Goal: Task Accomplishment & Management: Complete application form

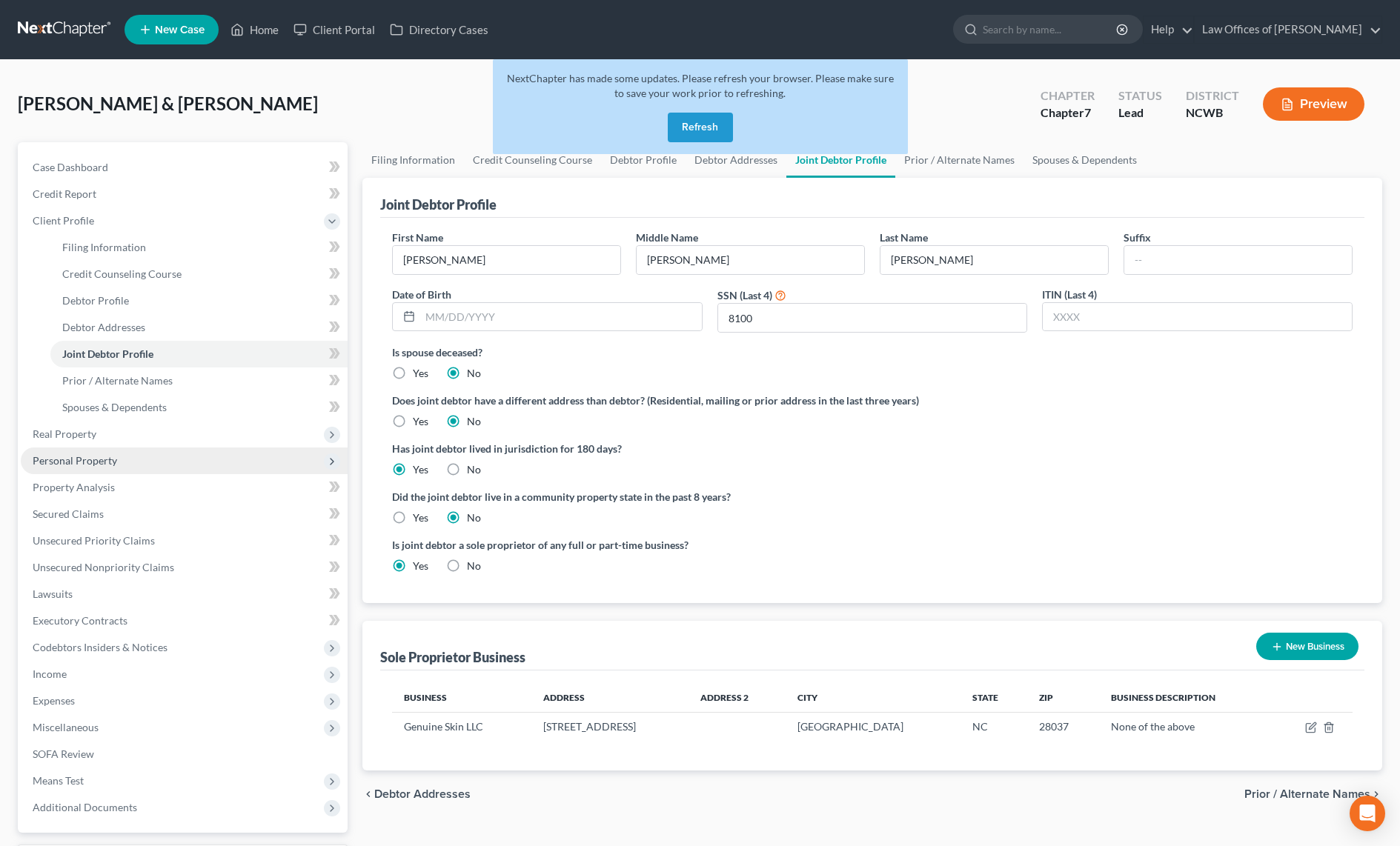
click at [86, 464] on span "Personal Property" at bounding box center [74, 461] width 85 height 13
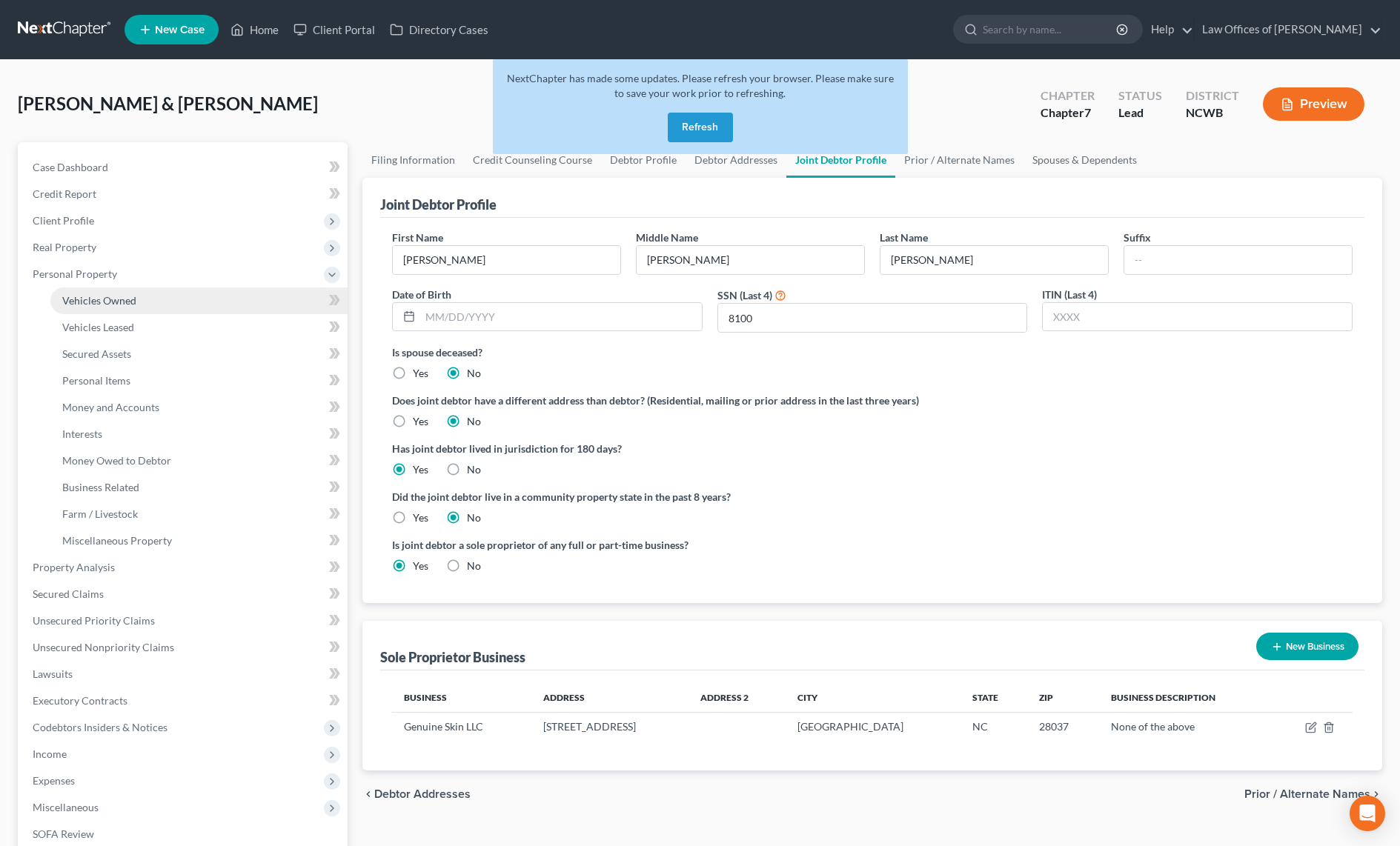
click at [123, 298] on span "Vehicles Owned" at bounding box center [99, 301] width 74 height 13
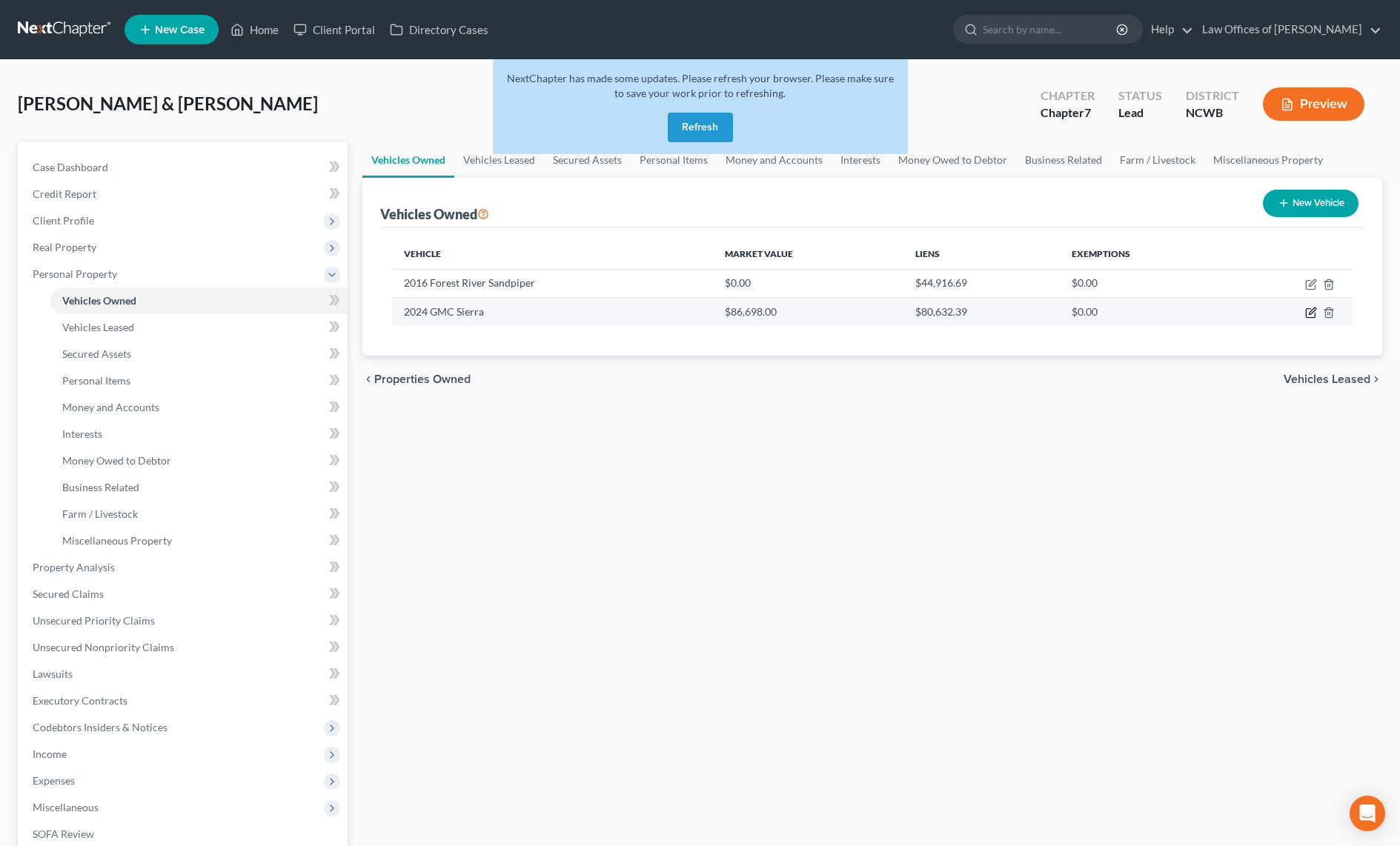
click at [1310, 315] on icon "button" at bounding box center [1310, 312] width 12 height 12
select select "0"
select select "2"
select select "0"
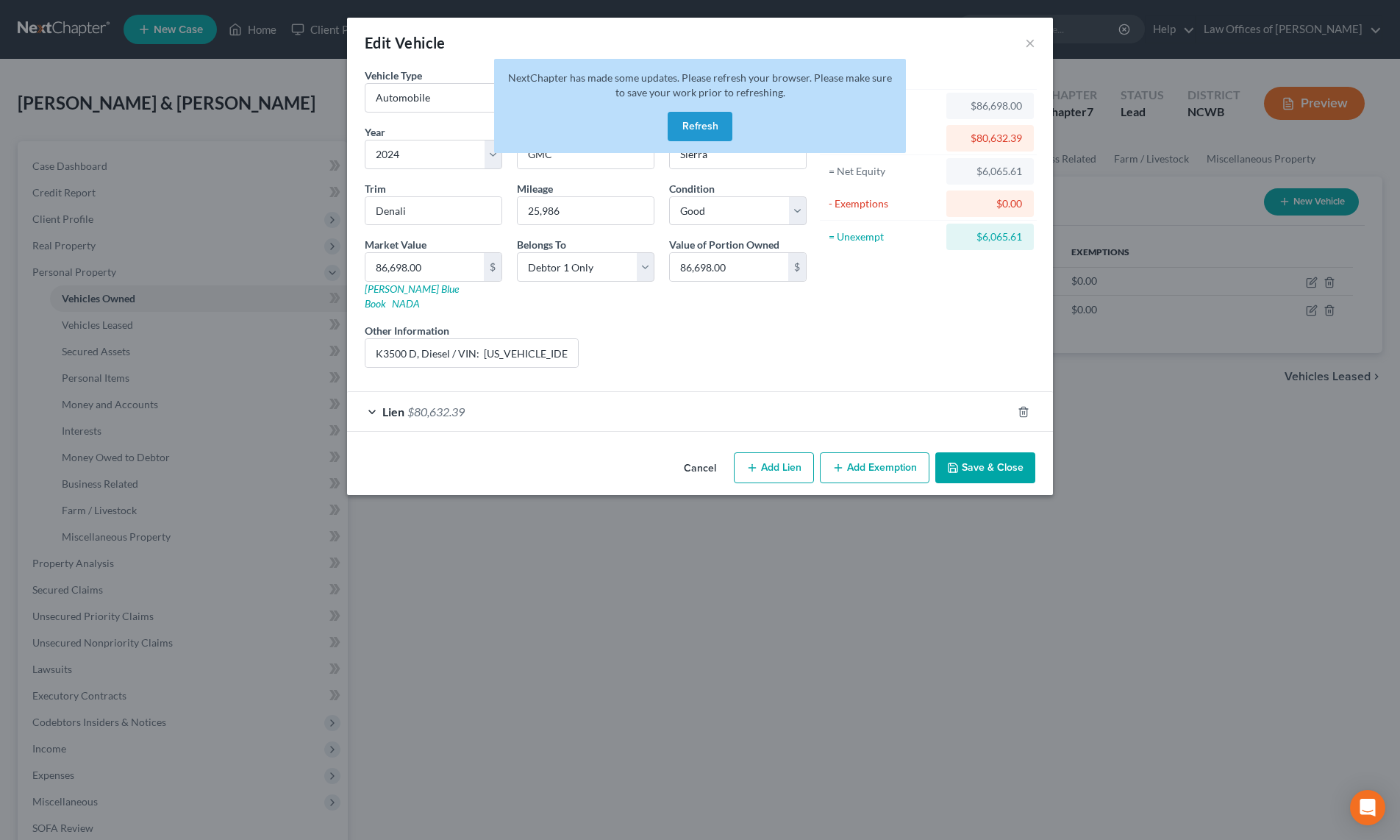
click at [710, 126] on button "Refresh" at bounding box center [700, 127] width 65 height 30
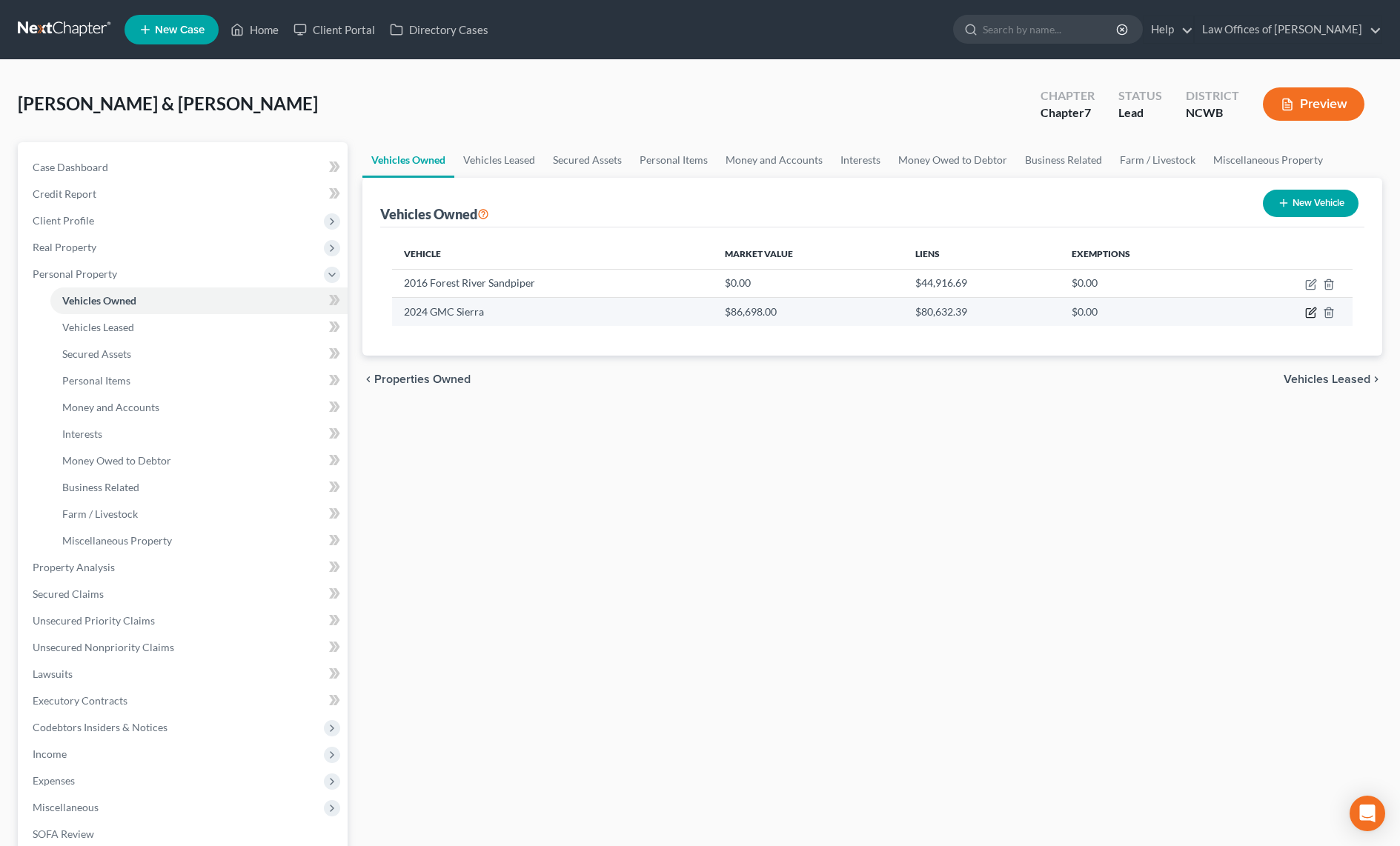
click at [1307, 315] on icon "button" at bounding box center [1310, 312] width 12 height 12
select select "0"
select select "2"
select select "0"
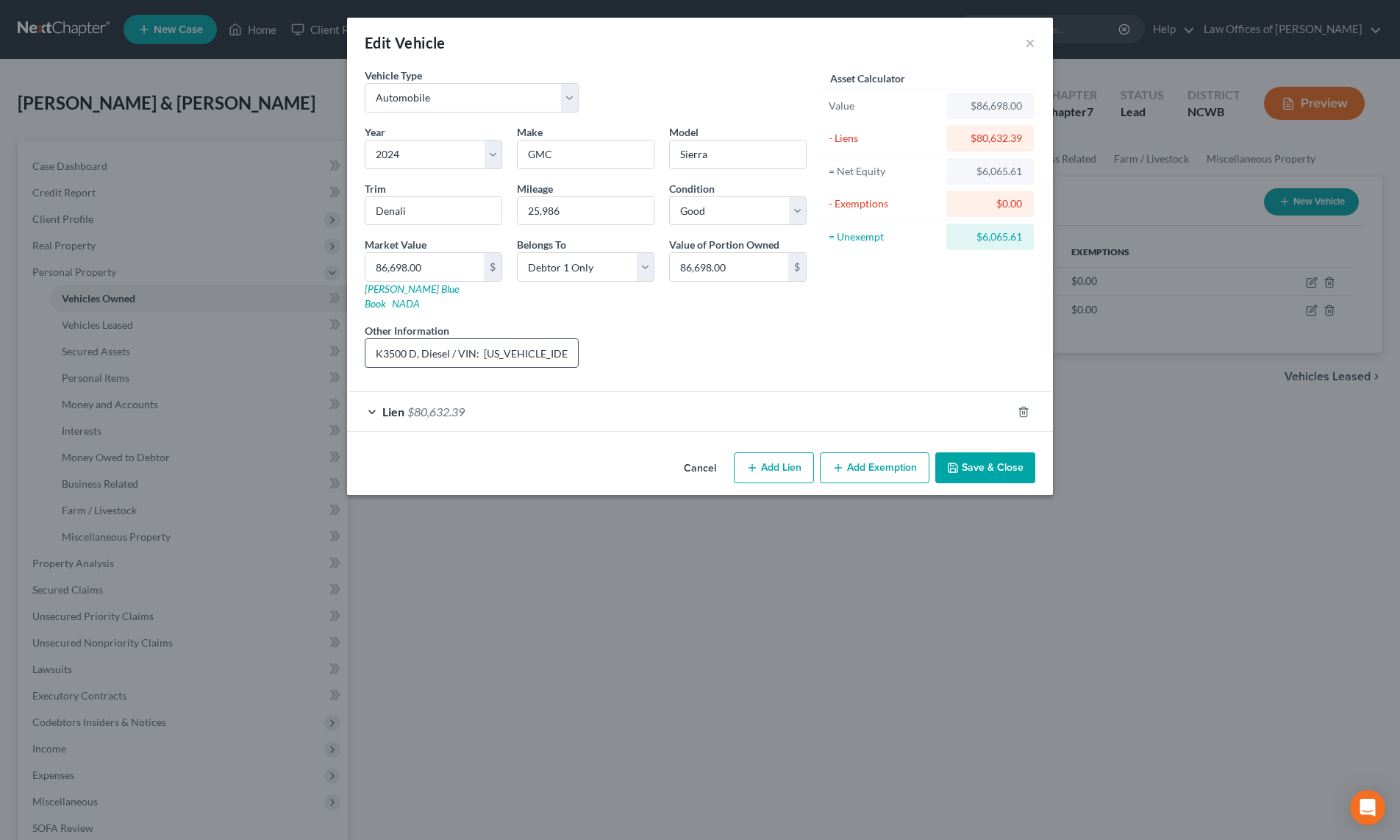
click at [549, 349] on input "K3500 D, Diesel / VIN: [US_VEHICLE_IDENTIFICATION_NUMBER], JD Power Value" at bounding box center [471, 352] width 212 height 28
click at [1027, 50] on button "×" at bounding box center [1030, 42] width 10 height 18
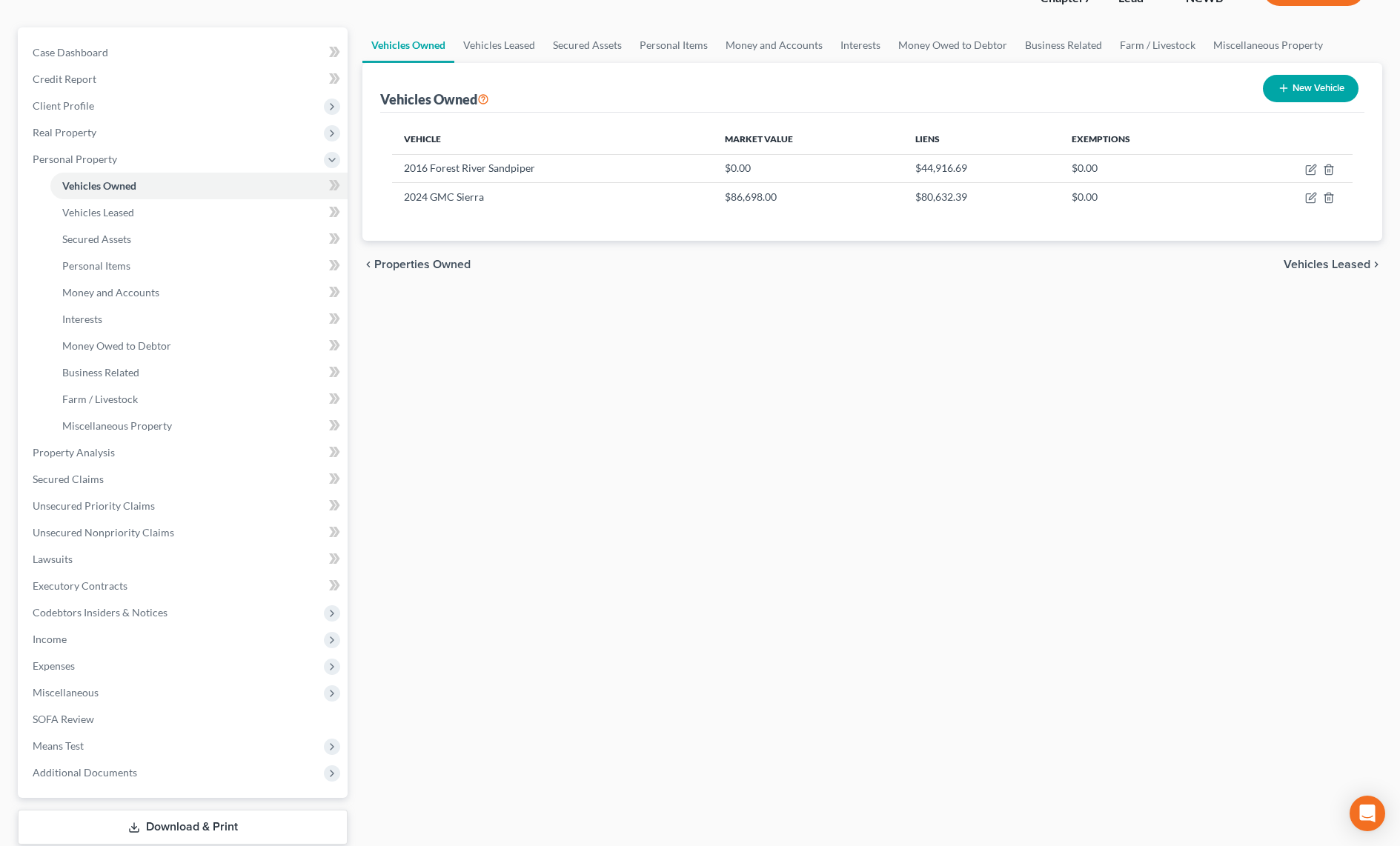
scroll to position [208, 0]
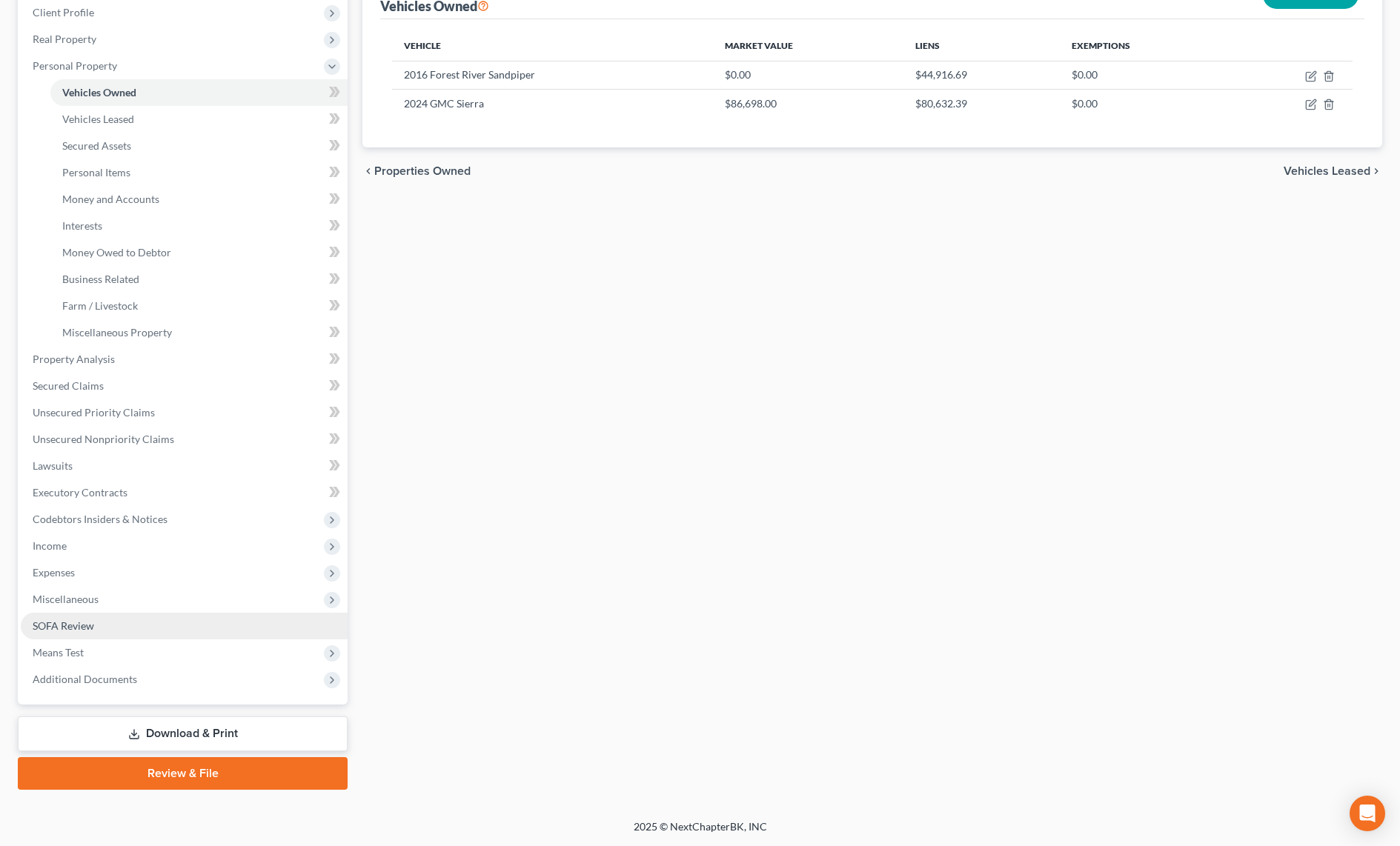
click at [65, 628] on span "SOFA Review" at bounding box center [63, 626] width 61 height 13
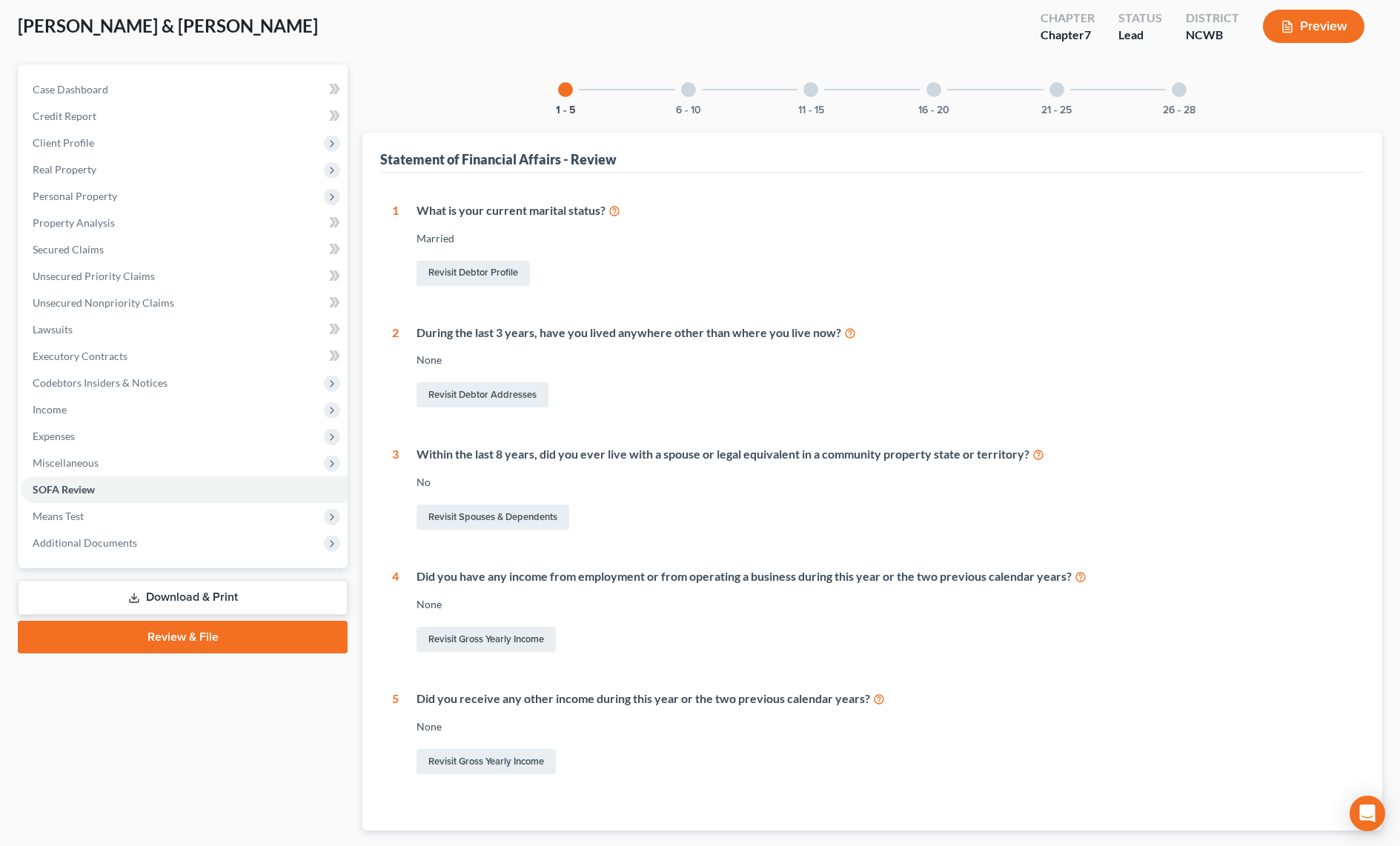
scroll to position [166, 0]
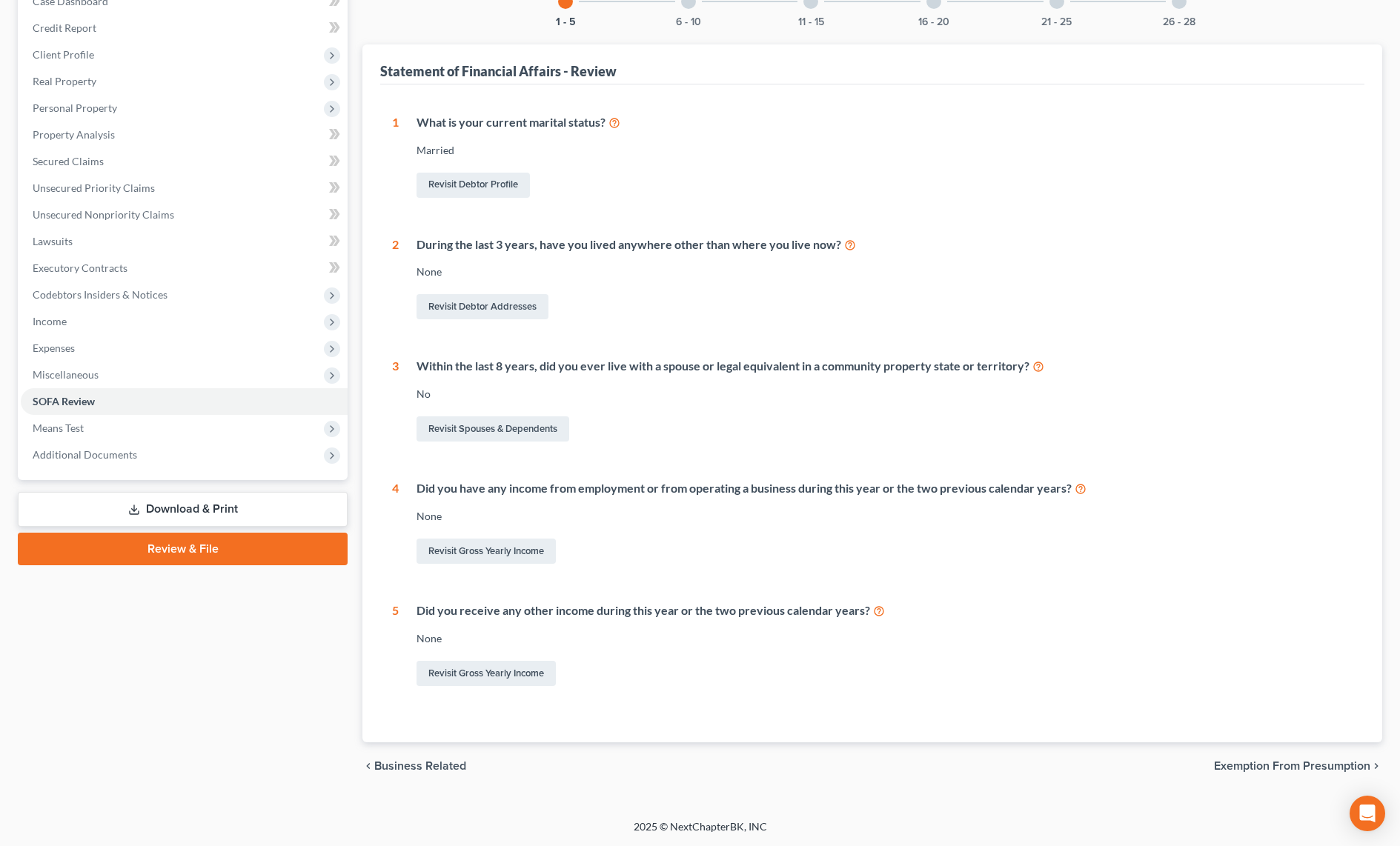
click at [684, 8] on div at bounding box center [688, 2] width 15 height 15
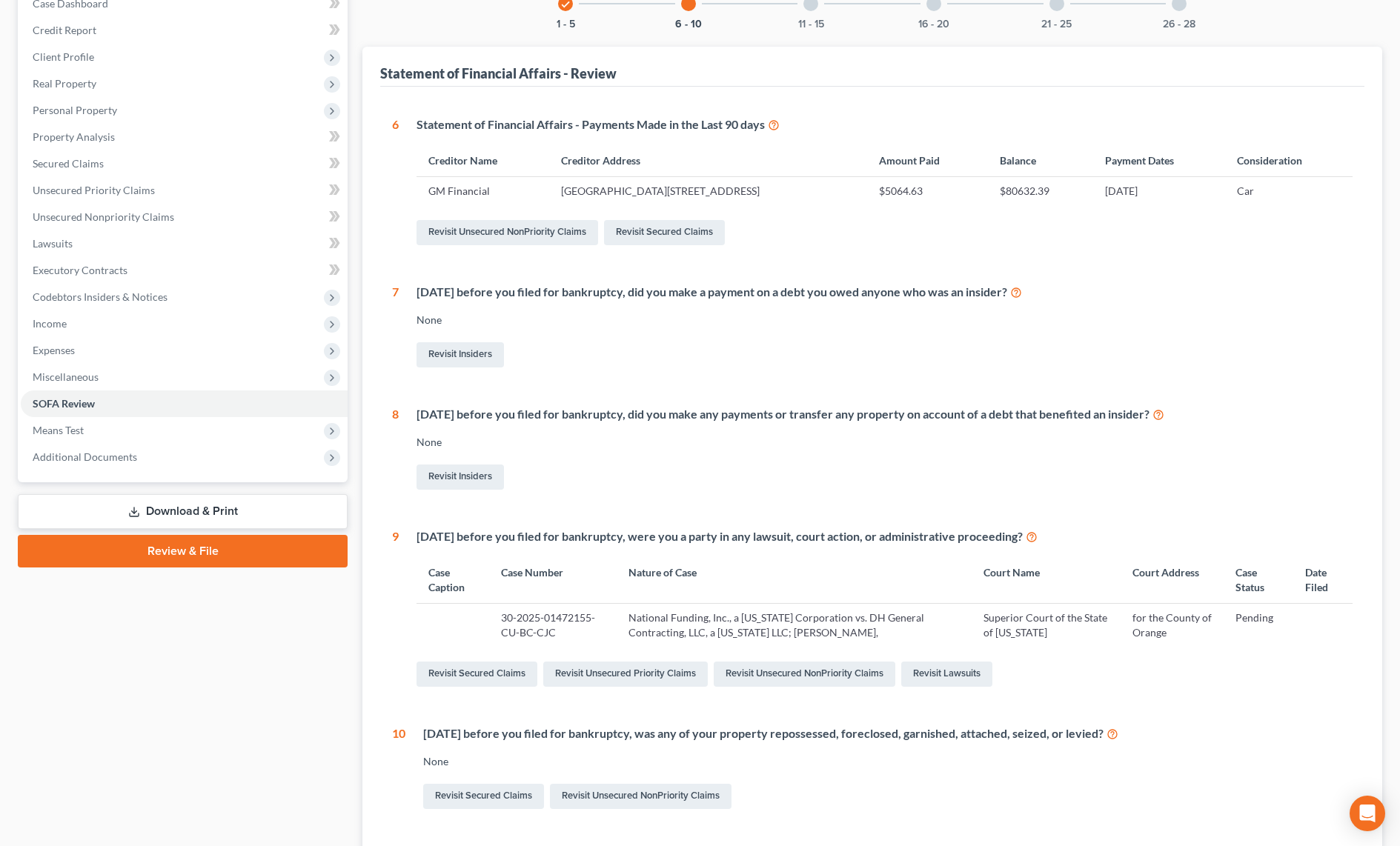
scroll to position [139, 0]
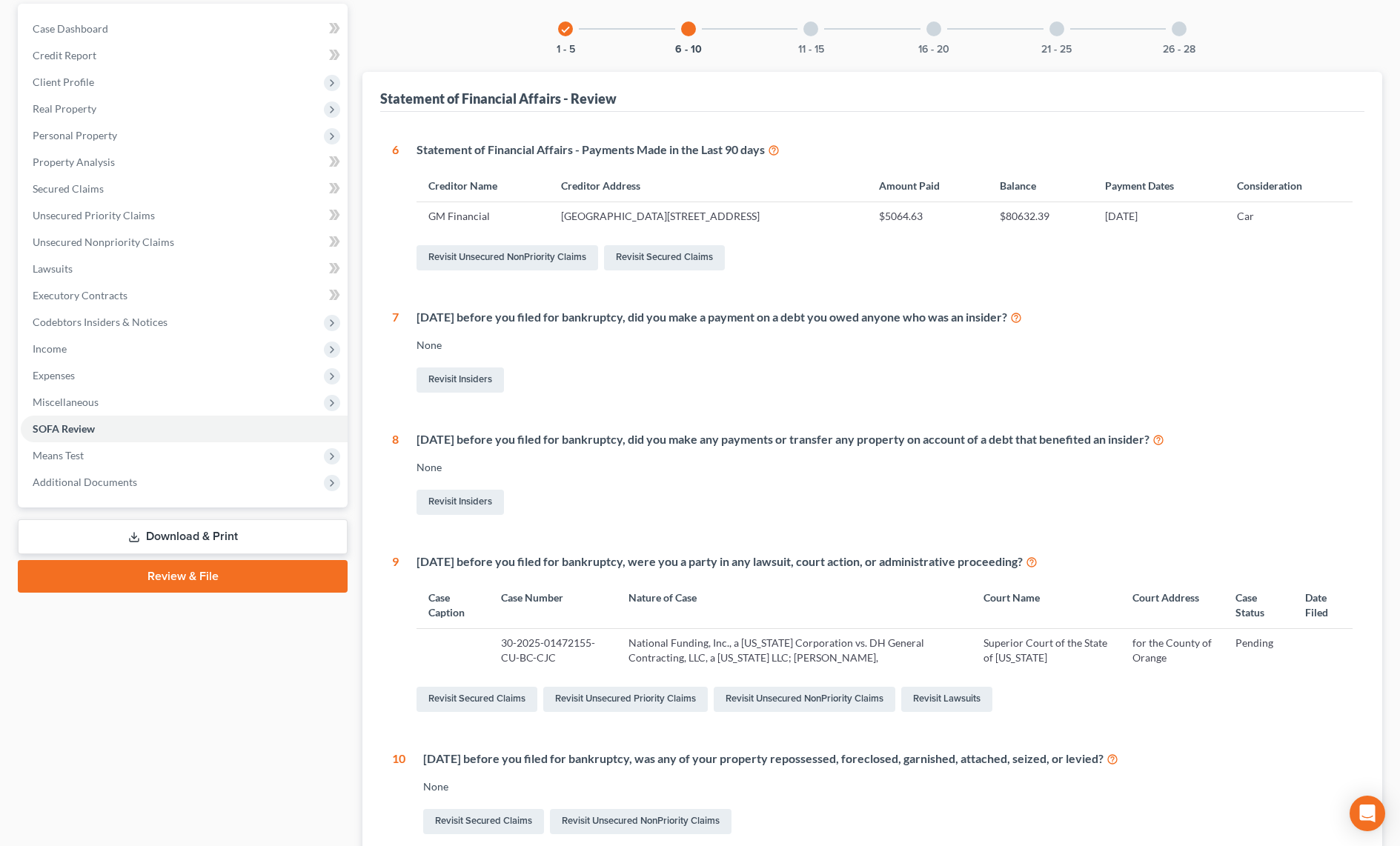
click at [806, 33] on div at bounding box center [810, 29] width 15 height 15
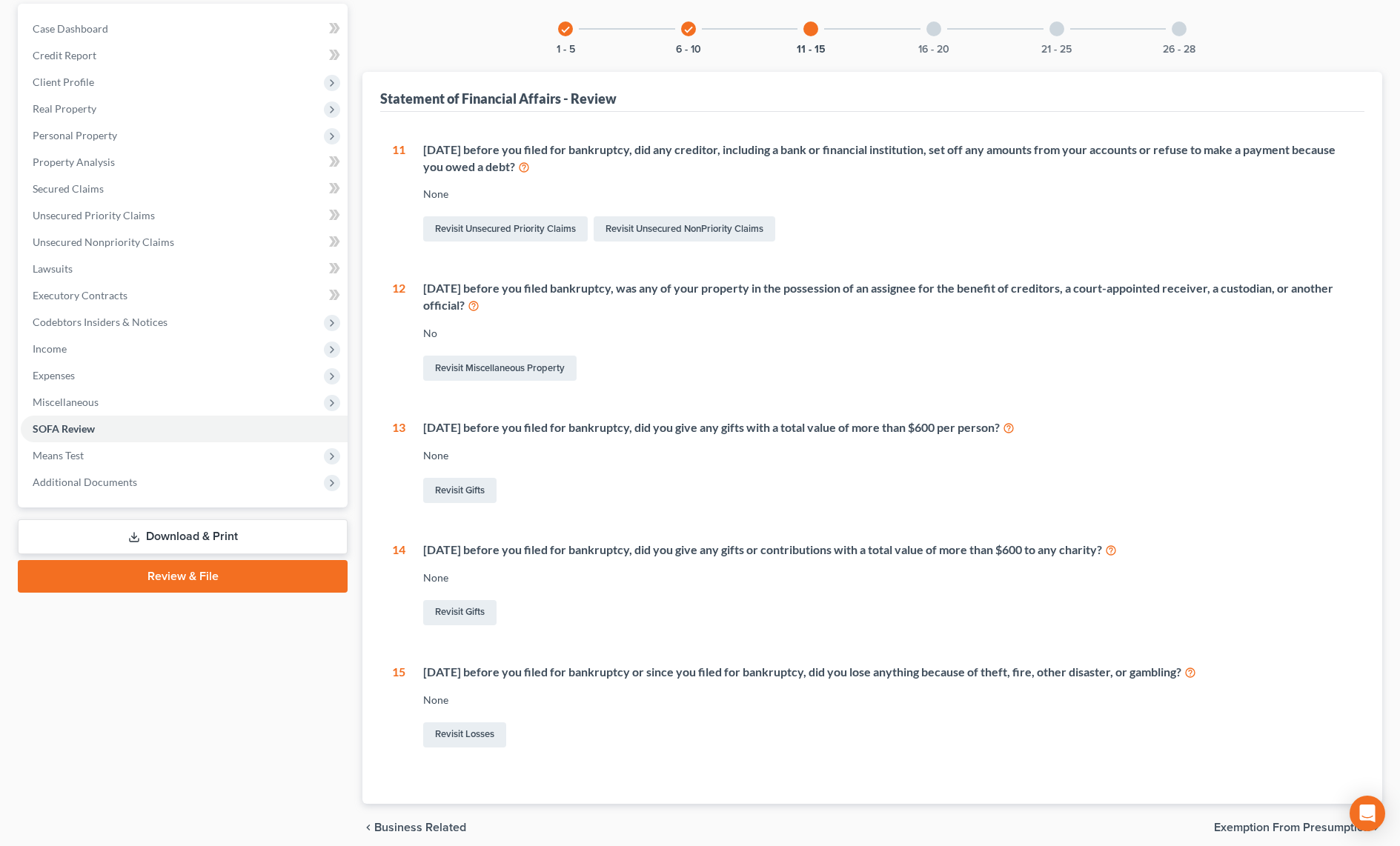
click at [931, 31] on div at bounding box center [934, 29] width 15 height 15
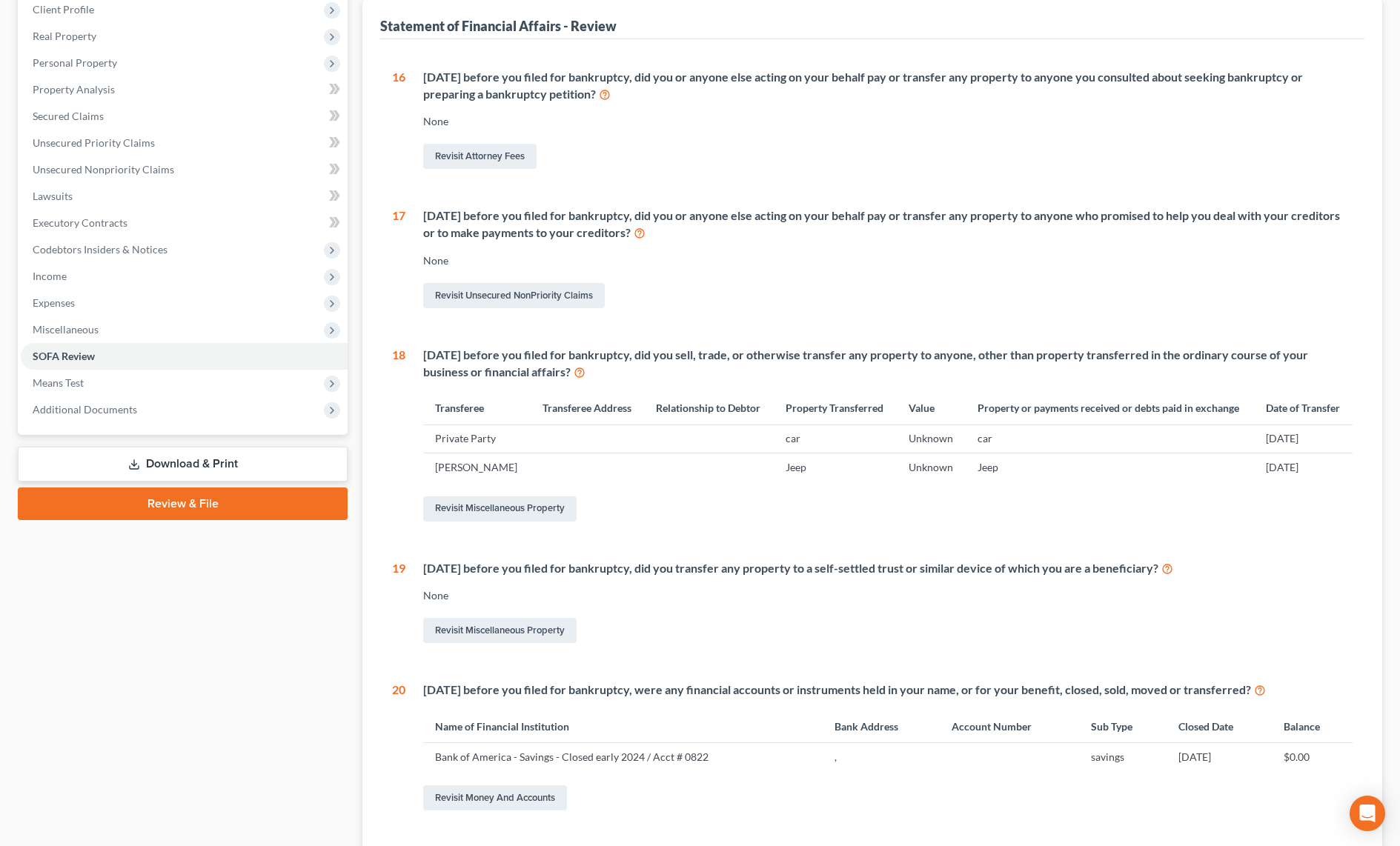
scroll to position [213, 0]
click at [497, 510] on link "Revisit Miscellaneous Property" at bounding box center [499, 506] width 153 height 25
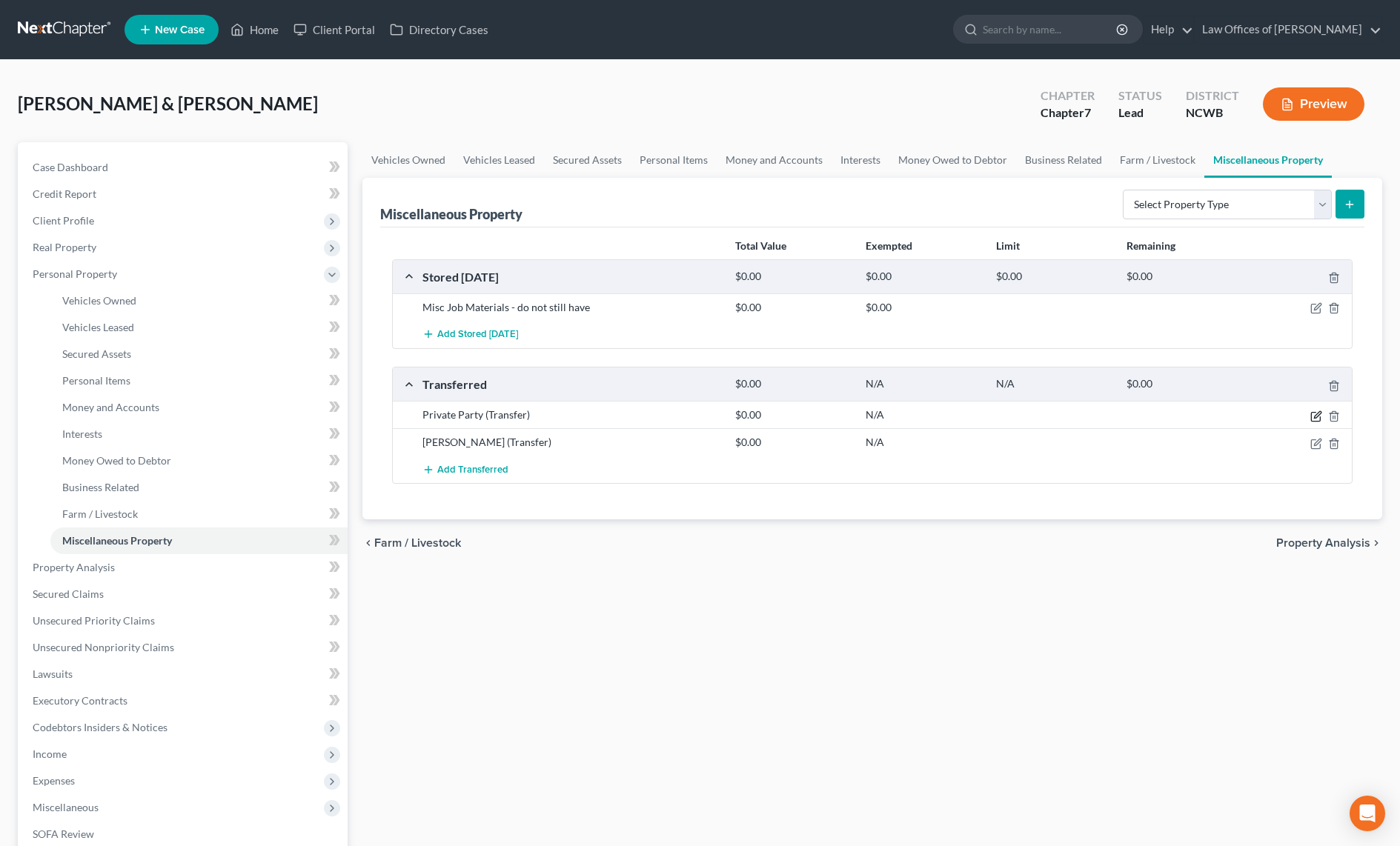
click at [1312, 419] on icon "button" at bounding box center [1315, 416] width 12 height 12
select select "Ordinary (within 2 years)"
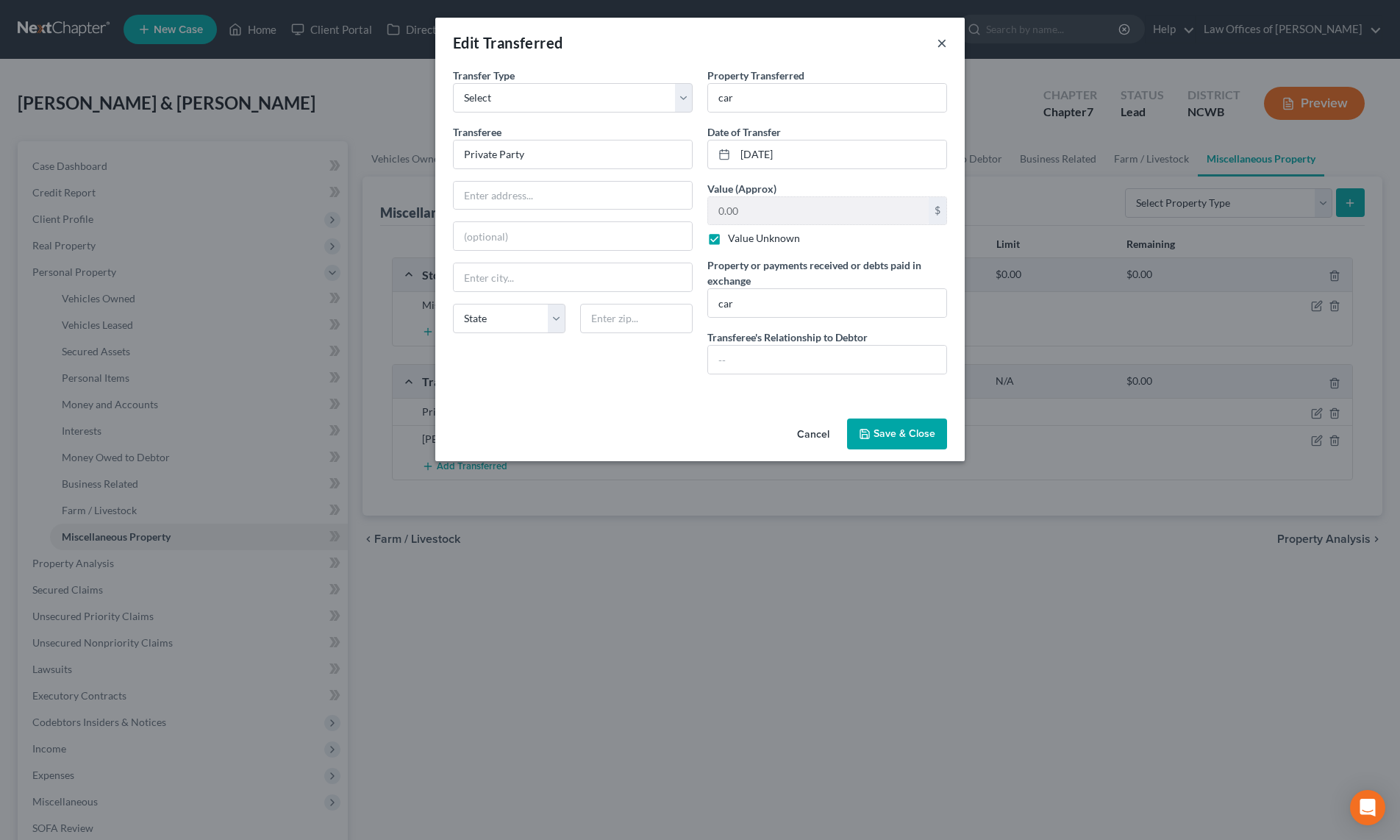
click at [941, 46] on button "×" at bounding box center [942, 42] width 10 height 18
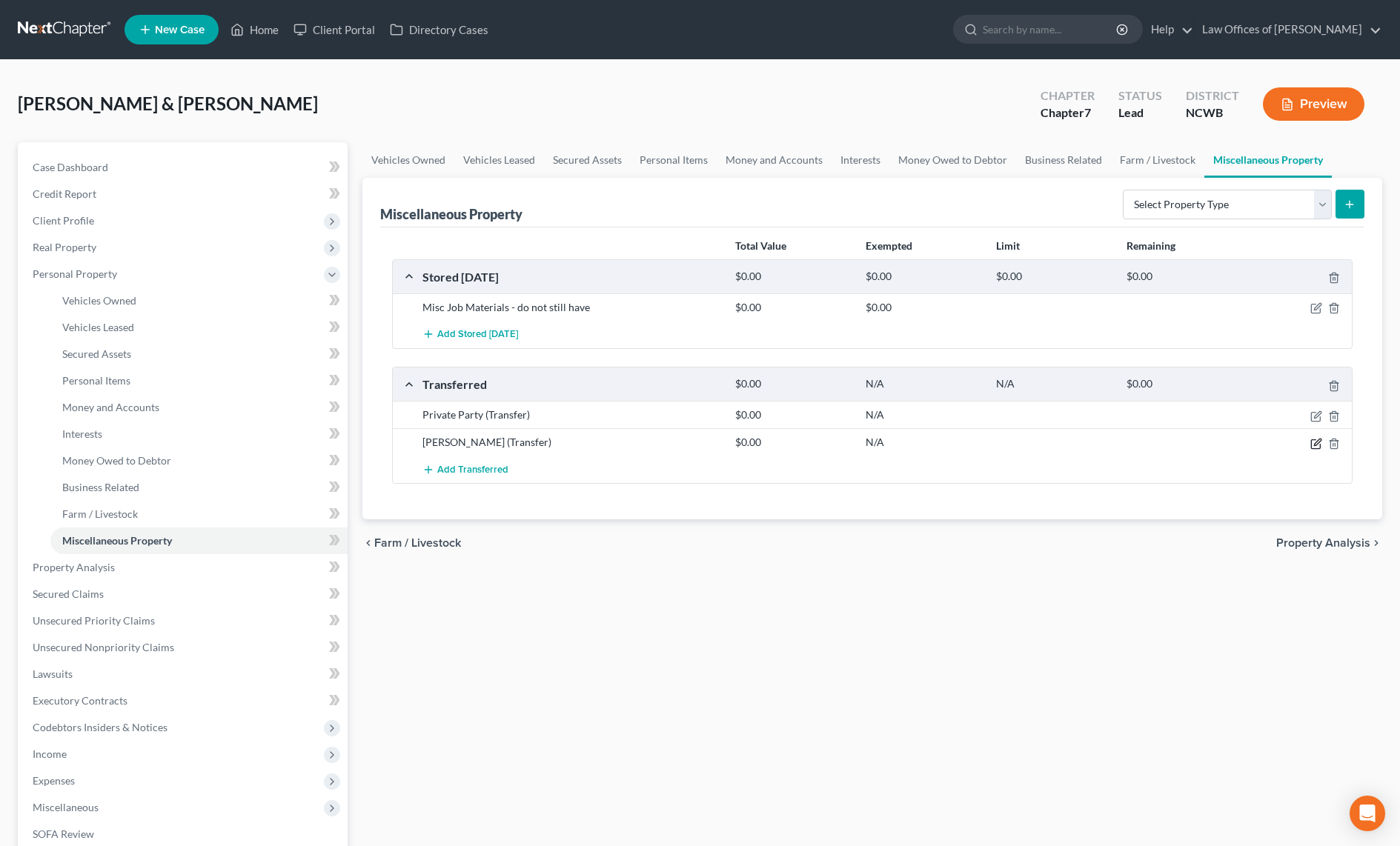
click at [1316, 445] on icon "button" at bounding box center [1317, 442] width 6 height 6
select select "Ordinary (within 2 years)"
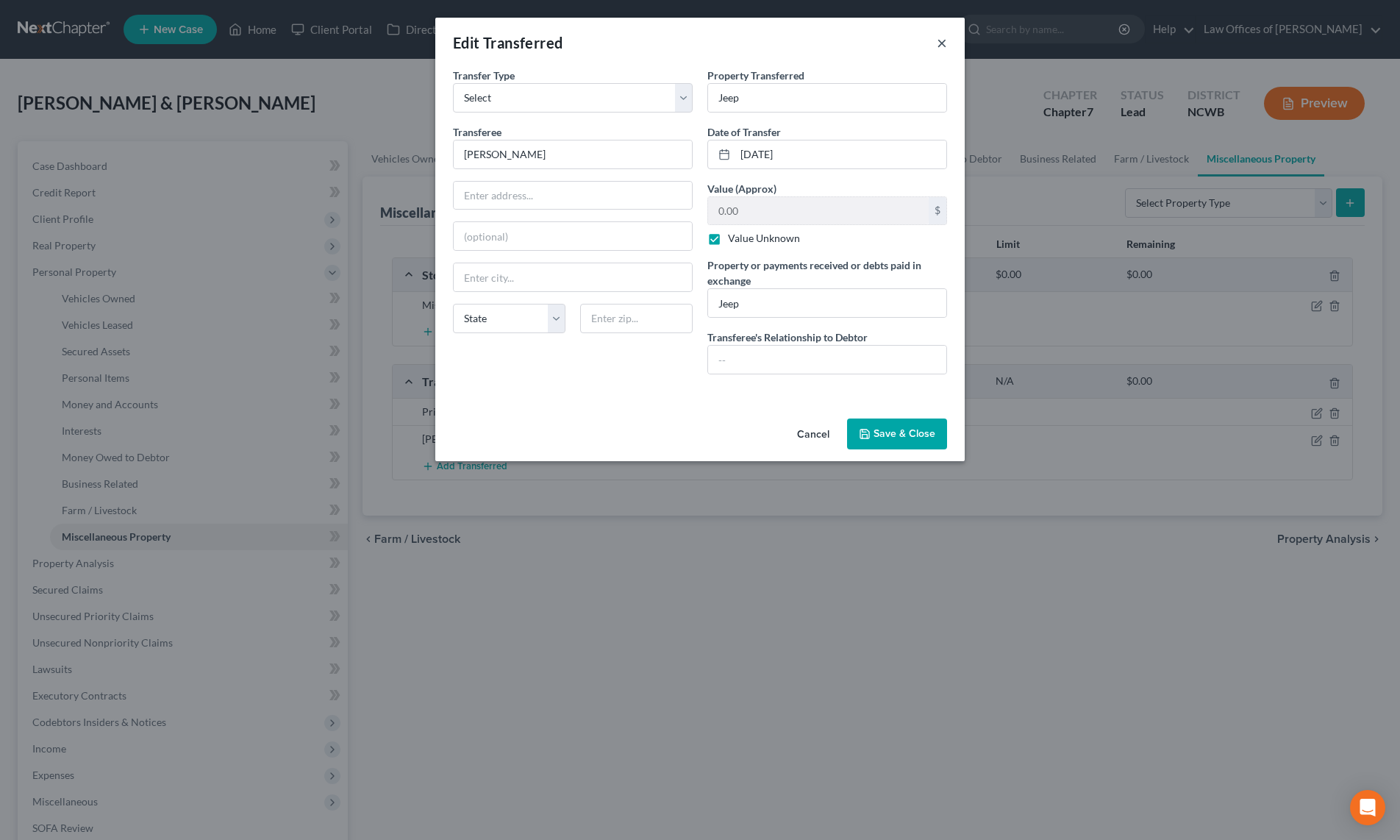
click at [941, 42] on button "×" at bounding box center [942, 42] width 10 height 18
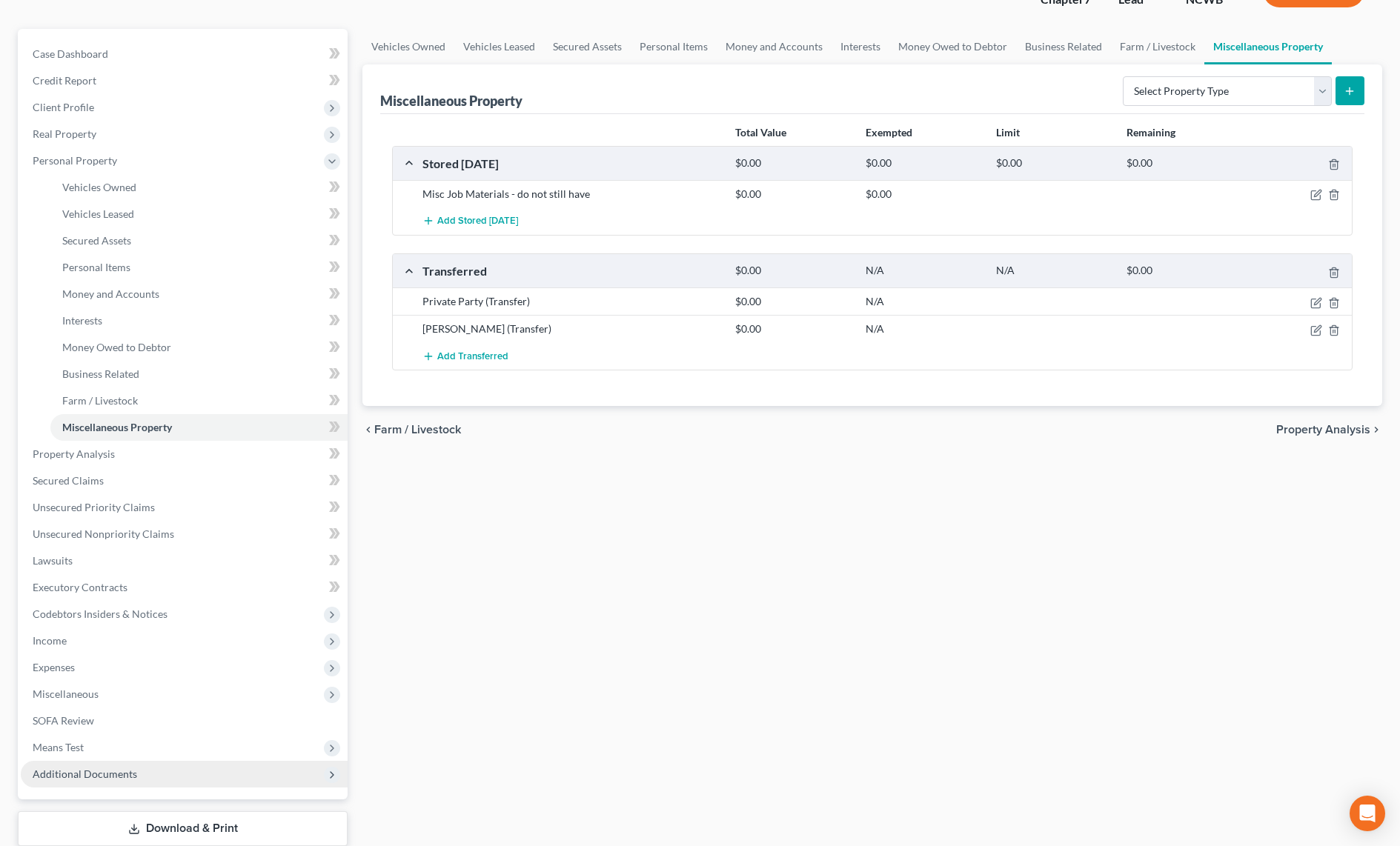
scroll to position [148, 0]
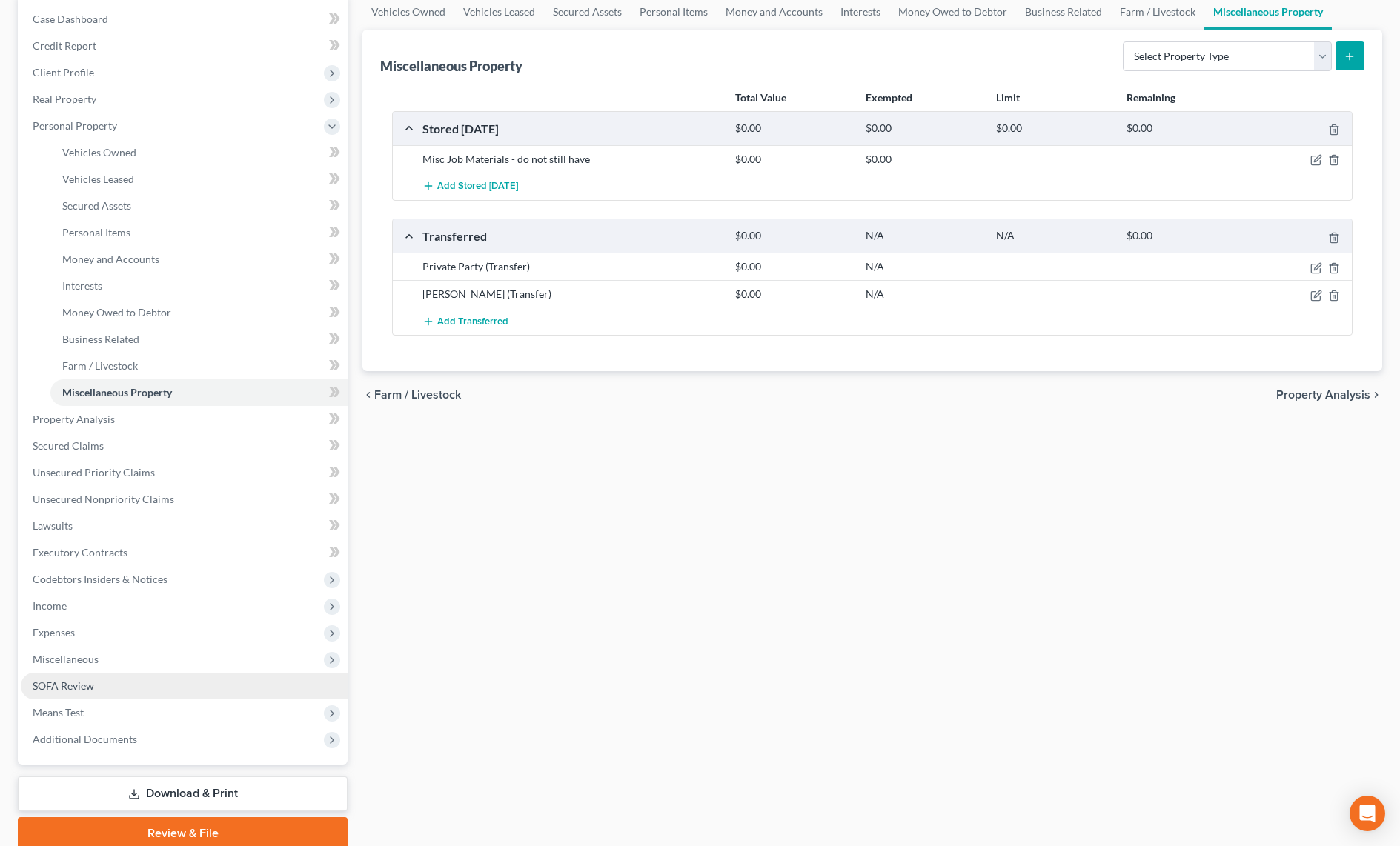
click at [54, 686] on span "SOFA Review" at bounding box center [63, 686] width 61 height 13
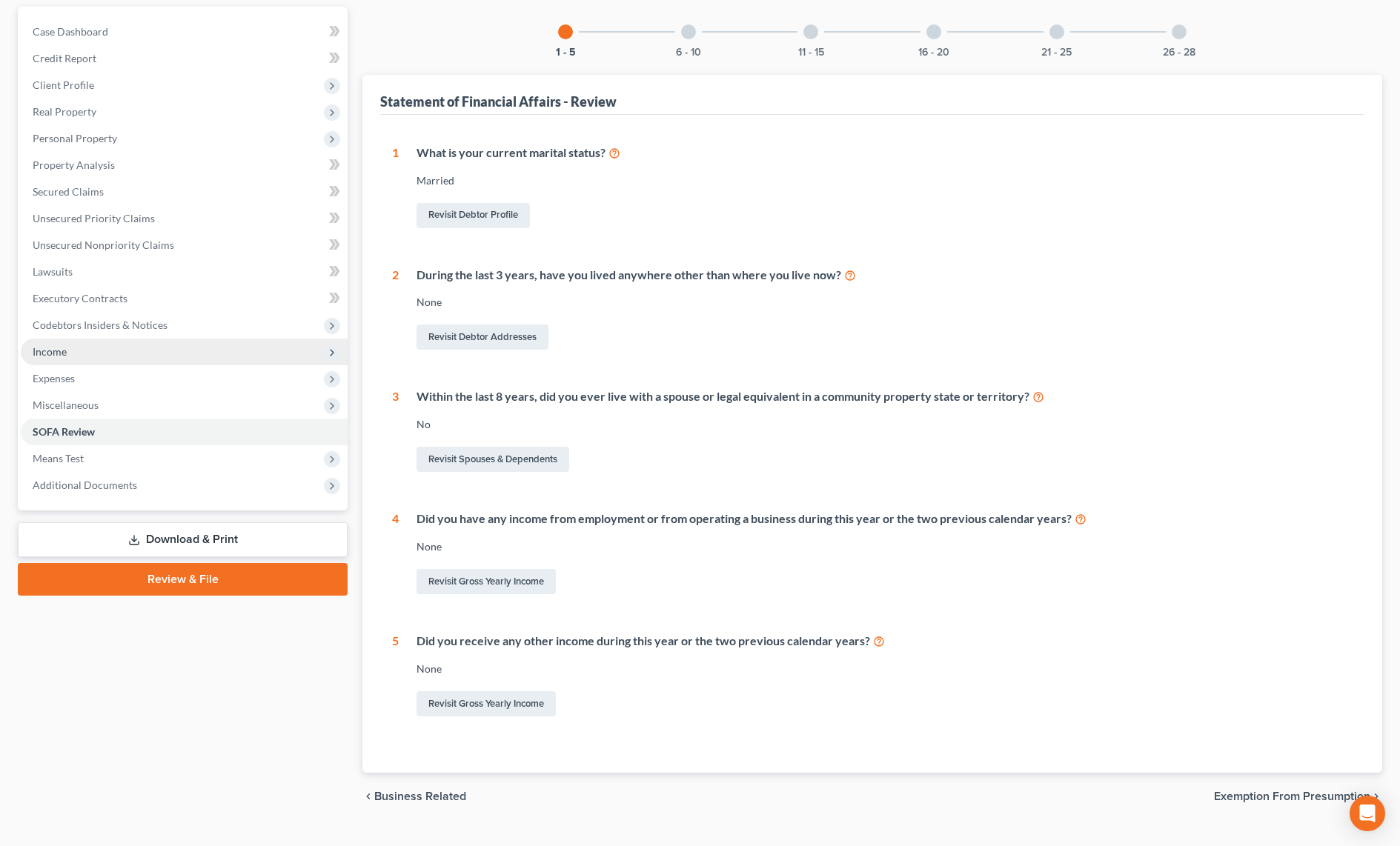
scroll to position [148, 0]
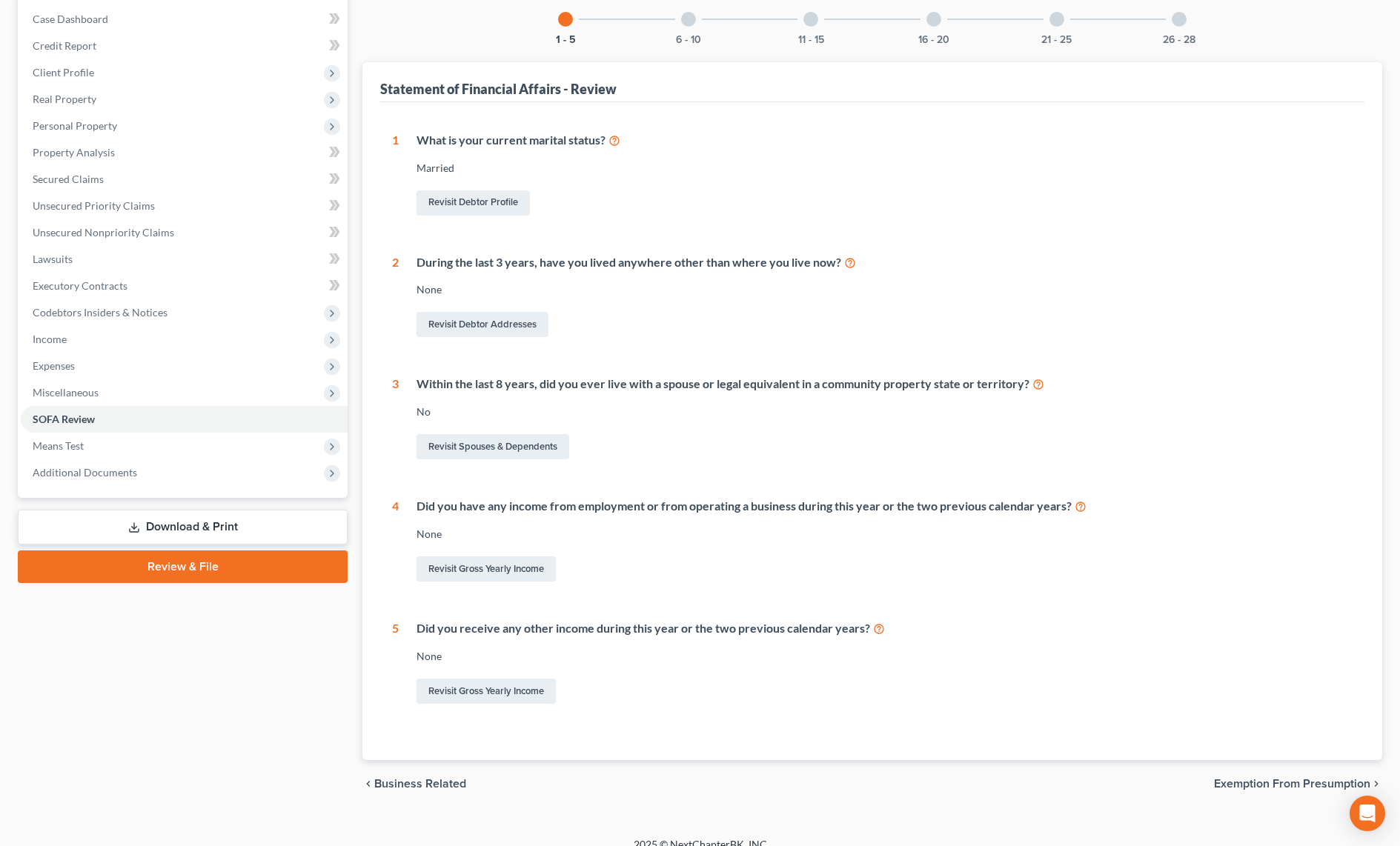
click at [692, 19] on div at bounding box center [688, 19] width 15 height 15
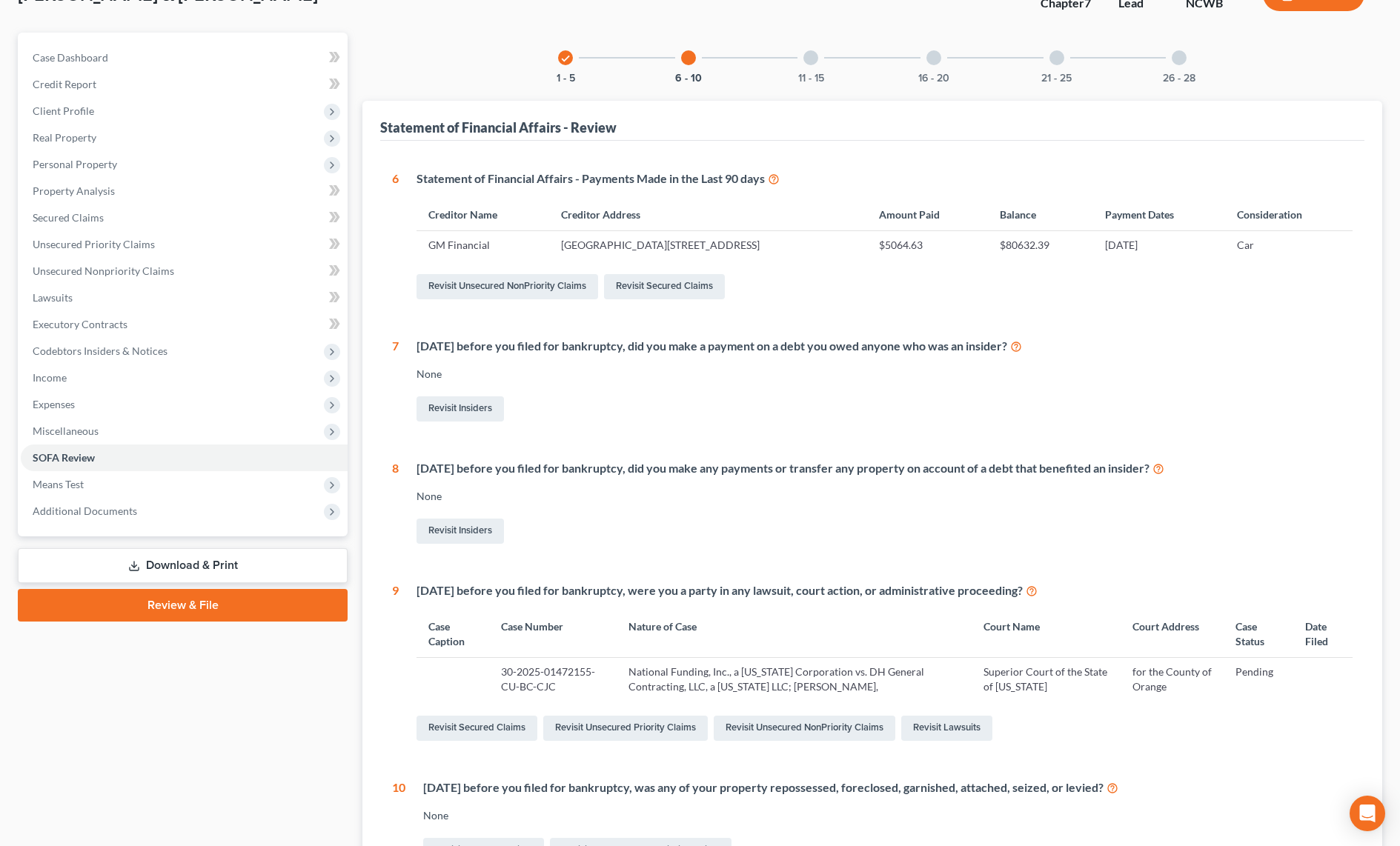
scroll to position [74, 0]
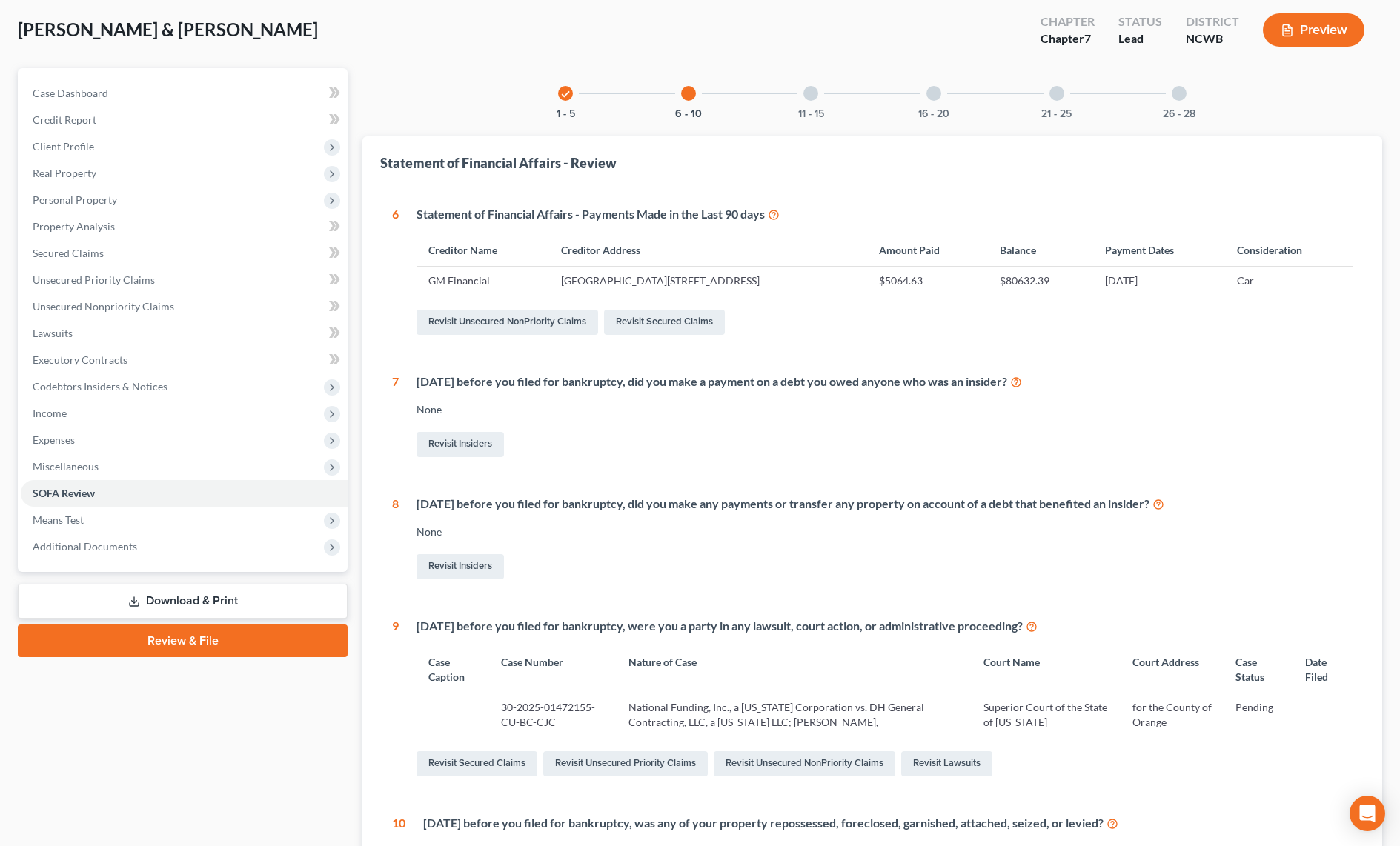
click at [688, 93] on div at bounding box center [688, 94] width 15 height 15
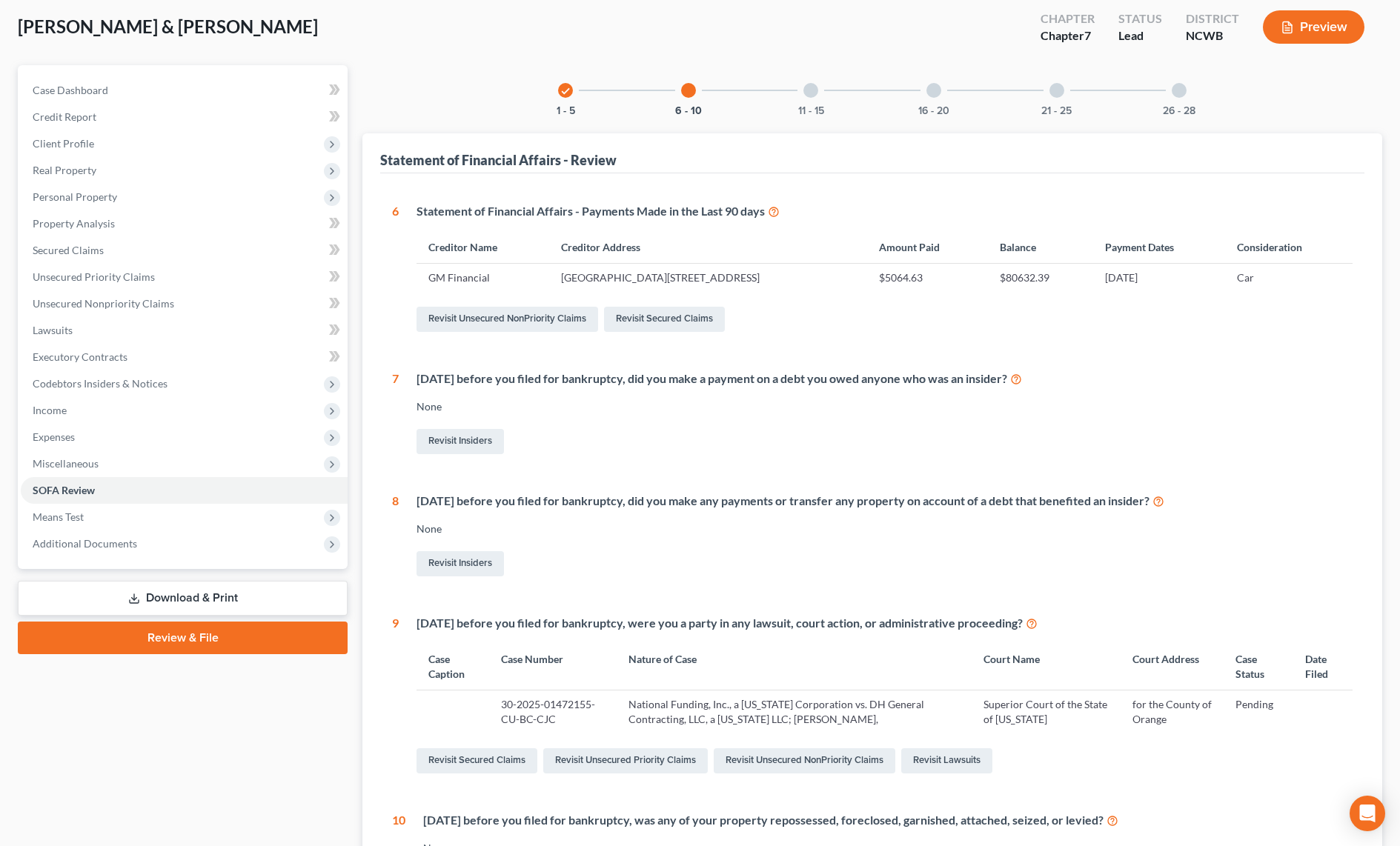
scroll to position [65, 0]
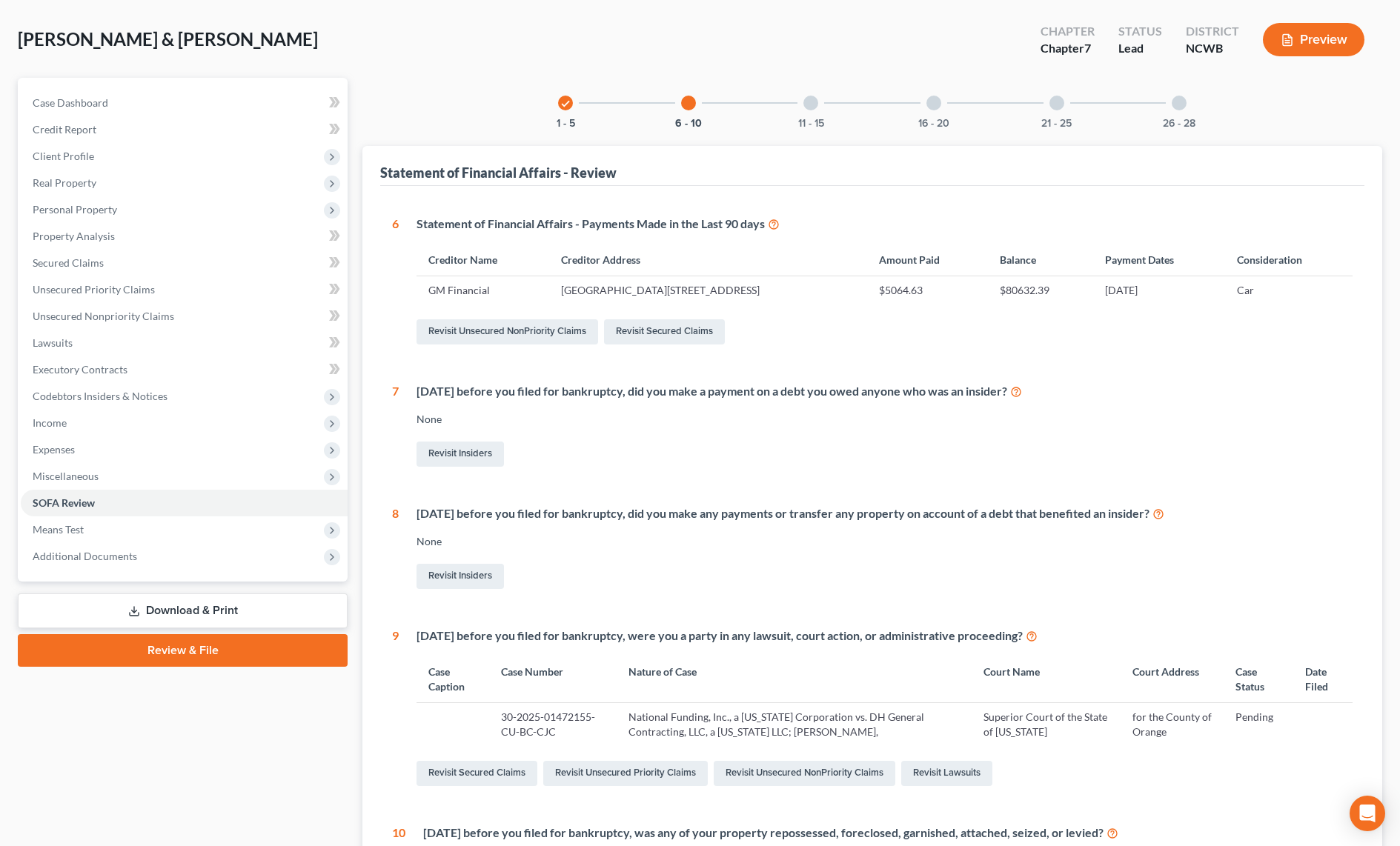
click at [810, 106] on div at bounding box center [810, 102] width 15 height 15
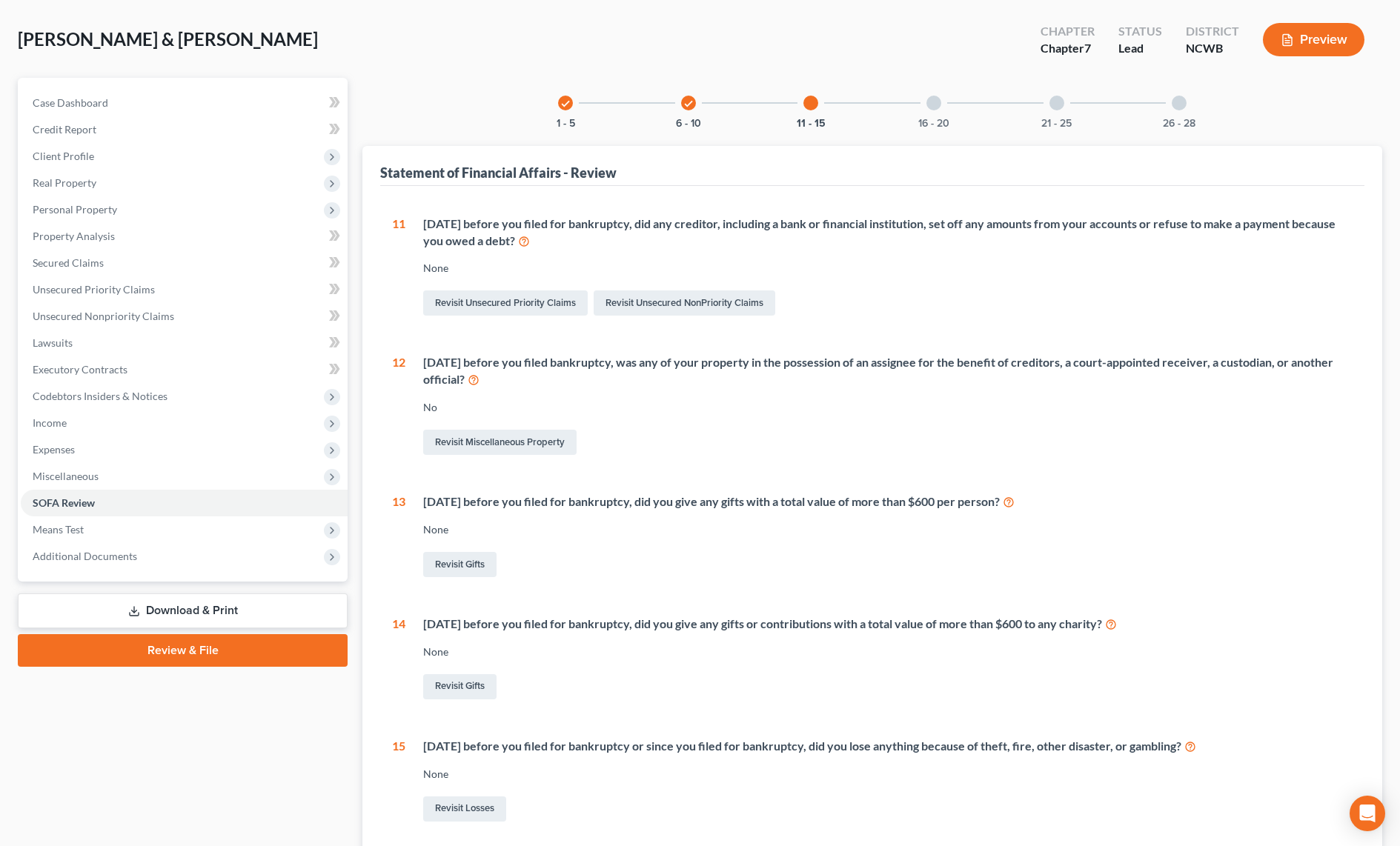
click at [938, 106] on div at bounding box center [934, 102] width 15 height 15
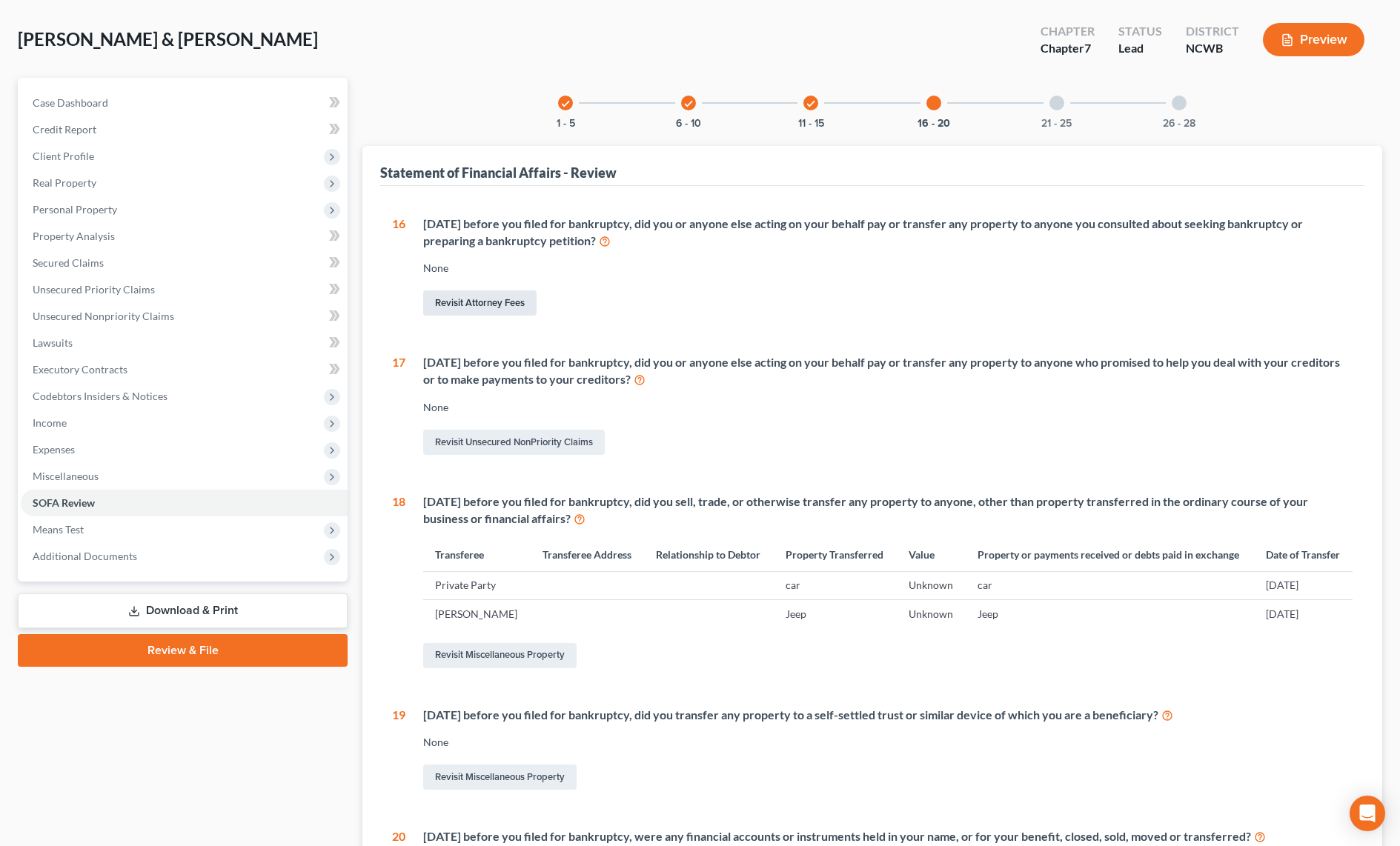
click at [458, 303] on link "Revisit Attorney Fees" at bounding box center [479, 302] width 113 height 25
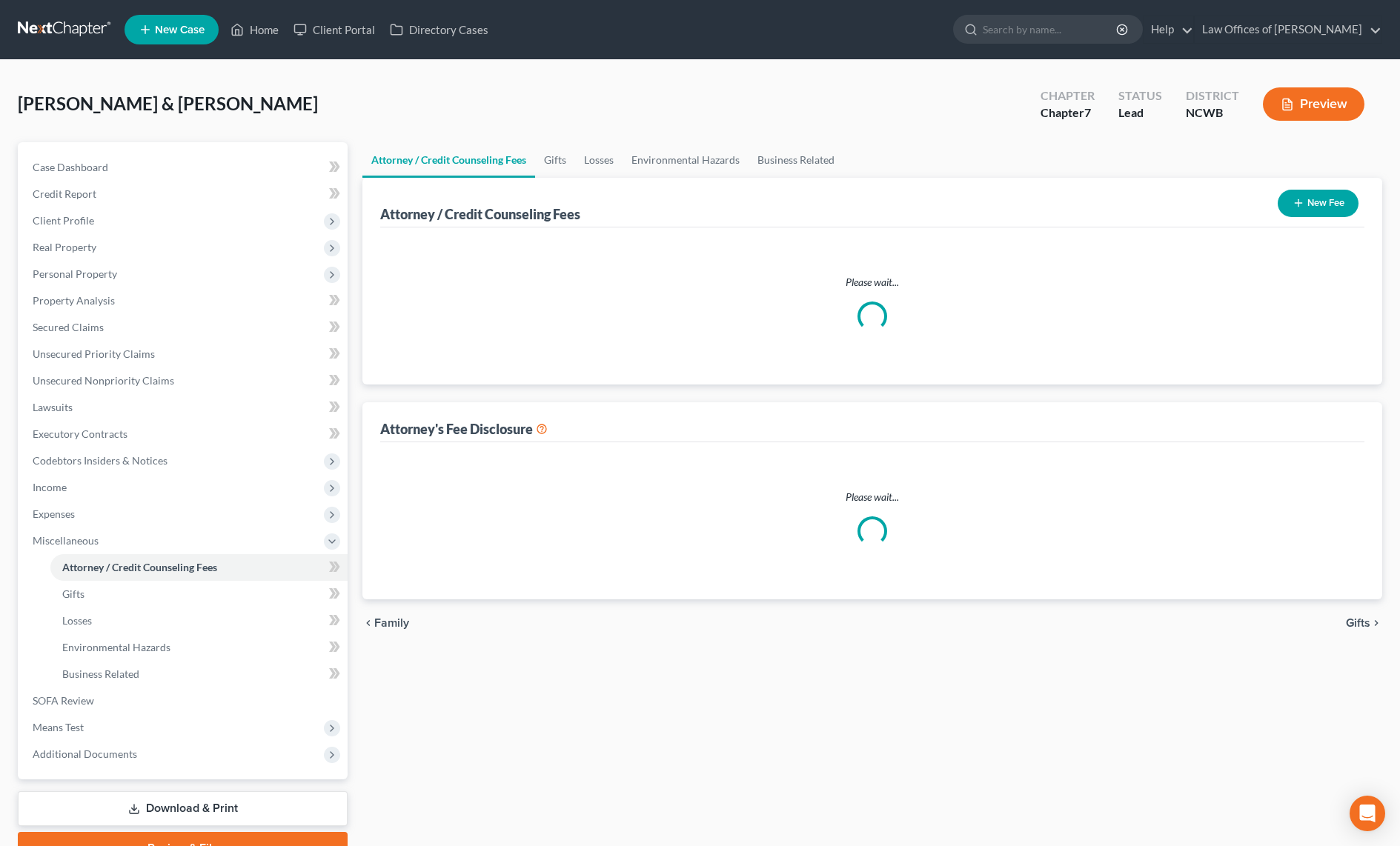
select select "0"
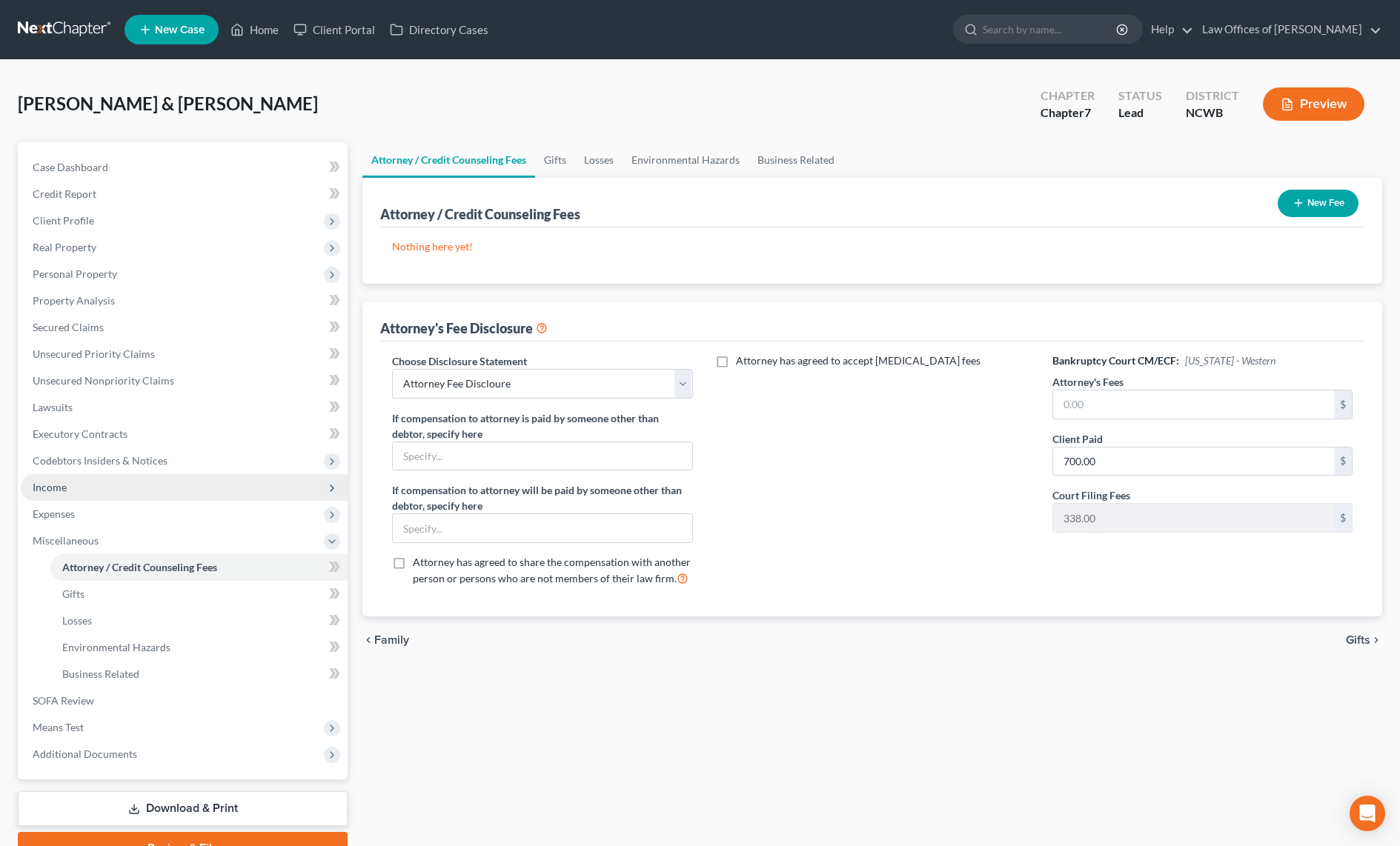
click at [49, 492] on span "Income" at bounding box center [49, 487] width 34 height 13
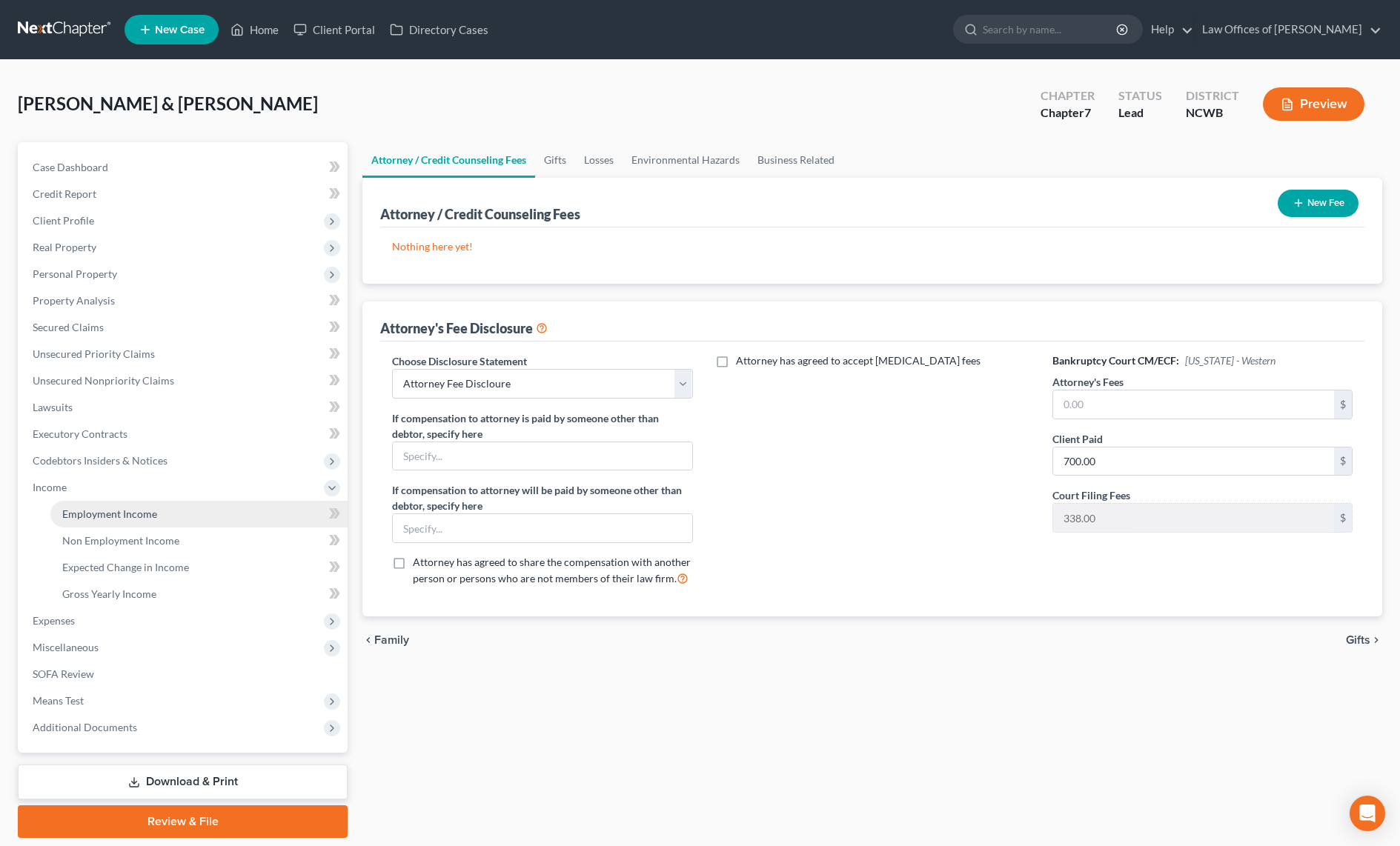
click at [109, 512] on span "Employment Income" at bounding box center [110, 514] width 95 height 13
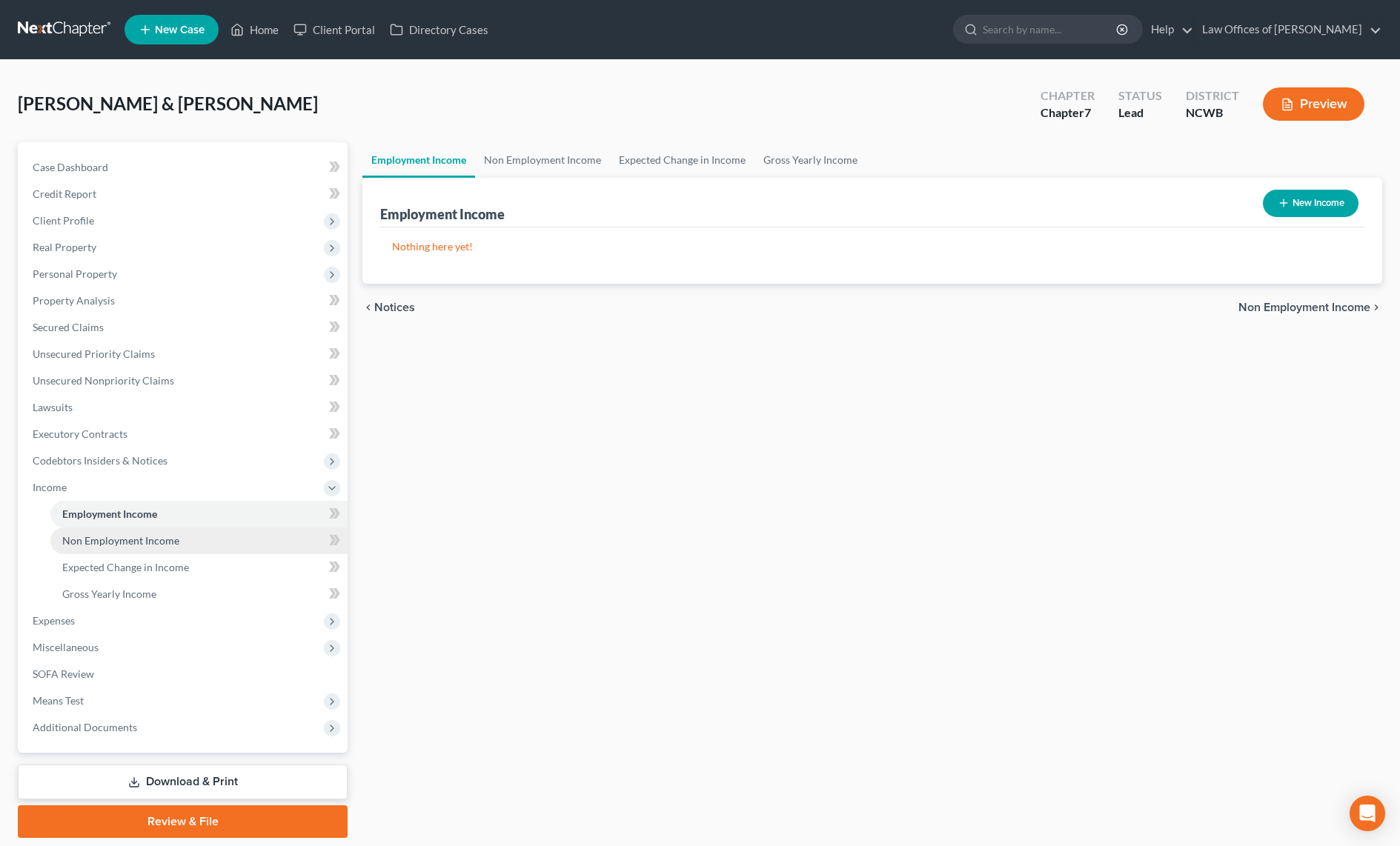
click at [103, 536] on span "Non Employment Income" at bounding box center [120, 540] width 117 height 13
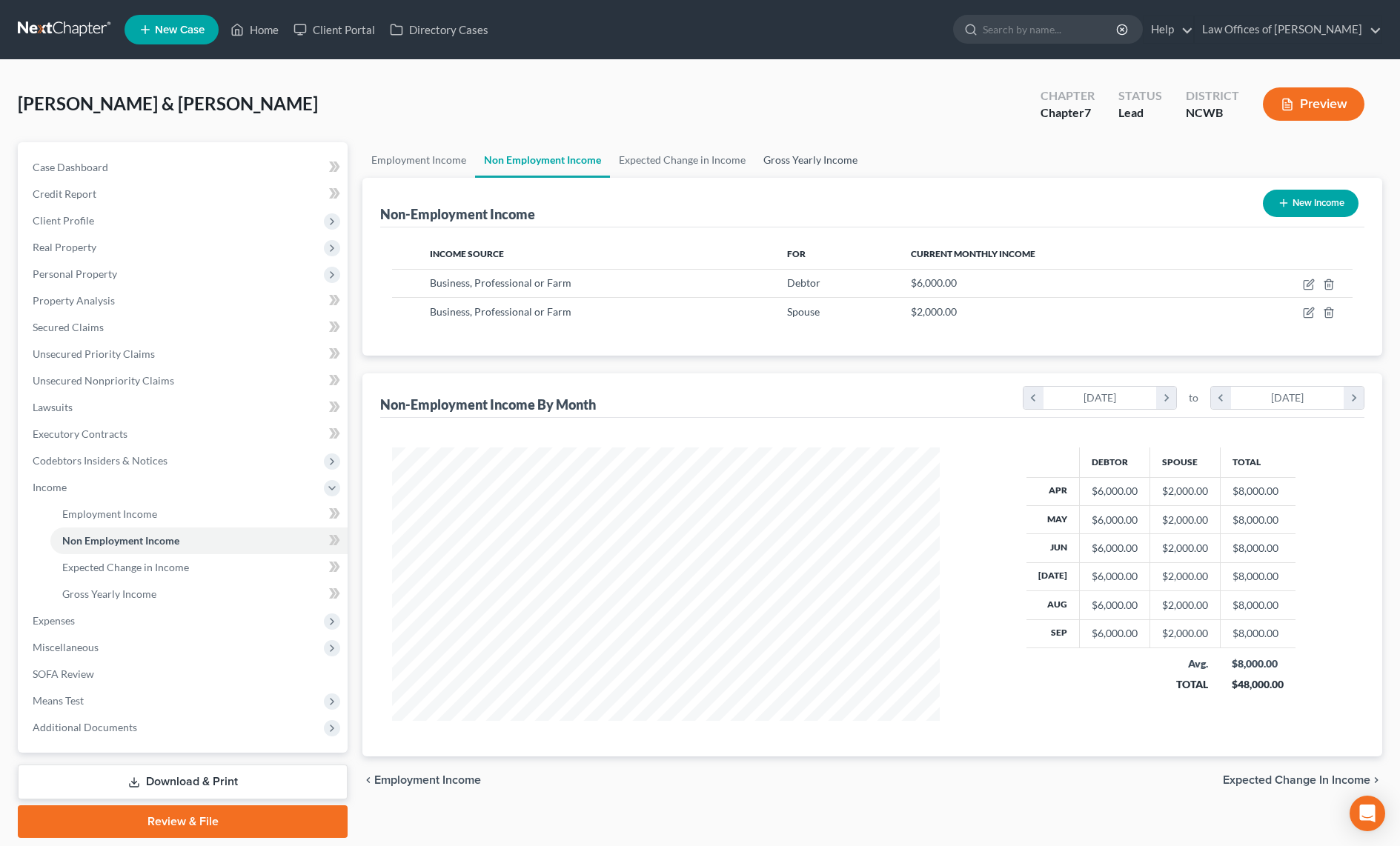
click at [822, 161] on link "Gross Yearly Income" at bounding box center [810, 160] width 112 height 35
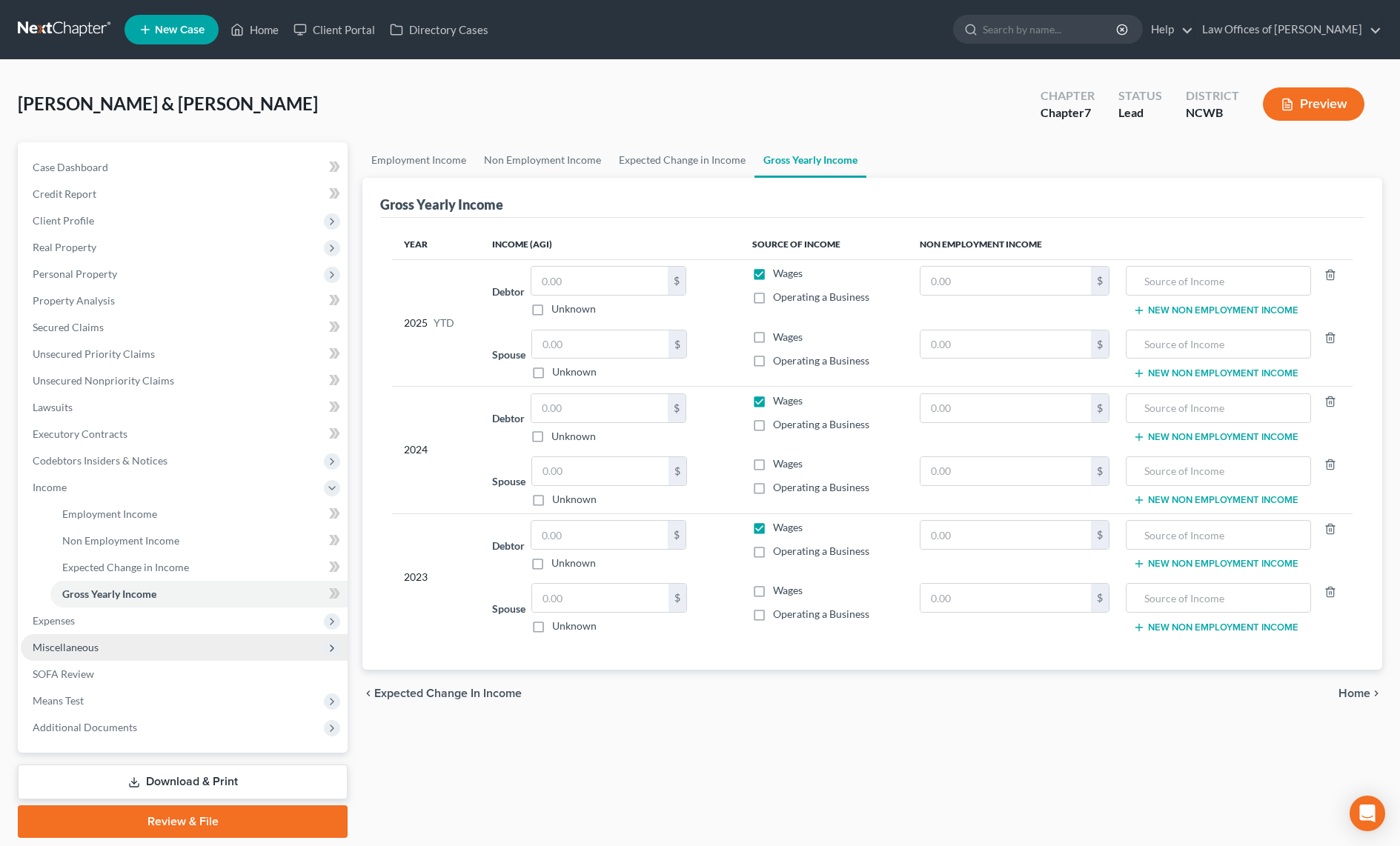
click at [83, 646] on span "Miscellaneous" at bounding box center [65, 647] width 66 height 13
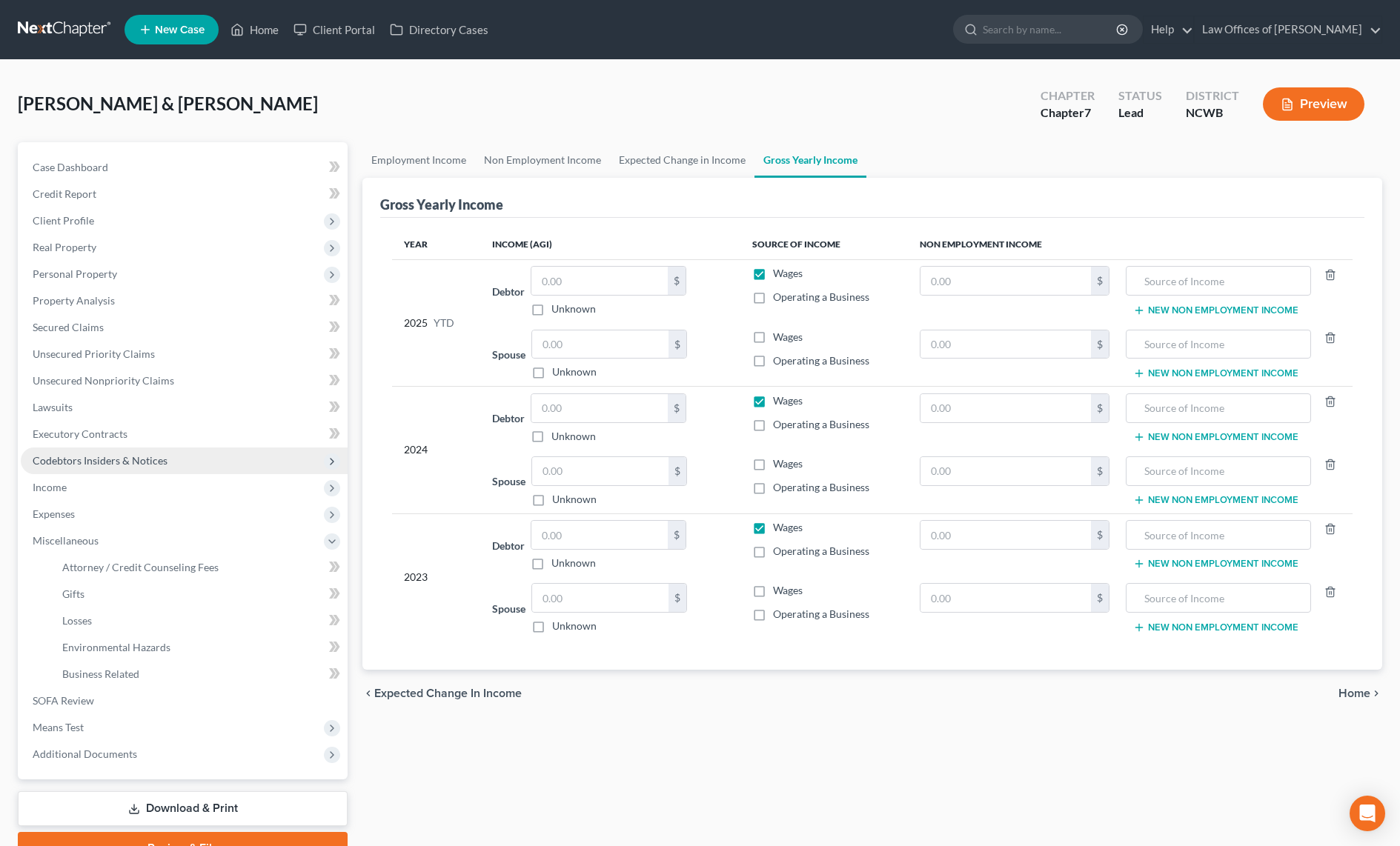
click at [68, 461] on span "Codebtors Insiders & Notices" at bounding box center [99, 461] width 135 height 13
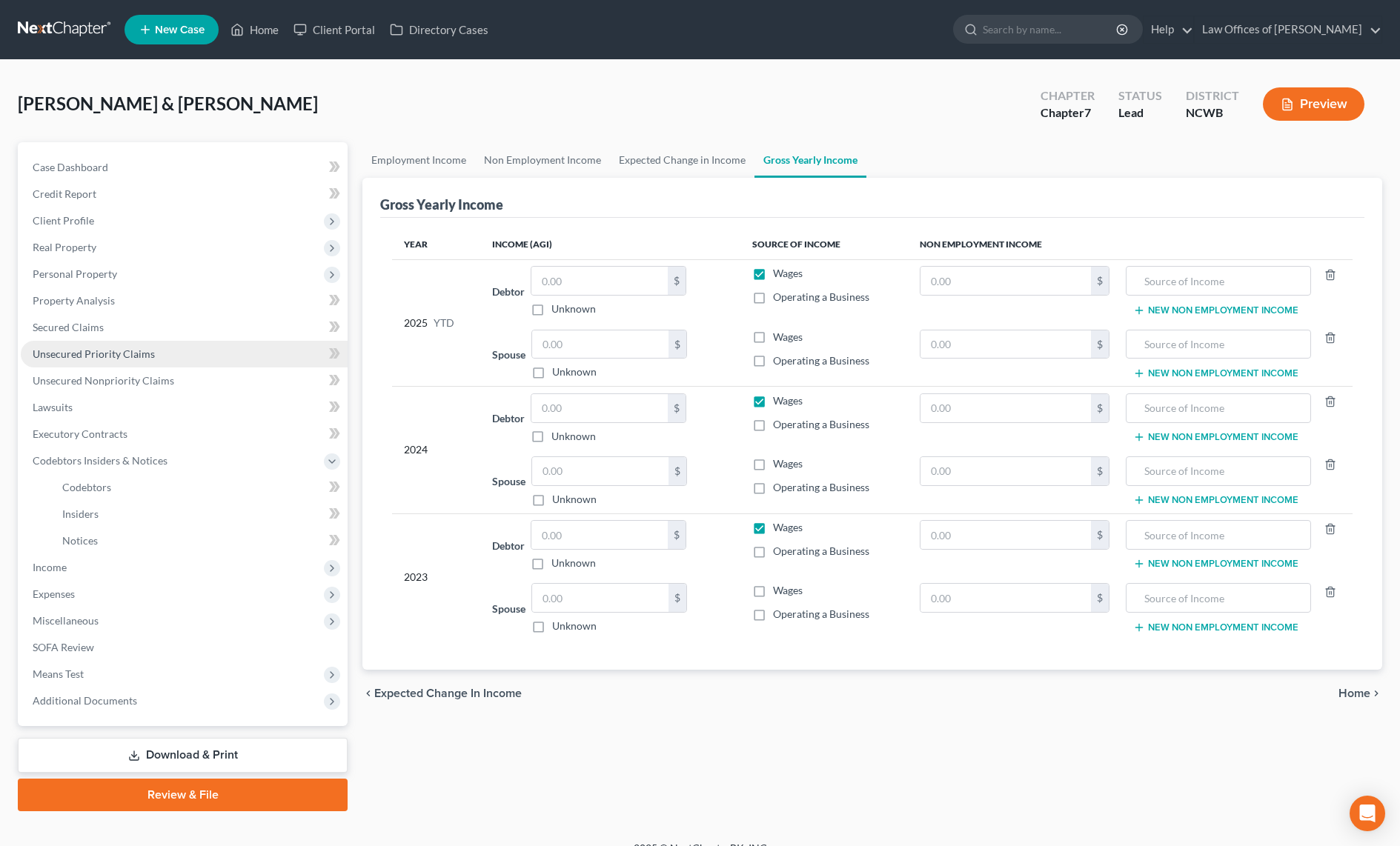
click at [93, 352] on span "Unsecured Priority Claims" at bounding box center [94, 354] width 123 height 13
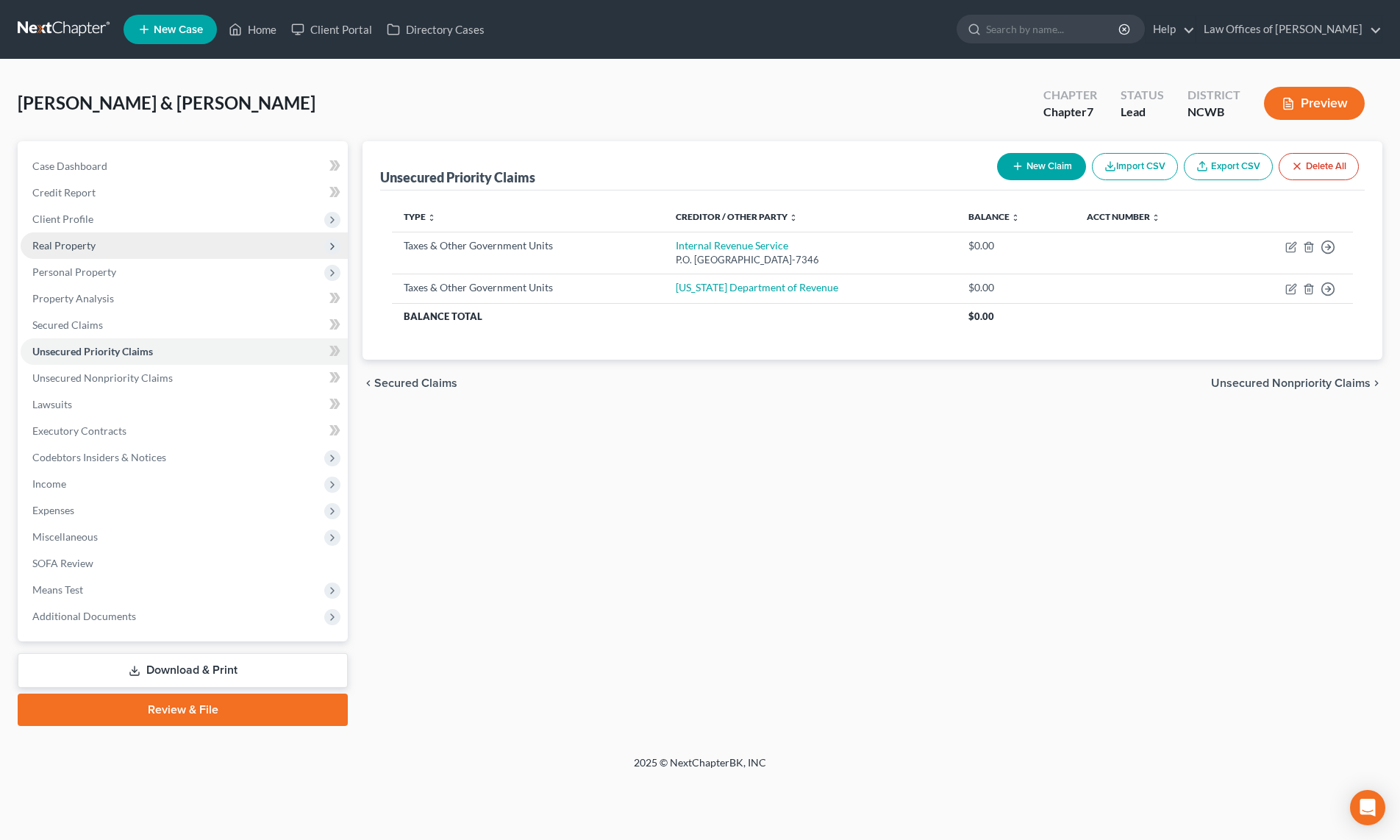
click at [67, 243] on span "Real Property" at bounding box center [63, 245] width 63 height 13
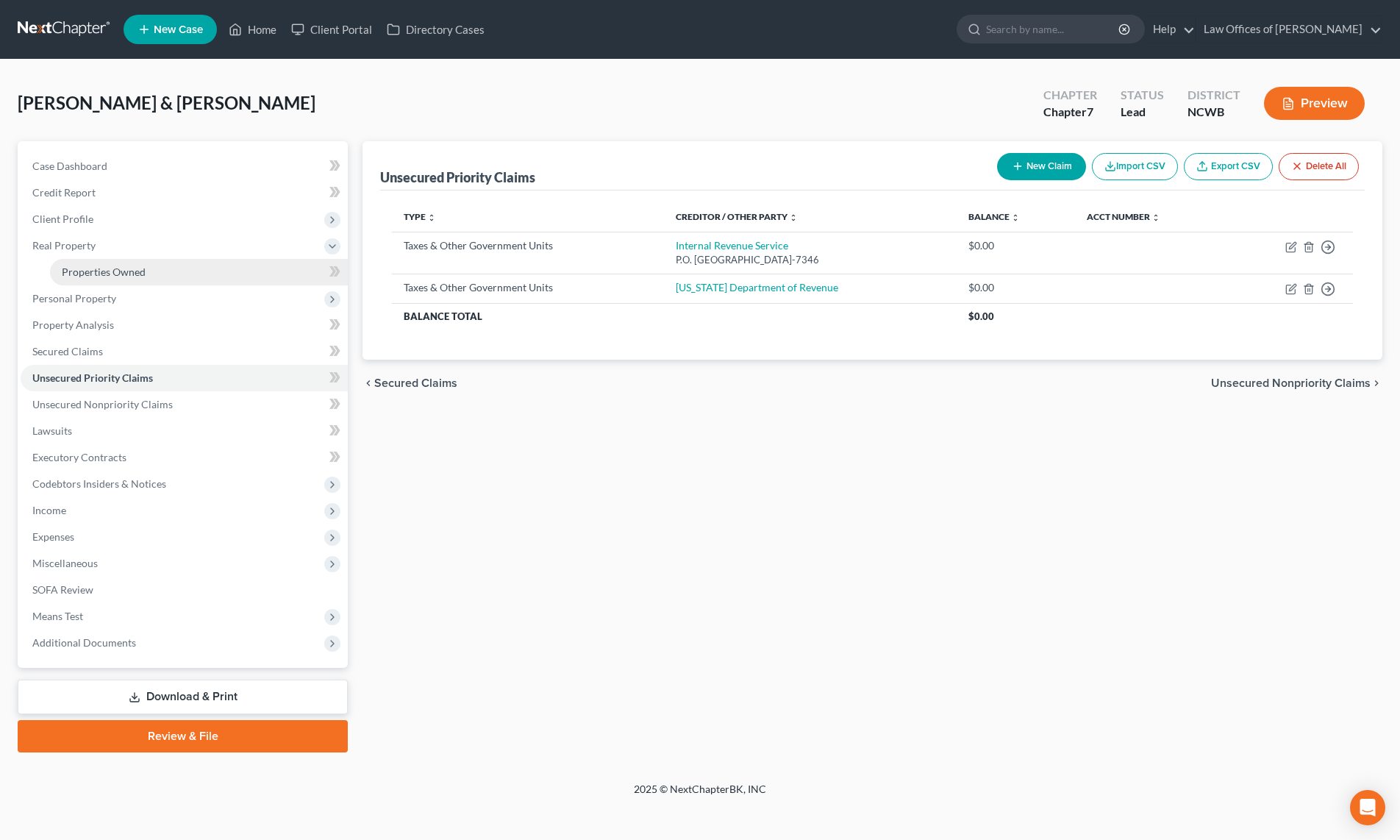
click at [70, 270] on span "Properties Owned" at bounding box center [103, 271] width 84 height 13
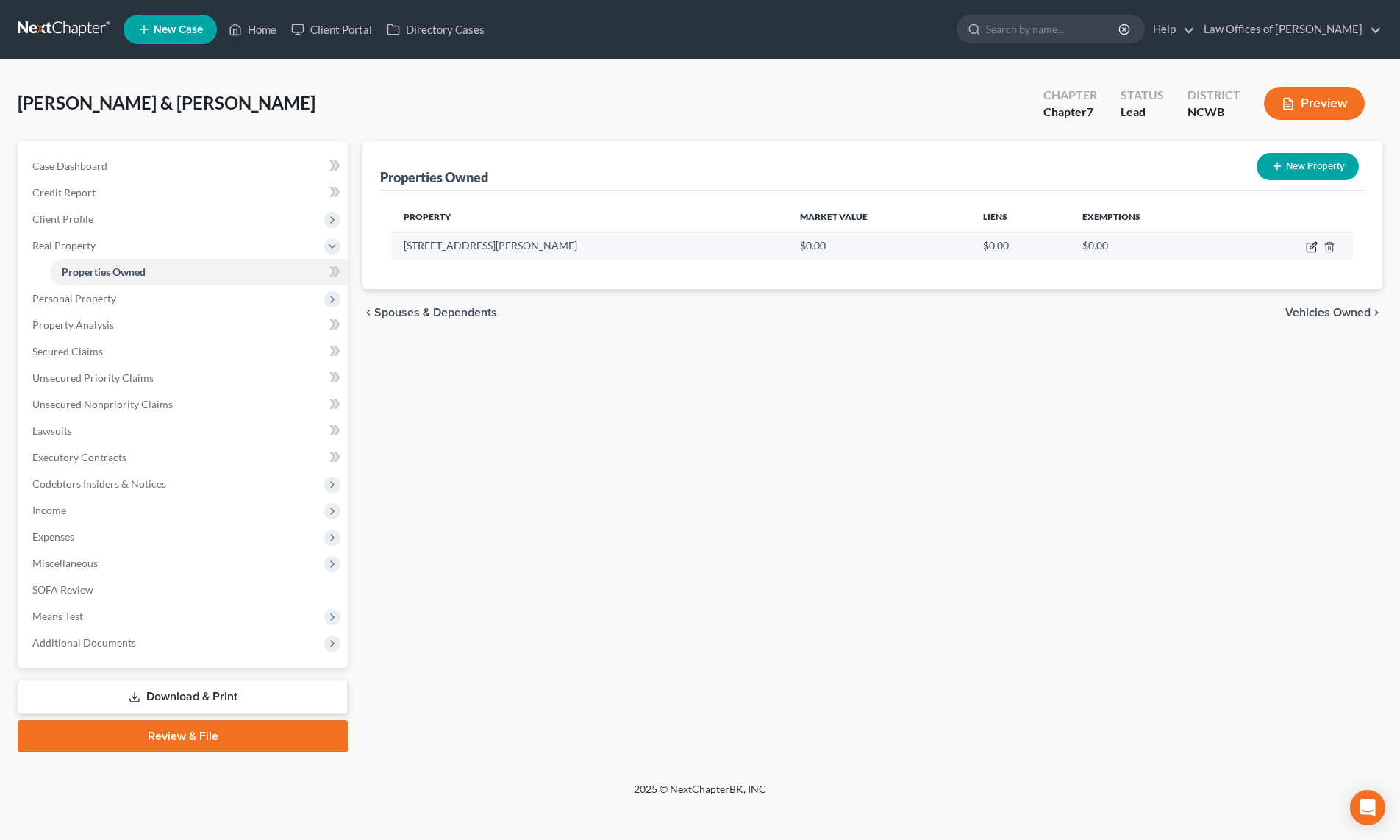
click at [1309, 246] on icon "button" at bounding box center [1312, 247] width 12 height 12
select select "28"
select select "3"
select select "0"
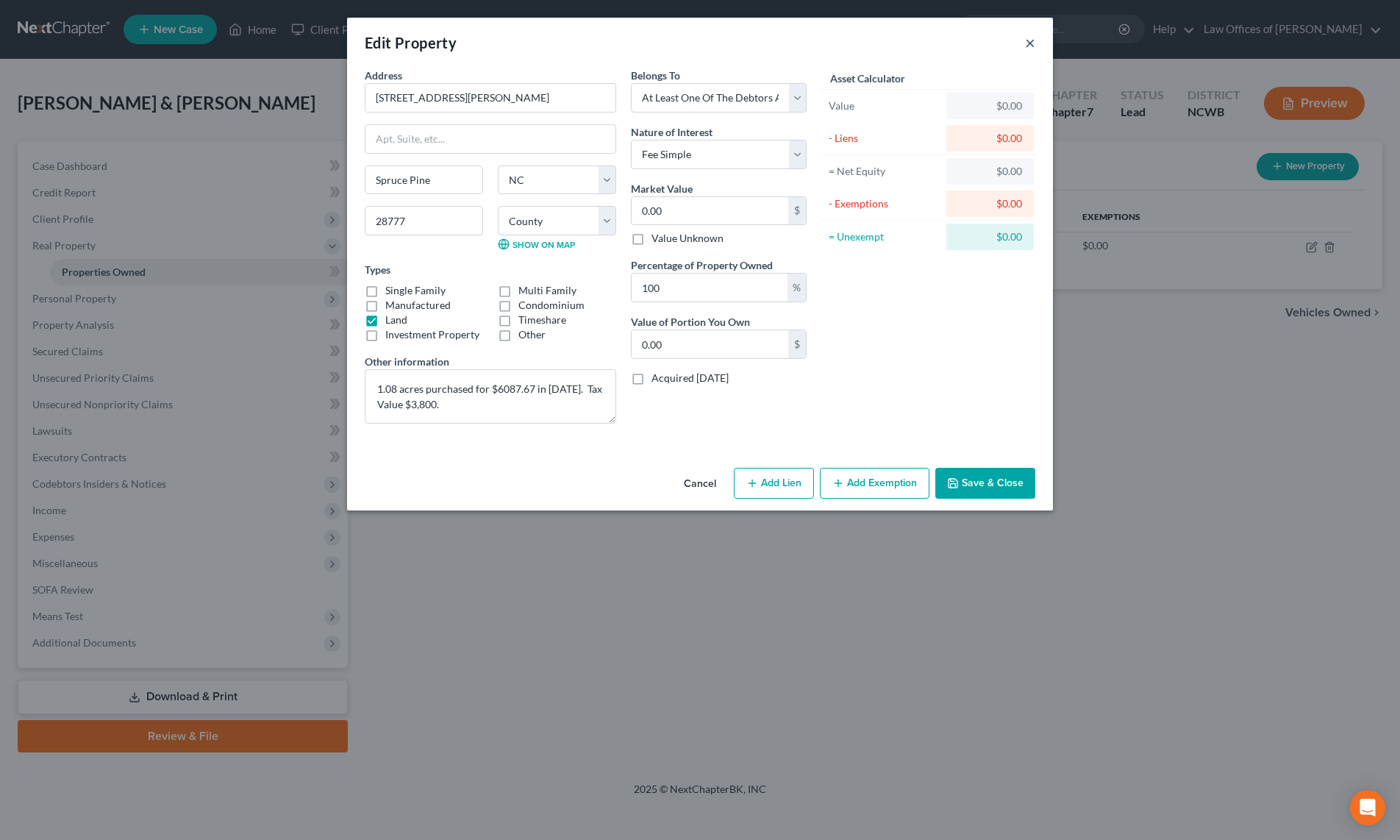
click at [1027, 45] on button "×" at bounding box center [1030, 42] width 10 height 18
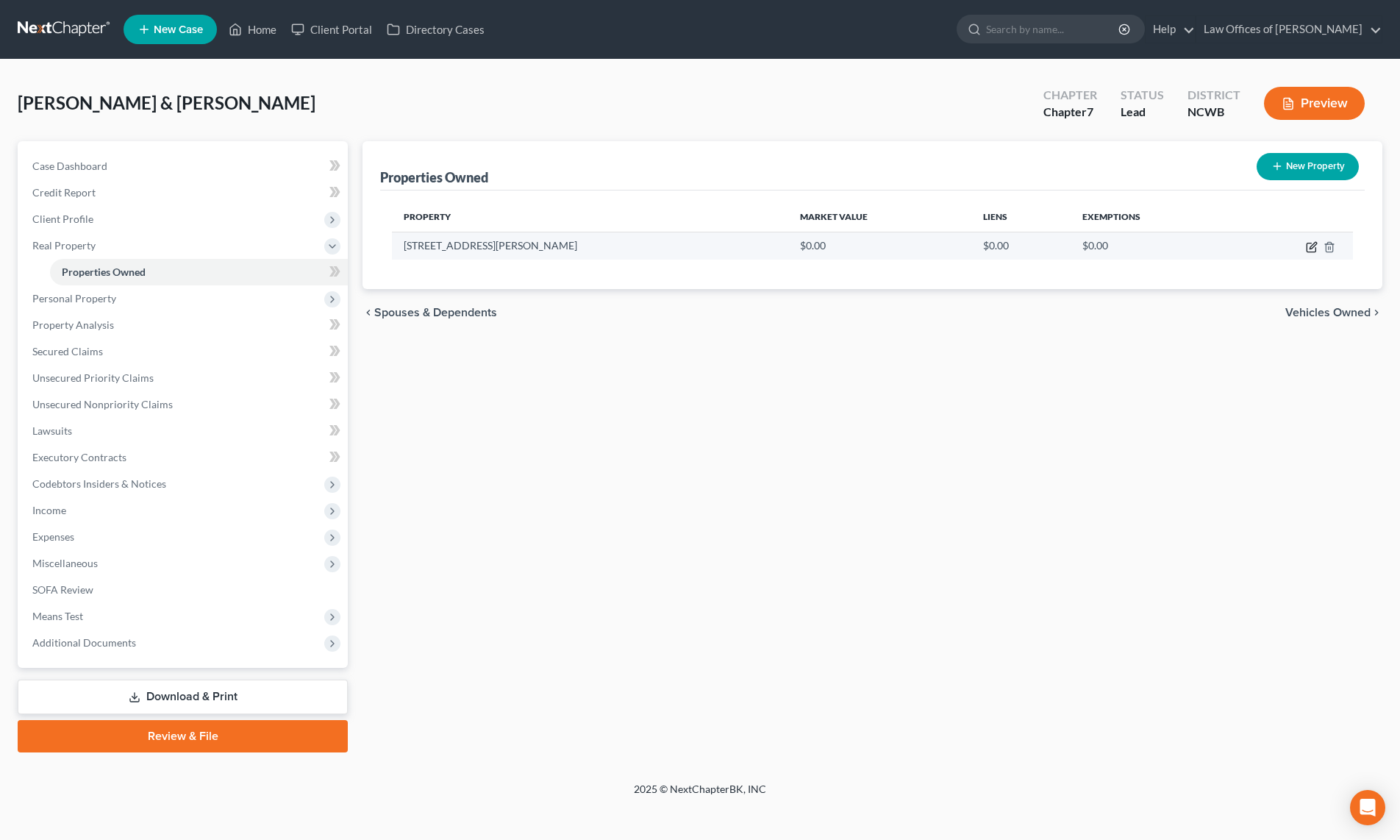
click at [1309, 251] on icon "button" at bounding box center [1312, 247] width 12 height 12
select select "28"
select select "54"
select select "3"
select select "0"
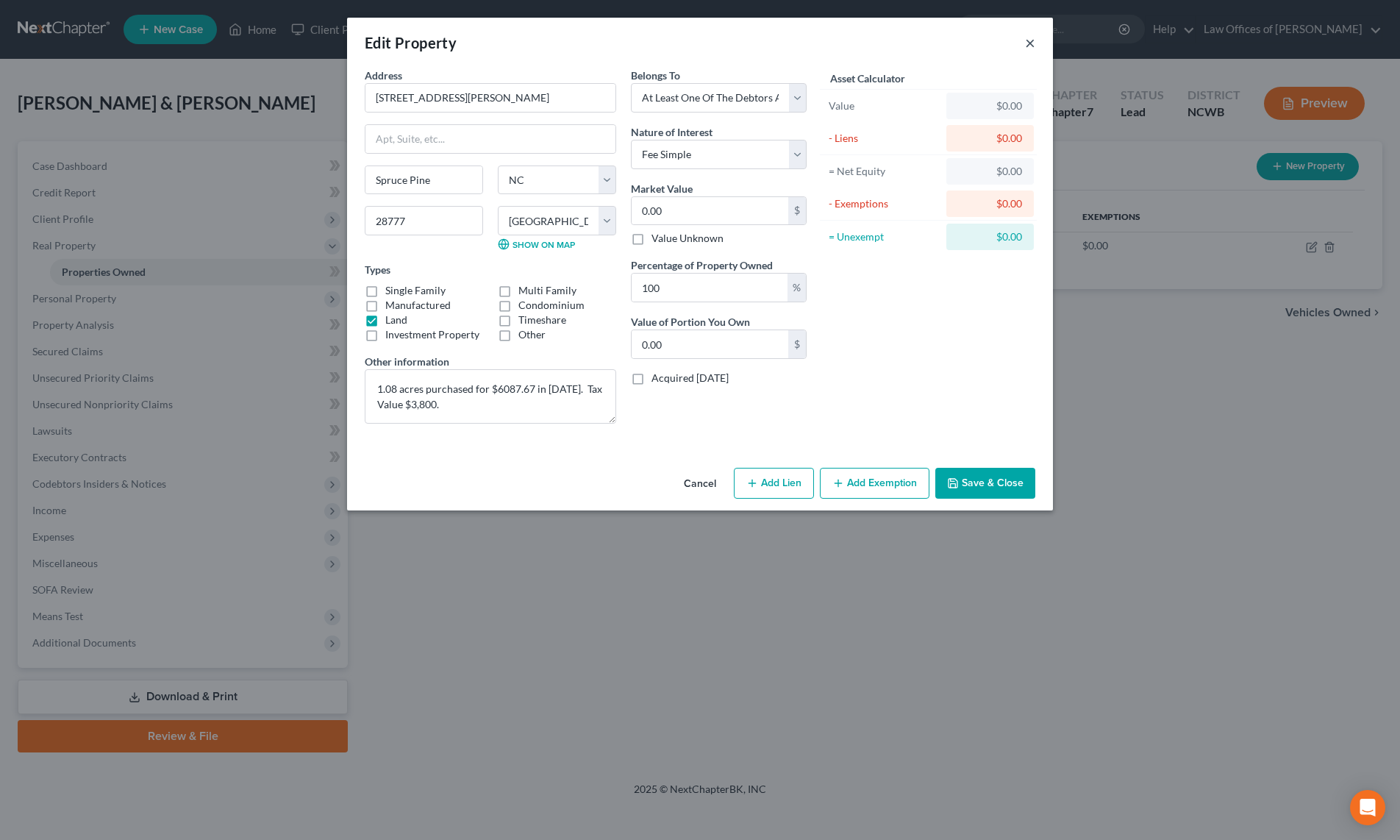
click at [1027, 45] on button "×" at bounding box center [1030, 42] width 10 height 18
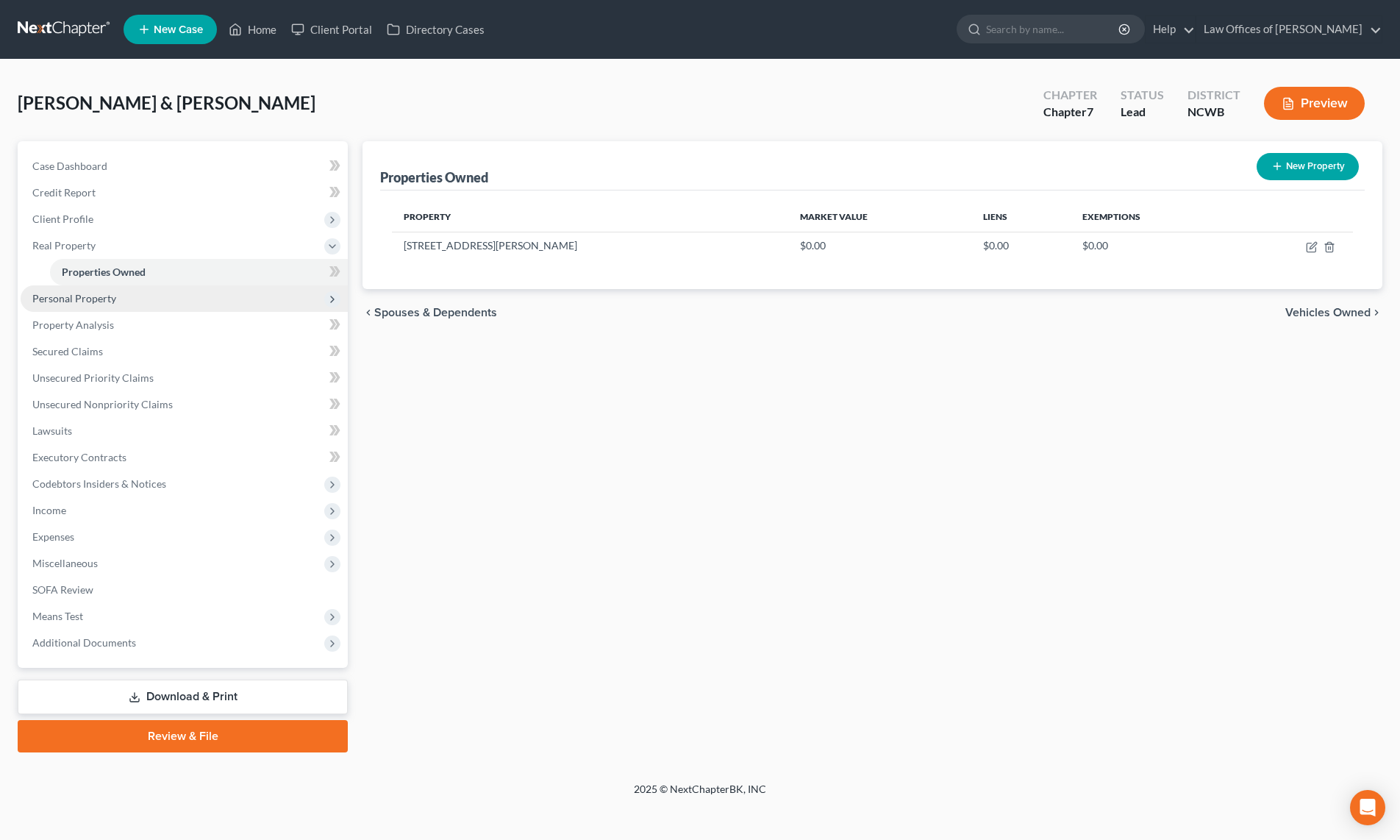
click at [102, 298] on span "Personal Property" at bounding box center [74, 299] width 84 height 13
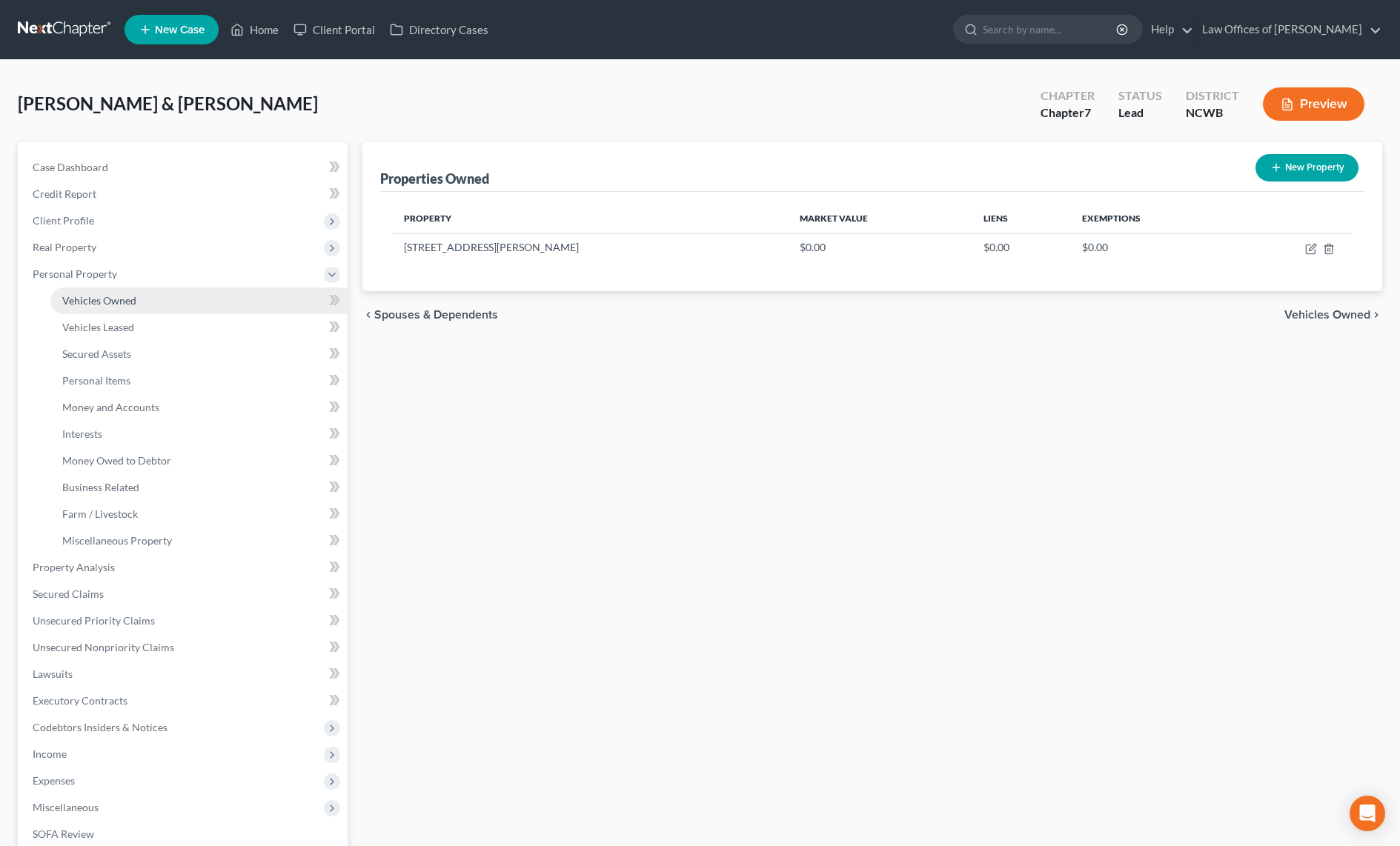
click at [102, 302] on span "Vehicles Owned" at bounding box center [99, 301] width 74 height 13
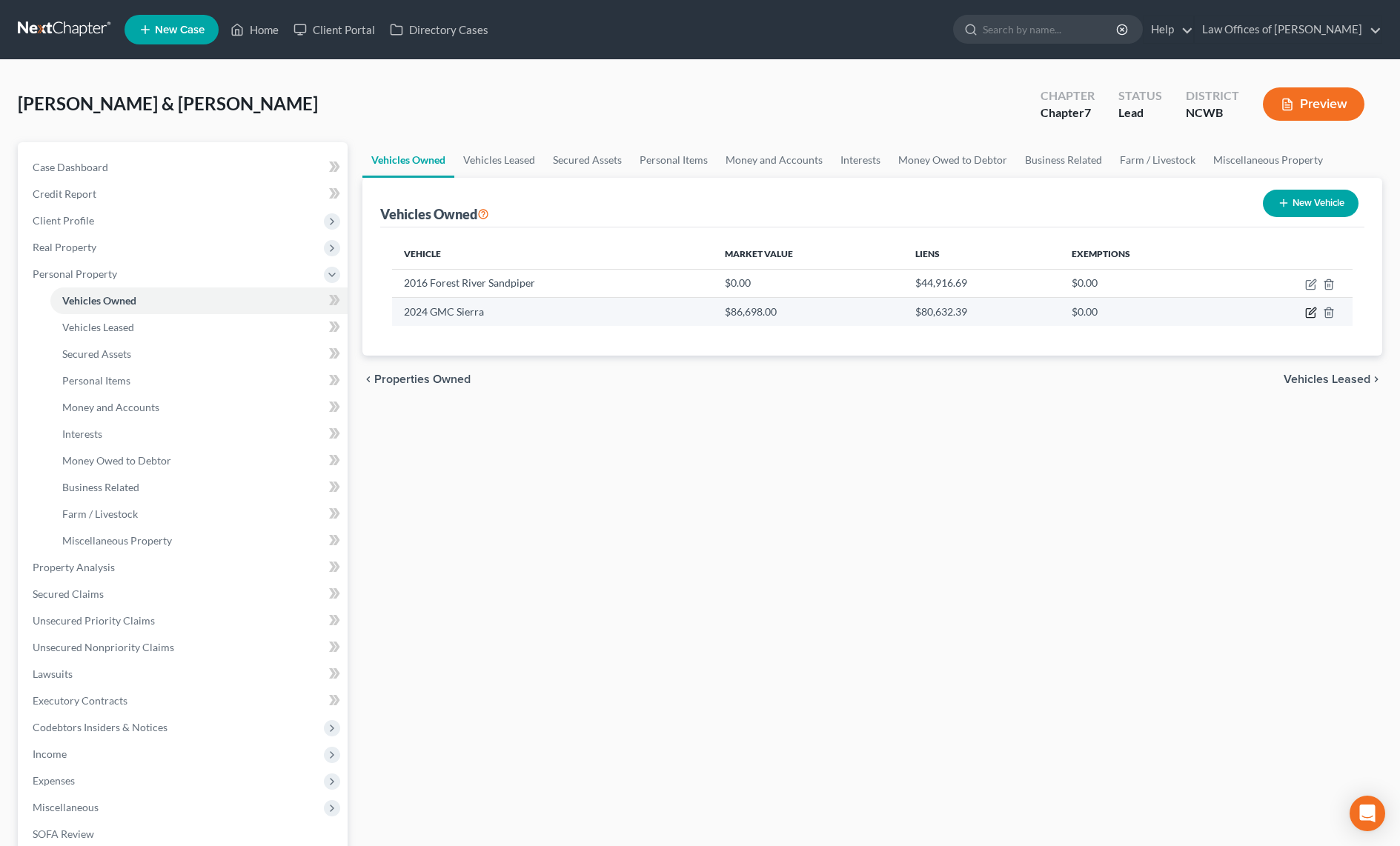
click at [1310, 313] on icon "button" at bounding box center [1310, 312] width 12 height 12
select select "0"
select select "2"
select select "0"
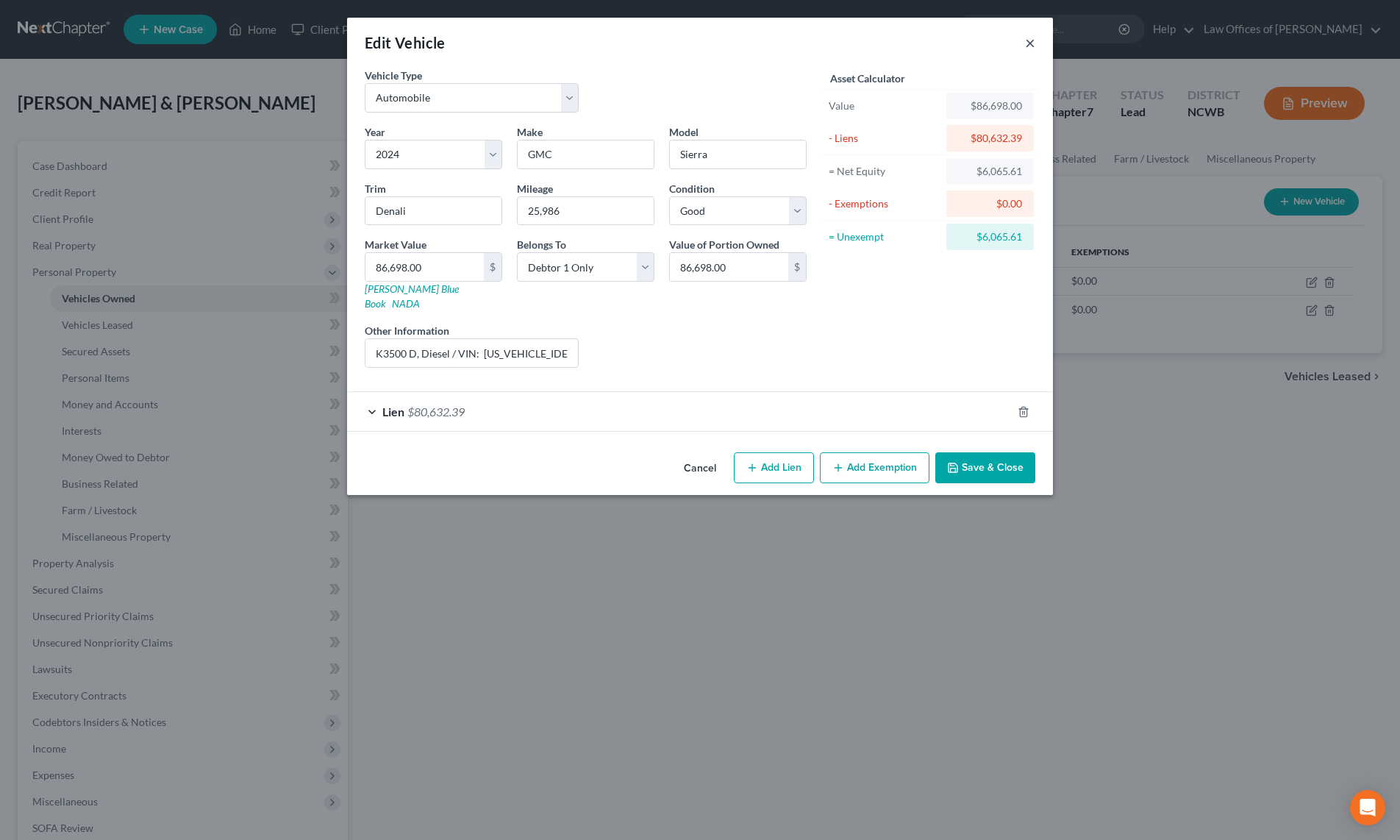
click at [1030, 42] on button "×" at bounding box center [1030, 42] width 10 height 18
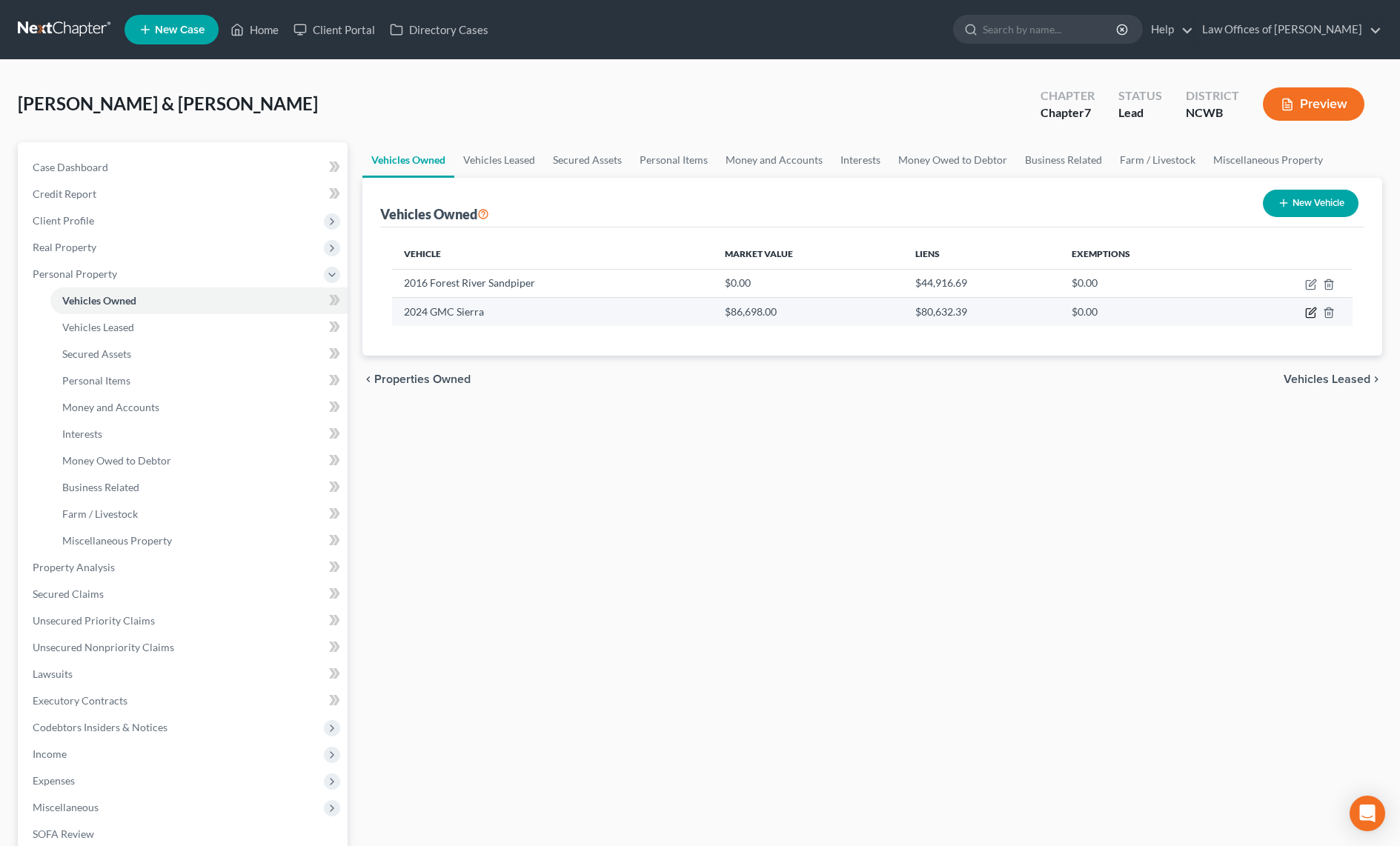
click at [1313, 315] on icon "button" at bounding box center [1310, 312] width 12 height 12
select select "0"
select select "2"
select select "0"
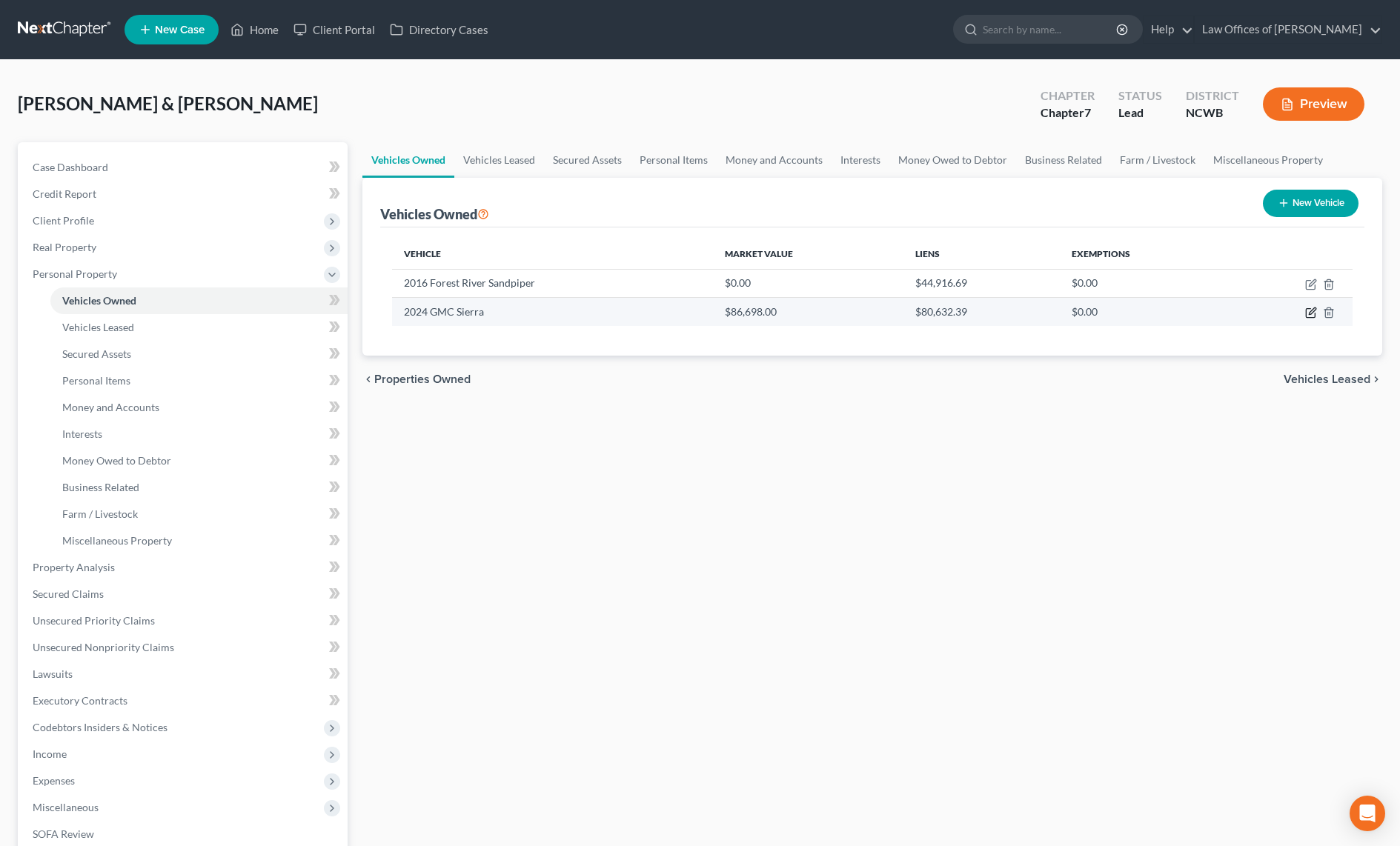
select select "45"
select select "0"
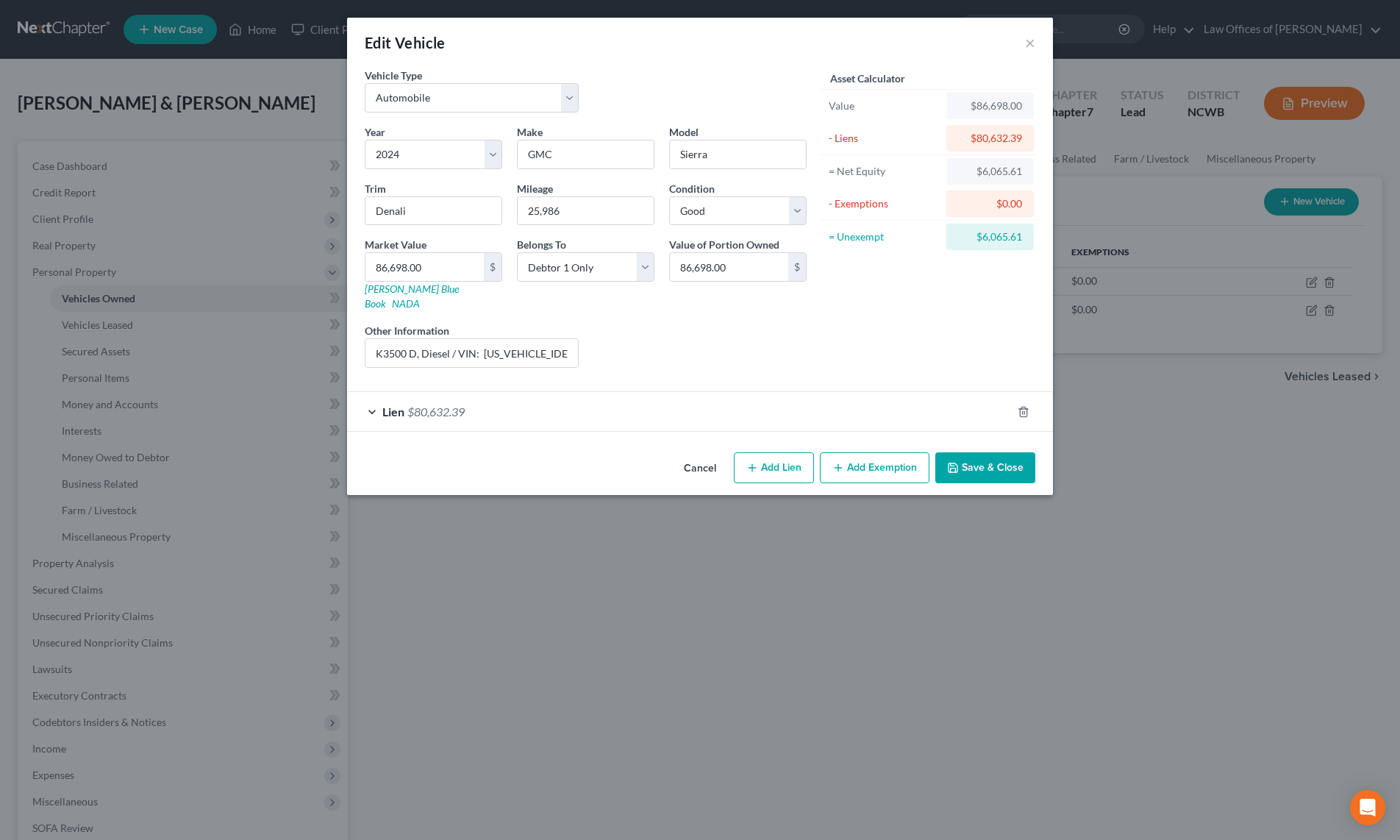
click at [435, 404] on span "$80,632.39" at bounding box center [436, 411] width 58 height 14
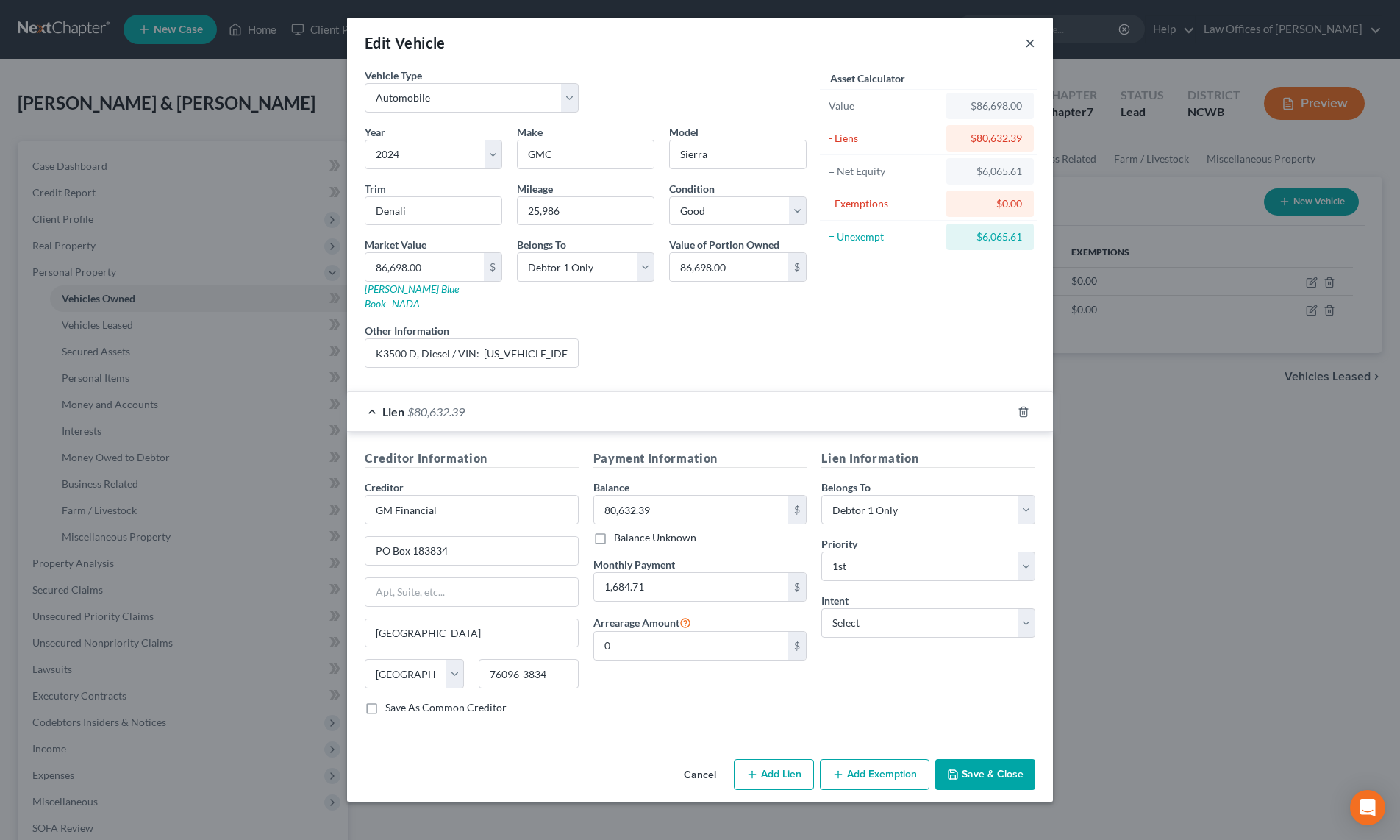
click at [1032, 43] on button "×" at bounding box center [1030, 42] width 10 height 18
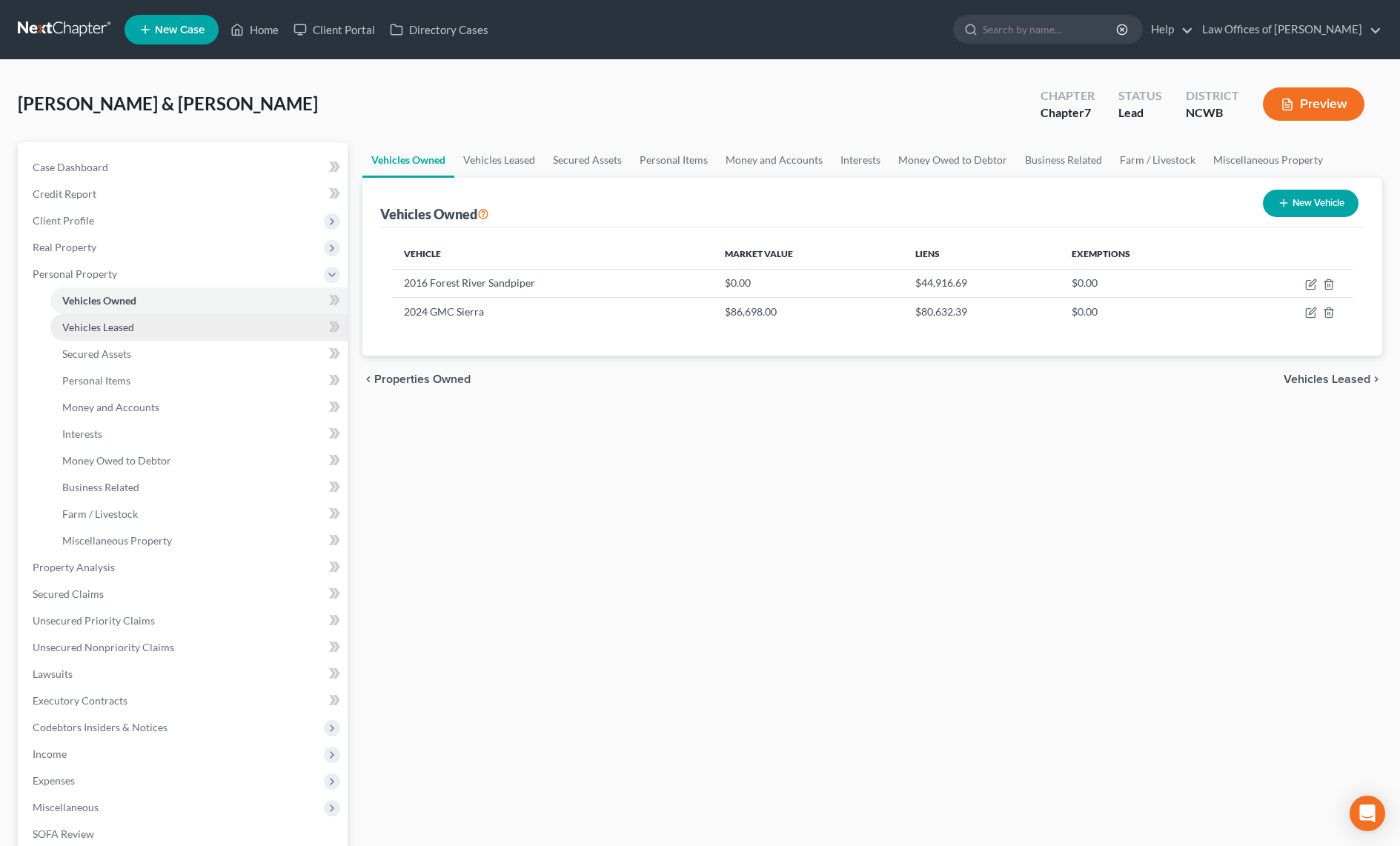
click at [122, 325] on span "Vehicles Leased" at bounding box center [98, 327] width 72 height 13
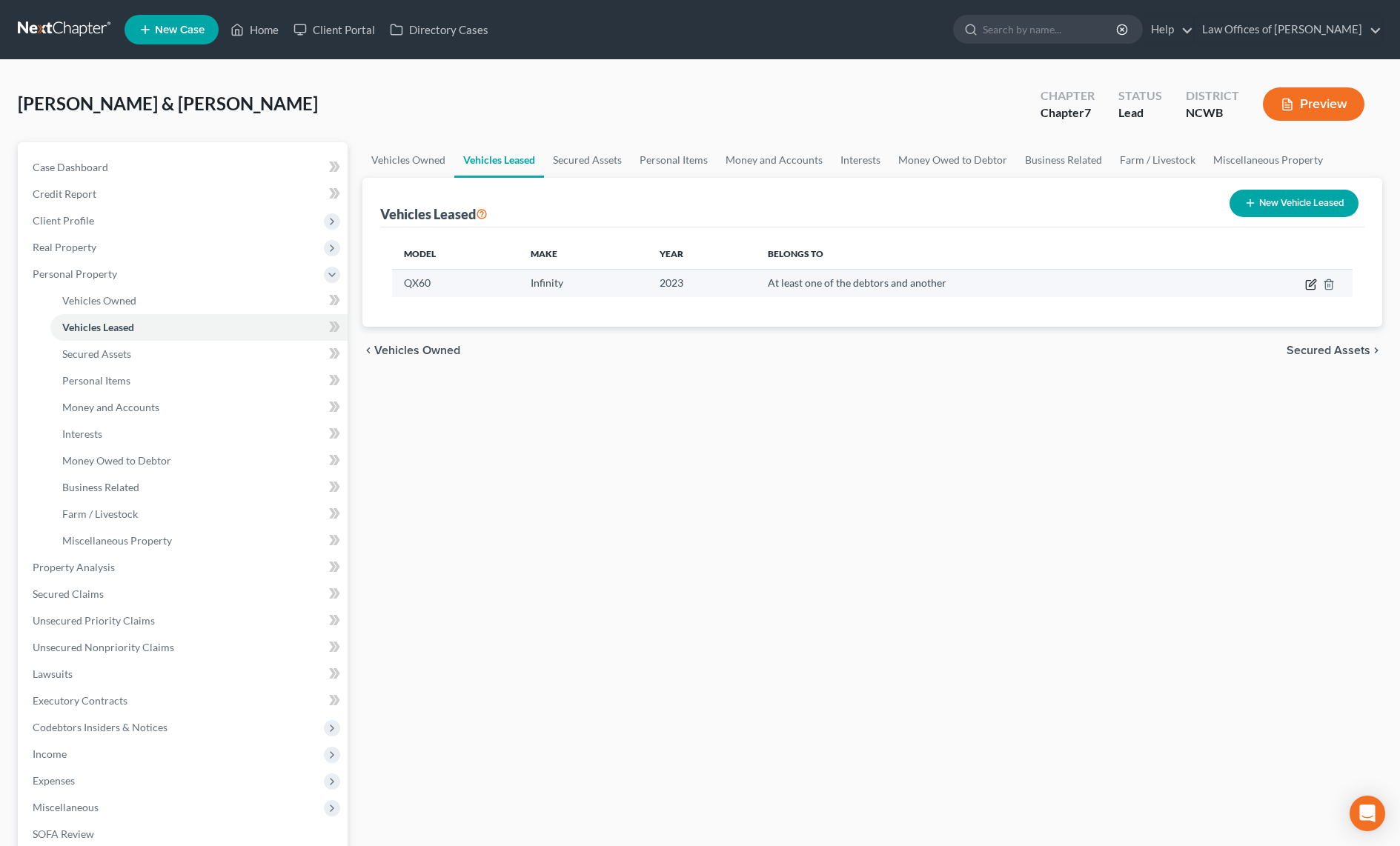
click at [1314, 290] on icon "button" at bounding box center [1310, 285] width 9 height 9
select select "0"
select select "3"
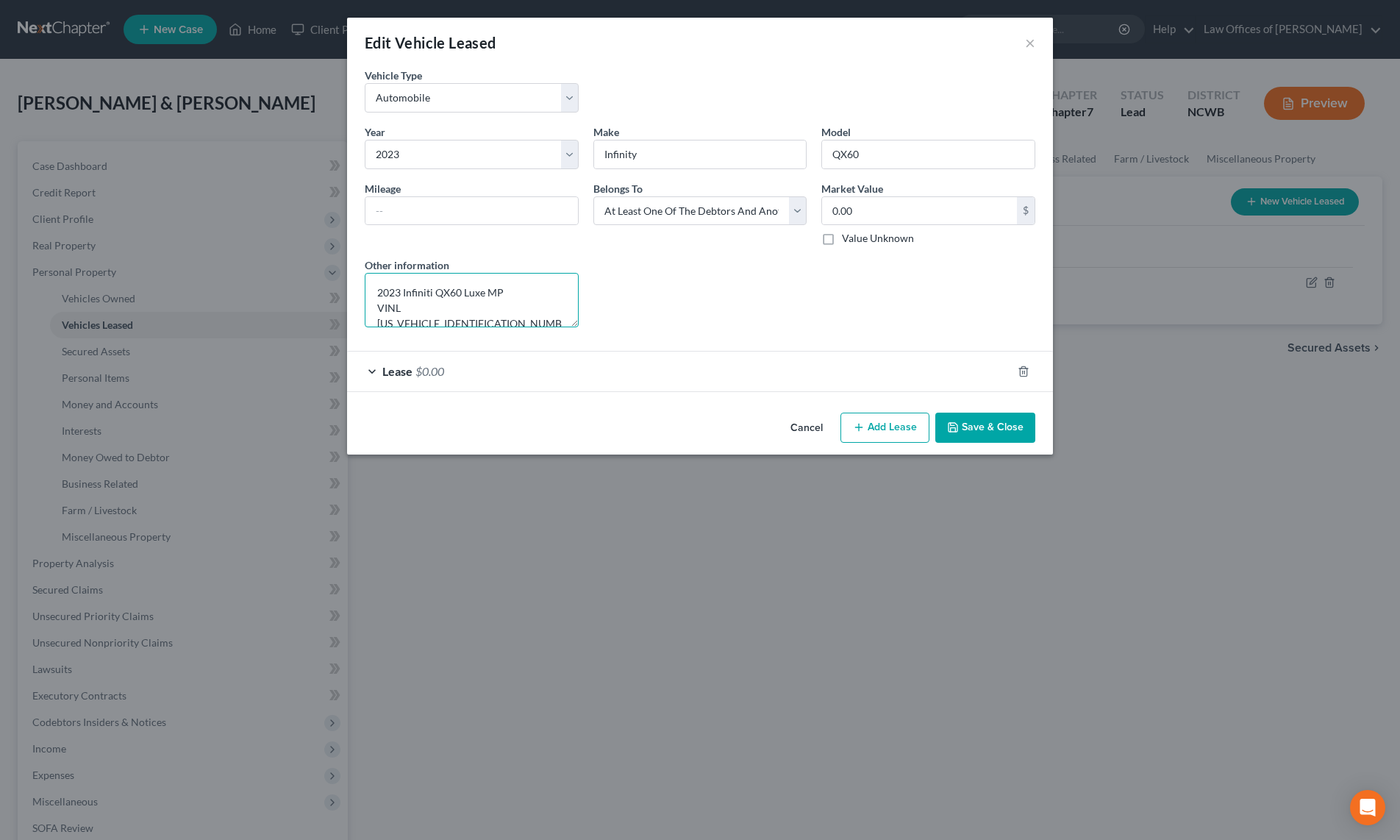
click at [538, 317] on textarea "2023 Infiniti QX60 Luxe MP VINL 5N1DL1FS1PC360728" at bounding box center [471, 300] width 214 height 54
type textarea "2023 Infiniti QX60 Luxe MP VINL 5N1DL1FS1PC360728, Lease ends 4/17/2026"
click at [401, 375] on span "Lease" at bounding box center [397, 371] width 30 height 14
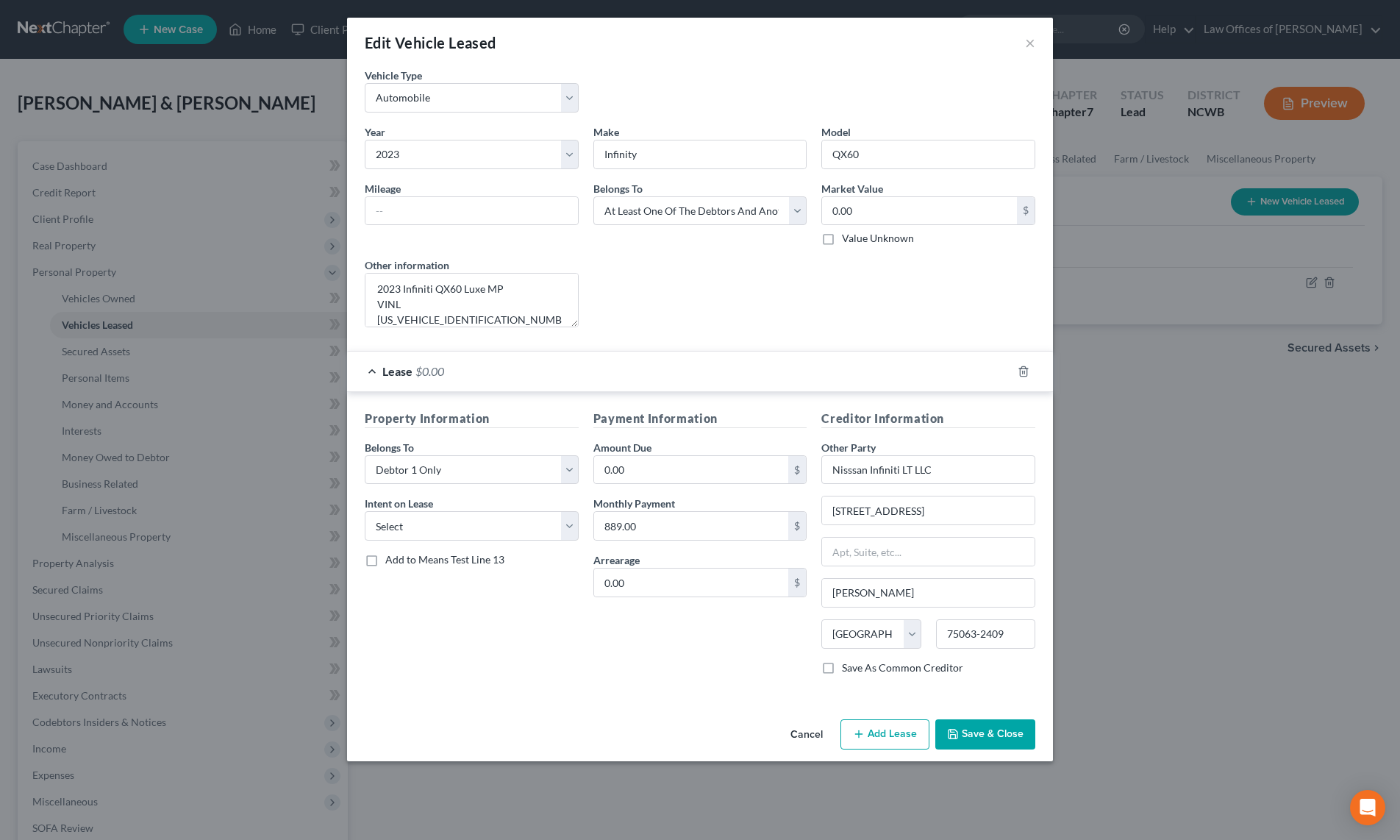
click at [974, 730] on button "Save & Close" at bounding box center [985, 734] width 100 height 31
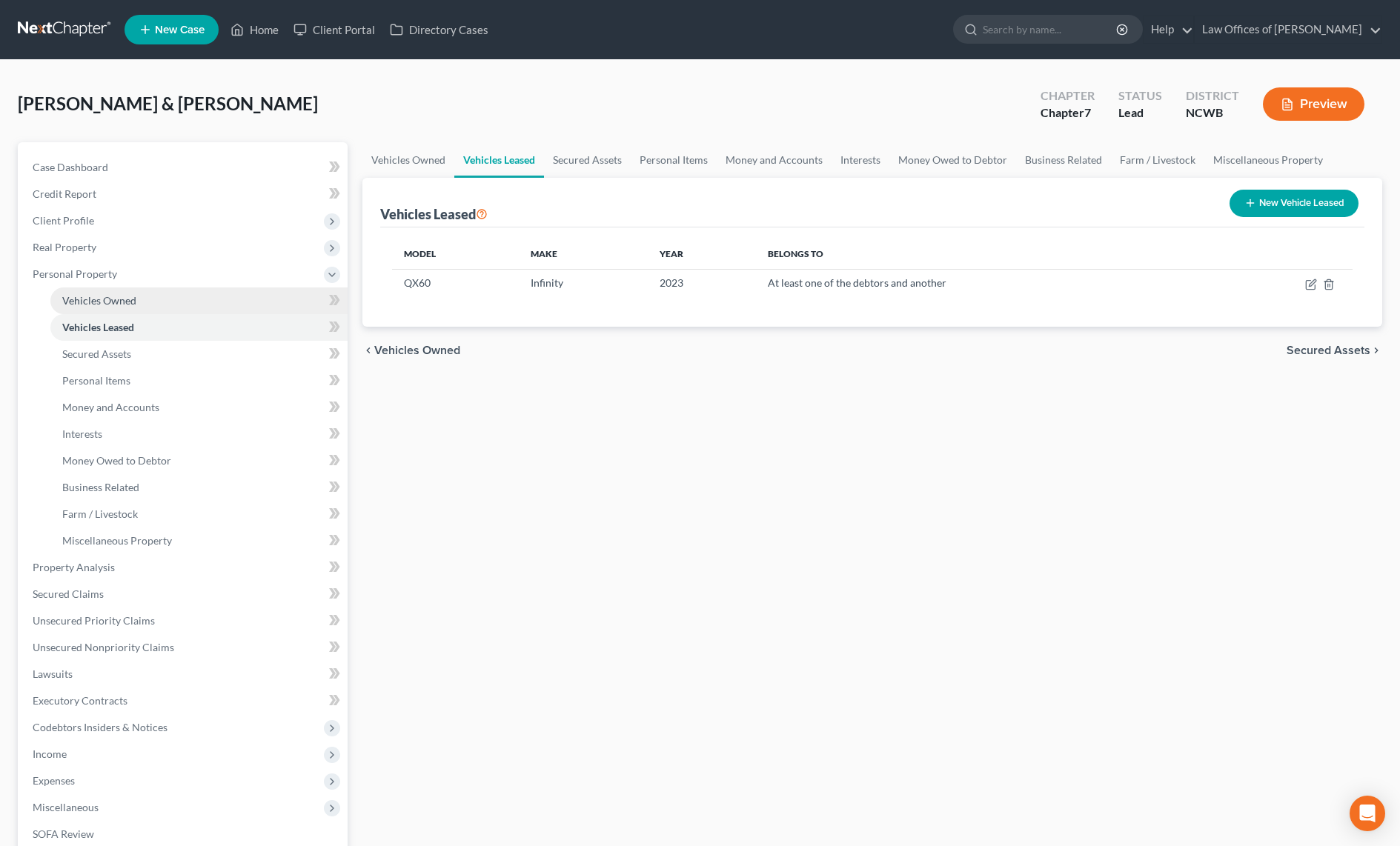
click at [119, 302] on span "Vehicles Owned" at bounding box center [99, 301] width 74 height 13
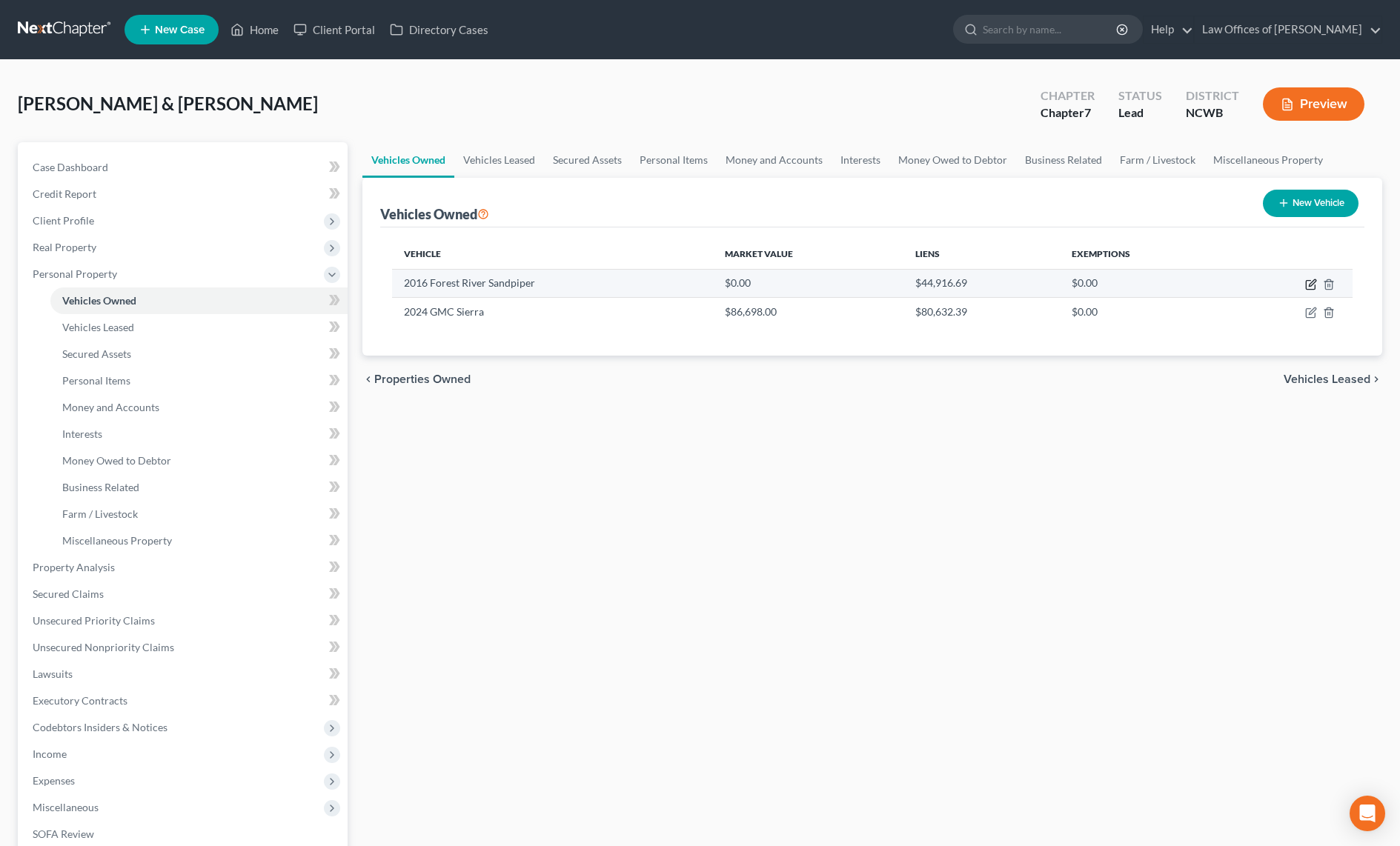
click at [1310, 284] on icon "button" at bounding box center [1312, 282] width 6 height 6
select select "7"
select select "10"
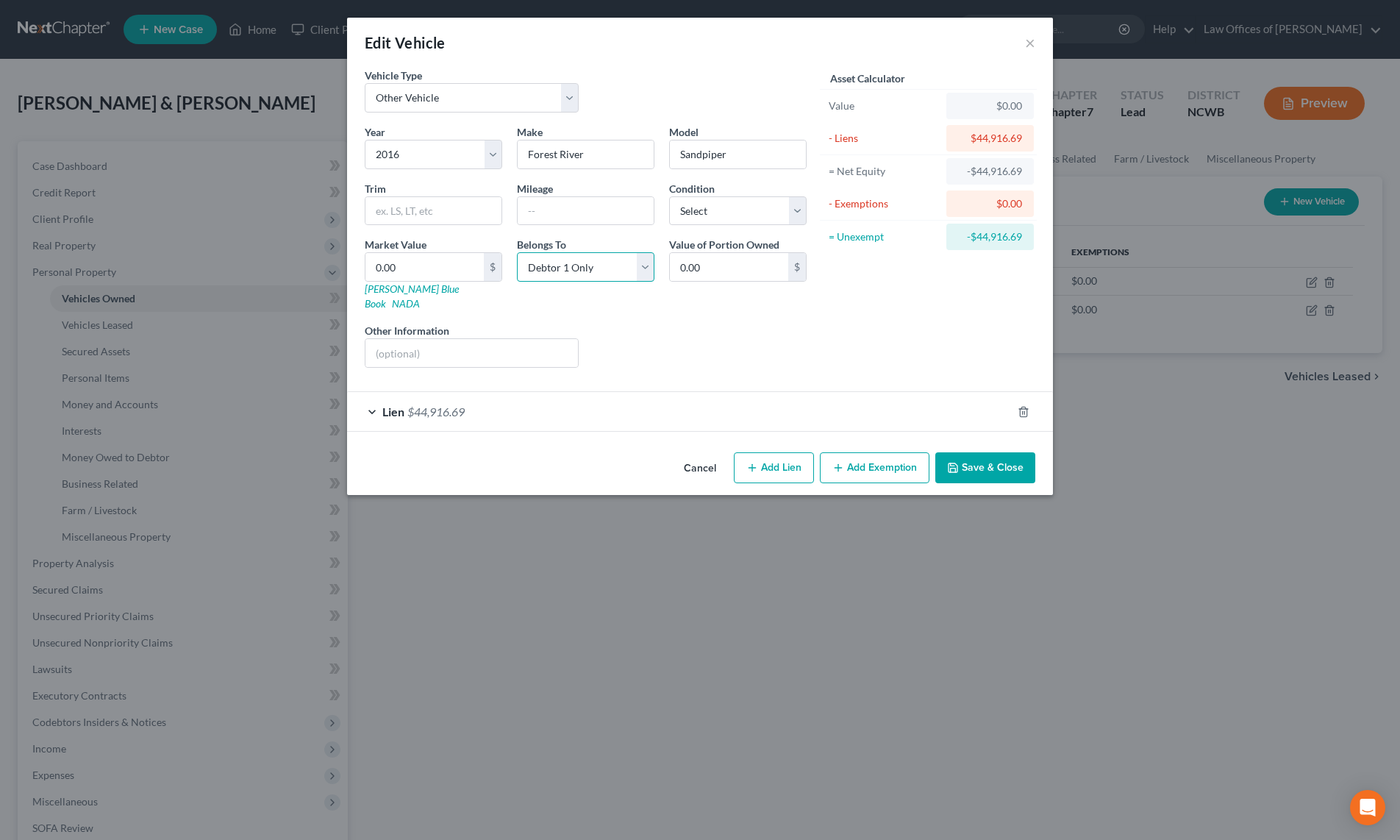
click at [605, 274] on select "Select Debtor 1 Only Debtor 2 Only Debtor 1 And Debtor 2 Only At Least One Of T…" at bounding box center [586, 267] width 138 height 30
select select "1"
click at [517, 252] on select "Select Debtor 1 Only Debtor 2 Only Debtor 1 And Debtor 2 Only At Least One Of T…" at bounding box center [586, 267] width 138 height 30
click at [446, 266] on input "0.00" at bounding box center [424, 267] width 119 height 28
type input "2"
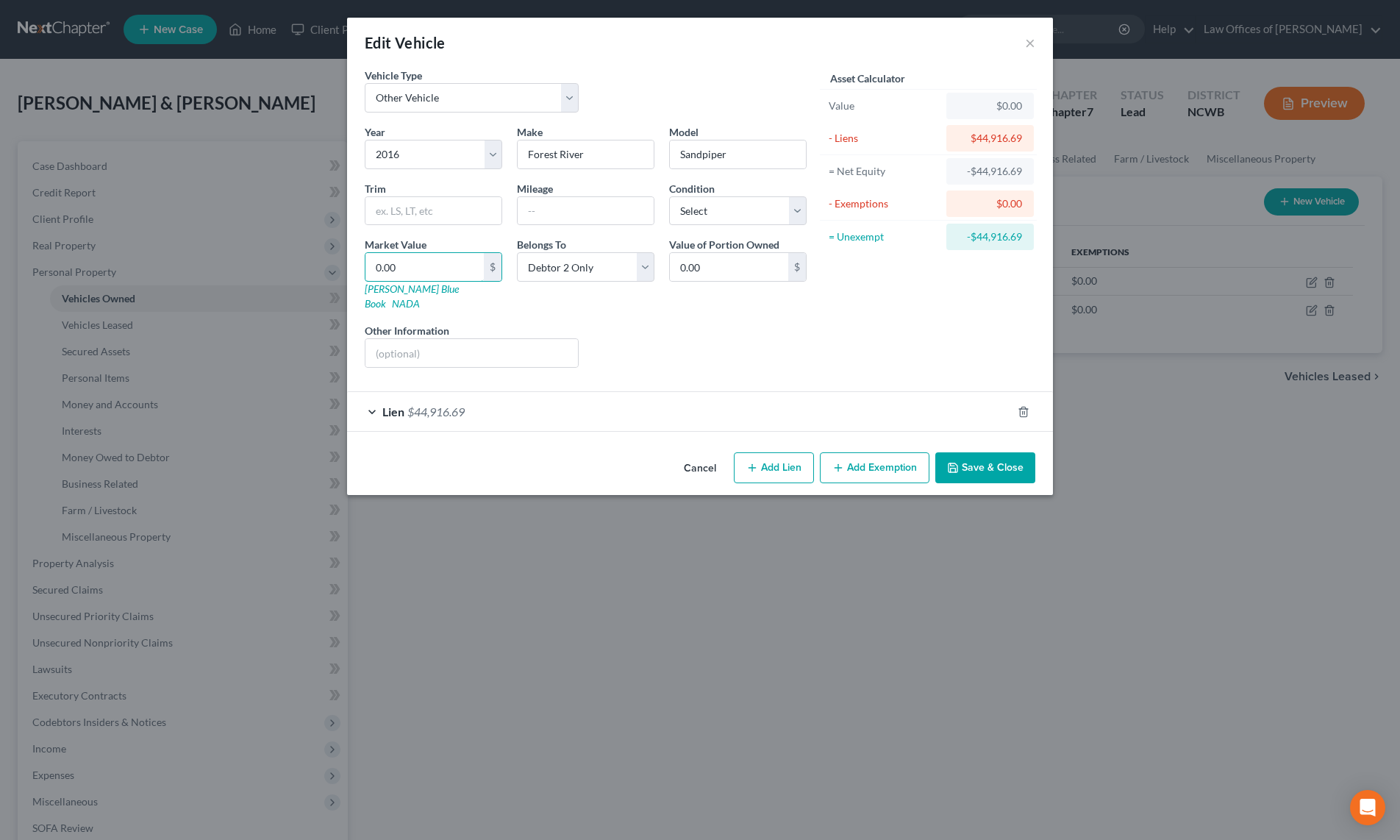
type input "2.00"
type input "25"
type input "25.00"
type input "250"
type input "250.00"
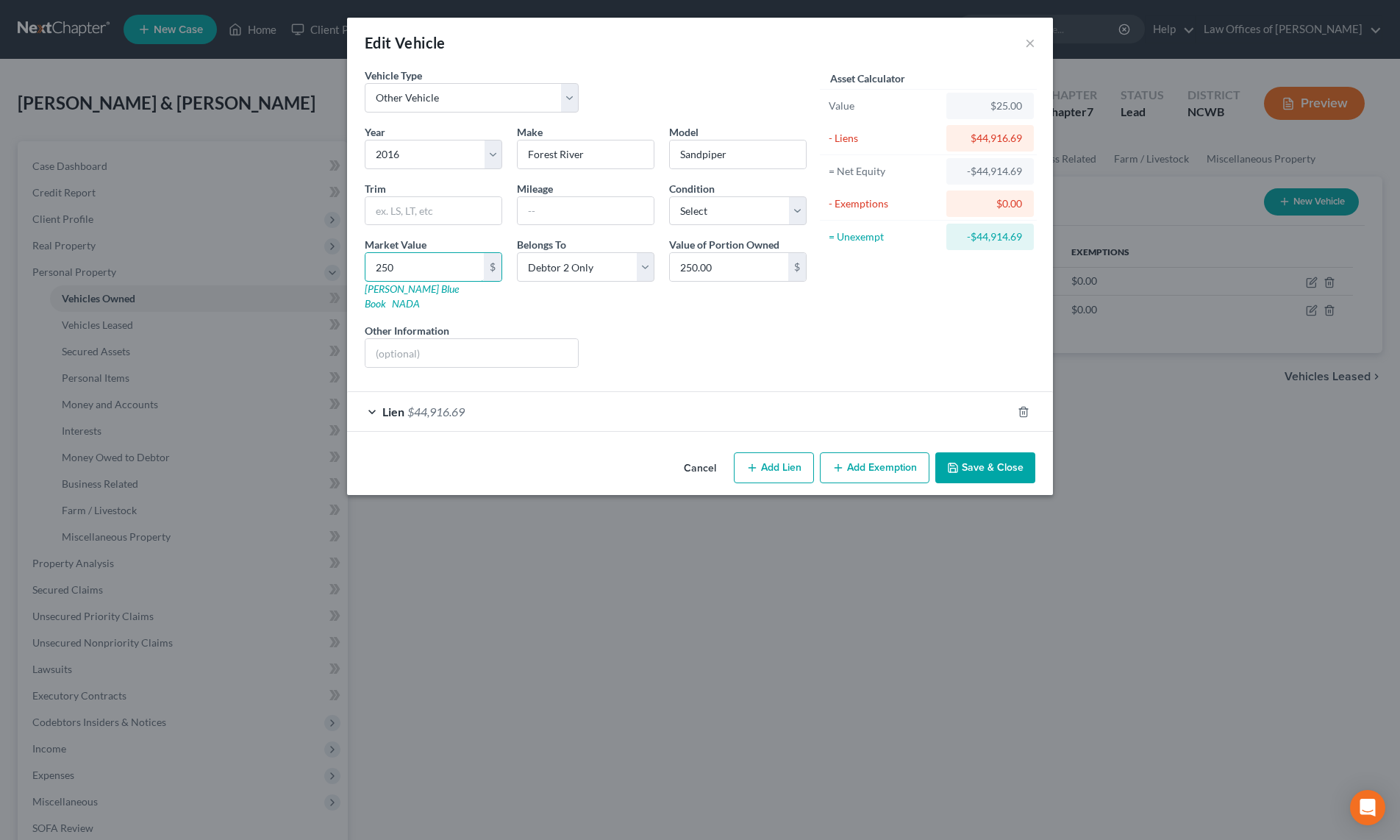
type input "2500"
type input "2,500.00"
type input "2,5000"
type input "25,000.00"
type input "25,000"
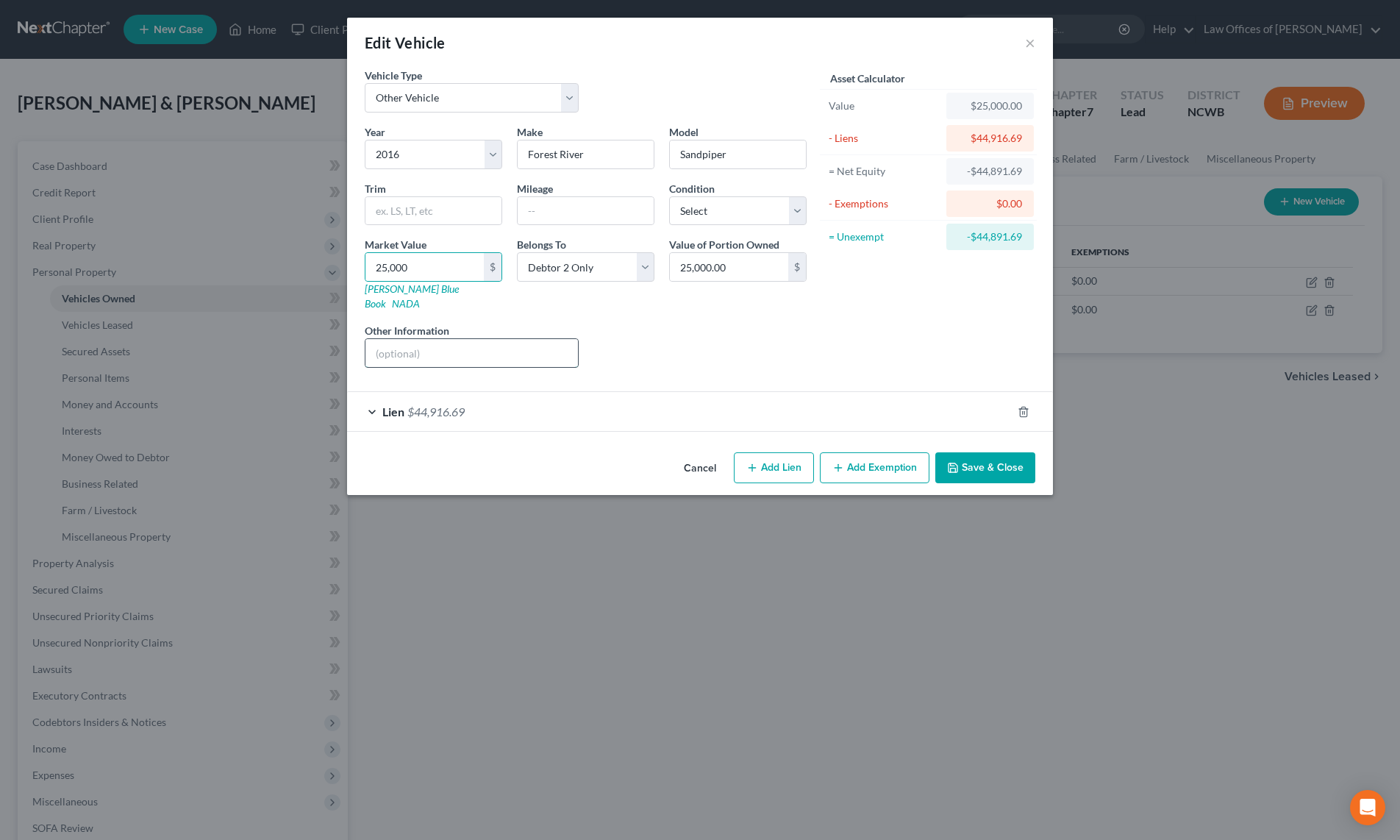
click at [433, 339] on input "text" at bounding box center [471, 352] width 212 height 28
type input "Debtor estimates value at $25,000 after researching similar items online"
click at [984, 453] on button "Save & Close" at bounding box center [985, 468] width 100 height 31
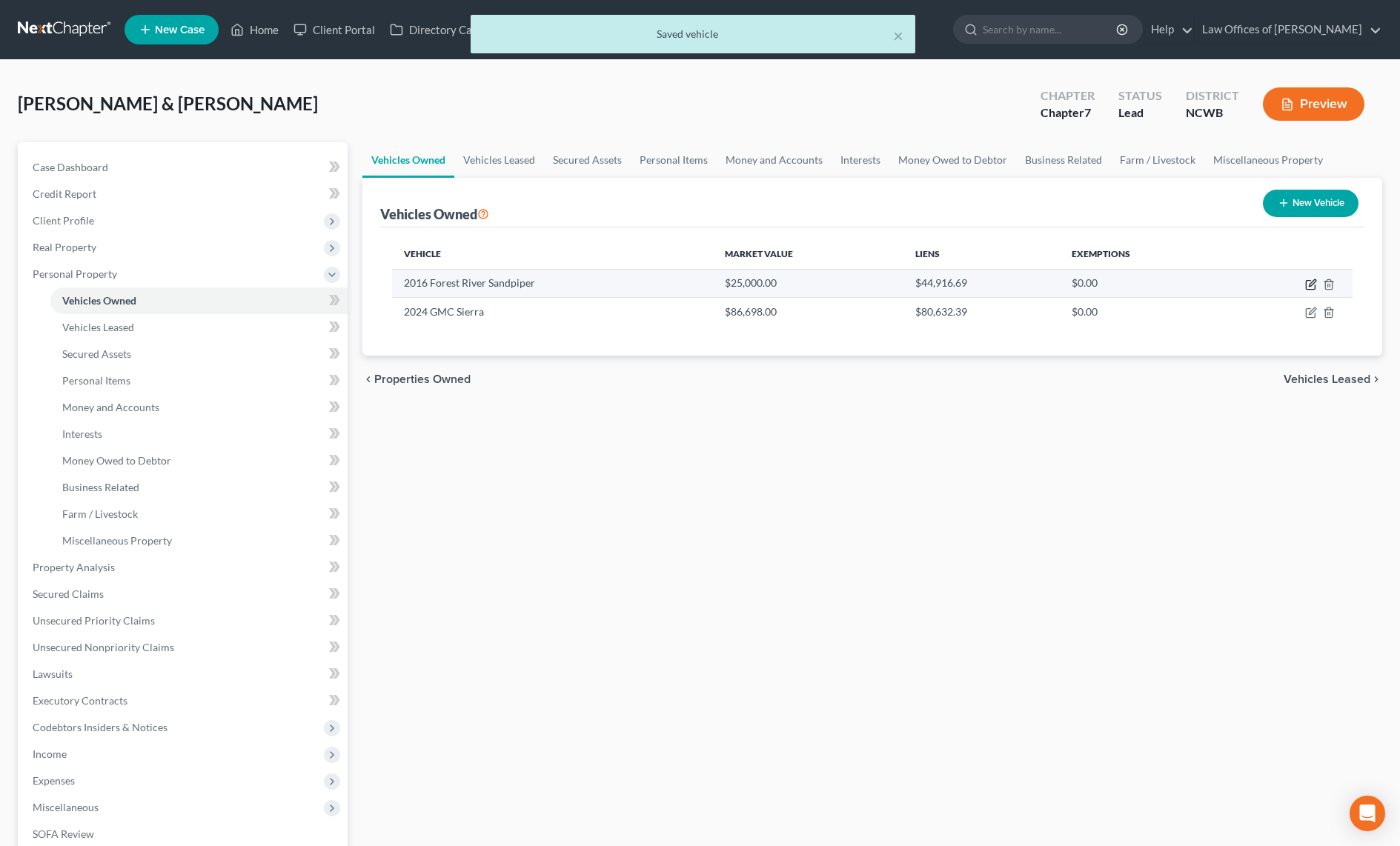
click at [1313, 283] on icon "button" at bounding box center [1312, 282] width 6 height 6
select select "7"
select select "10"
select select "1"
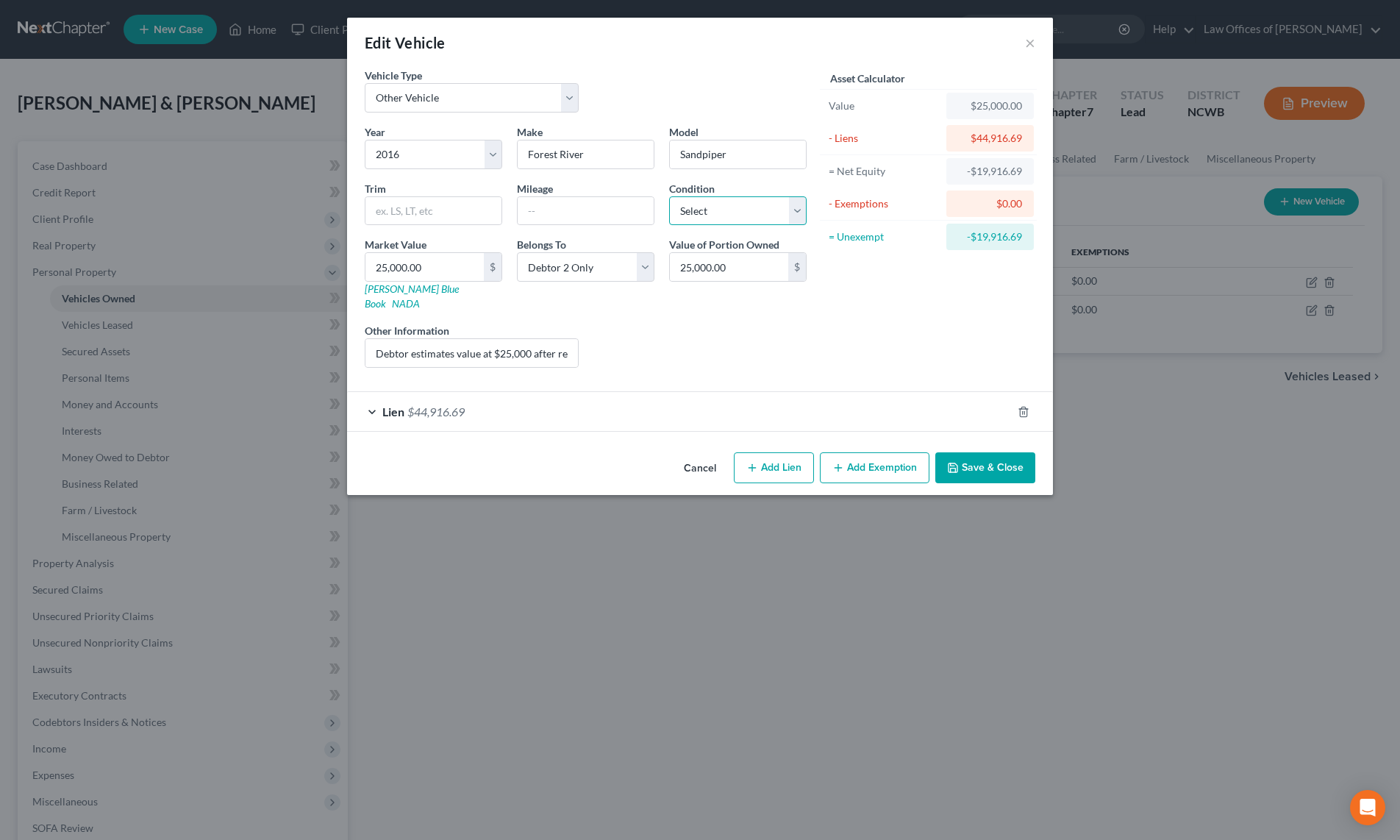
click at [740, 213] on select "Select Excellent Very Good Good Fair Poor" at bounding box center [738, 211] width 138 height 30
select select "2"
click at [670, 196] on select "Select Excellent Very Good Good Fair Poor" at bounding box center [738, 211] width 138 height 30
click at [1004, 452] on button "Save & Close" at bounding box center [985, 468] width 100 height 31
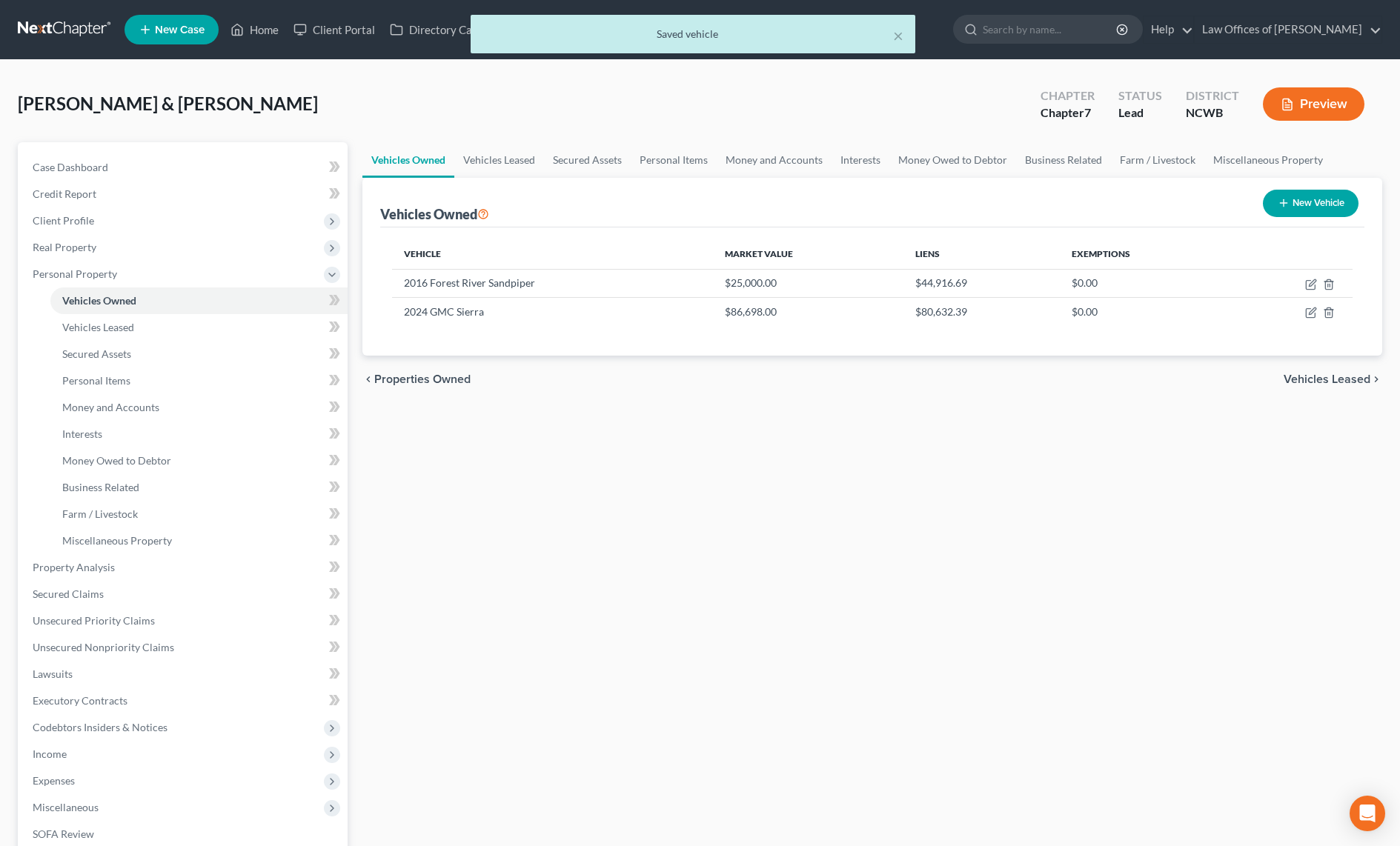
click at [269, 29] on div "× Saved vehicle" at bounding box center [692, 37] width 1400 height 46
click at [249, 30] on div "× Saved vehicle" at bounding box center [692, 37] width 1400 height 46
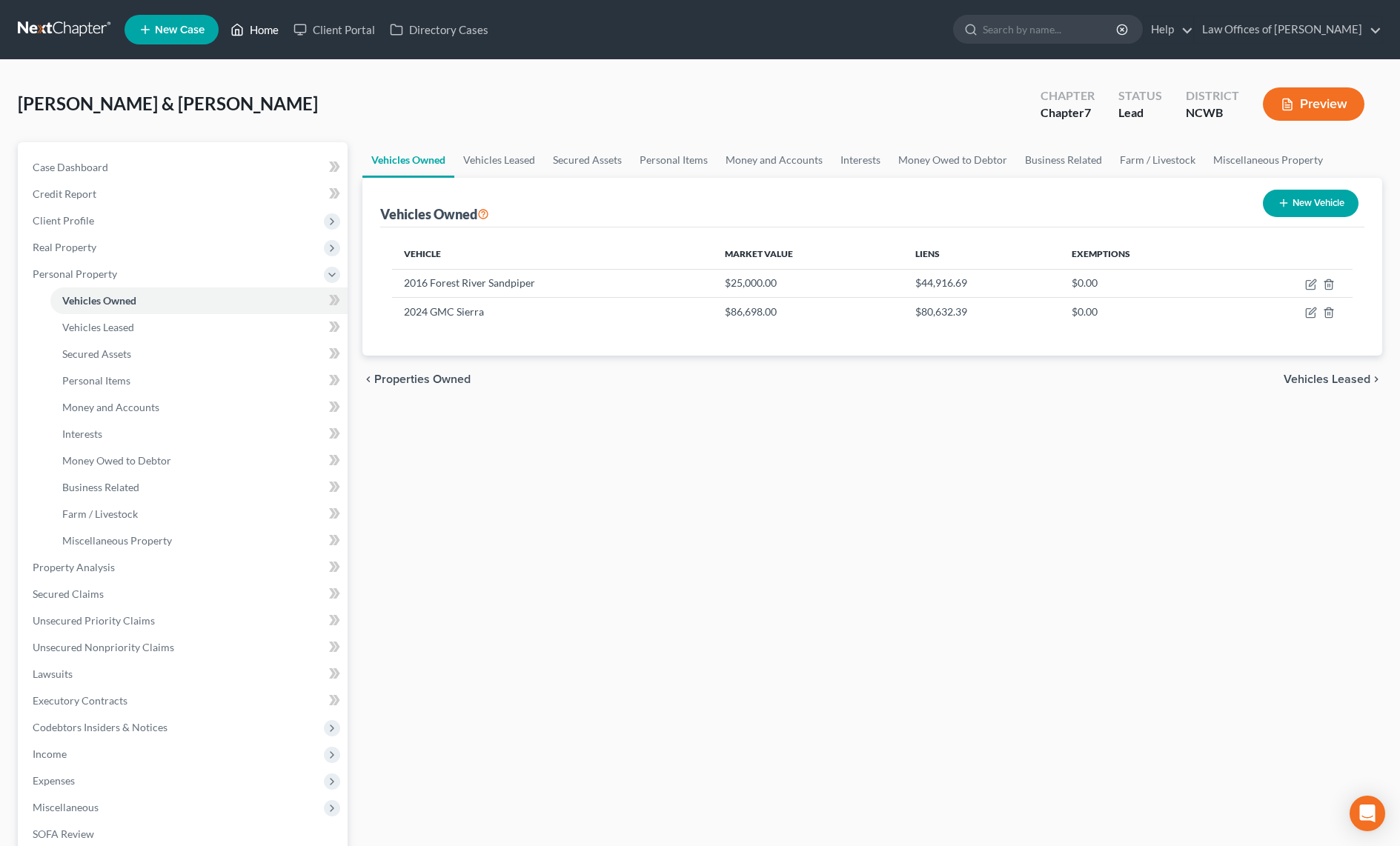
click at [249, 30] on link "Home" at bounding box center [254, 29] width 63 height 27
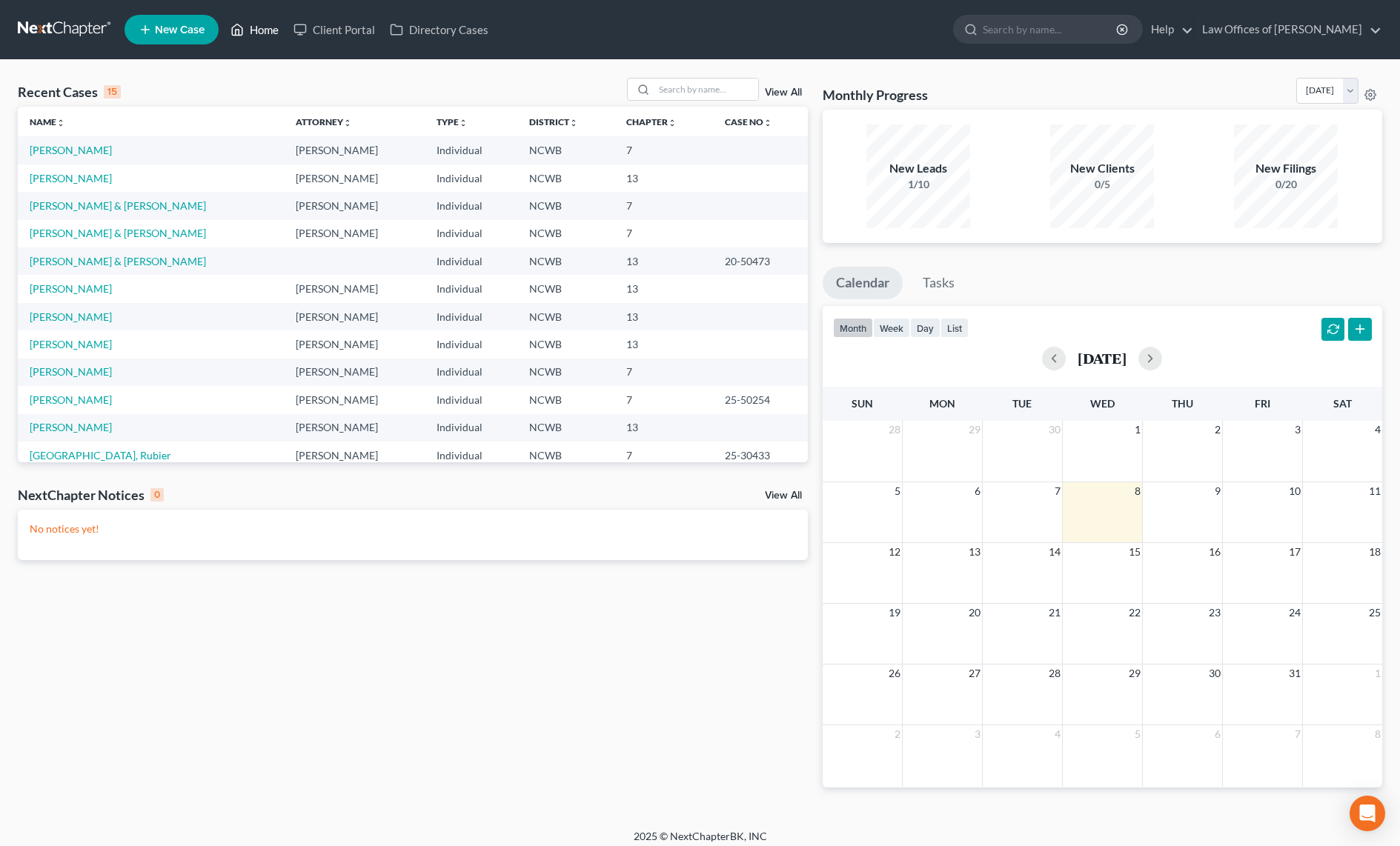
click at [268, 29] on link "Home" at bounding box center [254, 29] width 63 height 27
click at [265, 29] on link "Home" at bounding box center [254, 29] width 63 height 27
click at [261, 24] on link "Home" at bounding box center [254, 29] width 63 height 27
click at [258, 31] on link "Home" at bounding box center [254, 29] width 63 height 27
click at [44, 313] on link "Nicholson, Jeniene" at bounding box center [71, 317] width 82 height 13
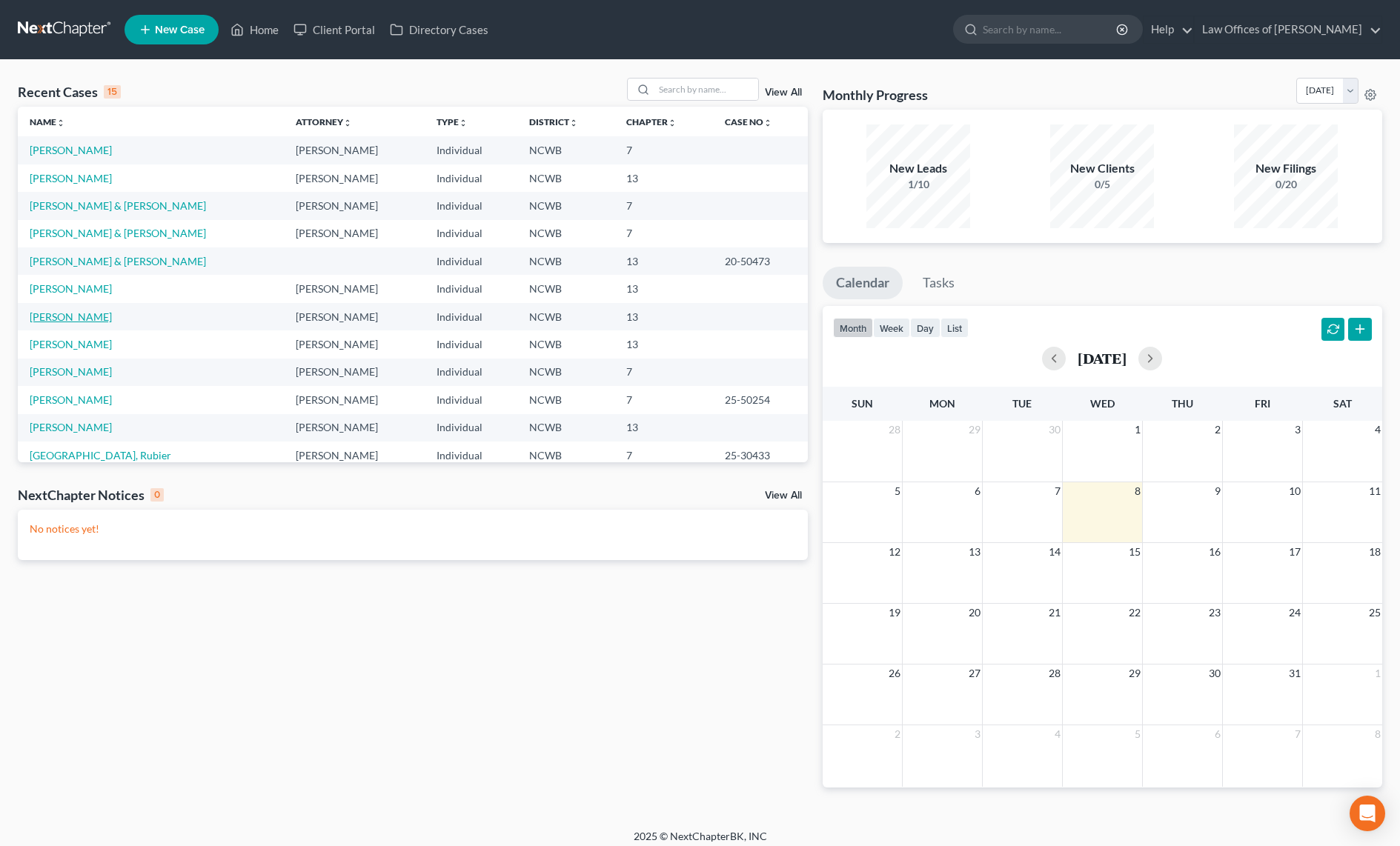
click at [44, 313] on link "Nicholson, Jeniene" at bounding box center [71, 317] width 82 height 13
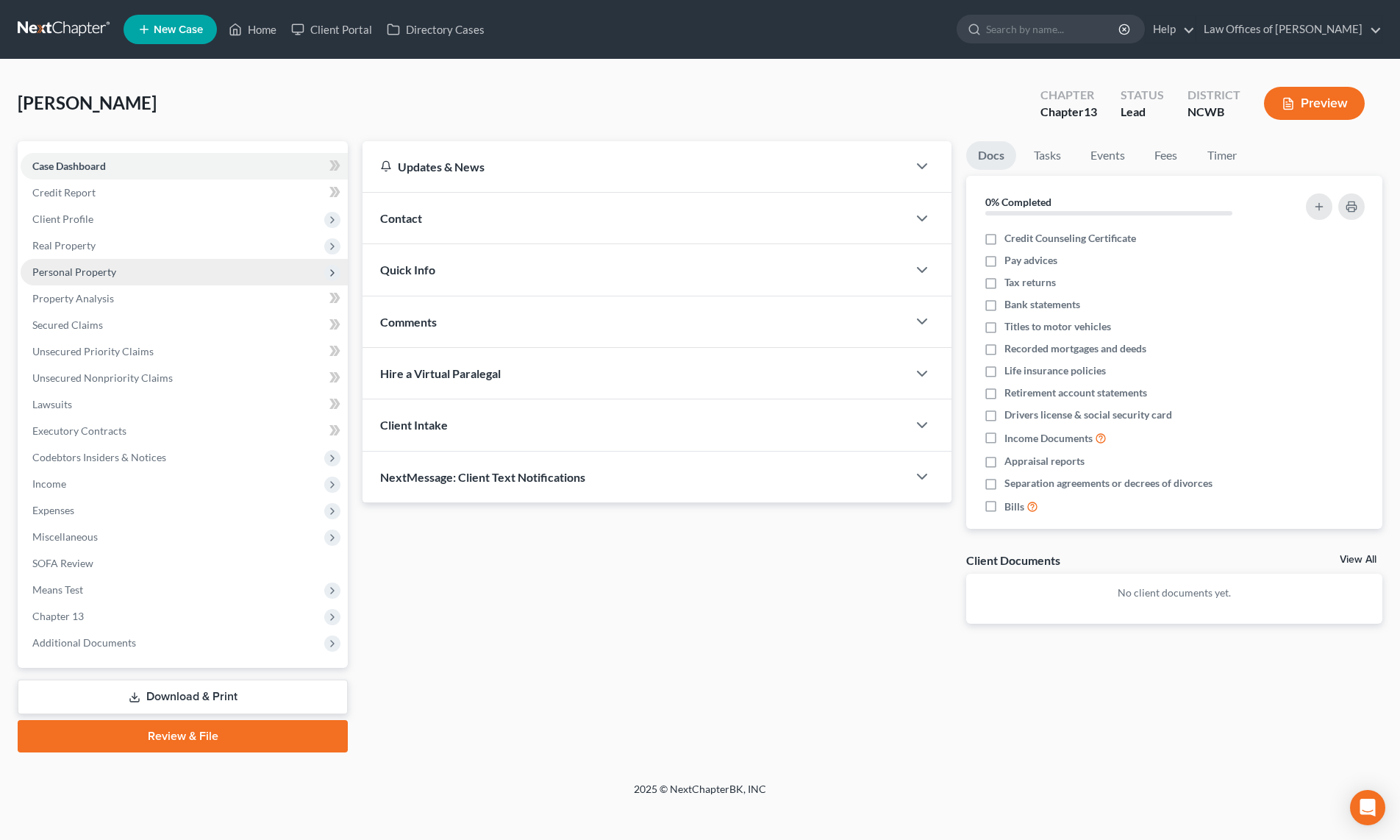
click at [64, 275] on span "Personal Property" at bounding box center [74, 271] width 84 height 13
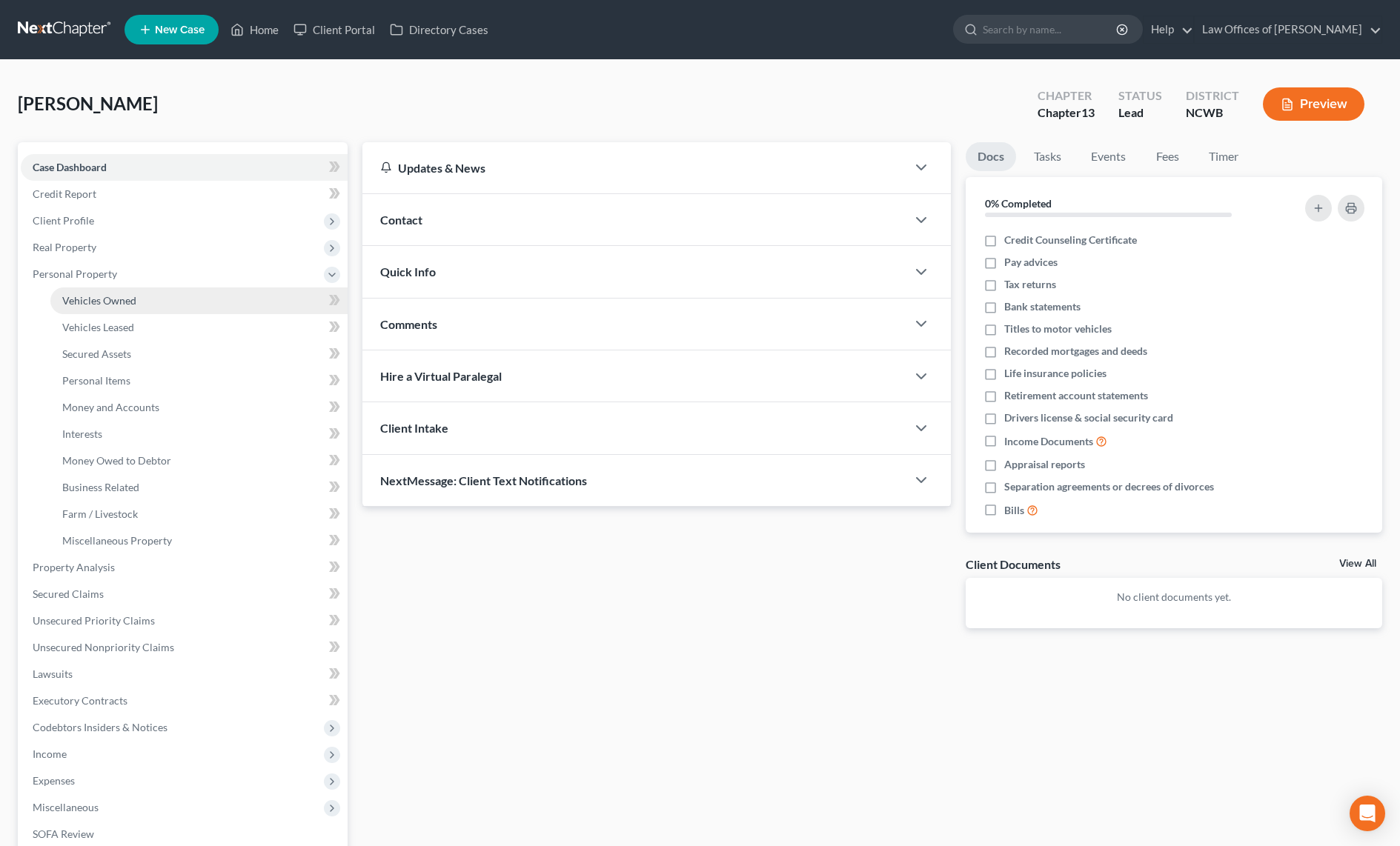
click at [87, 303] on span "Vehicles Owned" at bounding box center [99, 301] width 74 height 13
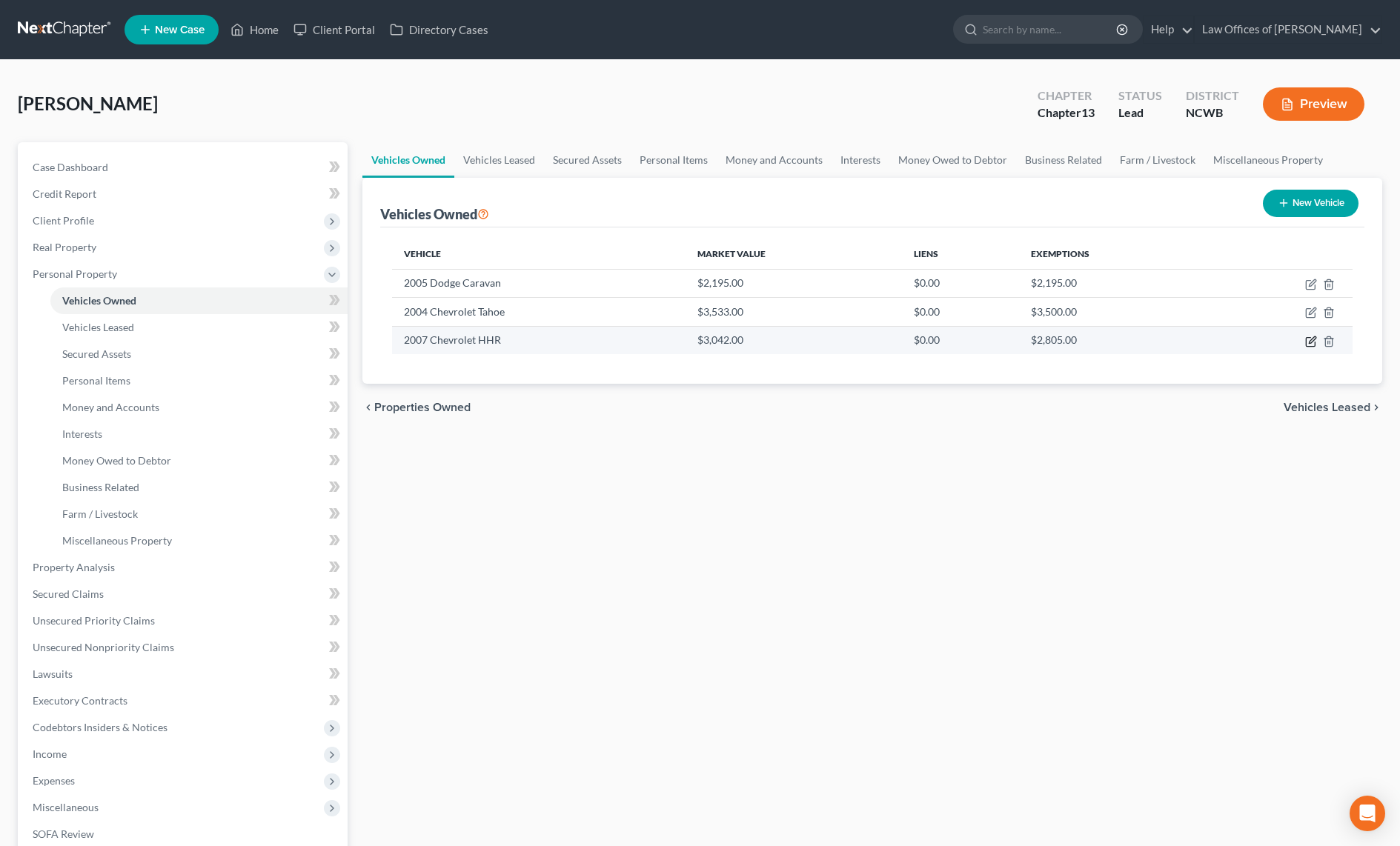
click at [1307, 340] on icon "button" at bounding box center [1310, 341] width 12 height 12
select select "0"
select select "19"
select select "2"
select select "0"
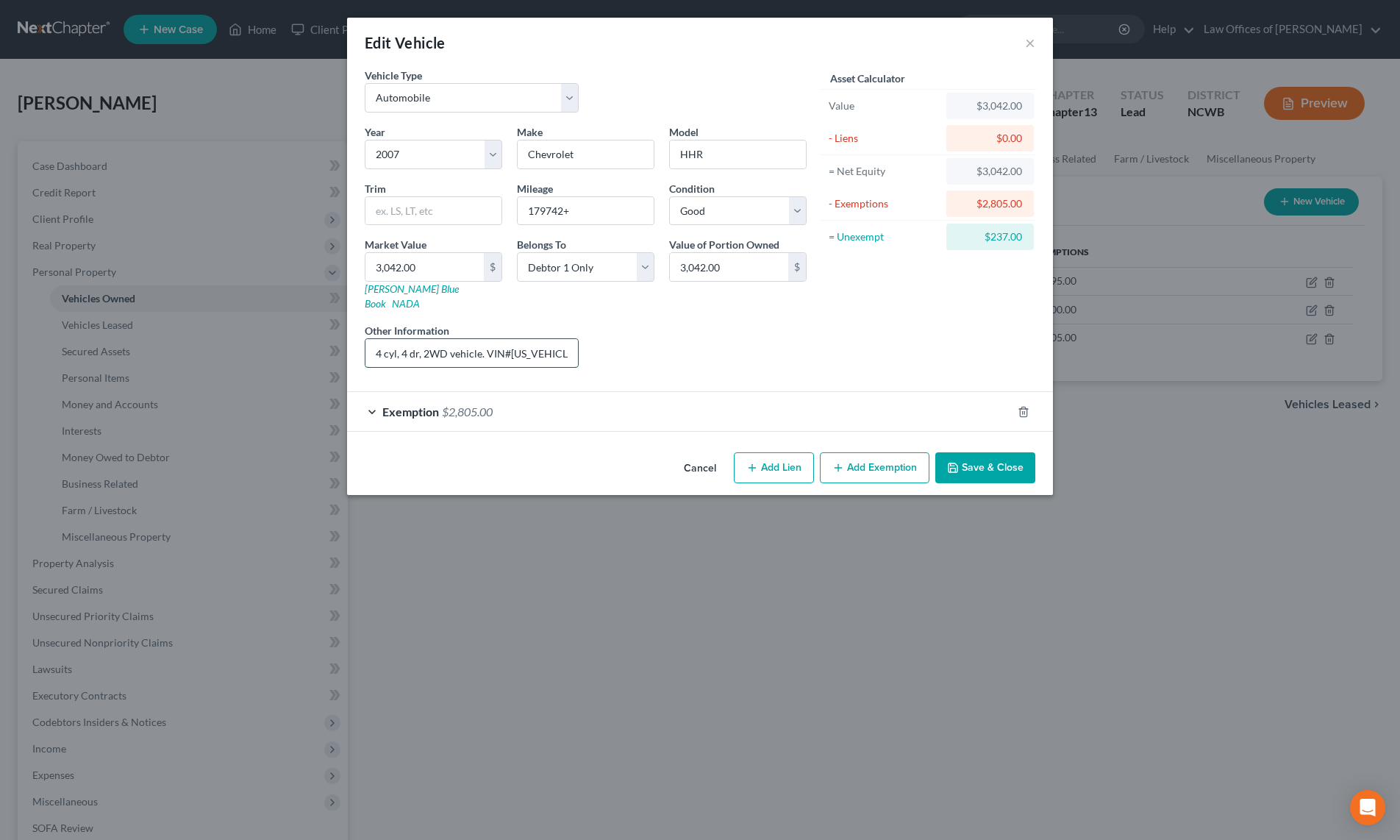
click at [567, 340] on input "4 cyl, 4 dr, 2WD vehicle. VIN#3GNDA33P57S634195 NADA avg retail value listed." at bounding box center [471, 352] width 212 height 28
click at [1033, 40] on button "×" at bounding box center [1030, 42] width 10 height 18
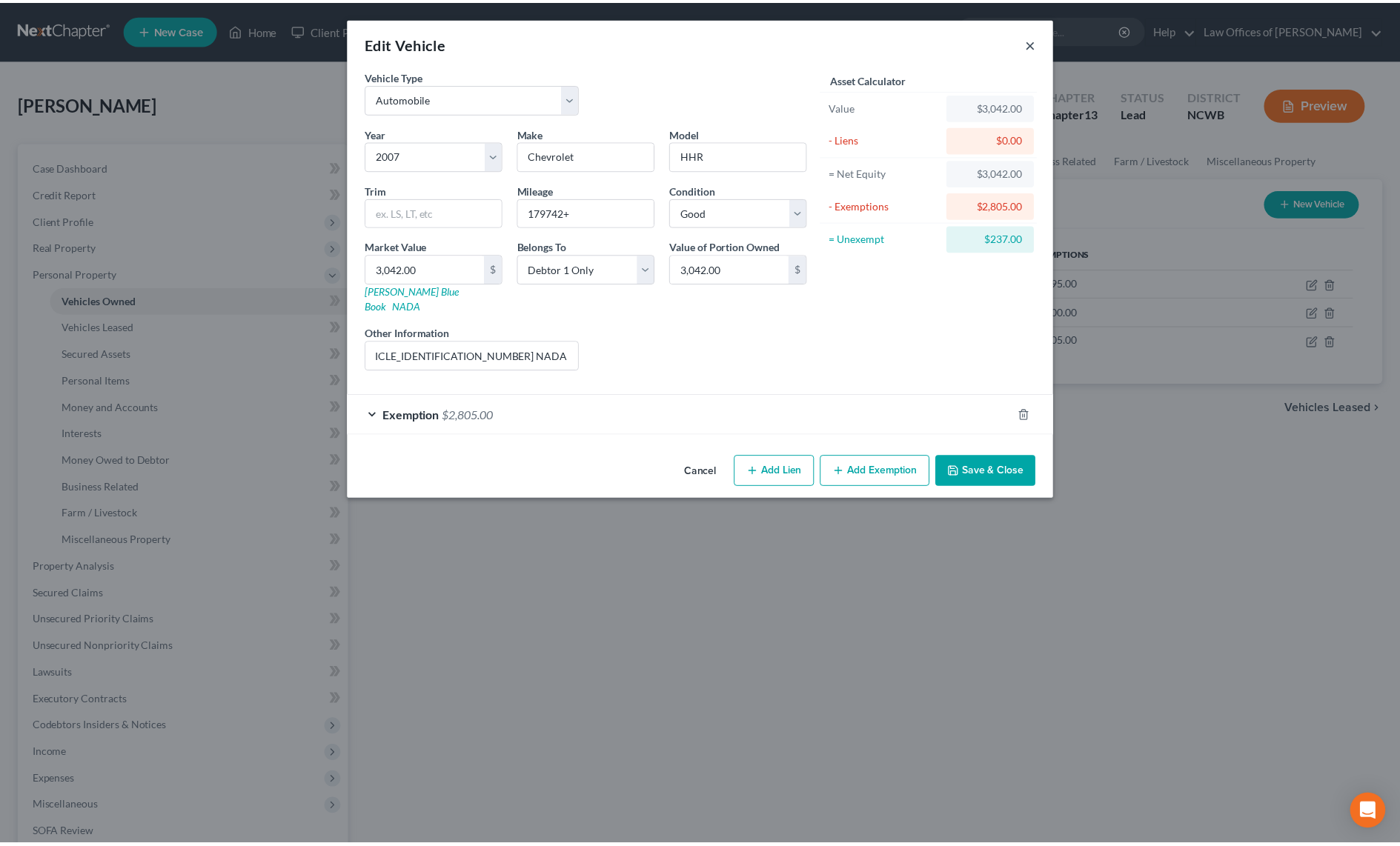
scroll to position [0, 0]
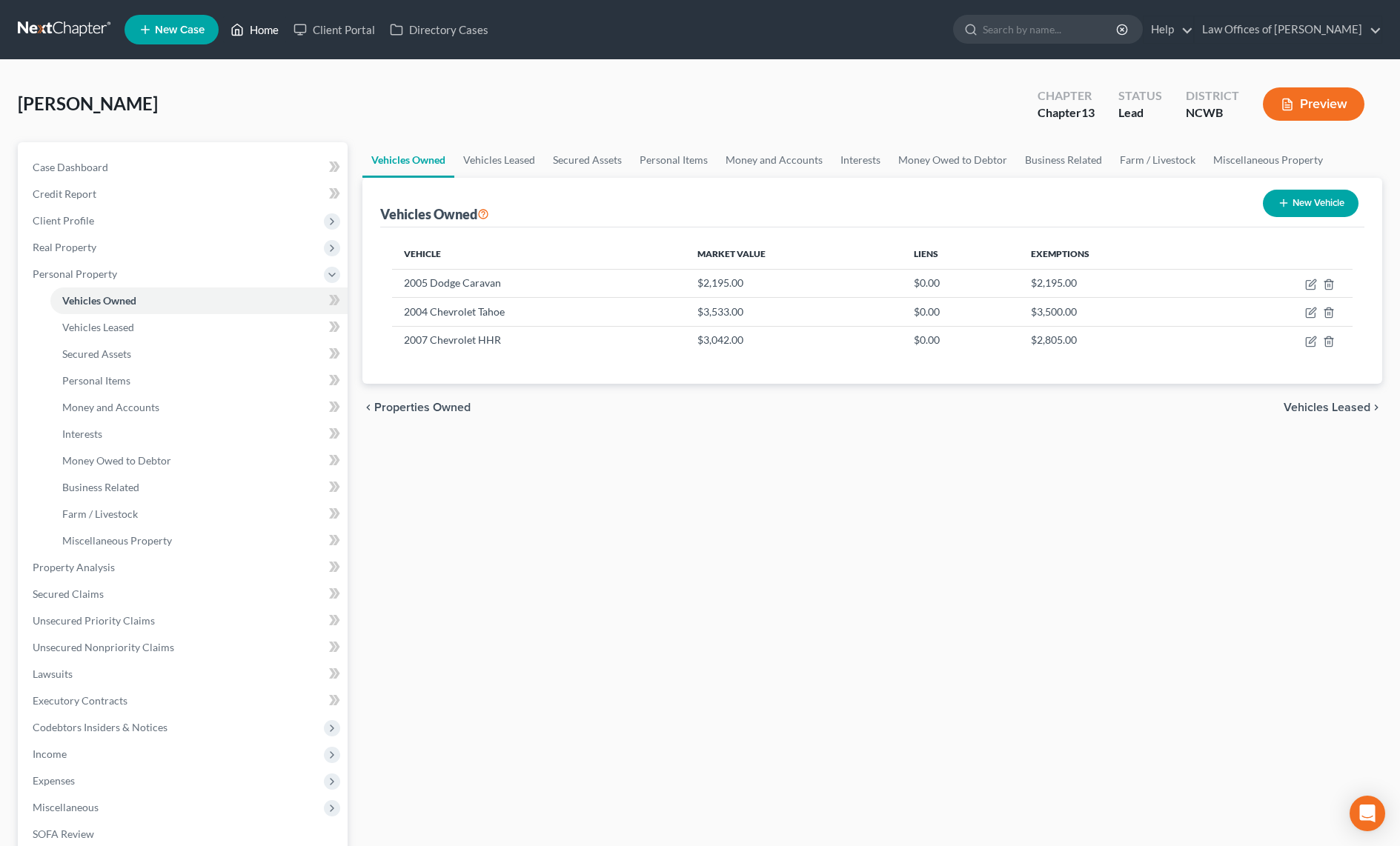
click at [243, 27] on icon at bounding box center [237, 30] width 10 height 11
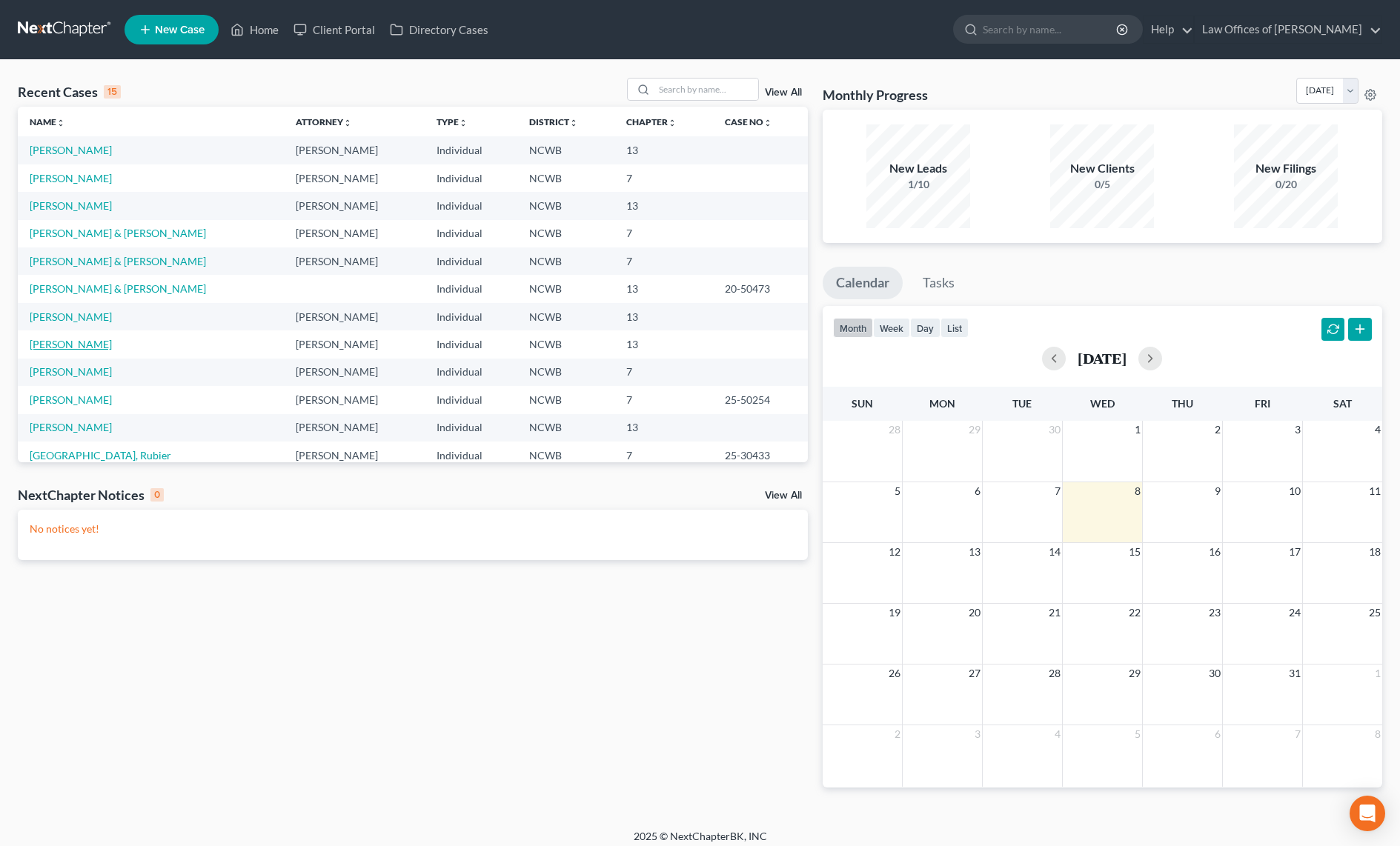
click at [56, 344] on link "Ritchie, David" at bounding box center [71, 344] width 82 height 13
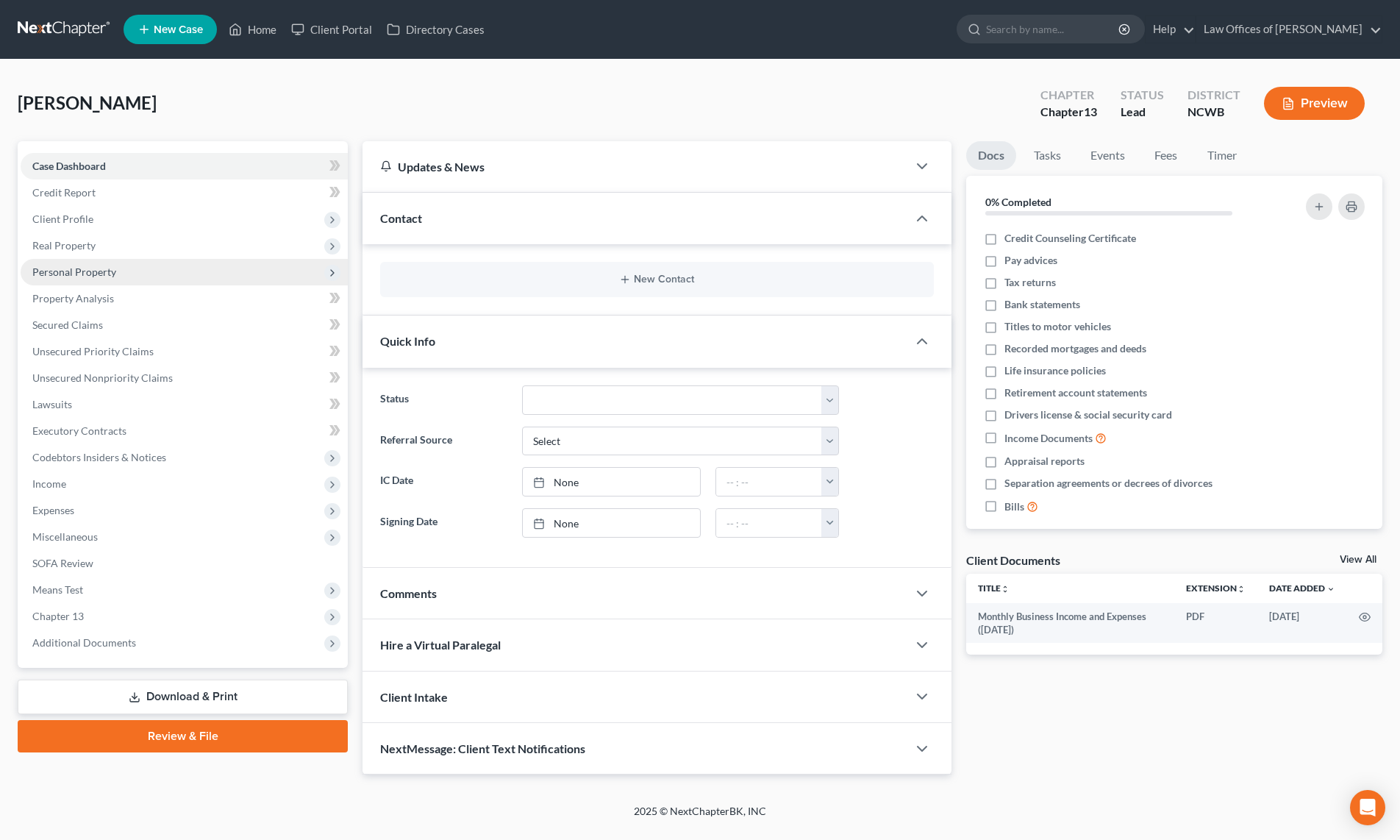
click at [88, 267] on span "Personal Property" at bounding box center [74, 271] width 84 height 13
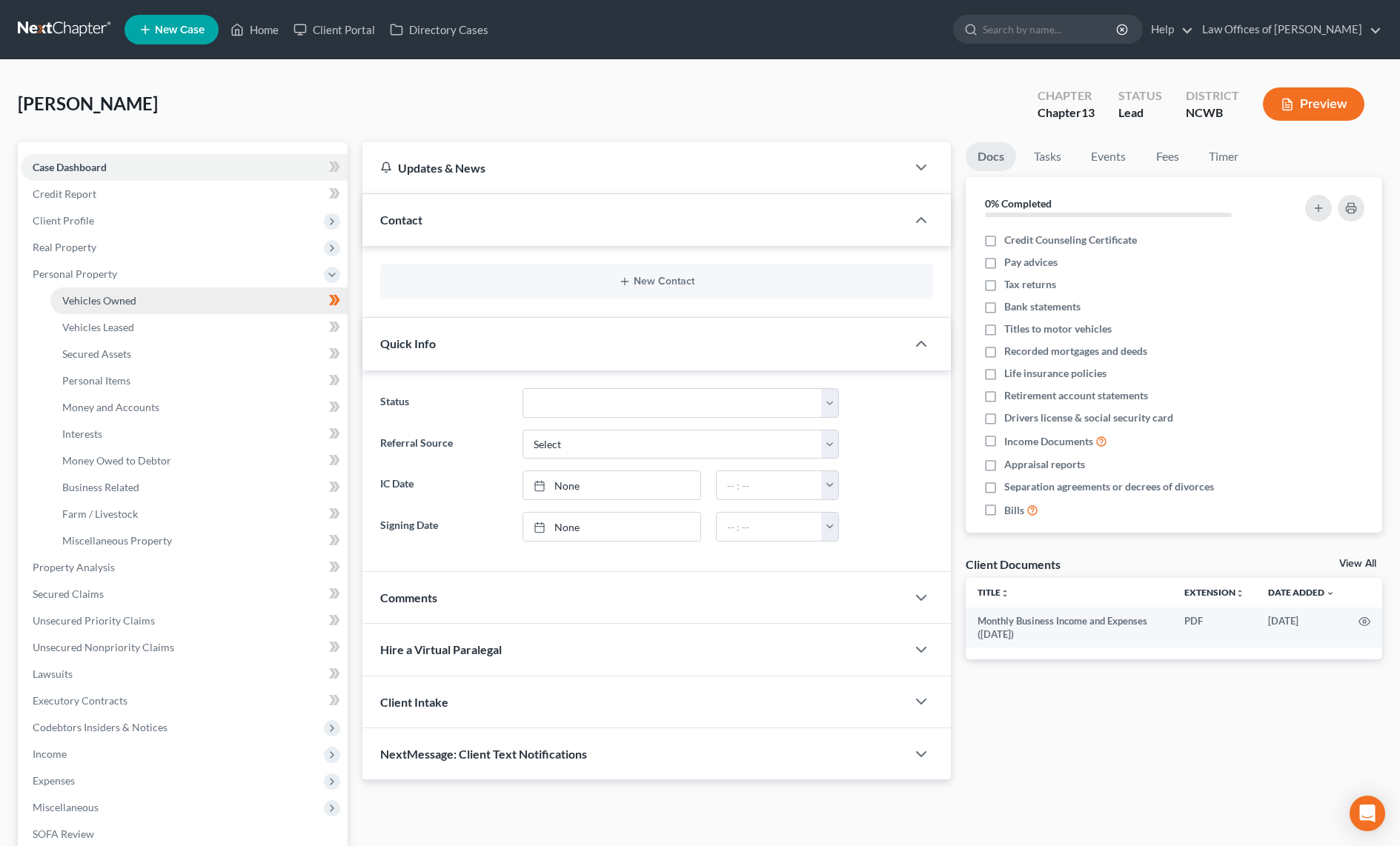
click at [98, 301] on span "Vehicles Owned" at bounding box center [99, 301] width 74 height 13
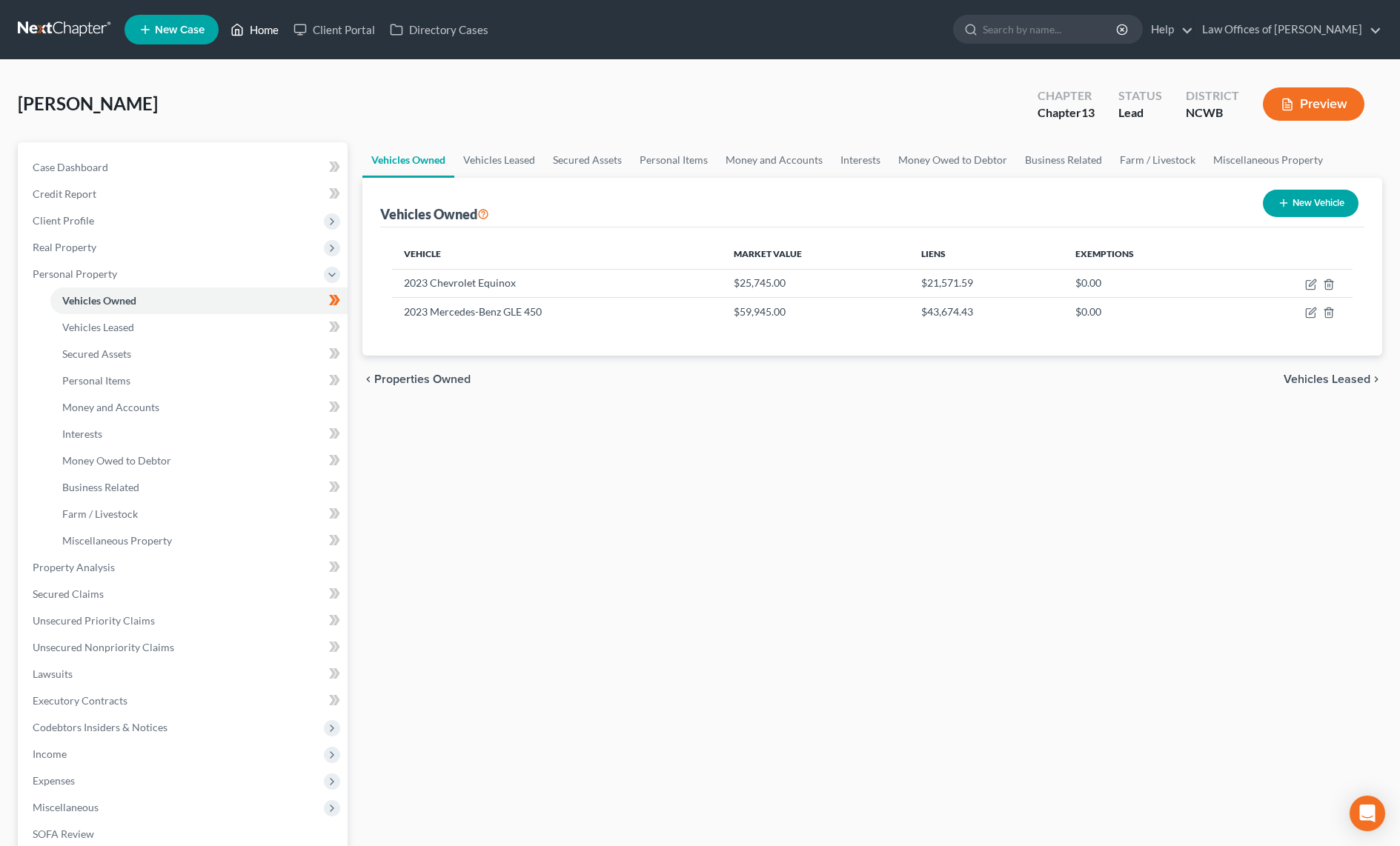
click at [253, 26] on link "Home" at bounding box center [254, 29] width 63 height 27
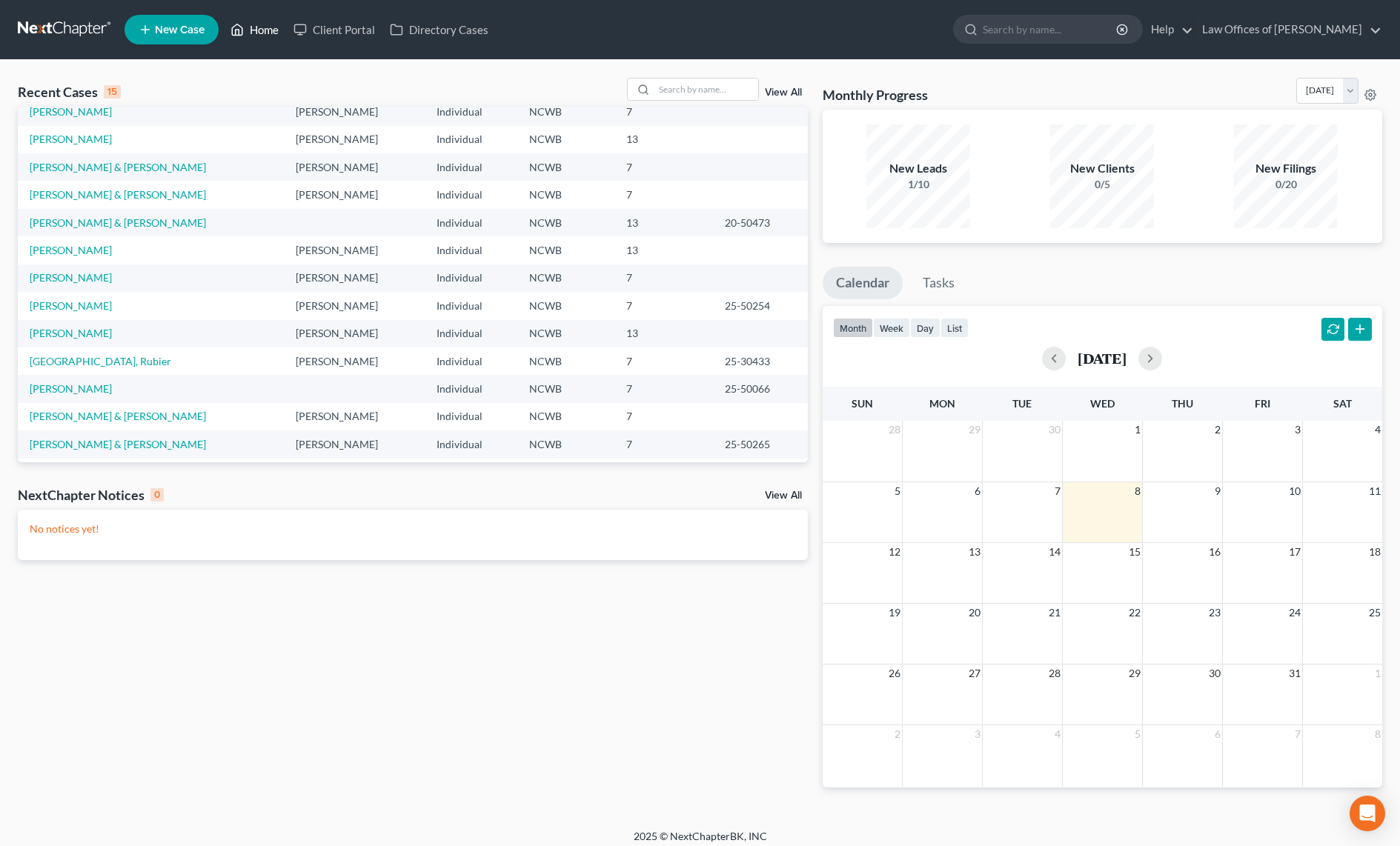
scroll to position [102, 0]
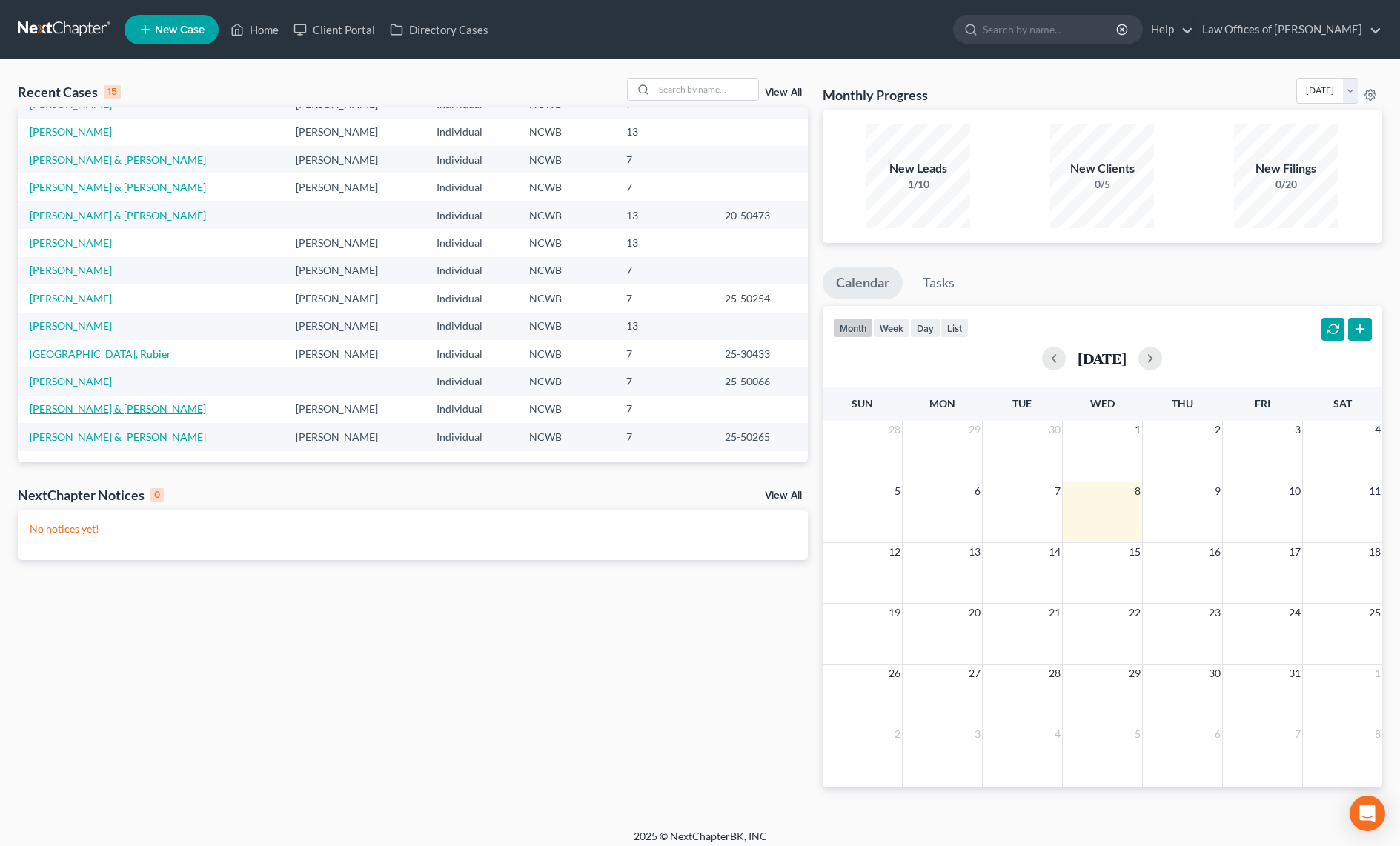
click at [48, 409] on link "Stewart, Mitchell & Rebecca" at bounding box center [118, 409] width 177 height 13
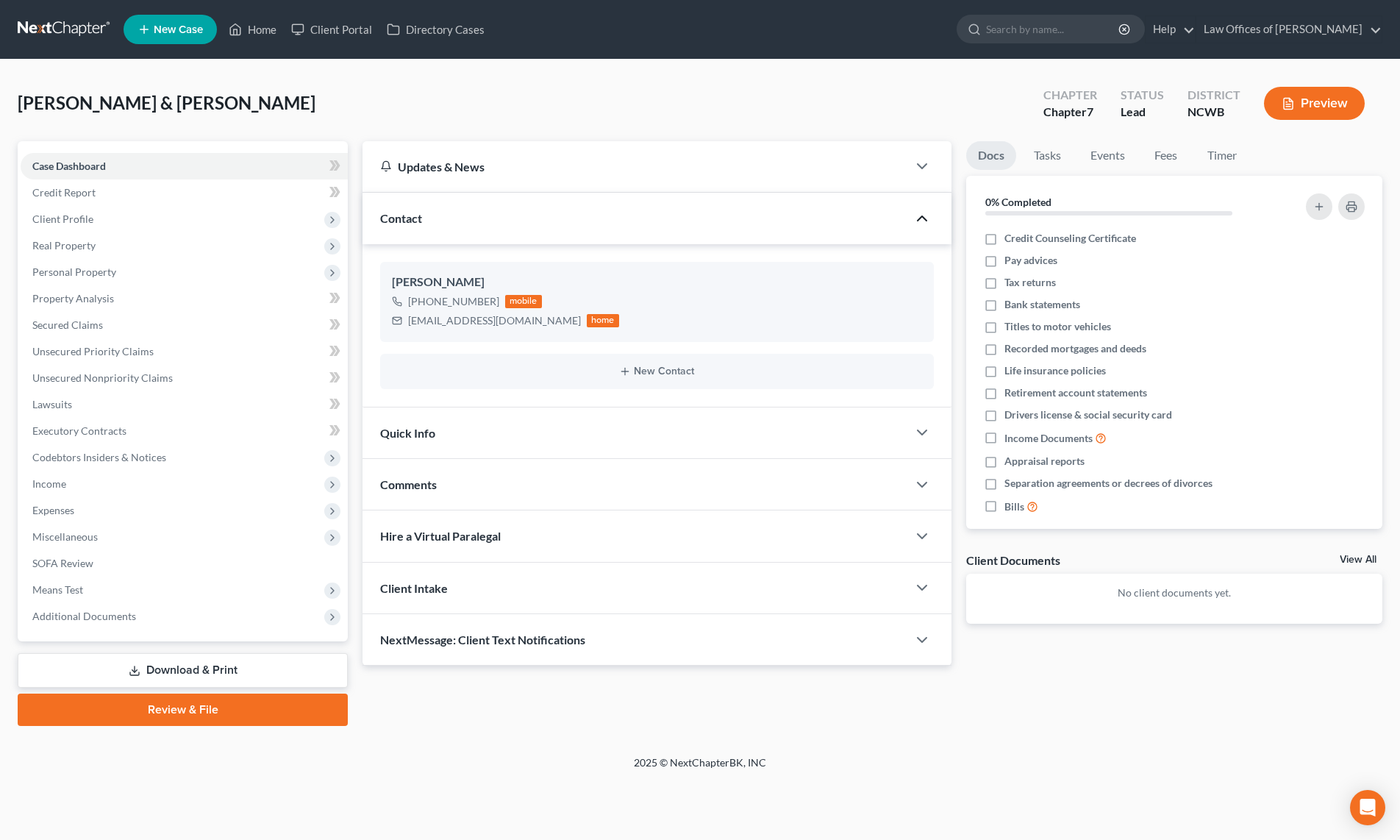
click at [924, 220] on icon "button" at bounding box center [922, 219] width 18 height 18
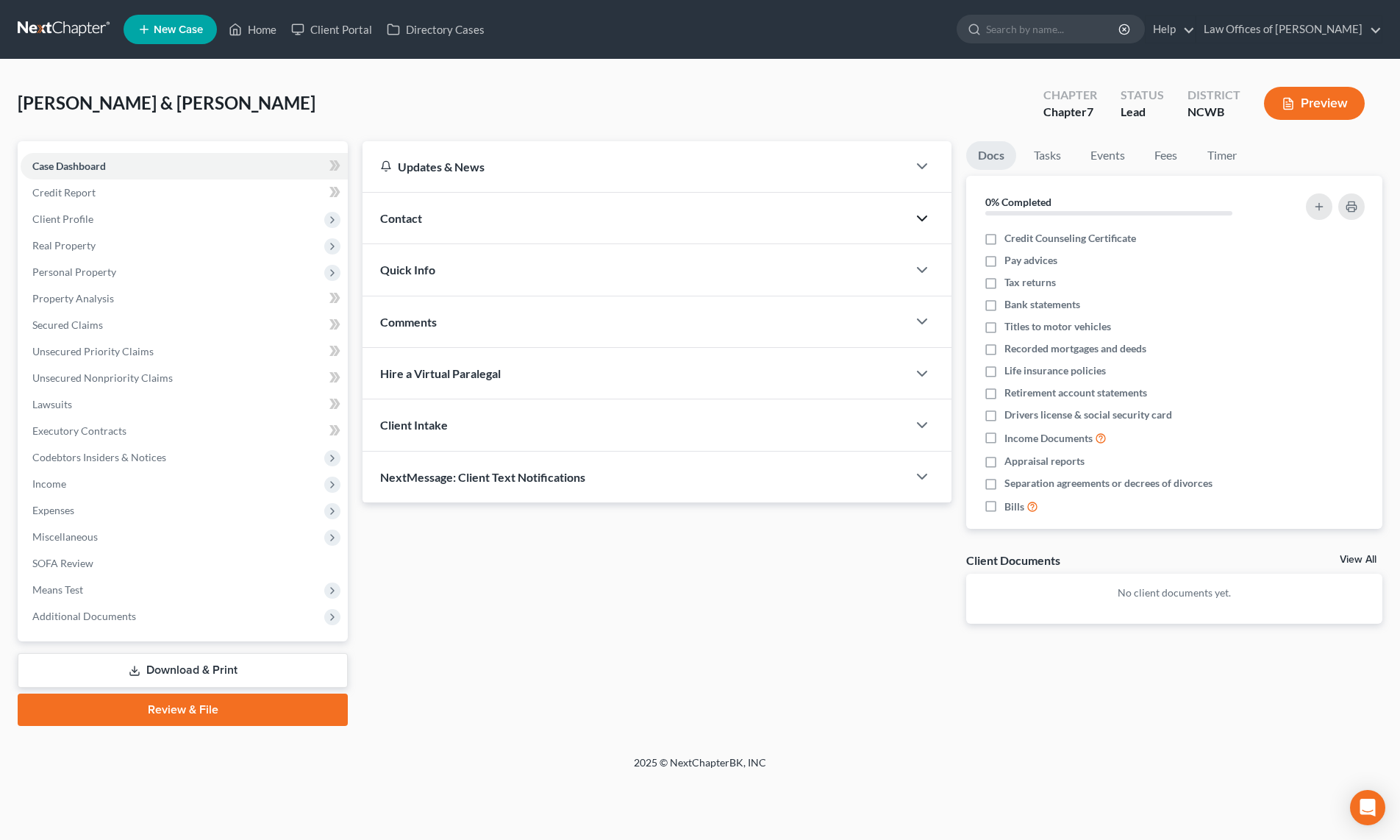
click at [924, 220] on icon "button" at bounding box center [922, 219] width 18 height 18
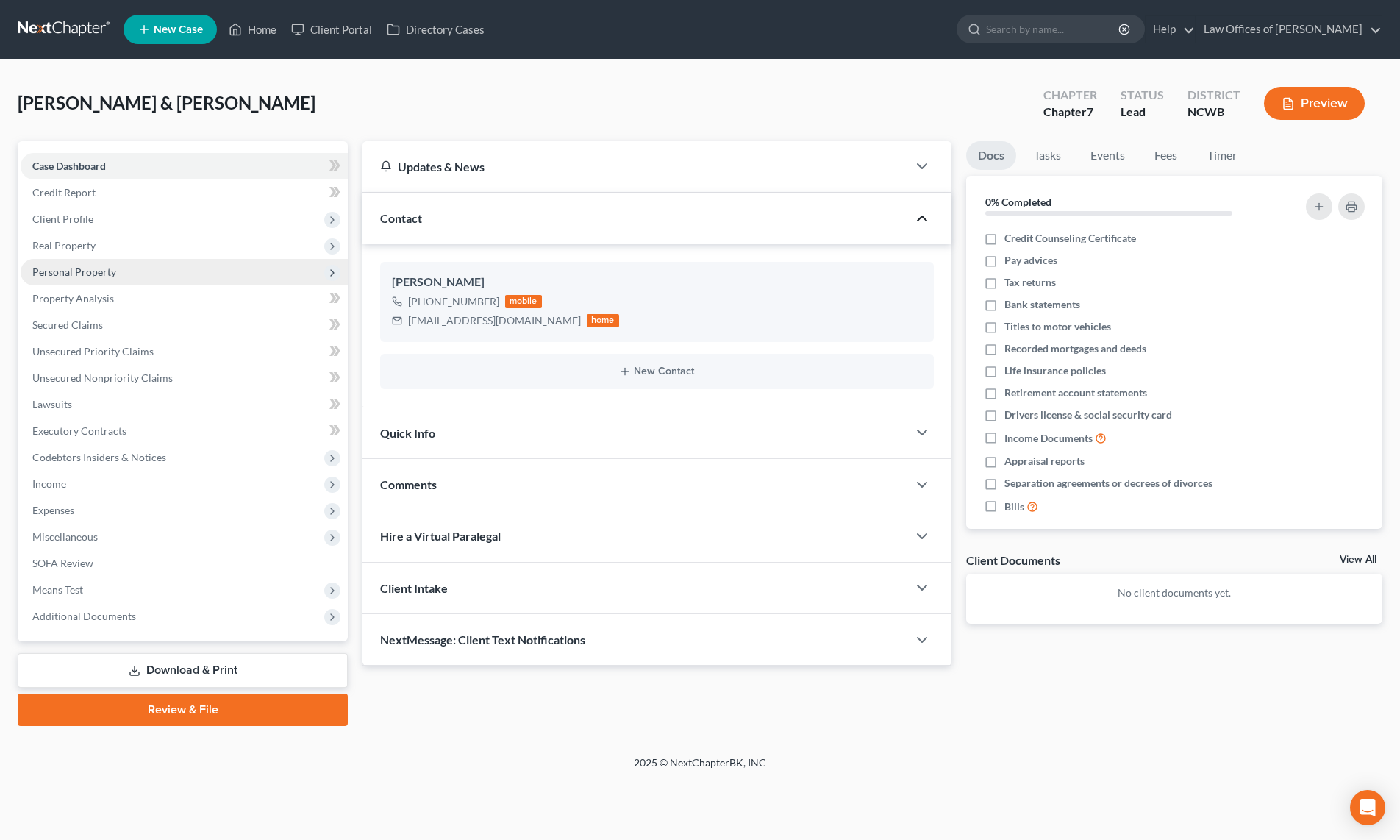
click at [55, 273] on span "Personal Property" at bounding box center [74, 271] width 84 height 13
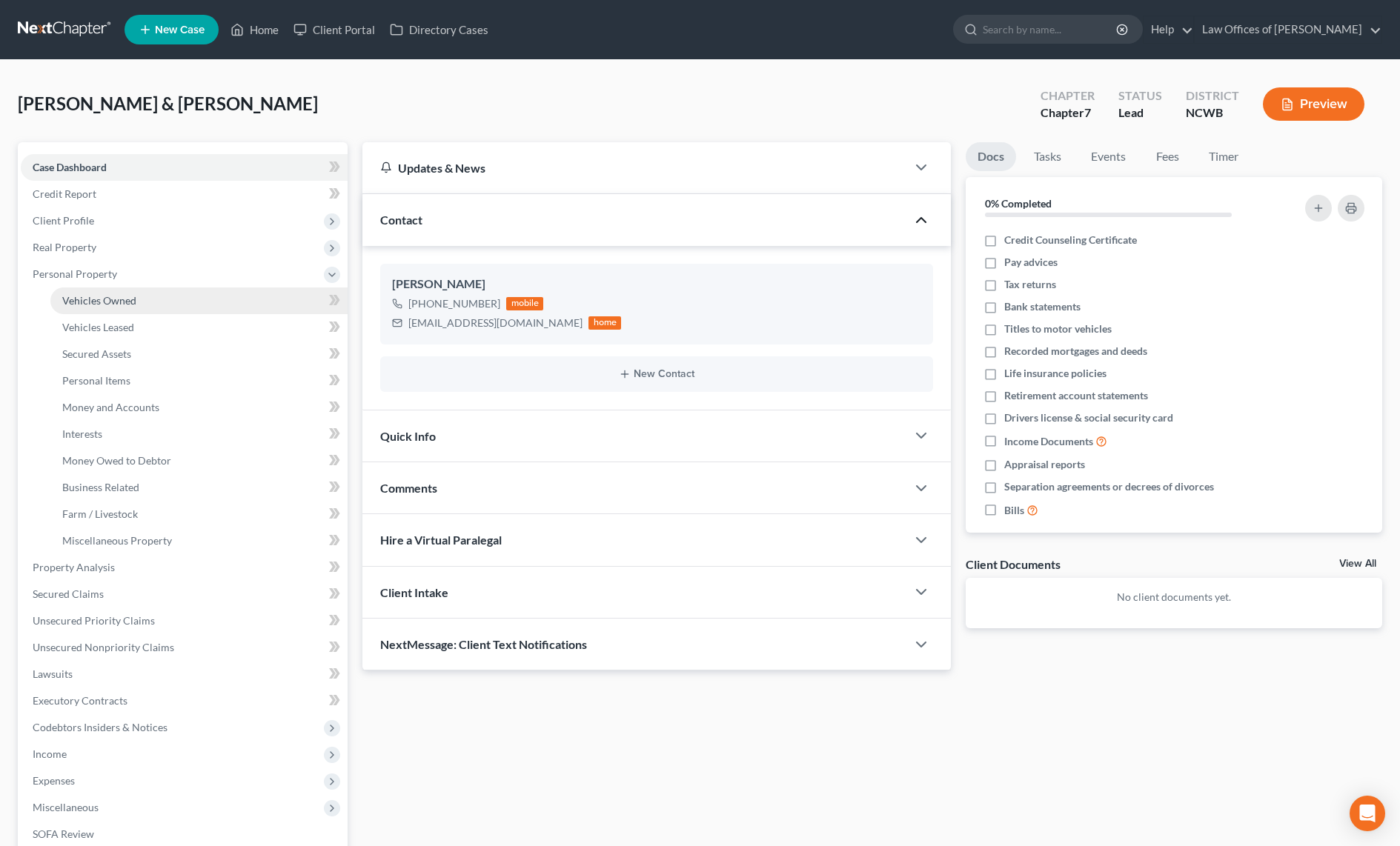
click at [89, 304] on span "Vehicles Owned" at bounding box center [99, 301] width 74 height 13
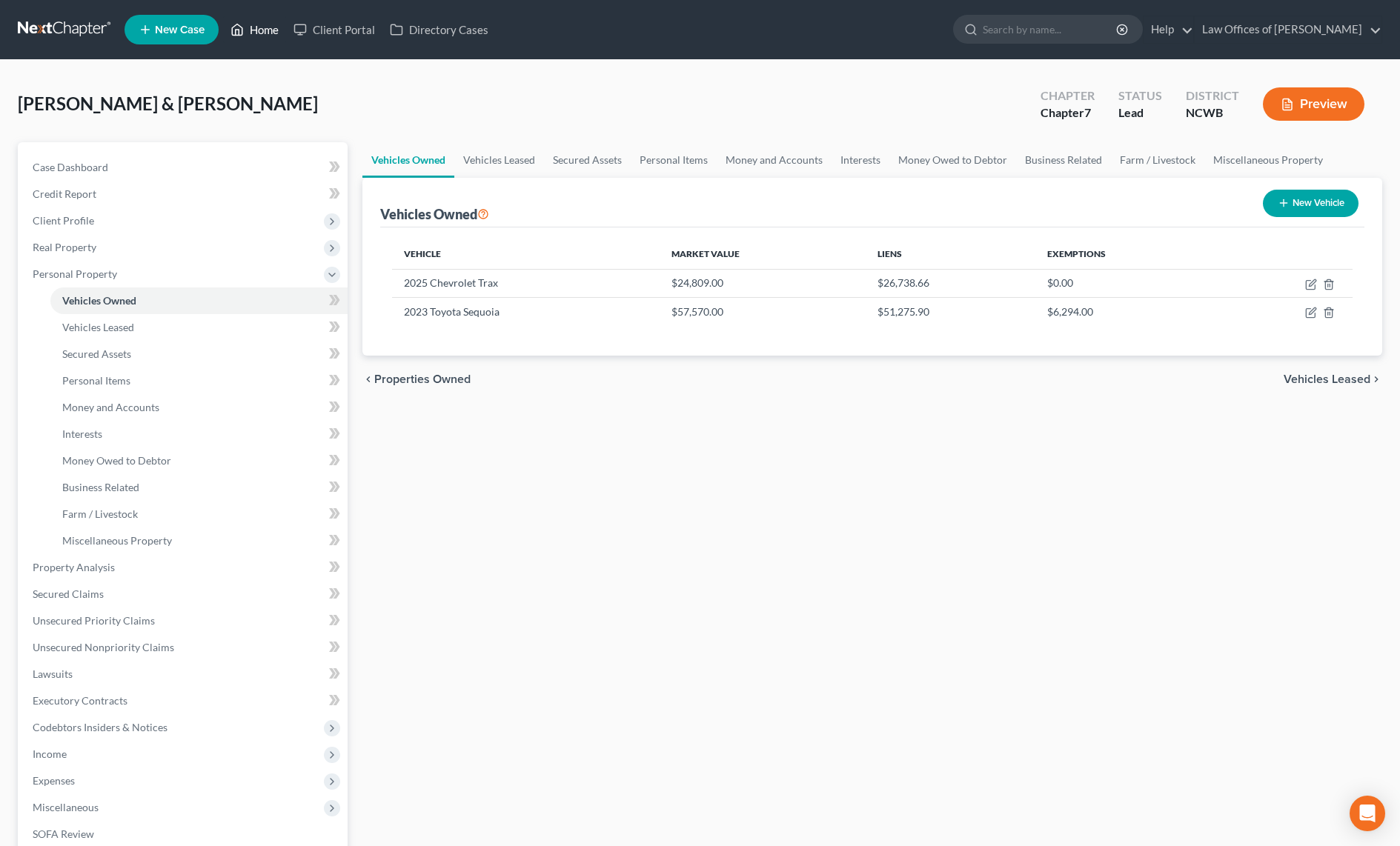
click at [261, 35] on link "Home" at bounding box center [254, 29] width 63 height 27
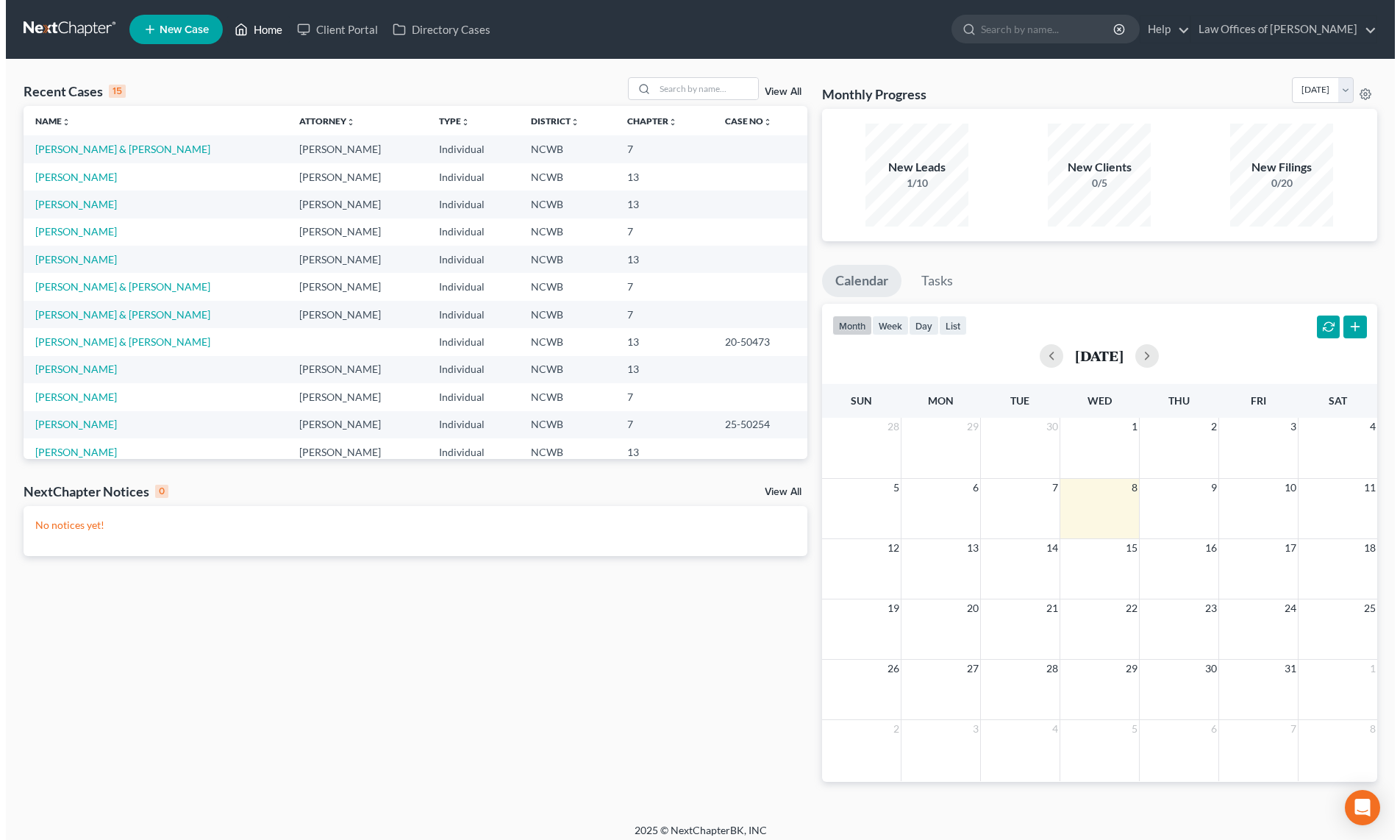
scroll to position [101, 0]
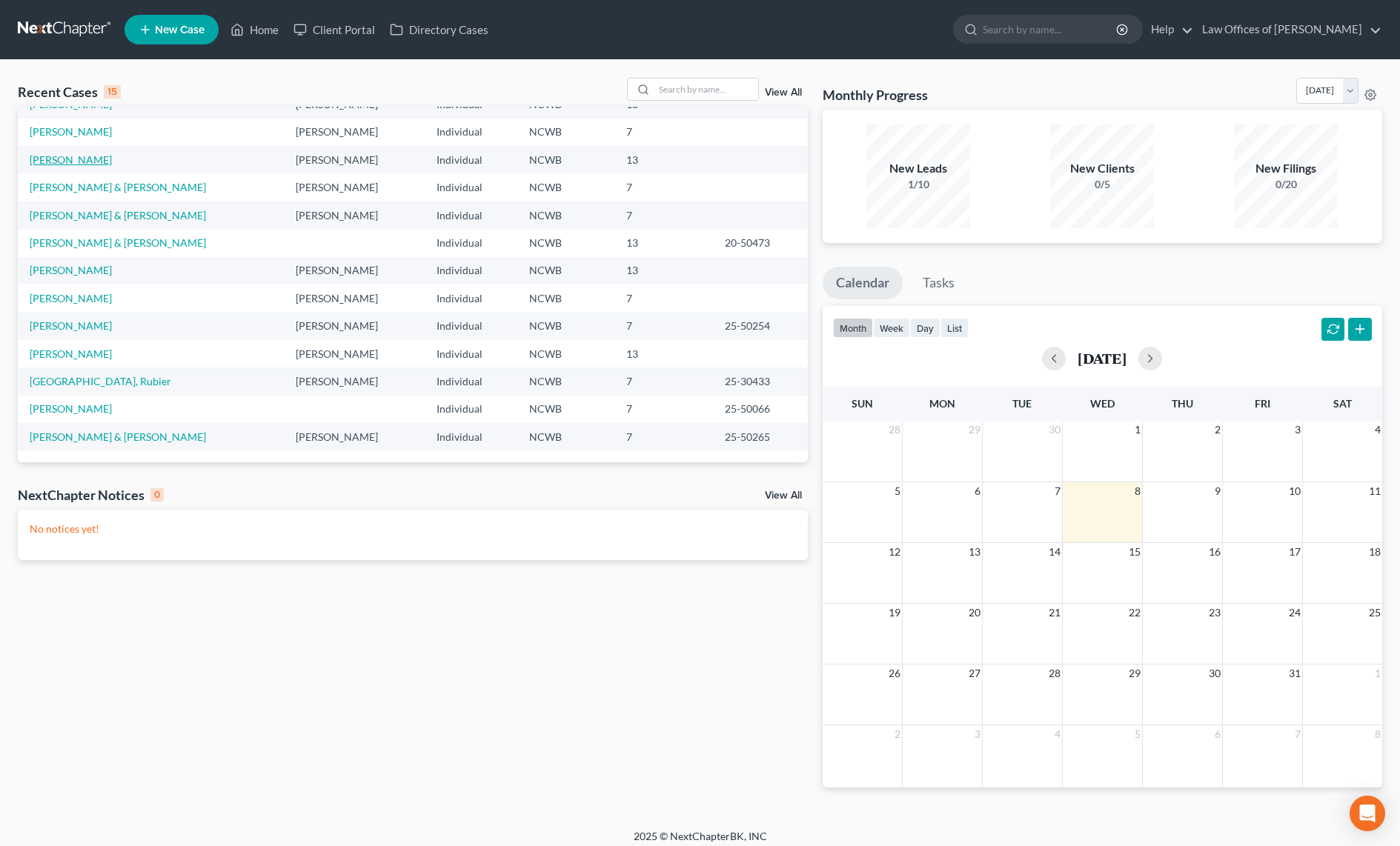
click at [73, 158] on link "Kidwell, Kristin" at bounding box center [71, 160] width 82 height 13
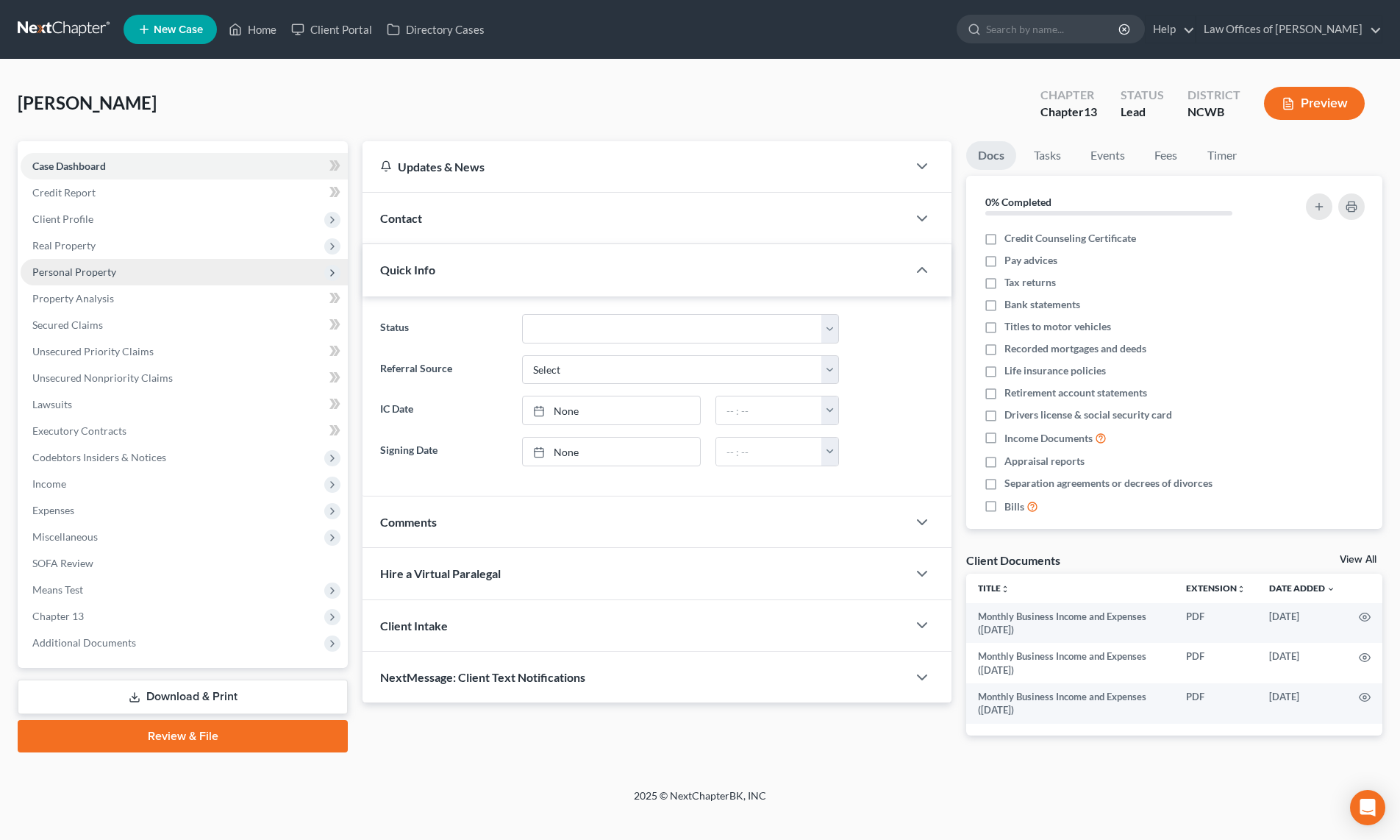
click at [76, 270] on span "Personal Property" at bounding box center [74, 271] width 84 height 13
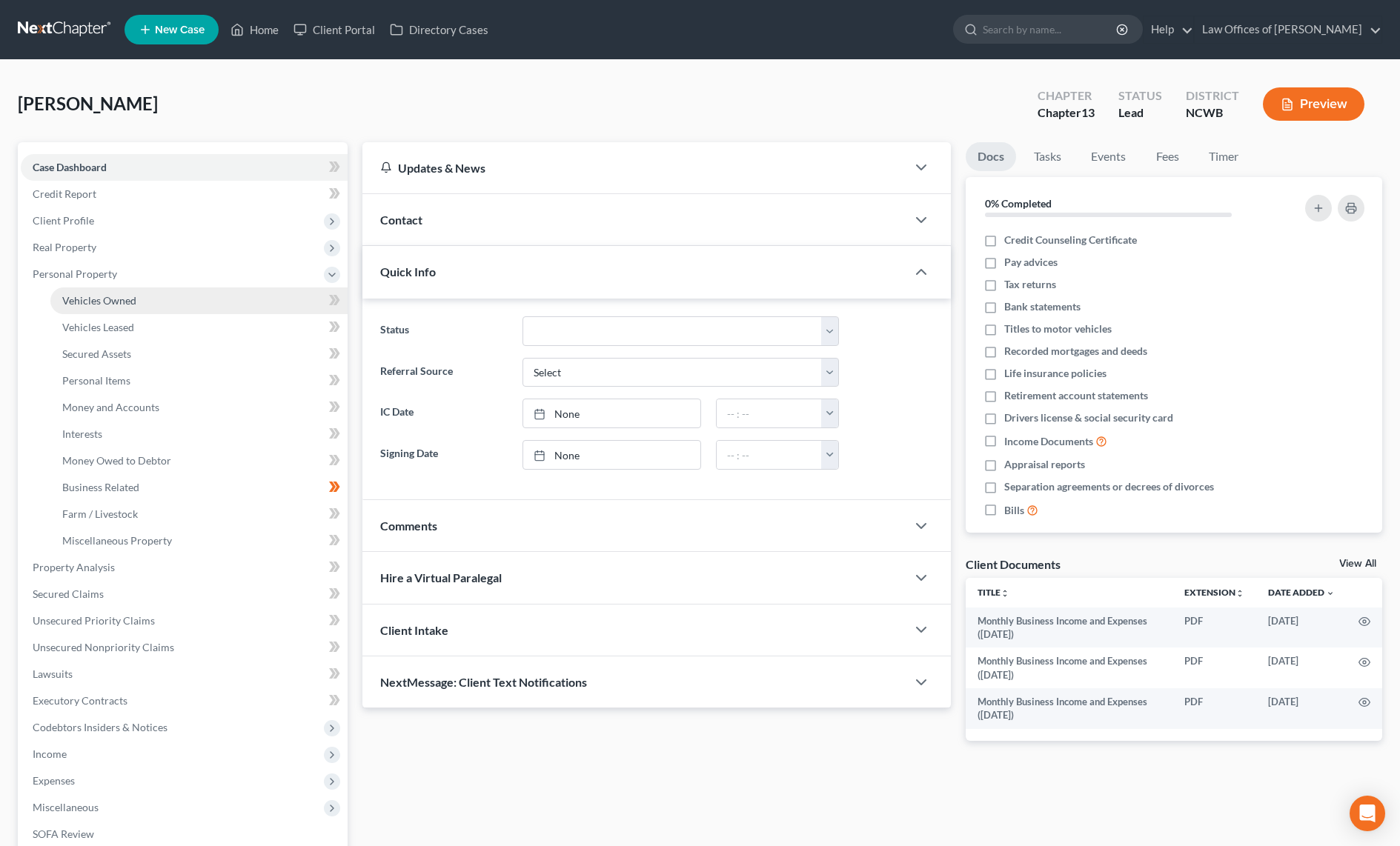
click at [106, 300] on span "Vehicles Owned" at bounding box center [99, 301] width 74 height 13
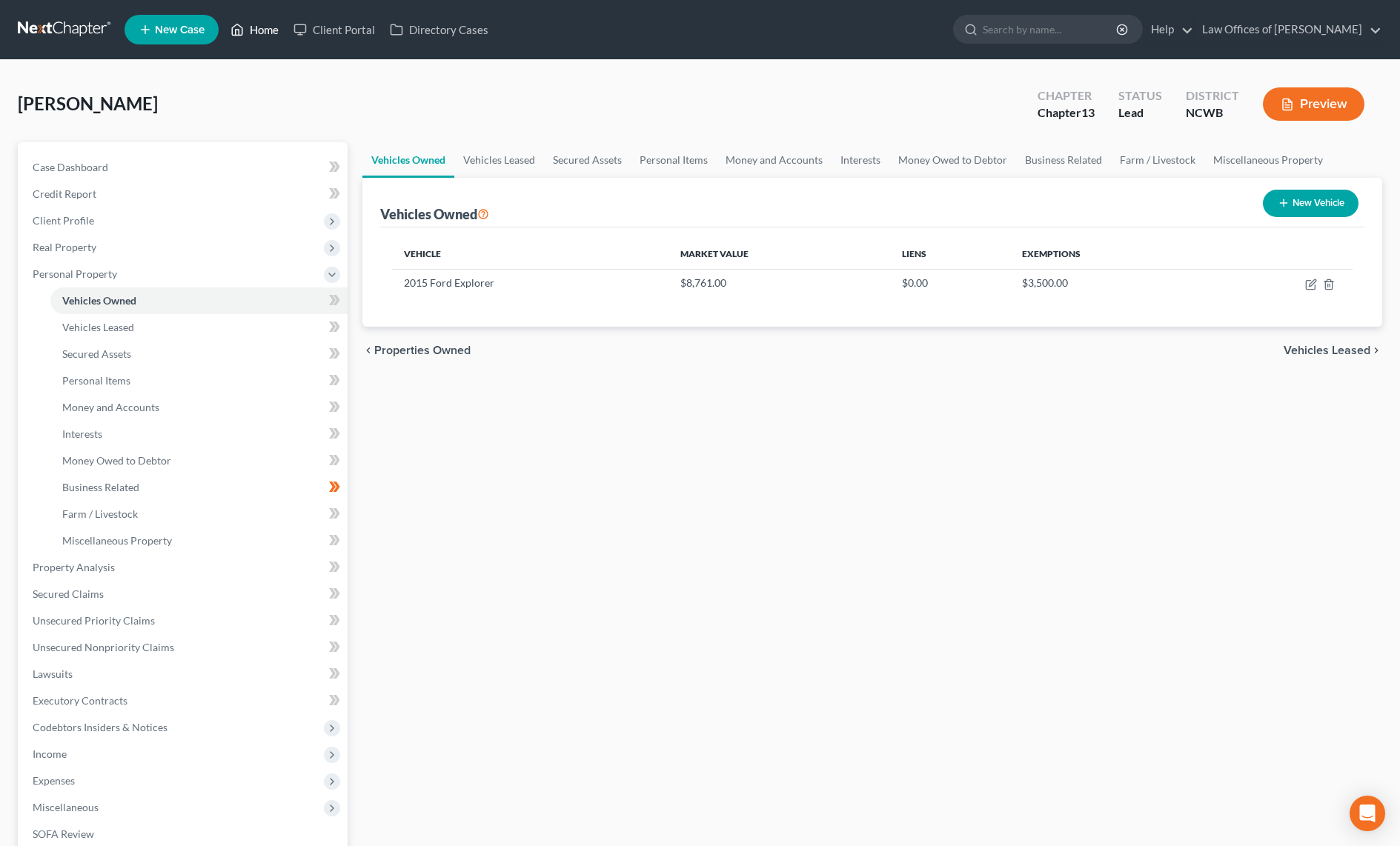
click at [247, 24] on link "Home" at bounding box center [254, 29] width 63 height 27
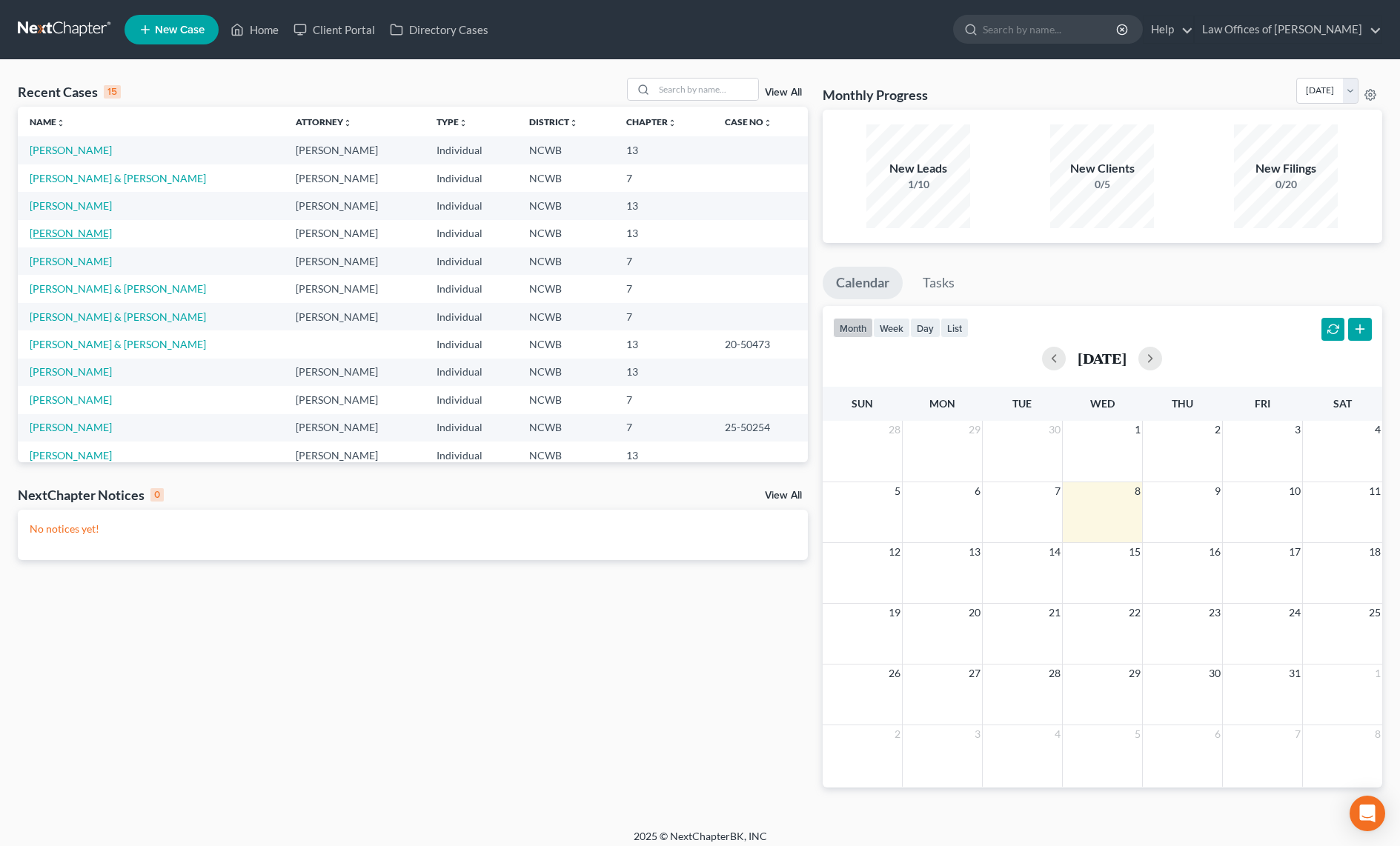
click at [71, 231] on link "Nicholson, Jeniene" at bounding box center [71, 233] width 82 height 13
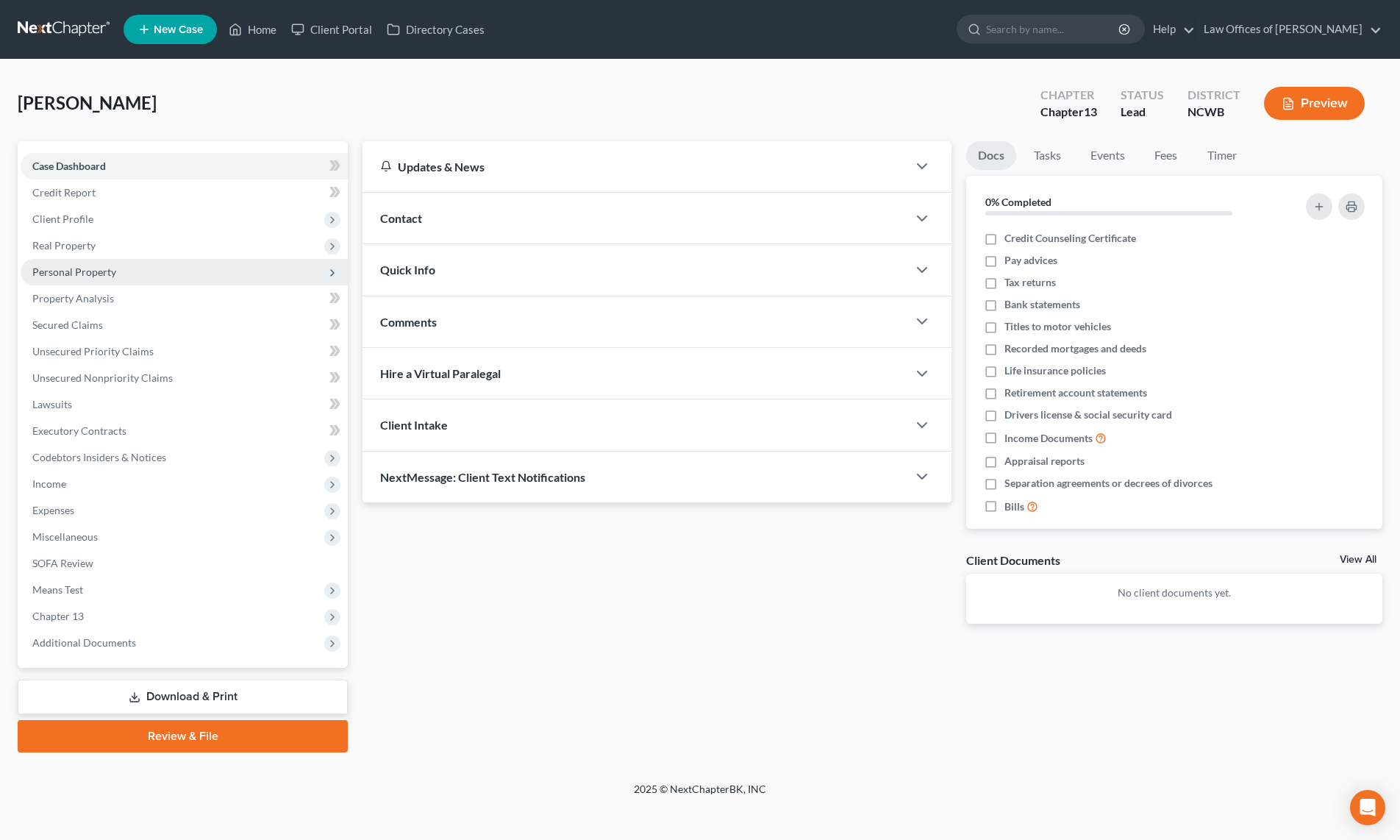
click at [63, 267] on span "Personal Property" at bounding box center [74, 271] width 84 height 13
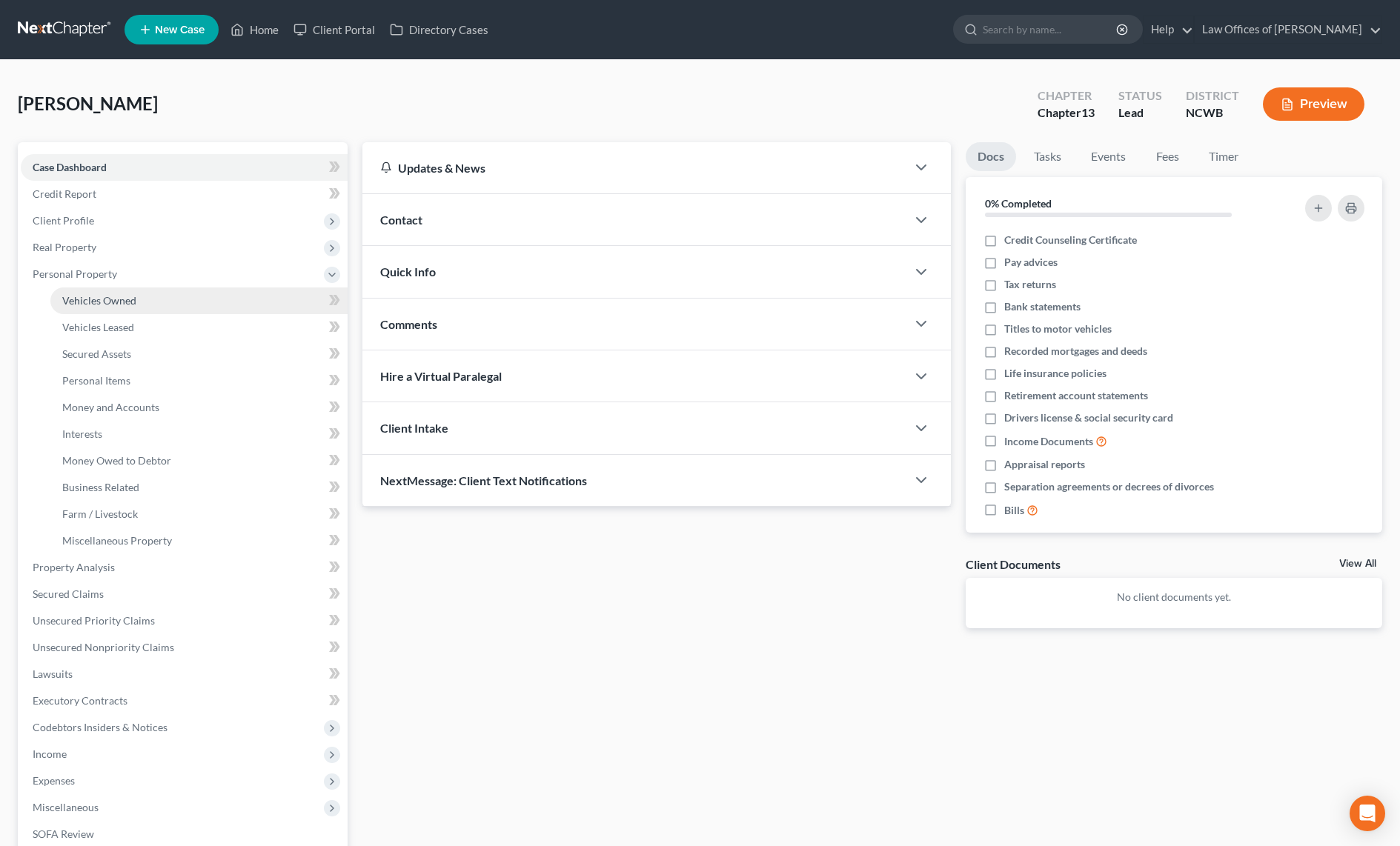
click at [97, 301] on span "Vehicles Owned" at bounding box center [99, 301] width 74 height 13
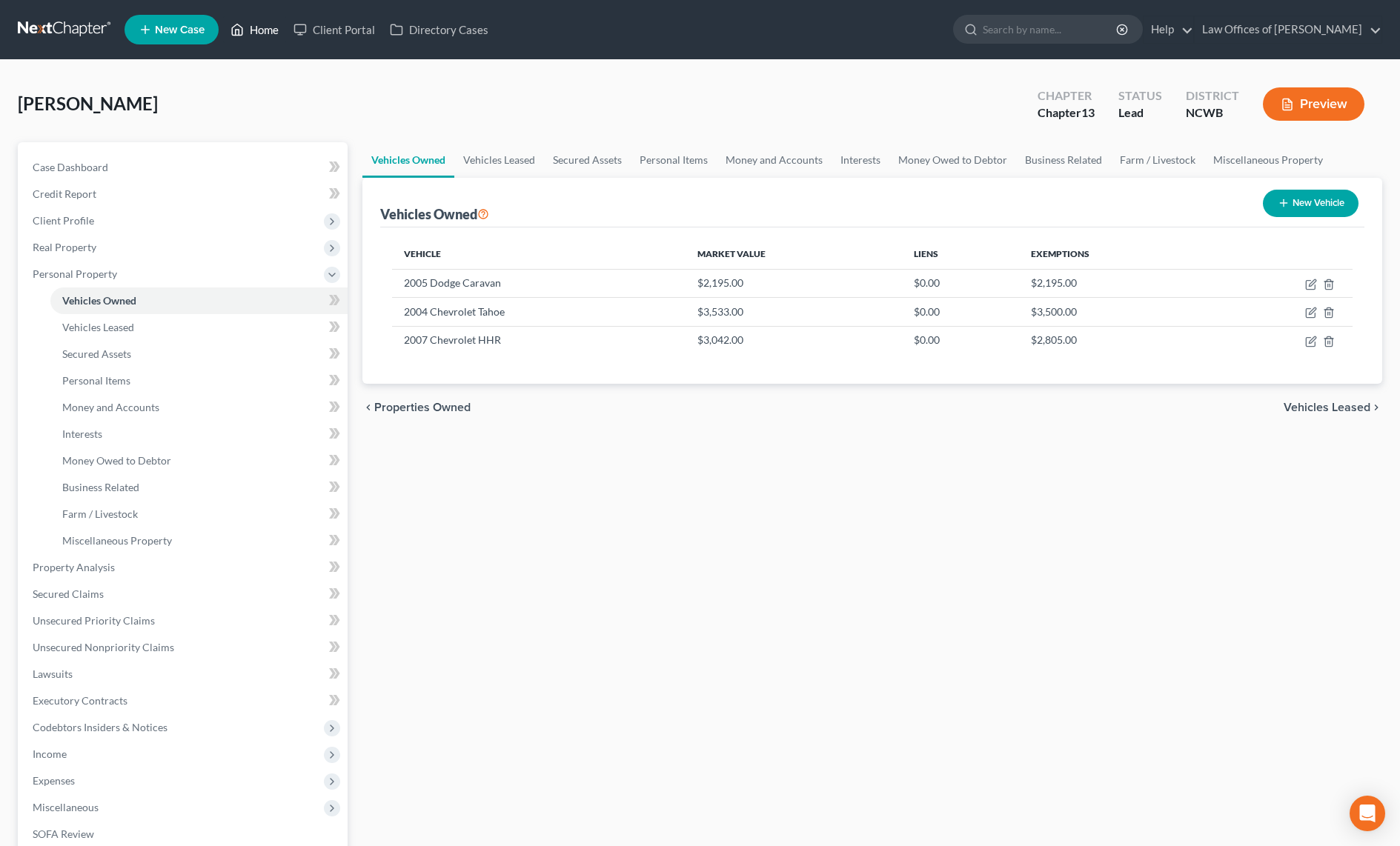
click at [255, 29] on link "Home" at bounding box center [254, 29] width 63 height 27
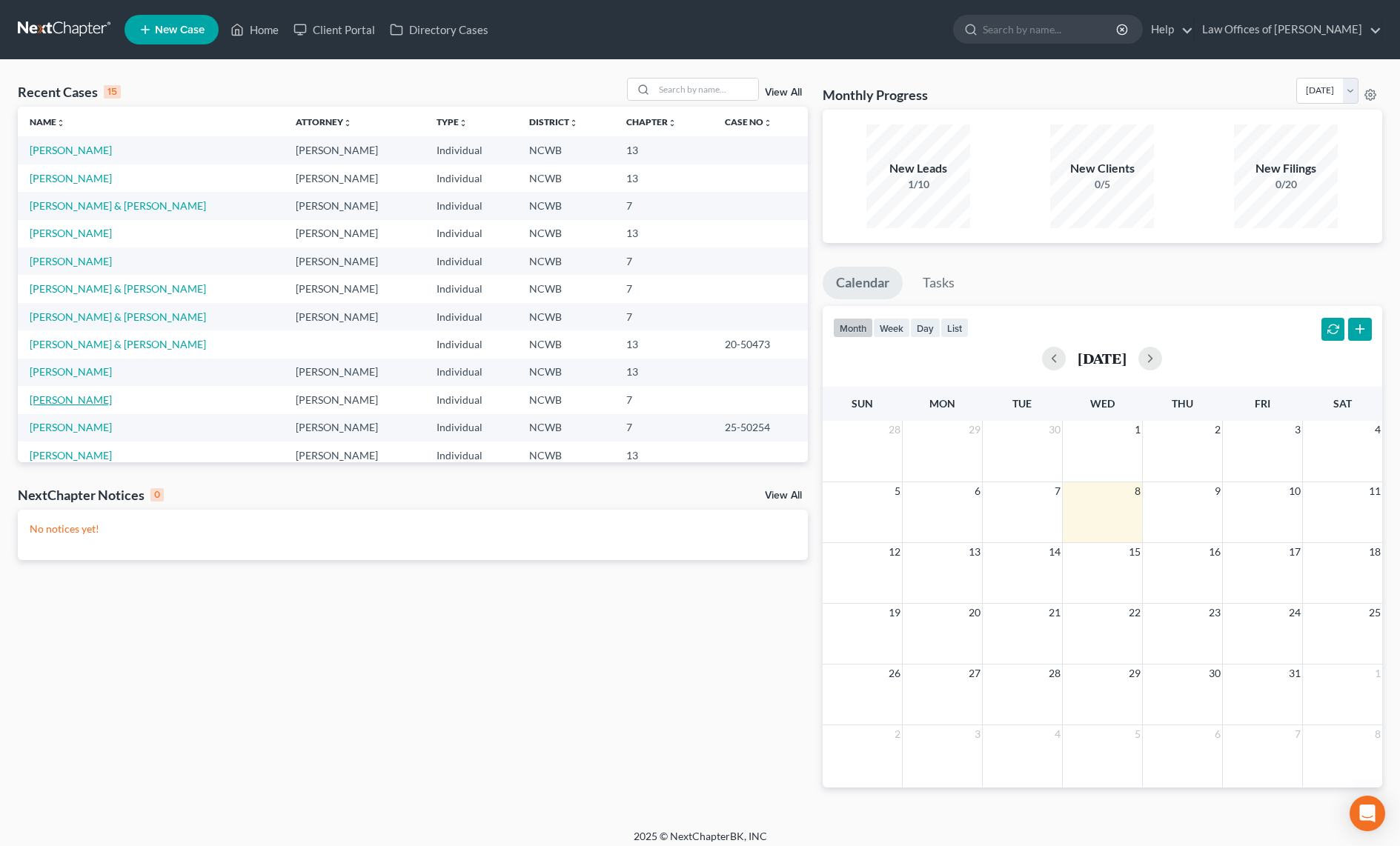
click at [68, 398] on link "Pautz, Amanda" at bounding box center [71, 400] width 82 height 13
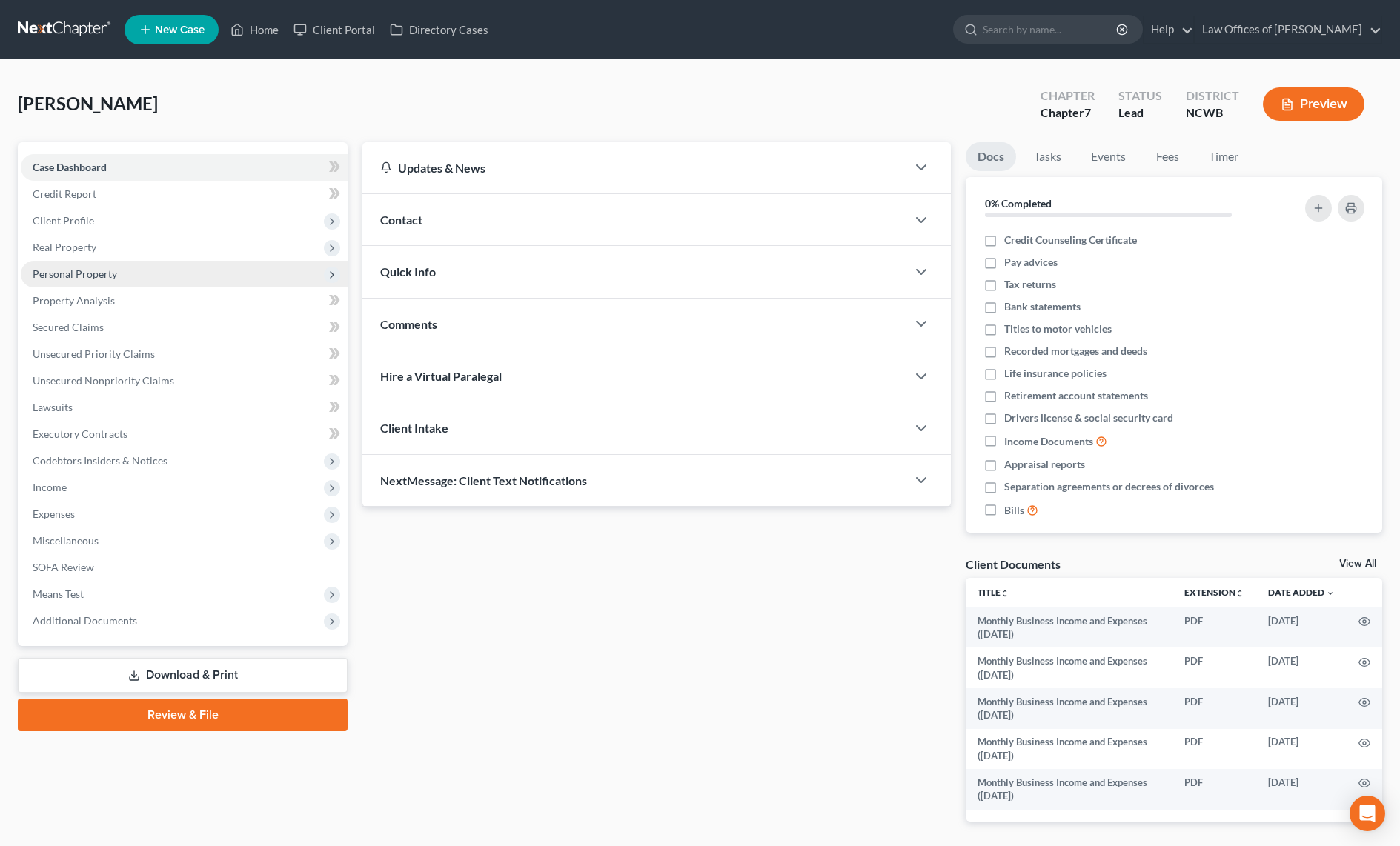
click at [82, 276] on span "Personal Property" at bounding box center [74, 273] width 85 height 13
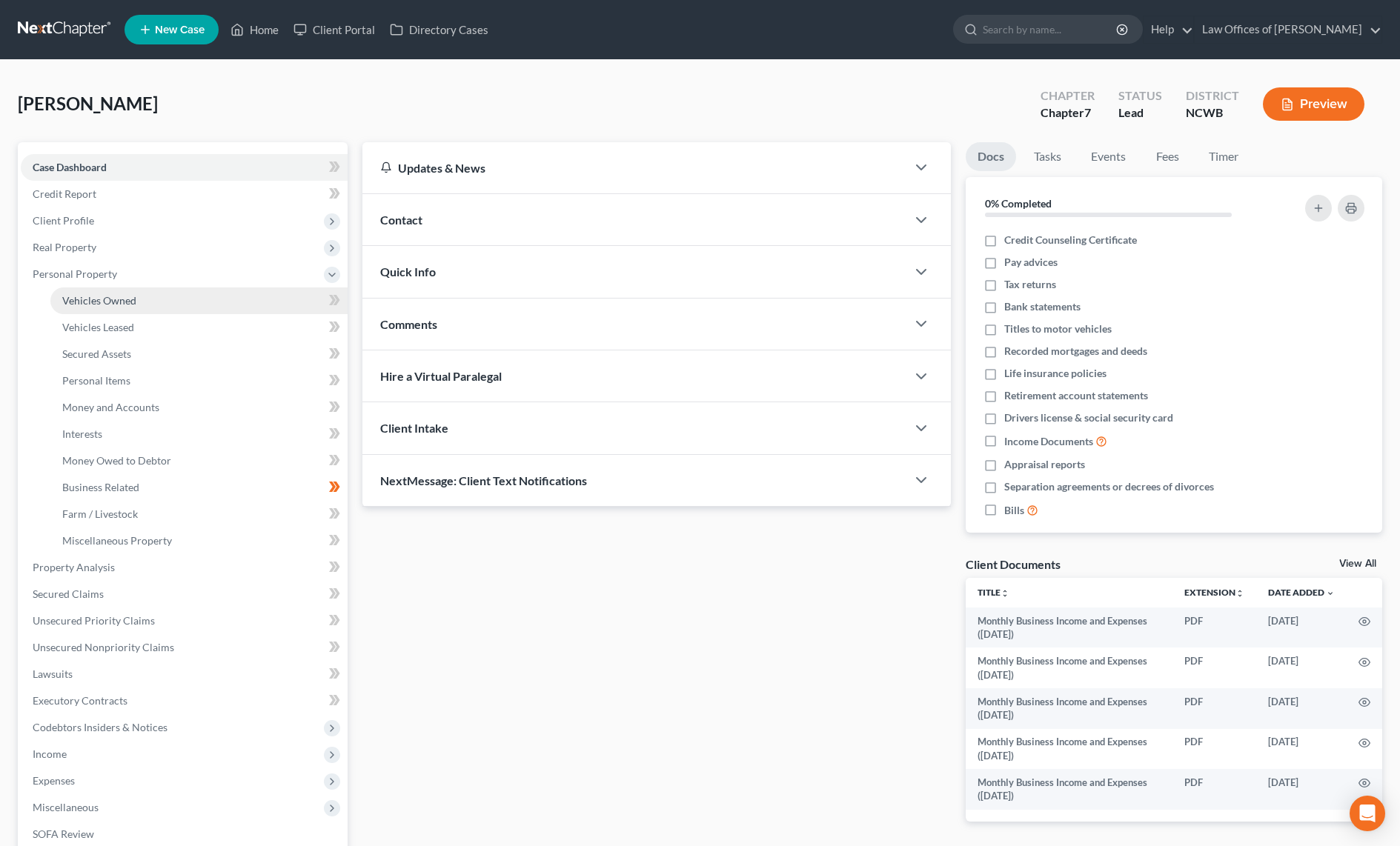
click at [90, 305] on span "Vehicles Owned" at bounding box center [99, 301] width 74 height 13
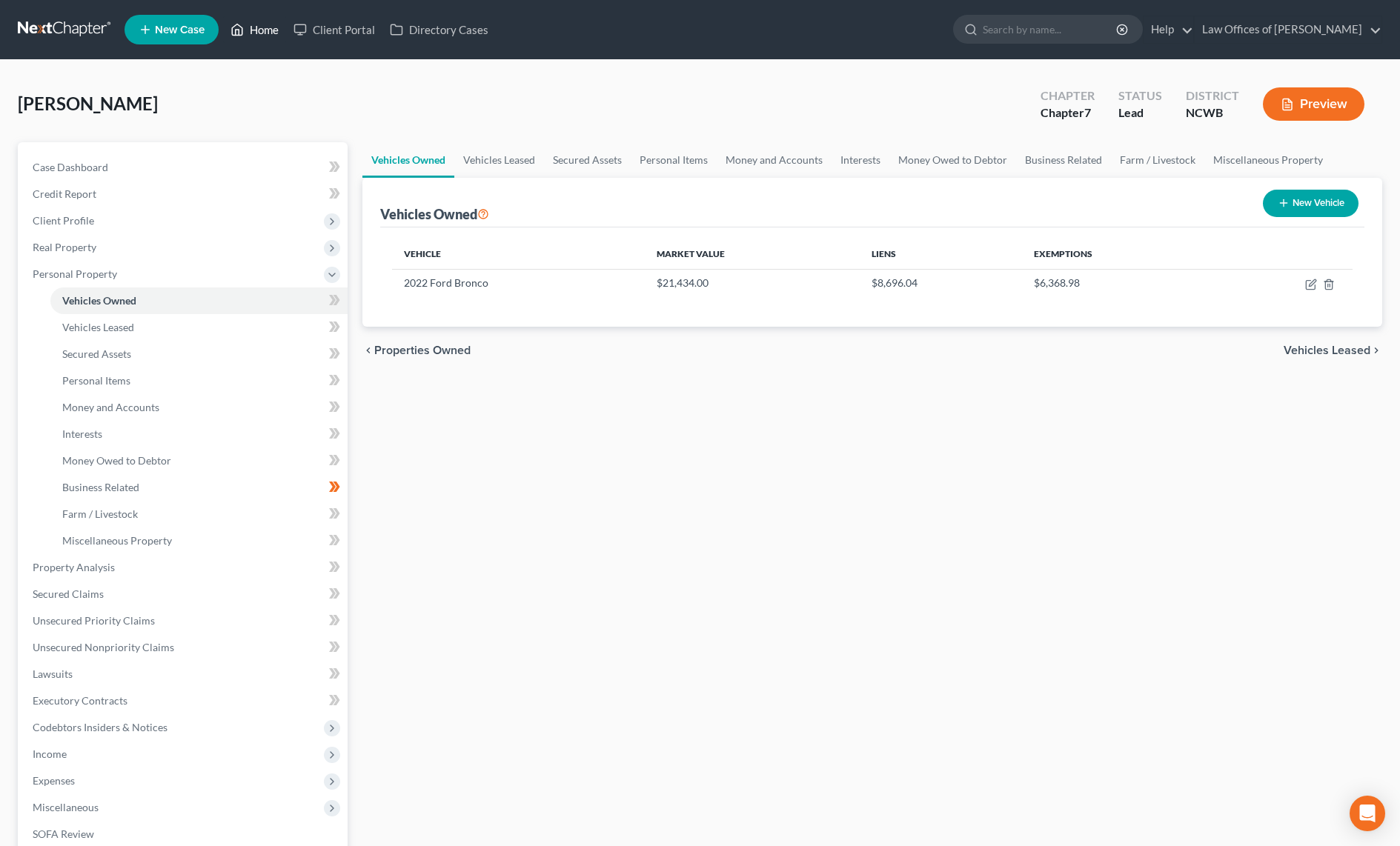
click at [267, 27] on link "Home" at bounding box center [254, 29] width 63 height 27
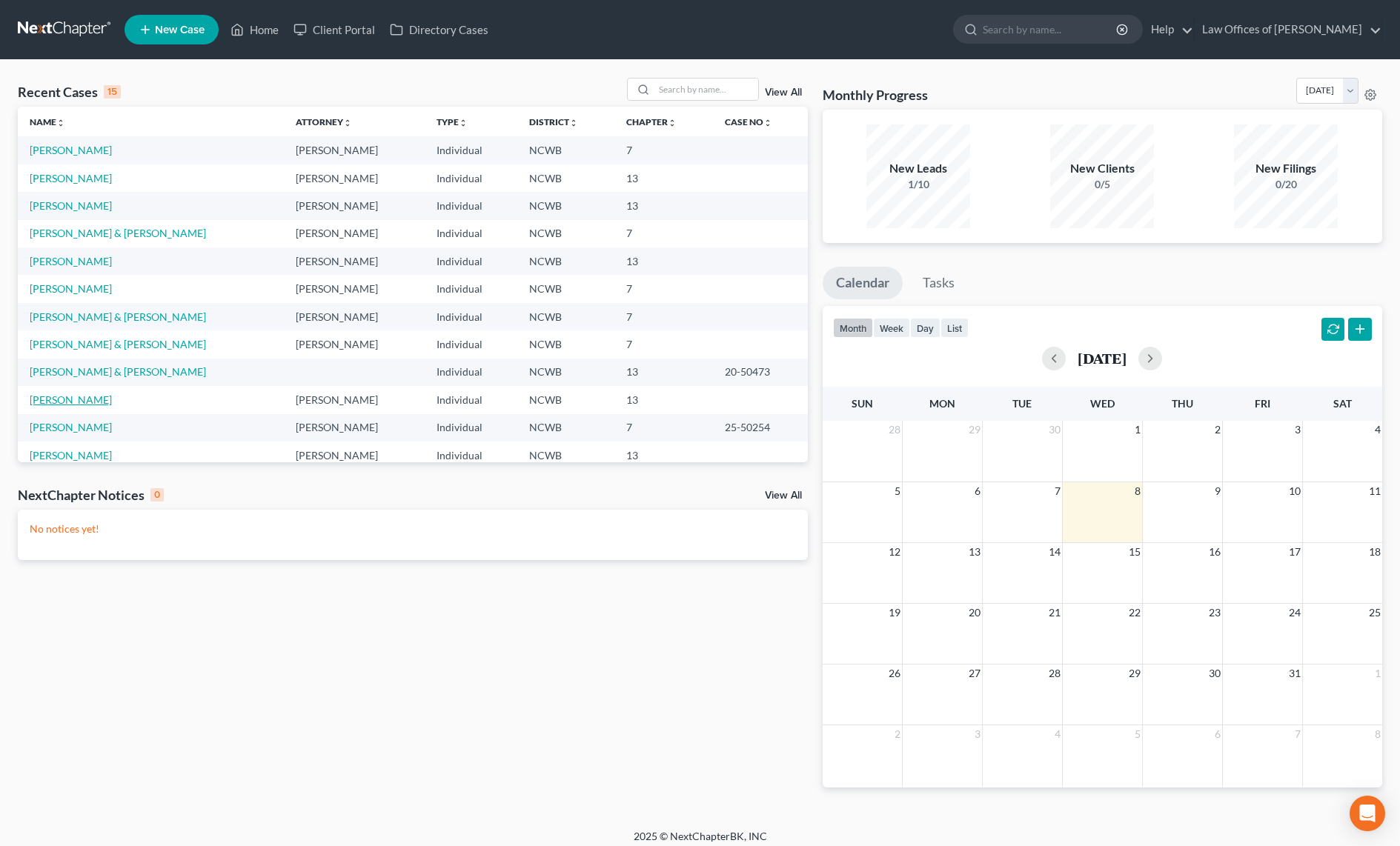
click at [68, 396] on link "McCoy, Joshua" at bounding box center [71, 400] width 82 height 13
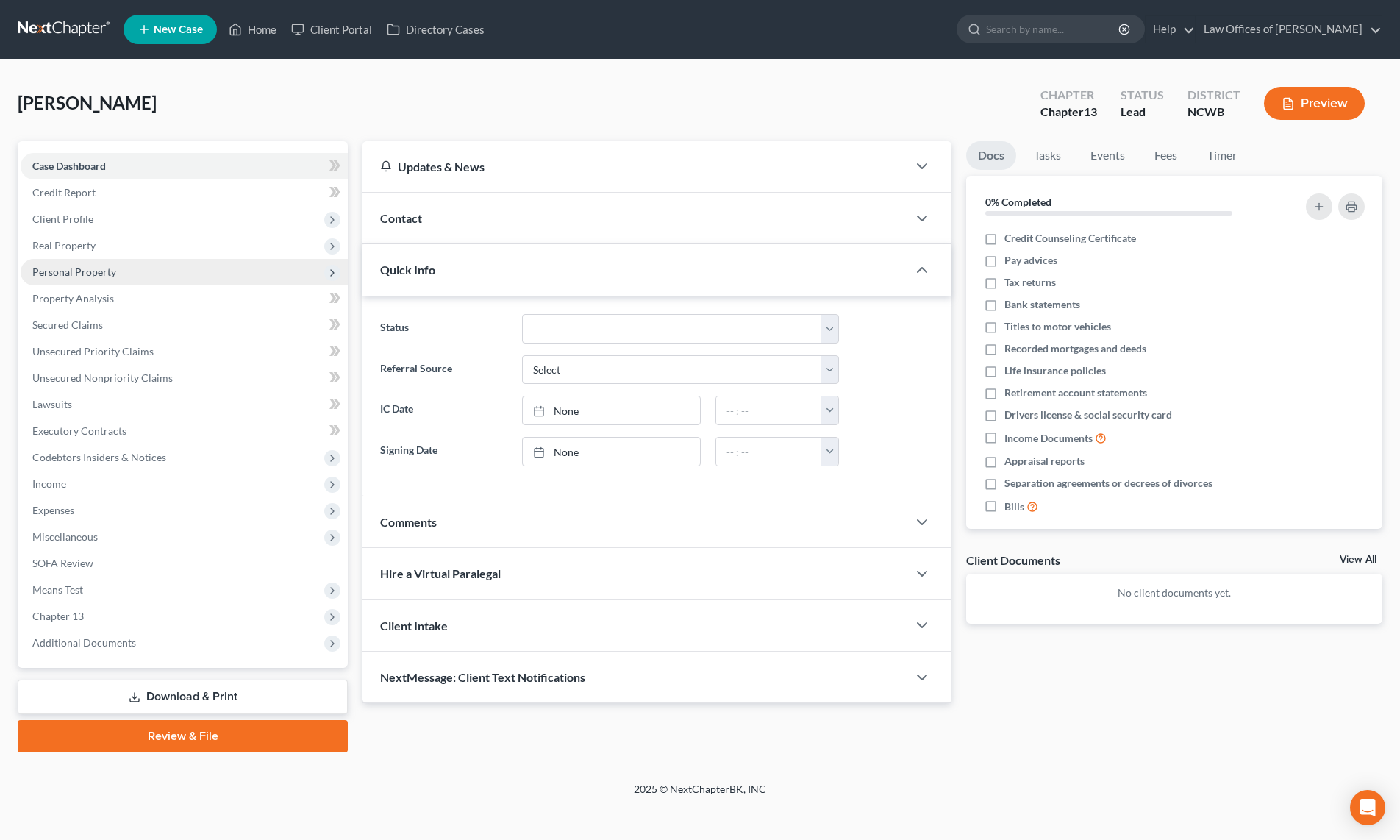
click at [51, 273] on span "Personal Property" at bounding box center [74, 271] width 84 height 13
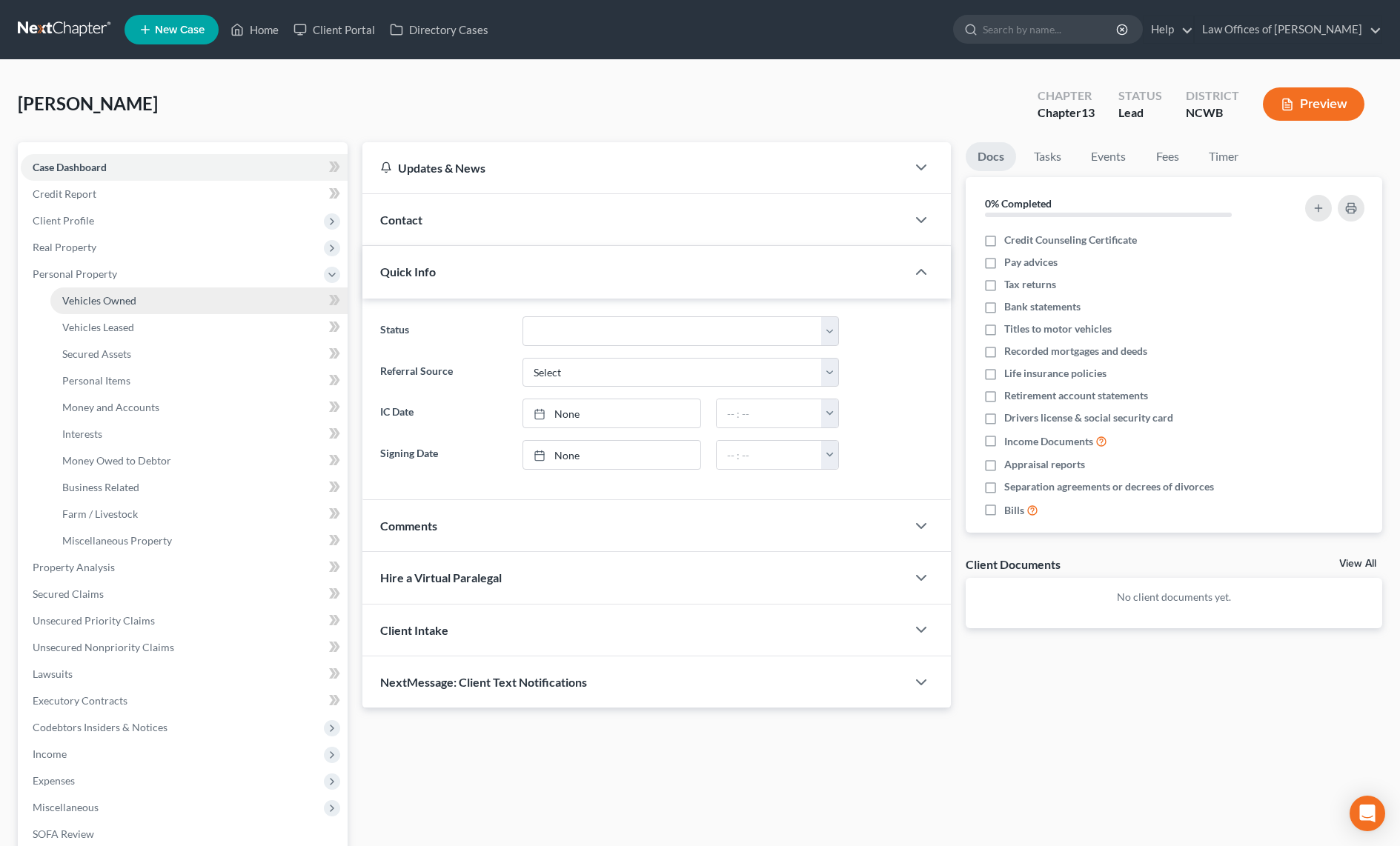
click at [68, 294] on span "Vehicles Owned" at bounding box center [99, 301] width 74 height 13
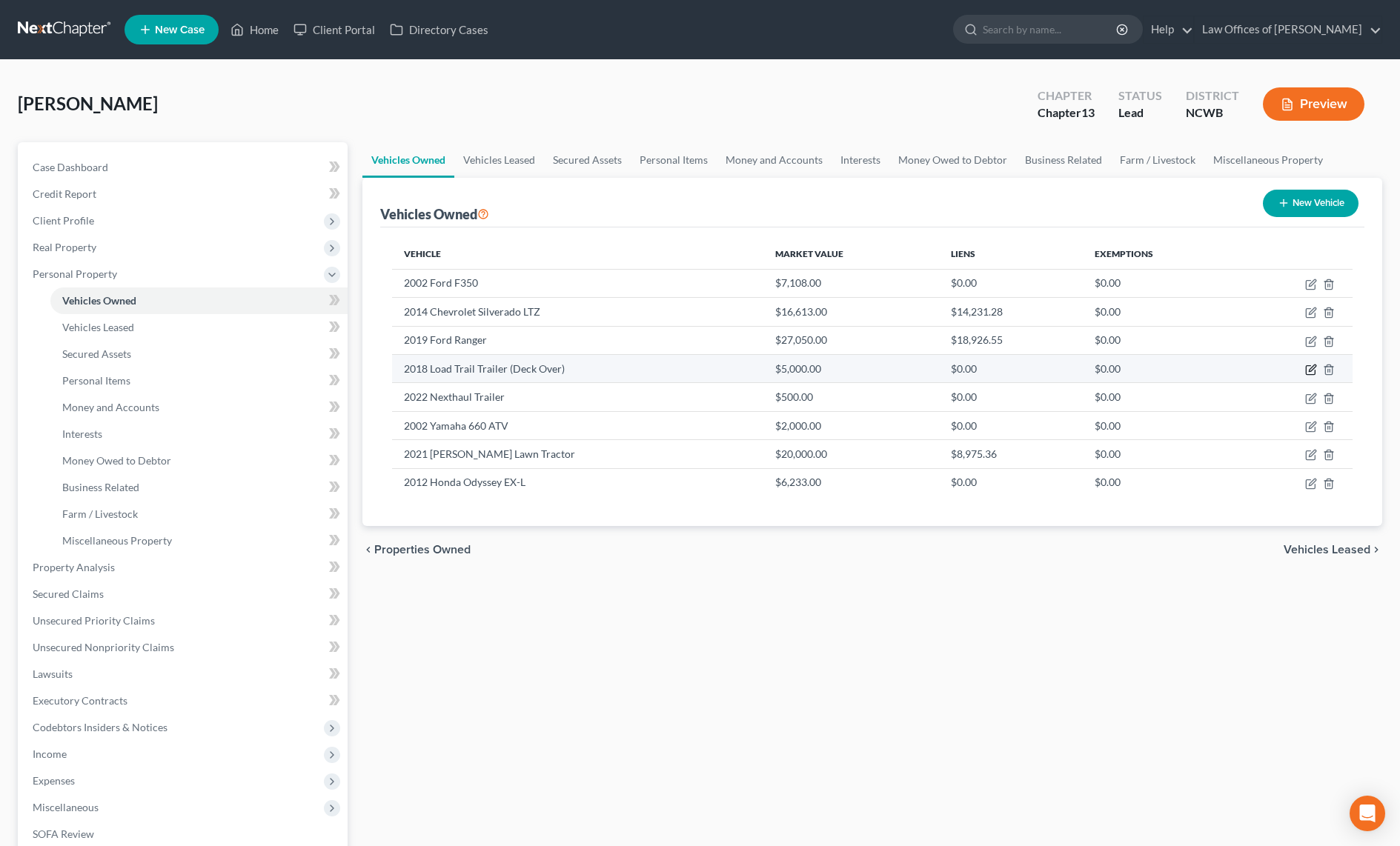
click at [1308, 365] on icon "button" at bounding box center [1310, 369] width 12 height 12
select select "0"
select select "8"
select select "2"
select select "0"
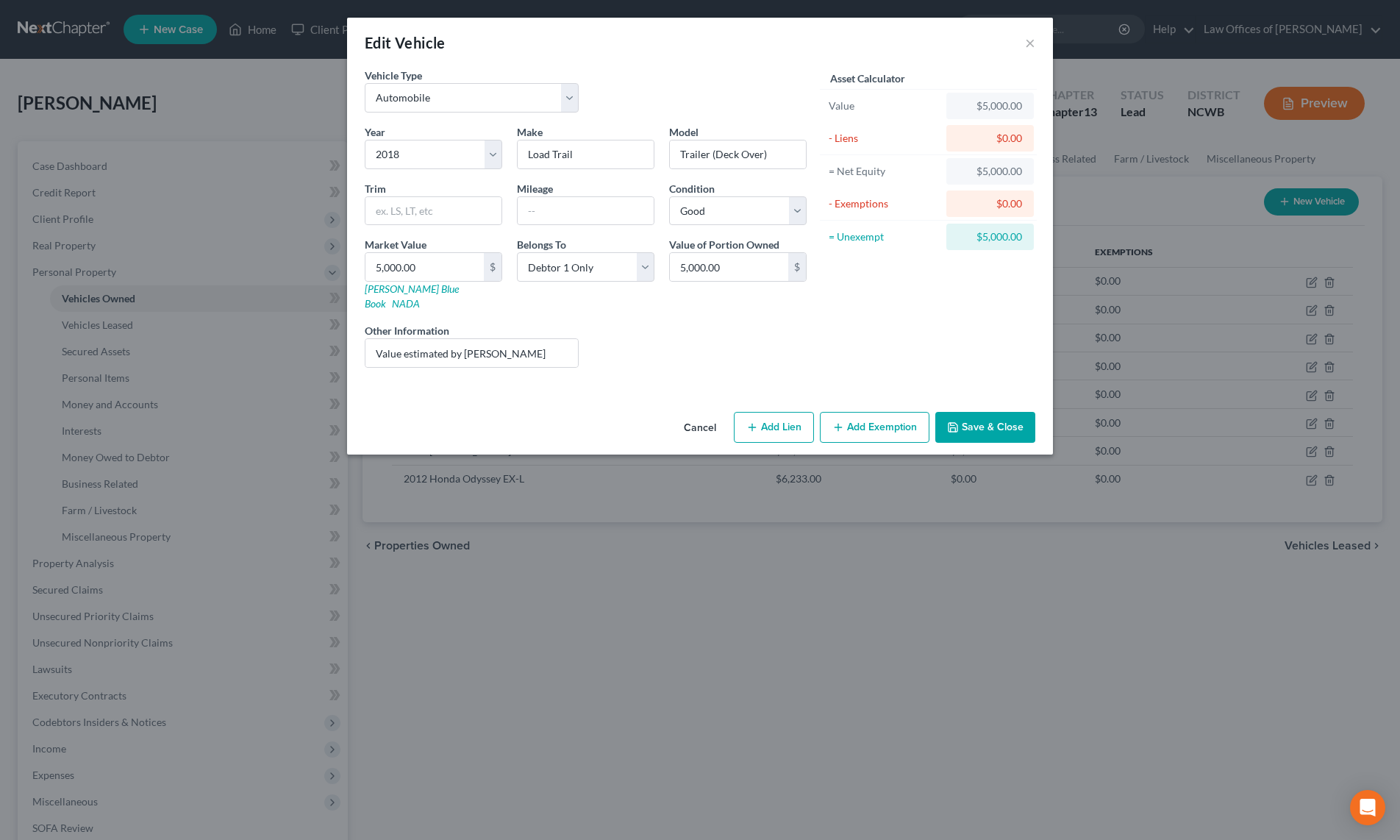
click at [1024, 42] on div "Edit Vehicle ×" at bounding box center [700, 42] width 706 height 50
click at [1024, 42] on div "Edit Vehicle ×" at bounding box center [700, 42] width 706 height 50
click at [1028, 43] on button "×" at bounding box center [1030, 42] width 10 height 18
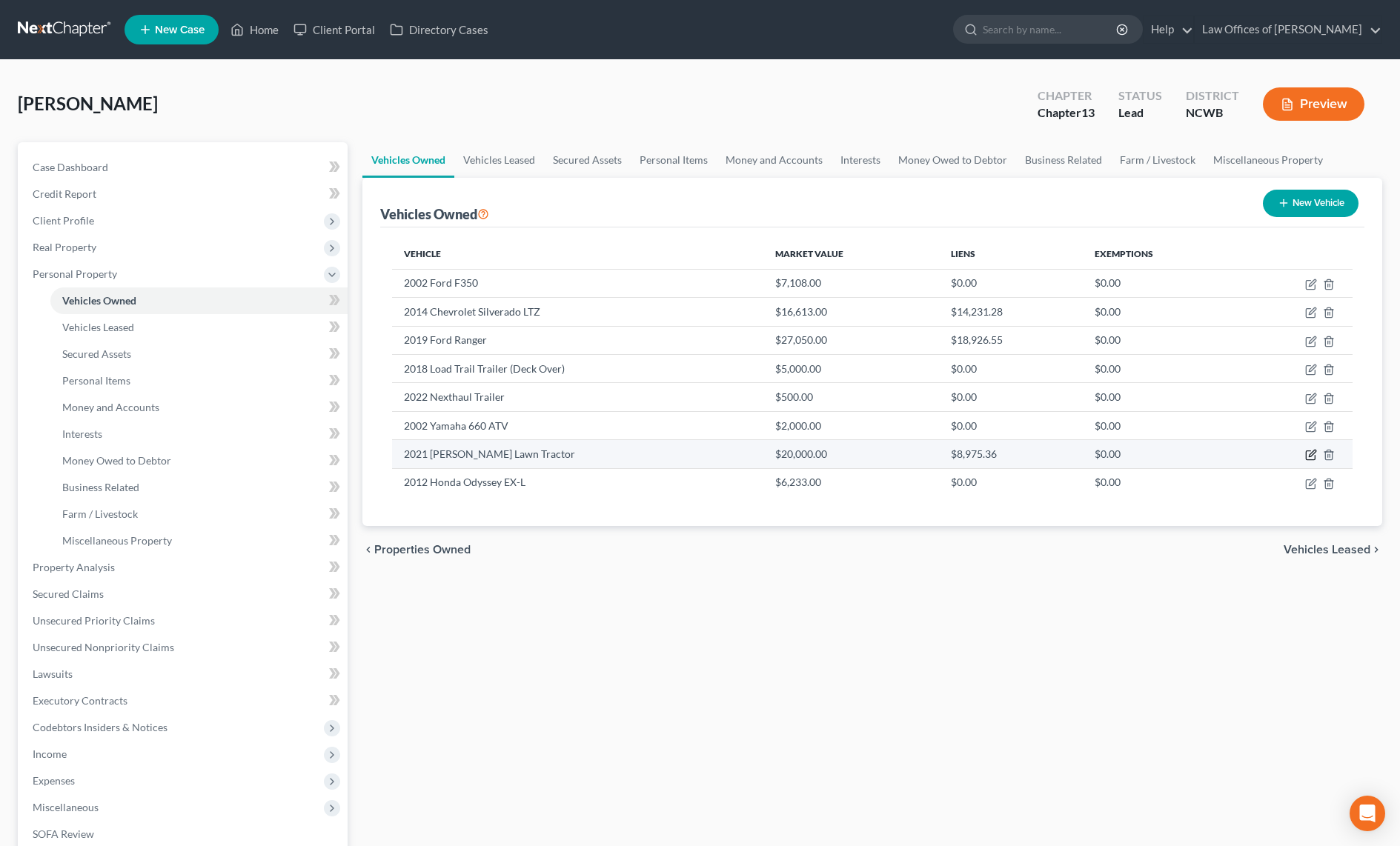
click at [1311, 451] on icon "button" at bounding box center [1310, 454] width 12 height 12
select select "7"
select select "5"
select select "2"
select select "0"
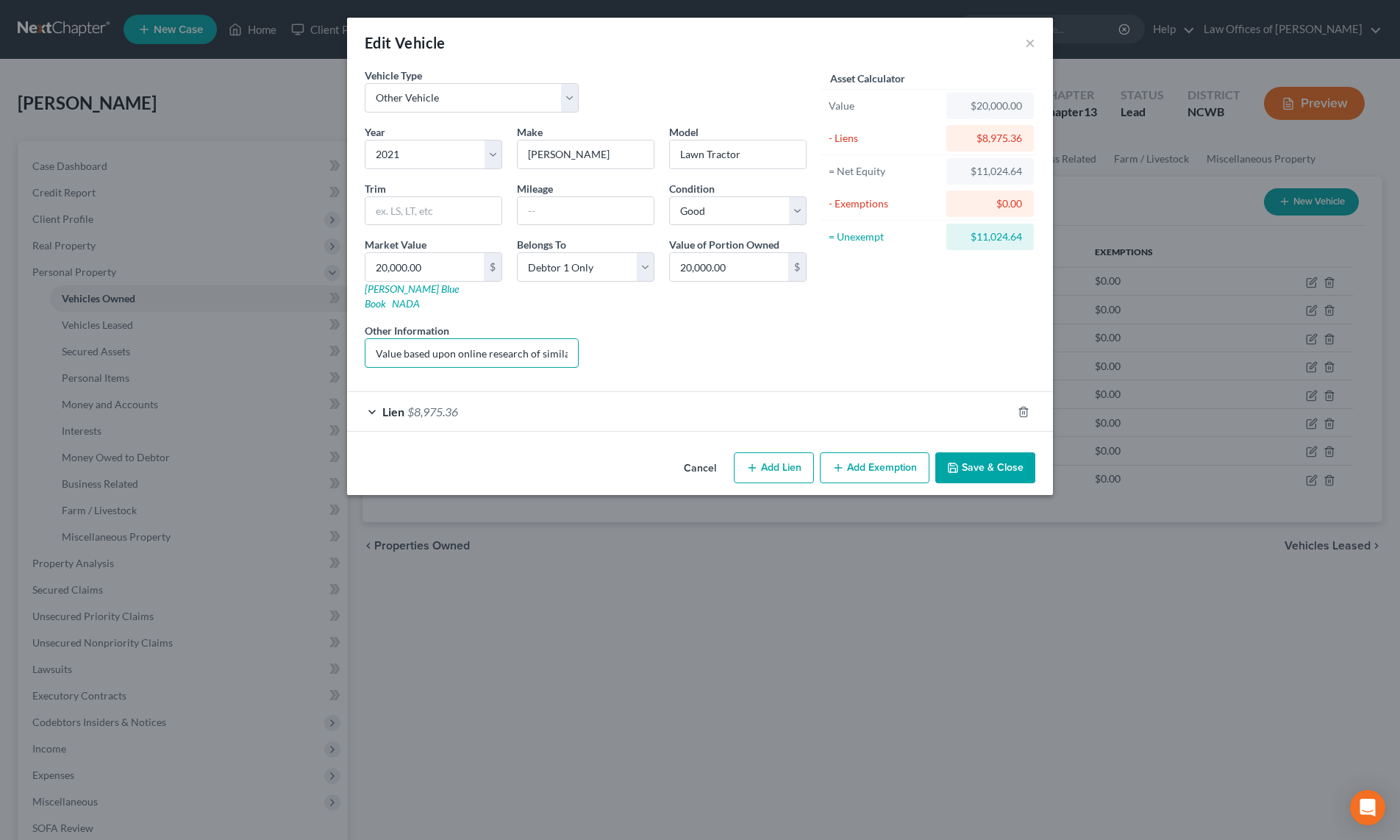
scroll to position [0, 71]
drag, startPoint x: 373, startPoint y: 336, endPoint x: 614, endPoint y: 348, distance: 241.3
click at [614, 348] on div "Year Select 2026 2025 2024 2023 2022 2021 2020 2019 2018 2017 2016 2015 2014 20…" at bounding box center [585, 251] width 457 height 255
click at [1035, 46] on button "×" at bounding box center [1030, 42] width 10 height 18
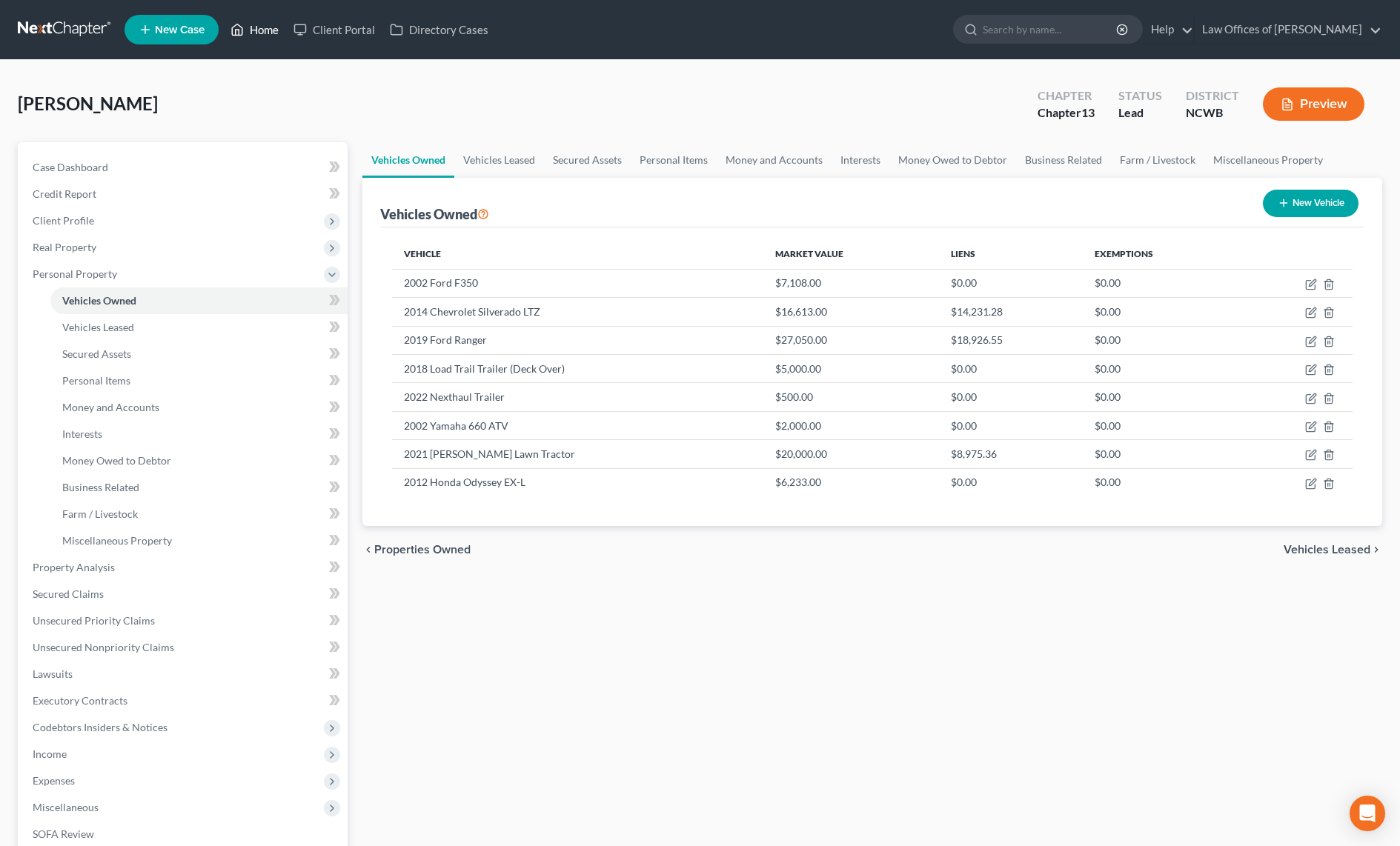
click at [257, 31] on link "Home" at bounding box center [254, 29] width 63 height 27
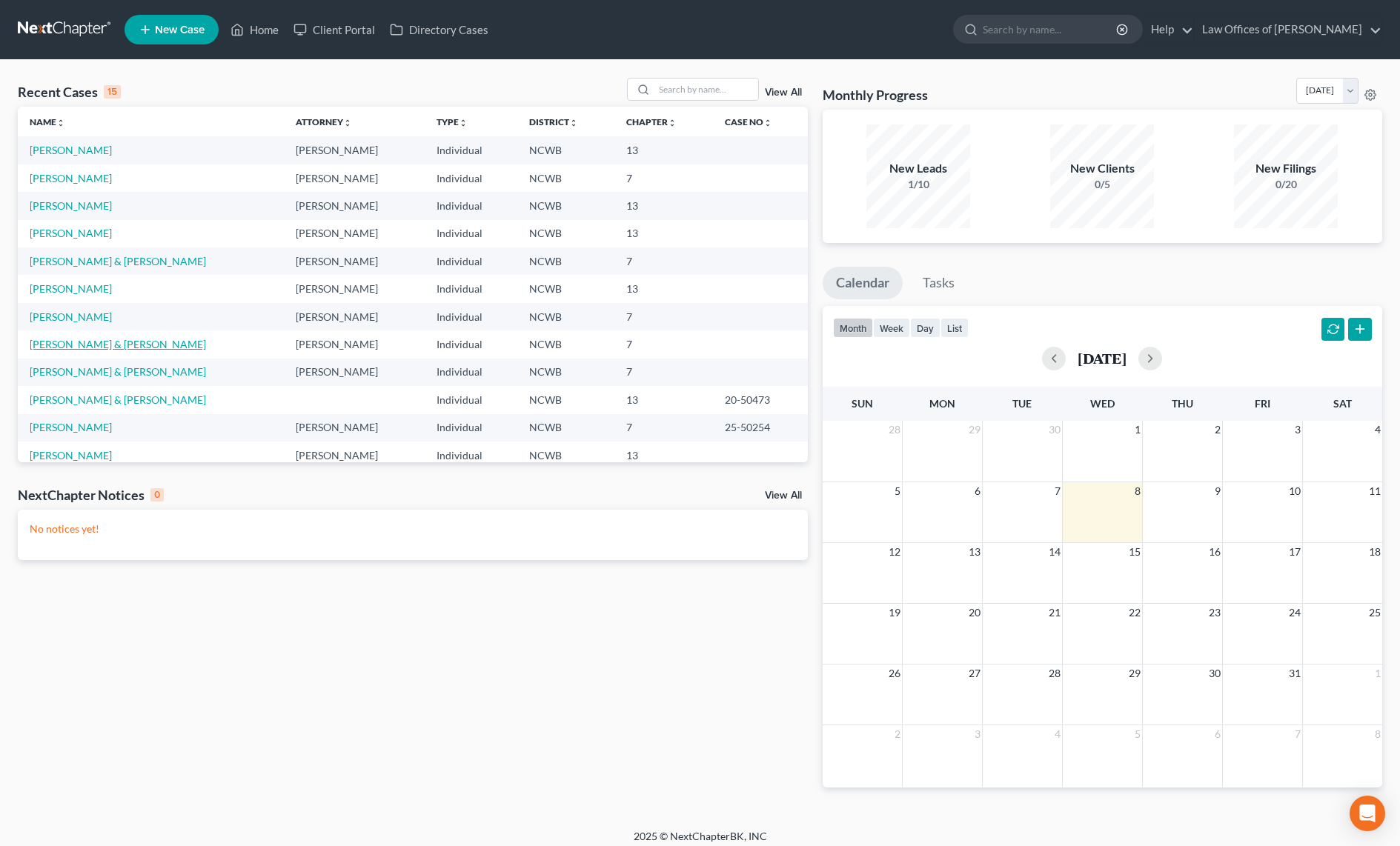
click at [56, 344] on link "[PERSON_NAME] & [PERSON_NAME]" at bounding box center [118, 344] width 177 height 13
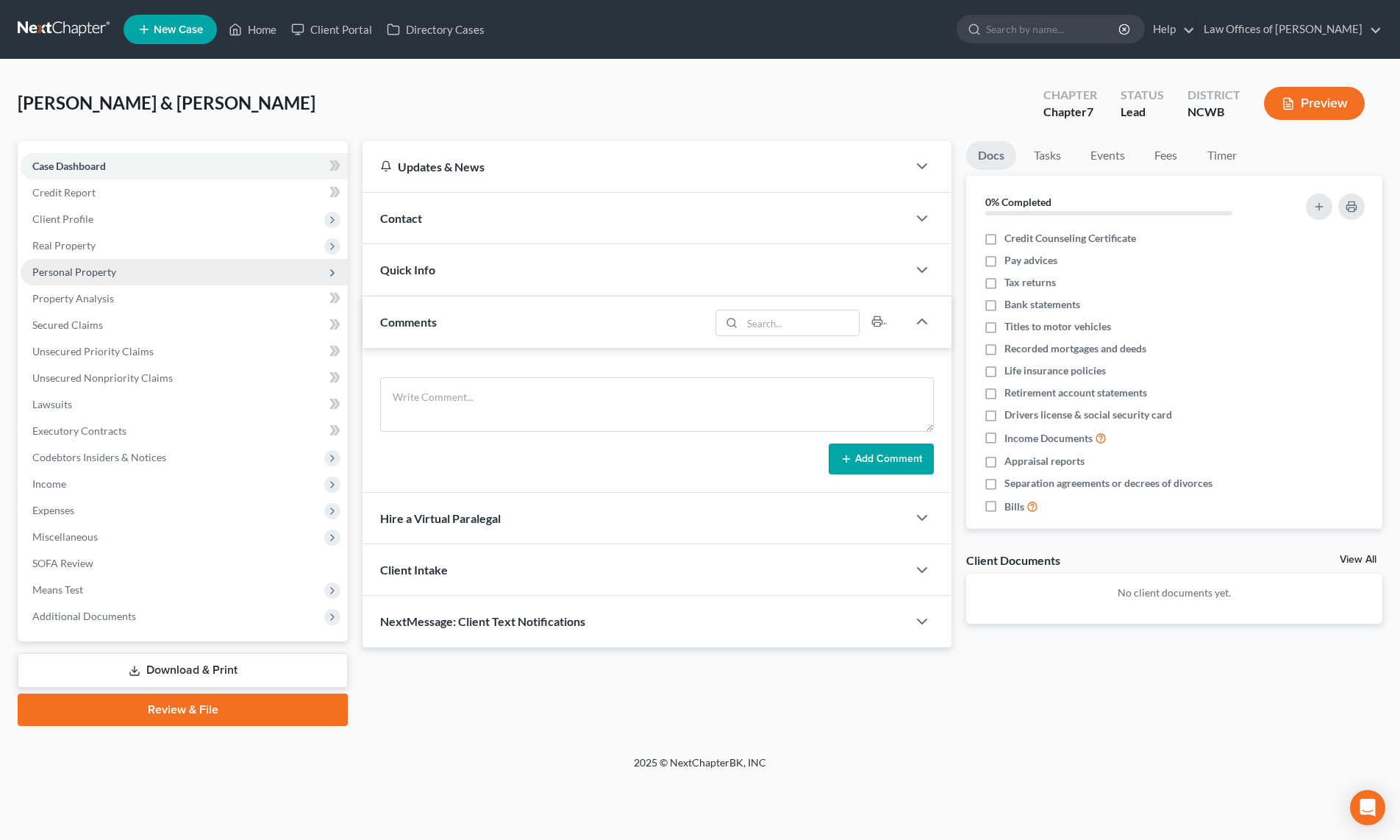
click at [80, 275] on span "Personal Property" at bounding box center [74, 271] width 84 height 13
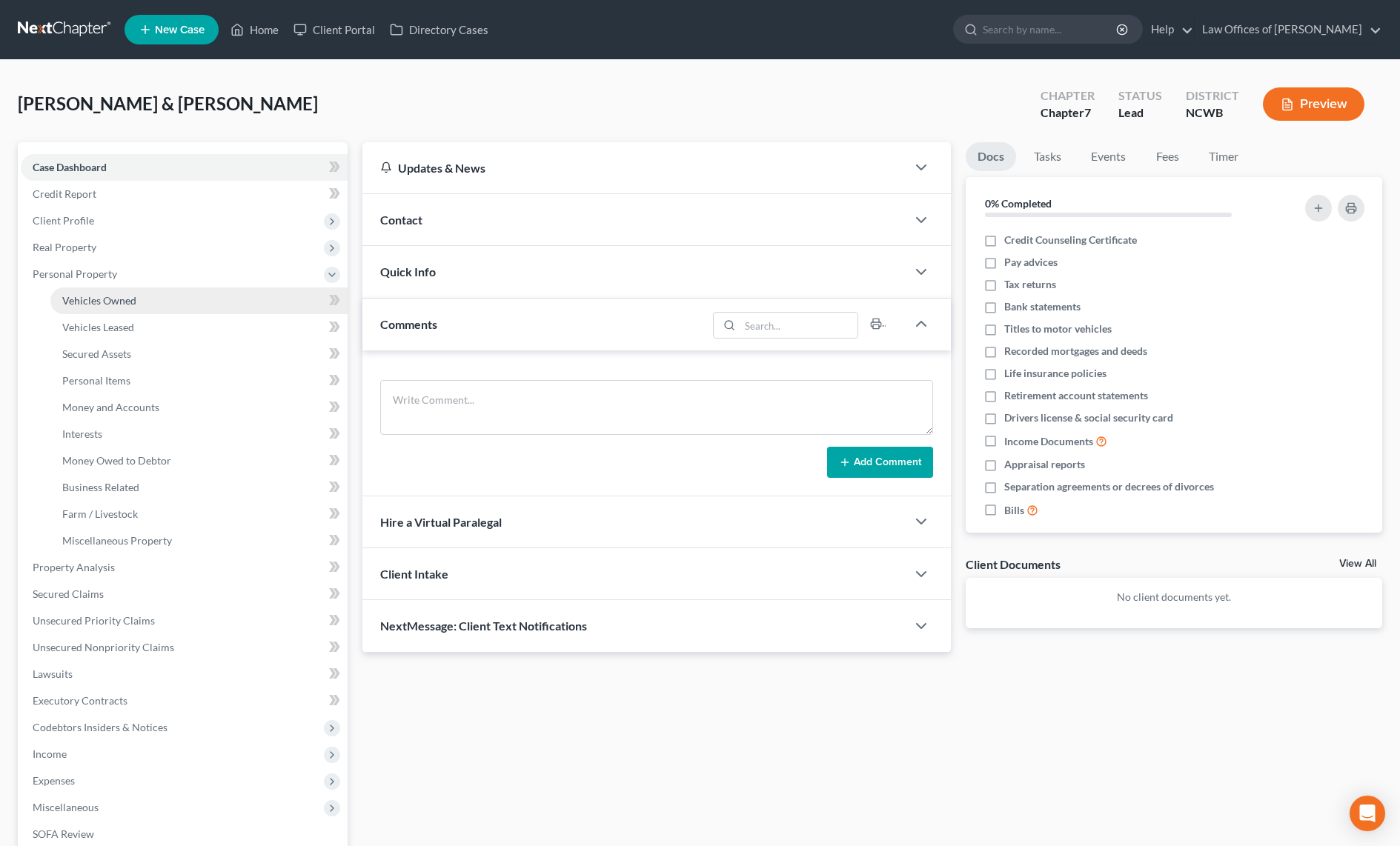
click at [86, 296] on span "Vehicles Owned" at bounding box center [99, 301] width 74 height 13
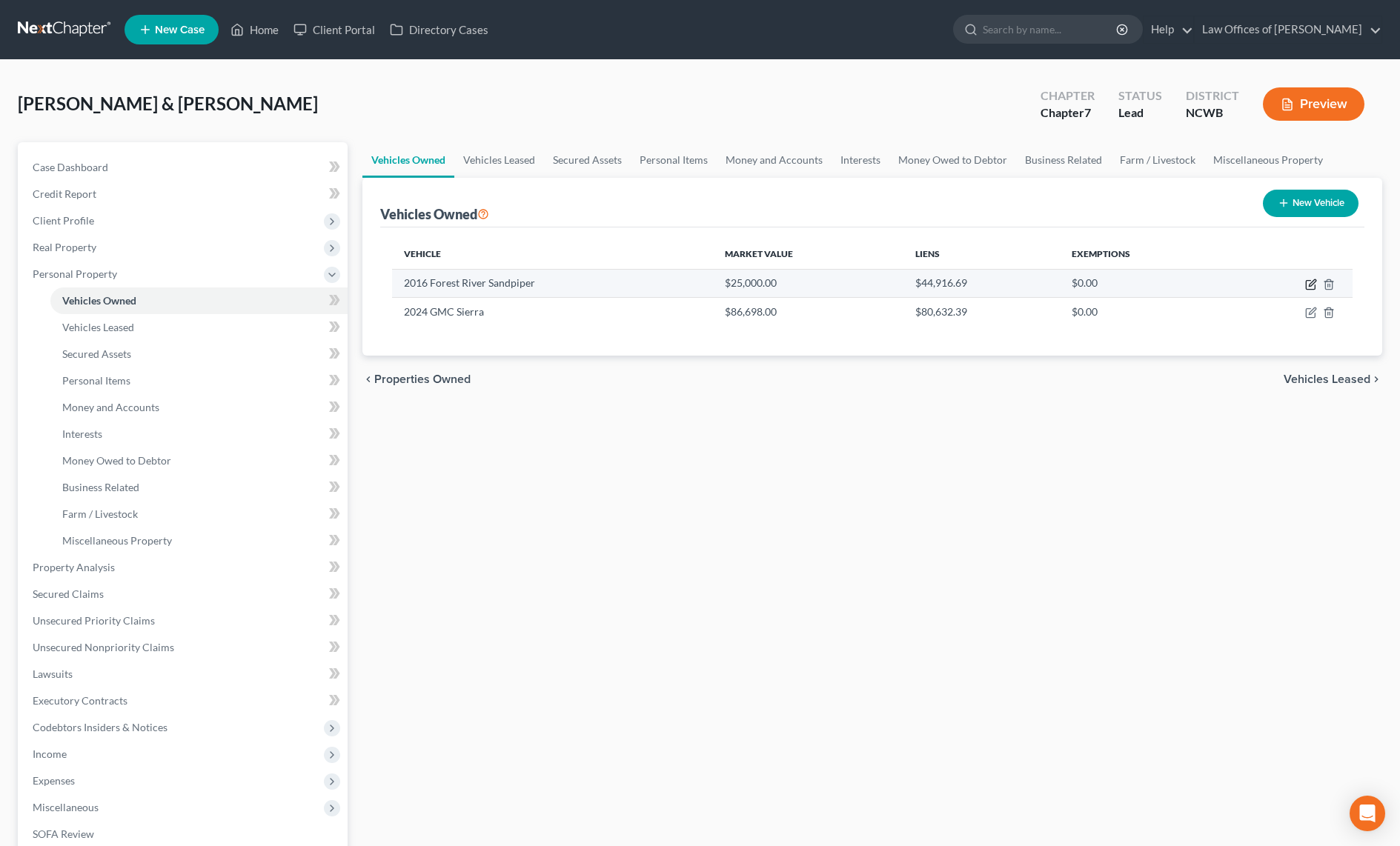
click at [1312, 283] on icon "button" at bounding box center [1310, 284] width 12 height 12
select select "7"
select select "10"
select select "2"
select select "1"
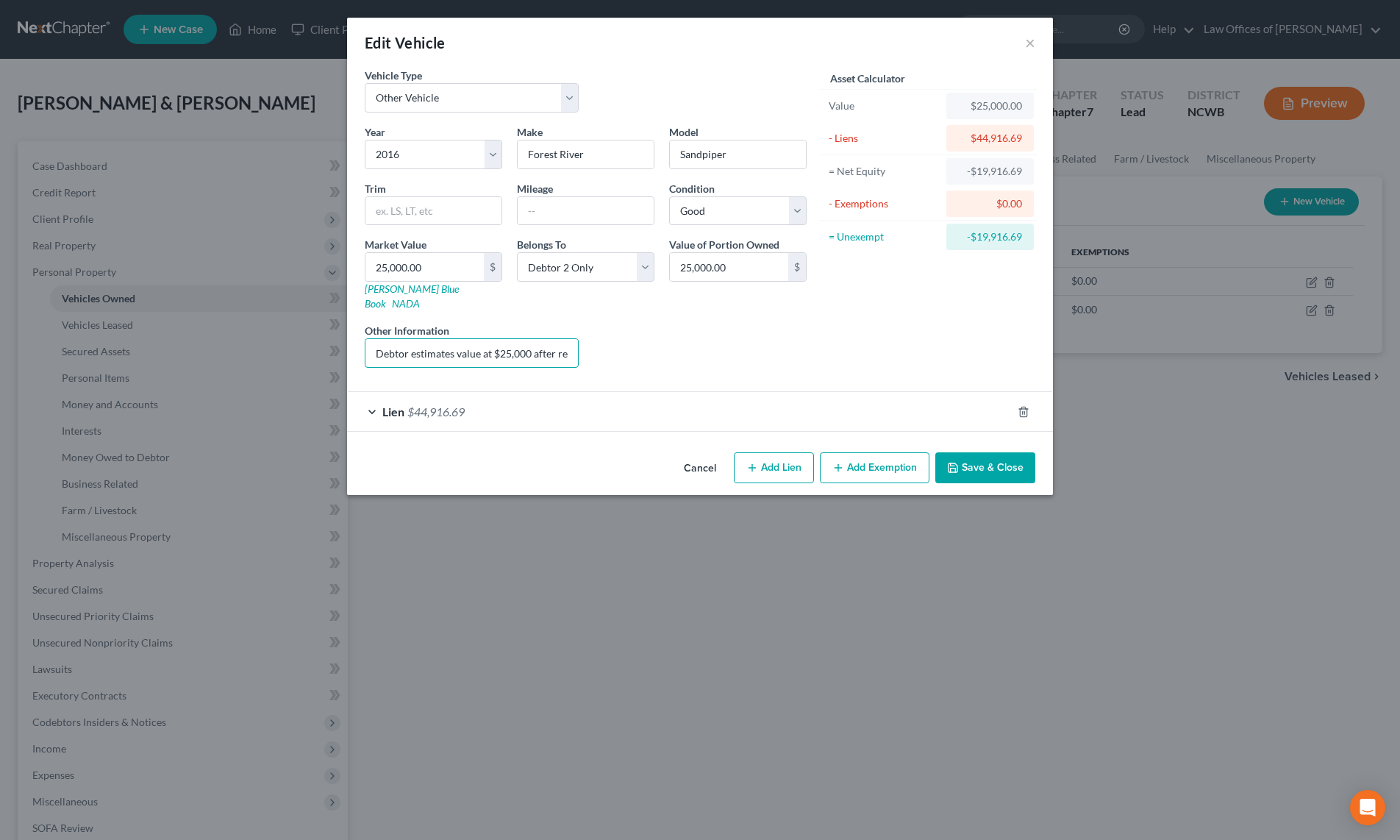
drag, startPoint x: 572, startPoint y: 337, endPoint x: 323, endPoint y: 315, distance: 250.0
click at [323, 315] on div "Edit Vehicle × Vehicle Type Select Automobile Truck Trailer Watercraft Aircraft…" at bounding box center [700, 420] width 1400 height 840
type input "e"
paste input "Value based upon online research of similar models on sale."
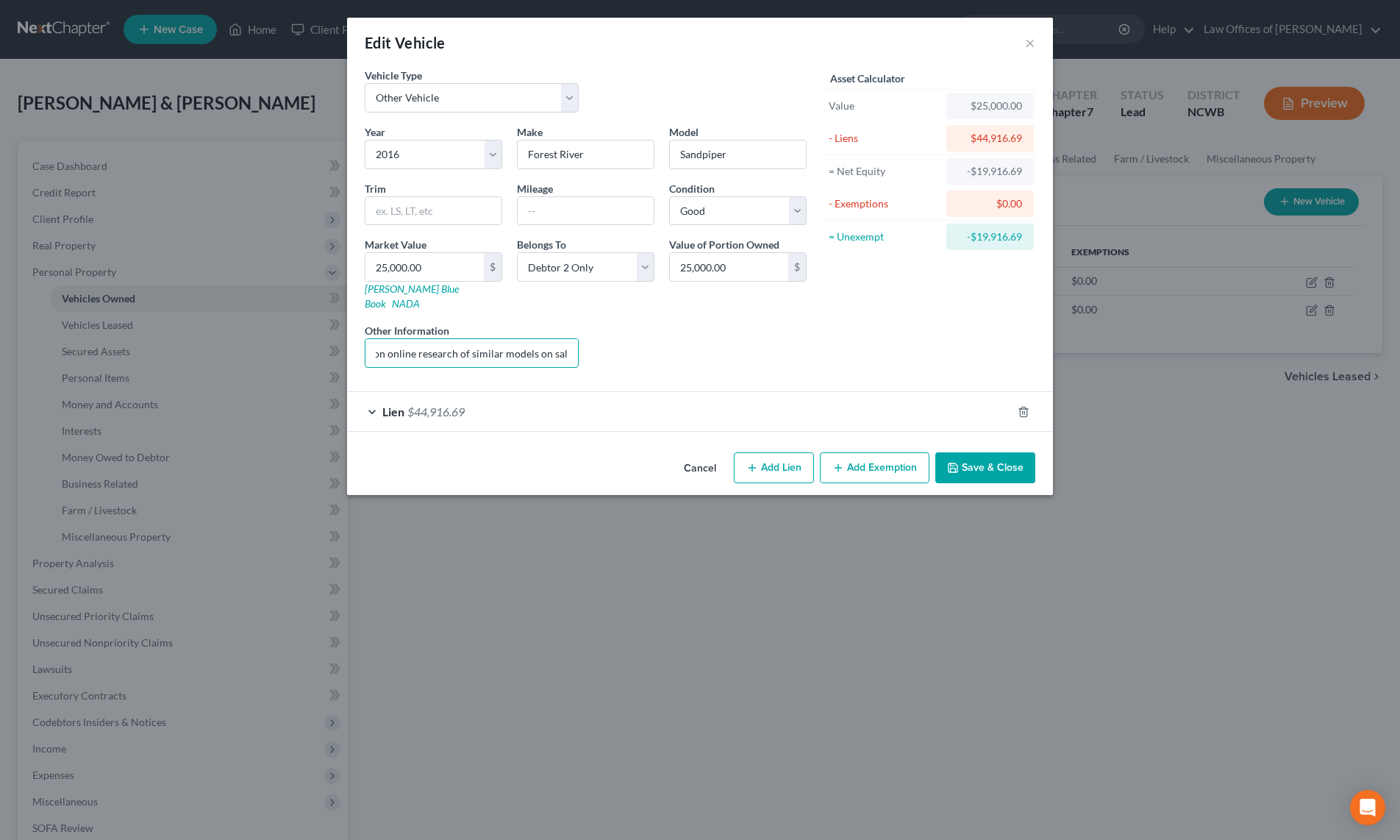
type input "Debtor estimated value based upon online research of similar models on sale."
click at [988, 452] on button "Save & Close" at bounding box center [985, 468] width 100 height 31
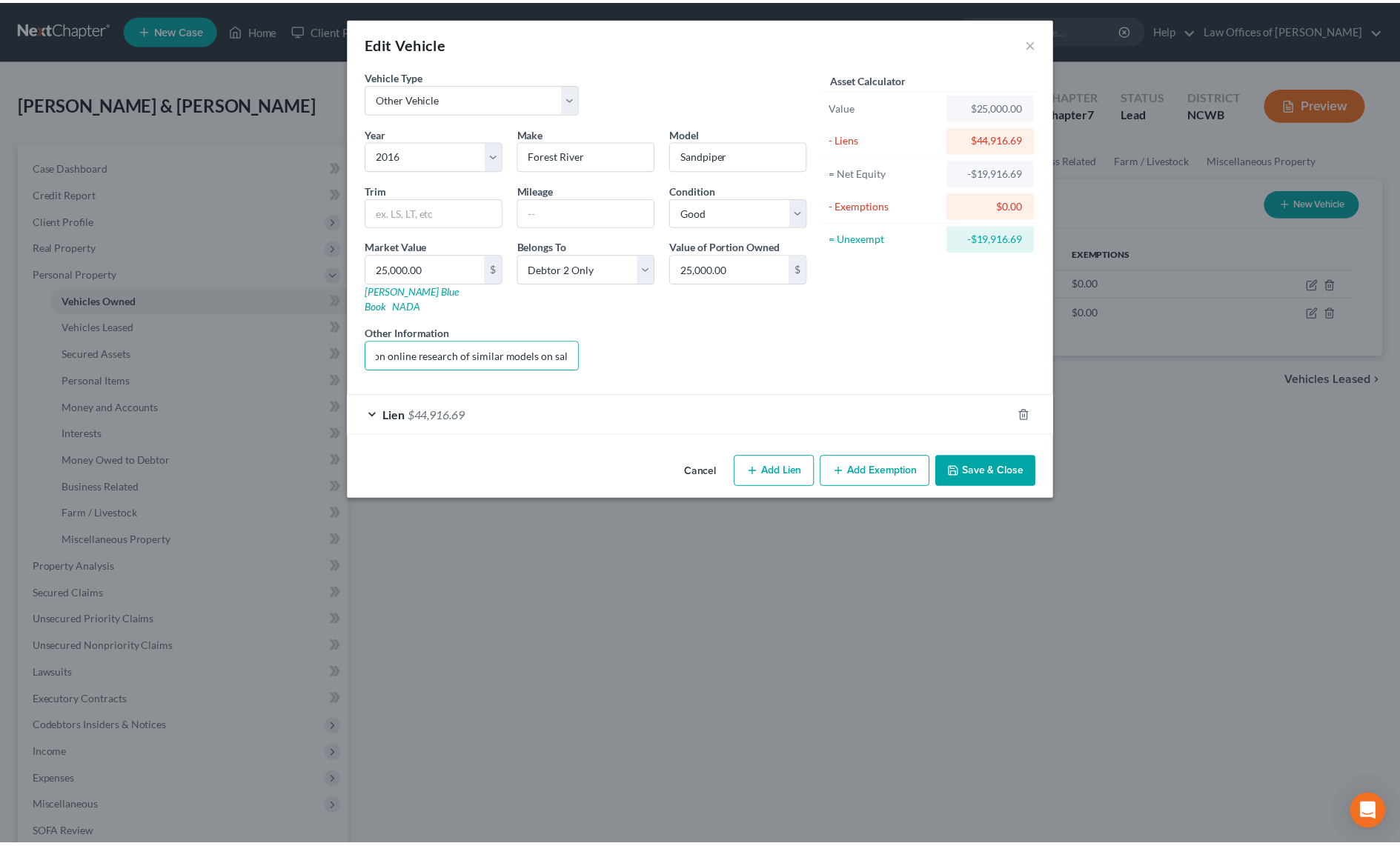
scroll to position [0, 0]
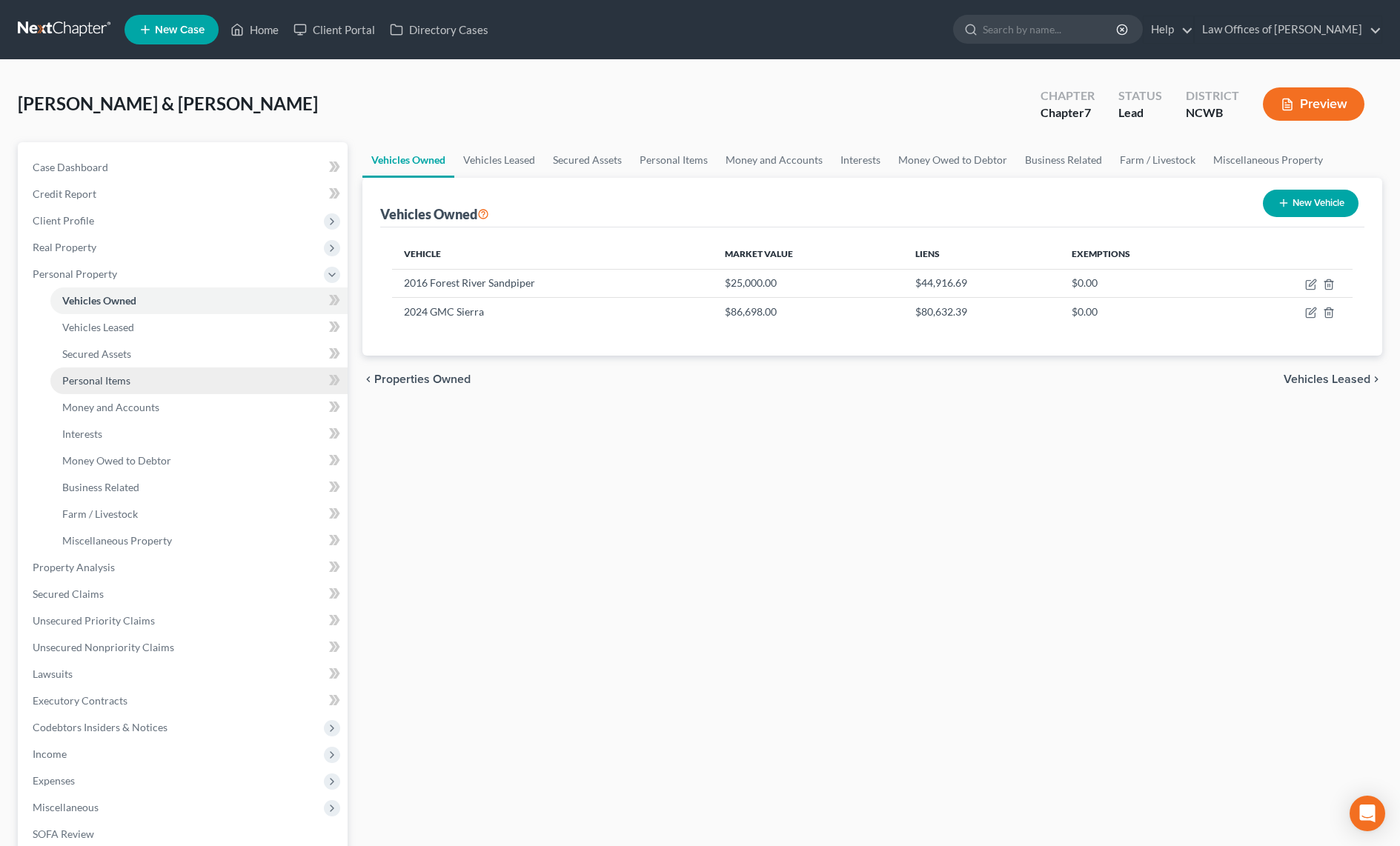
click at [109, 384] on span "Personal Items" at bounding box center [96, 381] width 68 height 13
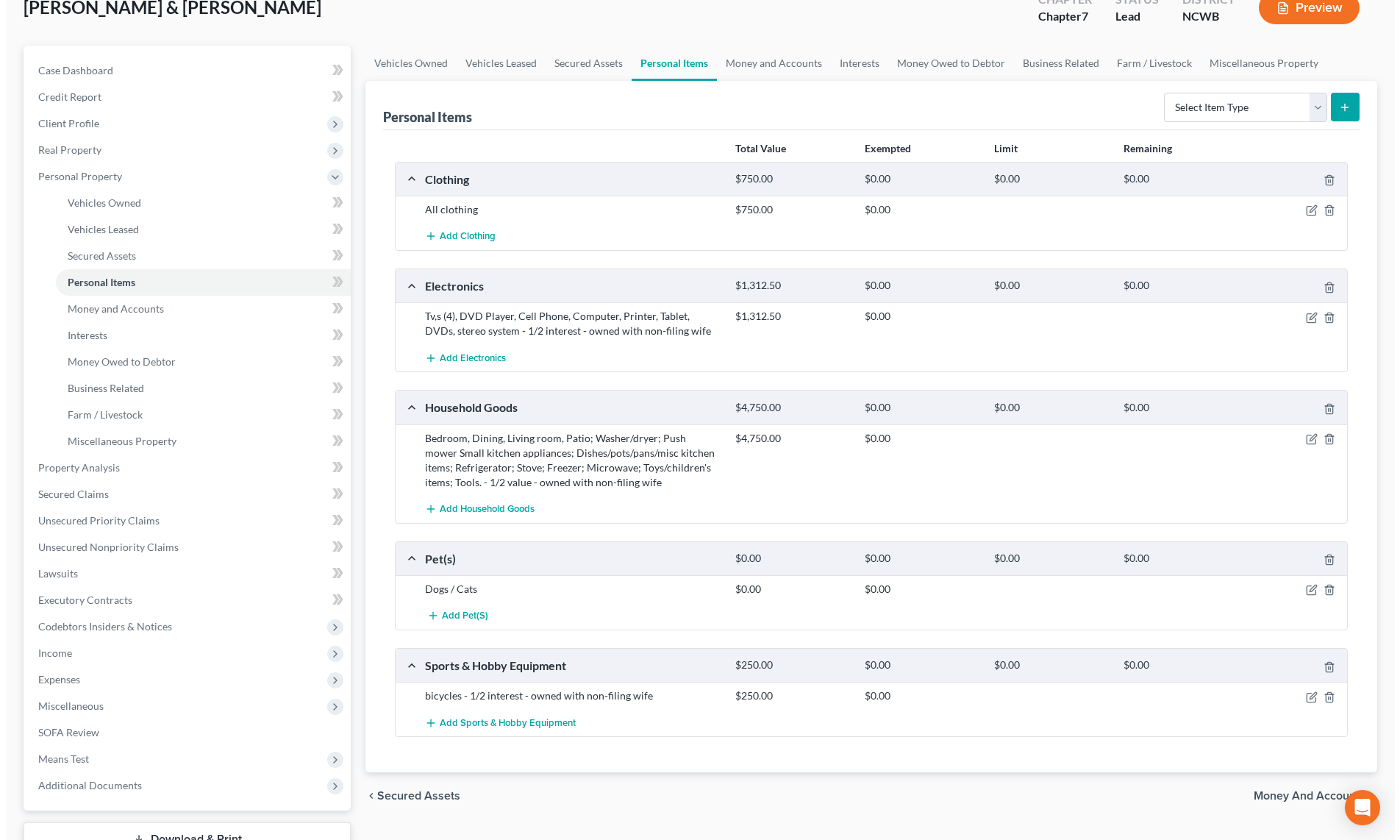
scroll to position [59, 0]
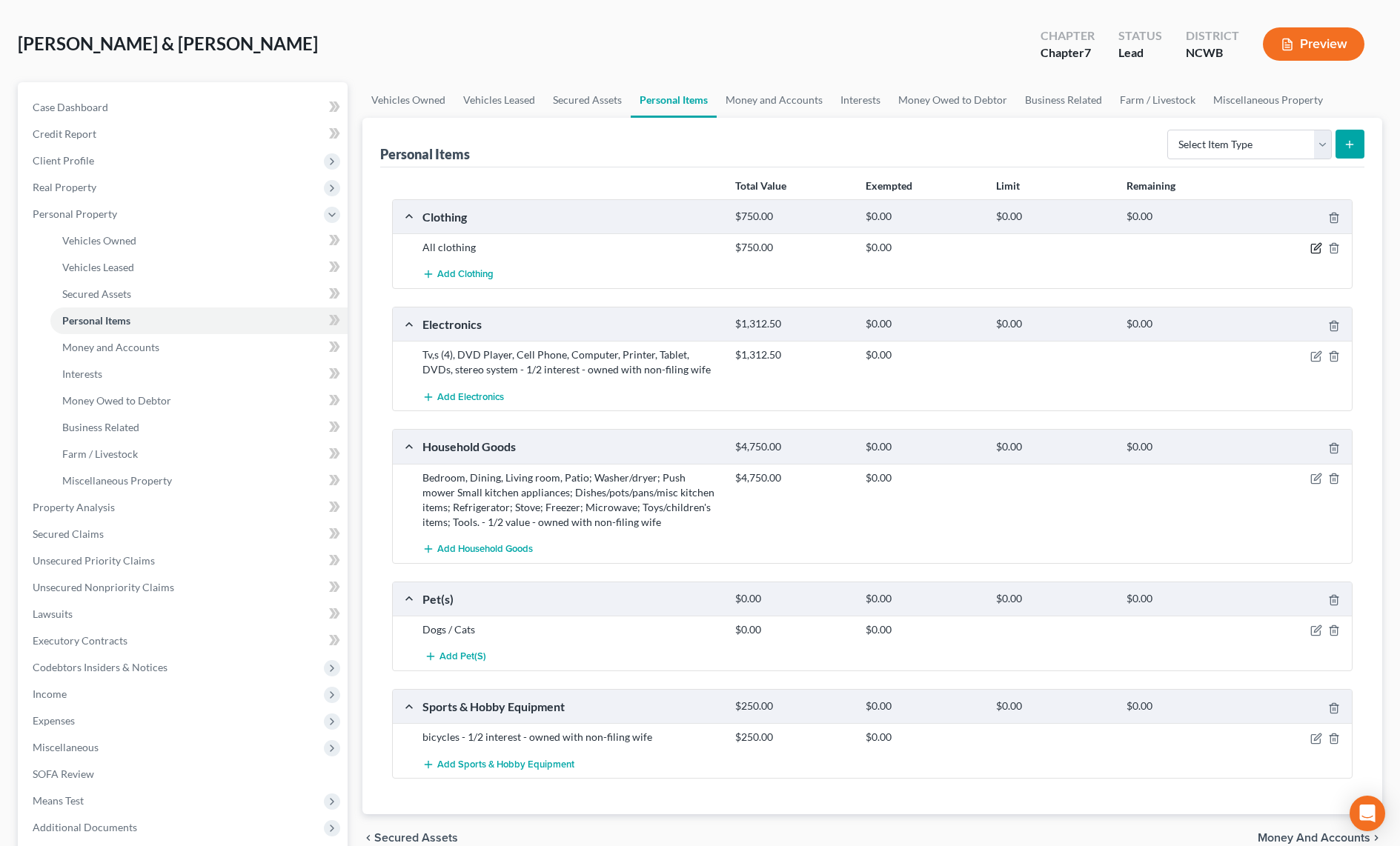
click at [1321, 249] on icon "button" at bounding box center [1315, 248] width 12 height 12
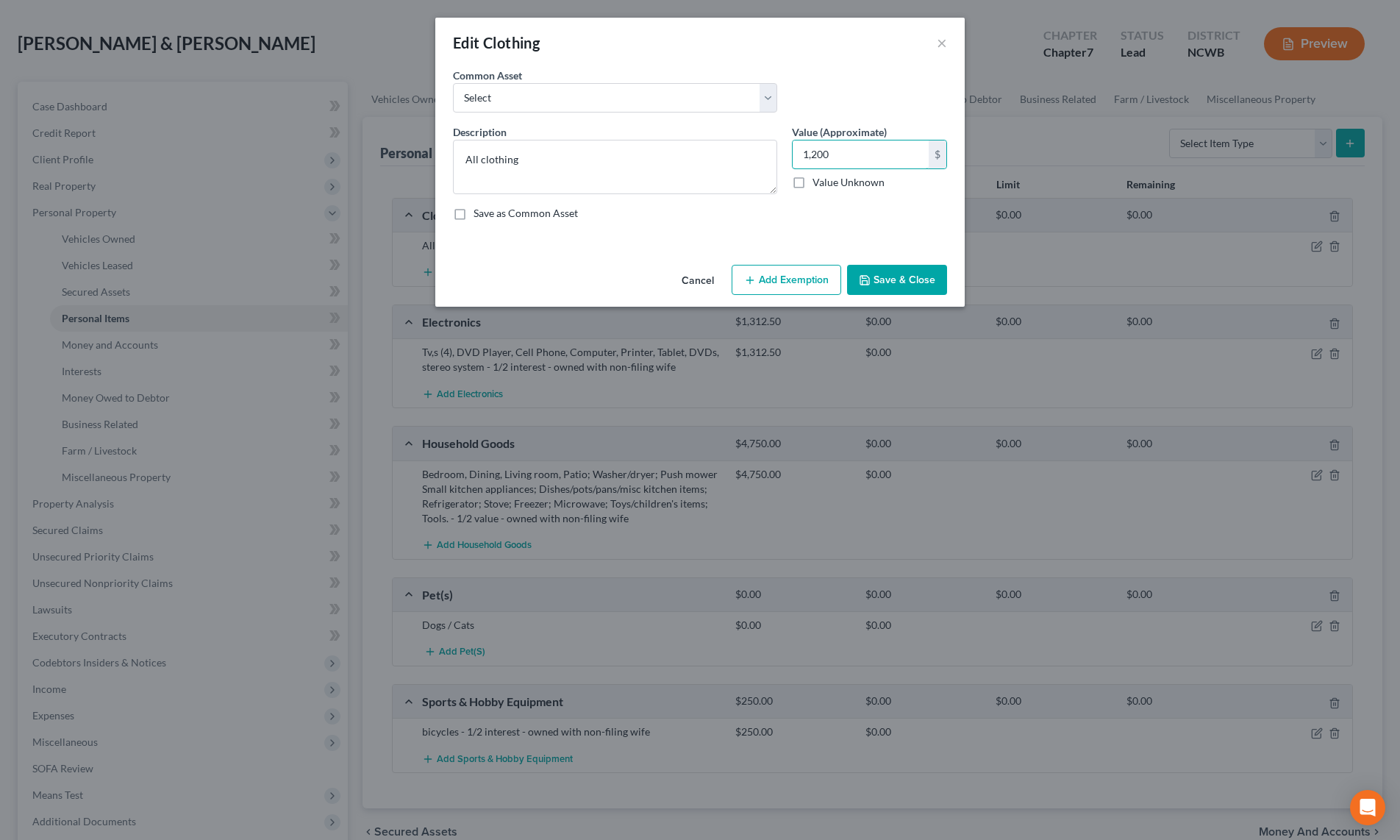
type input "1,200"
click at [880, 281] on button "Save & Close" at bounding box center [897, 280] width 100 height 31
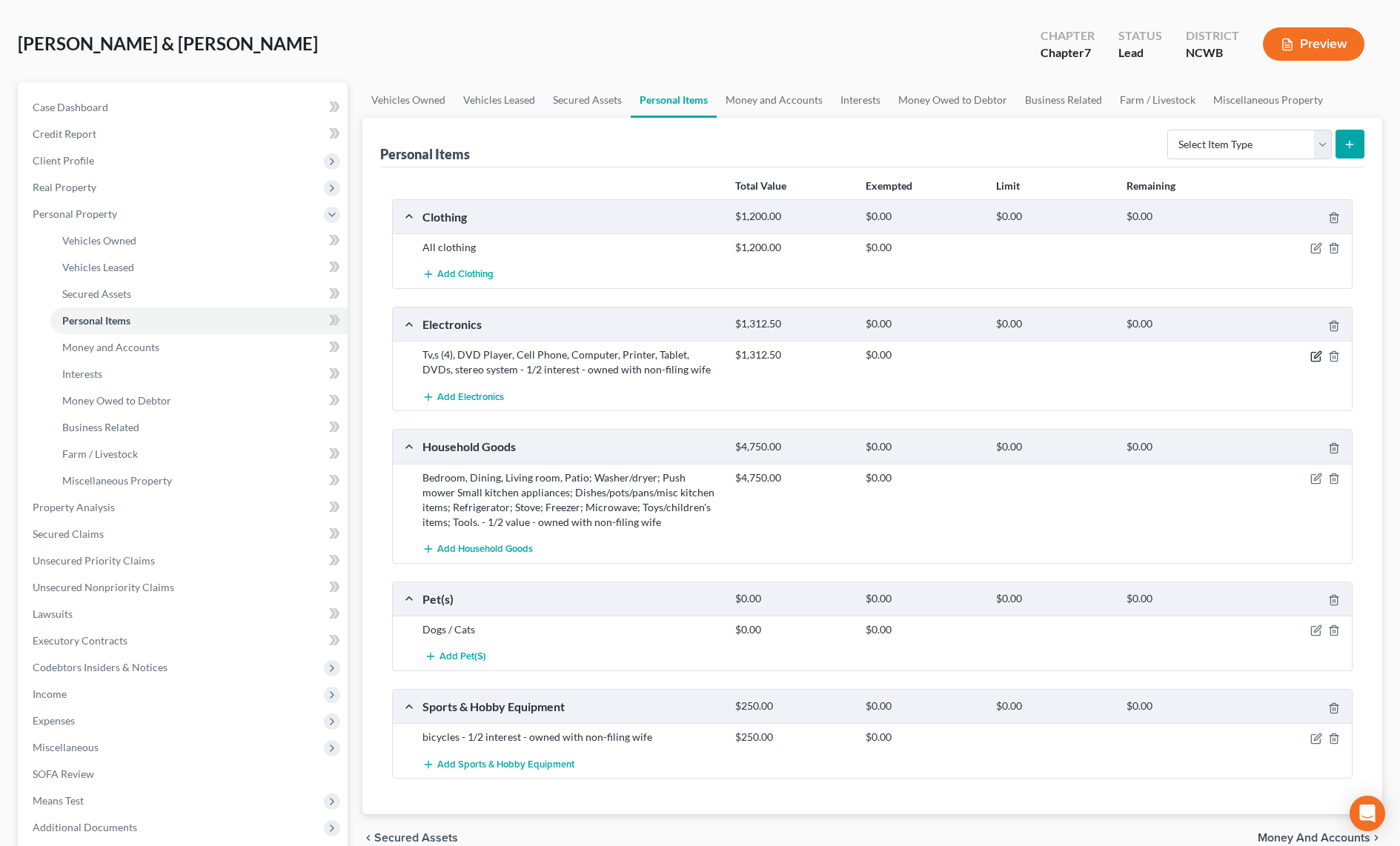
click at [1315, 358] on icon "button" at bounding box center [1317, 354] width 6 height 6
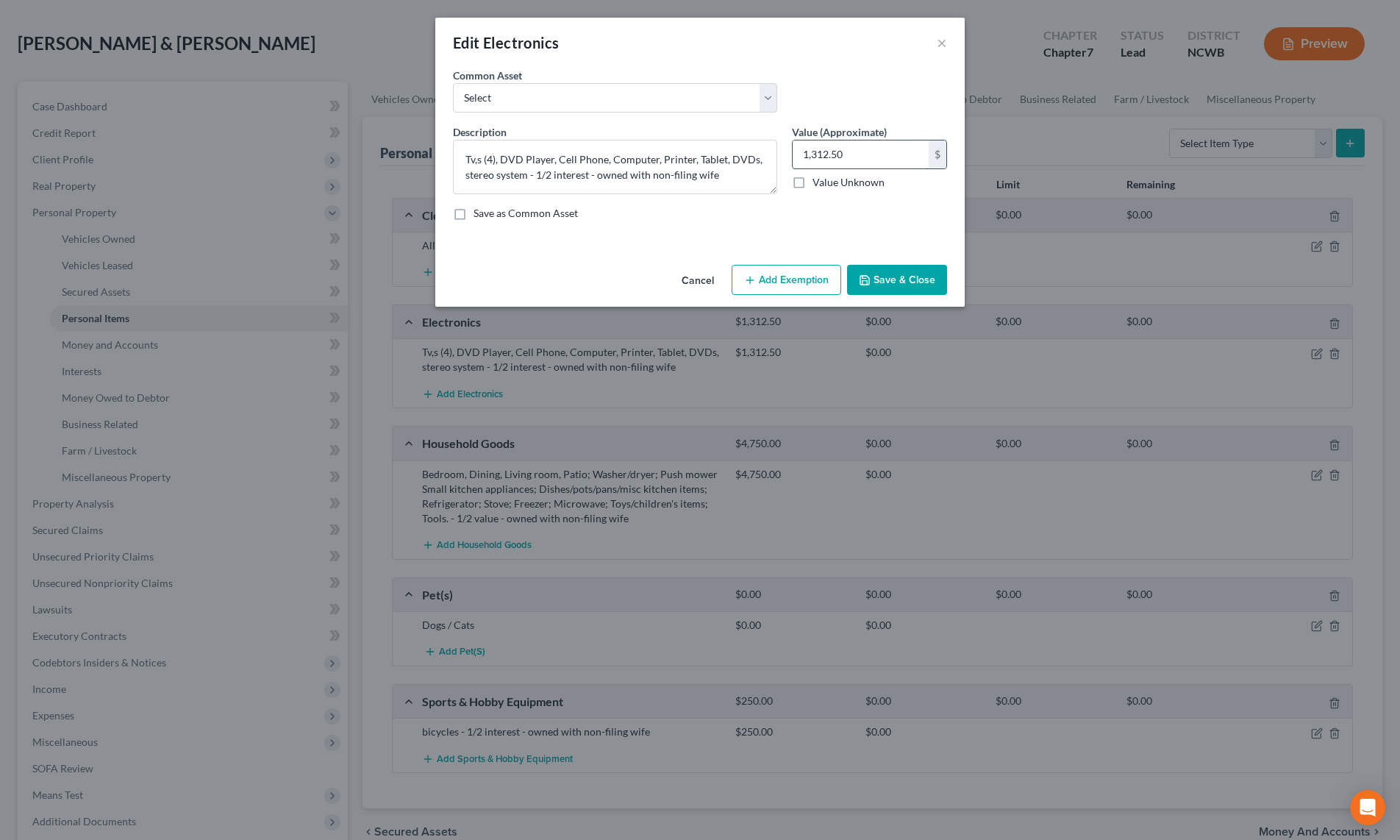
click at [848, 158] on input "1,312.50" at bounding box center [861, 154] width 136 height 28
type input "2,624"
drag, startPoint x: 536, startPoint y: 176, endPoint x: 754, endPoint y: 191, distance: 218.5
click at [754, 191] on textarea "Tv,s (4), DVD Player, Cell Phone, Computer, Printer, Tablet, DVDs, stereo syste…" at bounding box center [615, 167] width 324 height 54
type textarea "Tv,s (4), DVD Player, Cell Phone, Computer, Printer, Tablet, DVDs, stereo system"
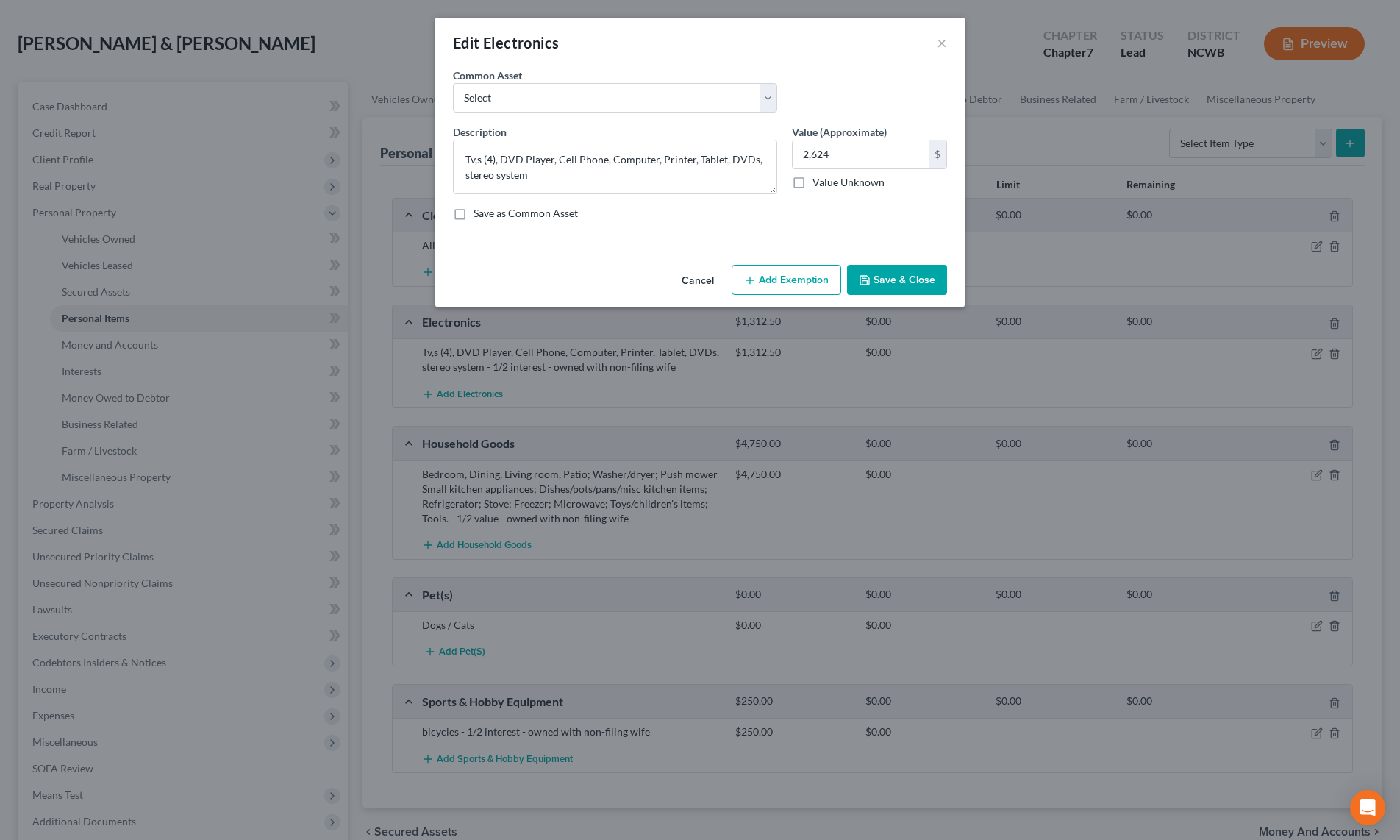
click at [915, 276] on button "Save & Close" at bounding box center [897, 280] width 100 height 31
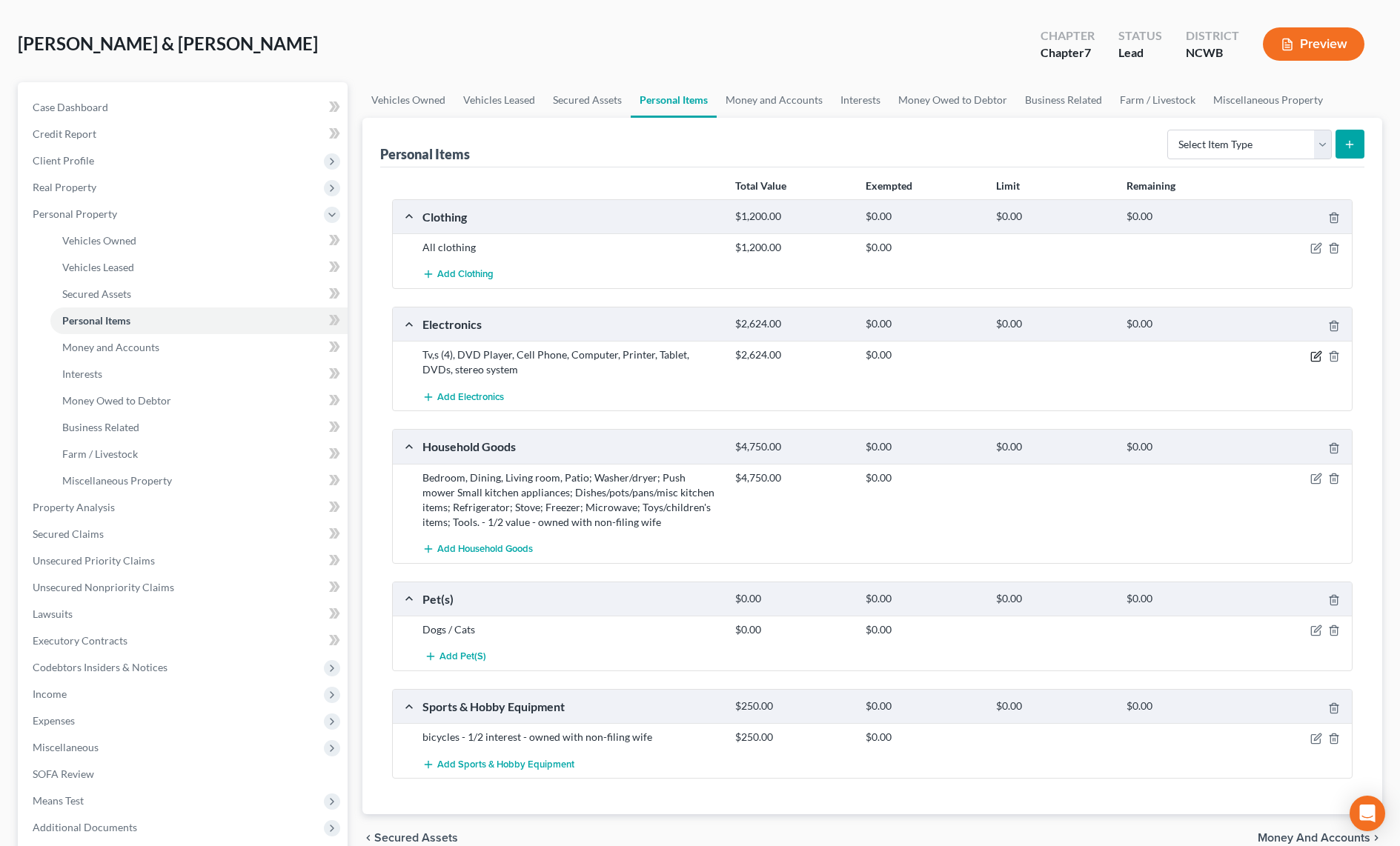
click at [1320, 350] on icon "button" at bounding box center [1315, 356] width 12 height 12
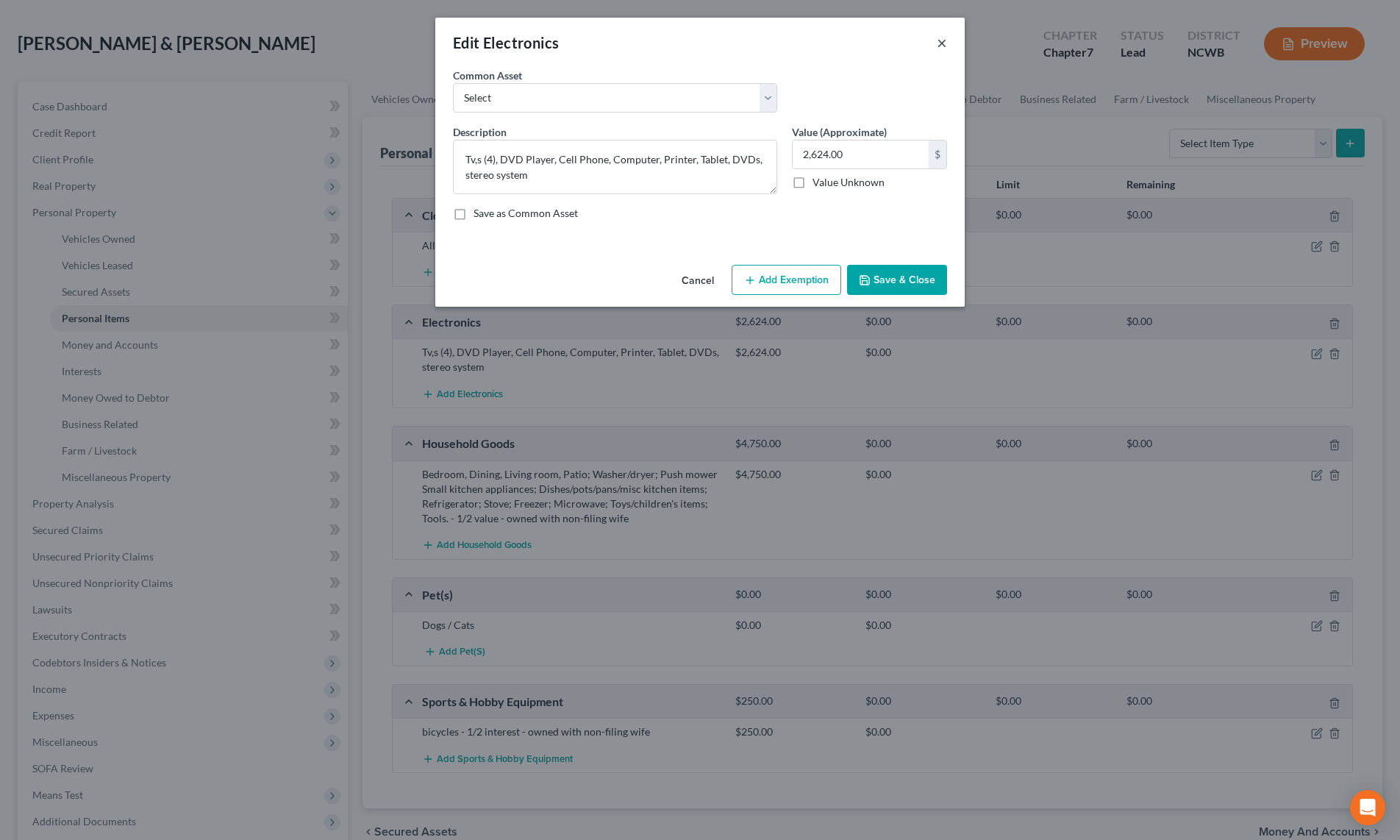
click at [942, 45] on button "×" at bounding box center [942, 42] width 10 height 18
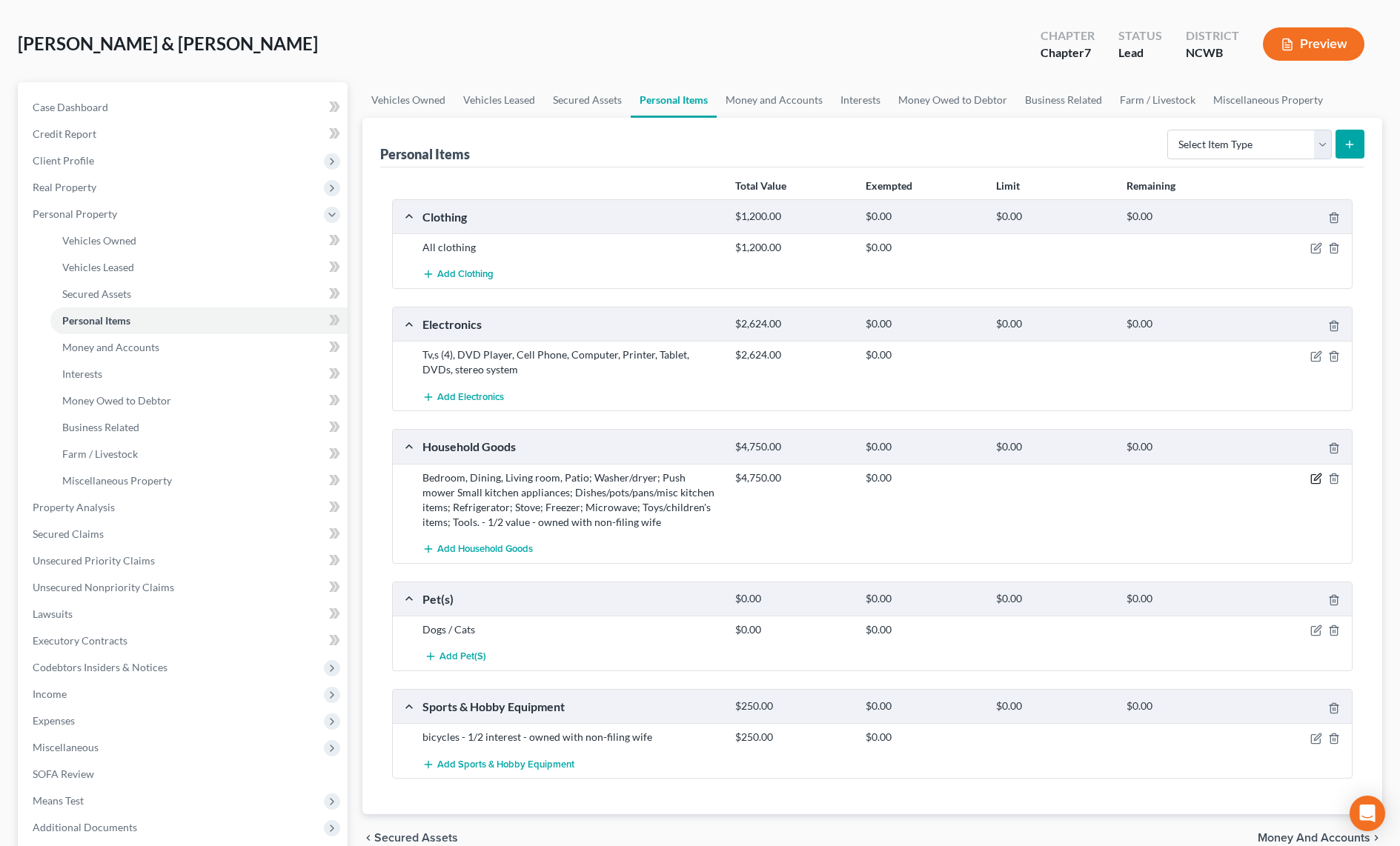
click at [1319, 476] on icon "button" at bounding box center [1315, 478] width 12 height 12
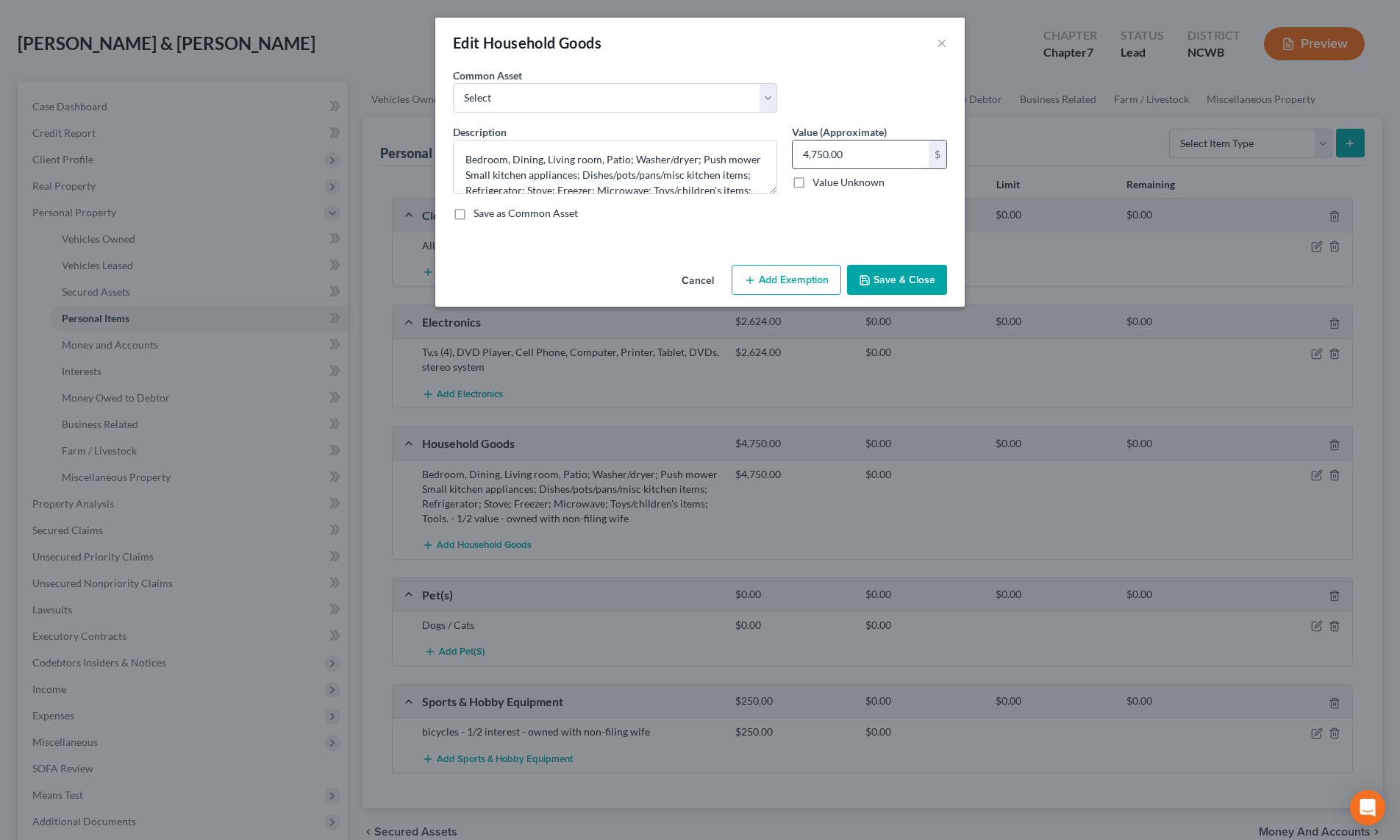
click at [880, 142] on input "4,750.00" at bounding box center [861, 154] width 136 height 28
type input "9,500"
click at [656, 184] on textarea "Bedroom, Dining, Living room, Patio; Washer/dryer; Push mower Small kitchen app…" at bounding box center [615, 167] width 324 height 54
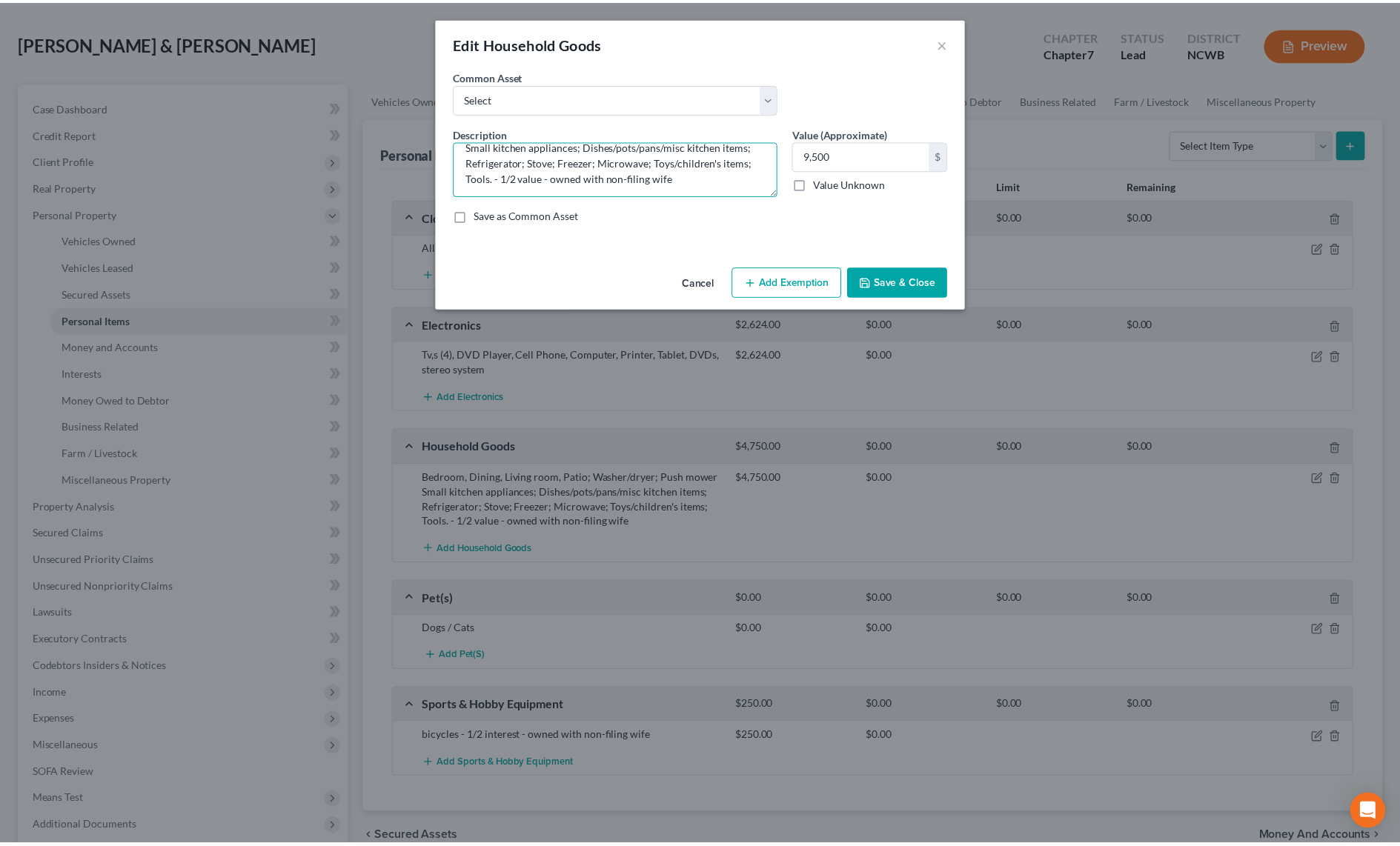
scroll to position [31, 0]
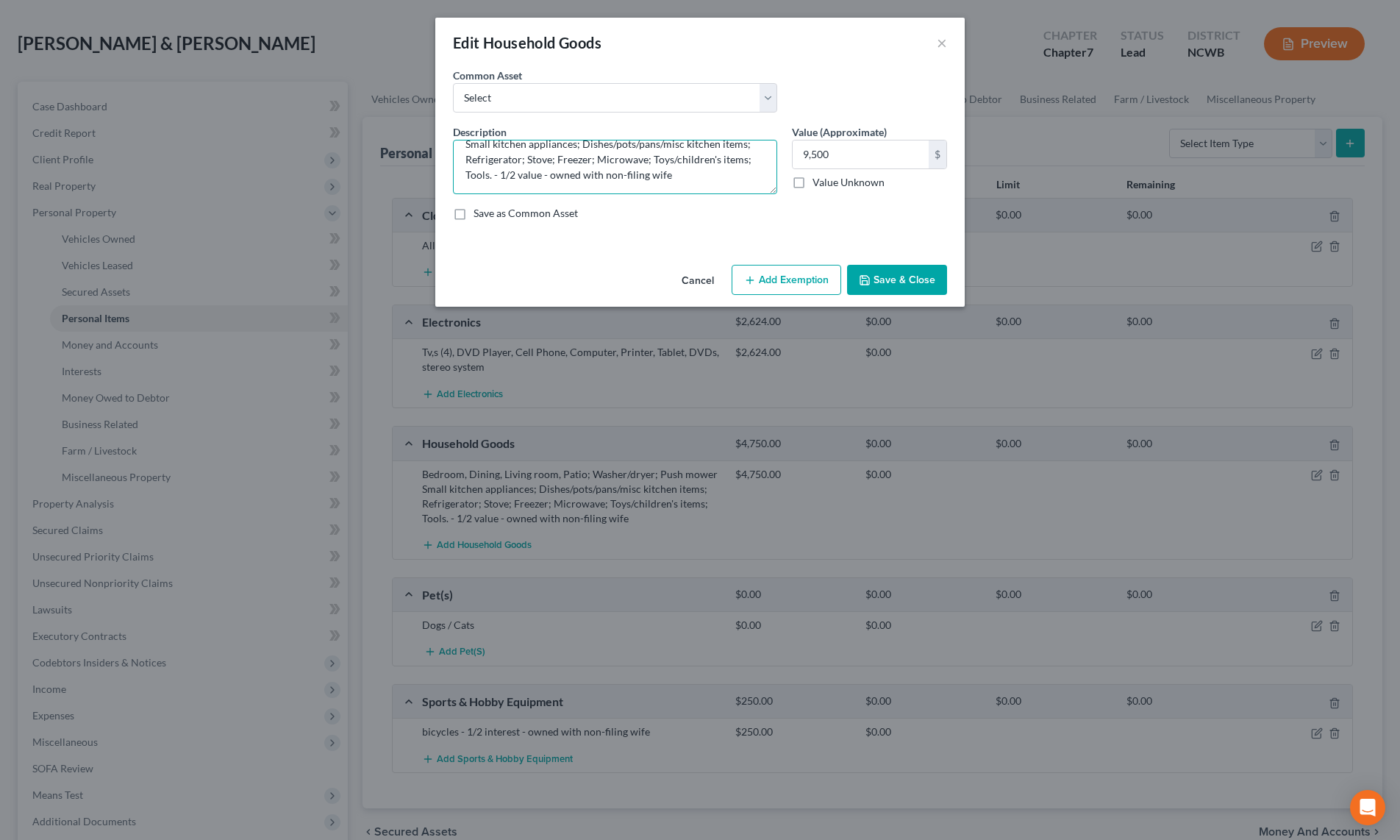
drag, startPoint x: 641, startPoint y: 183, endPoint x: 509, endPoint y: 98, distance: 157.0
click at [491, 175] on textarea "Bedroom, Dining, Living room, Patio; Washer/dryer; Push mower Small kitchen app…" at bounding box center [615, 167] width 324 height 54
type textarea "Bedroom, Dining, Living room, Patio; Washer/dryer; Push mower Small kitchen app…"
click at [895, 283] on button "Save & Close" at bounding box center [897, 280] width 100 height 31
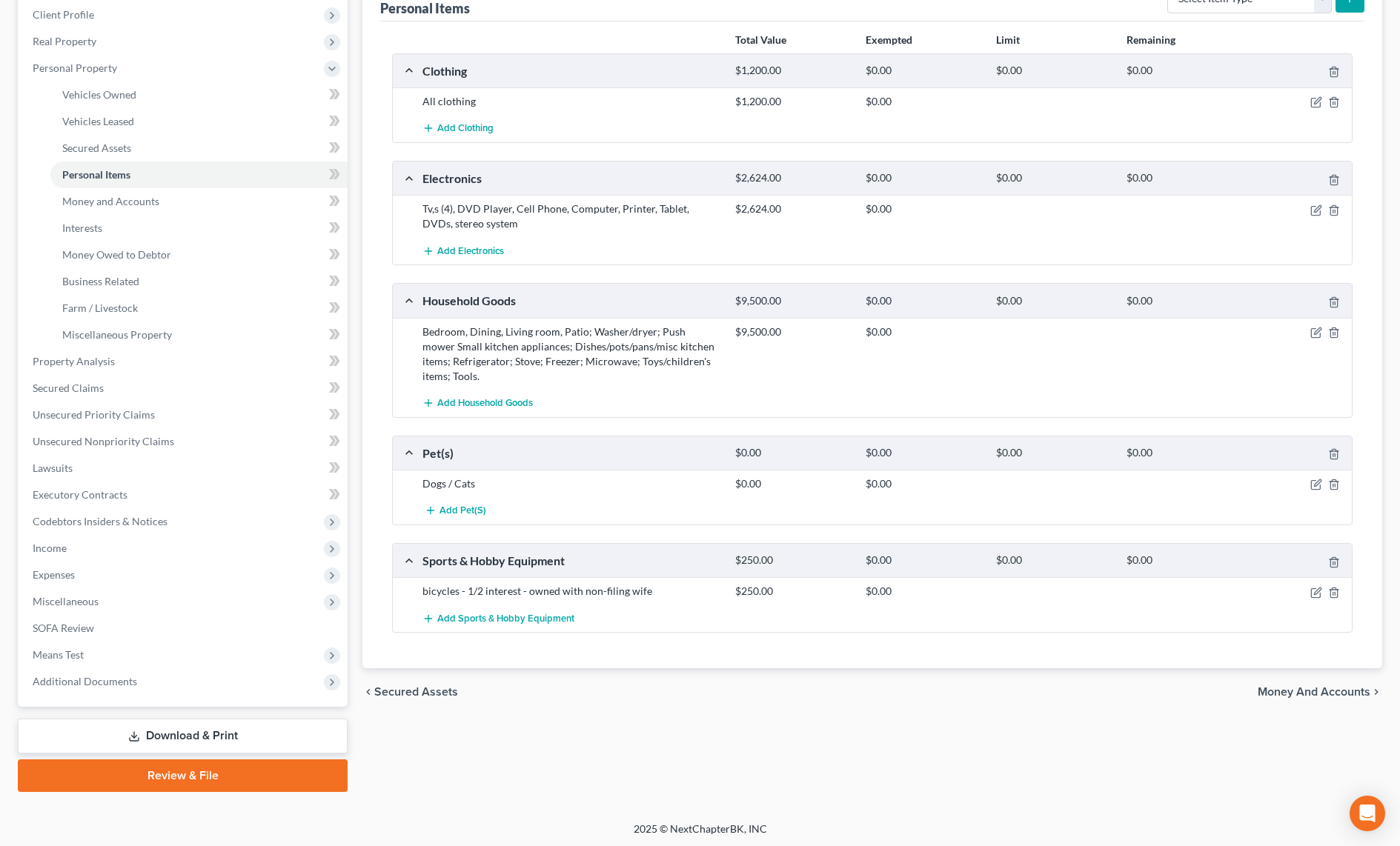
scroll to position [208, 0]
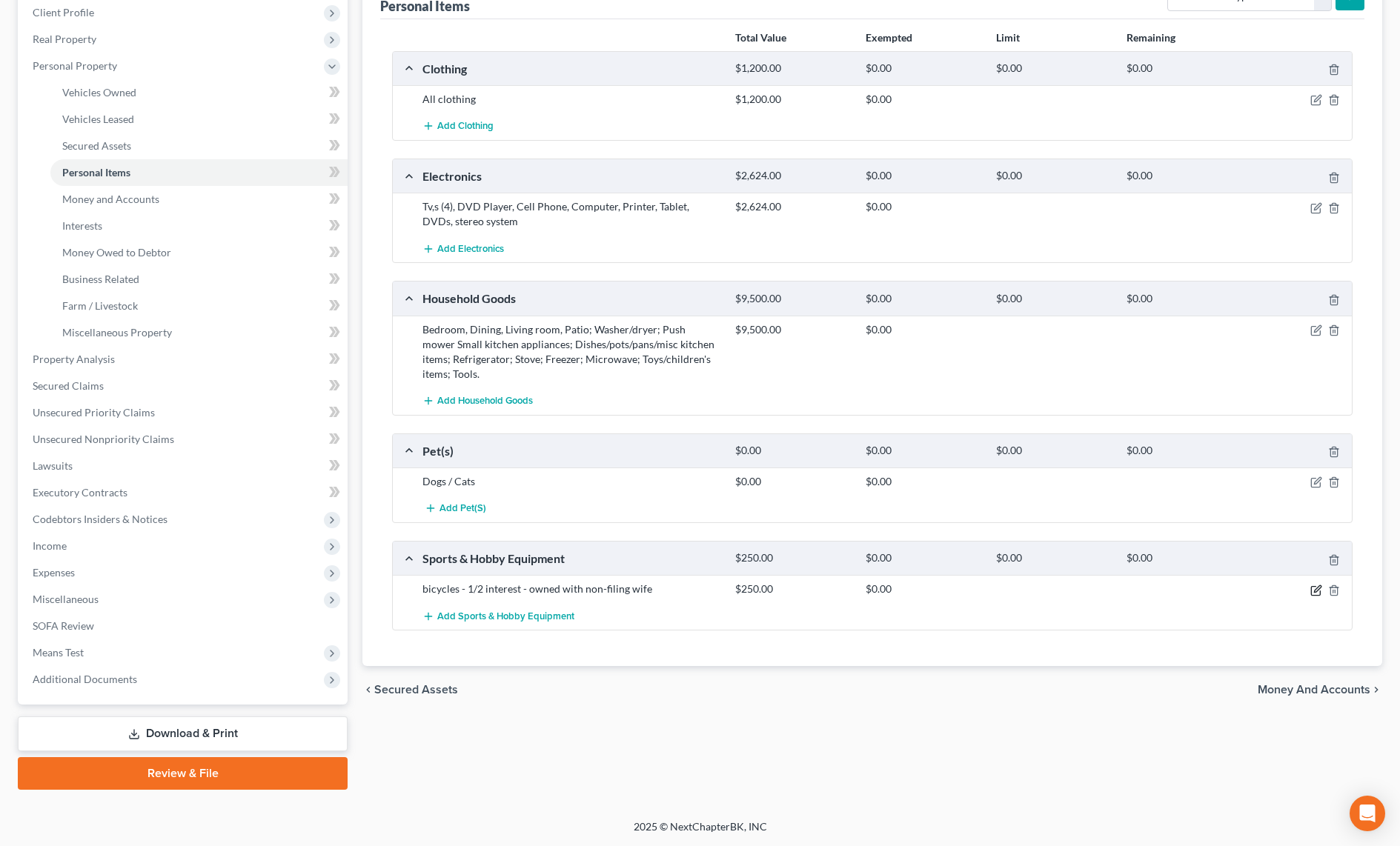
click at [1314, 594] on icon "button" at bounding box center [1315, 590] width 12 height 12
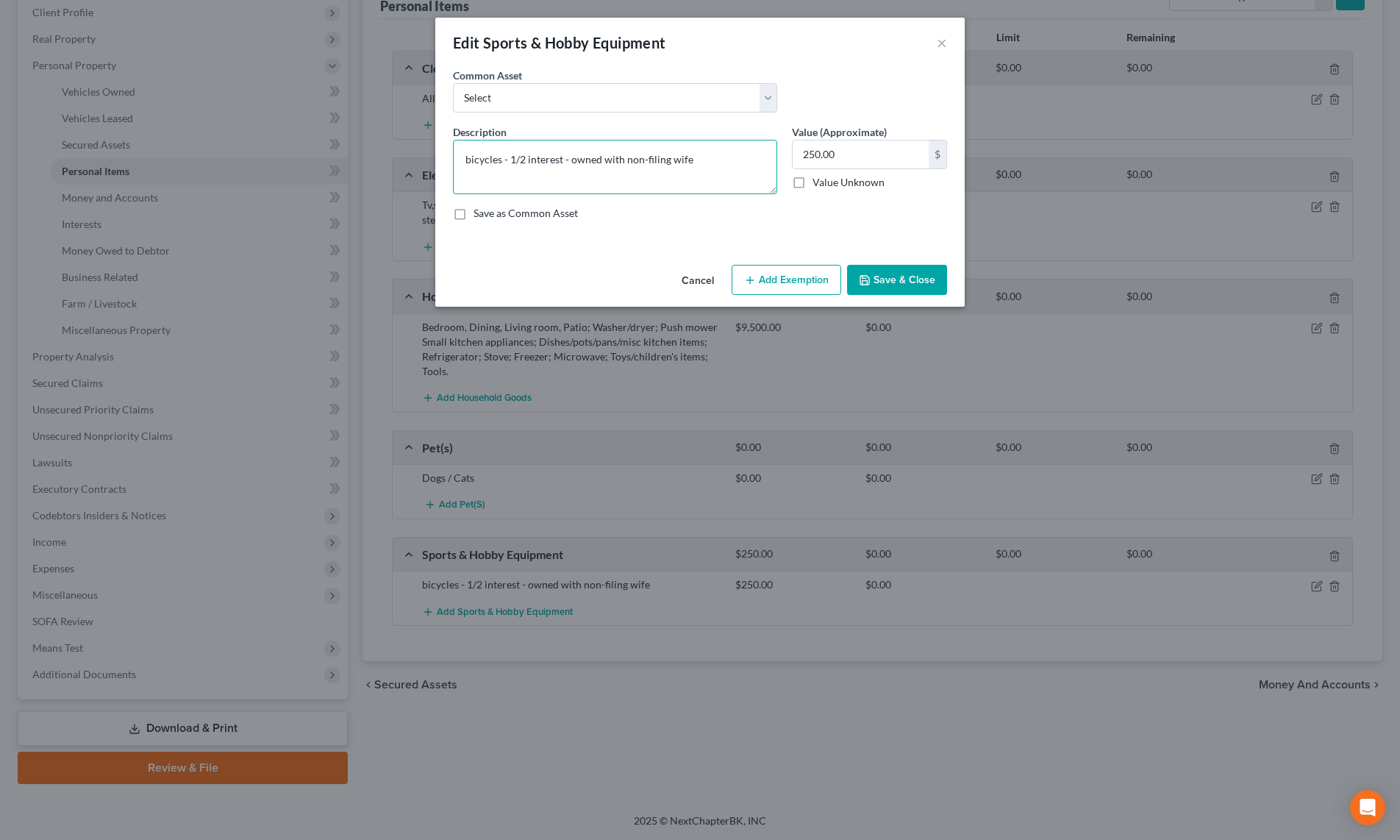
drag, startPoint x: 722, startPoint y: 161, endPoint x: 503, endPoint y: 180, distance: 219.8
click at [503, 180] on textarea "bicycles - 1/2 interest - owned with non-filing wife" at bounding box center [615, 167] width 324 height 54
type textarea "bicycles"
click at [850, 158] on input "250.00" at bounding box center [861, 154] width 136 height 28
type input "500"
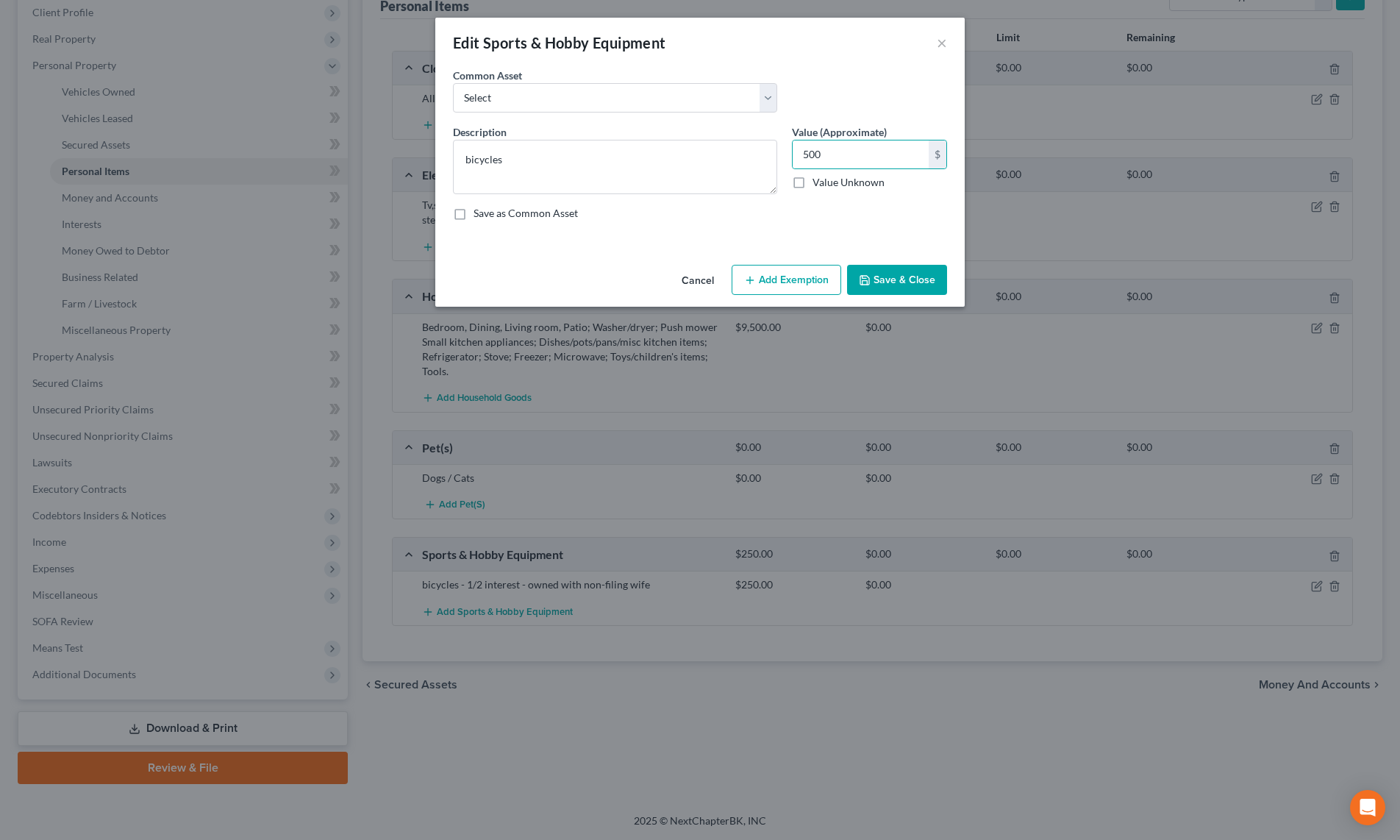
click at [899, 283] on button "Save & Close" at bounding box center [897, 280] width 100 height 31
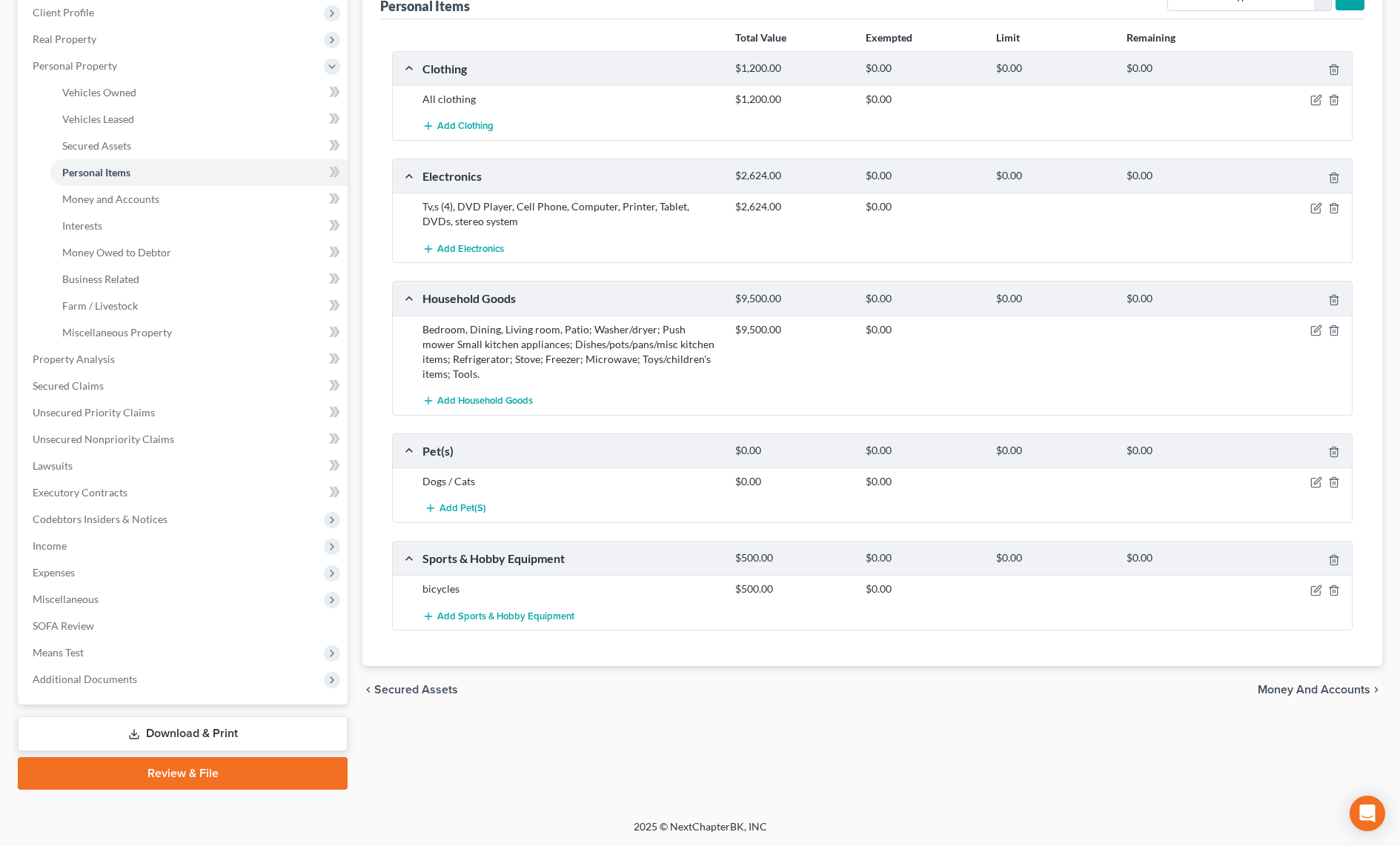
click at [1293, 690] on span "Money and Accounts" at bounding box center [1314, 690] width 113 height 12
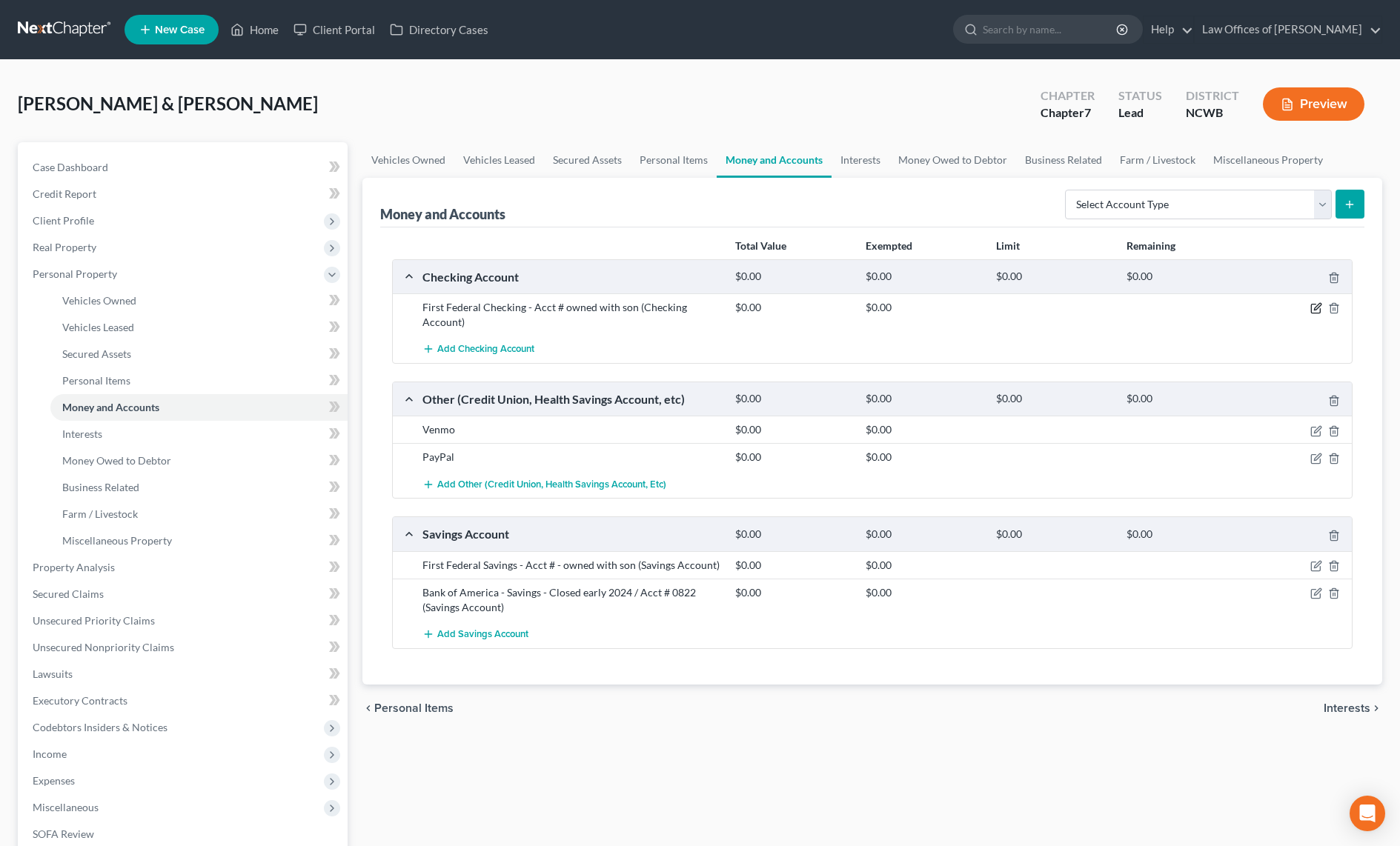
click at [1314, 310] on icon "button" at bounding box center [1317, 306] width 6 height 6
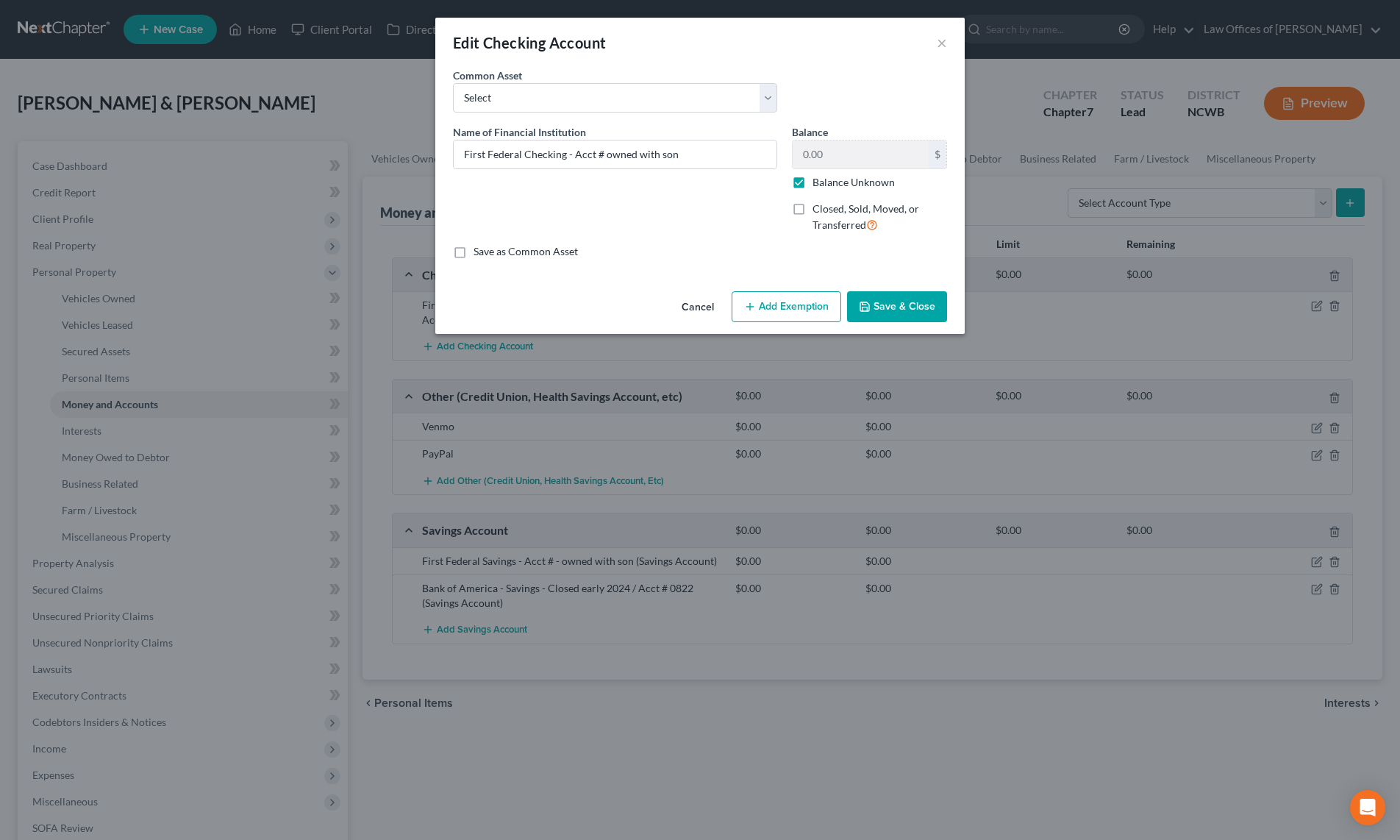
click at [813, 184] on label "Balance Unknown" at bounding box center [854, 183] width 82 height 14
click at [819, 184] on input "Balance Unknown" at bounding box center [823, 180] width 10 height 10
checkbox input "false"
click at [887, 311] on button "Save & Close" at bounding box center [897, 307] width 100 height 31
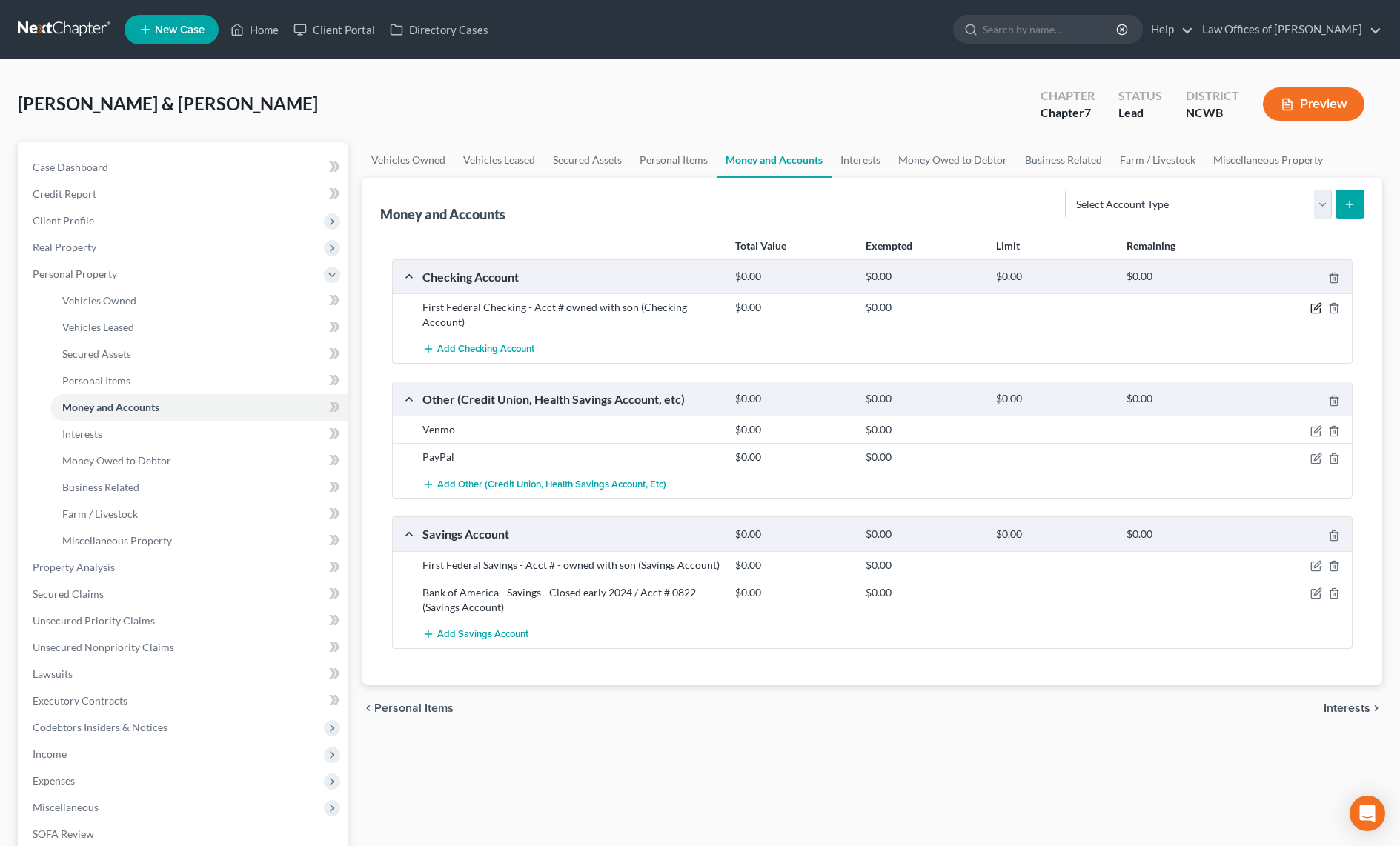
click at [1317, 310] on icon "button" at bounding box center [1317, 306] width 6 height 6
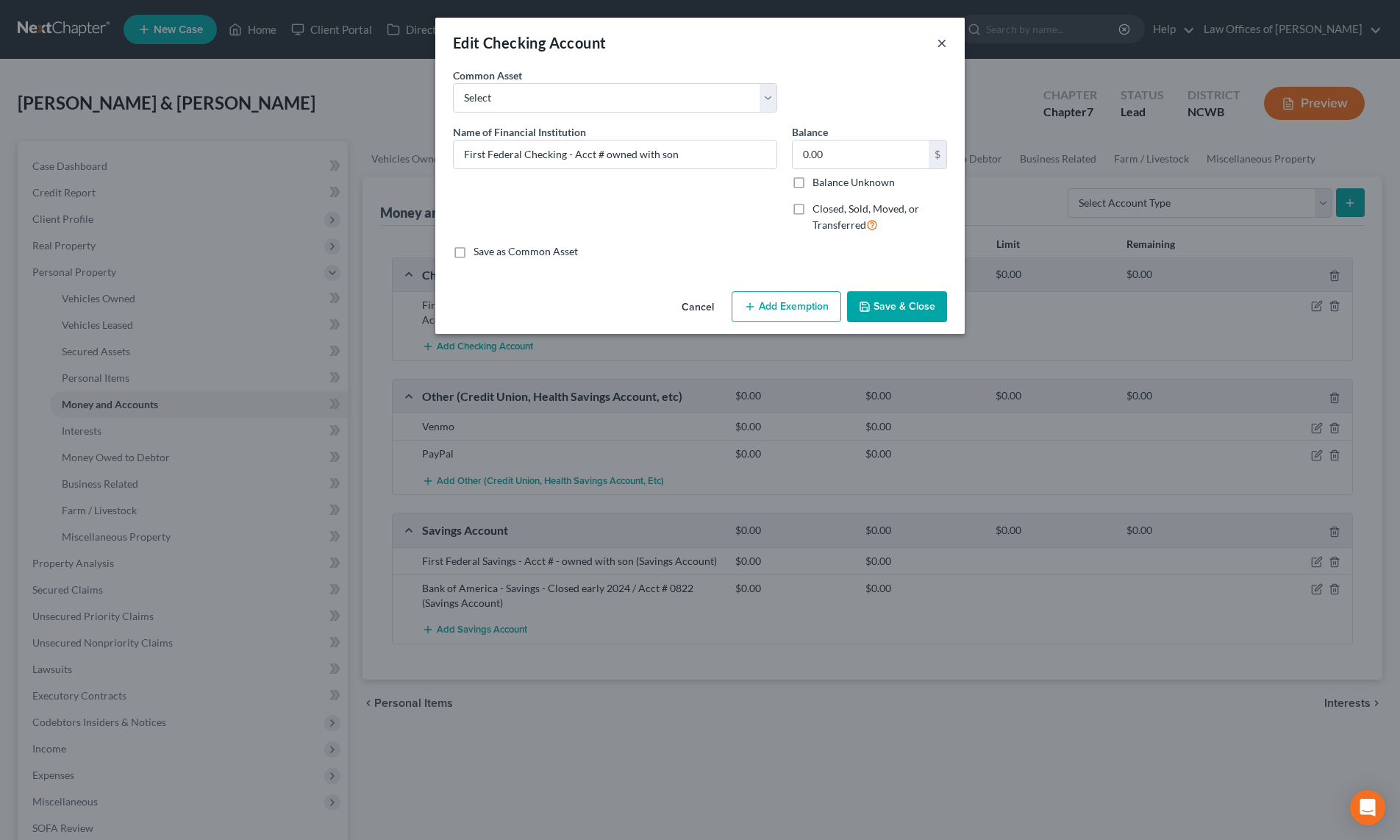
click at [945, 50] on button "×" at bounding box center [942, 42] width 10 height 18
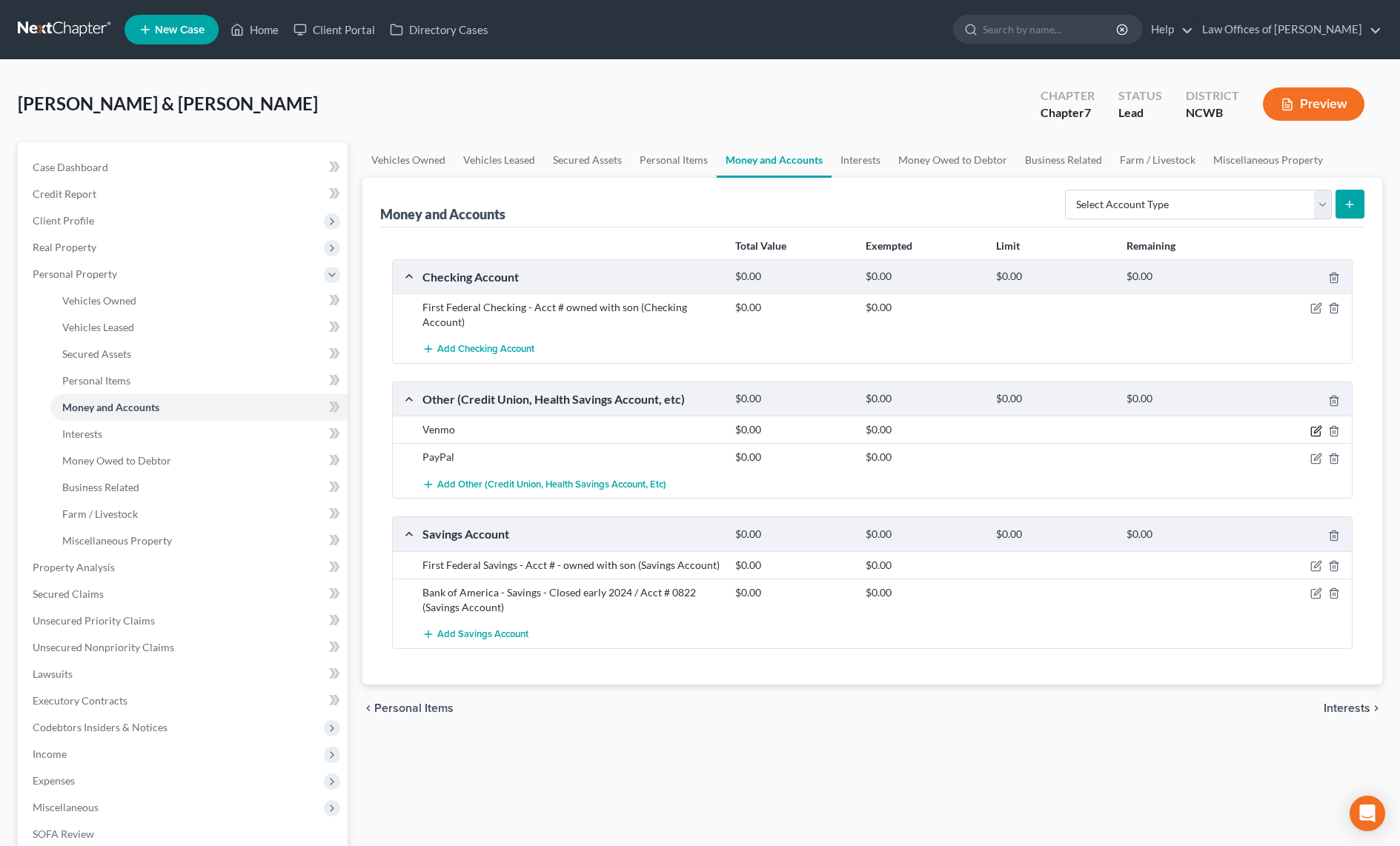
click at [1319, 431] on icon "button" at bounding box center [1315, 431] width 12 height 12
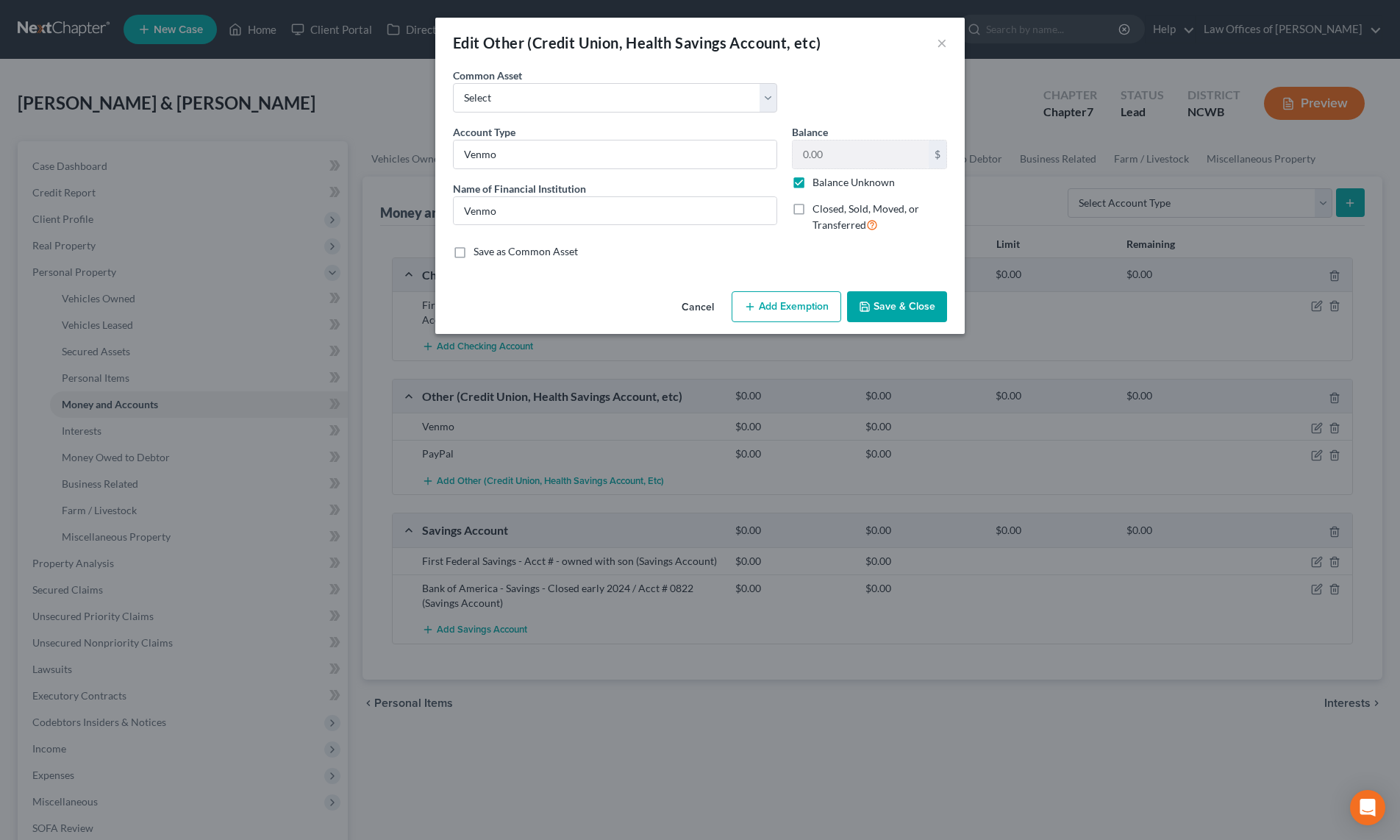
click at [813, 177] on label "Balance Unknown" at bounding box center [854, 183] width 82 height 14
click at [819, 177] on input "Balance Unknown" at bounding box center [823, 180] width 10 height 10
checkbox input "false"
click at [884, 307] on button "Save & Close" at bounding box center [897, 307] width 100 height 31
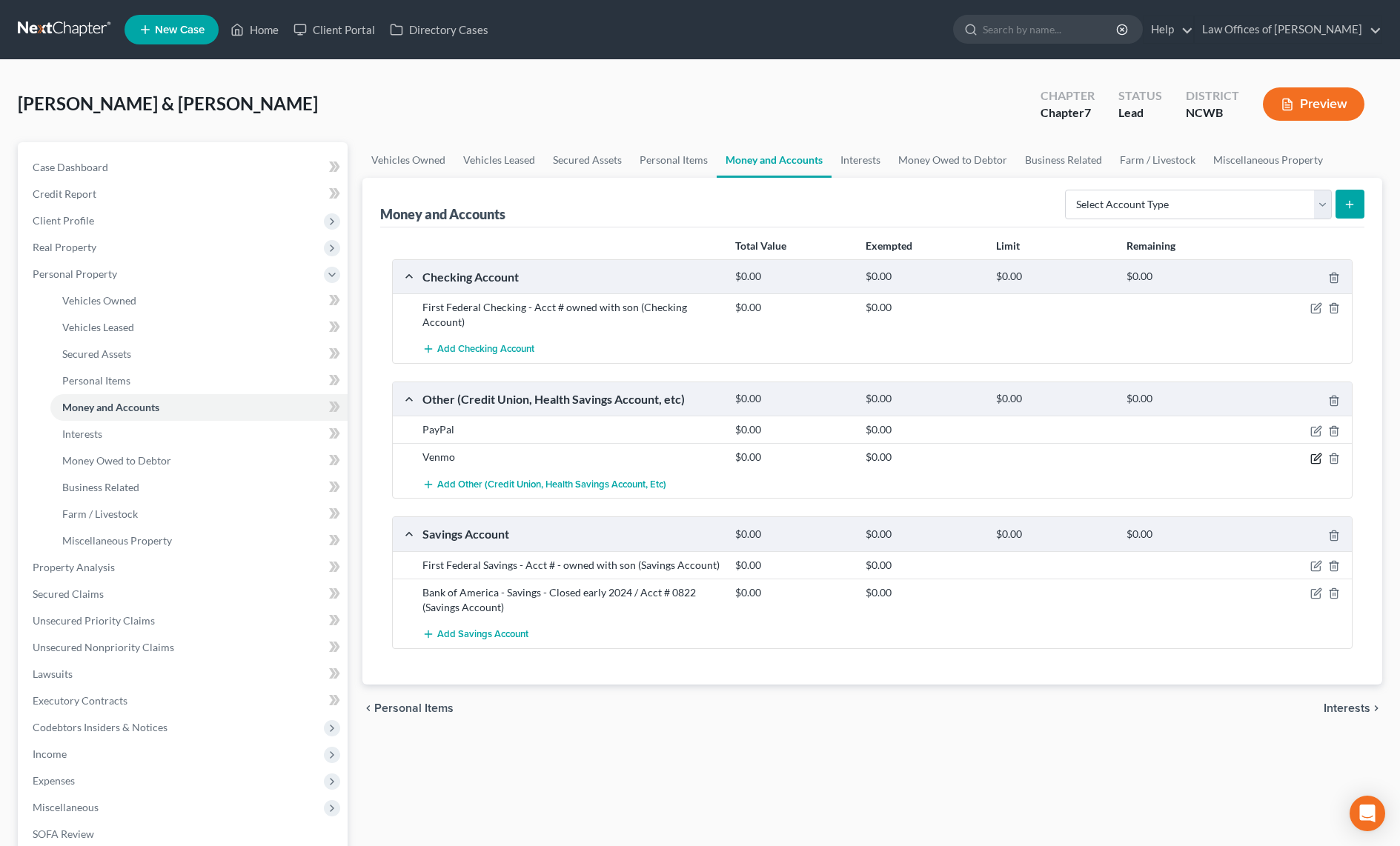
click at [1314, 457] on icon "button" at bounding box center [1315, 458] width 12 height 12
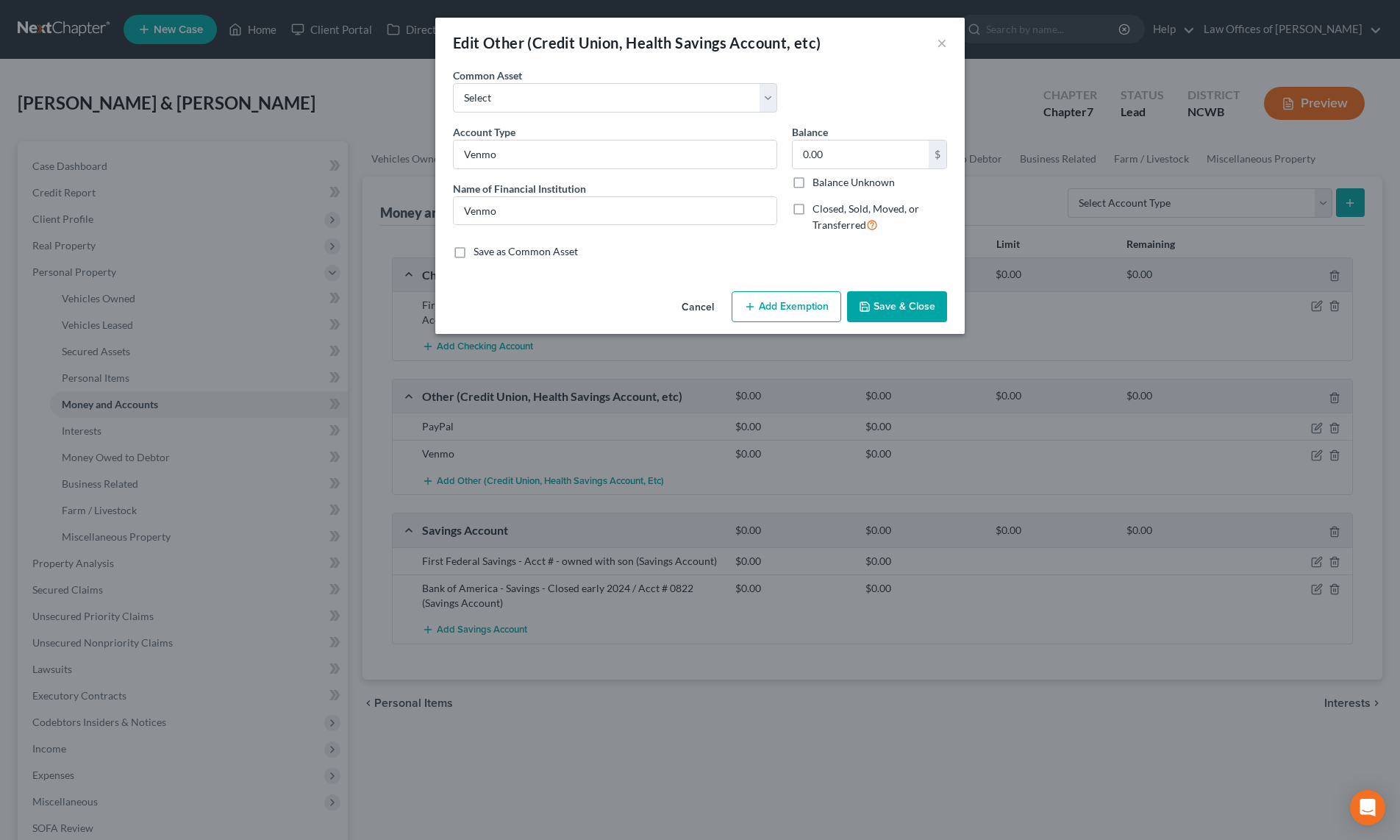
click at [884, 303] on button "Save & Close" at bounding box center [897, 307] width 100 height 31
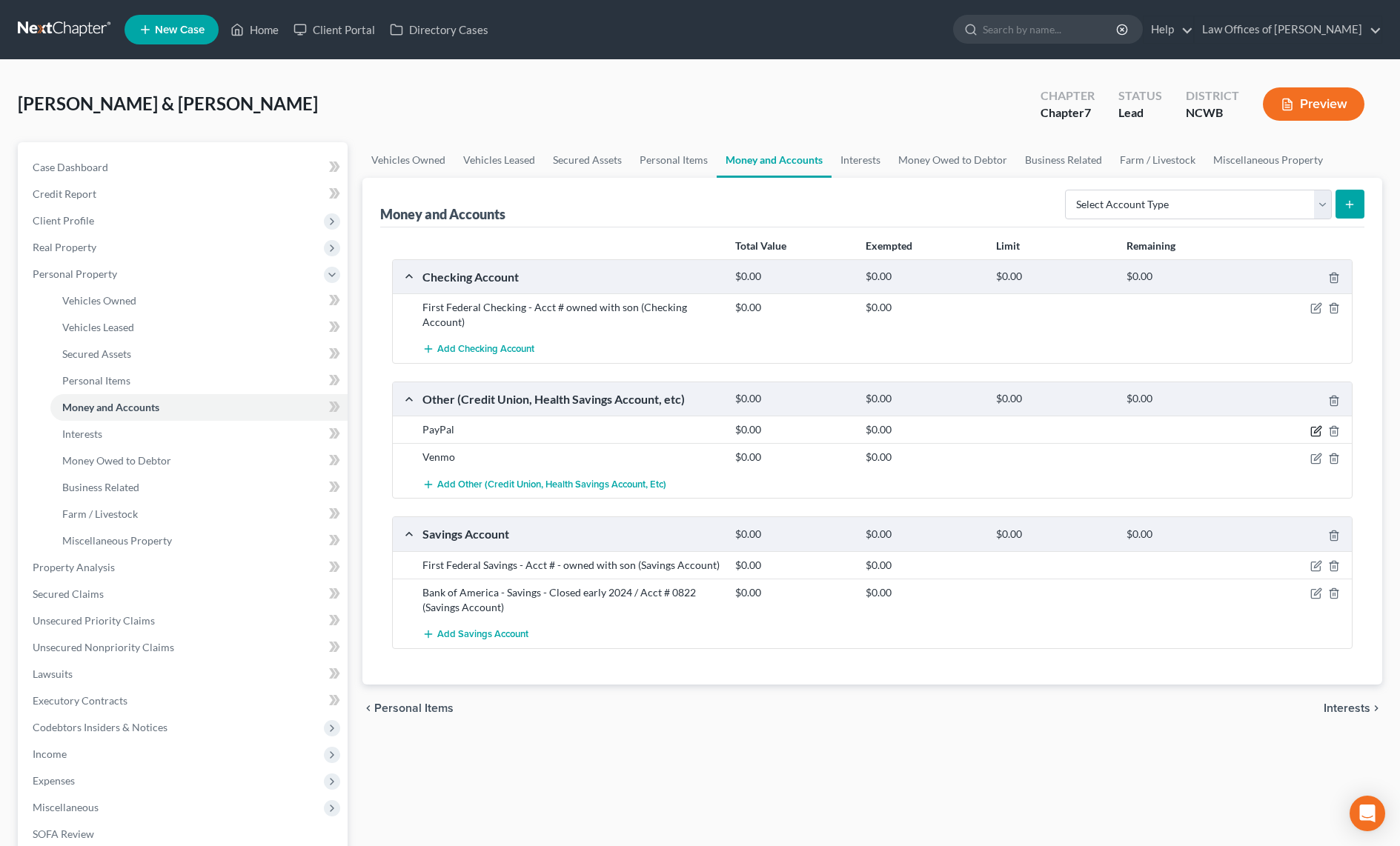
click at [1319, 431] on icon "button" at bounding box center [1315, 431] width 12 height 12
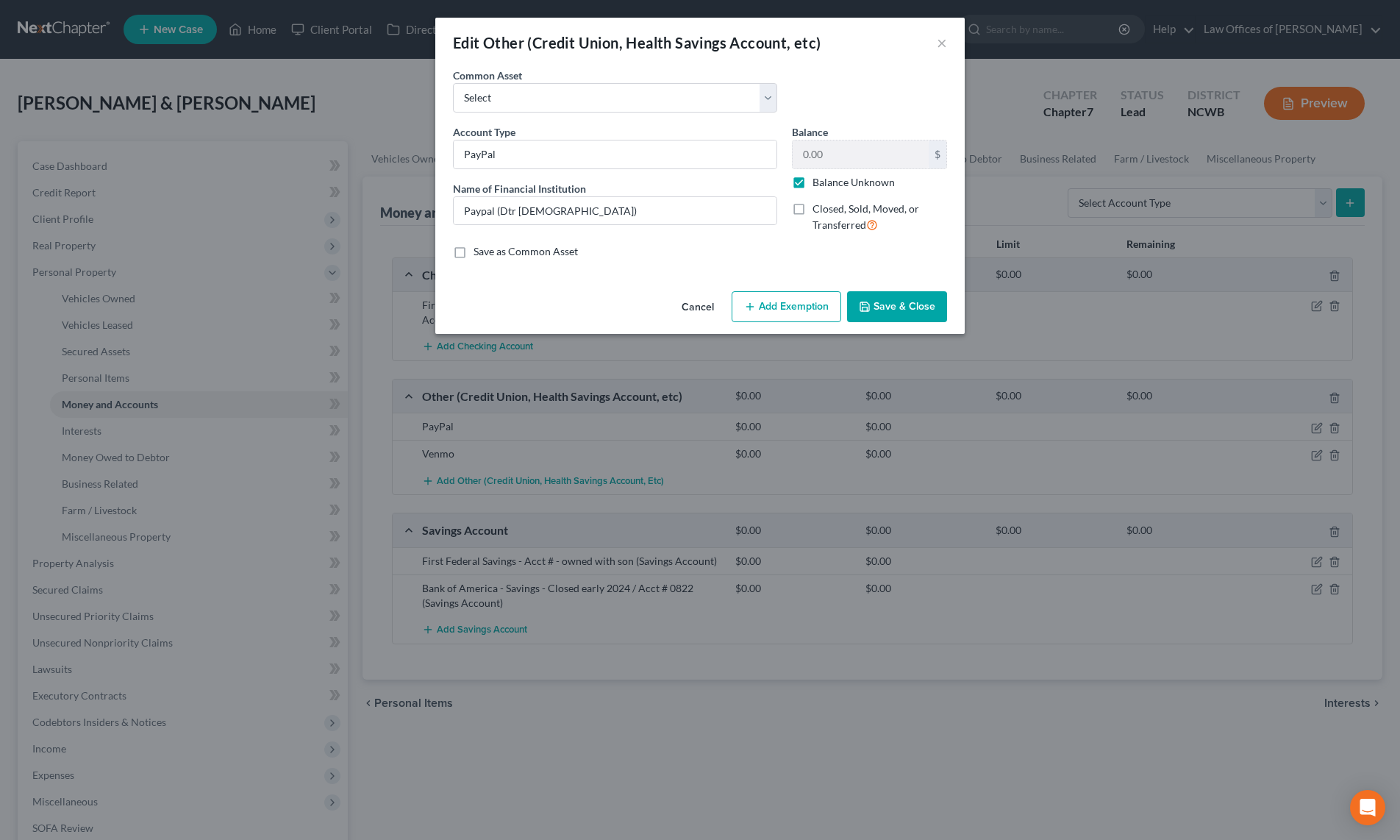
click at [813, 190] on label "Balance Unknown" at bounding box center [854, 183] width 82 height 14
click at [819, 184] on input "Balance Unknown" at bounding box center [823, 180] width 10 height 10
checkbox input "false"
click at [909, 301] on button "Save & Close" at bounding box center [897, 307] width 100 height 31
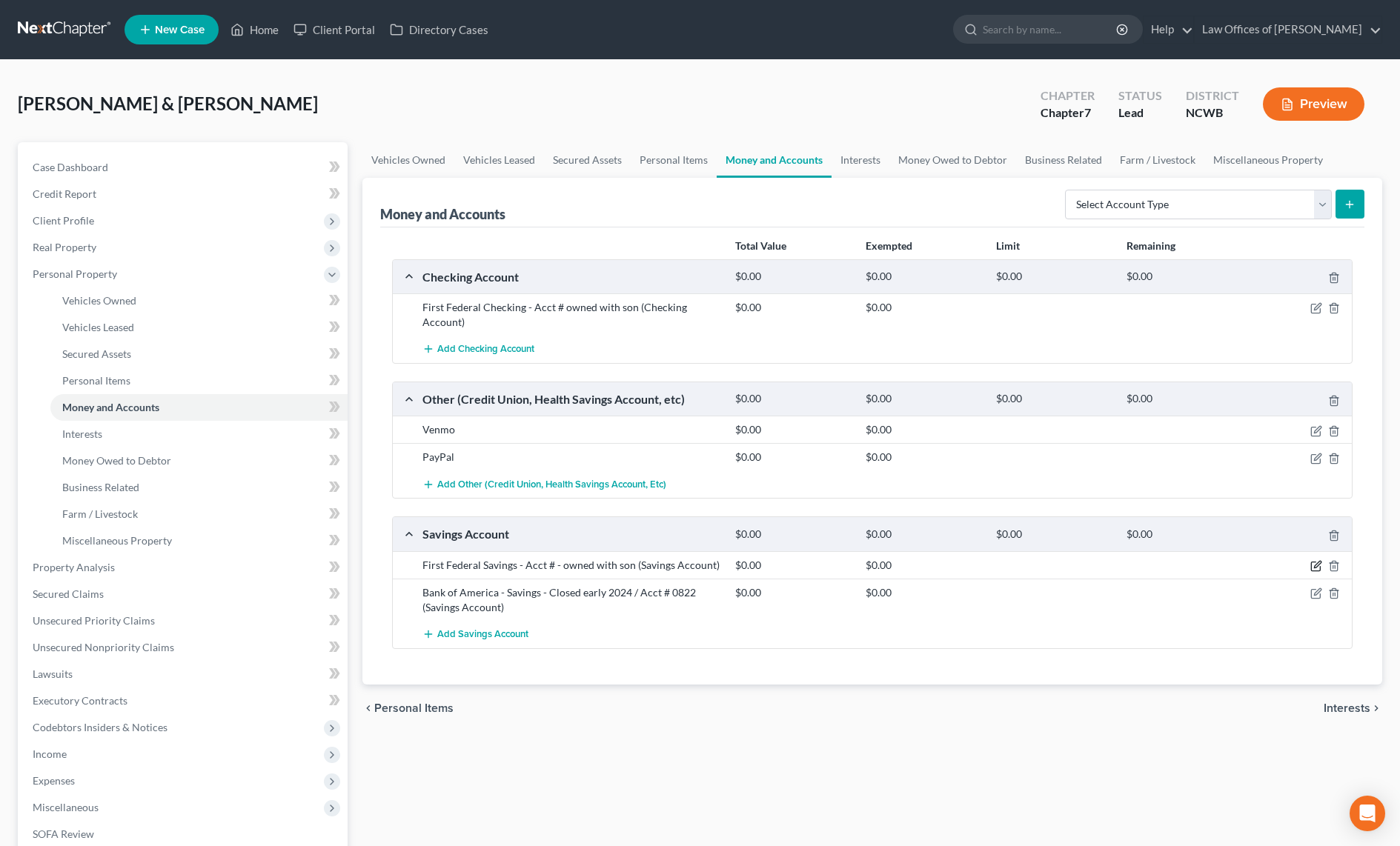
click at [1319, 570] on icon "button" at bounding box center [1314, 566] width 9 height 9
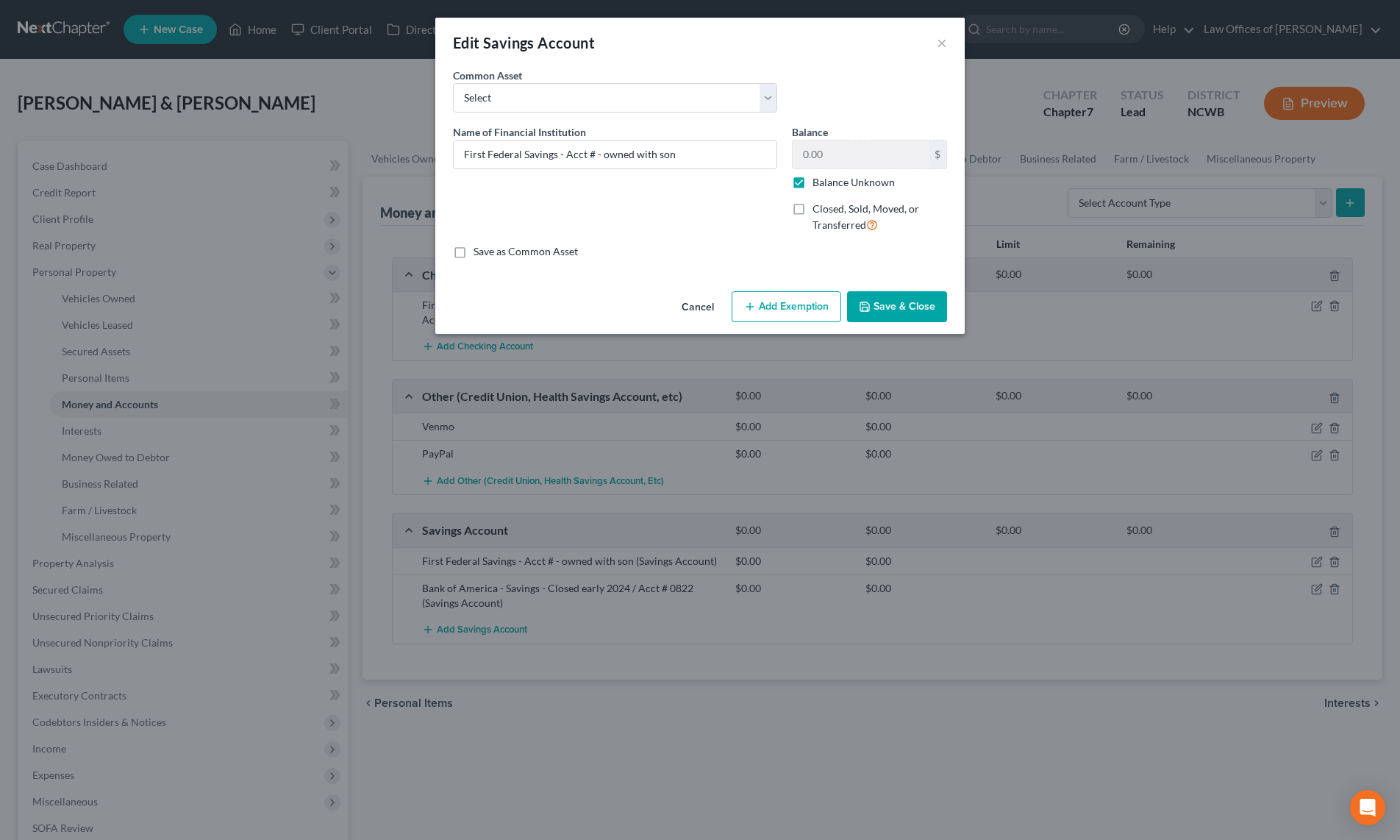
click at [813, 188] on label "Balance Unknown" at bounding box center [854, 183] width 82 height 14
click at [819, 184] on input "Balance Unknown" at bounding box center [823, 180] width 10 height 10
checkbox input "false"
click at [899, 312] on button "Save & Close" at bounding box center [897, 307] width 100 height 31
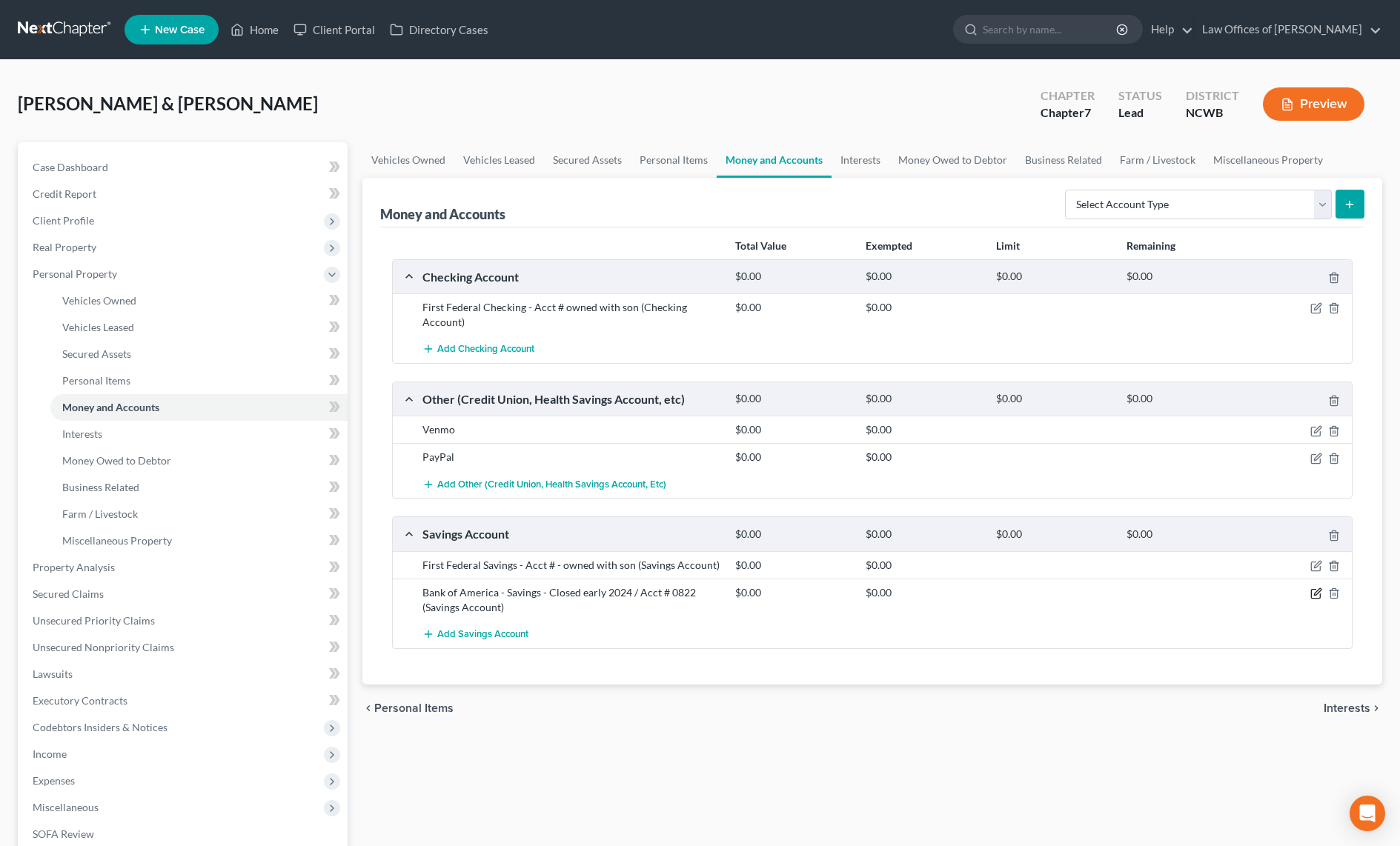
click at [1314, 590] on icon "button" at bounding box center [1314, 594] width 9 height 9
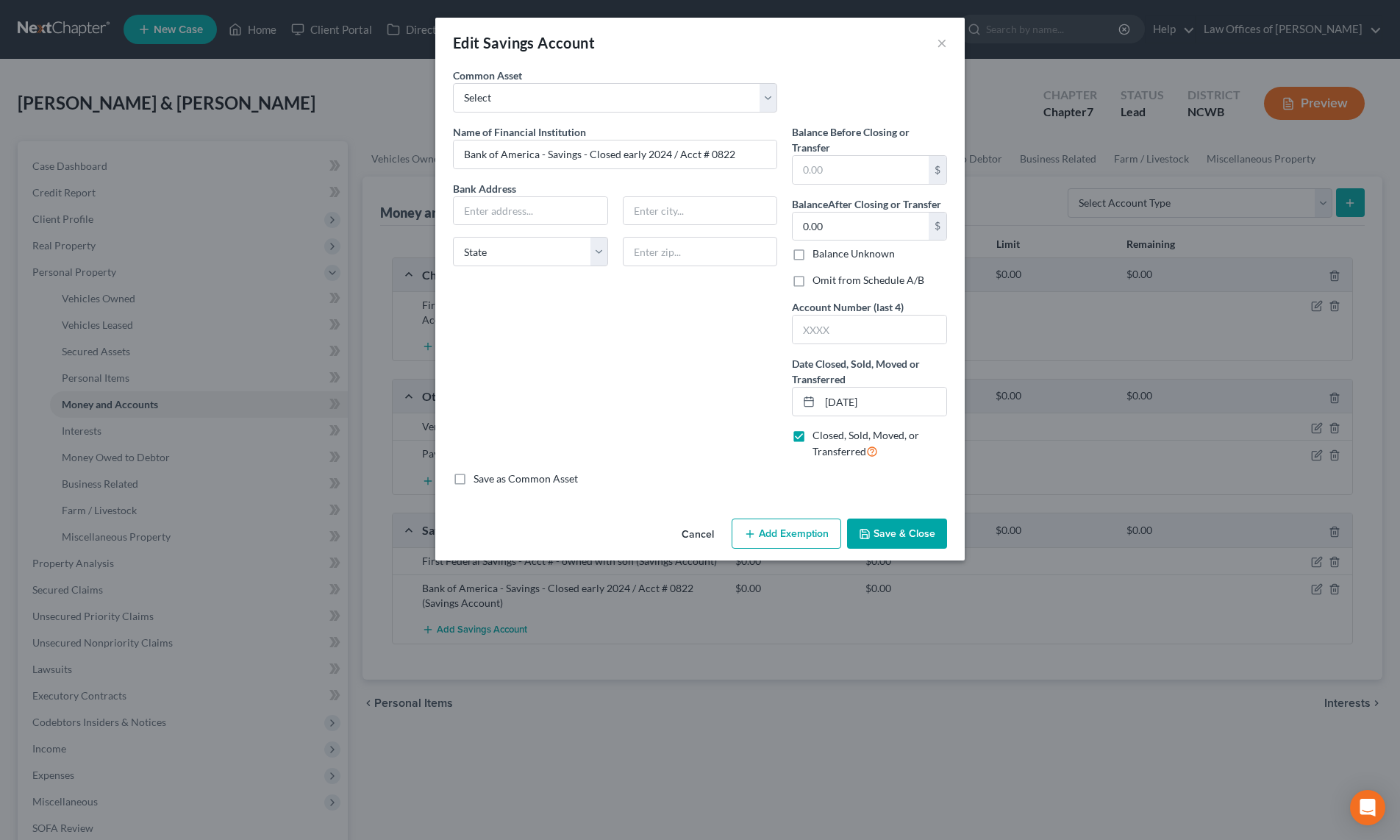
click at [813, 441] on label "Closed, Sold, Moved, or Transferred" at bounding box center [880, 443] width 135 height 31
click at [819, 437] on input "Closed, Sold, Moved, or Transferred" at bounding box center [823, 432] width 10 height 10
checkbox input "false"
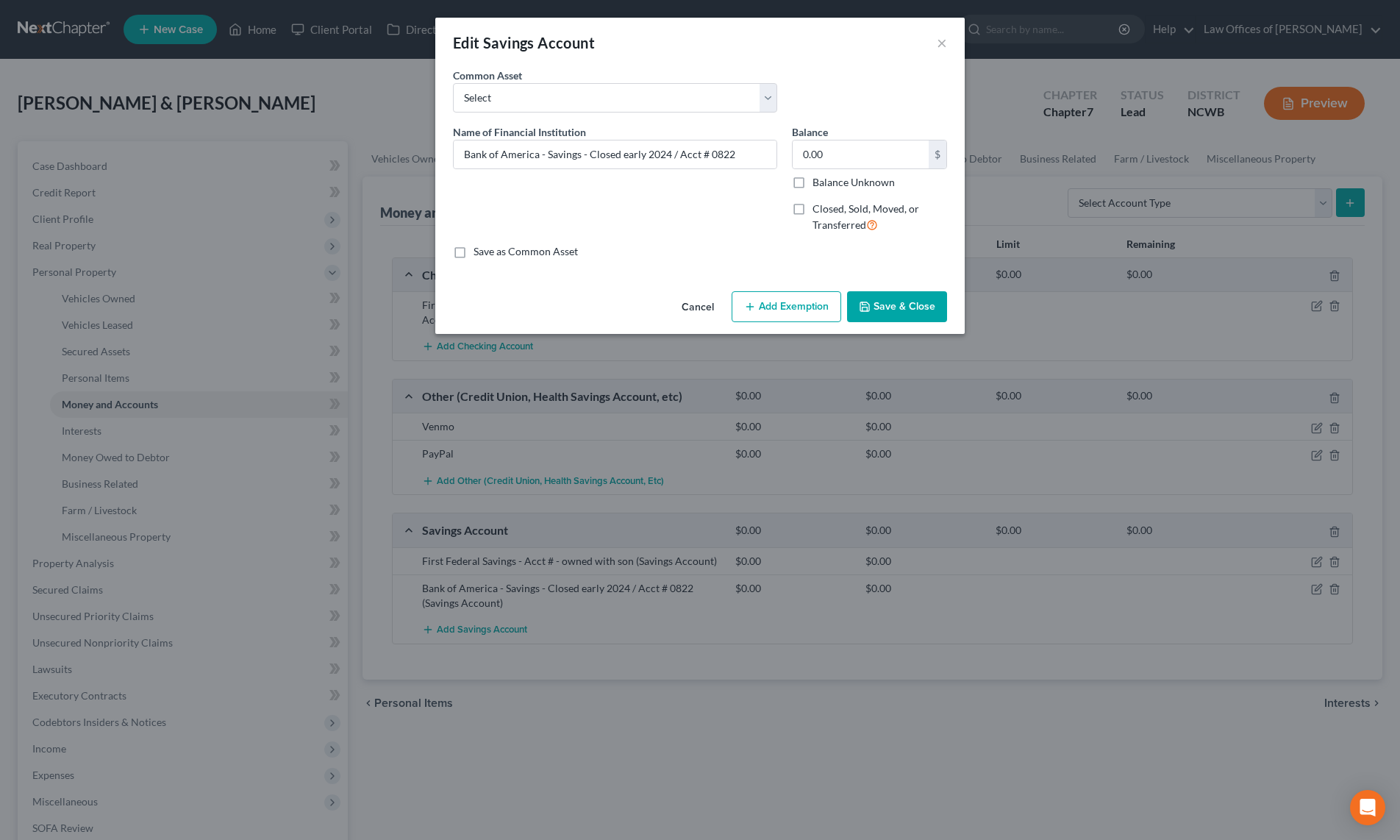
click at [907, 310] on button "Save & Close" at bounding box center [897, 307] width 100 height 31
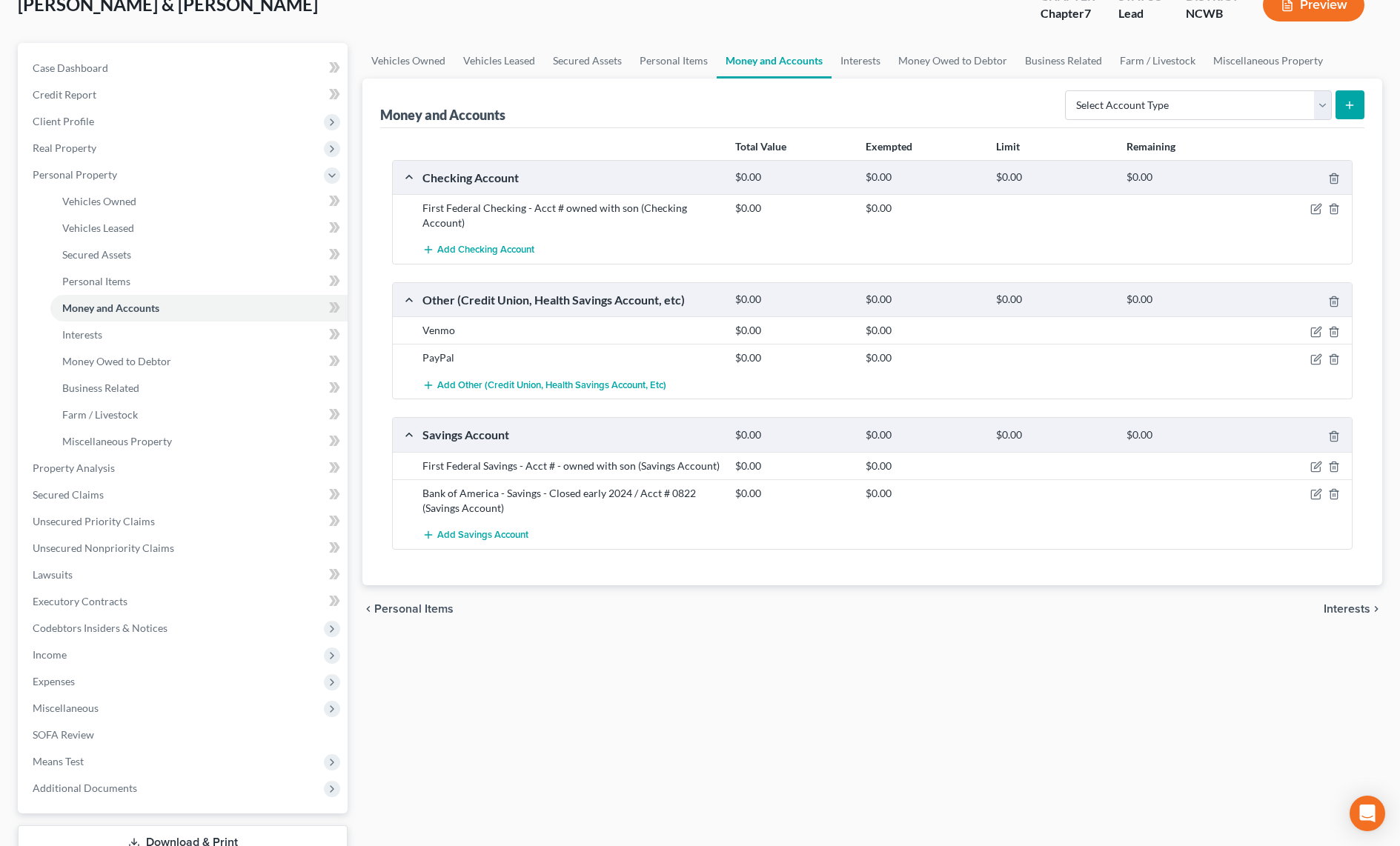
scroll to position [148, 0]
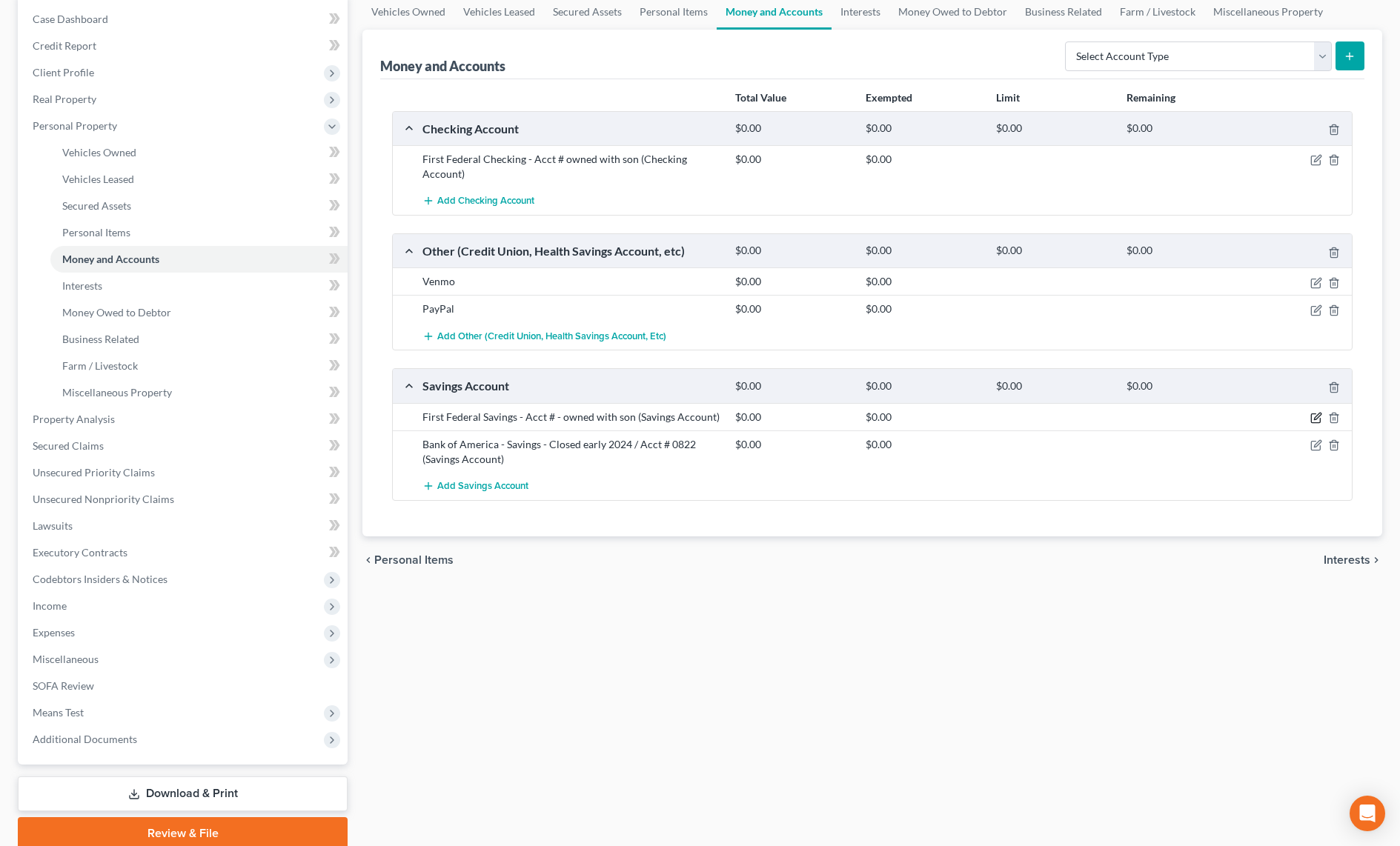
click at [1314, 419] on icon "button" at bounding box center [1317, 415] width 6 height 6
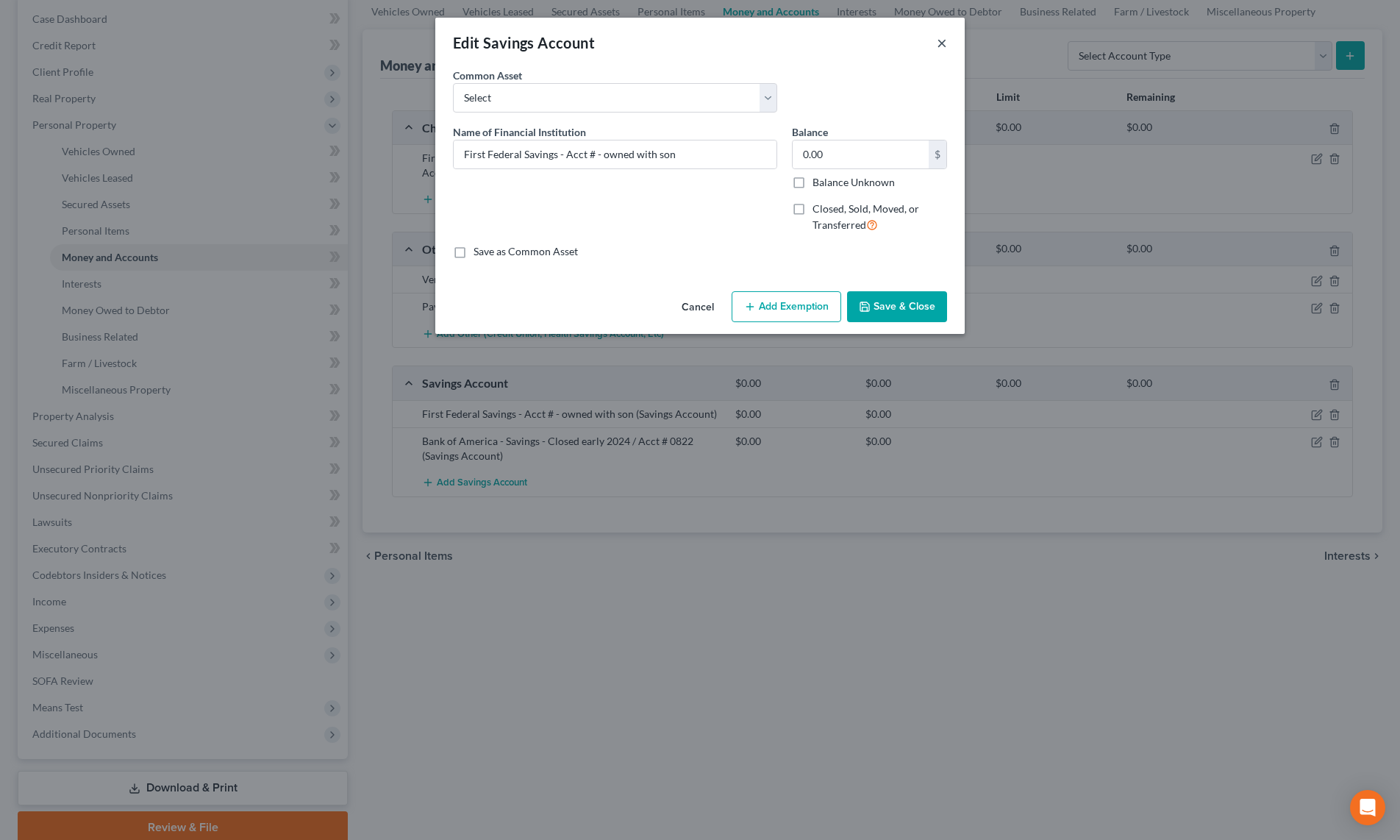
click at [947, 46] on button "×" at bounding box center [942, 42] width 10 height 18
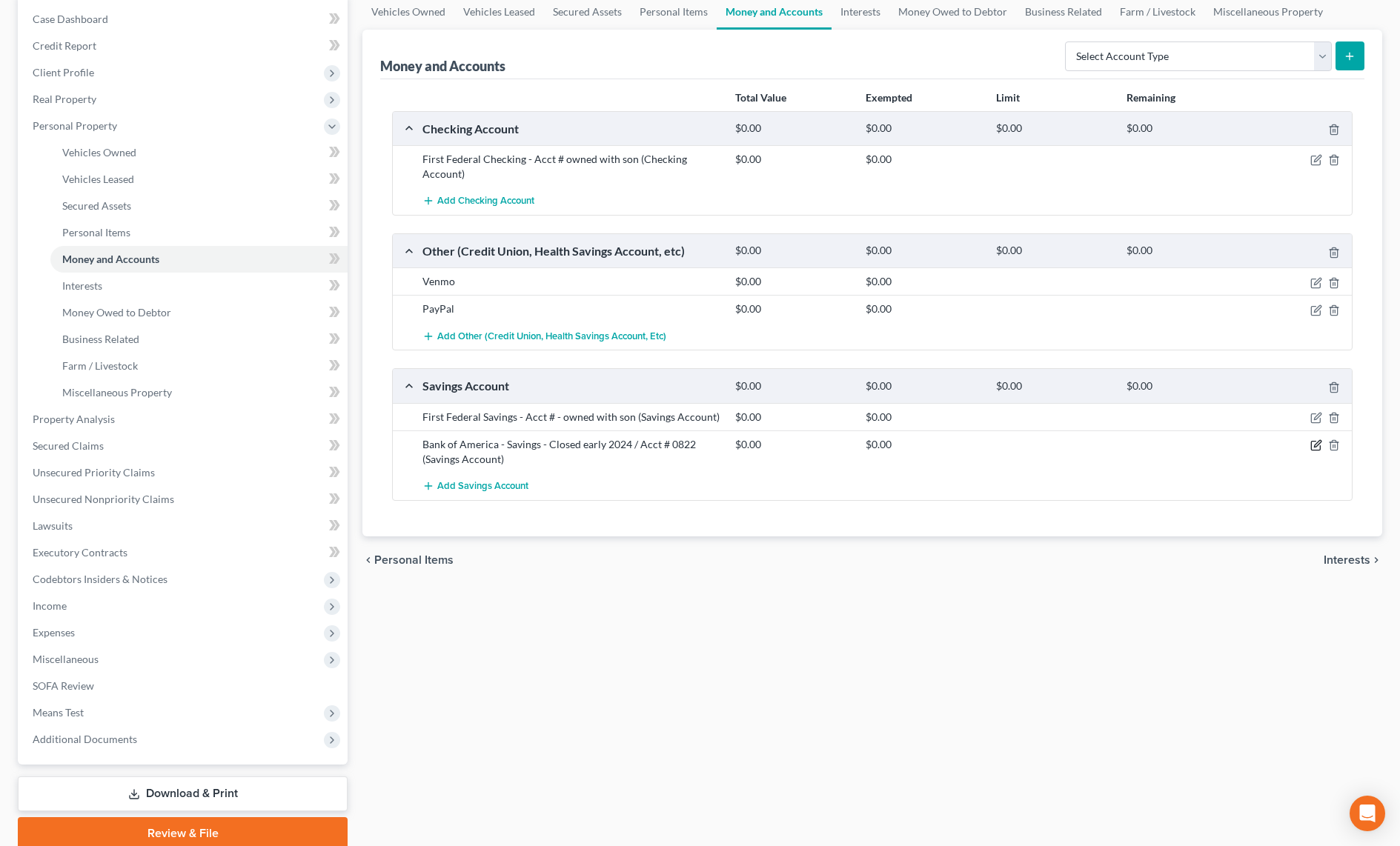
click at [1314, 442] on icon "button" at bounding box center [1315, 445] width 12 height 12
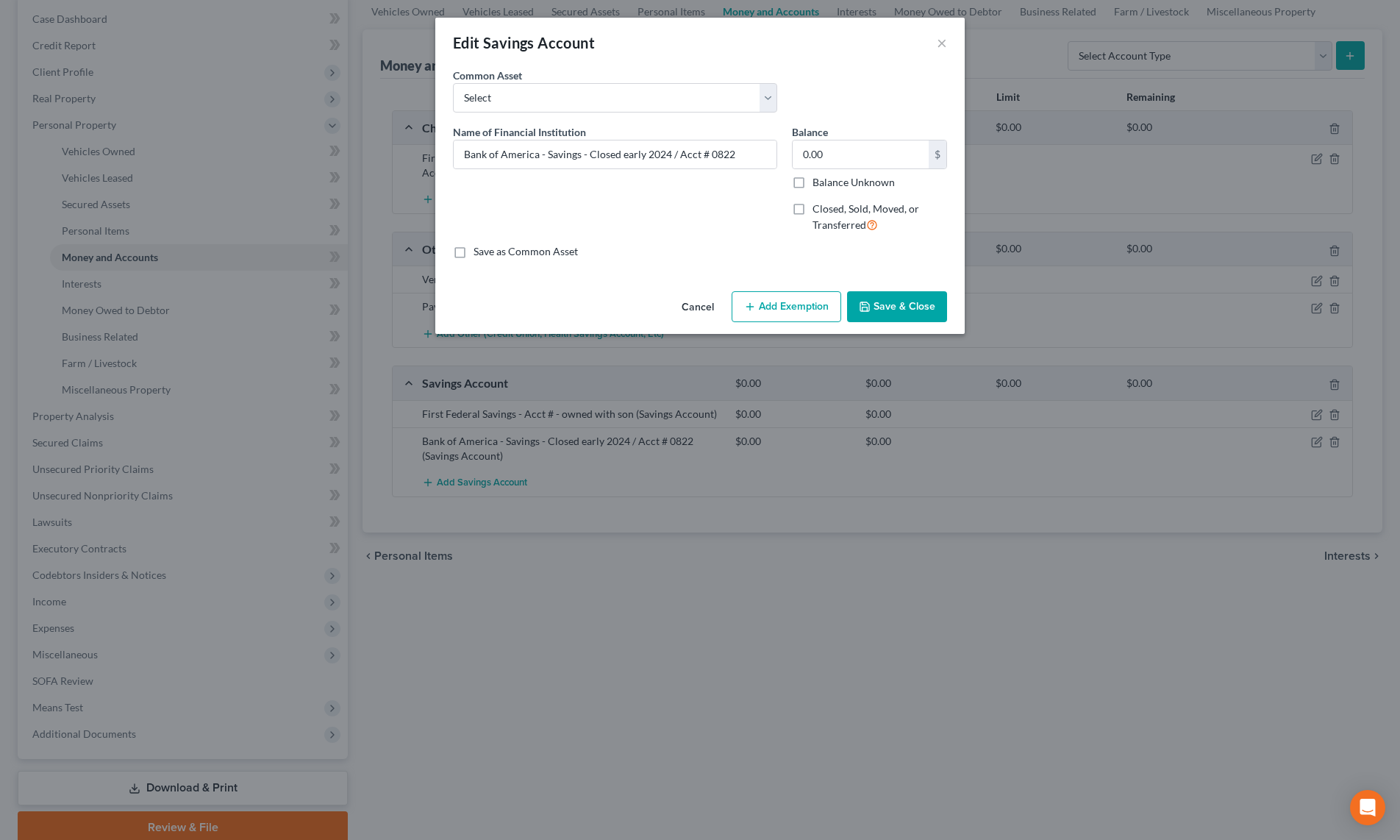
click at [934, 46] on div "Edit Savings Account ×" at bounding box center [700, 42] width 529 height 50
click at [944, 44] on button "×" at bounding box center [942, 42] width 10 height 18
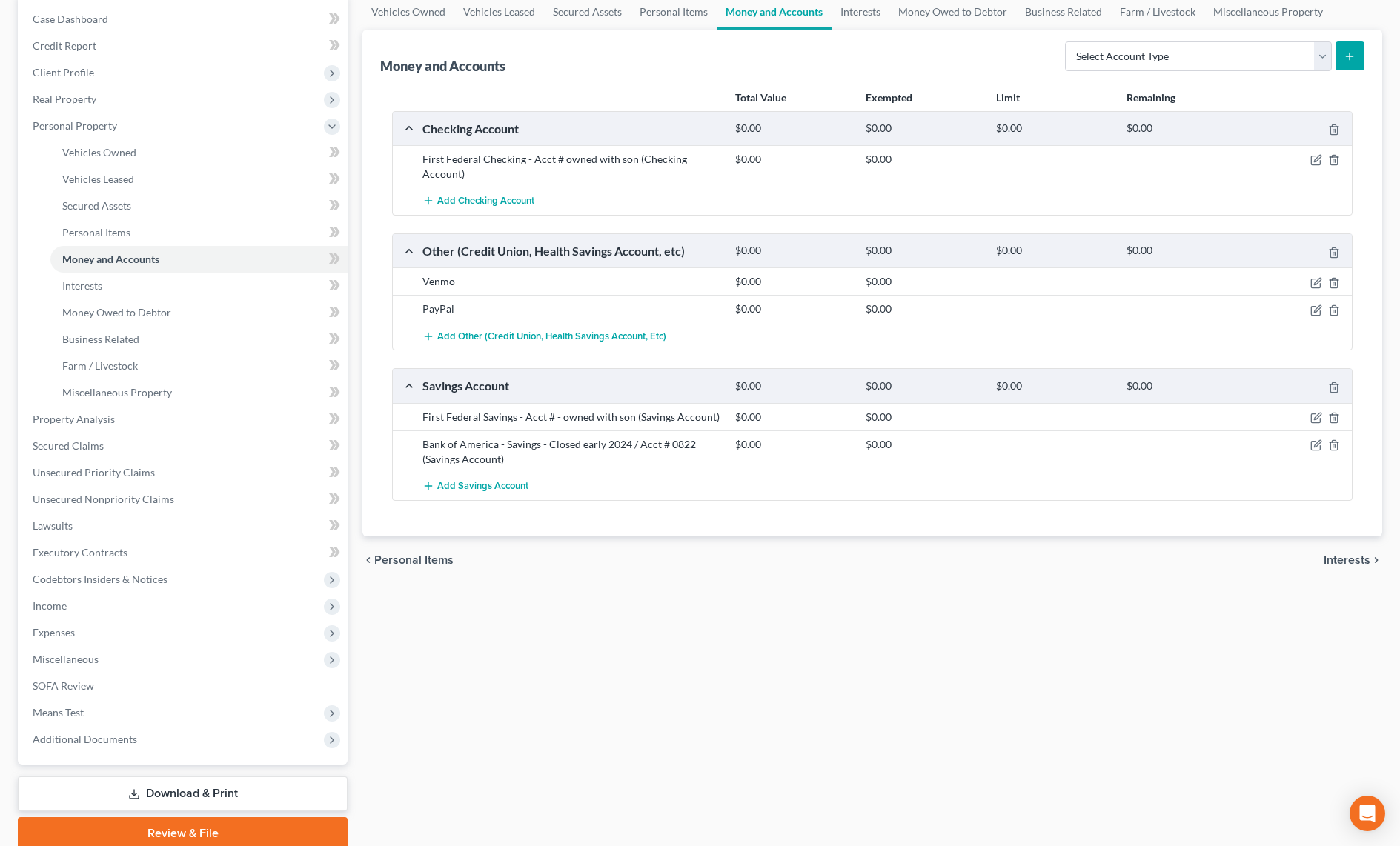
click at [1355, 563] on span "Interests" at bounding box center [1347, 560] width 47 height 12
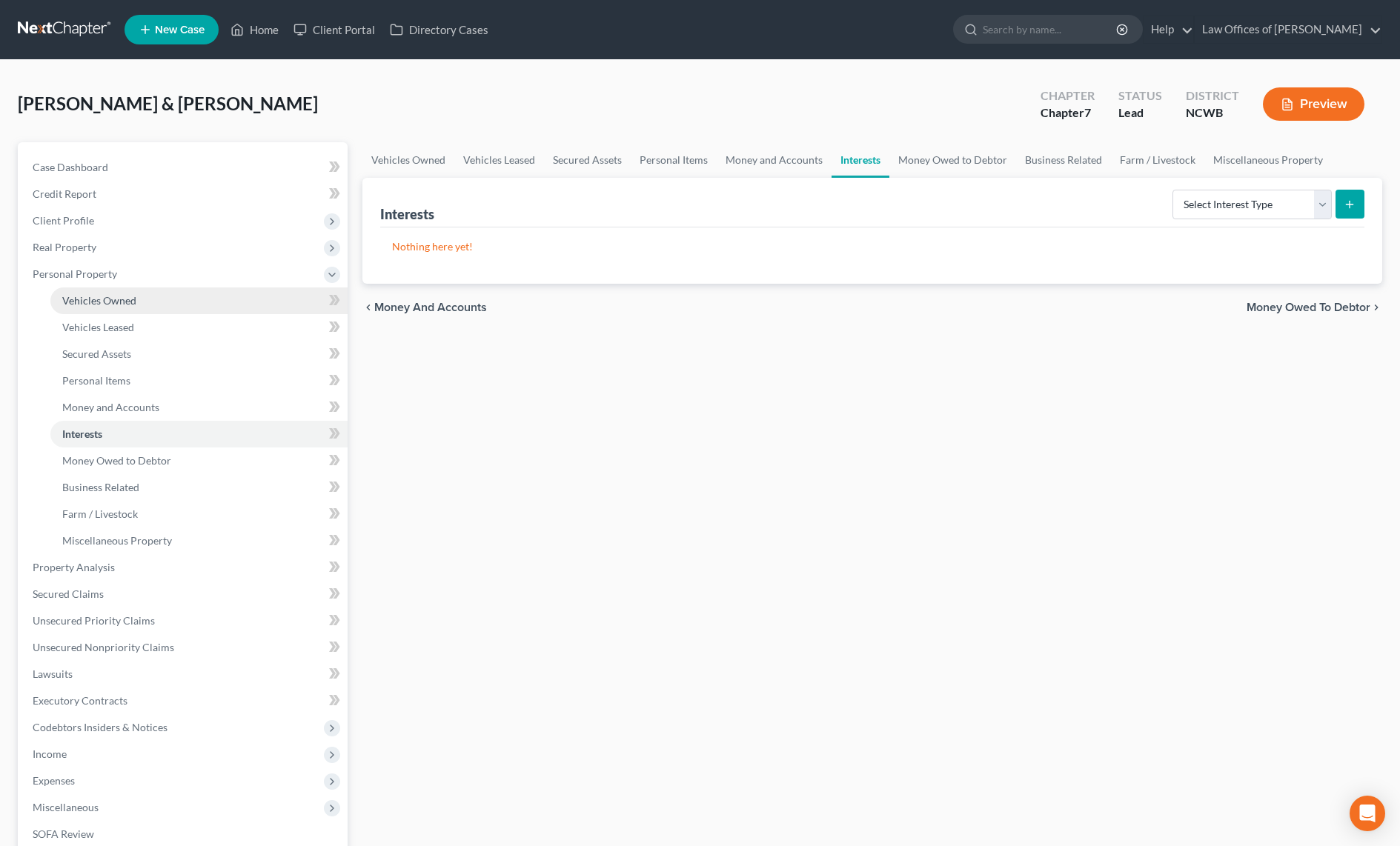
click at [98, 303] on span "Vehicles Owned" at bounding box center [99, 301] width 74 height 13
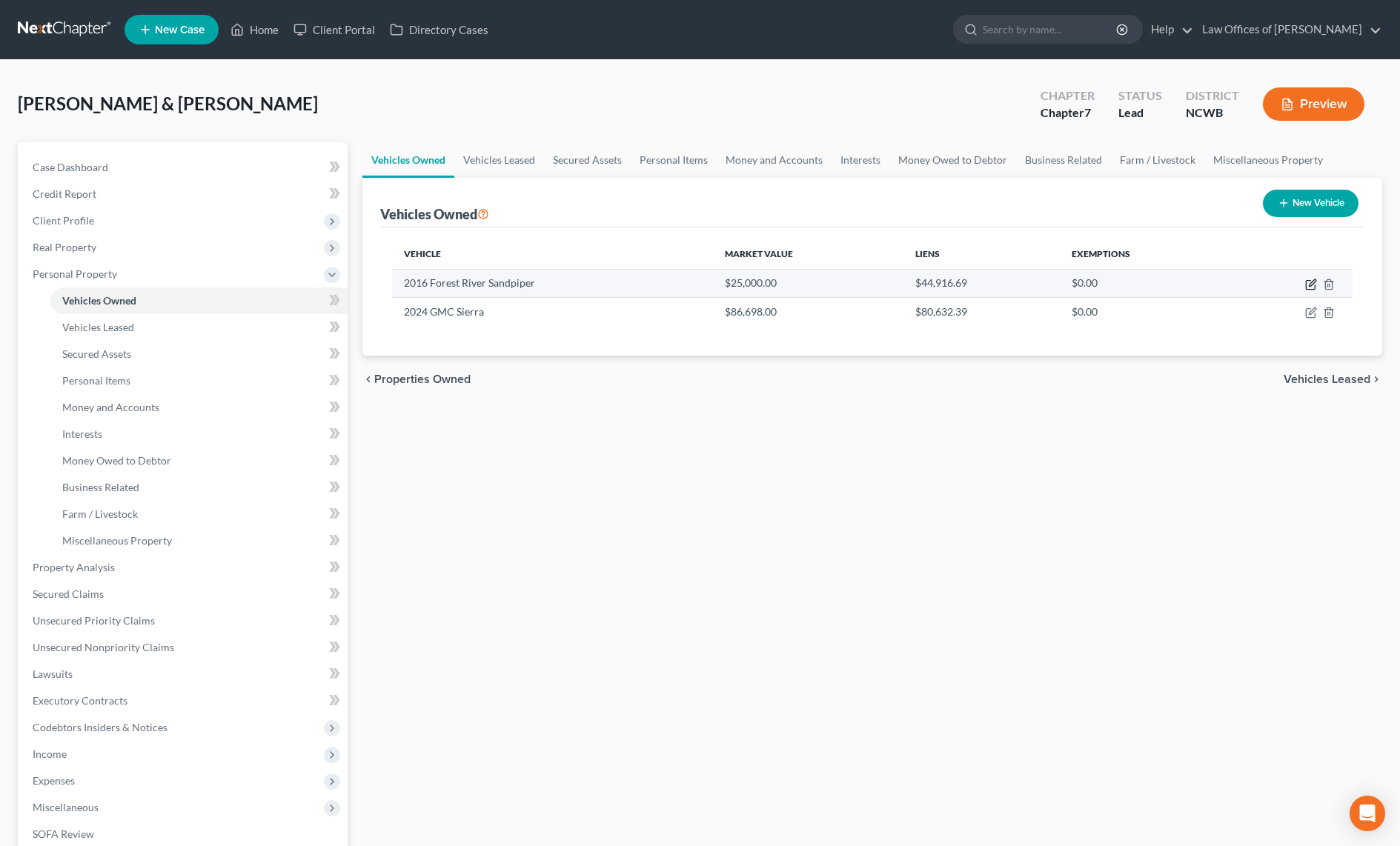
click at [1312, 285] on icon "button" at bounding box center [1312, 282] width 6 height 6
select select "7"
select select "10"
select select "2"
select select "1"
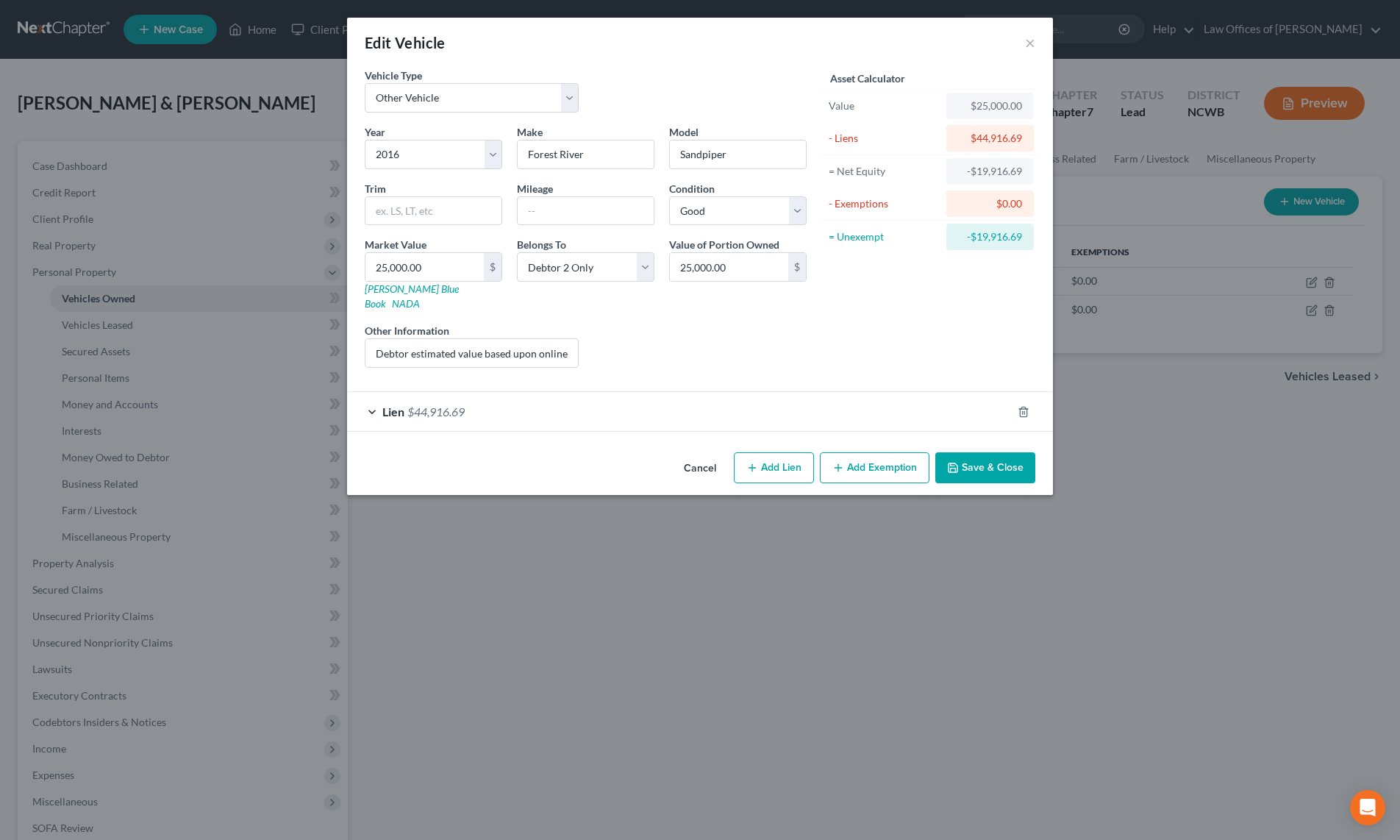
click at [406, 396] on div "Lien $44,916.69" at bounding box center [679, 411] width 665 height 39
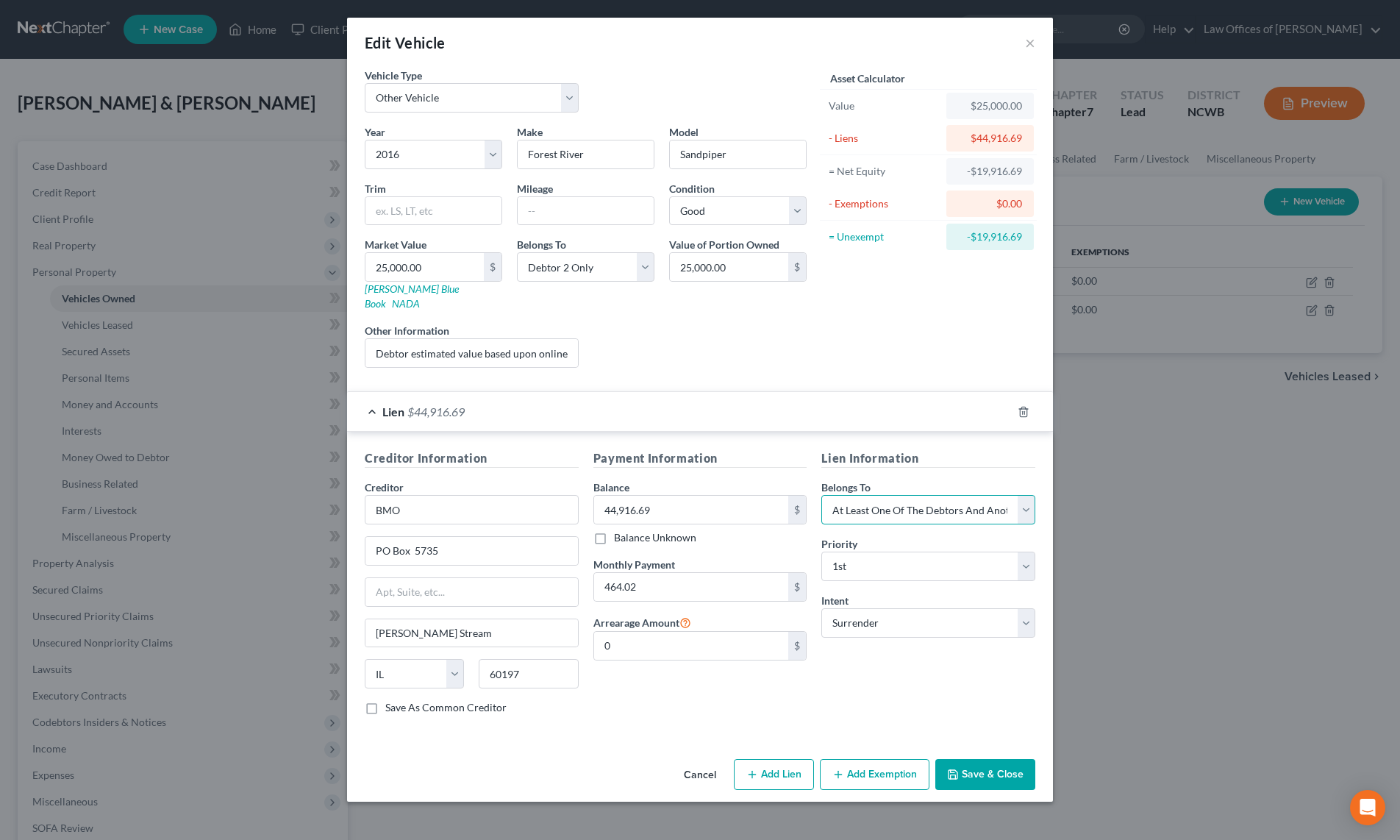
click at [895, 496] on select "Select Debtor 1 Only Debtor 2 Only Debtor 1 And Debtor 2 Only At Least One Of T…" at bounding box center [928, 509] width 214 height 30
select select "1"
click at [822, 495] on select "Select Debtor 1 Only Debtor 2 Only Debtor 1 And Debtor 2 Only At Least One Of T…" at bounding box center [928, 509] width 214 height 30
click at [879, 499] on select "Select Debtor 1 Only Debtor 2 Only Debtor 1 And Debtor 2 Only At Least One Of T…" at bounding box center [928, 509] width 214 height 30
click at [1177, 569] on div "Edit Vehicle × Vehicle Type Select Automobile Truck Trailer Watercraft Aircraft…" at bounding box center [700, 420] width 1400 height 840
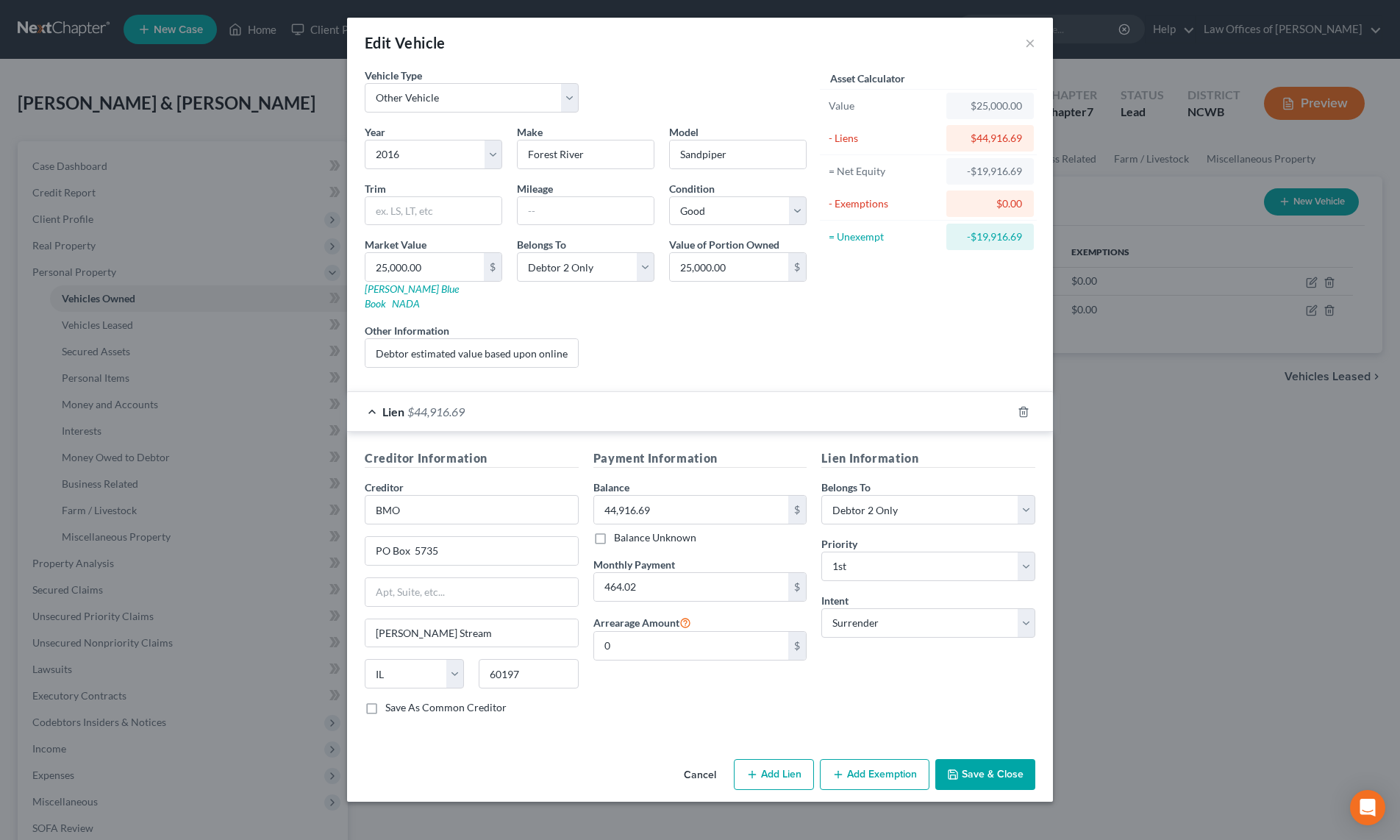
click at [975, 759] on button "Save & Close" at bounding box center [985, 774] width 100 height 31
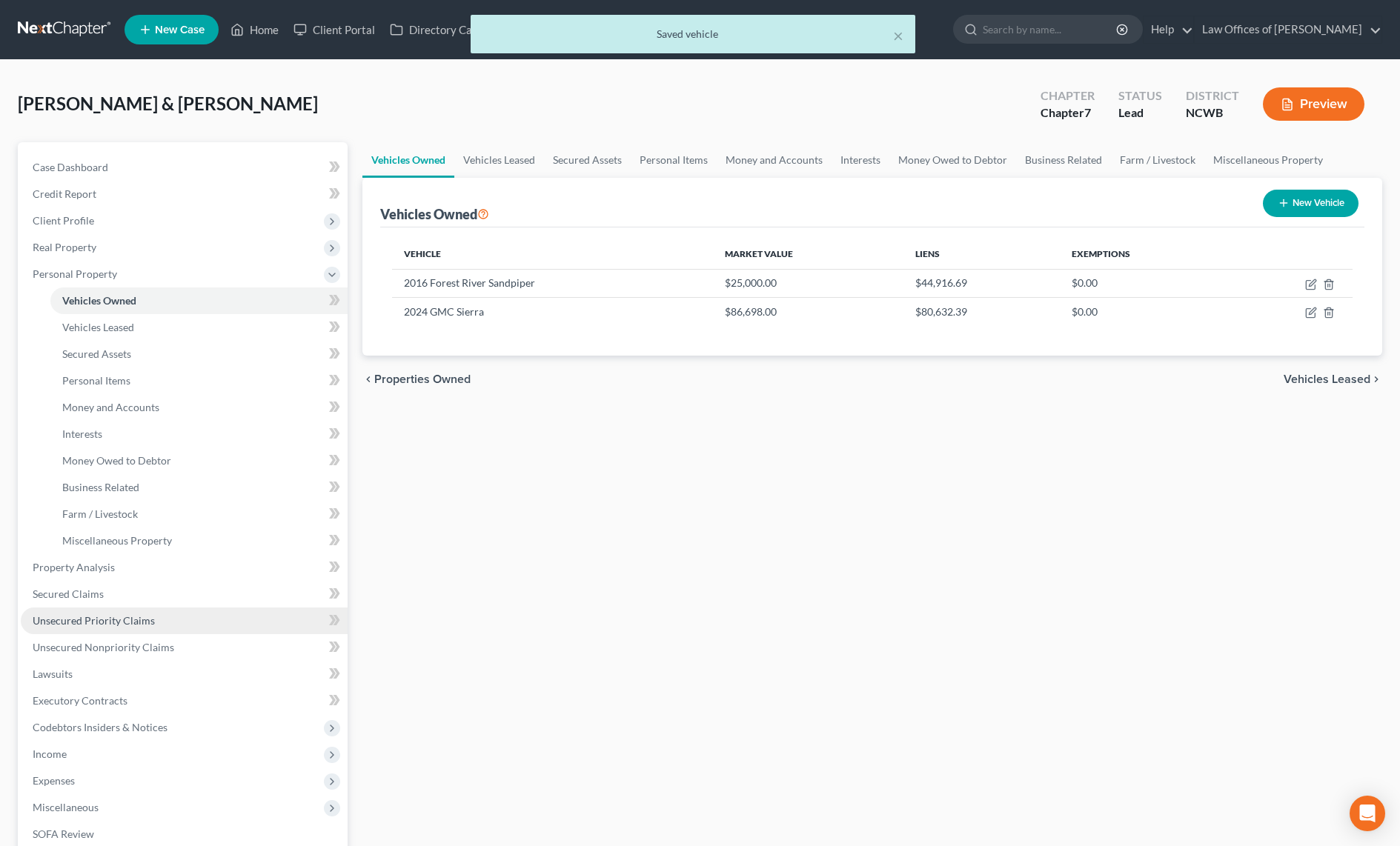
click at [136, 623] on span "Unsecured Priority Claims" at bounding box center [94, 620] width 123 height 13
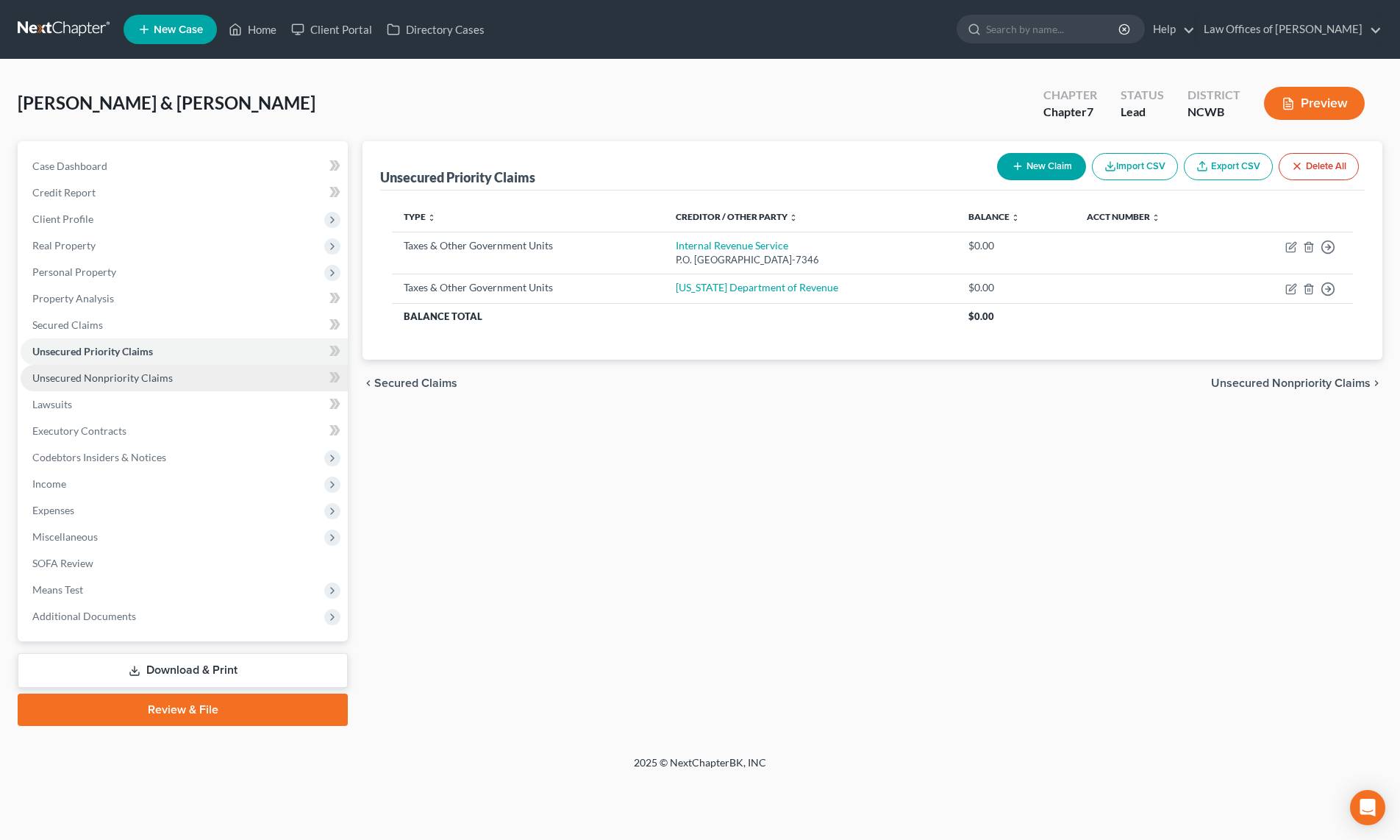
click at [50, 380] on span "Unsecured Nonpriority Claims" at bounding box center [102, 378] width 140 height 13
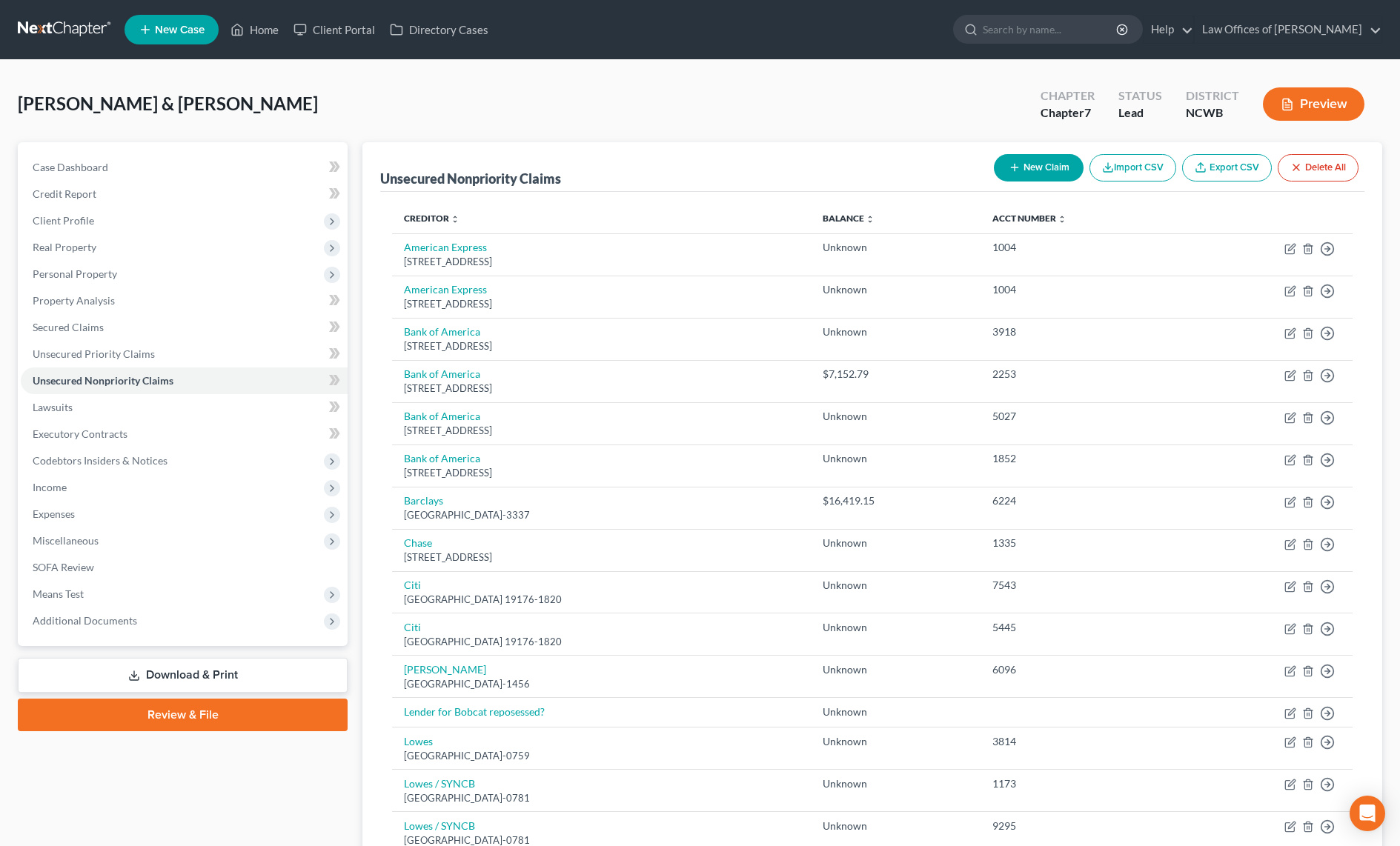
click at [1024, 169] on button "New Claim" at bounding box center [1038, 168] width 90 height 27
select select "2"
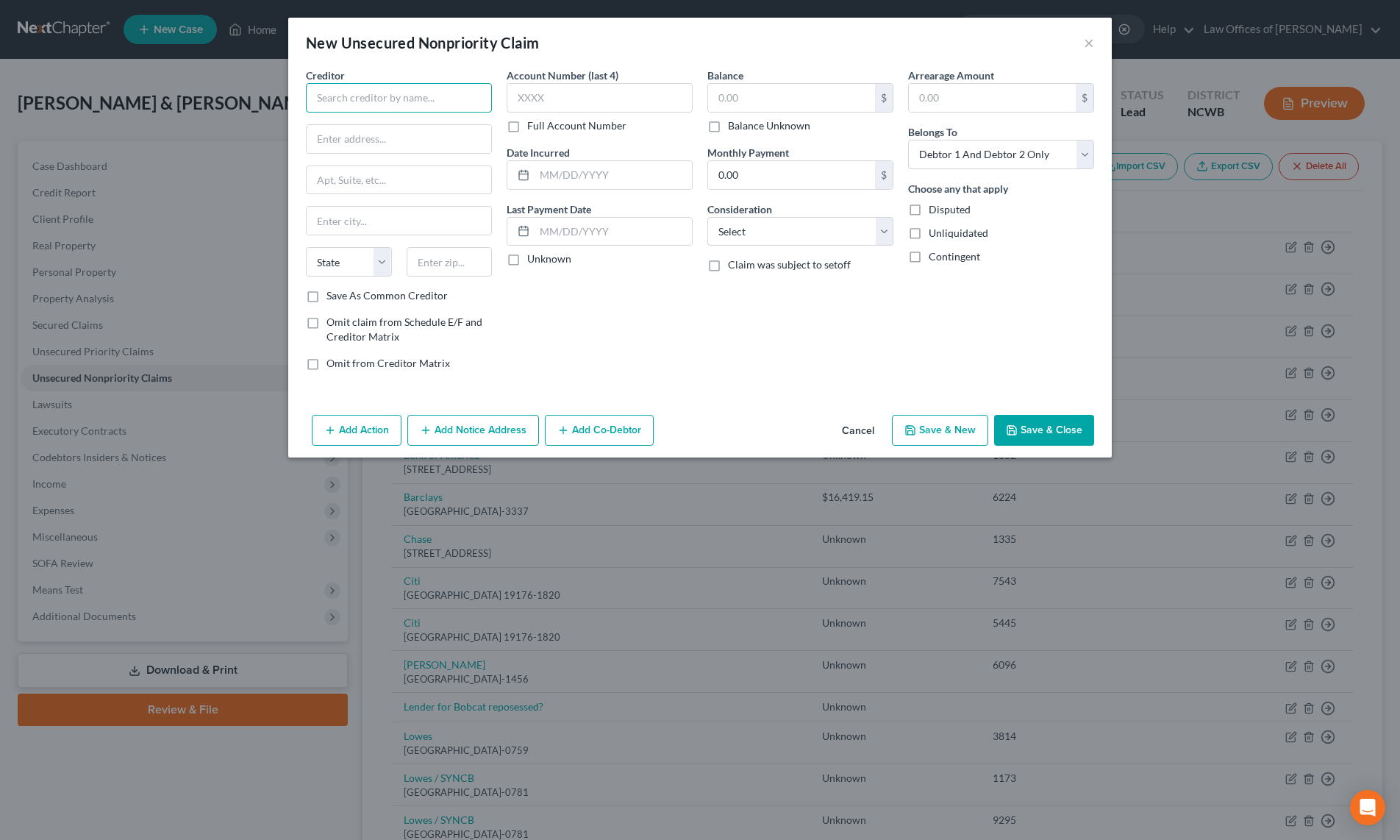
click at [405, 91] on input "text" at bounding box center [399, 98] width 186 height 30
type input "Bank of America"
type input "PO Box 15284"
type input "Wilmington"
click at [335, 263] on select "State AL AK AR AZ CA CO CT DE DC FL GA GU HI ID IL IN IA KS KY LA ME MD MA MI M…" at bounding box center [348, 262] width 86 height 30
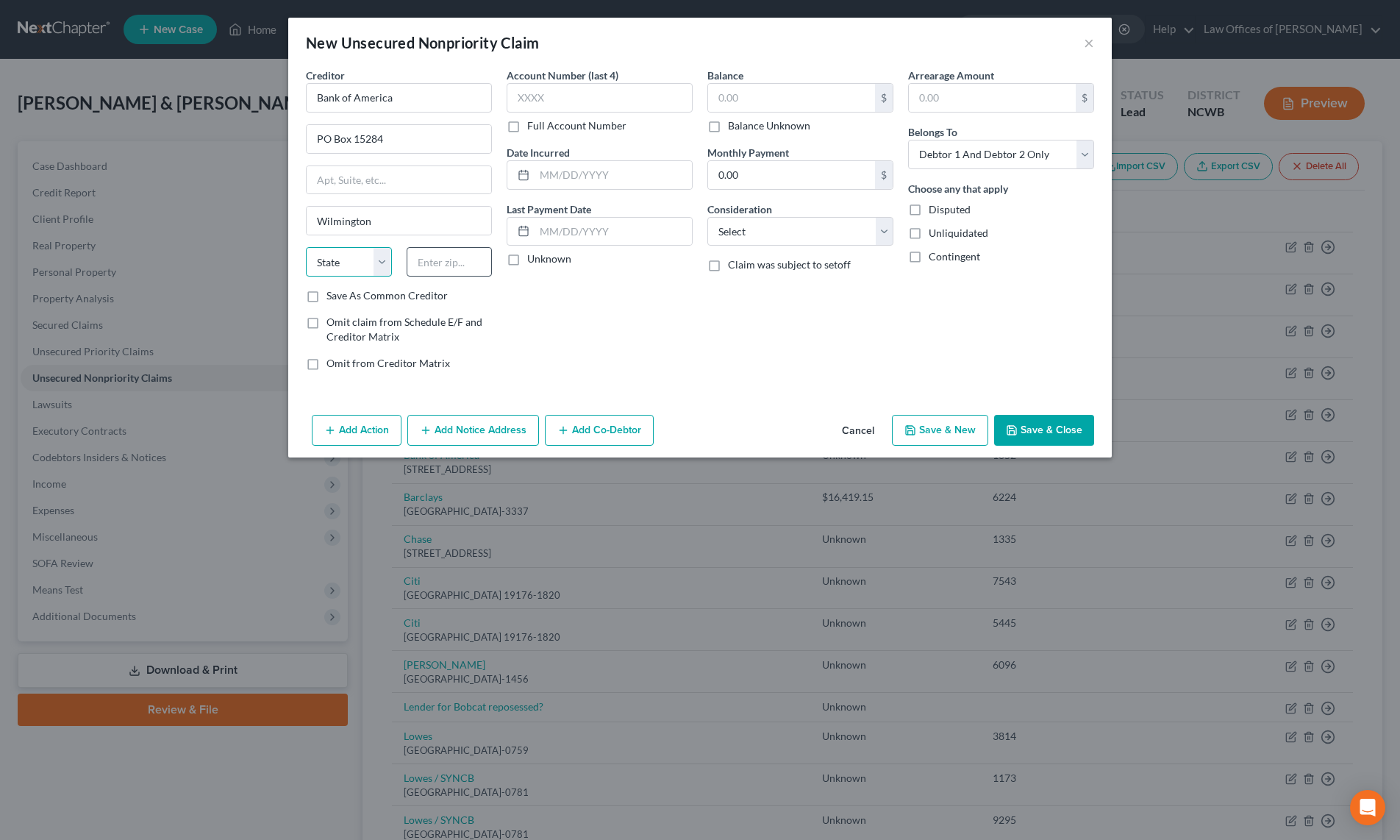
select select "7"
click at [435, 267] on input "text" at bounding box center [449, 262] width 86 height 30
type input "19850"
click at [569, 111] on input "text" at bounding box center [600, 98] width 186 height 30
type input "4496"
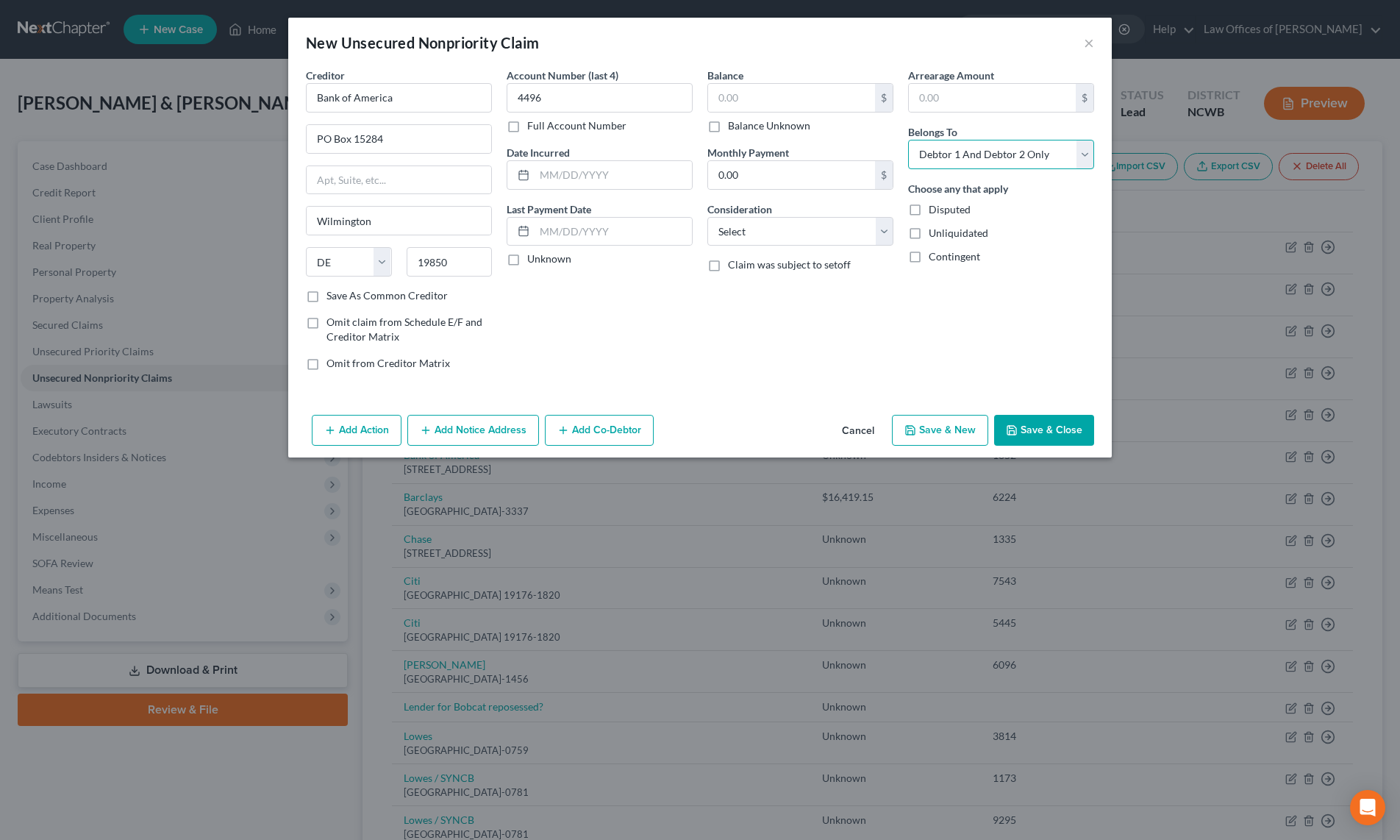
drag, startPoint x: 1049, startPoint y: 159, endPoint x: 1037, endPoint y: 166, distance: 13.9
click at [1049, 159] on select "Select Debtor 1 Only Debtor 2 Only Debtor 1 And Debtor 2 Only At Least One Of T…" at bounding box center [1001, 154] width 186 height 30
select select "1"
click at [908, 139] on select "Select Debtor 1 Only Debtor 2 Only Debtor 1 And Debtor 2 Only At Least One Of T…" at bounding box center [1001, 154] width 186 height 30
click at [1057, 428] on button "Save & Close" at bounding box center [1044, 430] width 100 height 31
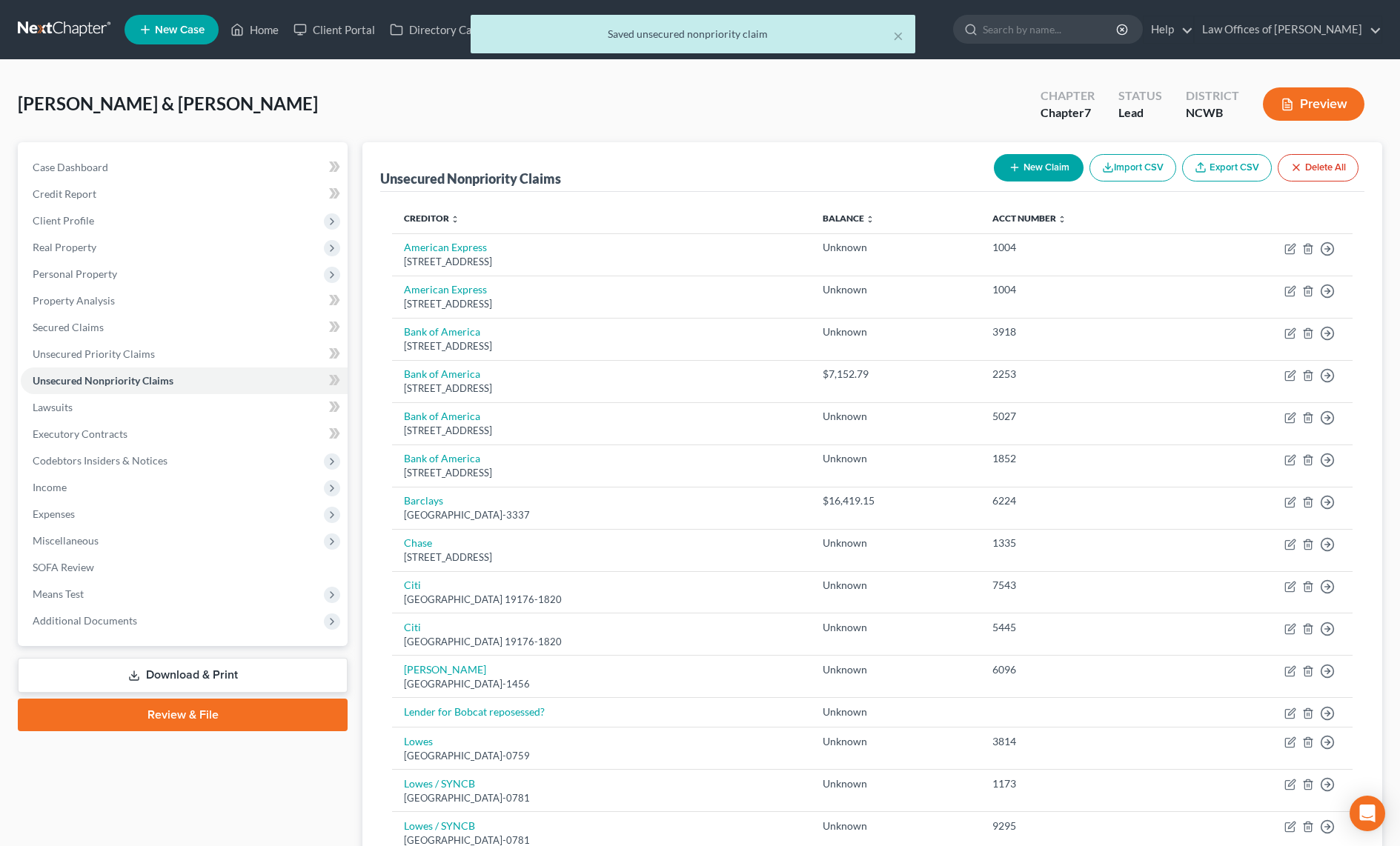
click at [1036, 171] on button "New Claim" at bounding box center [1038, 168] width 90 height 27
select select "2"
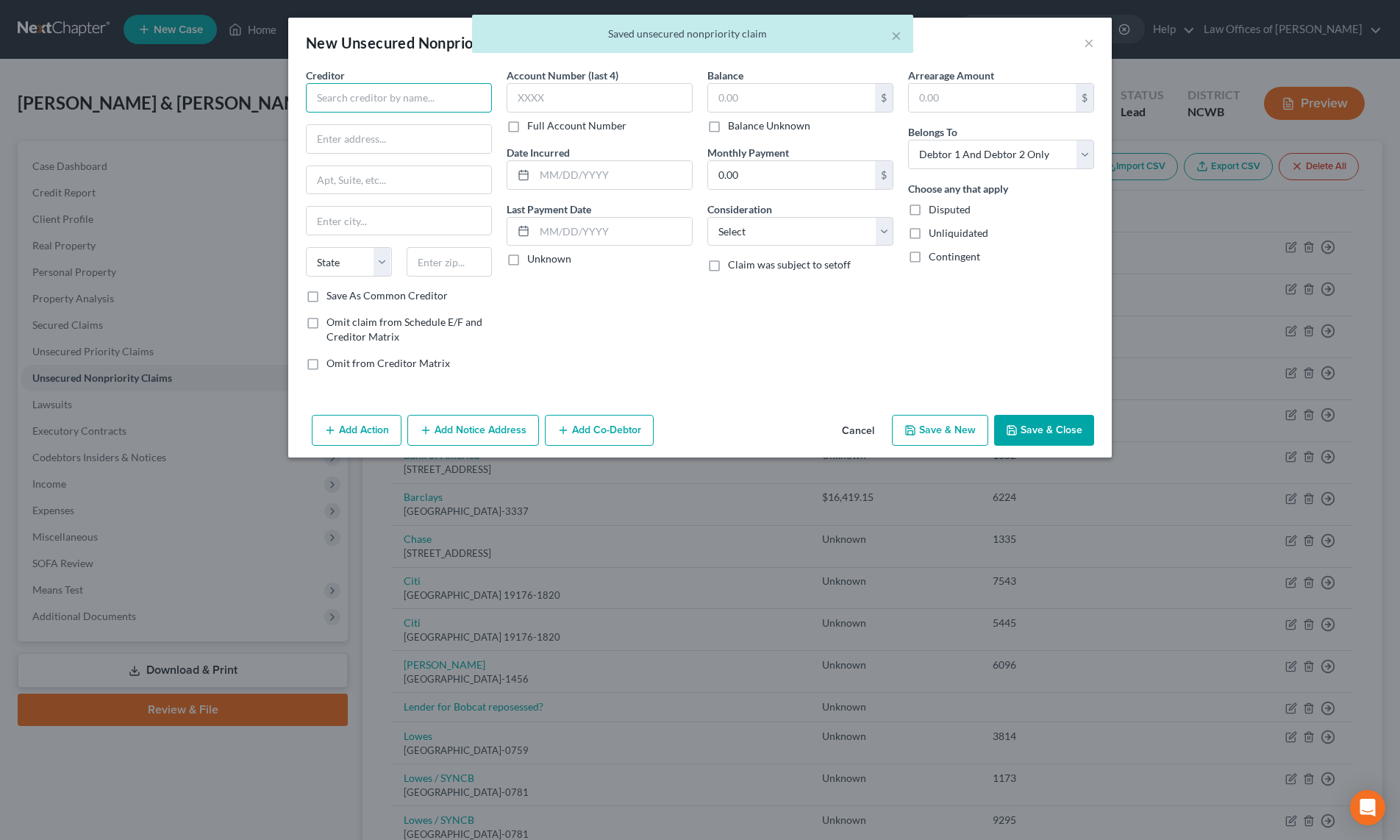
click at [414, 94] on input "text" at bounding box center [399, 98] width 186 height 30
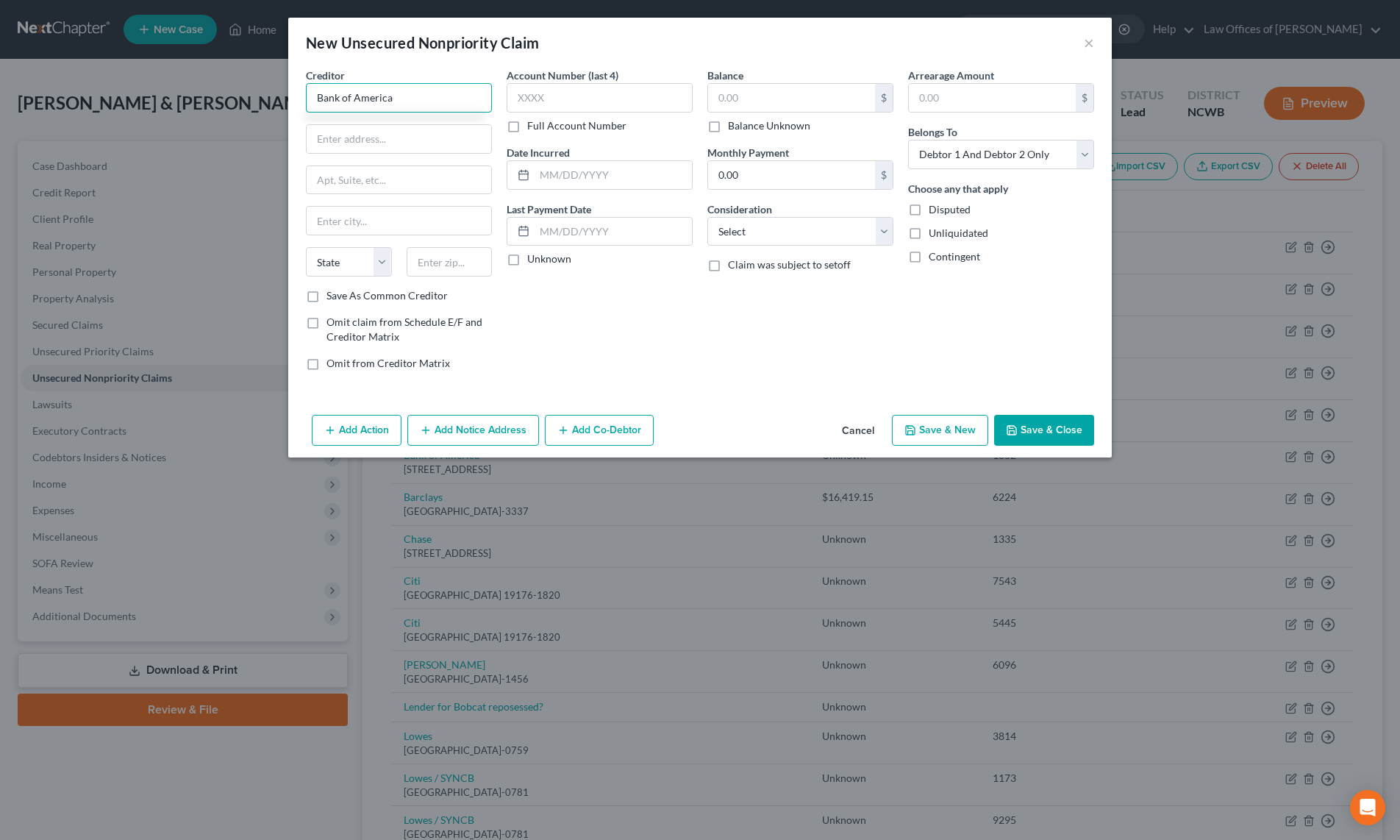
type input "Bank of America"
type input "PO Box 15284"
type input "Wilmington"
click at [333, 267] on select "State AL AK AR AZ CA CO CT DE DC FL GA GU HI ID IL IN IA KS KY LA ME MD MA MI M…" at bounding box center [348, 262] width 86 height 30
select select "7"
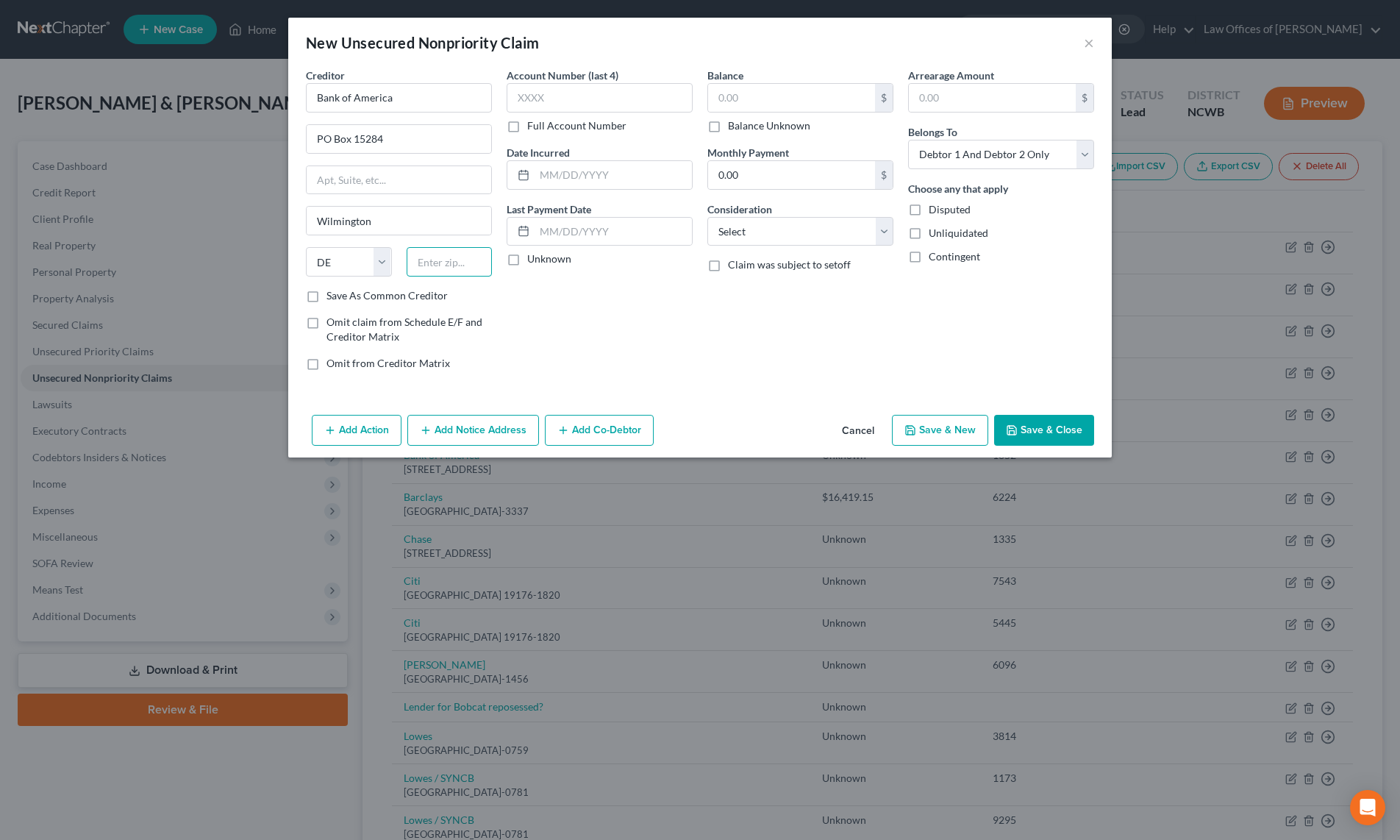
click at [449, 263] on input "text" at bounding box center [449, 262] width 86 height 30
type input "19850"
click at [552, 100] on input "text" at bounding box center [600, 98] width 186 height 30
type input "9190"
click at [932, 163] on select "Select Debtor 1 Only Debtor 2 Only Debtor 1 And Debtor 2 Only At Least One Of T…" at bounding box center [1001, 154] width 186 height 30
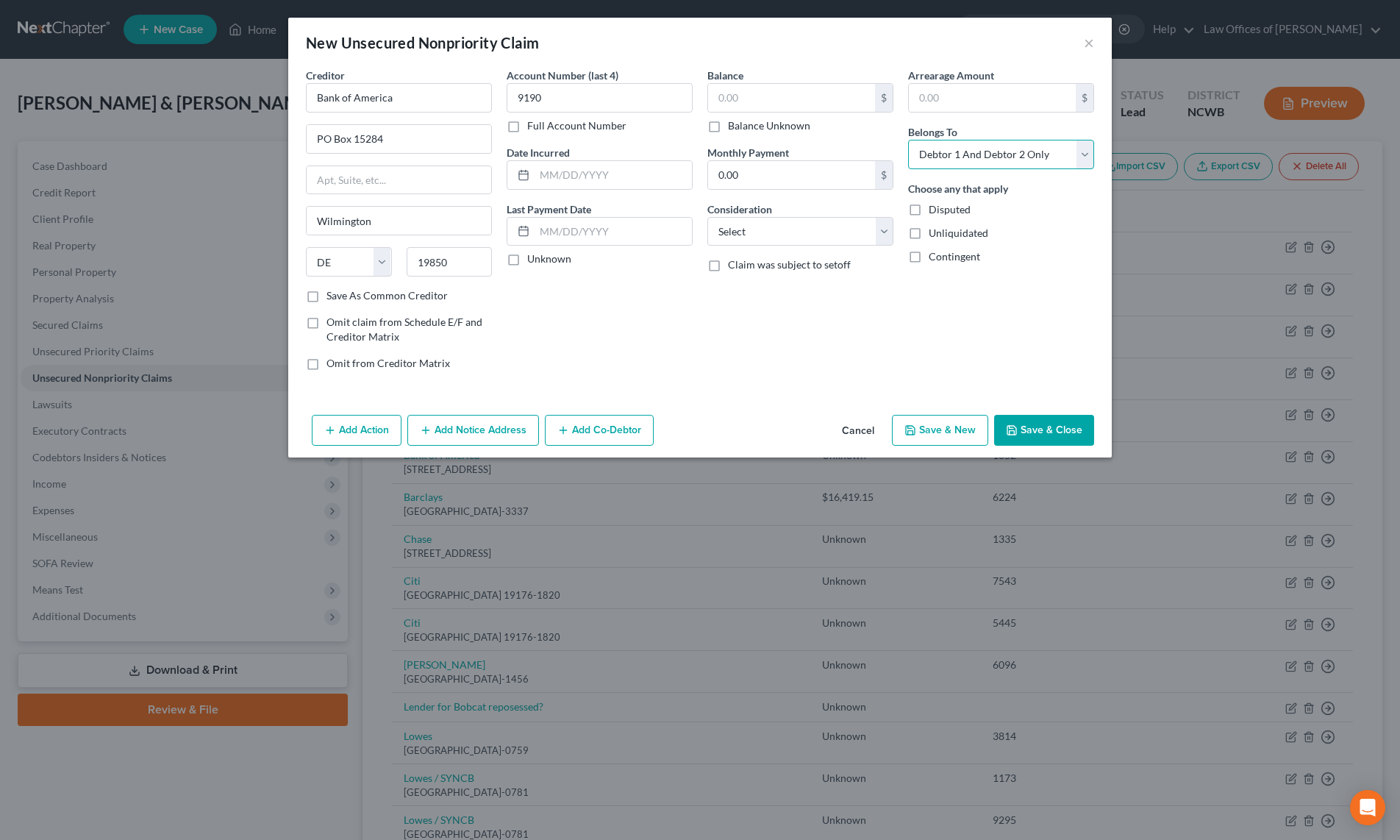
select select "1"
click at [908, 139] on select "Select Debtor 1 Only Debtor 2 Only Debtor 1 And Debtor 2 Only At Least One Of T…" at bounding box center [1001, 154] width 186 height 30
click at [793, 238] on select "Select Cable / Satellite Services Collection Agency Credit Card Debt Debt Couns…" at bounding box center [800, 231] width 186 height 30
select select "2"
click at [707, 217] on select "Select Cable / Satellite Services Collection Agency Credit Card Debt Debt Couns…" at bounding box center [800, 231] width 186 height 30
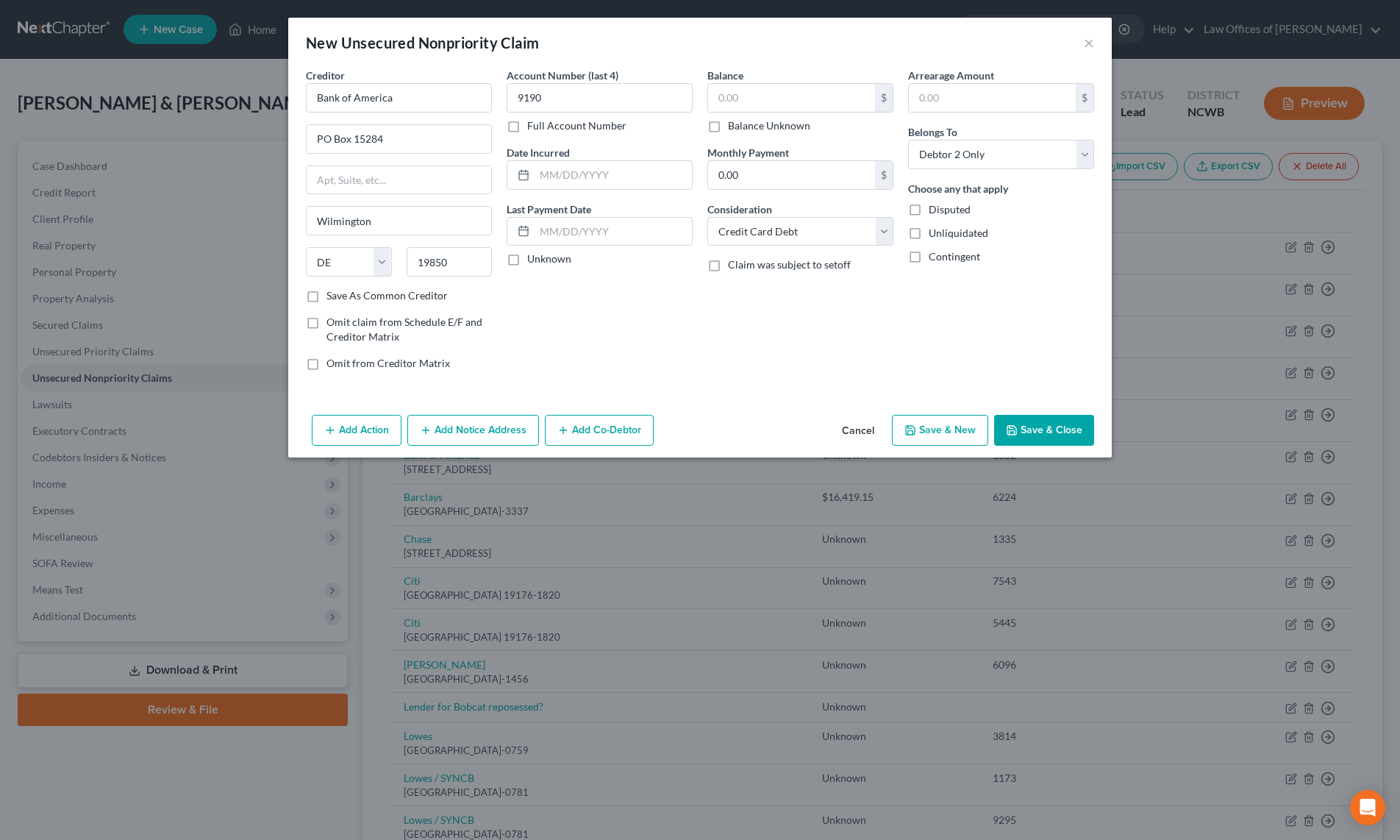
click at [1028, 425] on button "Save & Close" at bounding box center [1044, 430] width 100 height 31
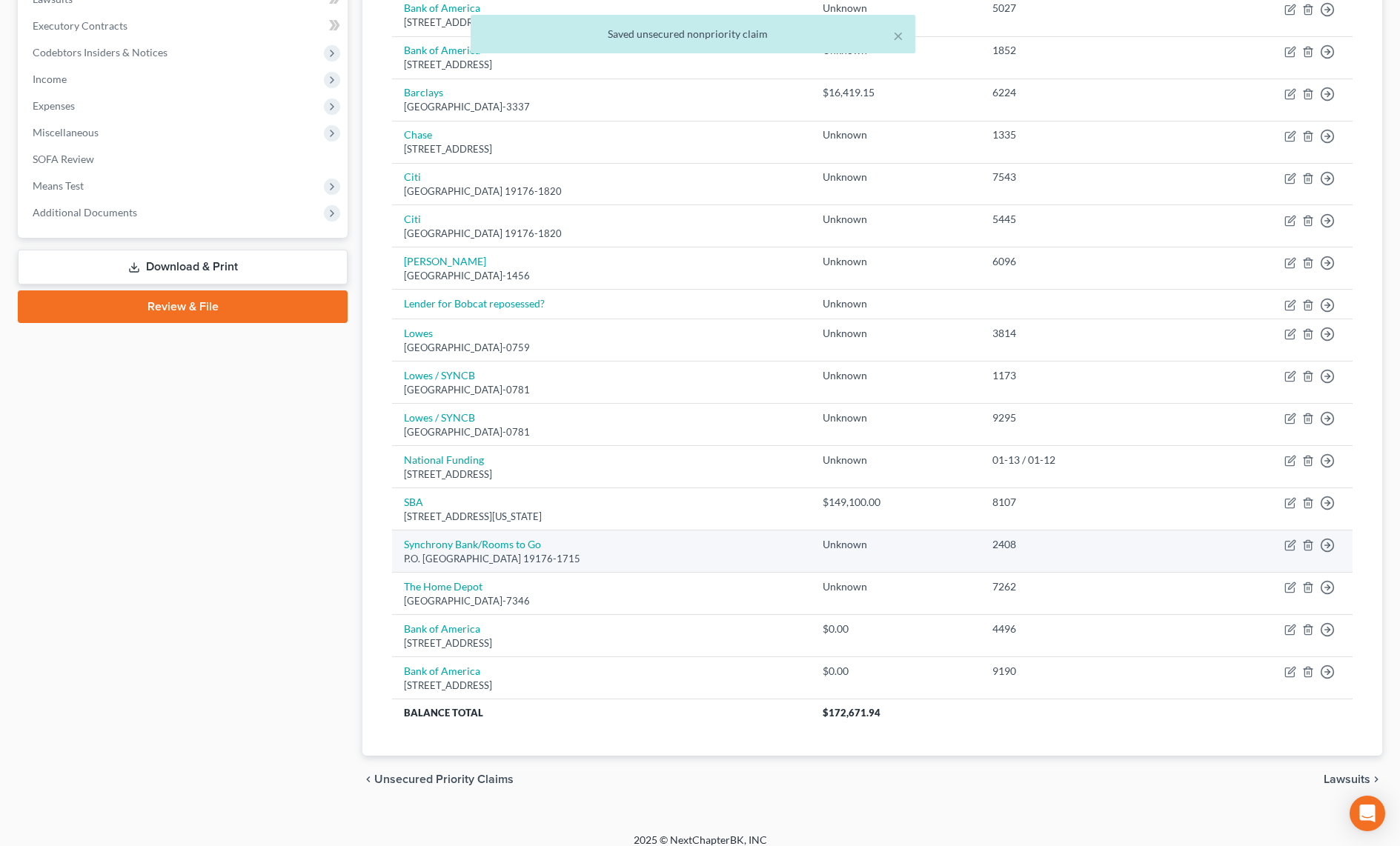
scroll to position [421, 0]
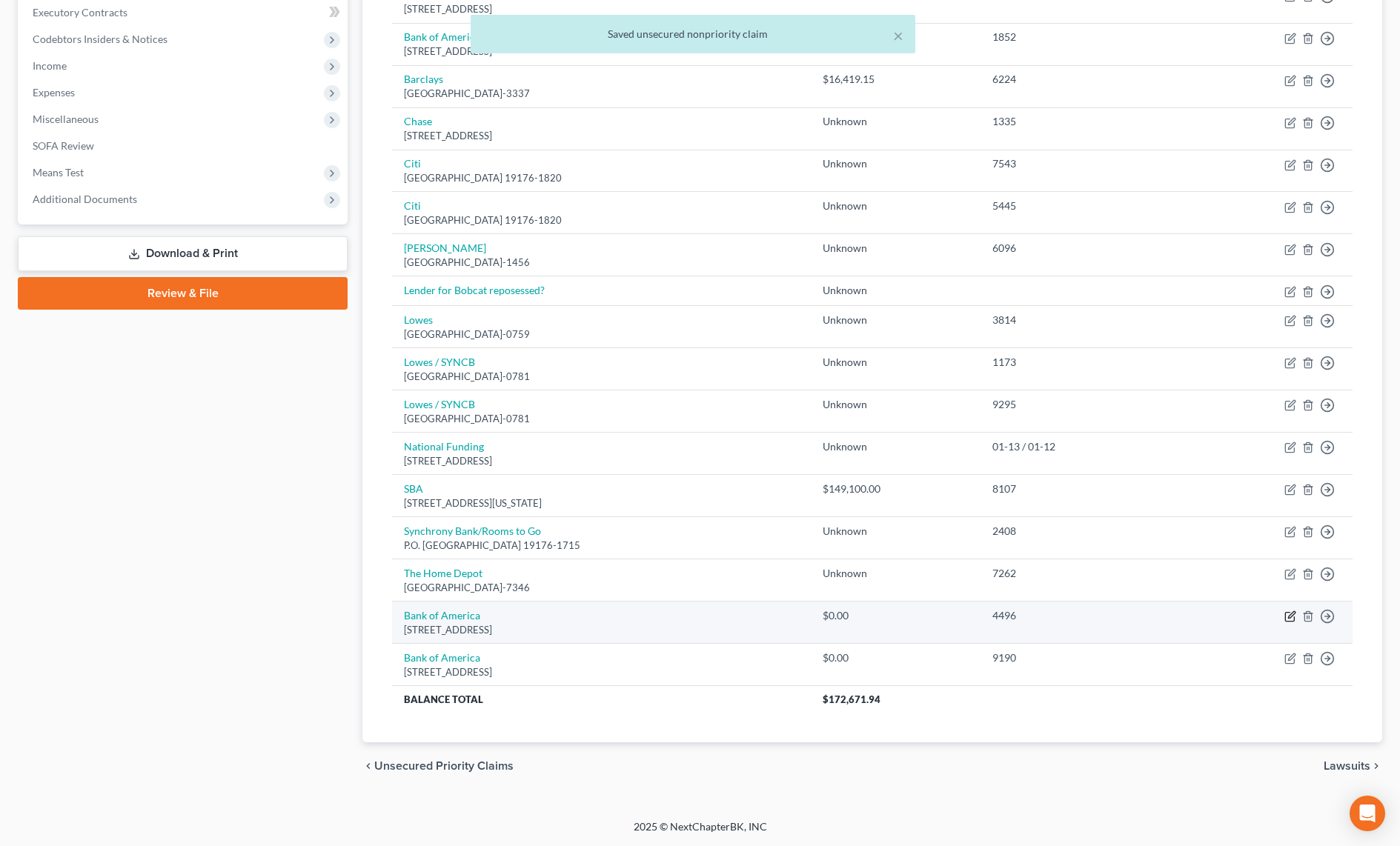
click at [1289, 615] on icon "button" at bounding box center [1289, 616] width 12 height 12
select select "7"
select select "1"
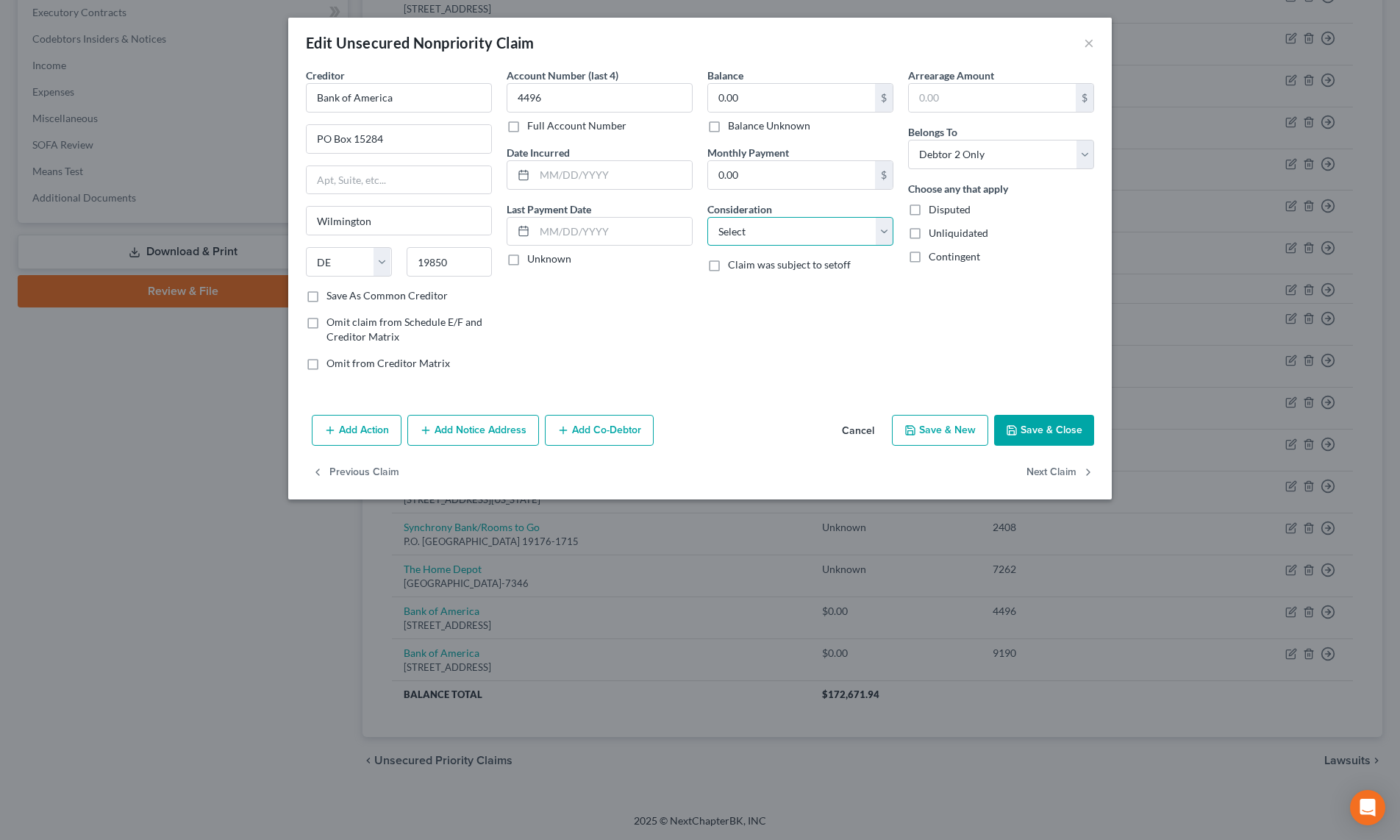
click at [774, 230] on select "Select Cable / Satellite Services Collection Agency Credit Card Debt Debt Couns…" at bounding box center [800, 231] width 186 height 30
select select "2"
click at [707, 217] on select "Select Cable / Satellite Services Collection Agency Credit Card Debt Debt Couns…" at bounding box center [800, 231] width 186 height 30
click at [1011, 430] on polyline "button" at bounding box center [1012, 432] width 5 height 4
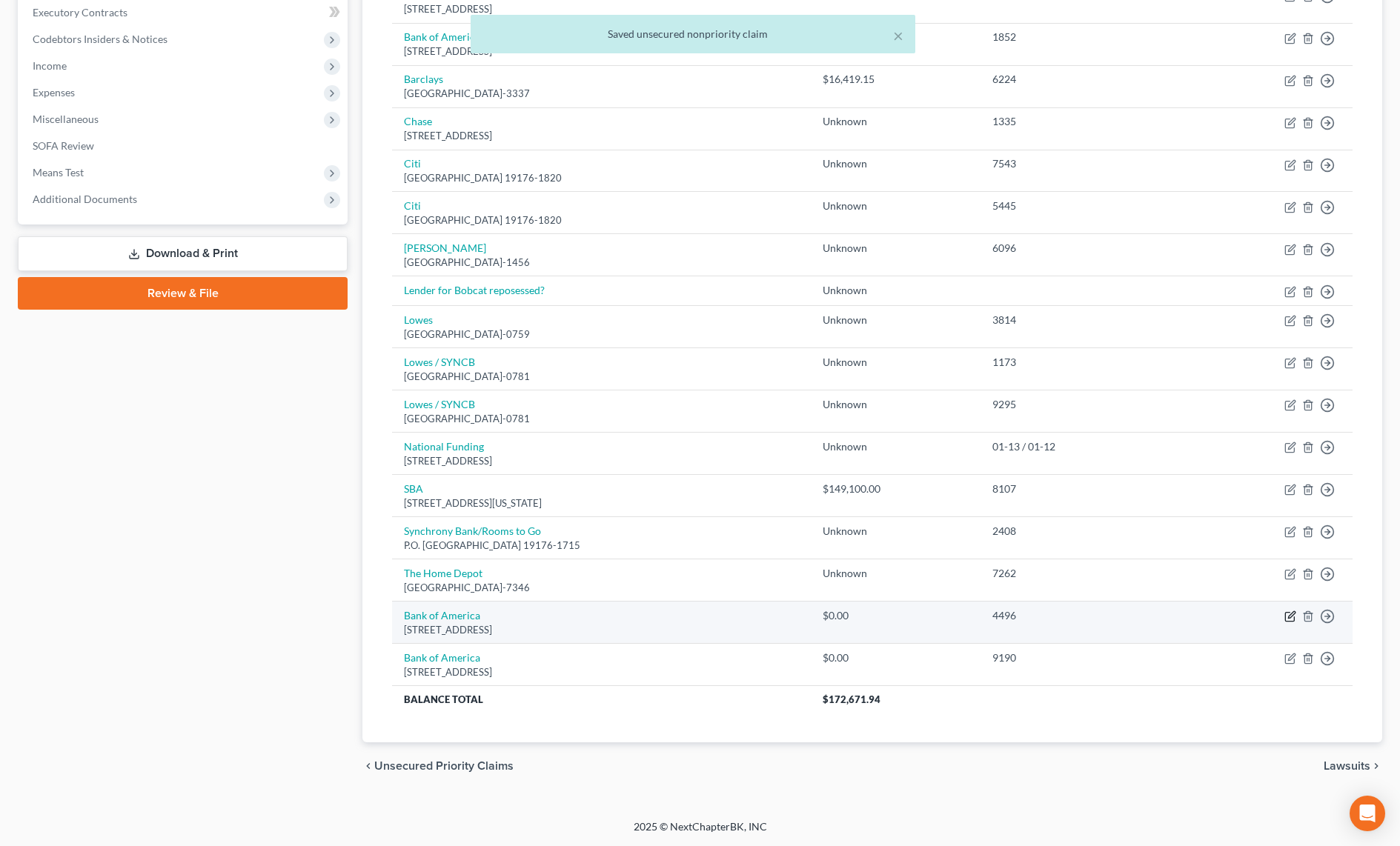
click at [1292, 619] on icon "button" at bounding box center [1289, 616] width 12 height 12
select select "7"
select select "2"
select select "1"
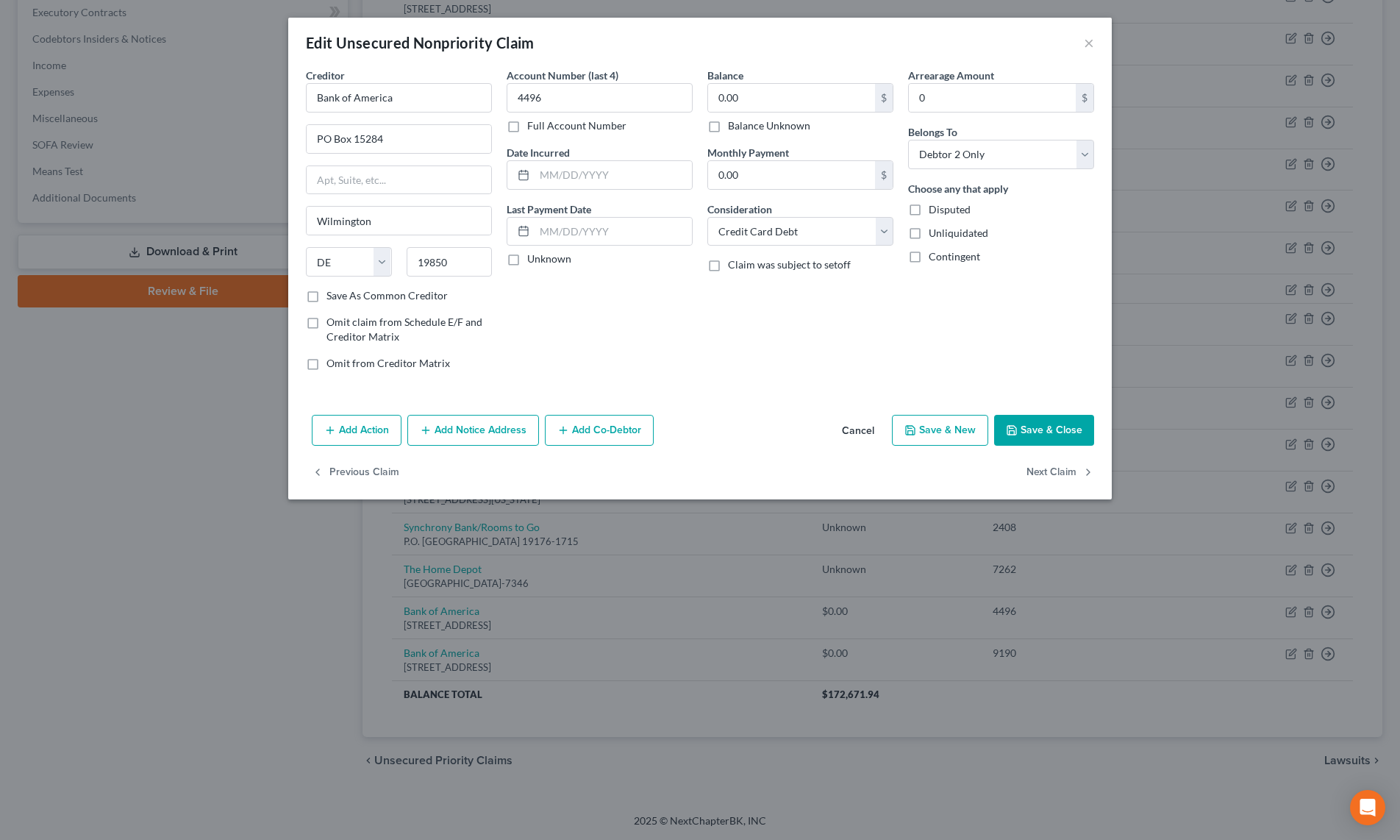
click at [1030, 425] on button "Save & Close" at bounding box center [1044, 430] width 100 height 31
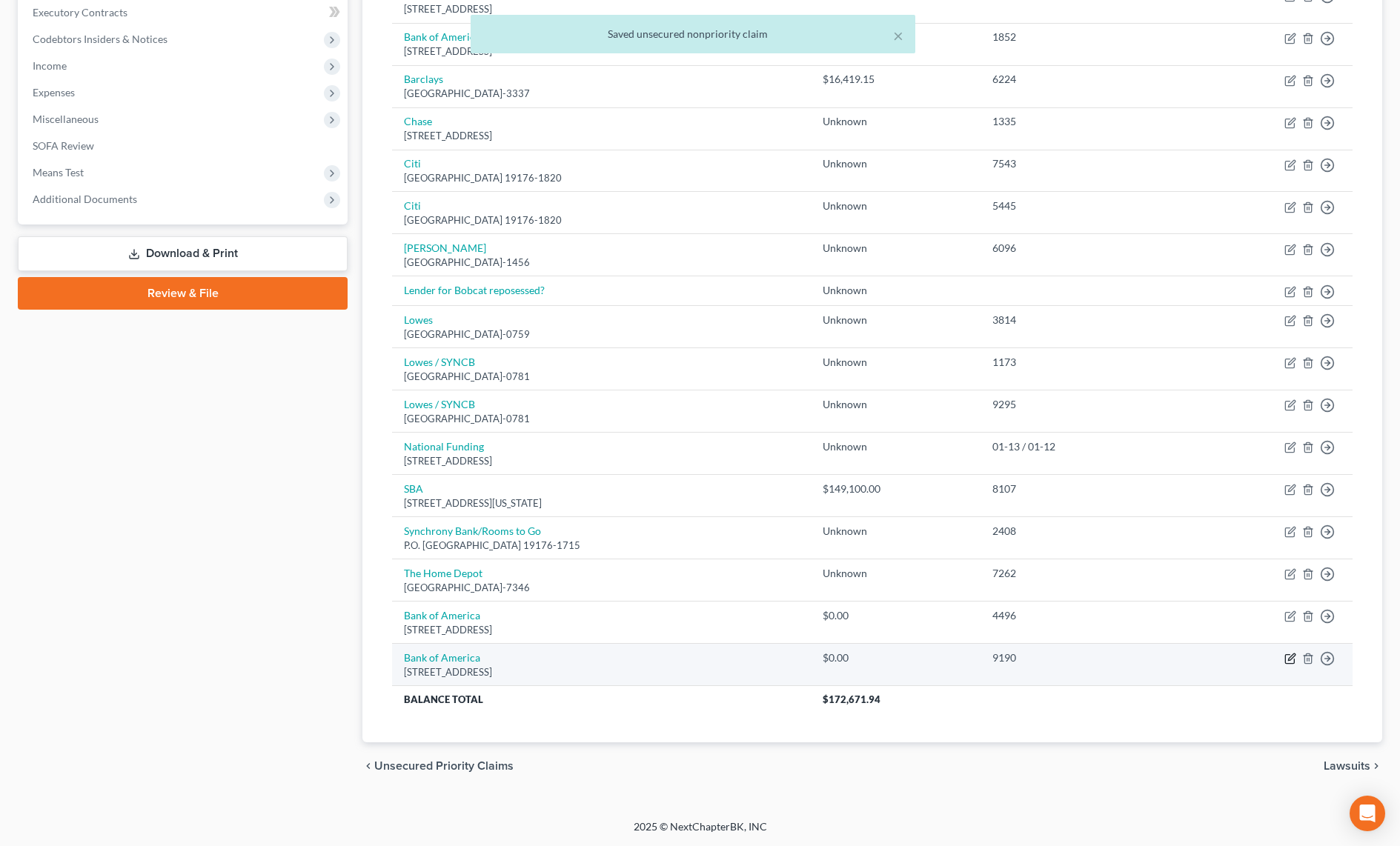
click at [1286, 660] on icon "button" at bounding box center [1289, 658] width 12 height 12
select select "7"
select select "2"
select select "1"
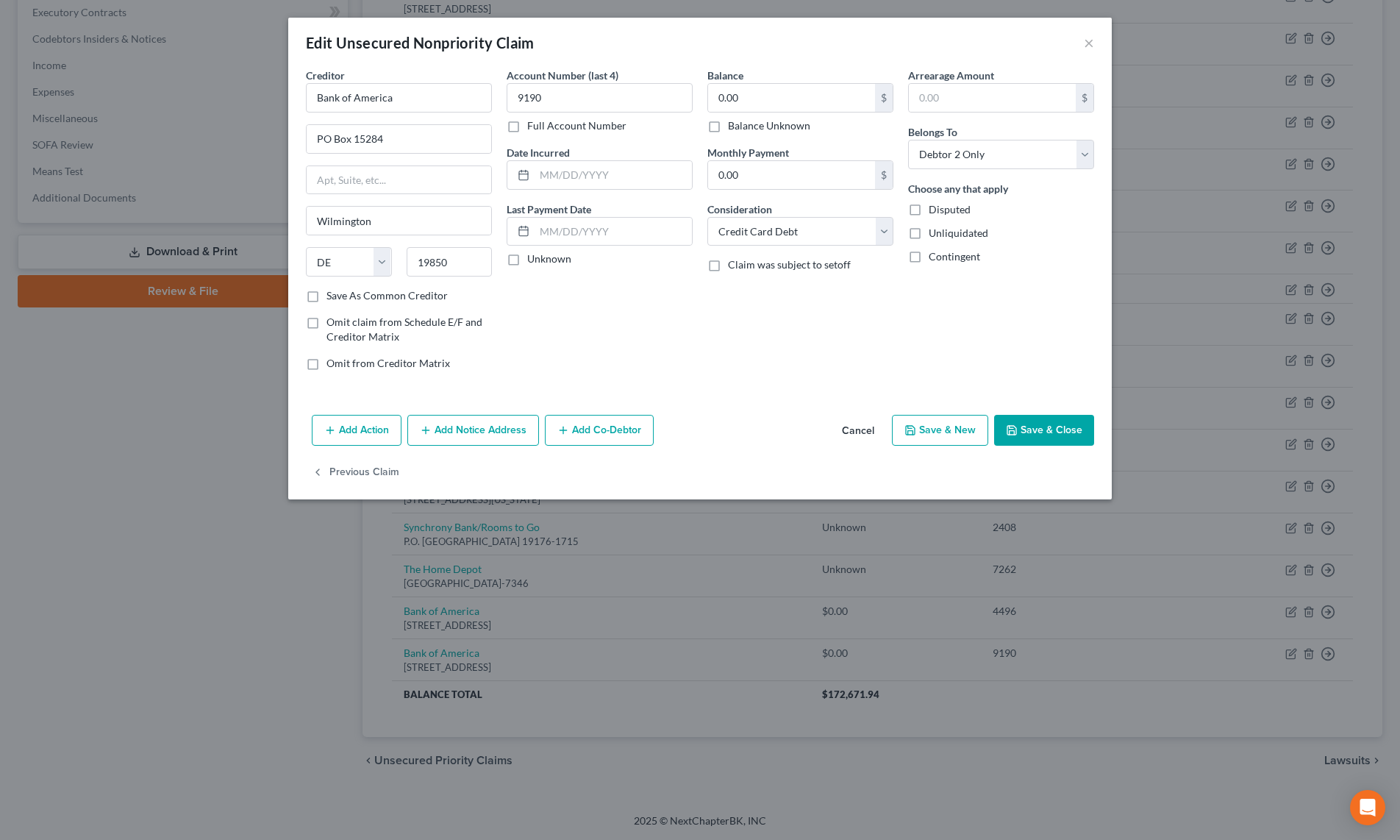
click at [1054, 428] on button "Save & Close" at bounding box center [1044, 430] width 100 height 31
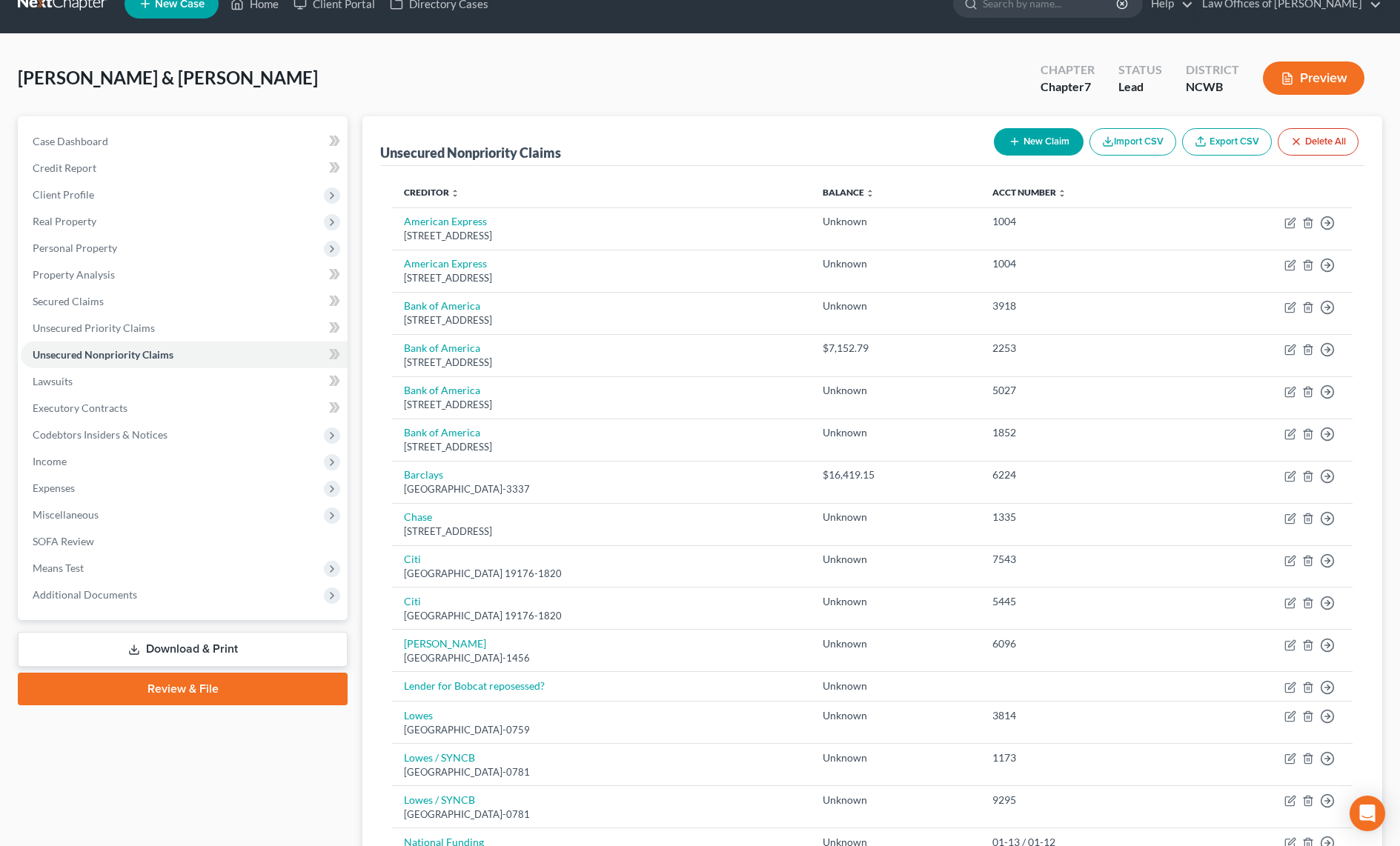
scroll to position [0, 0]
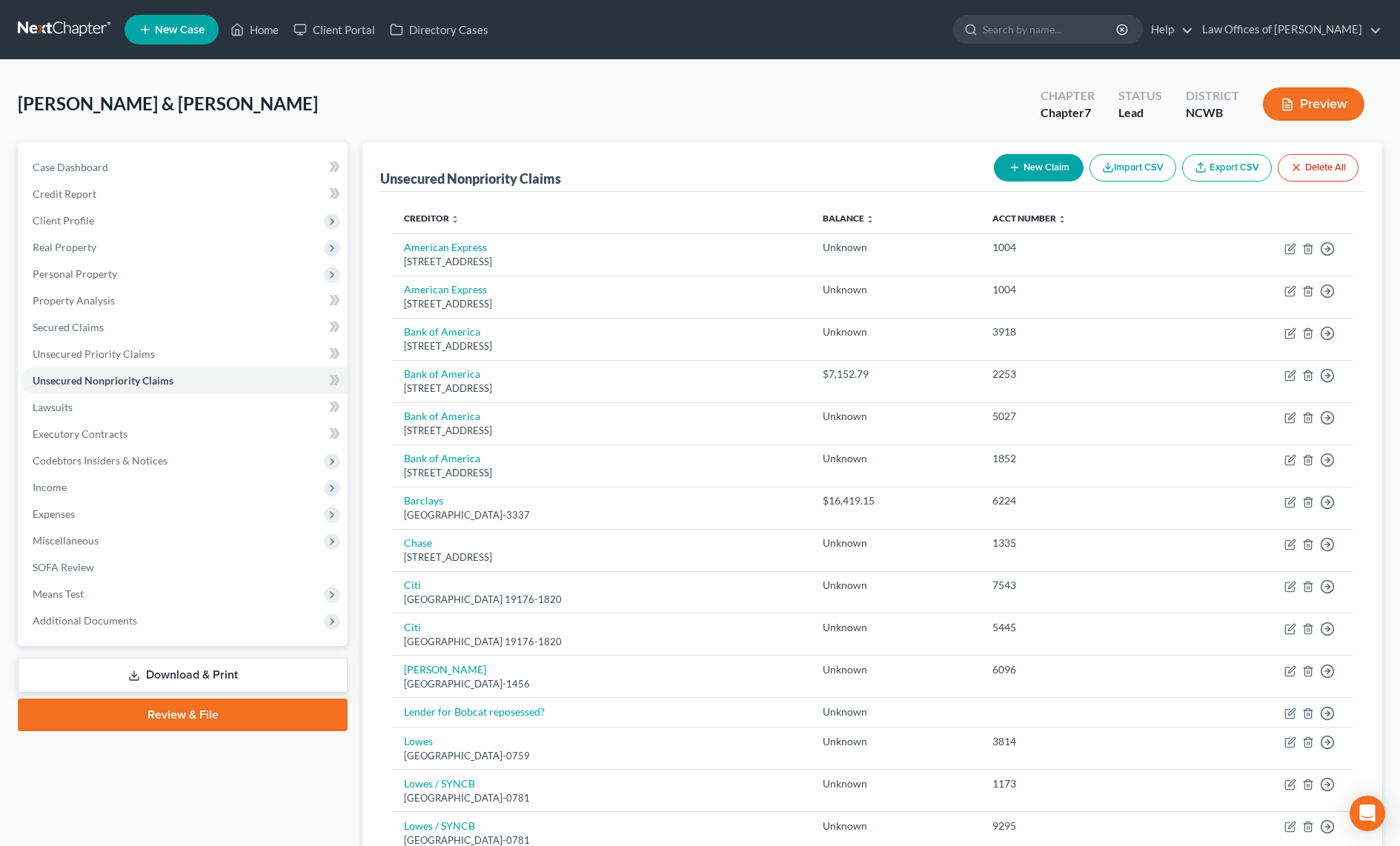
click at [1033, 160] on button "New Claim" at bounding box center [1038, 168] width 90 height 27
select select "2"
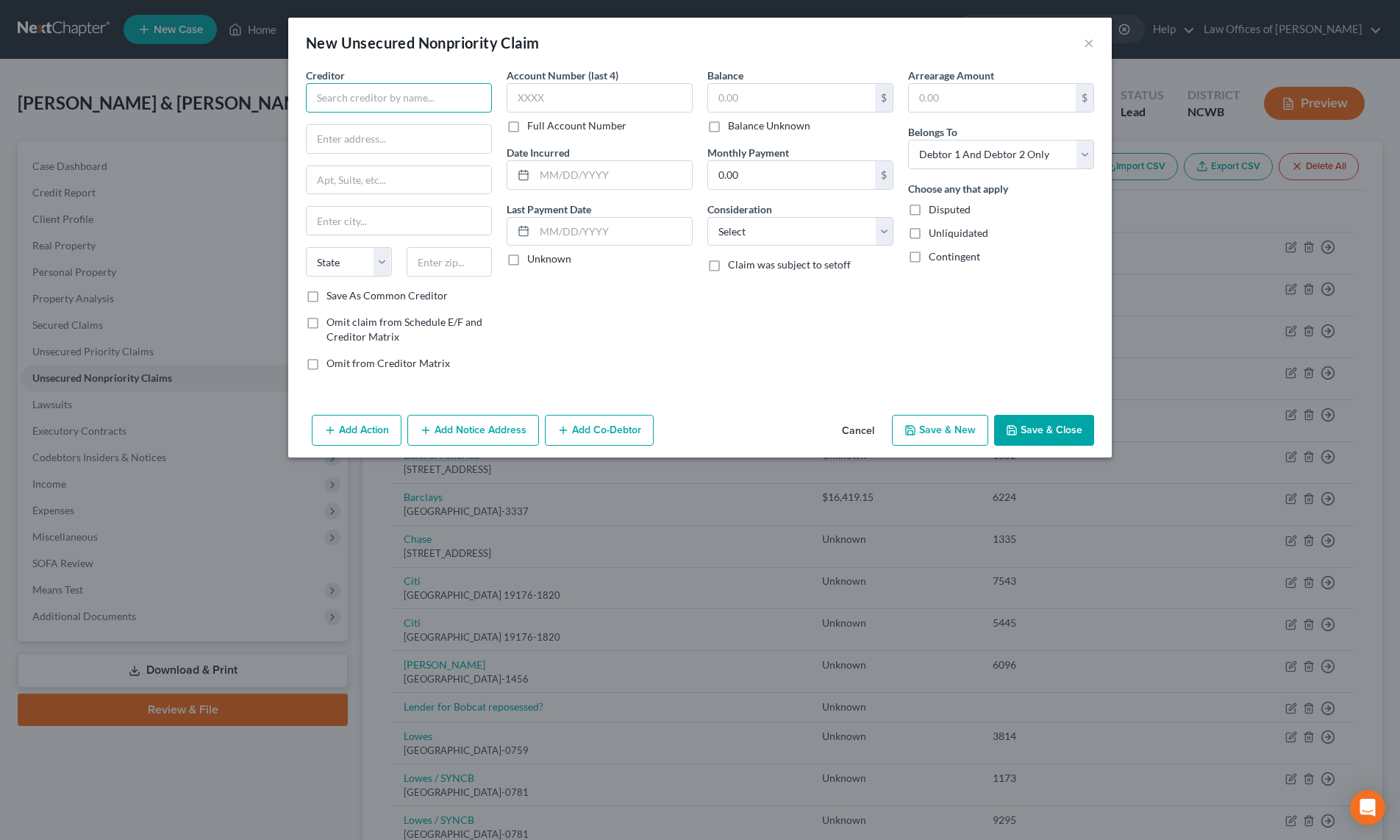
click at [396, 103] on input "text" at bounding box center [399, 98] width 186 height 30
click at [390, 131] on div "Attn: Bankruptcy Dept. P.O. Box 71783, Philadelphia, PA 19176" at bounding box center [403, 143] width 170 height 25
type input "Lowes / Synchrony Bank"
type input "Attn: Bankruptcy Dept."
type input "P.O. Box 71783"
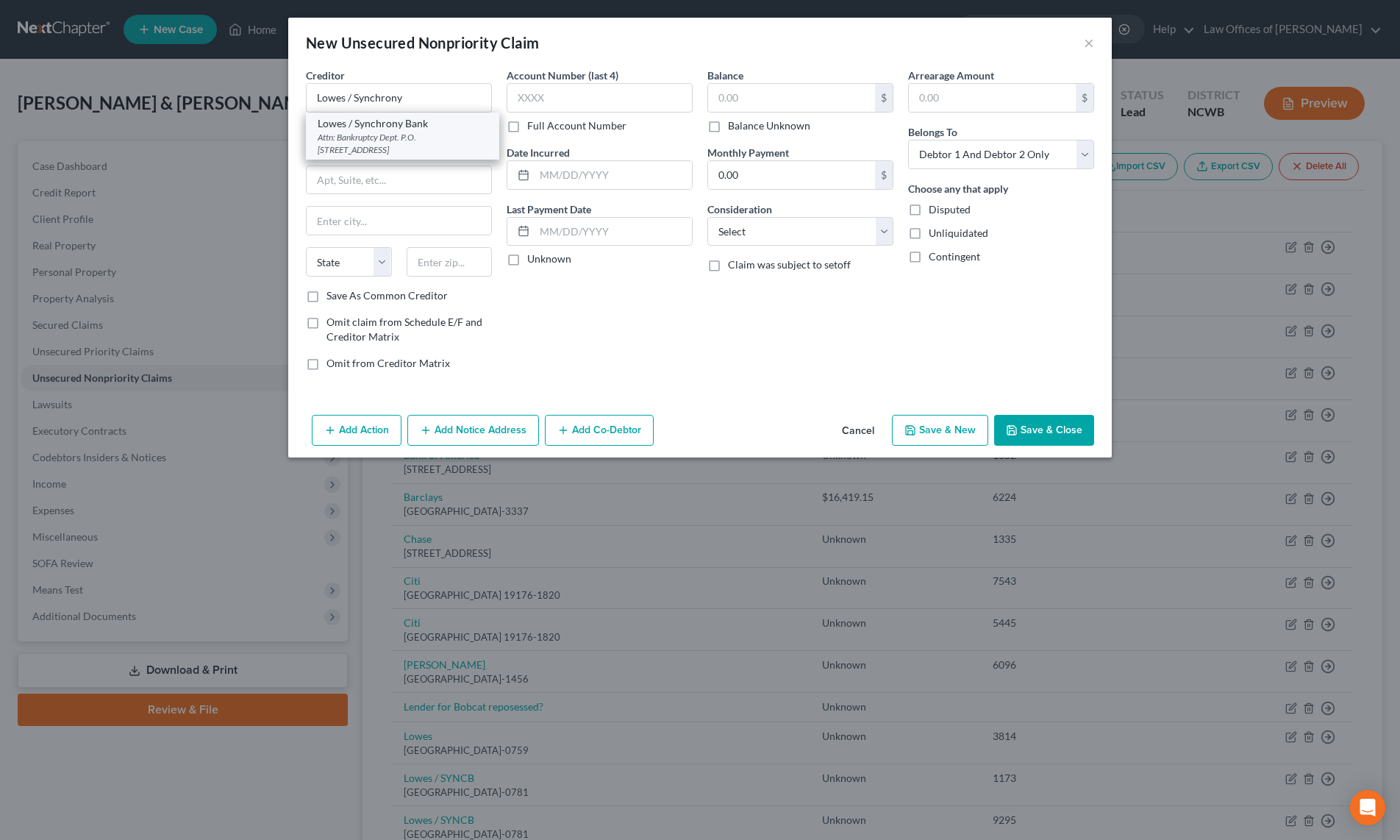
type input "Philadelphia"
select select "39"
type input "19176"
click at [397, 185] on input "P.O. Box 71783" at bounding box center [399, 180] width 184 height 28
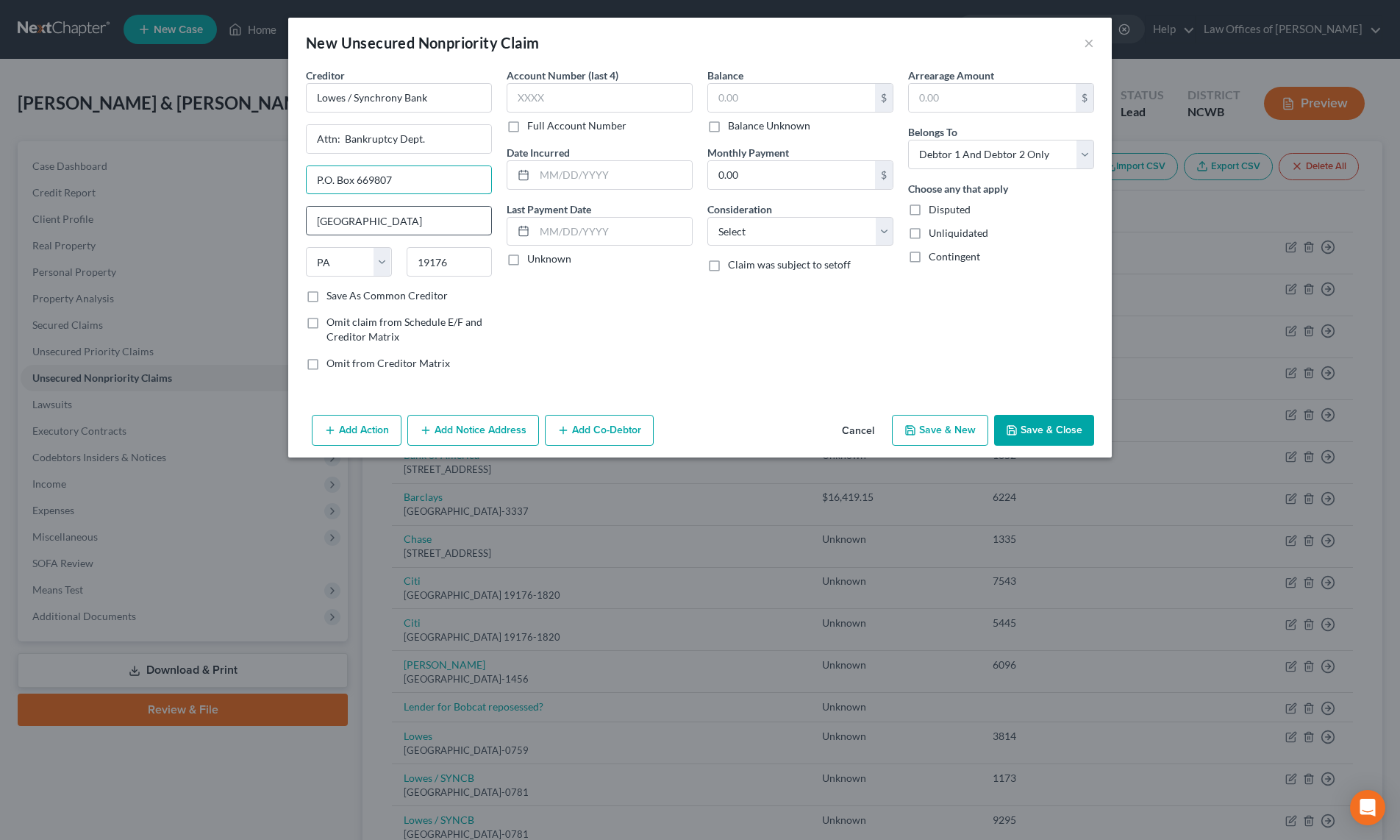
type input "P.O. Box 669807"
click at [374, 220] on input "Philadelphia" at bounding box center [399, 220] width 184 height 28
type input "P"
type input "D"
type input "Dallas"
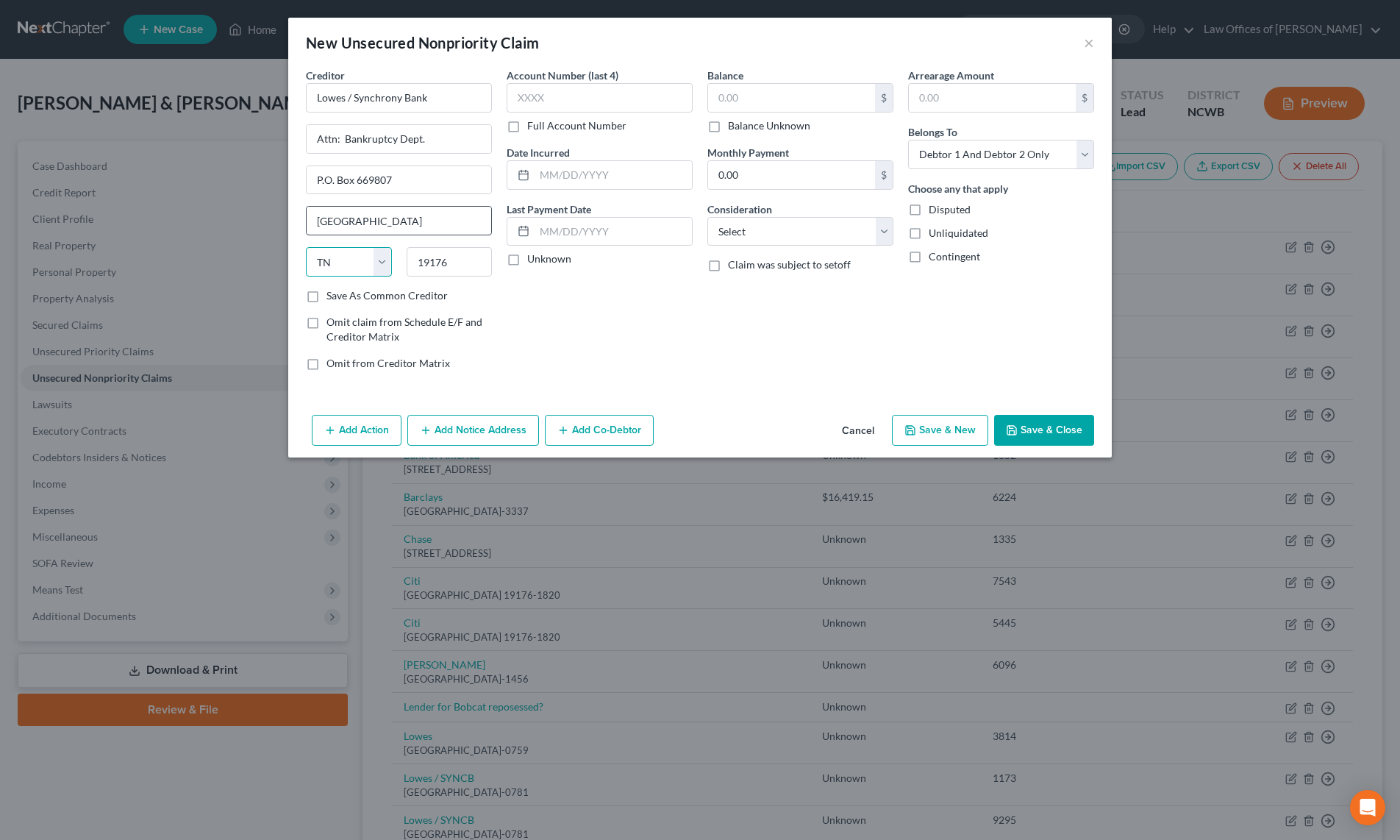
select select "45"
type input "75266"
click at [572, 100] on input "text" at bounding box center [600, 98] width 186 height 30
type input "8845"
click at [929, 153] on select "Select Debtor 1 Only Debtor 2 Only Debtor 1 And Debtor 2 Only At Least One Of T…" at bounding box center [1001, 154] width 186 height 30
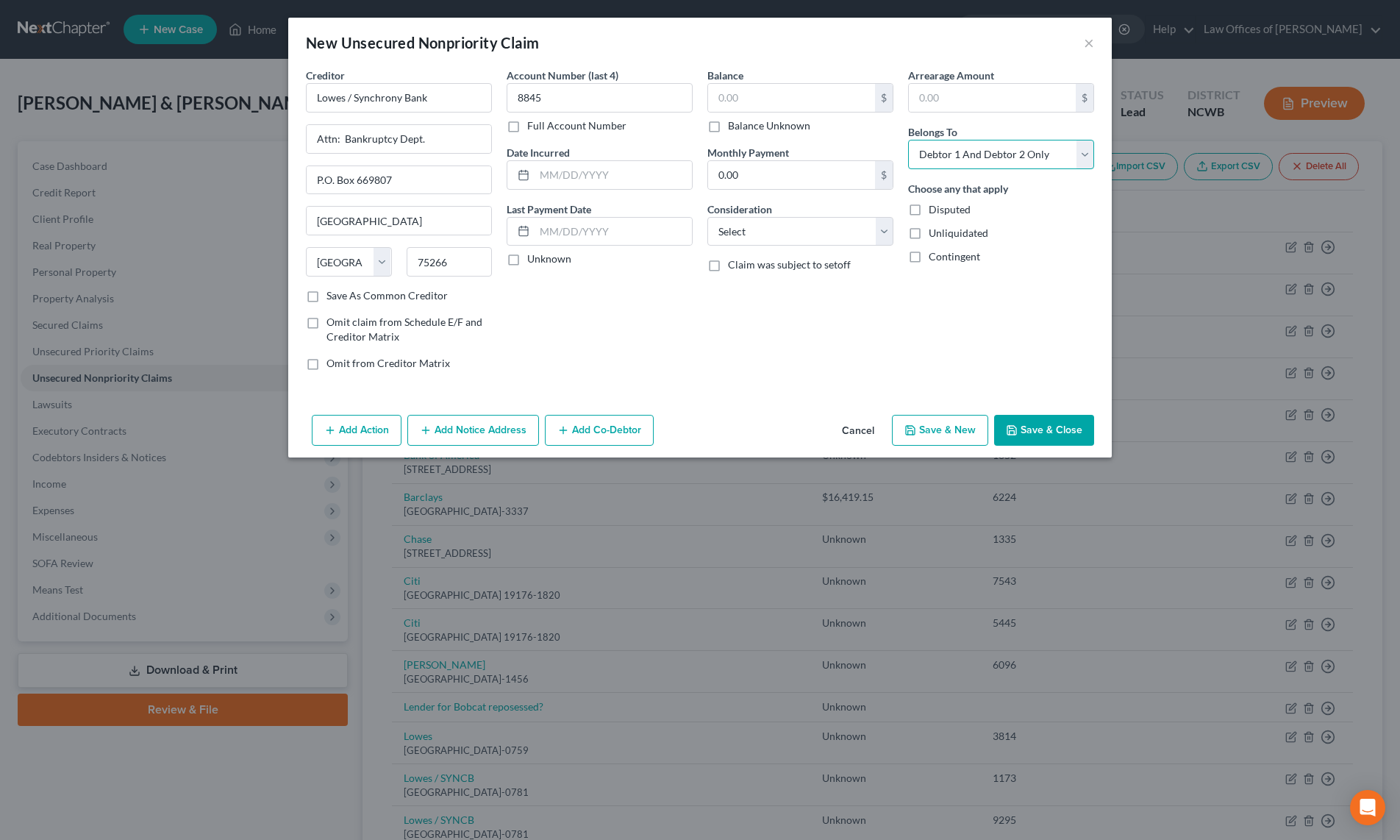
select select "1"
click at [908, 139] on select "Select Debtor 1 Only Debtor 2 Only Debtor 1 And Debtor 2 Only At Least One Of T…" at bounding box center [1001, 154] width 186 height 30
click at [836, 230] on select "Select Cable / Satellite Services Collection Agency Credit Card Debt Debt Couns…" at bounding box center [800, 231] width 186 height 30
select select "2"
click at [707, 217] on select "Select Cable / Satellite Services Collection Agency Credit Card Debt Debt Couns…" at bounding box center [800, 231] width 186 height 30
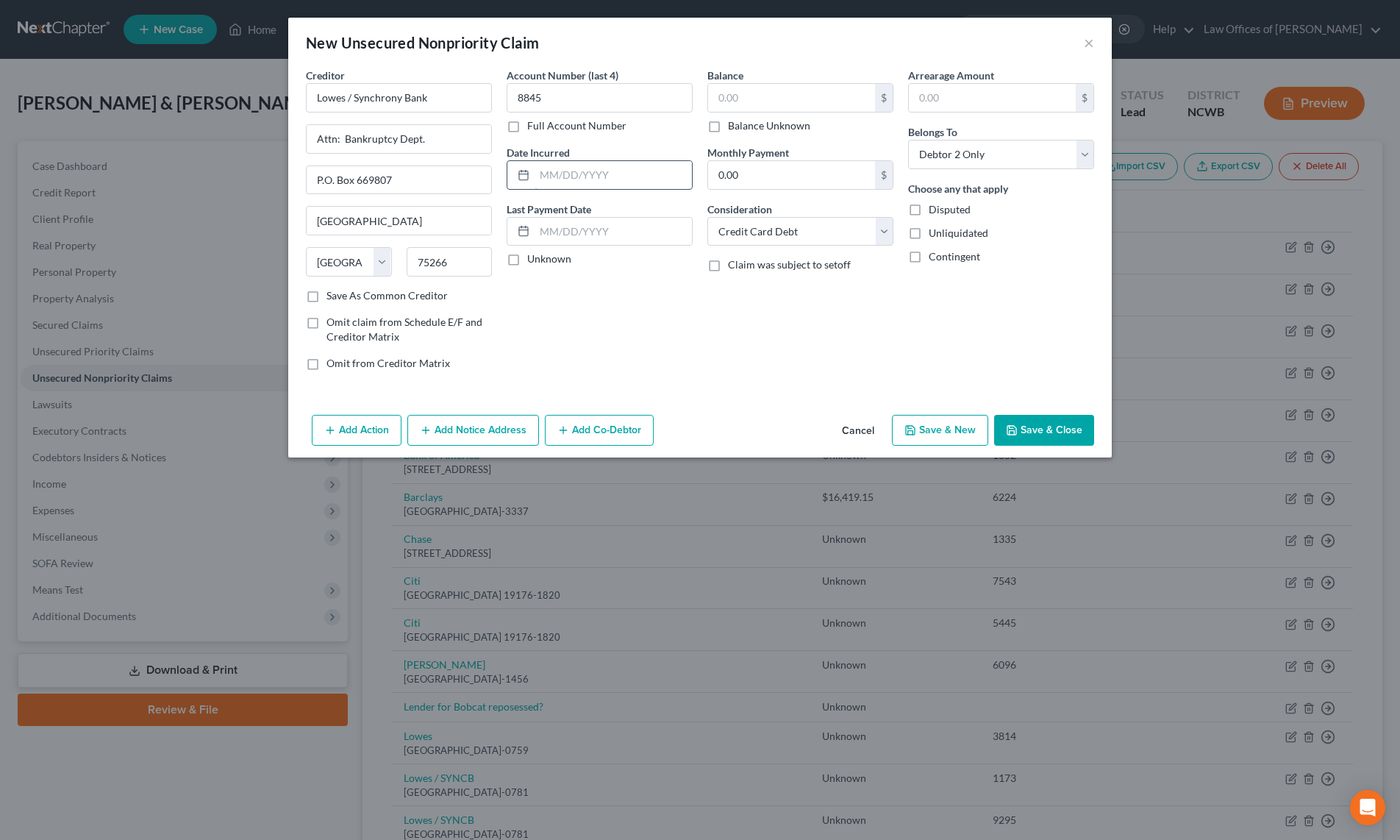
click at [589, 171] on input "text" at bounding box center [614, 175] width 158 height 28
type input "2020"
click at [1023, 426] on button "Save & Close" at bounding box center [1044, 430] width 100 height 31
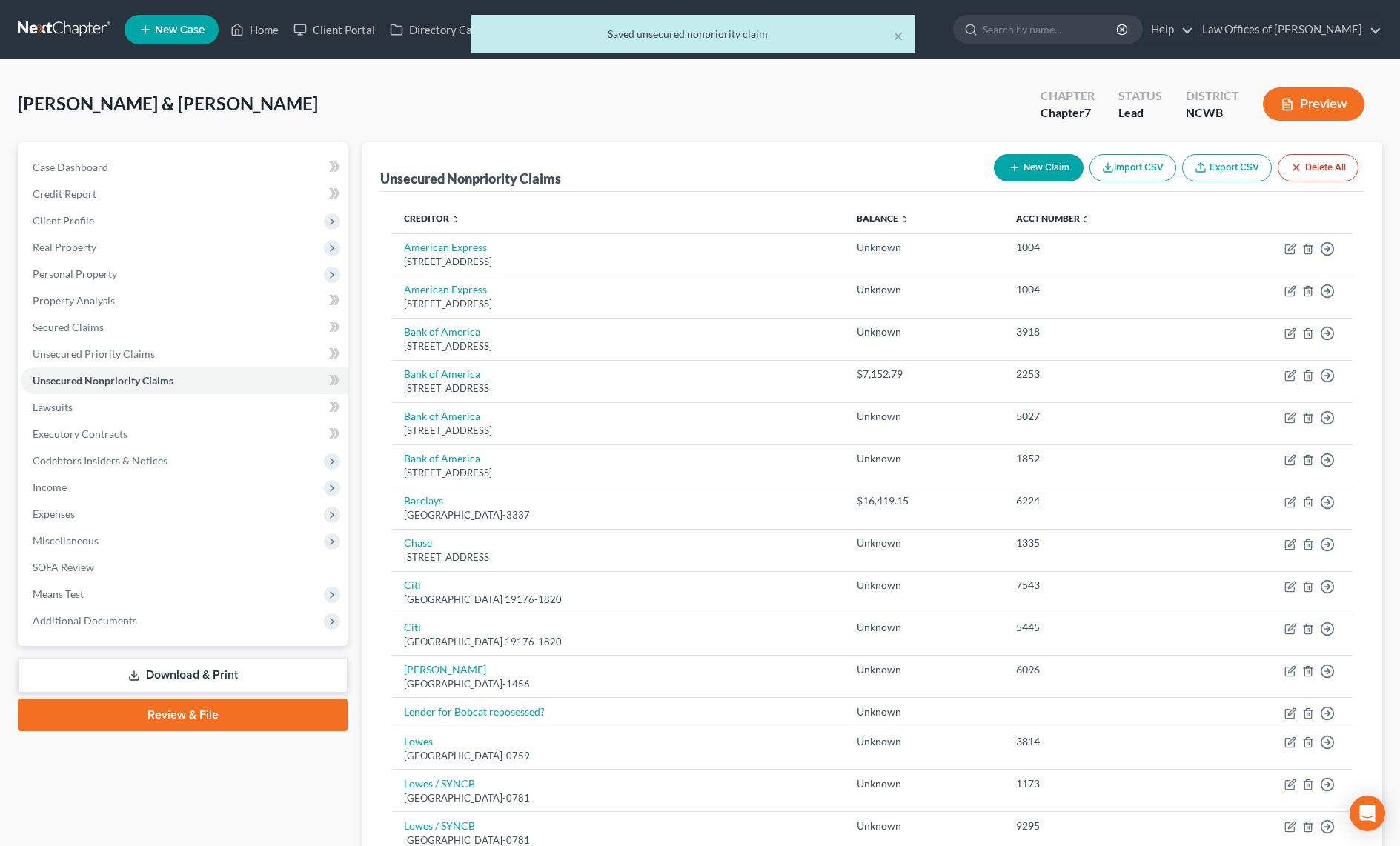
click at [1010, 160] on button "New Claim" at bounding box center [1038, 168] width 90 height 27
select select "2"
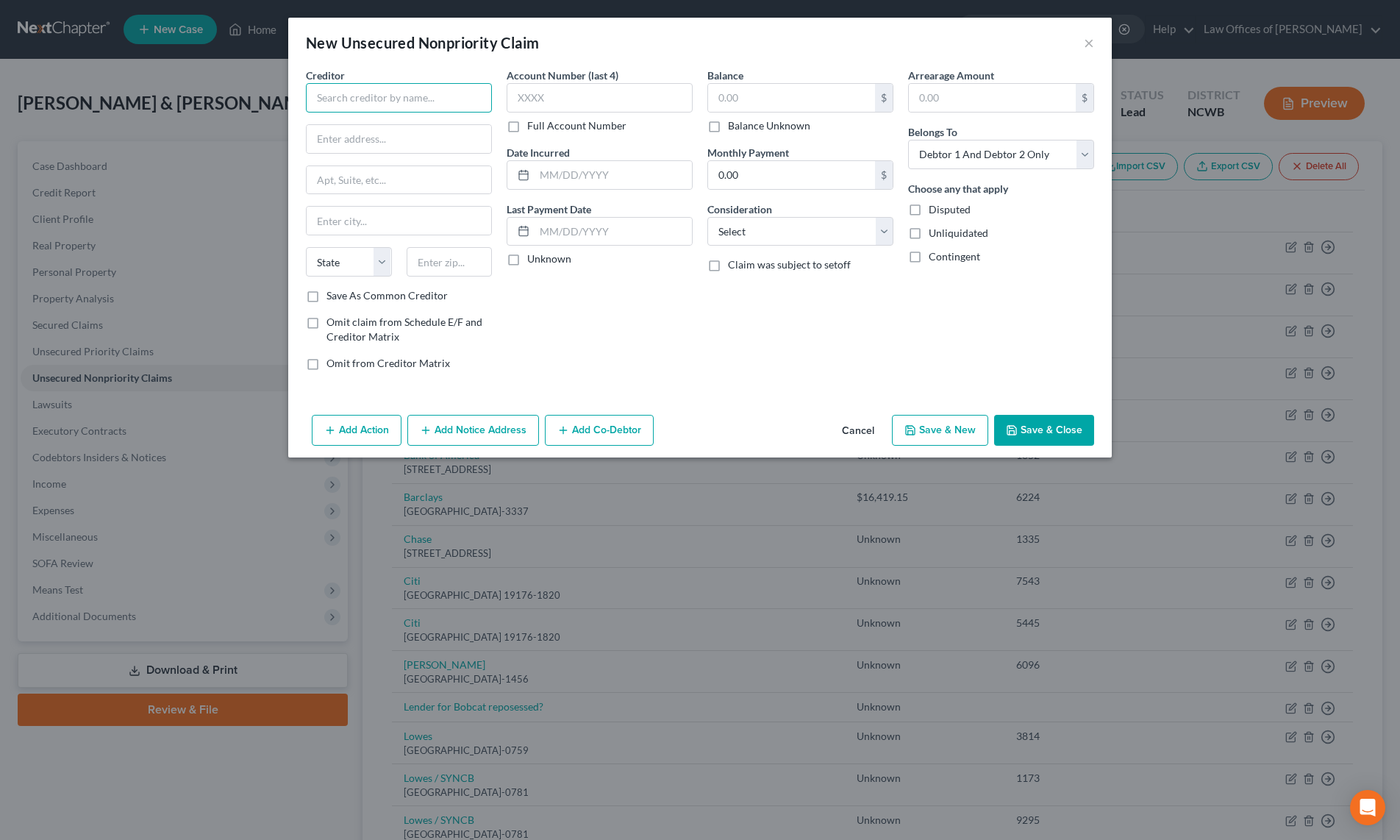
click at [423, 104] on input "text" at bounding box center [399, 98] width 186 height 30
type input "Old Navy / Barclay"
type input "PO Box 13337"
click at [356, 227] on input "text" at bounding box center [399, 220] width 184 height 28
type input "Philadelphia"
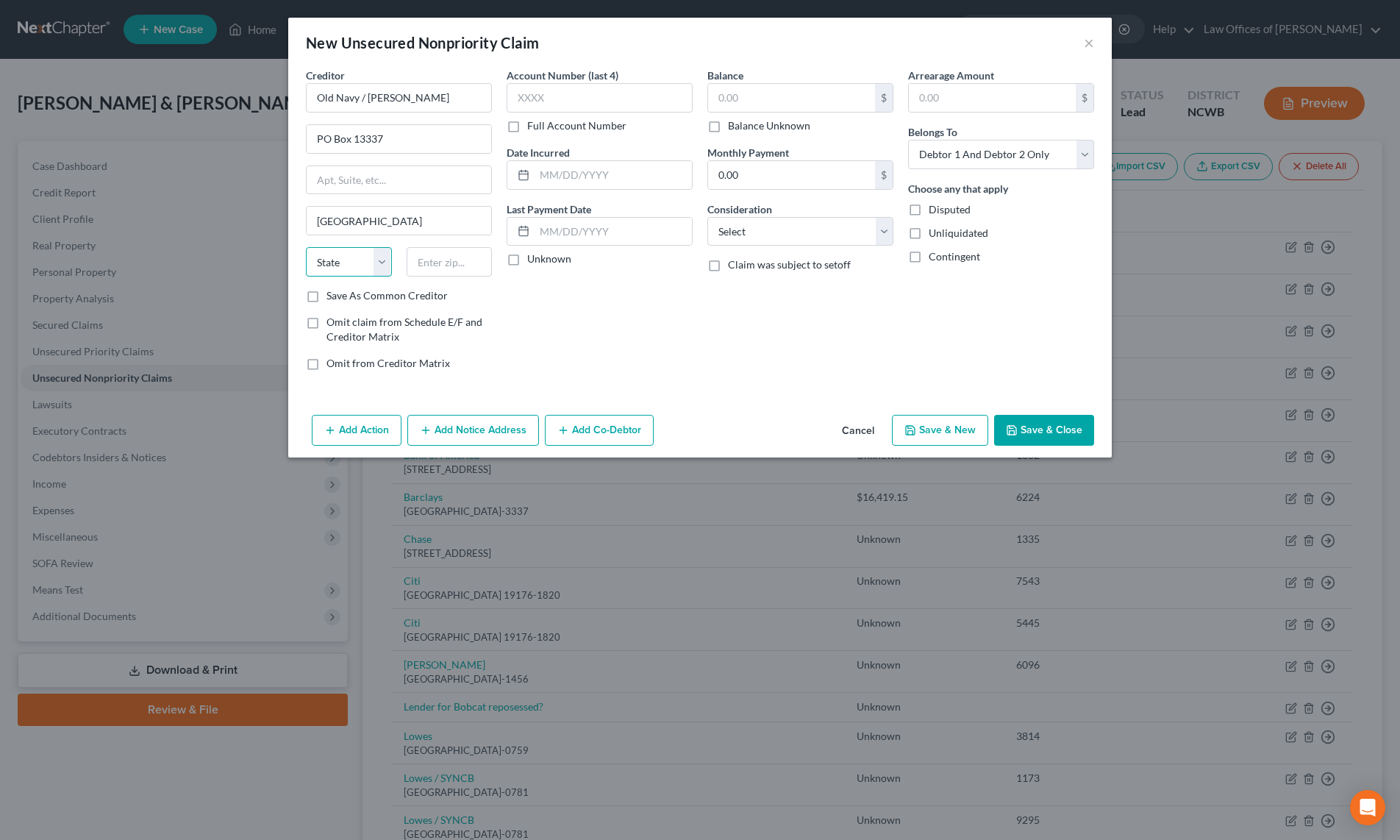
click at [334, 251] on select "State AL AK AR AZ CA CO CT DE DC FL GA GU HI ID IL IN IA KS KY LA ME MD MA MI M…" at bounding box center [348, 262] width 86 height 30
select select "39"
click at [306, 247] on select "State AL AK AR AZ CA CO CT DE DC FL GA GU HI ID IL IN IA KS KY LA ME MD MA MI M…" at bounding box center [348, 262] width 86 height 30
type input "19101-3337"
click at [589, 93] on input "text" at bounding box center [600, 98] width 186 height 30
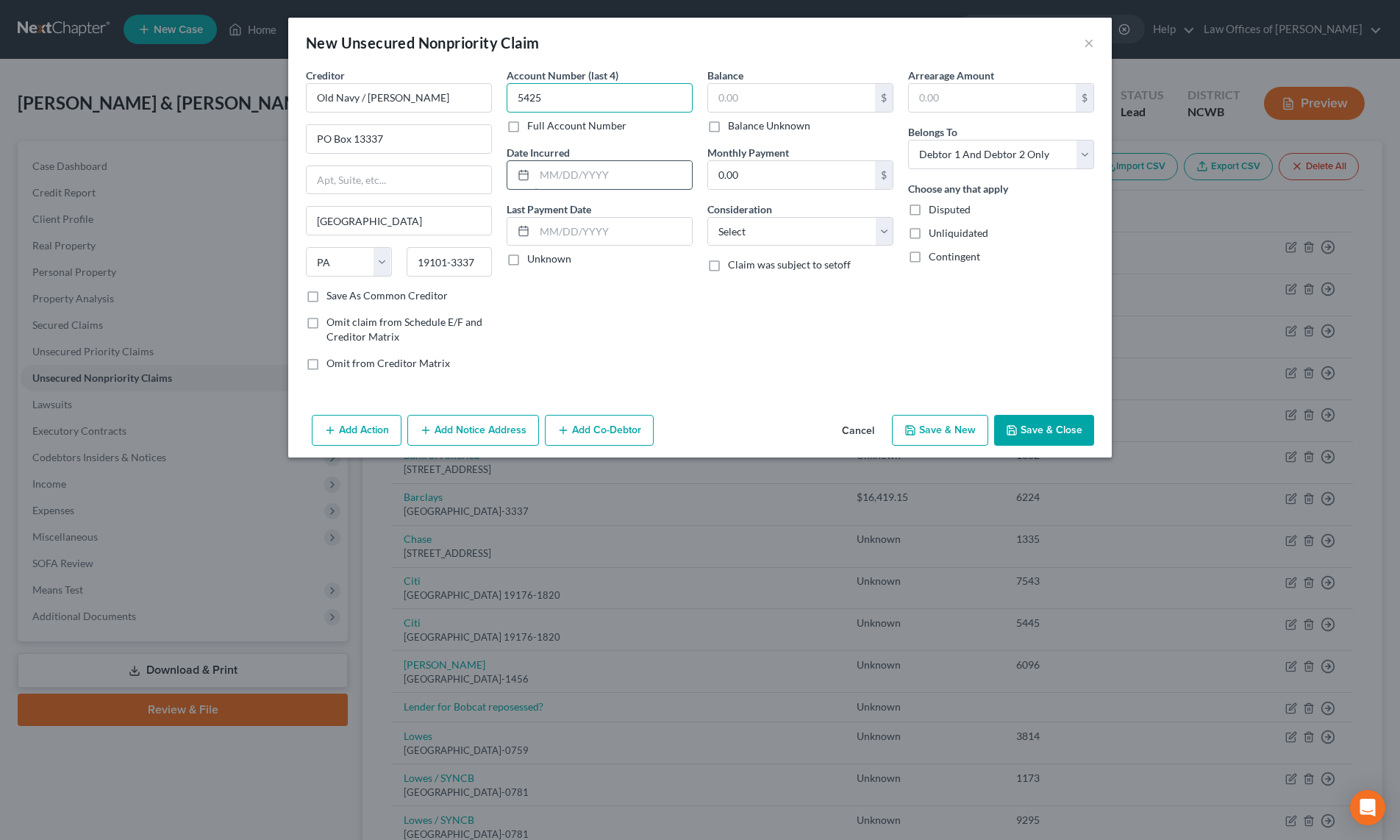
type input "5425"
click at [594, 174] on input "text" at bounding box center [614, 175] width 158 height 28
type input "2023"
click at [741, 220] on select "Select Cable / Satellite Services Collection Agency Credit Card Debt Debt Couns…" at bounding box center [800, 231] width 186 height 30
select select "2"
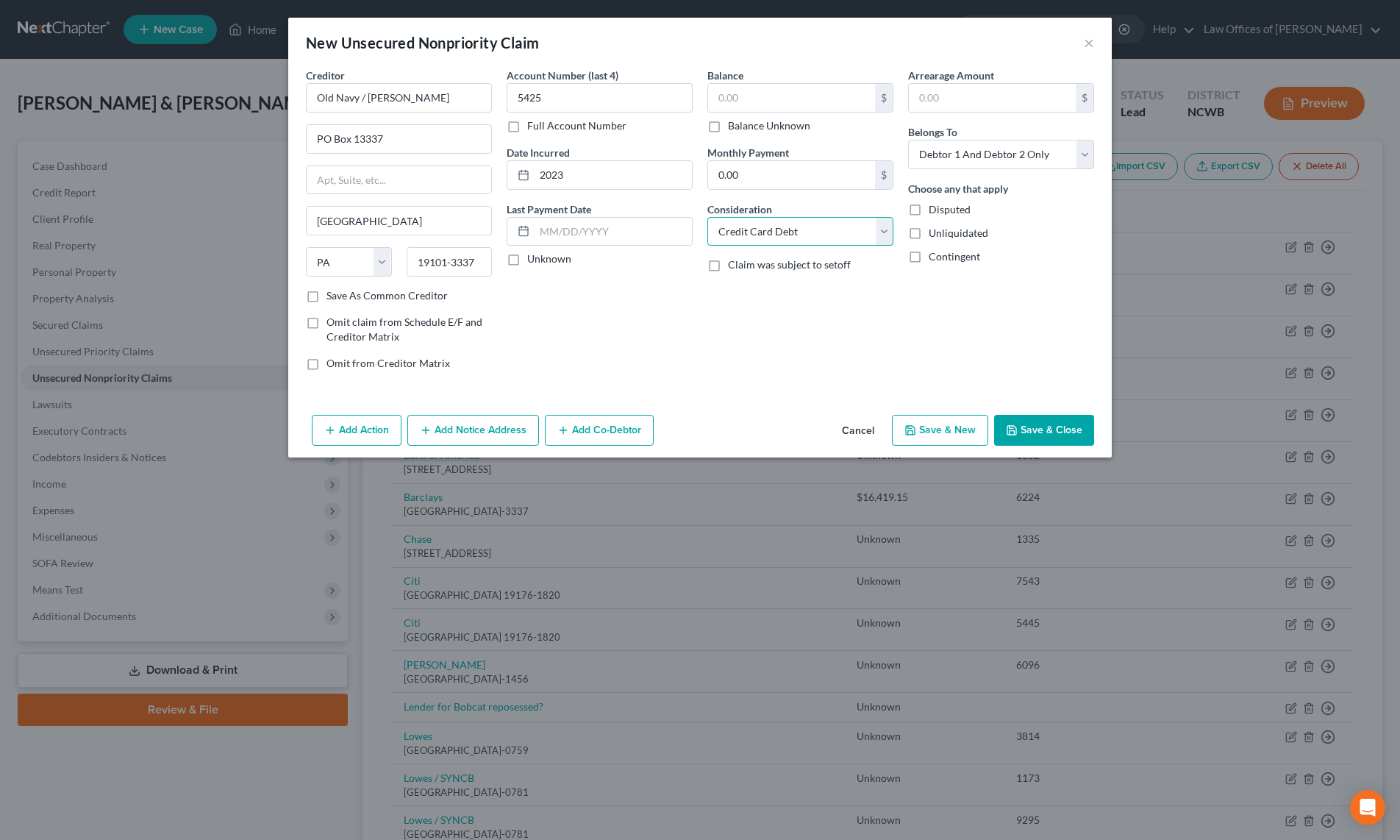
click at [707, 217] on select "Select Cable / Satellite Services Collection Agency Credit Card Debt Debt Couns…" at bounding box center [800, 231] width 186 height 30
click at [923, 159] on select "Select Debtor 1 Only Debtor 2 Only Debtor 1 And Debtor 2 Only At Least One Of T…" at bounding box center [1001, 154] width 186 height 30
select select "1"
click at [908, 139] on select "Select Debtor 1 Only Debtor 2 Only Debtor 1 And Debtor 2 Only At Least One Of T…" at bounding box center [1001, 154] width 186 height 30
click at [1063, 423] on button "Save & Close" at bounding box center [1044, 430] width 100 height 31
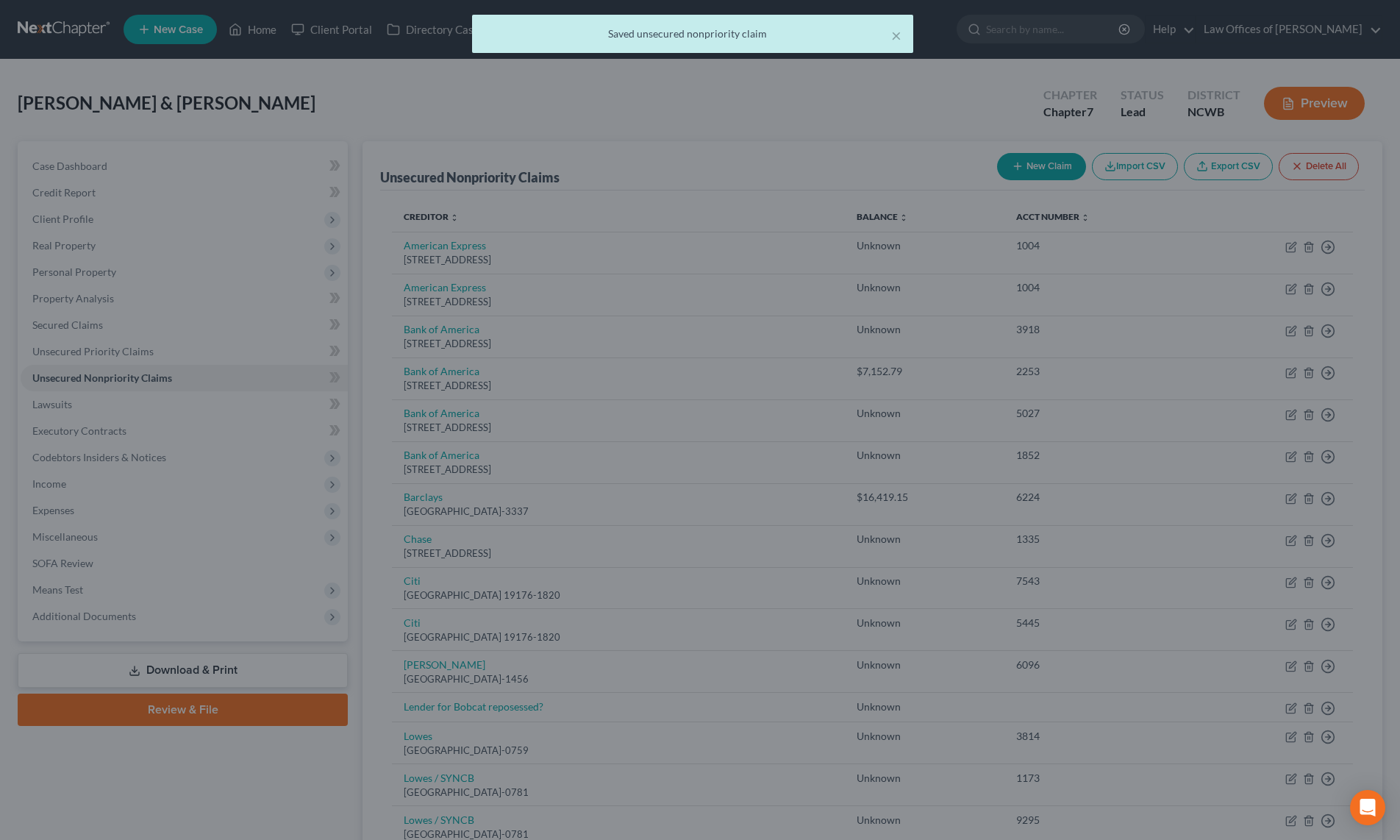
type input "0.00"
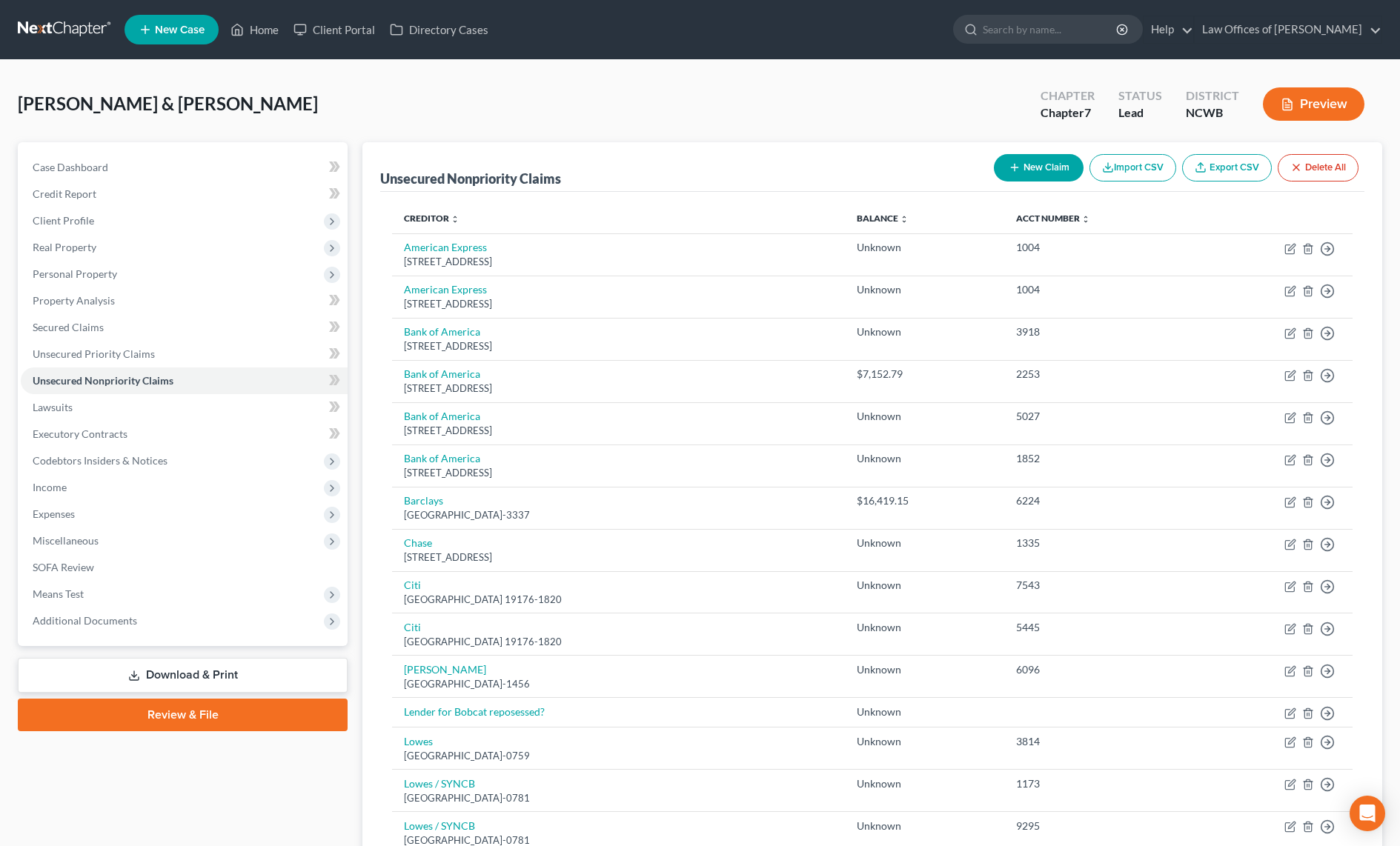
click at [1017, 173] on icon "button" at bounding box center [1014, 167] width 12 height 12
select select "2"
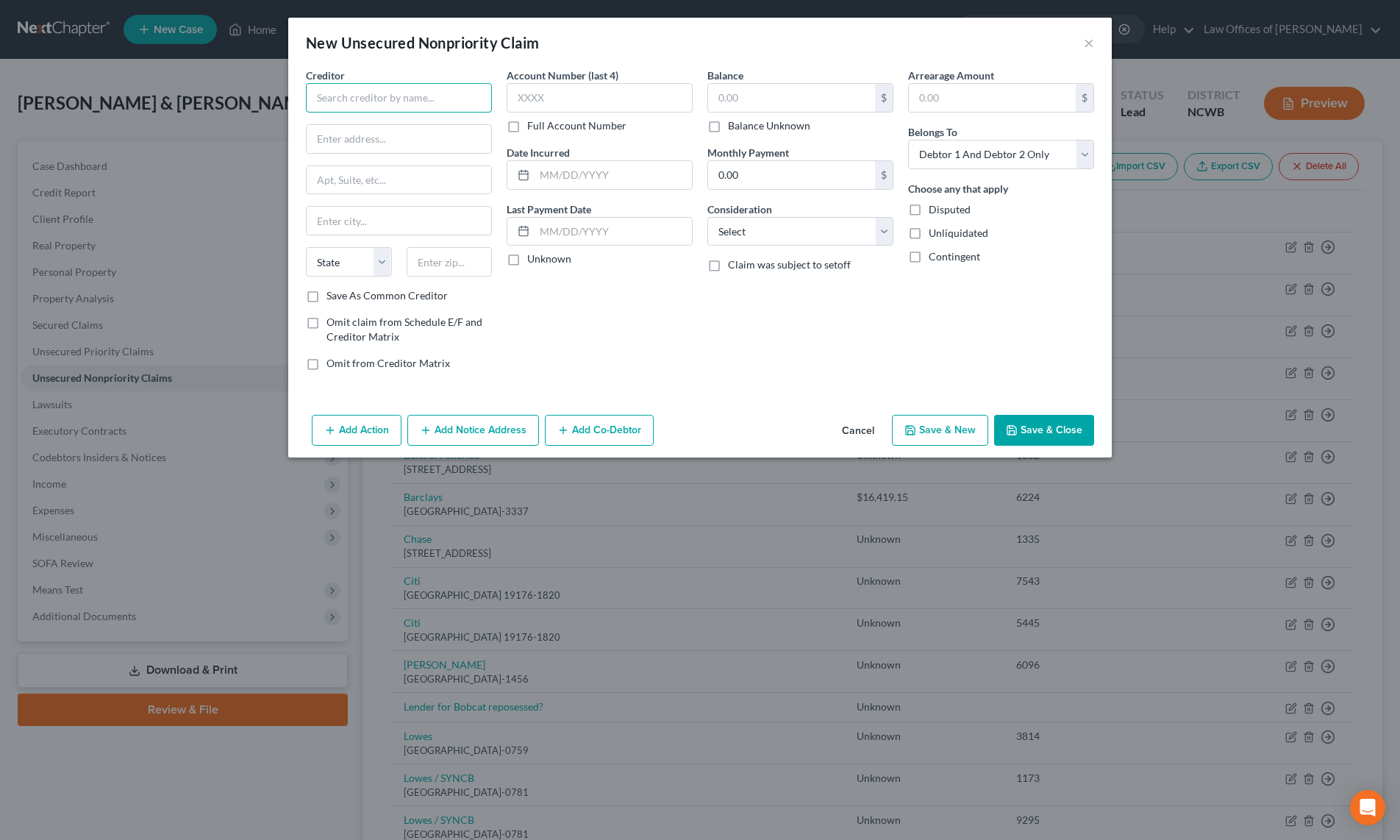
click at [341, 105] on input "text" at bounding box center [399, 98] width 186 height 30
type input "Access One"
type input "PO Box 746175"
type input "Atlanta"
select select "10"
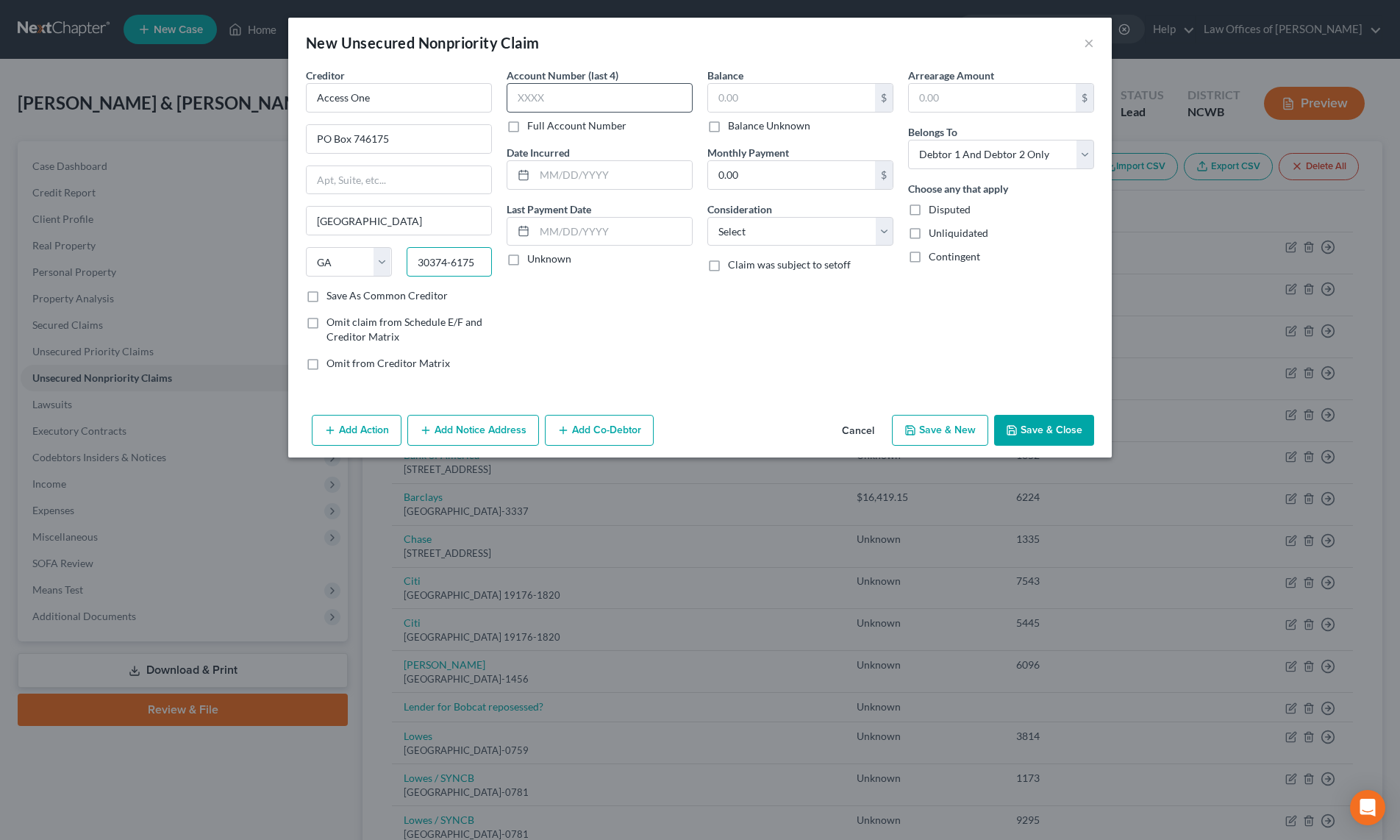
type input "30374-6175"
click at [529, 105] on input "text" at bounding box center [600, 98] width 186 height 30
type input "4193"
click at [763, 235] on select "Select Cable / Satellite Services Collection Agency Credit Card Debt Debt Couns…" at bounding box center [800, 231] width 186 height 30
select select "9"
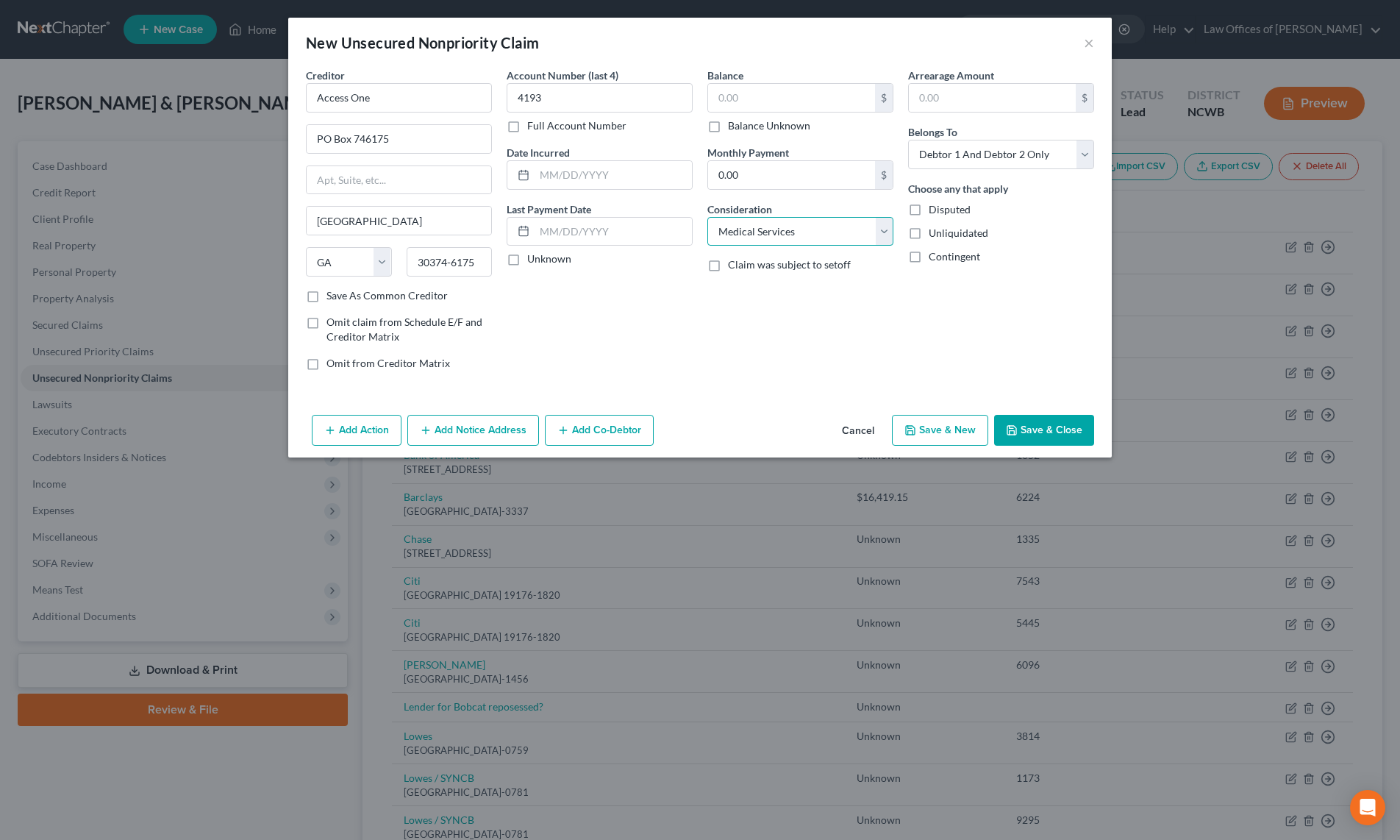
click at [707, 217] on select "Select Cable / Satellite Services Collection Agency Credit Card Debt Debt Couns…" at bounding box center [800, 231] width 186 height 30
click at [963, 159] on select "Select Debtor 1 Only Debtor 2 Only Debtor 1 And Debtor 2 Only At Least One Of T…" at bounding box center [1001, 154] width 186 height 30
select select "1"
click at [908, 139] on select "Select Debtor 1 Only Debtor 2 Only Debtor 1 And Debtor 2 Only At Least One Of T…" at bounding box center [1001, 154] width 186 height 30
click at [434, 428] on button "Add Notice Address" at bounding box center [473, 430] width 131 height 31
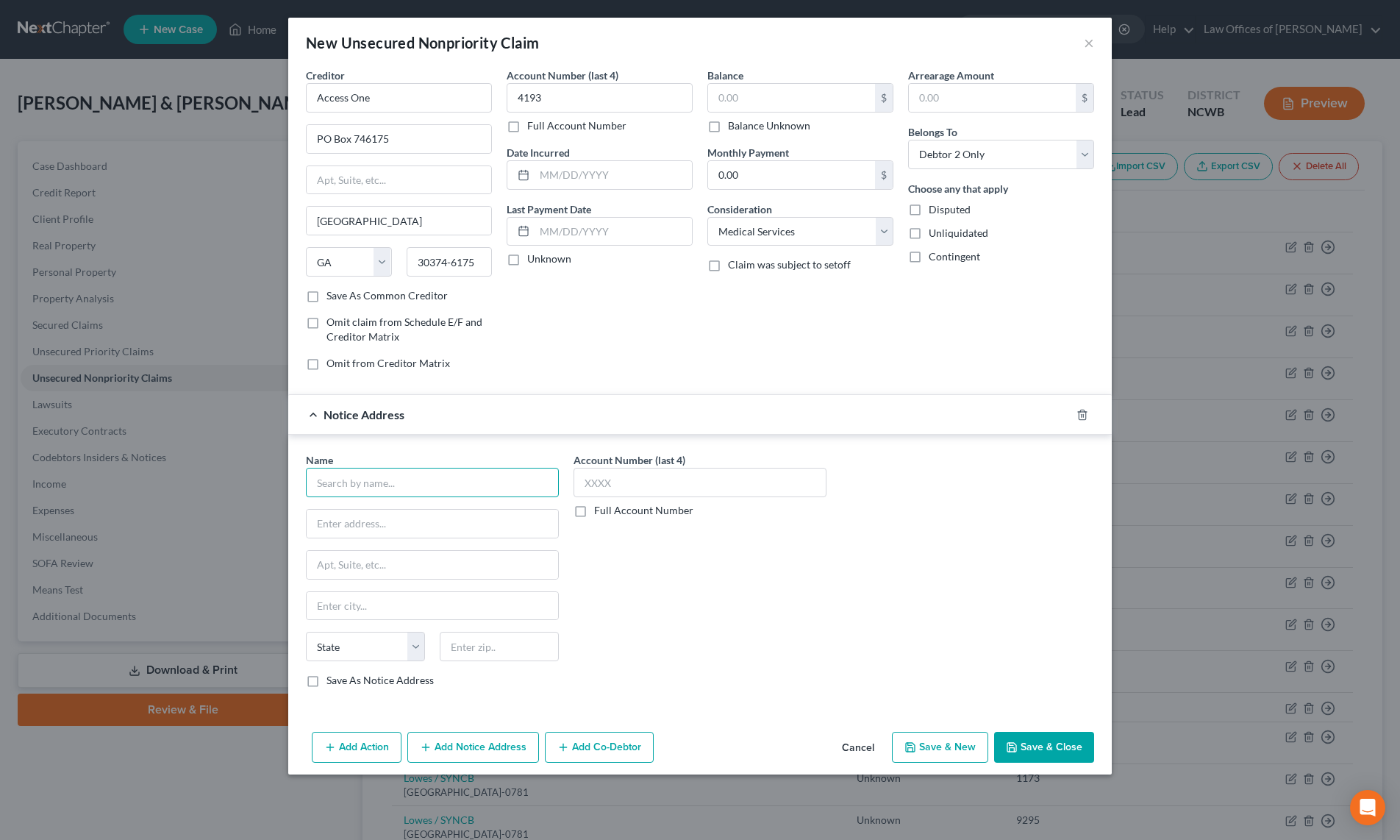
click at [400, 480] on input "text" at bounding box center [432, 482] width 253 height 30
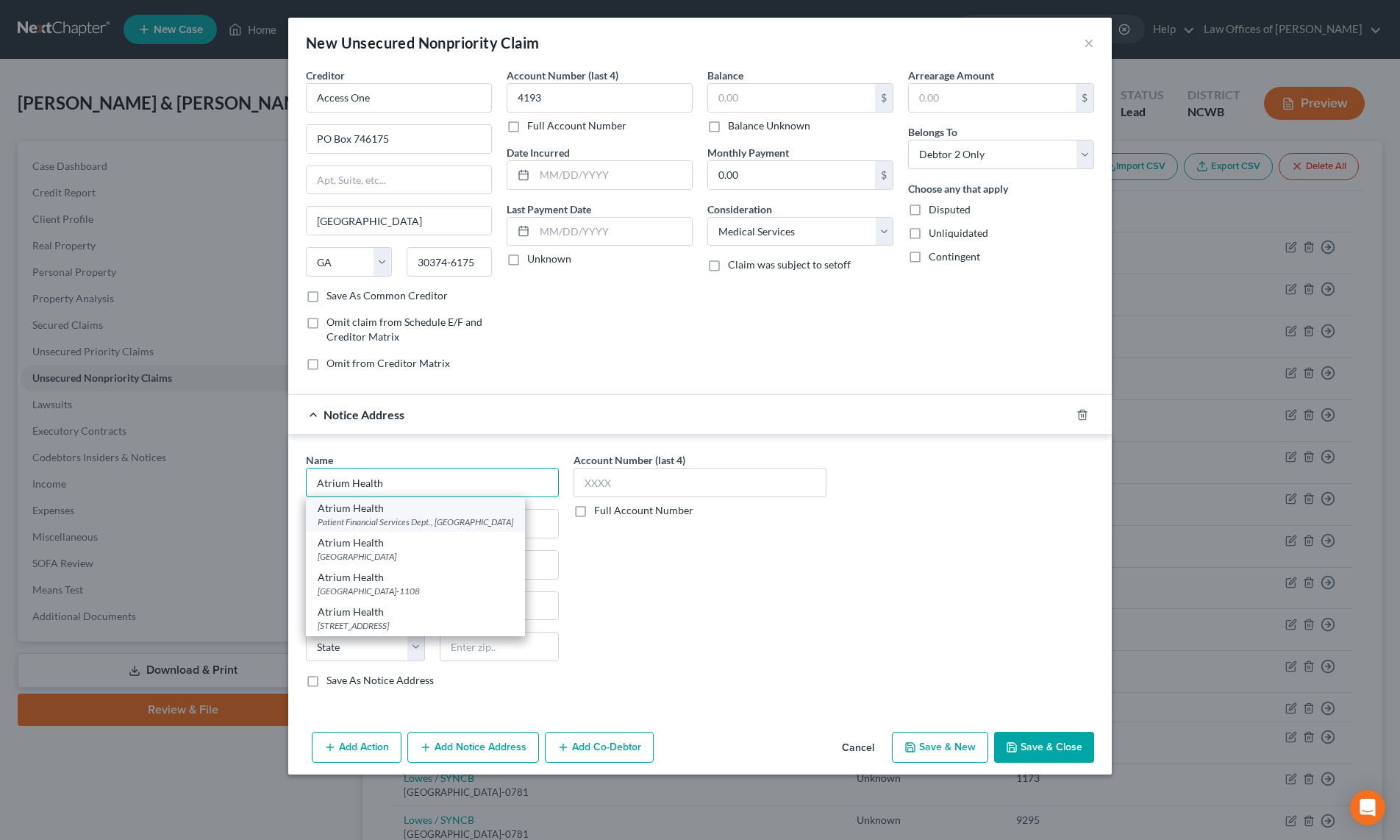
type input "Atrium Health"
click at [405, 522] on div "Patient Financial Services Dept., Cleveland, OH 44193" at bounding box center [416, 522] width 195 height 13
type input "Patient Financial Services Dept."
type input "Cleveland"
select select "36"
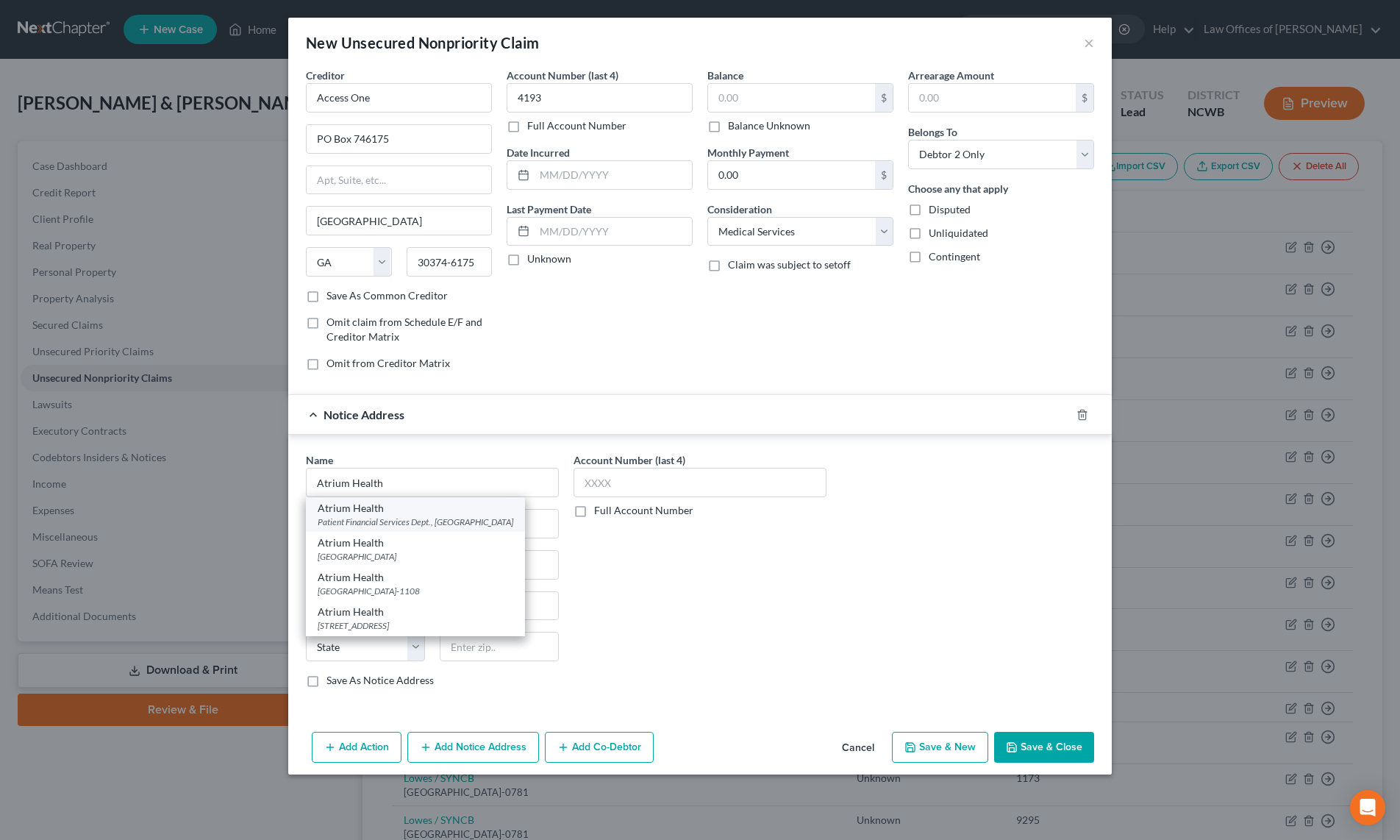
type input "44193"
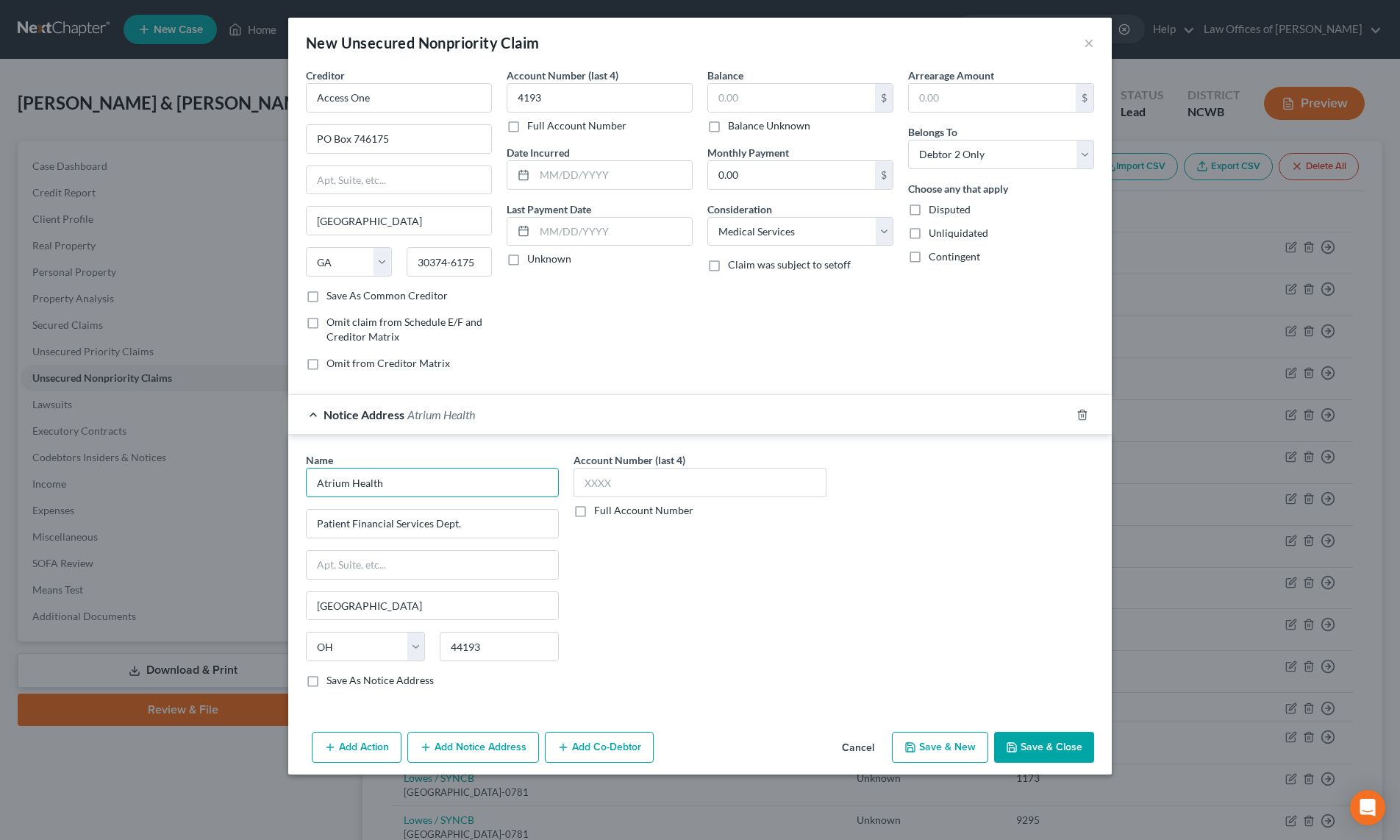
click at [424, 488] on input "Atrium Health" at bounding box center [432, 482] width 253 height 30
type input "Atrium Health"
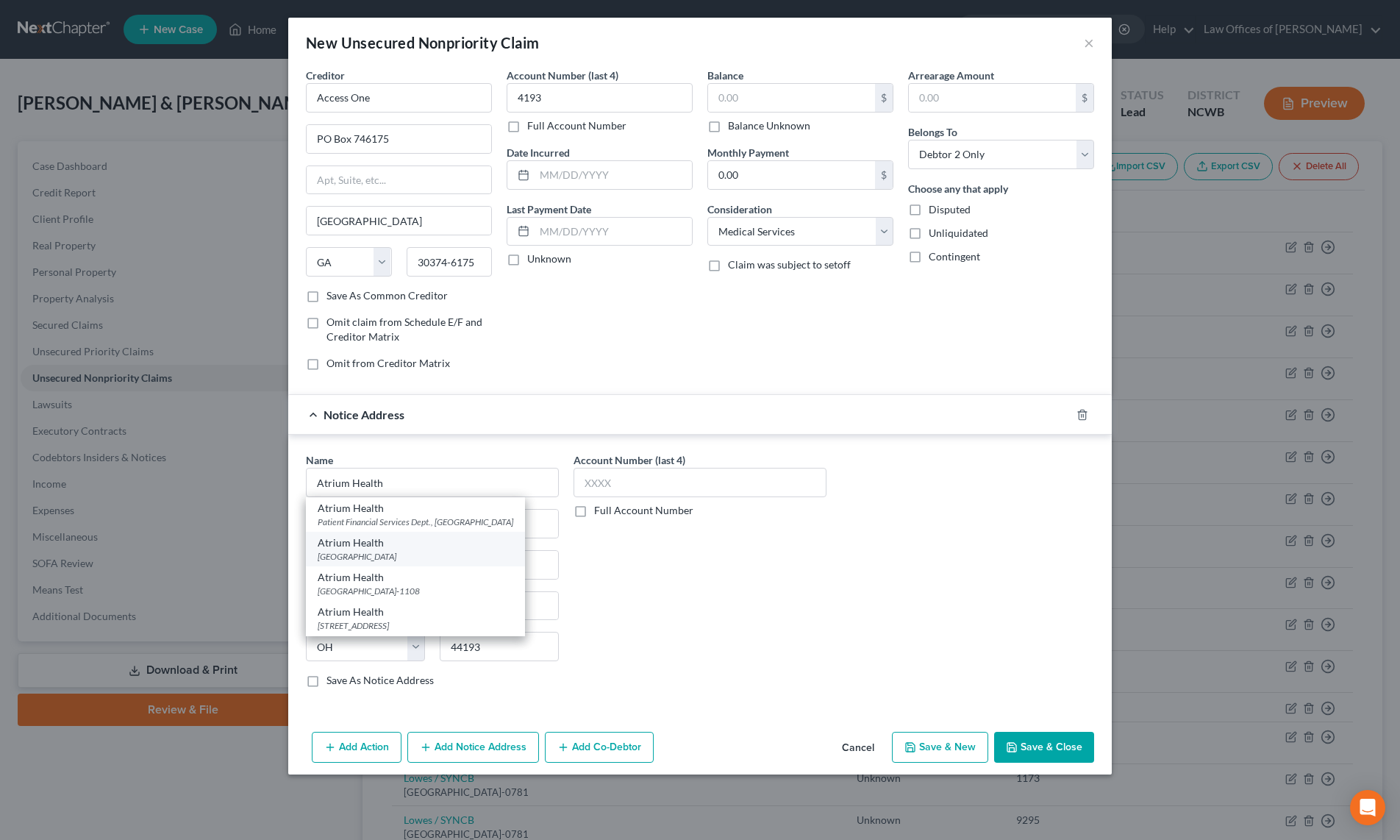
click at [347, 549] on div "Atrium Health" at bounding box center [416, 542] width 195 height 14
type input "PO Box 32861"
type input "Charlotte"
select select "28"
type input "28232"
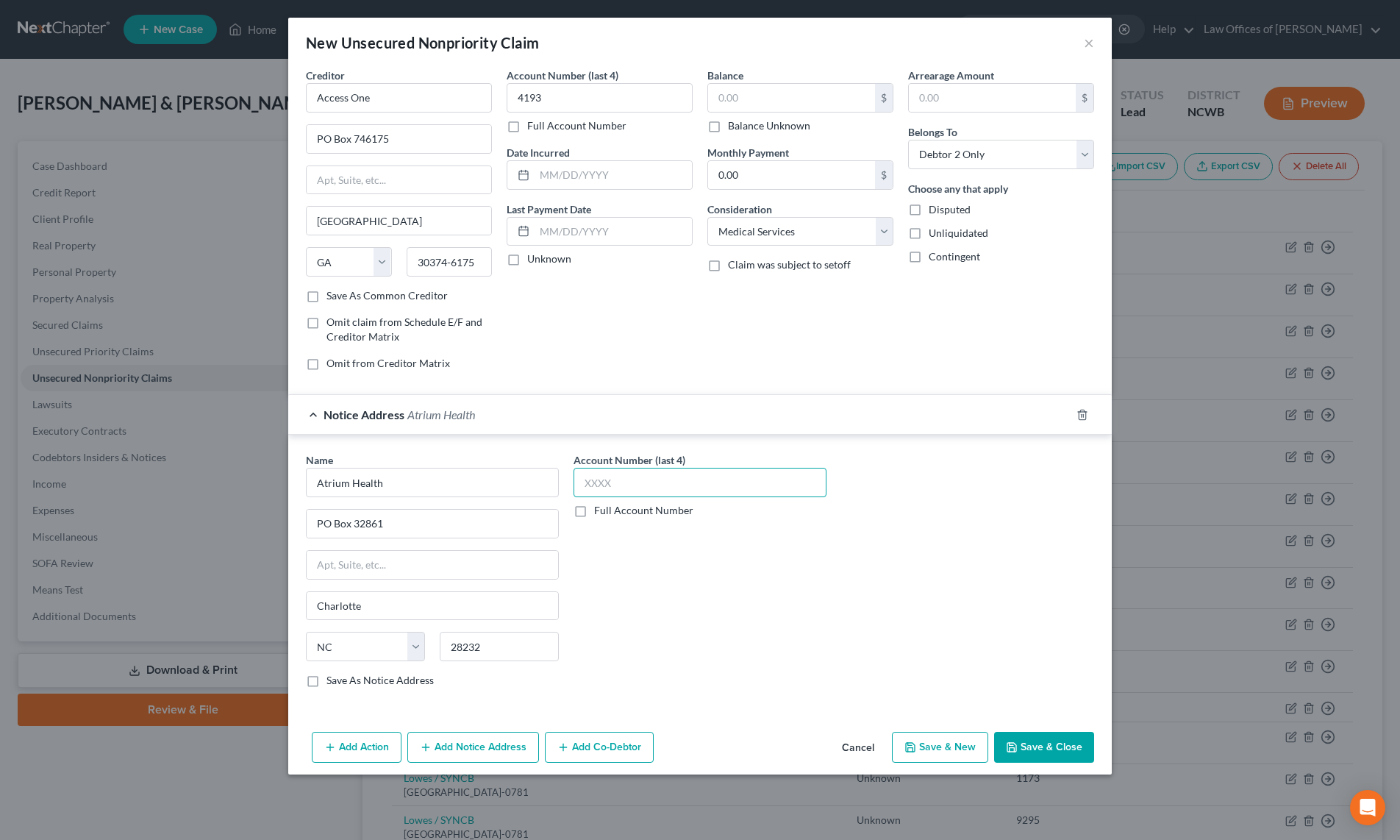
click at [616, 488] on input "text" at bounding box center [700, 482] width 253 height 30
type input "4193"
click at [594, 511] on label "Full Account Number" at bounding box center [644, 510] width 99 height 14
click at [600, 511] on input "Full Account Number" at bounding box center [605, 508] width 10 height 10
click at [638, 489] on input "4193" at bounding box center [700, 482] width 253 height 30
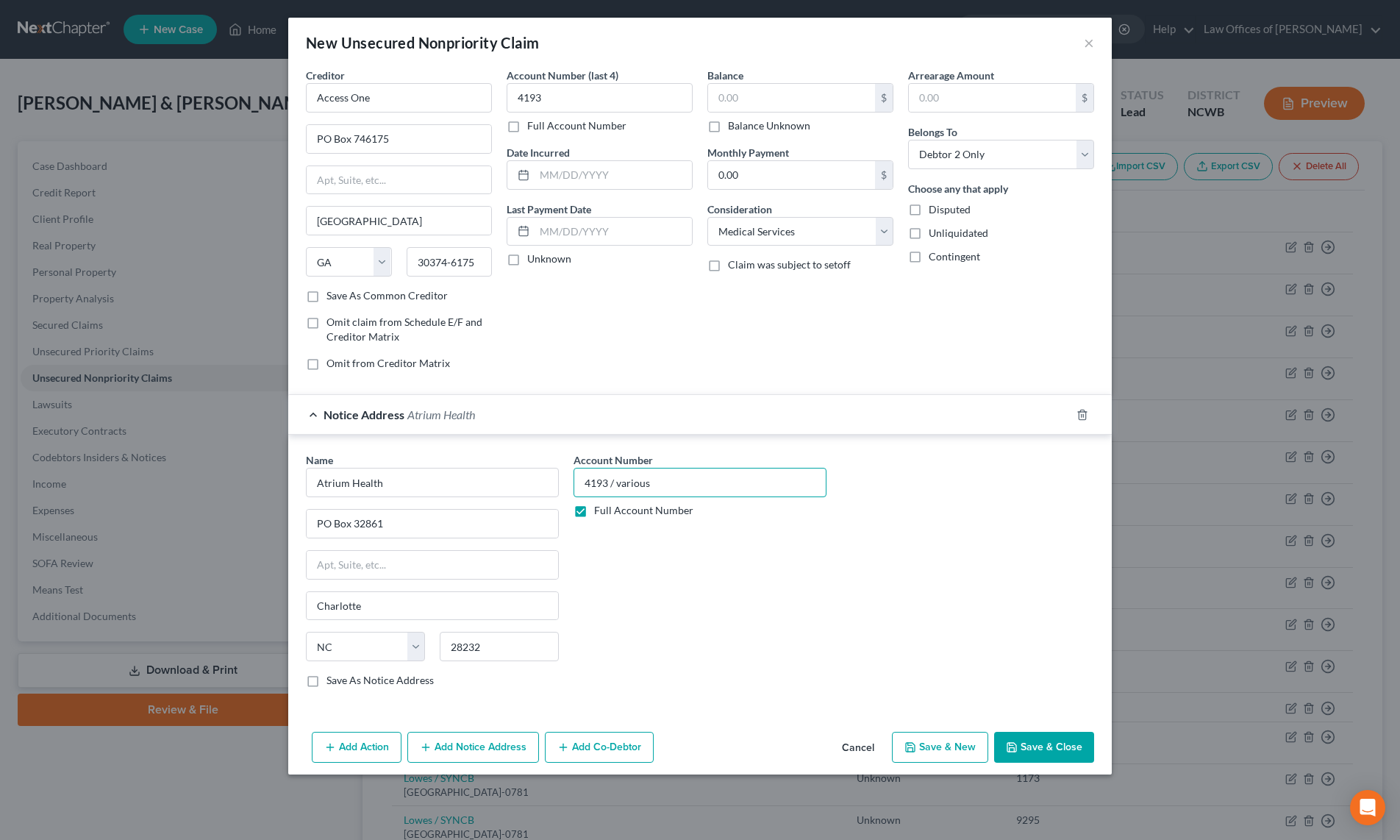
type input "4193 / various"
click at [527, 128] on label "Full Account Number" at bounding box center [577, 126] width 99 height 14
click at [533, 128] on input "Full Account Number" at bounding box center [538, 123] width 10 height 10
click at [565, 107] on input "4193" at bounding box center [600, 98] width 186 height 30
type input "4193 / various"
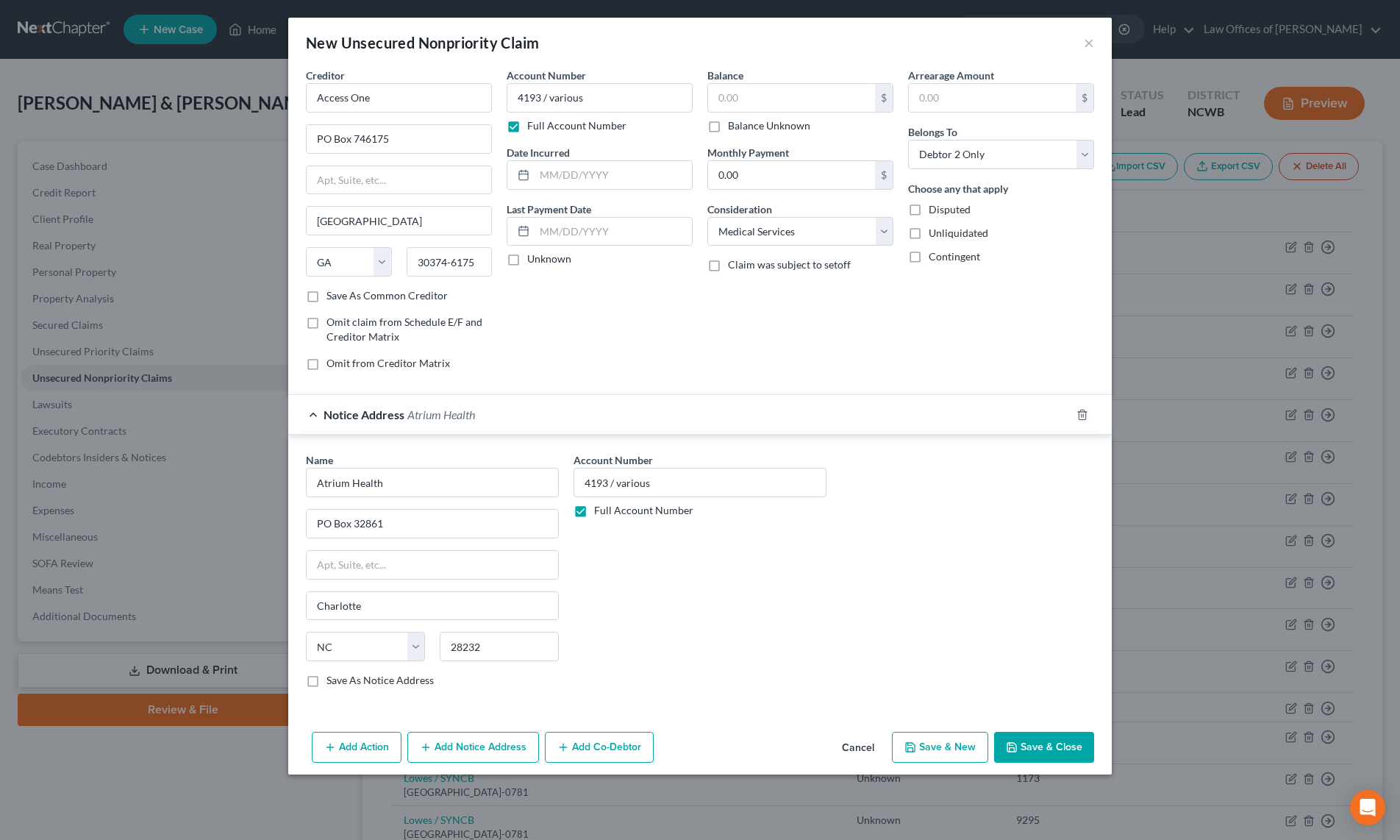
click at [1046, 746] on button "Save & Close" at bounding box center [1044, 747] width 100 height 31
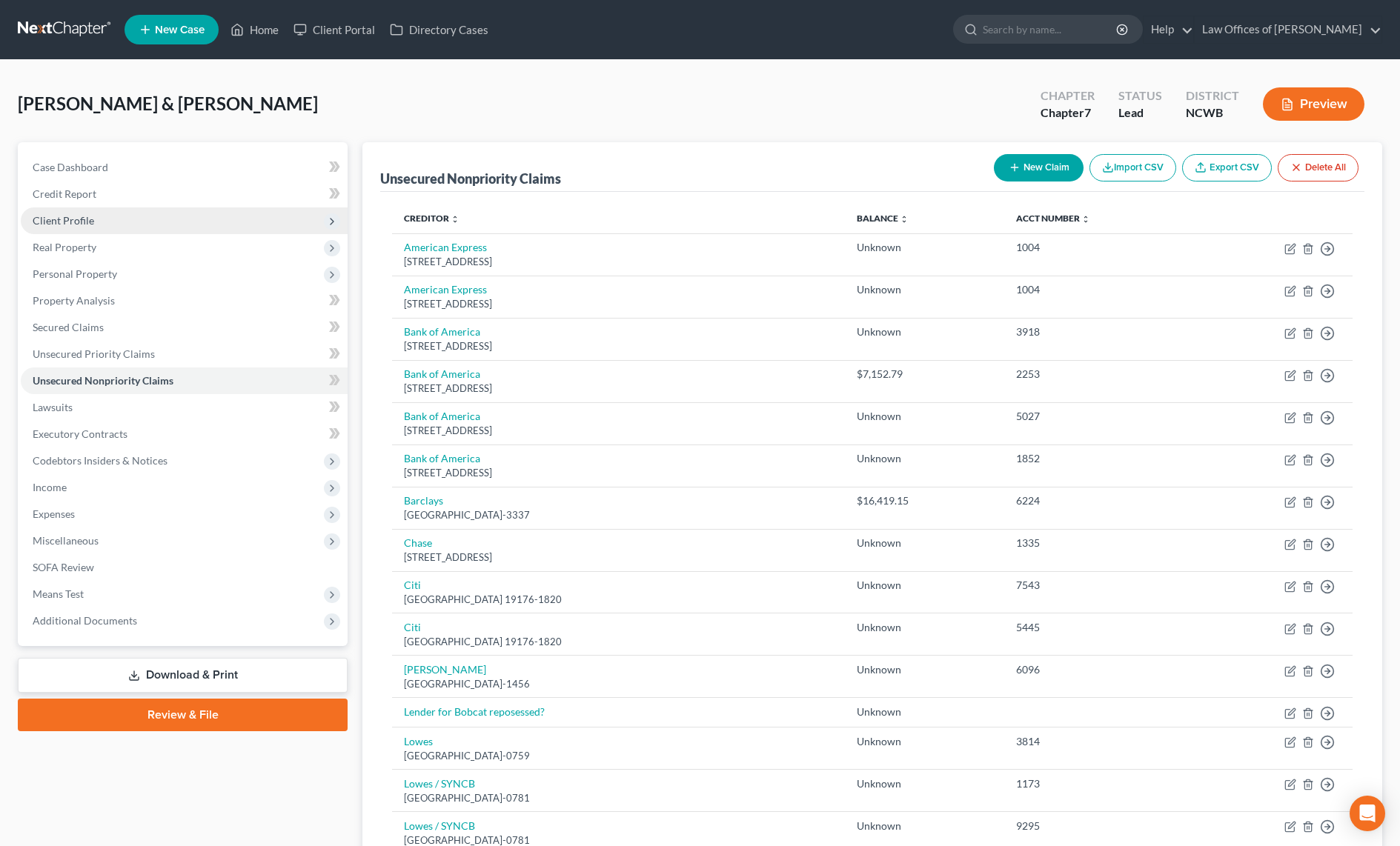
click at [73, 224] on span "Client Profile" at bounding box center [63, 220] width 61 height 13
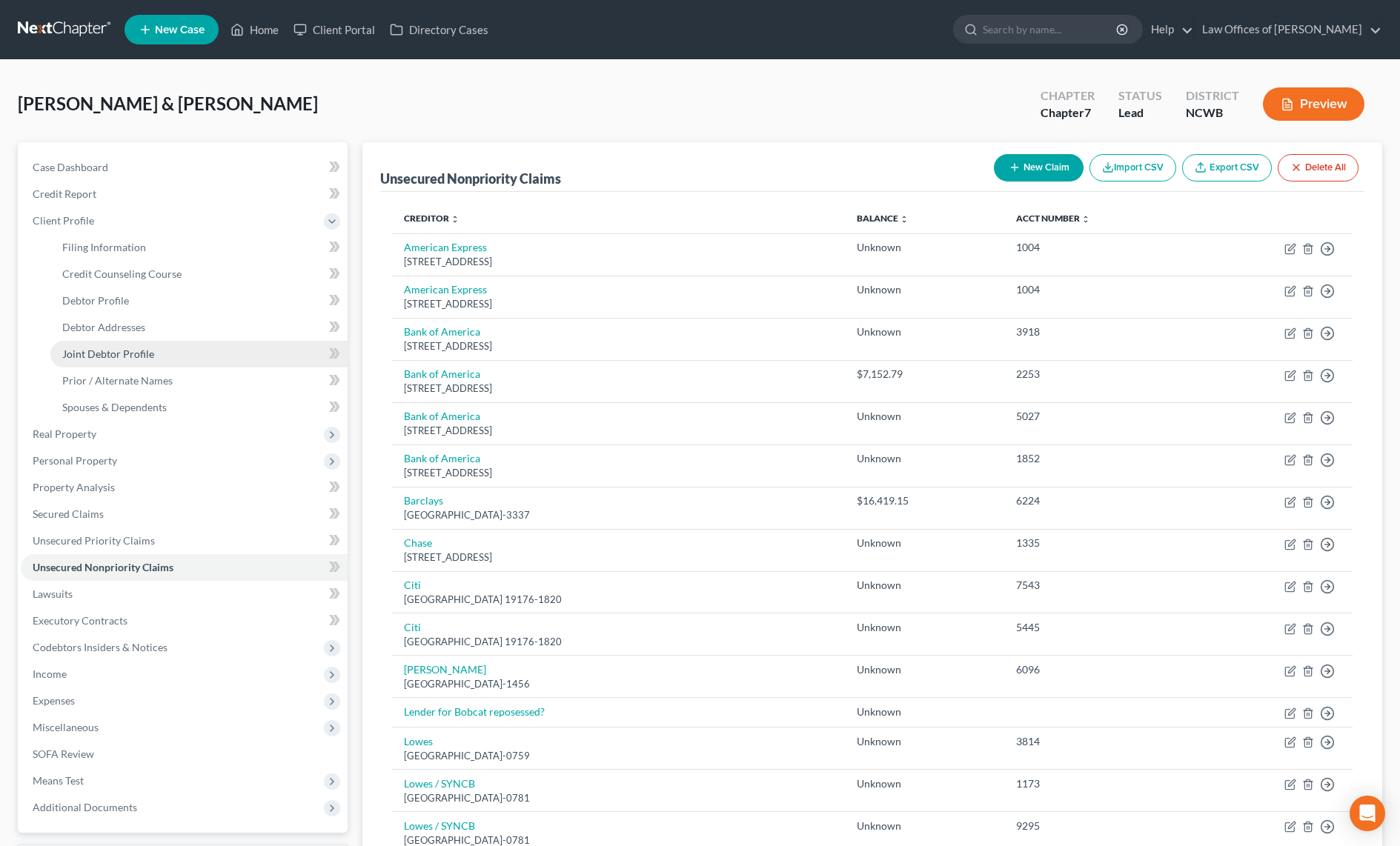
click at [115, 359] on span "Joint Debtor Profile" at bounding box center [108, 354] width 92 height 13
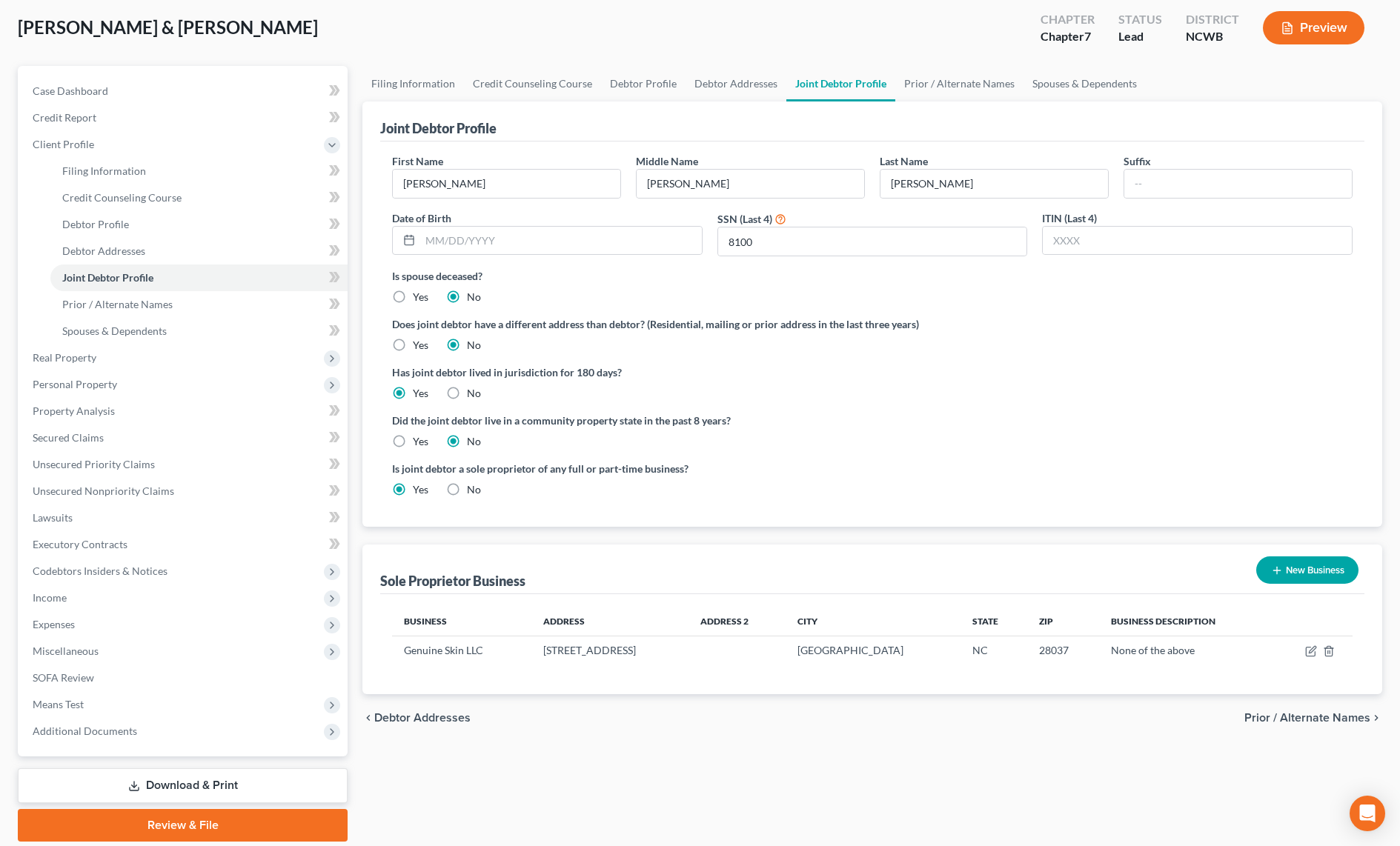
scroll to position [128, 0]
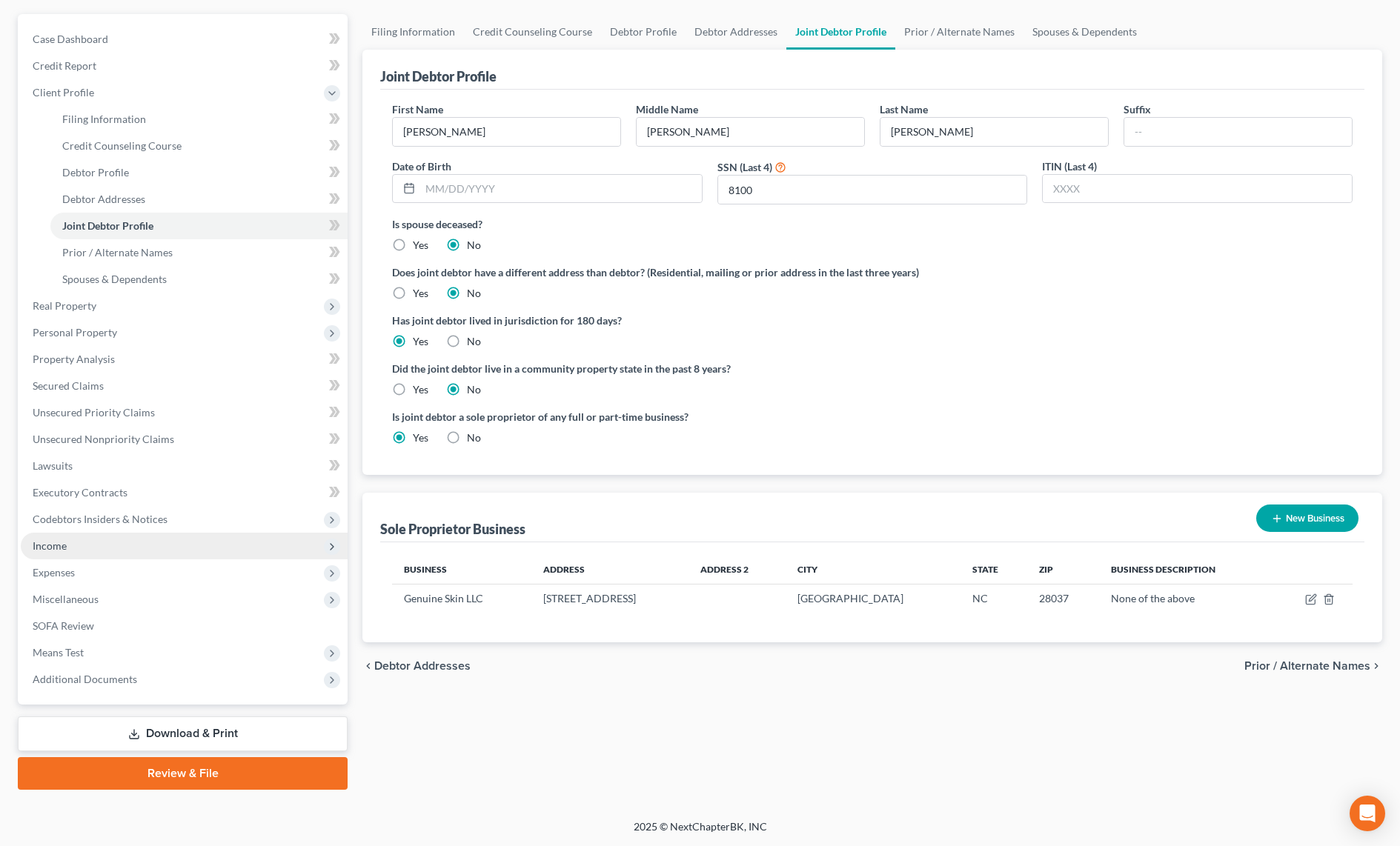
click at [50, 547] on span "Income" at bounding box center [49, 545] width 34 height 13
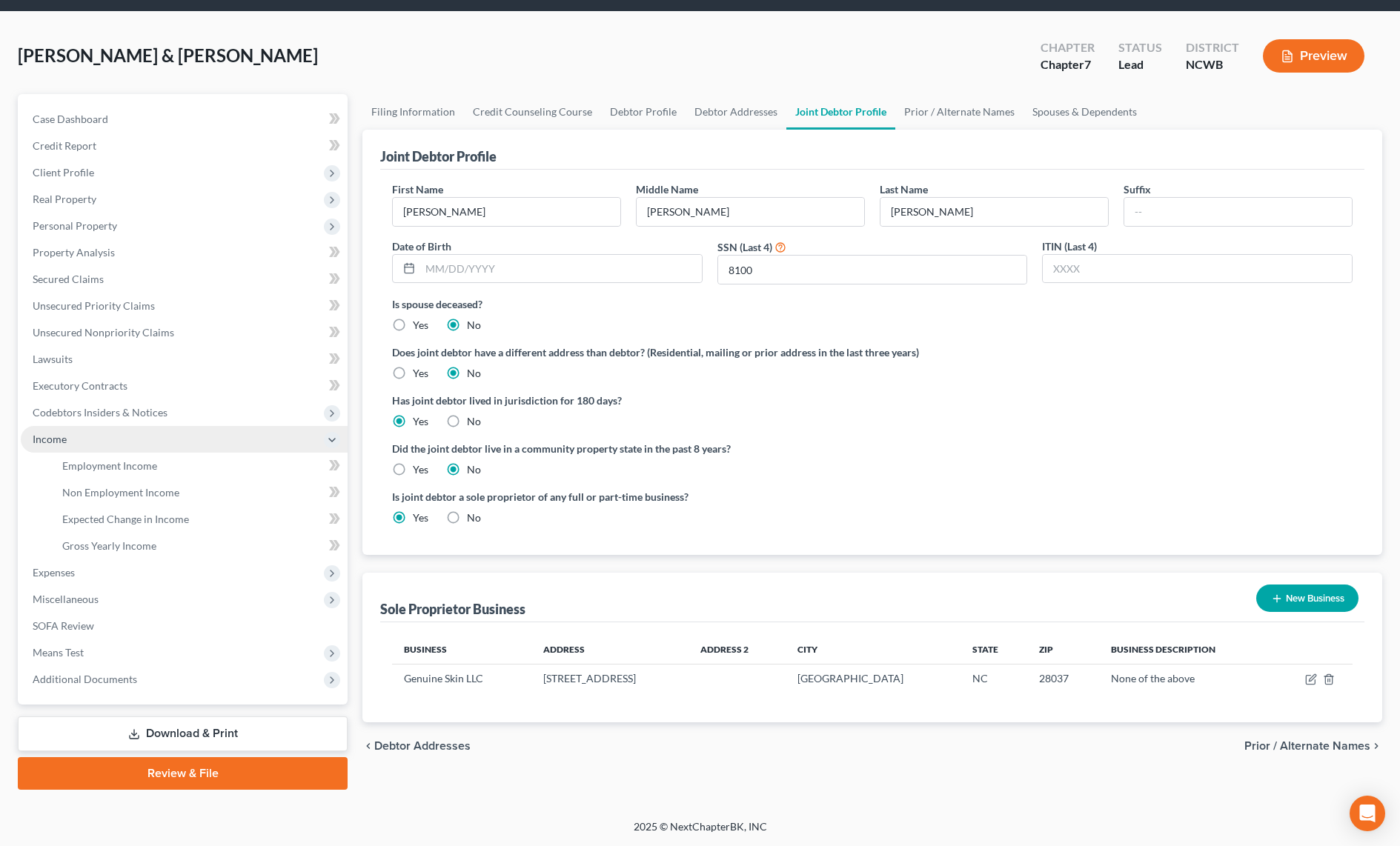
scroll to position [48, 0]
click at [115, 519] on span "Expected Change in Income" at bounding box center [125, 519] width 127 height 13
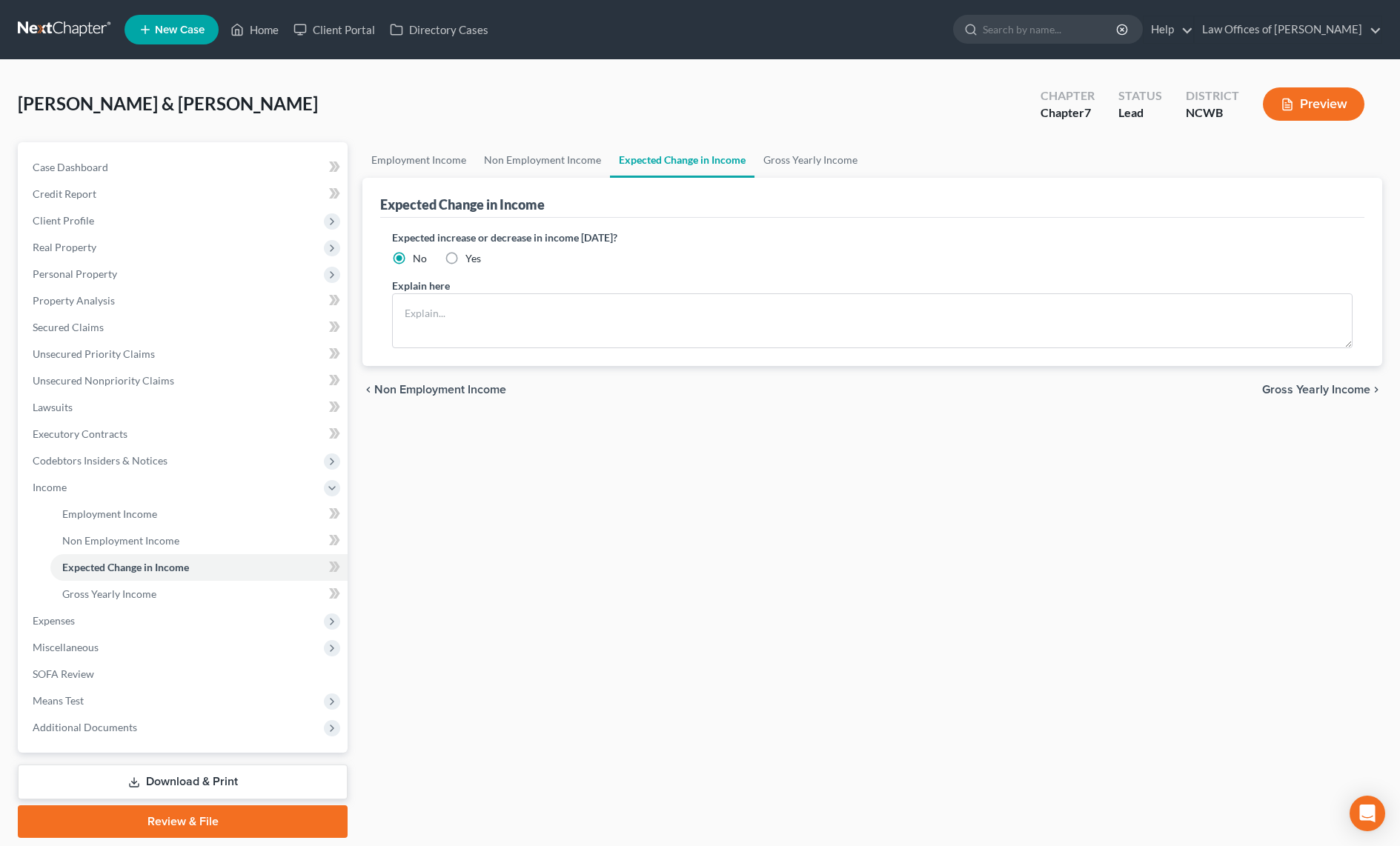
click at [466, 264] on label "Yes" at bounding box center [473, 258] width 15 height 15
click at [471, 260] on input "Yes" at bounding box center [476, 256] width 10 height 10
radio input "true"
click at [458, 312] on textarea at bounding box center [872, 321] width 960 height 55
type textarea "D"
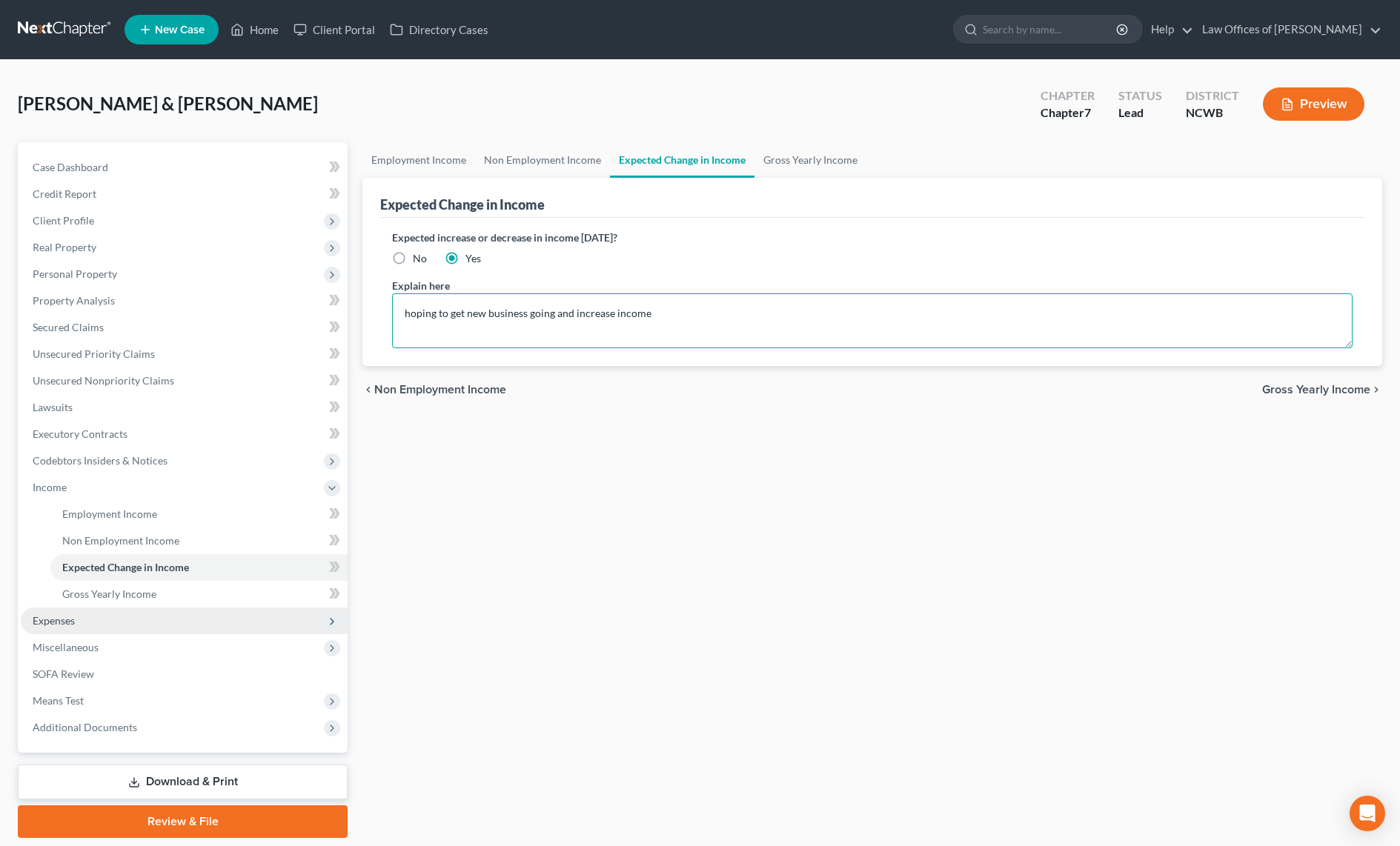
type textarea "hoping to get new business going and increase income"
click at [51, 623] on span "Expenses" at bounding box center [53, 620] width 42 height 13
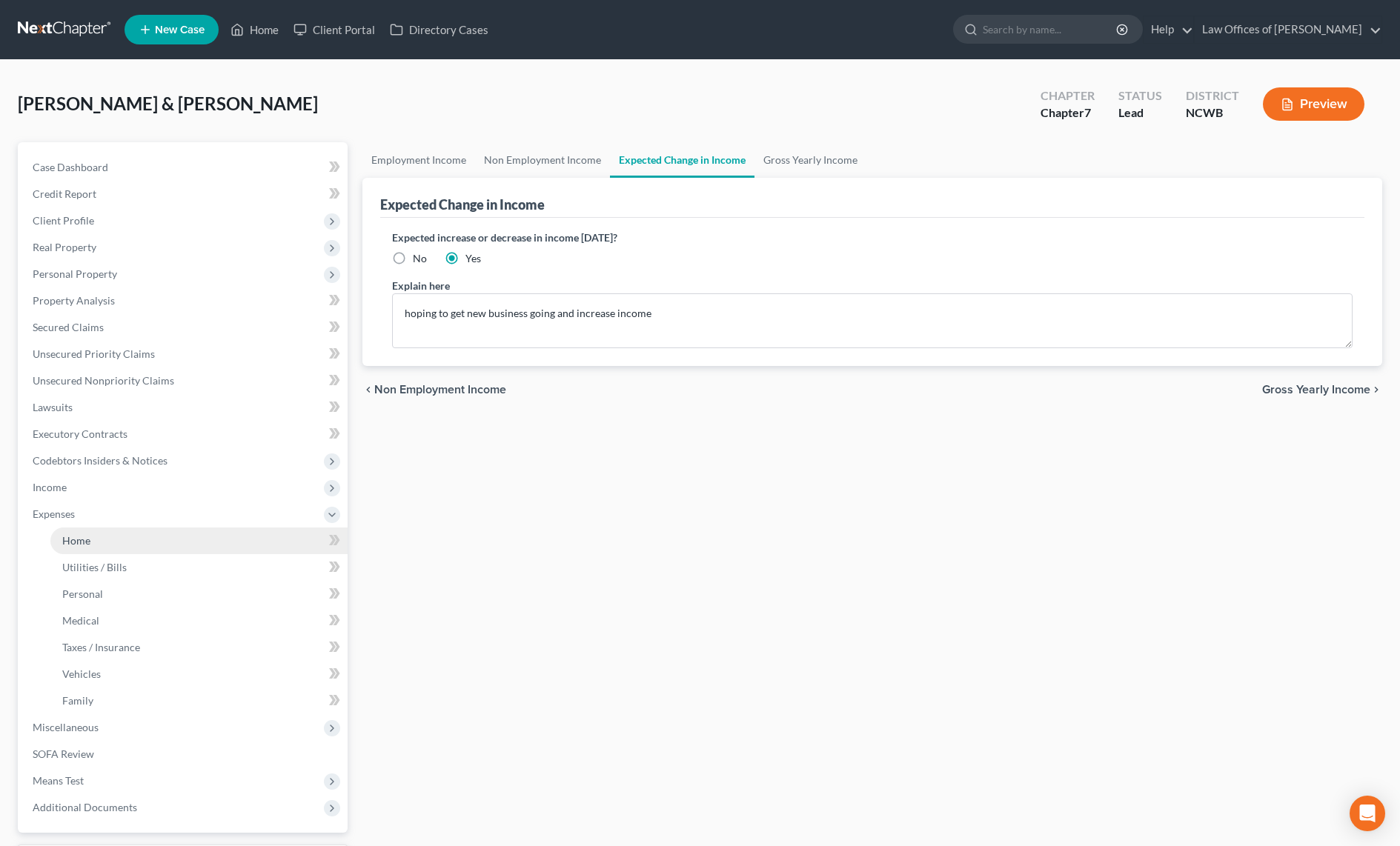
click at [80, 539] on span "Home" at bounding box center [76, 540] width 28 height 13
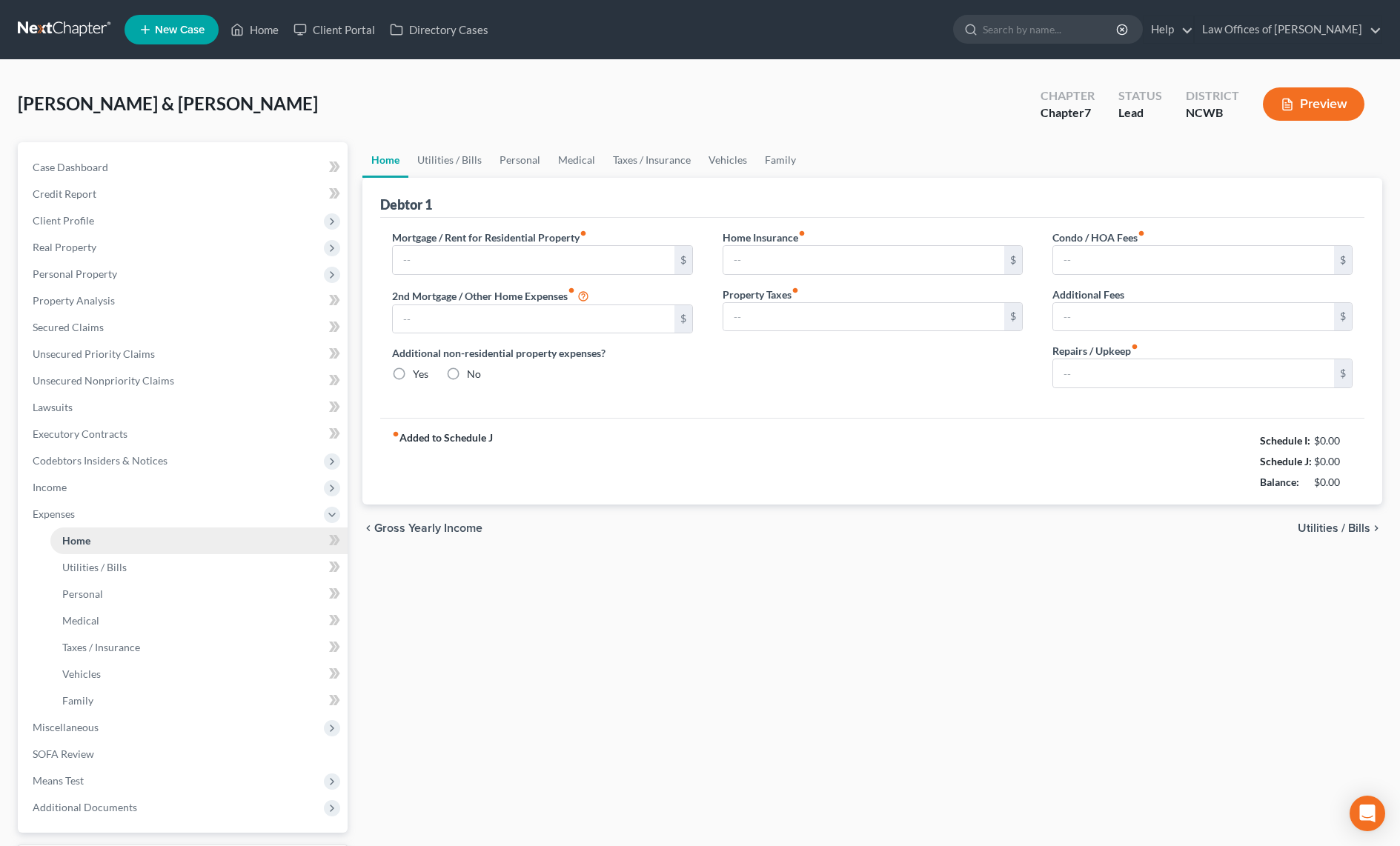
type input "2,400.00"
type input "0.00"
radio input "true"
type input "0.00"
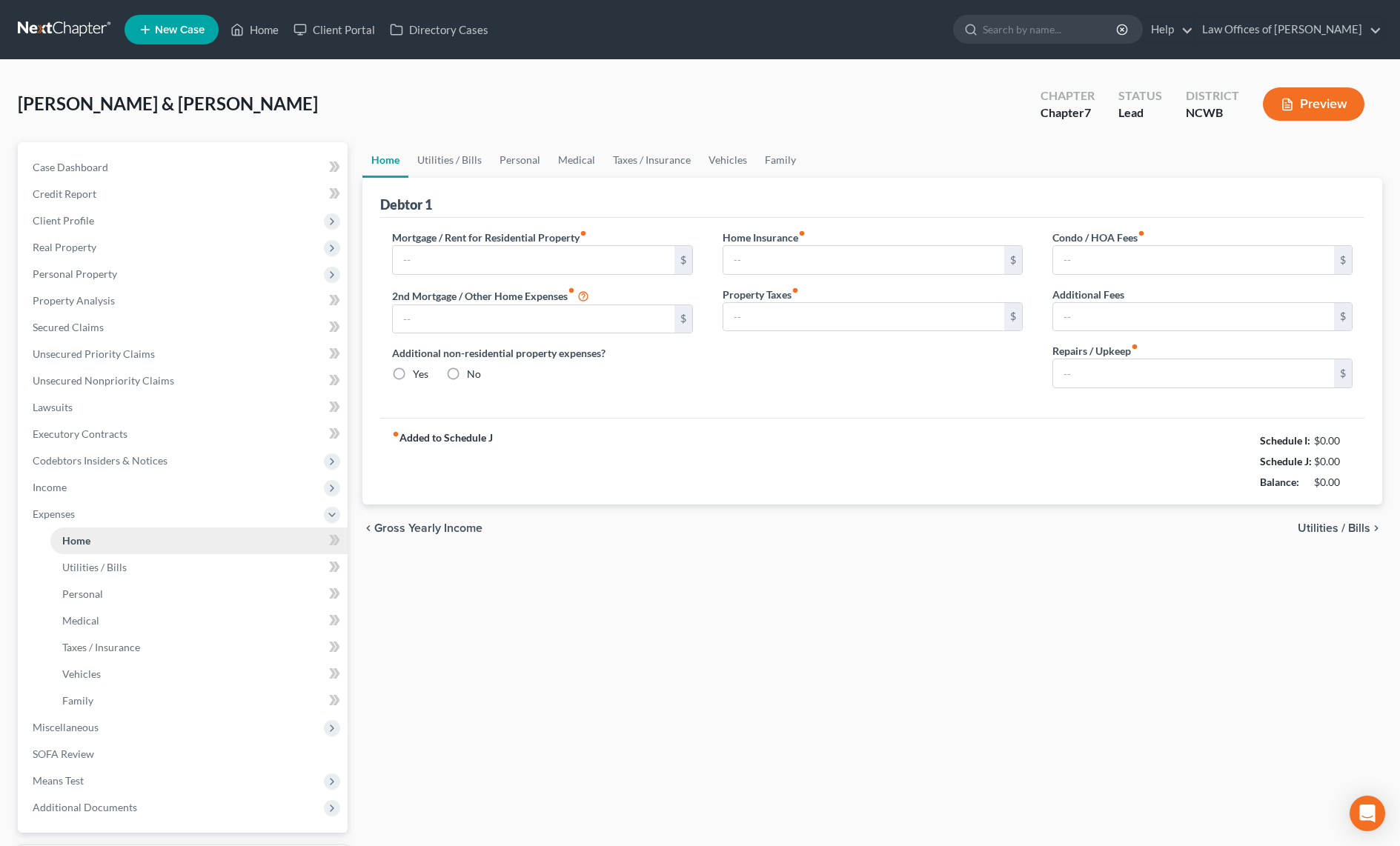
type input "0.00"
click at [1317, 530] on span "Utilities / Bills" at bounding box center [1334, 527] width 73 height 12
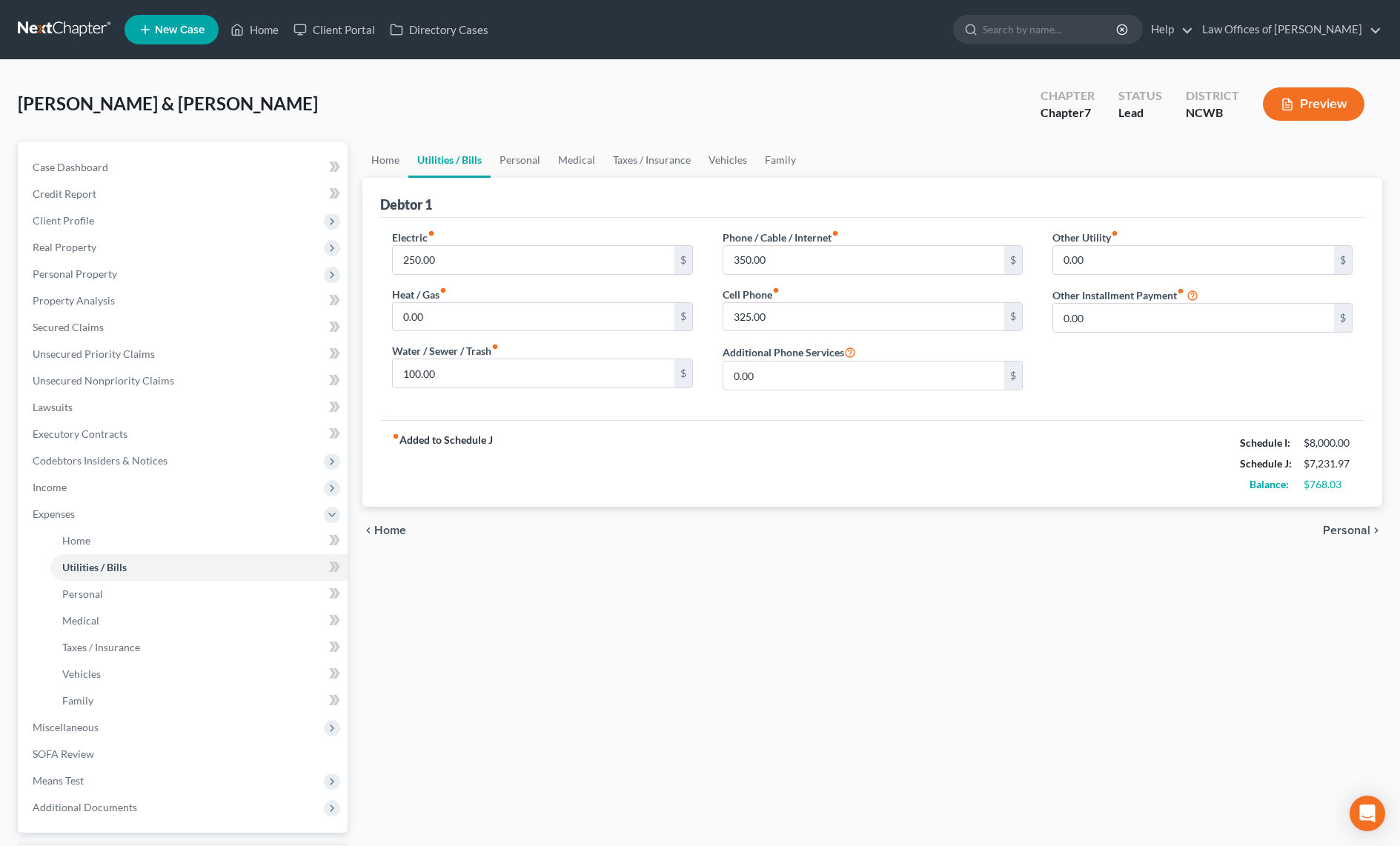
click at [1341, 530] on span "Personal" at bounding box center [1346, 530] width 48 height 12
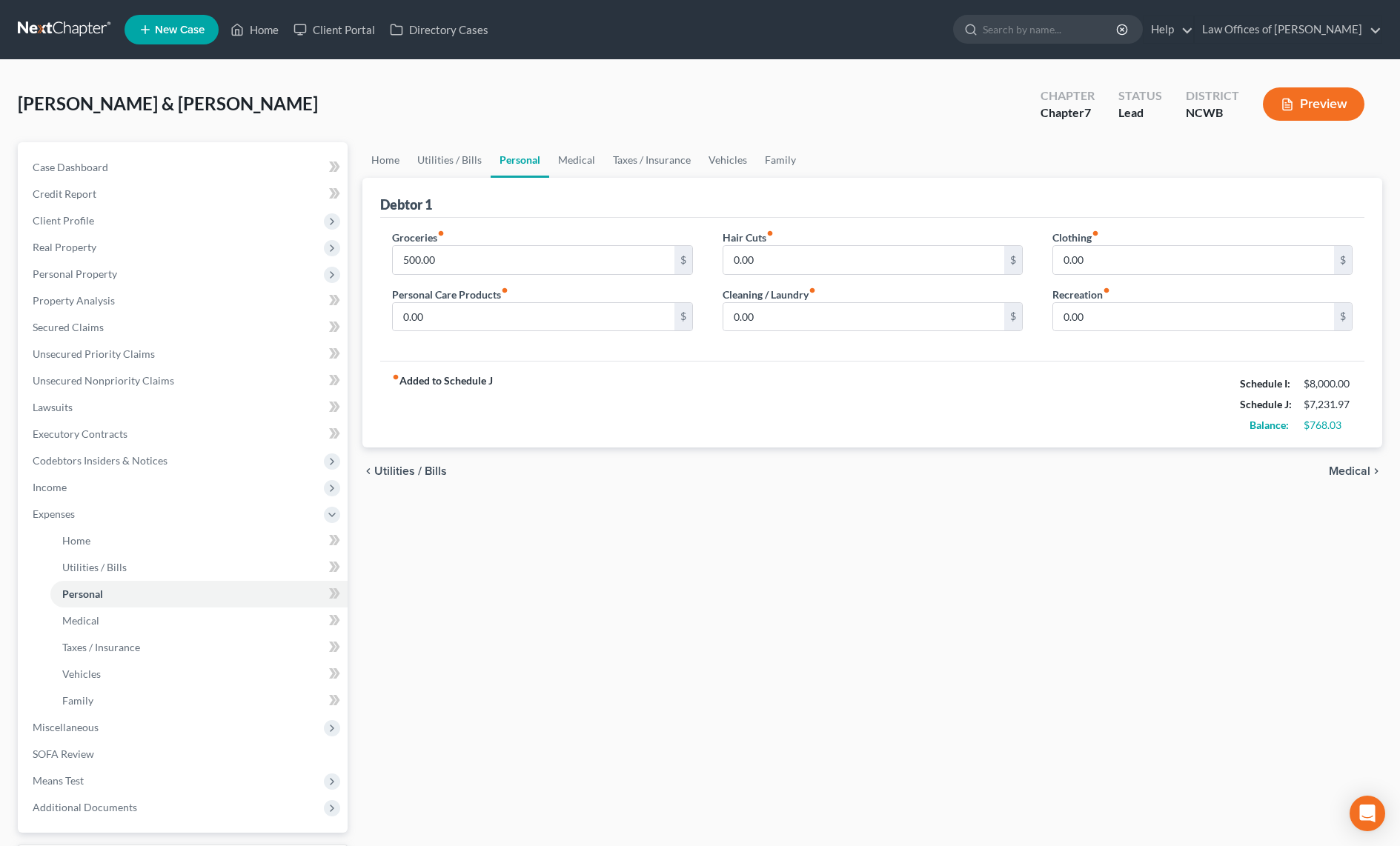
click at [1344, 477] on span "Medical" at bounding box center [1348, 471] width 41 height 12
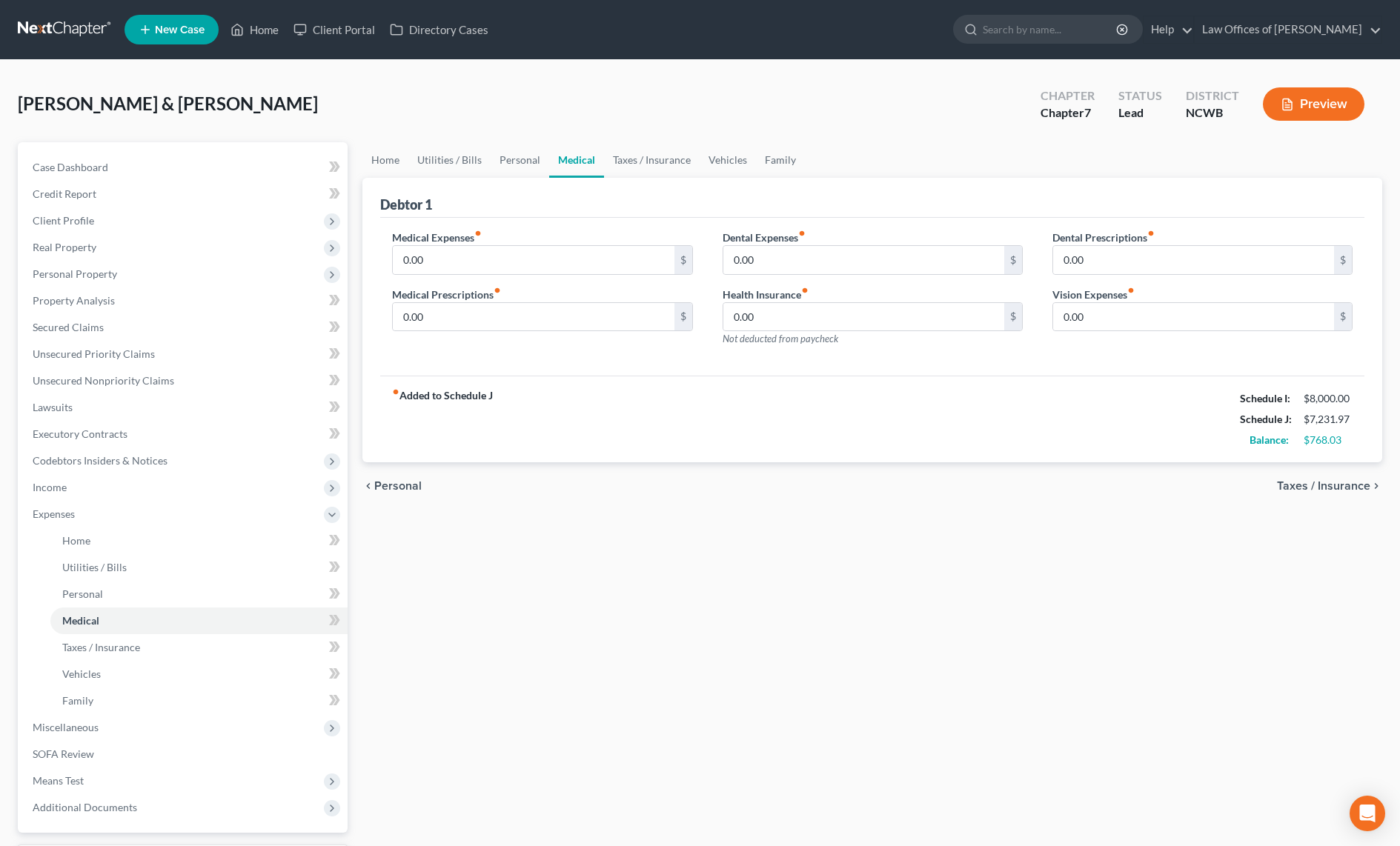
click at [1344, 477] on div "chevron_left Personal Taxes / Insurance chevron_right" at bounding box center [872, 486] width 1020 height 48
click at [1345, 490] on span "Taxes / Insurance" at bounding box center [1323, 486] width 94 height 12
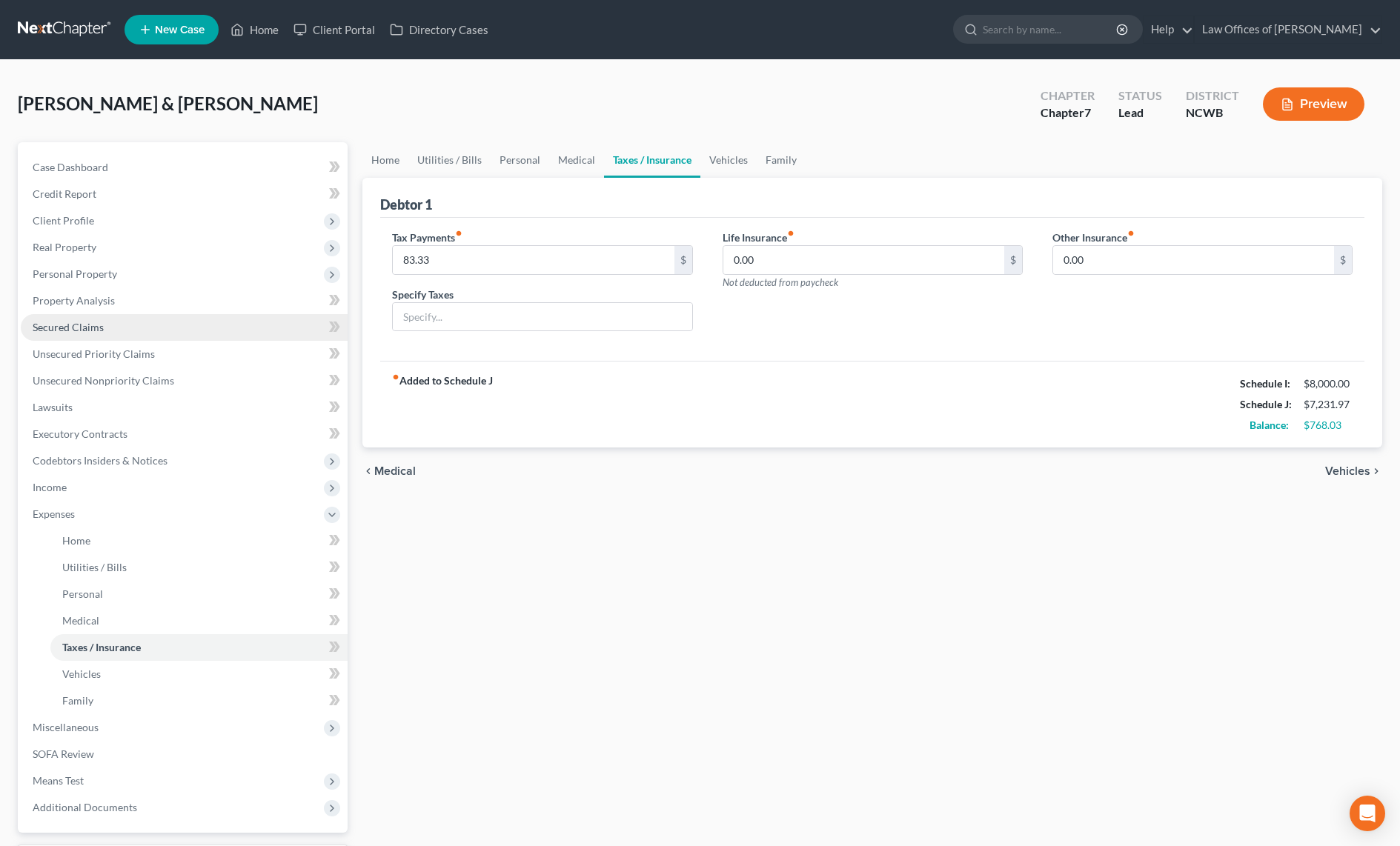
click at [48, 330] on span "Secured Claims" at bounding box center [68, 327] width 71 height 13
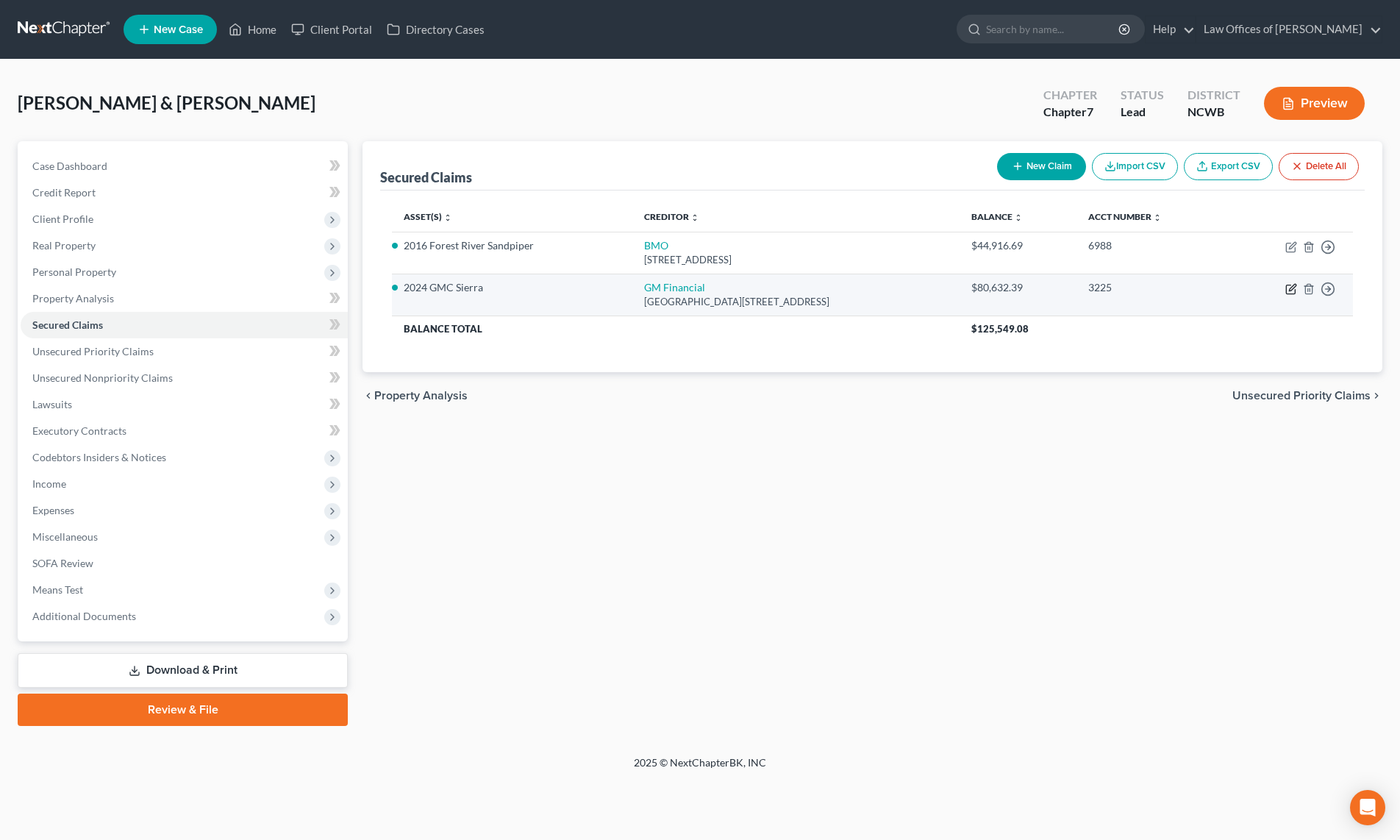
click at [1293, 288] on icon "button" at bounding box center [1293, 287] width 6 height 6
select select "45"
select select "0"
select select "19"
select select "0"
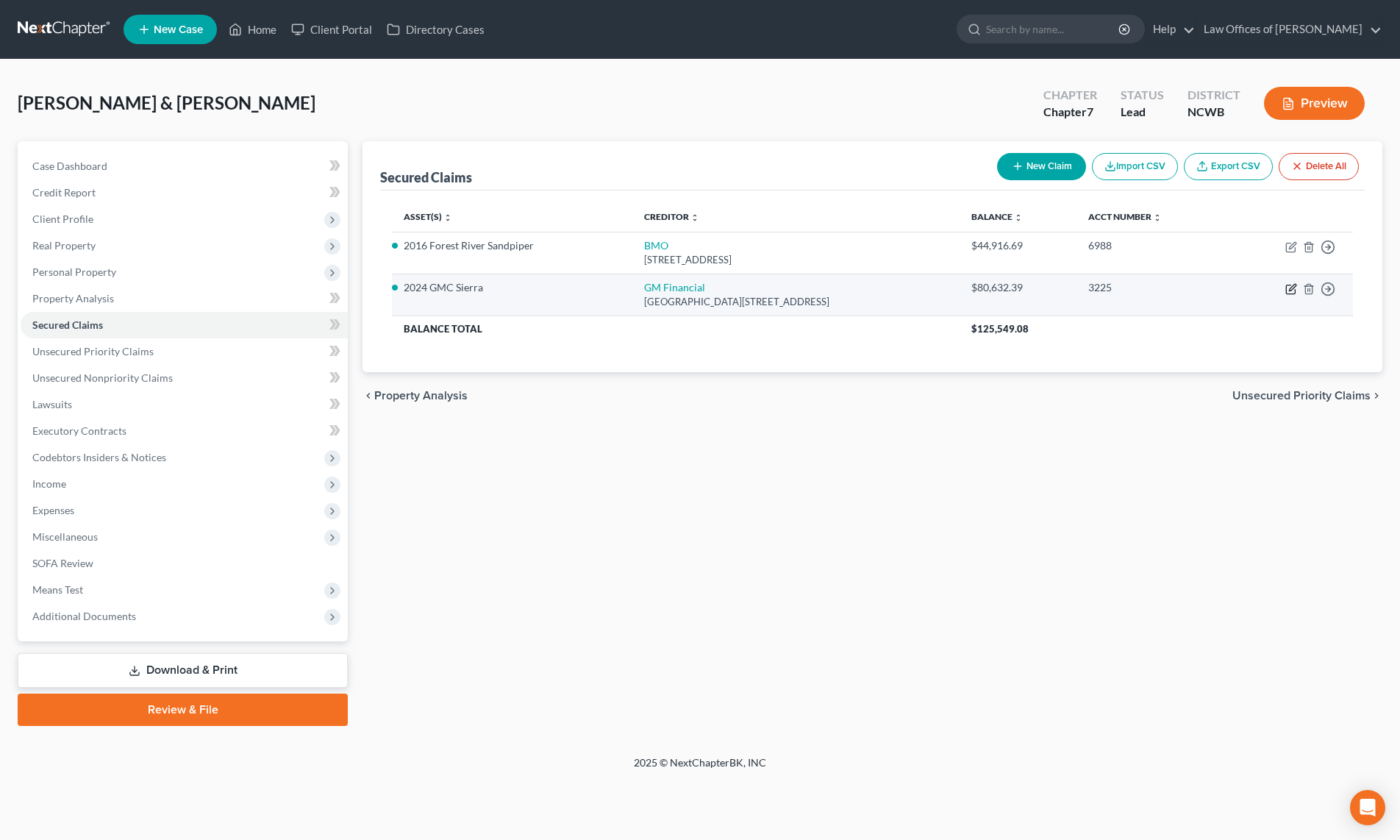
select select "0"
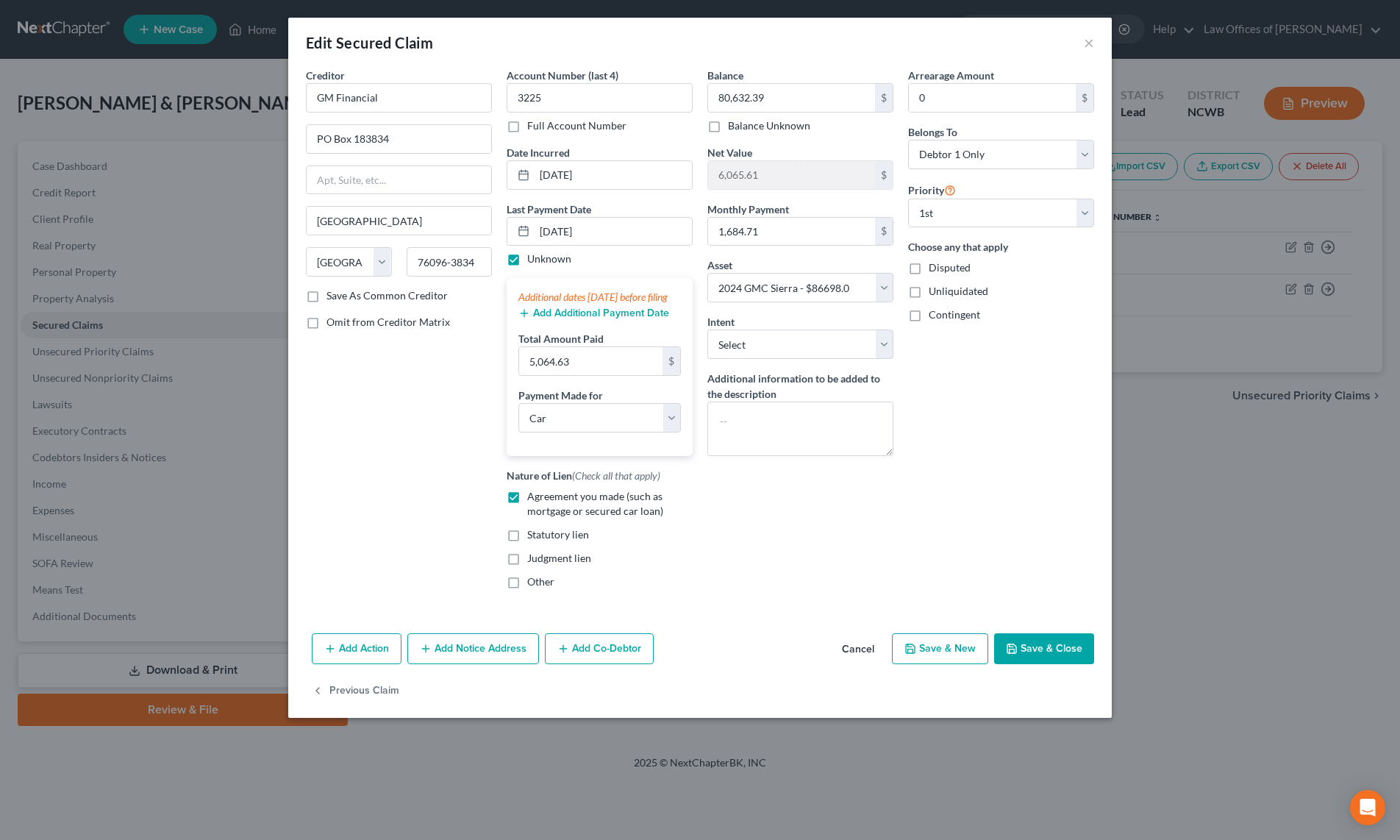
click at [1024, 657] on button "Save & Close" at bounding box center [1044, 649] width 100 height 31
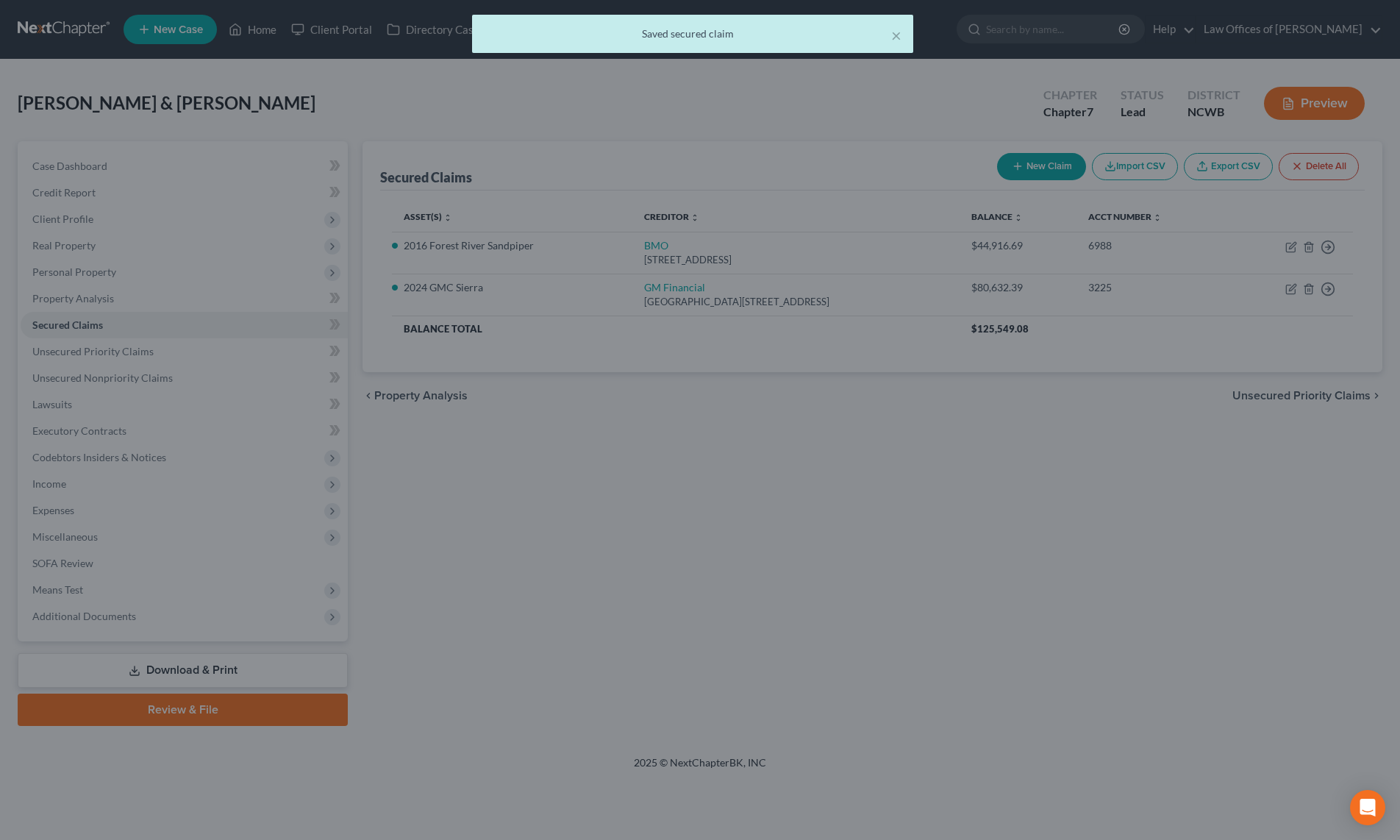
select select "19"
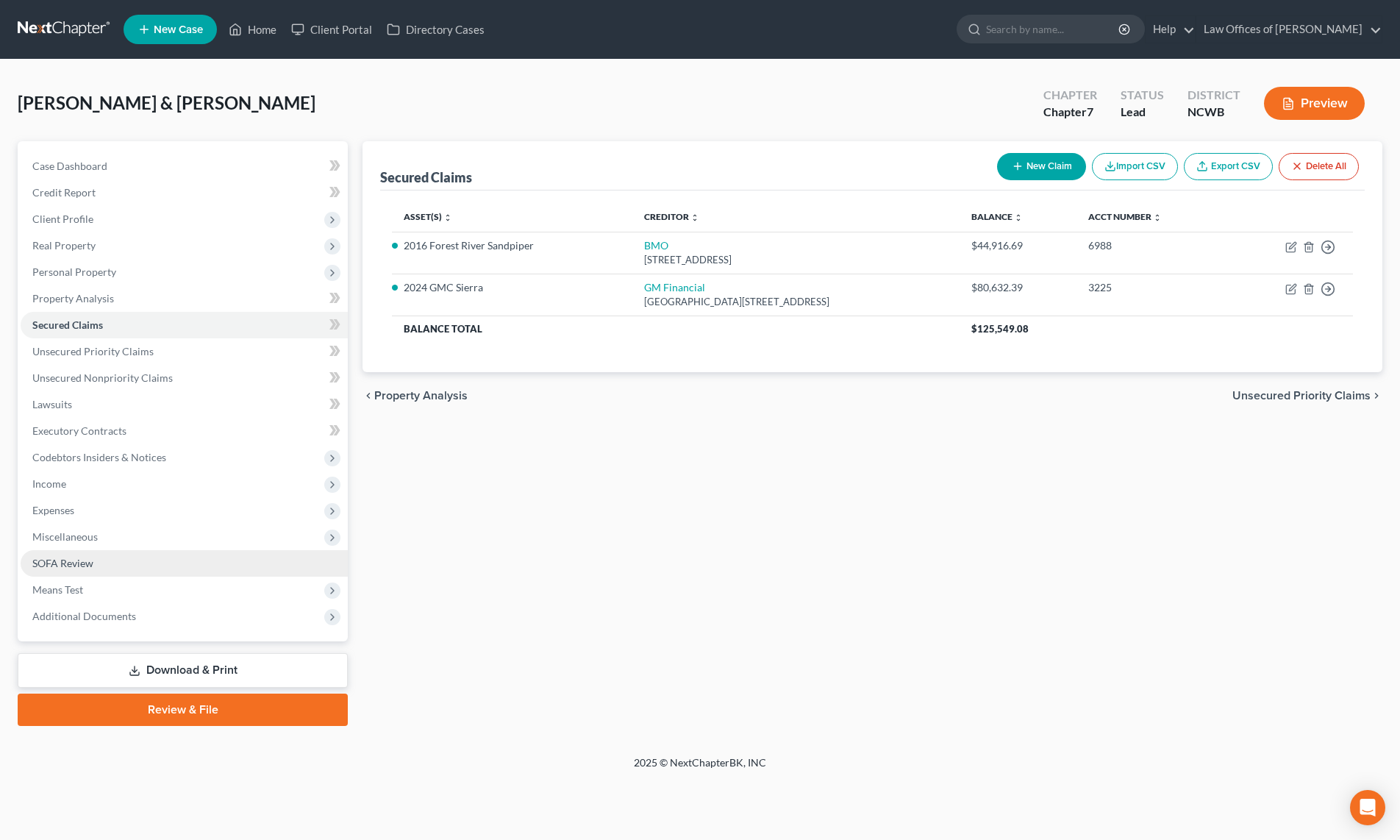
click at [61, 562] on span "SOFA Review" at bounding box center [62, 563] width 61 height 13
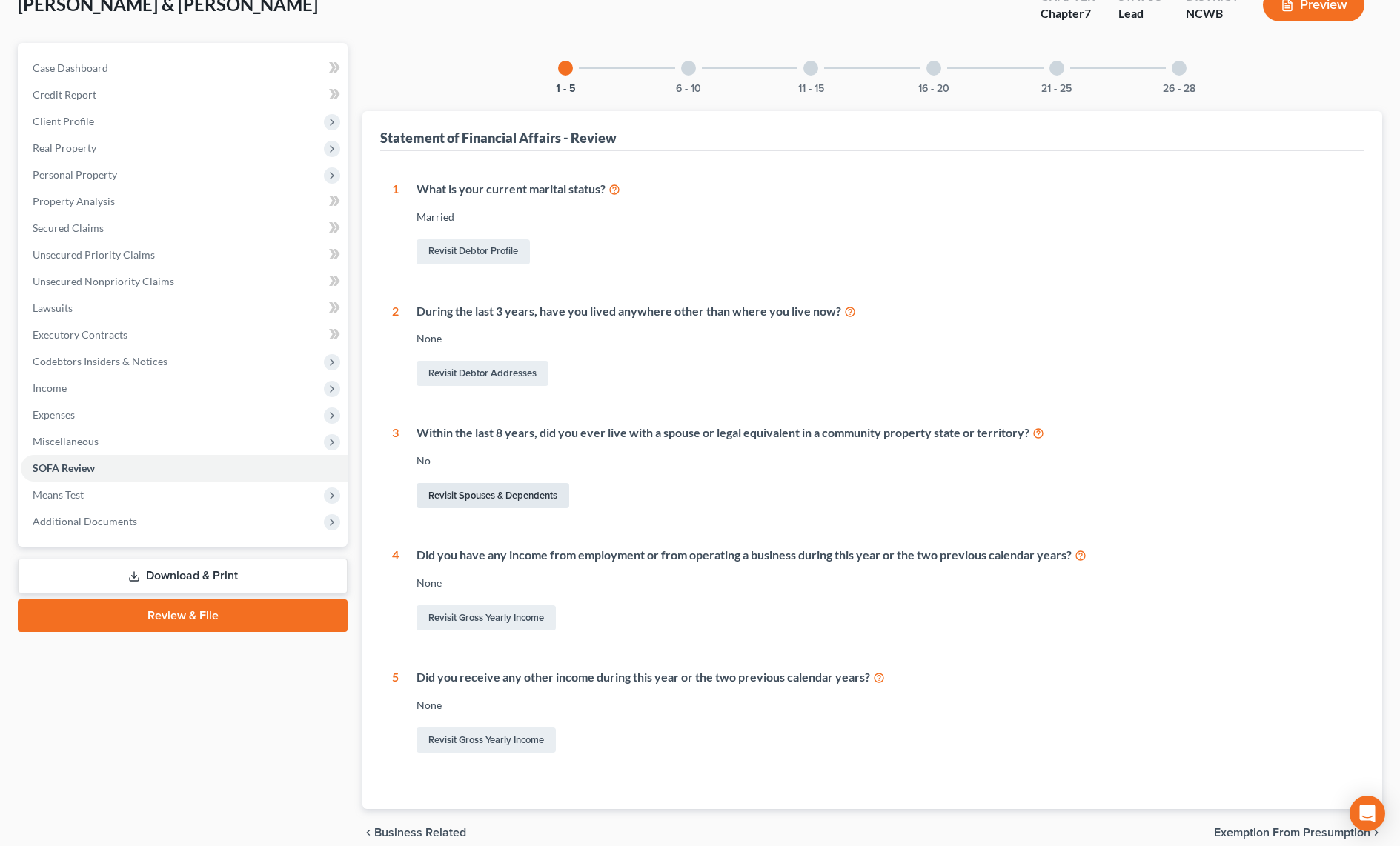
scroll to position [148, 0]
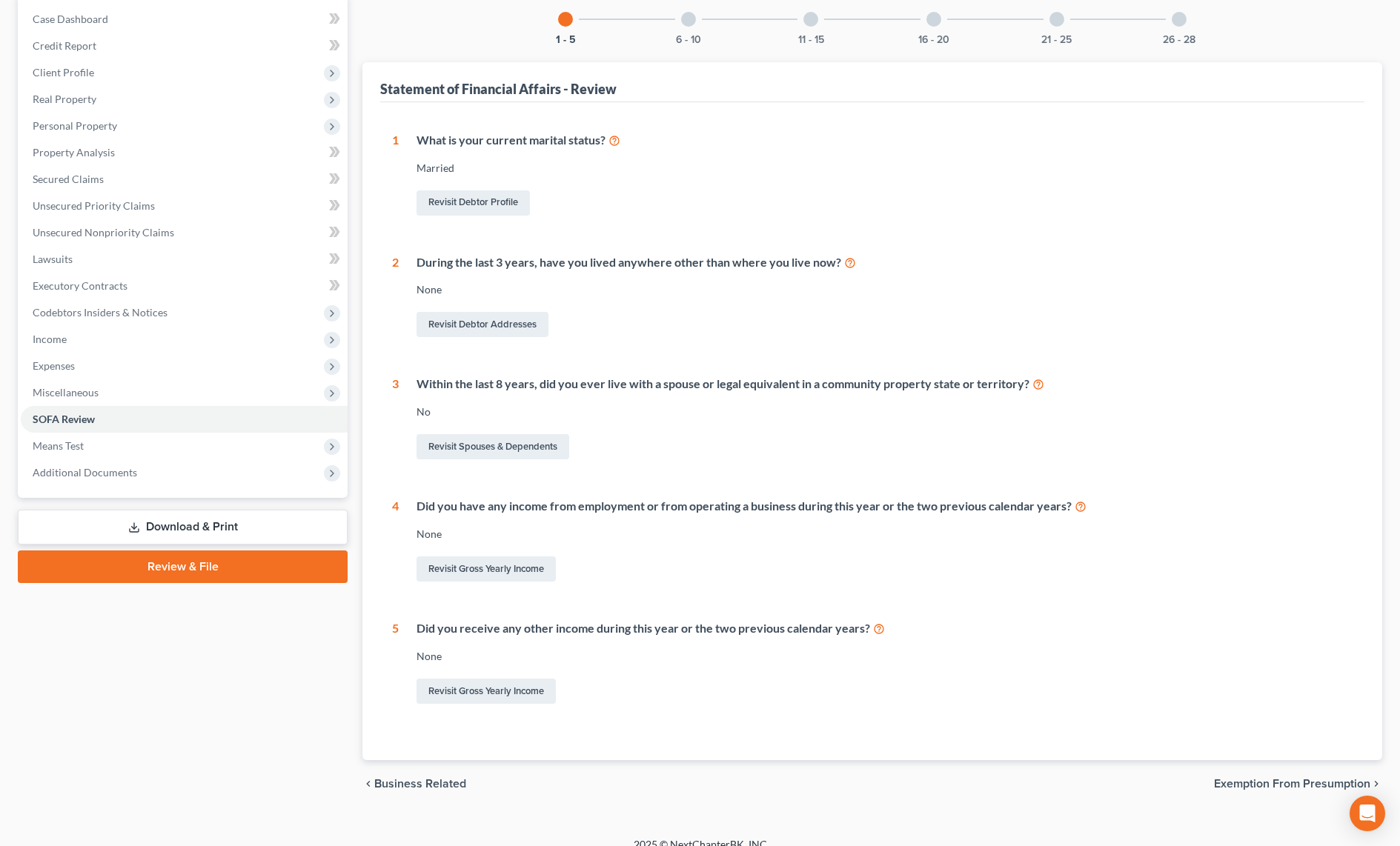
click at [935, 23] on div at bounding box center [934, 19] width 15 height 15
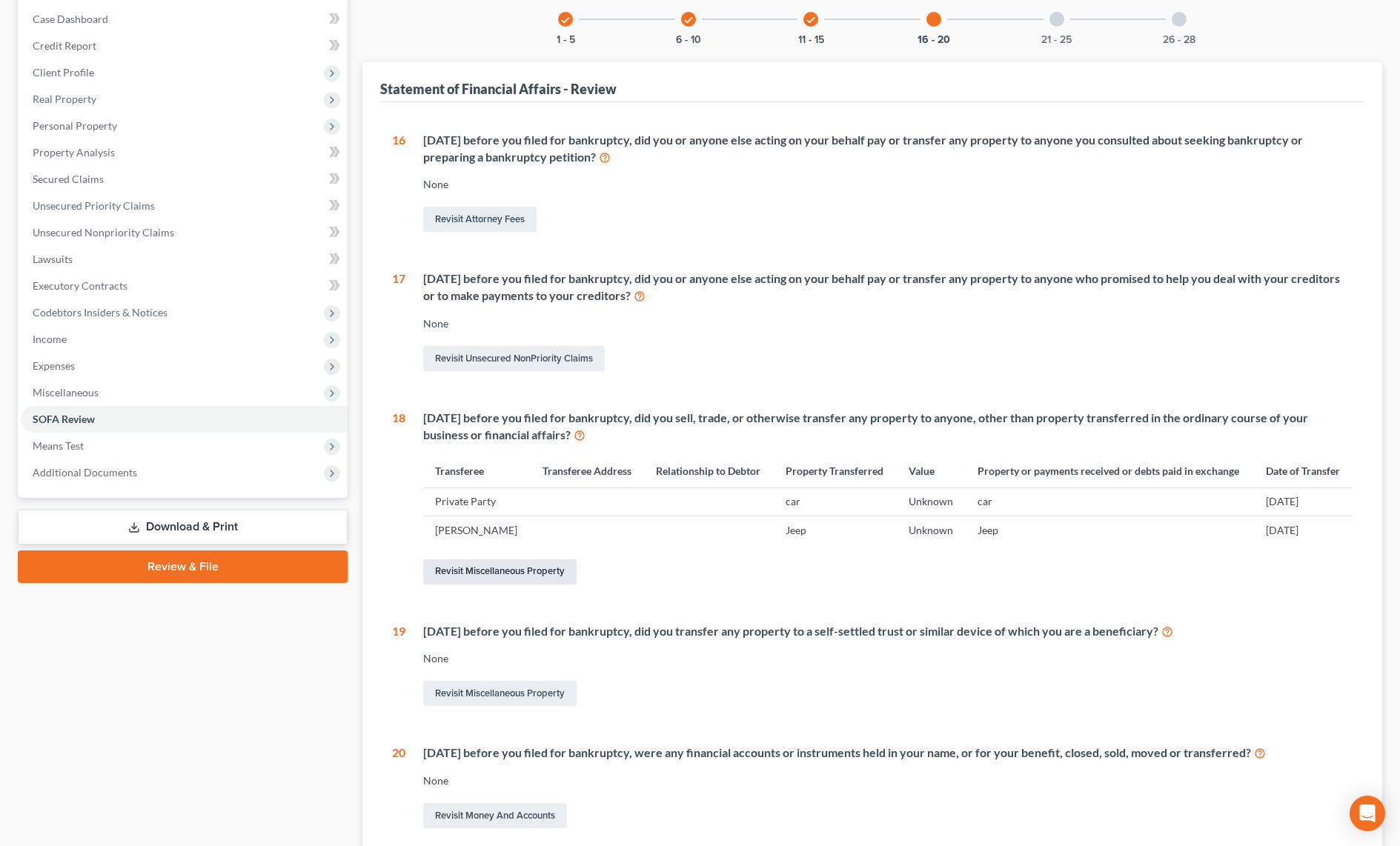
click at [515, 570] on link "Revisit Miscellaneous Property" at bounding box center [499, 571] width 153 height 25
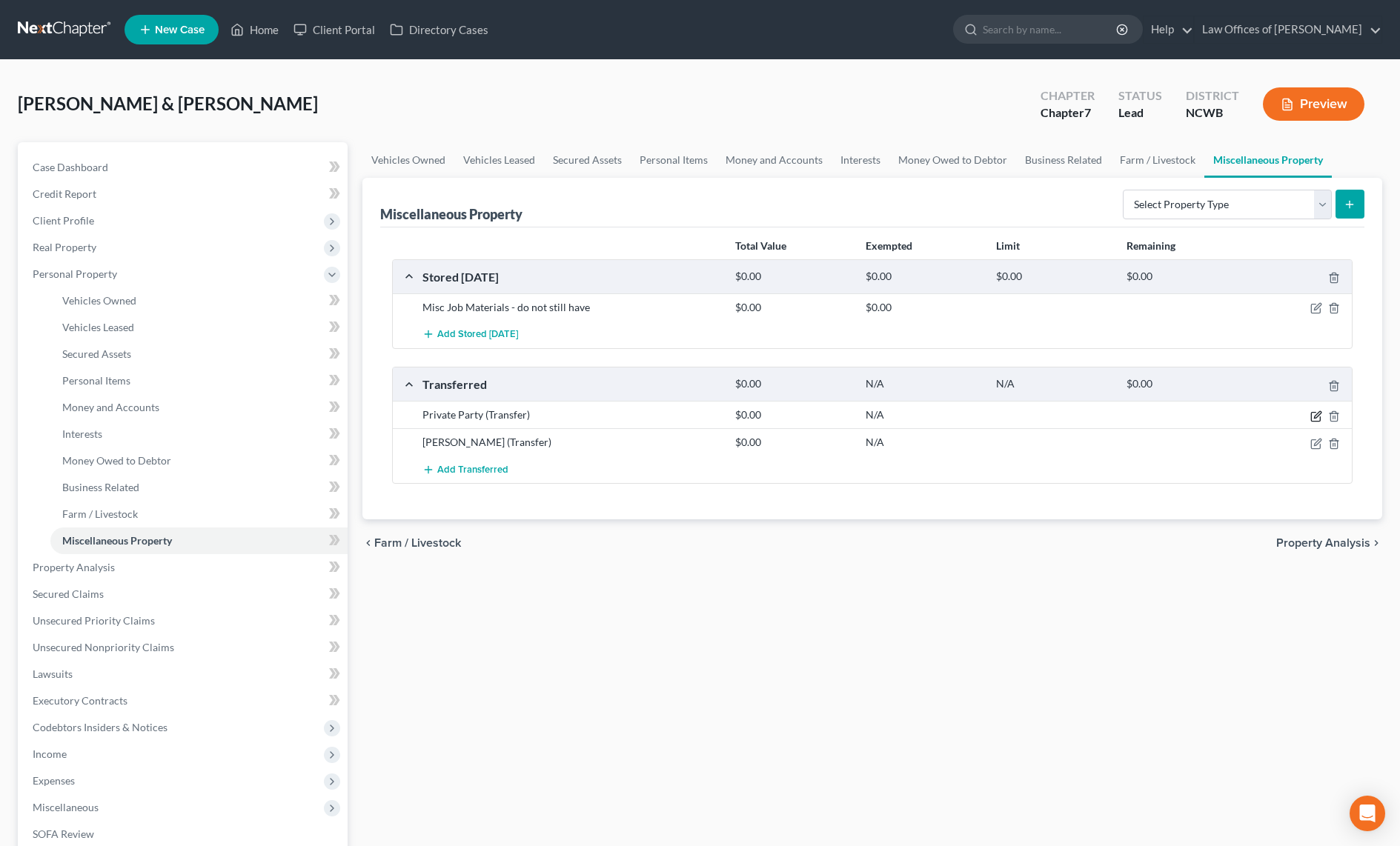
click at [1315, 415] on icon "button" at bounding box center [1317, 415] width 6 height 6
select select "Ordinary (within 2 years)"
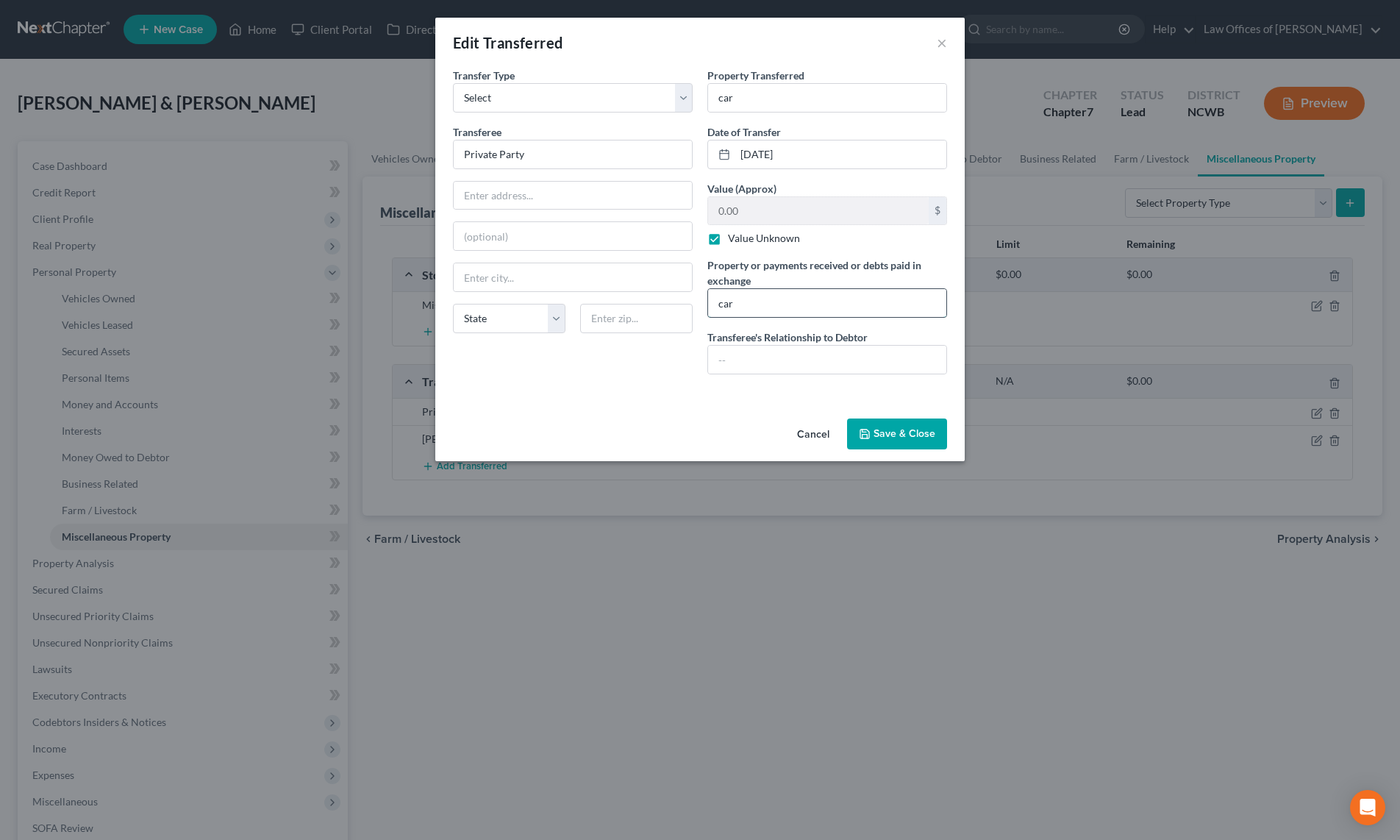
click at [760, 309] on input "car" at bounding box center [827, 303] width 239 height 28
type input "c"
type input "paid off loan"
click at [883, 428] on button "Save & Close" at bounding box center [897, 433] width 100 height 31
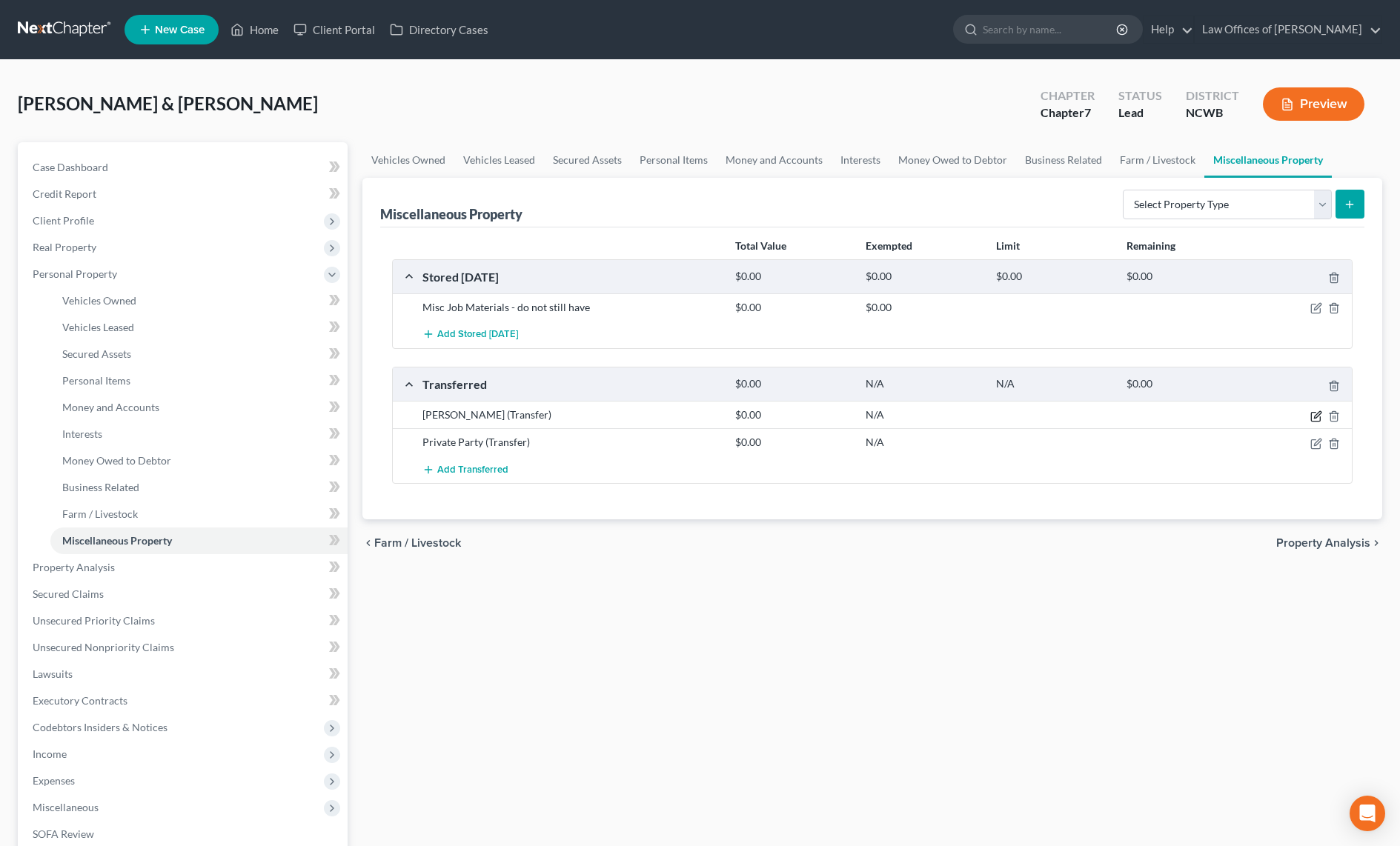
click at [1319, 414] on icon "button" at bounding box center [1315, 416] width 12 height 12
select select "Ordinary (within 2 years)"
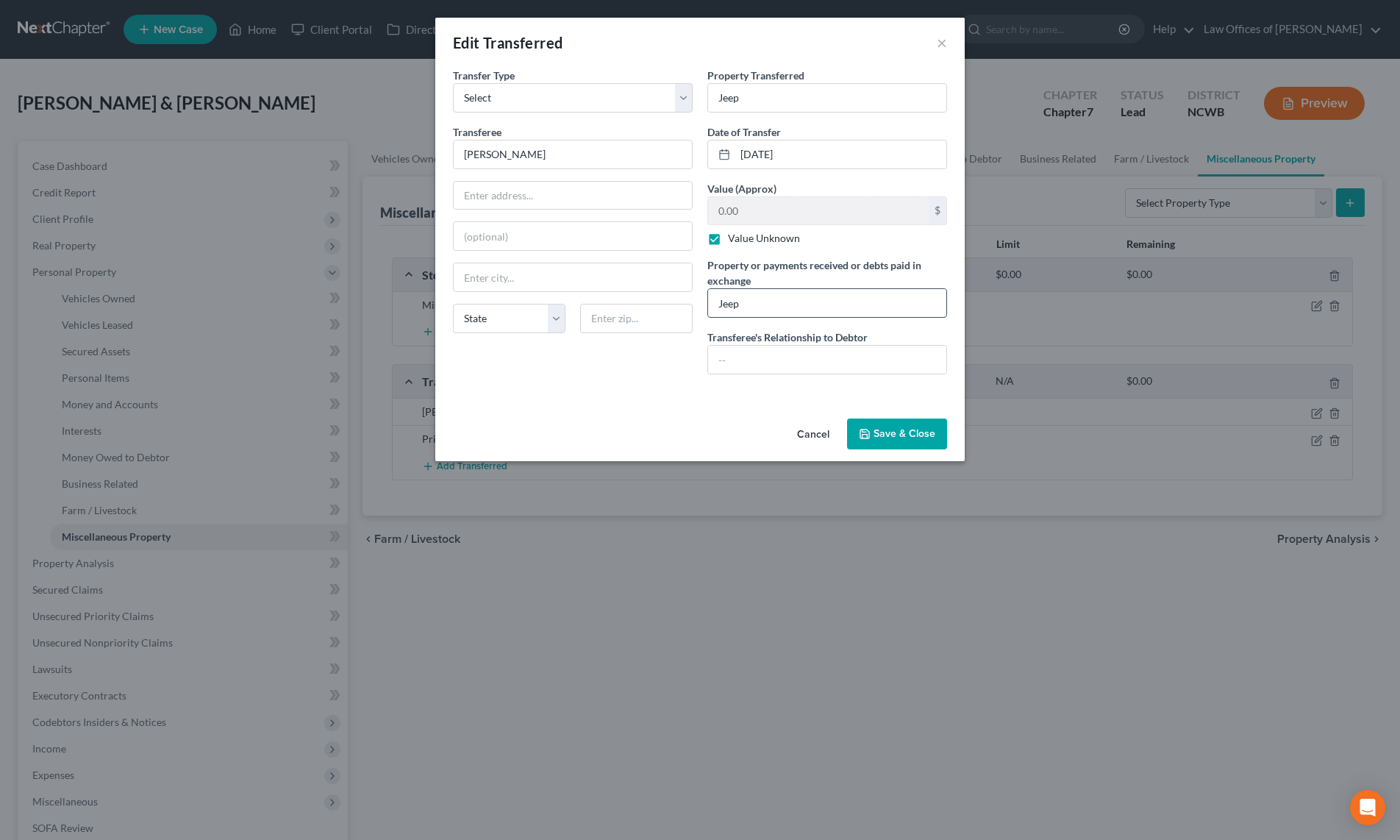
click at [797, 315] on input "Jeep" at bounding box center [827, 303] width 239 height 28
type input "J"
type input "paid off loan"
click at [863, 432] on icon "button" at bounding box center [865, 433] width 12 height 12
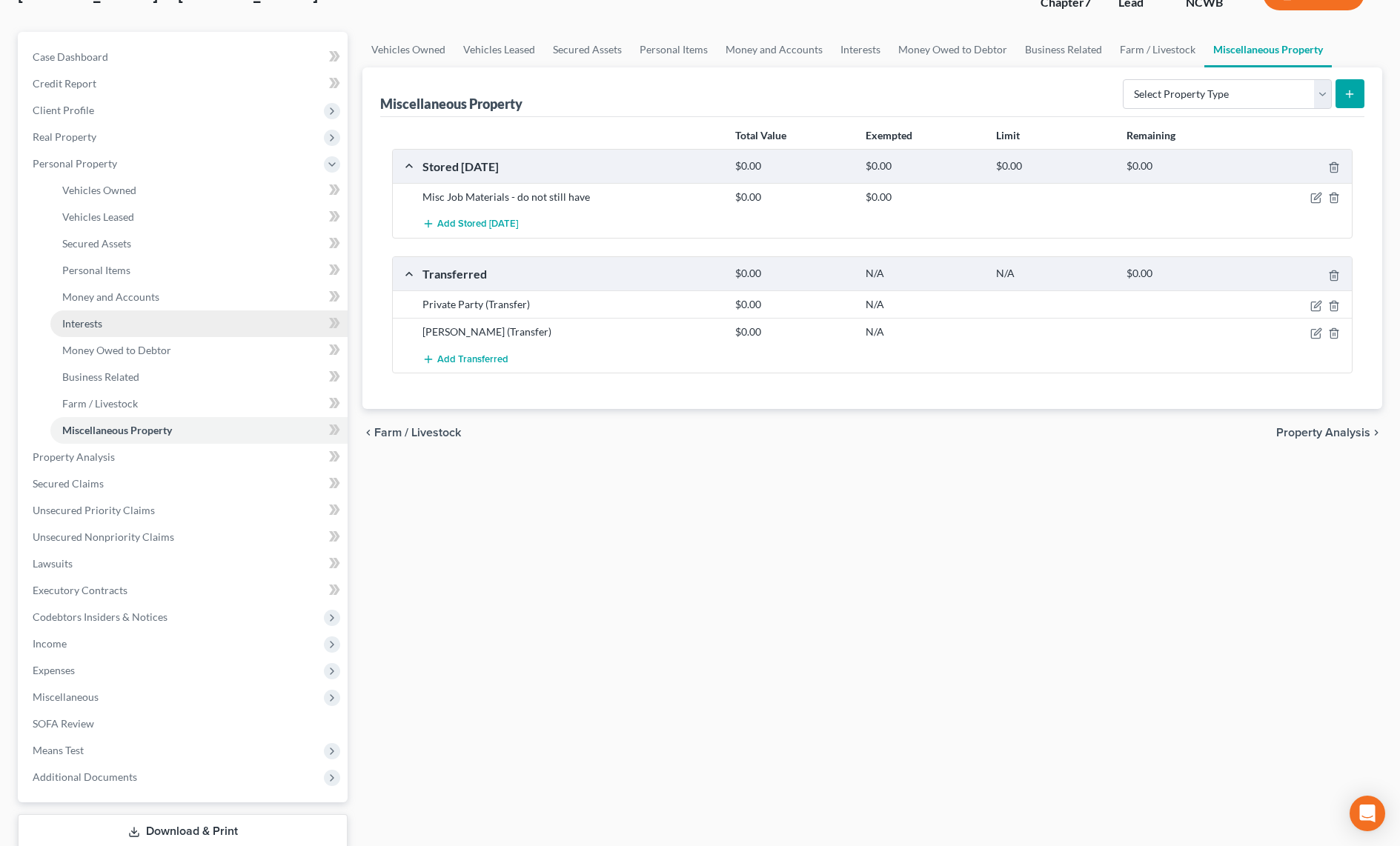
scroll to position [208, 0]
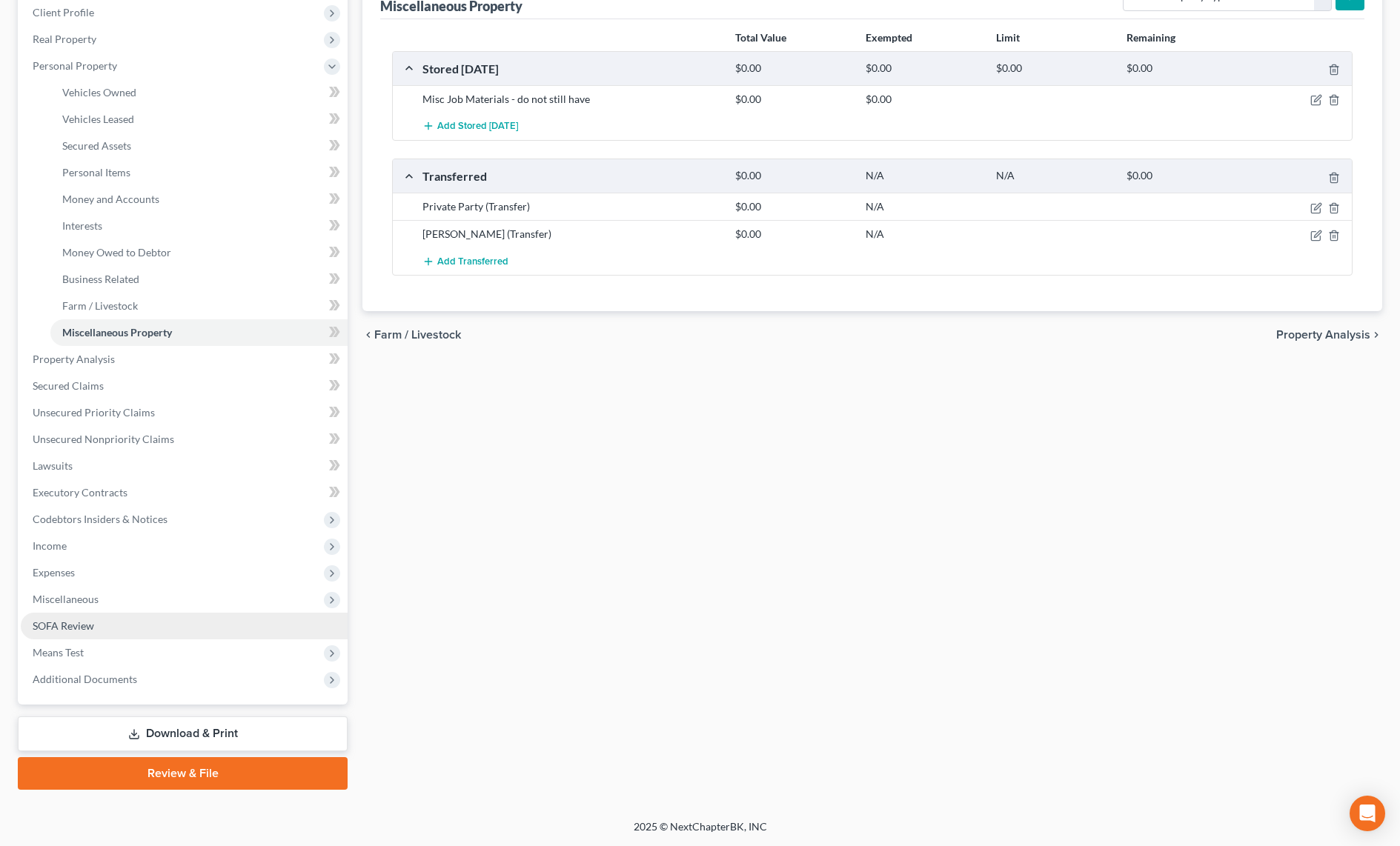
click at [50, 628] on span "SOFA Review" at bounding box center [63, 626] width 61 height 13
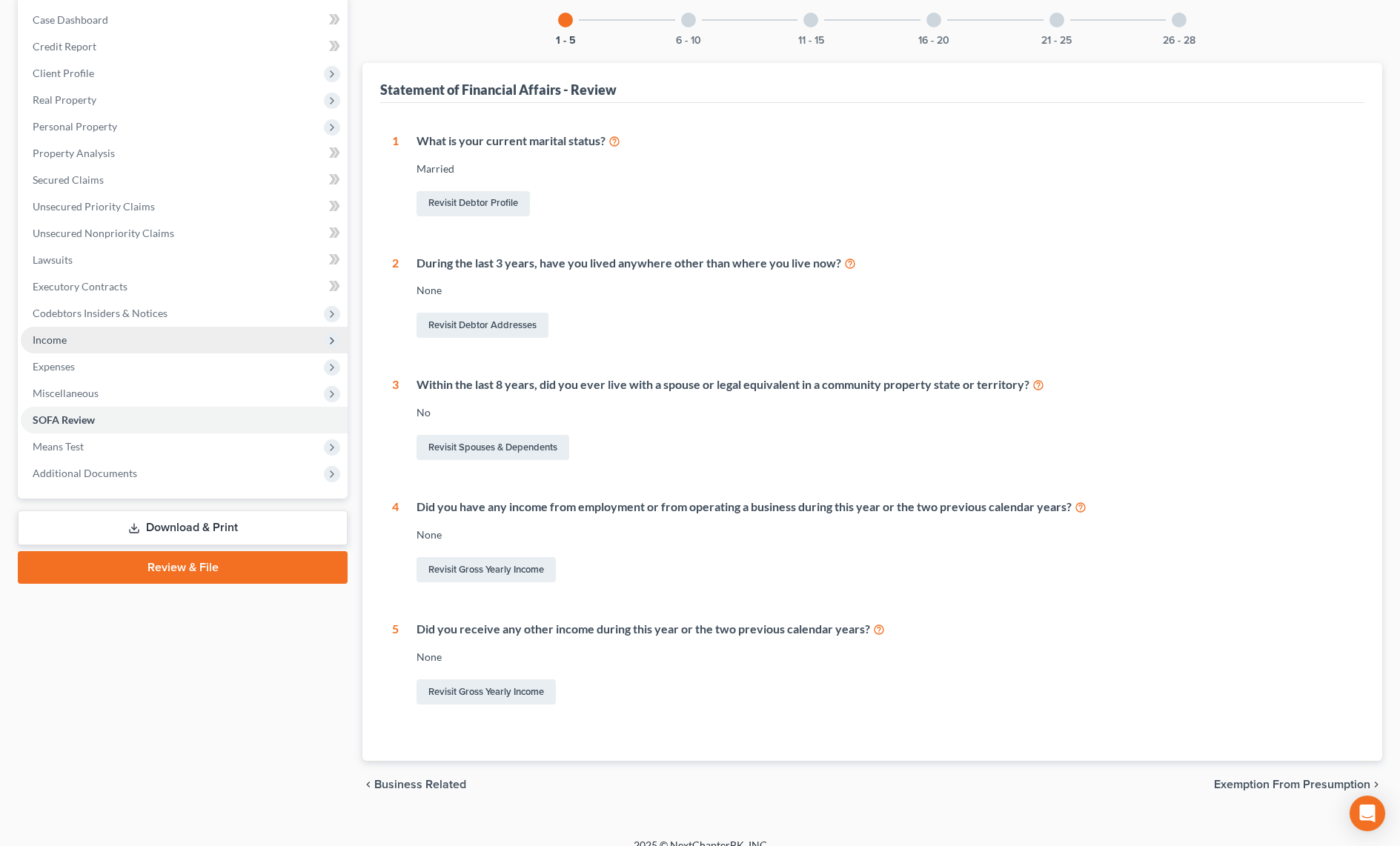
scroll to position [148, 0]
click at [686, 22] on div at bounding box center [688, 19] width 15 height 15
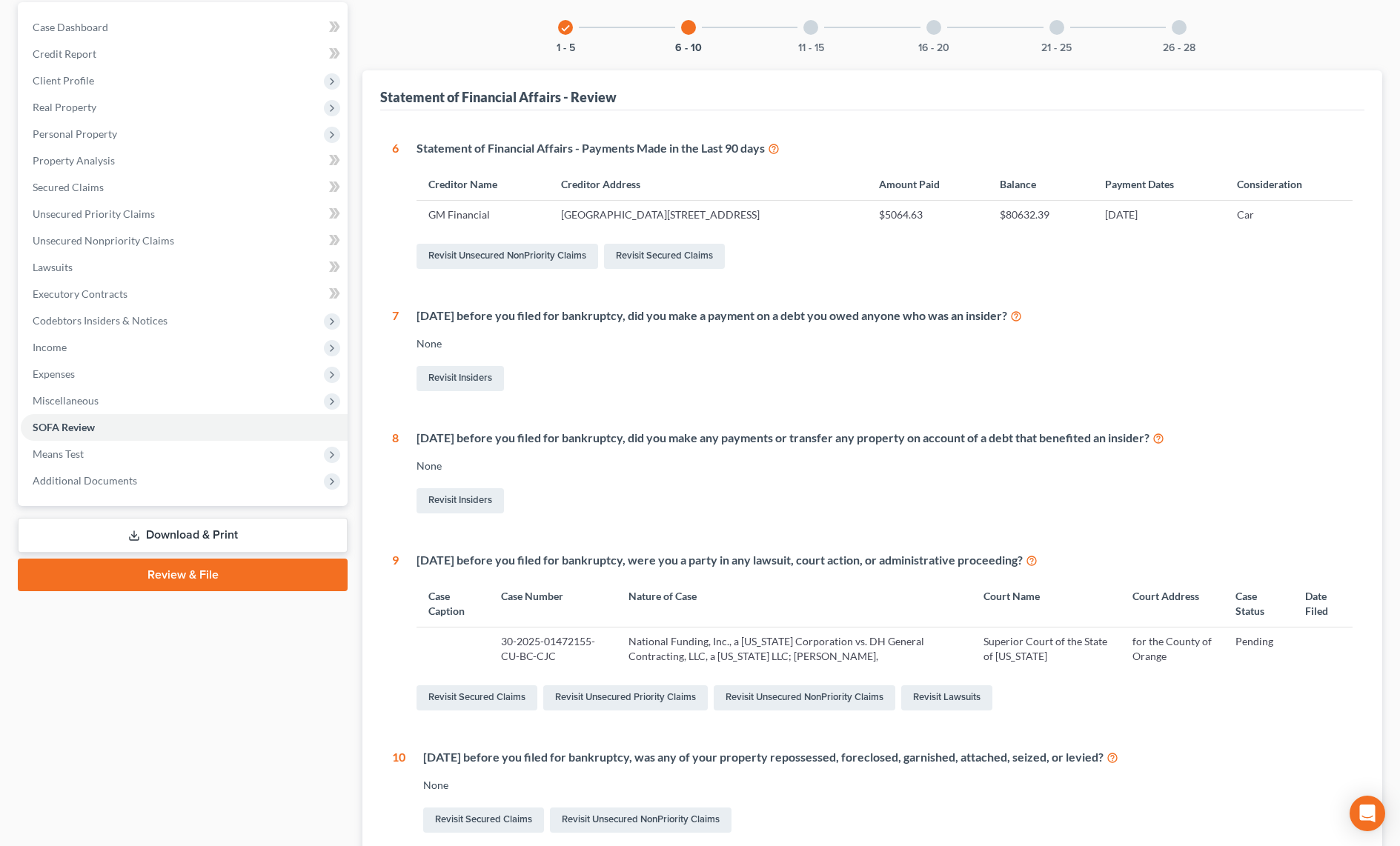
scroll to position [65, 0]
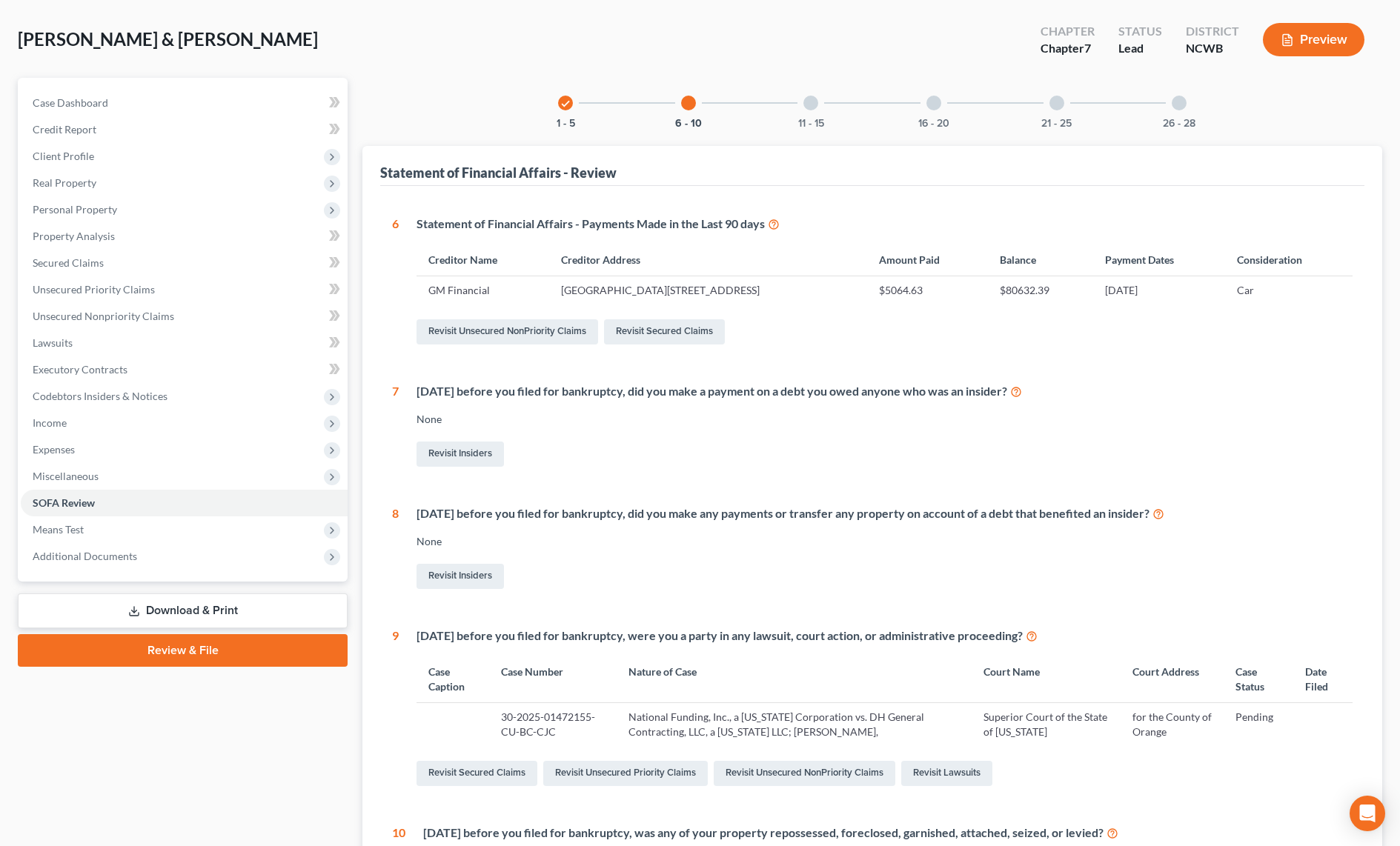
click at [812, 106] on div at bounding box center [810, 102] width 15 height 15
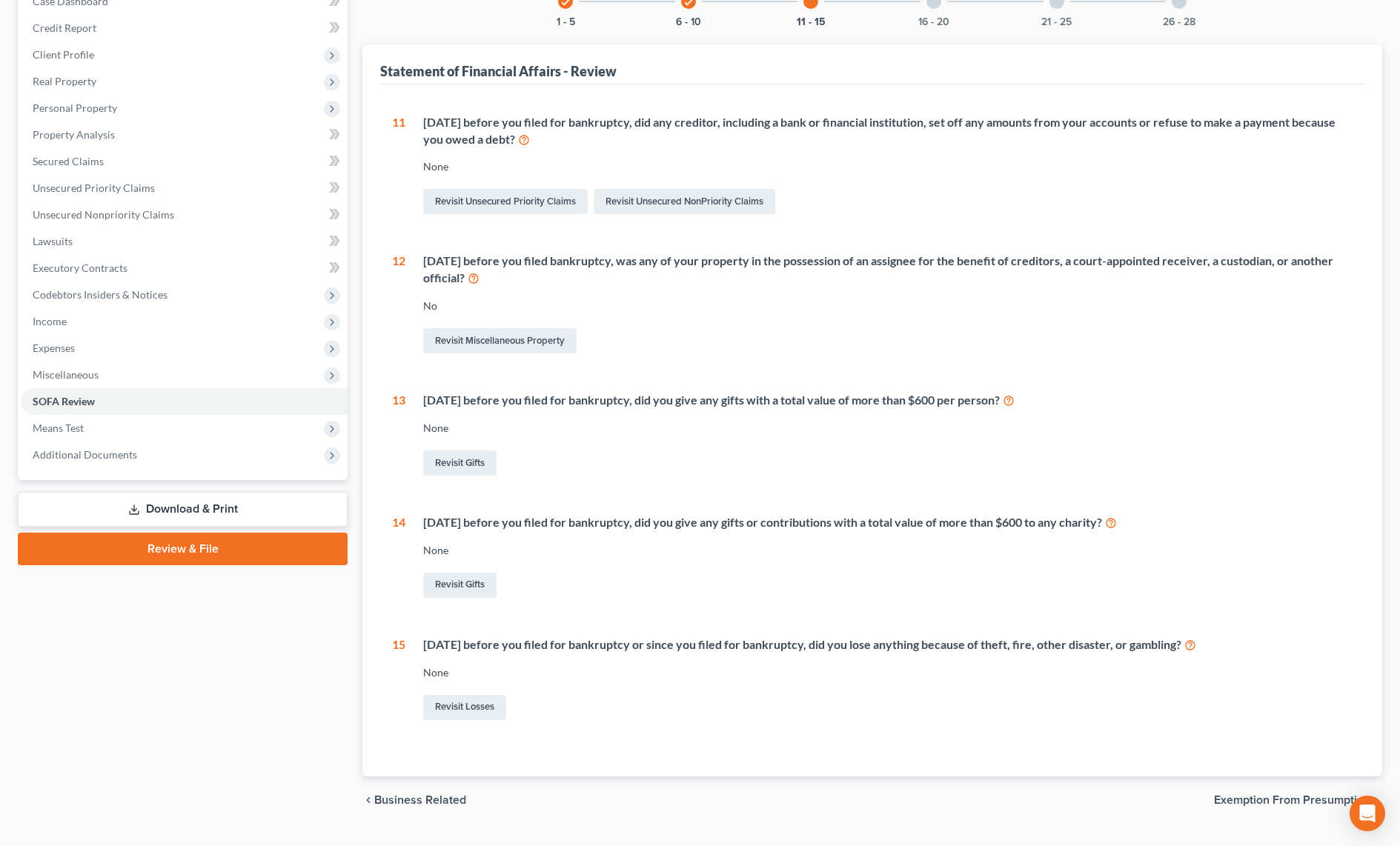
scroll to position [200, 0]
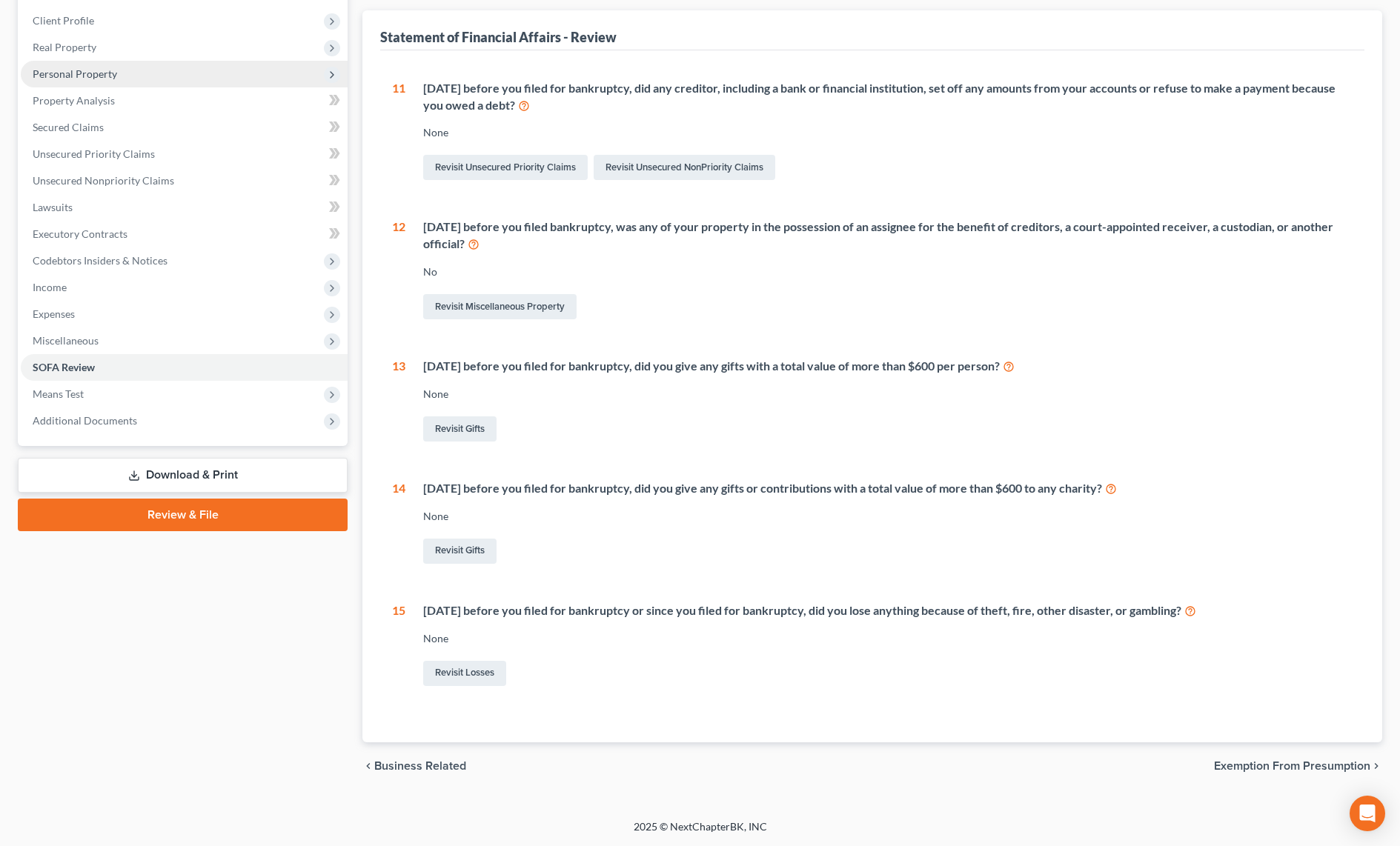
click at [77, 77] on span "Personal Property" at bounding box center [74, 74] width 85 height 13
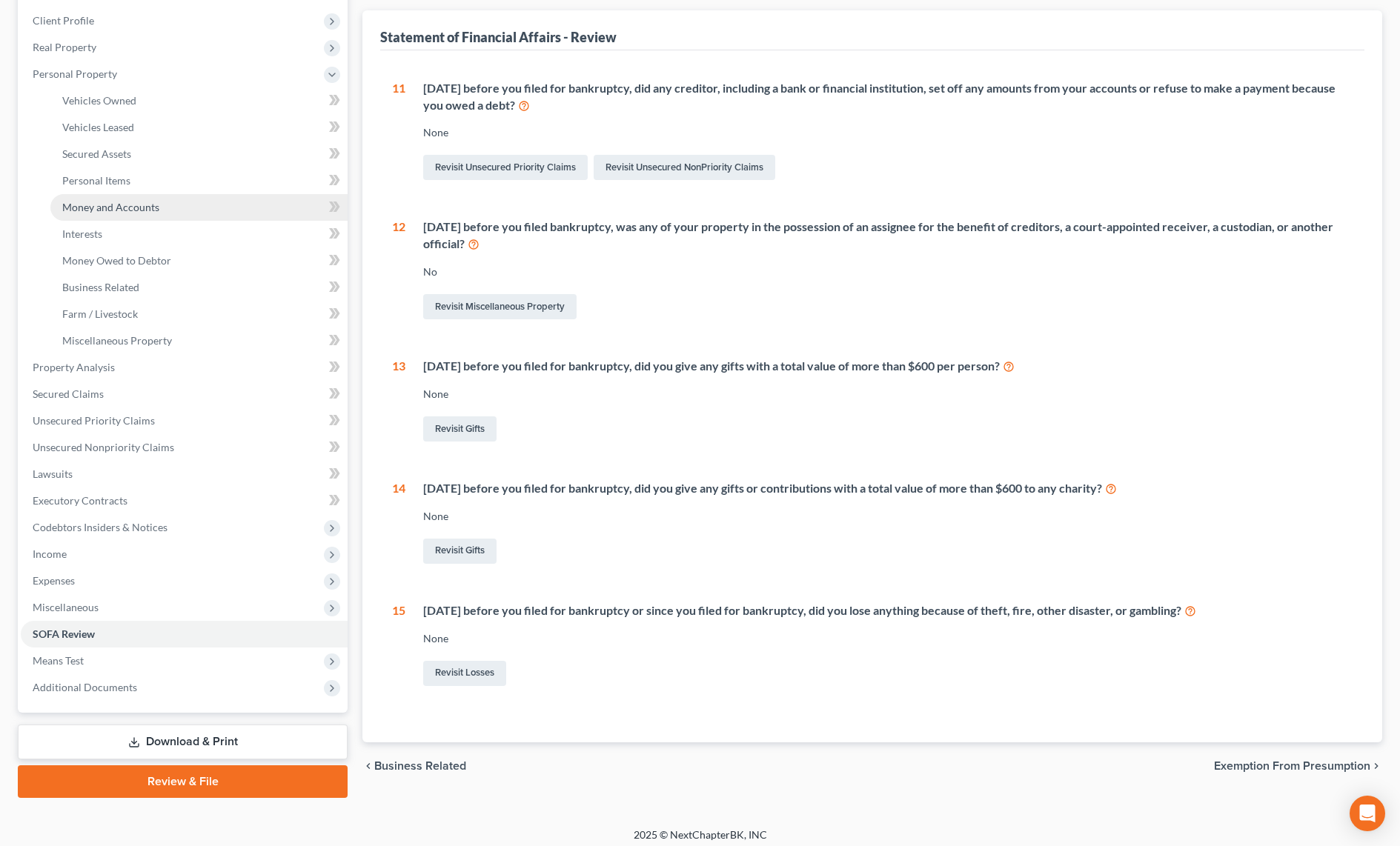
click at [93, 206] on span "Money and Accounts" at bounding box center [111, 207] width 97 height 13
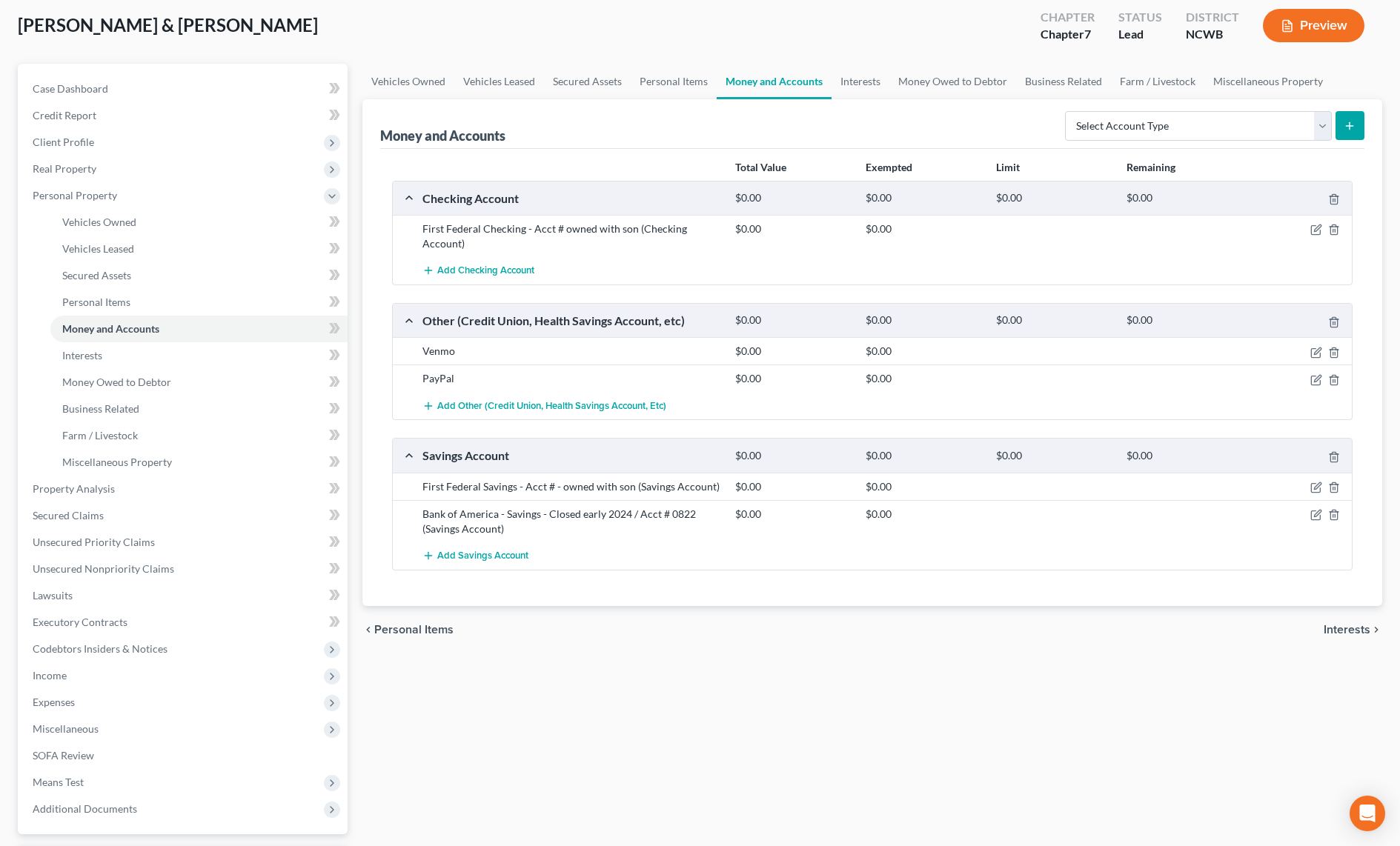
scroll to position [148, 0]
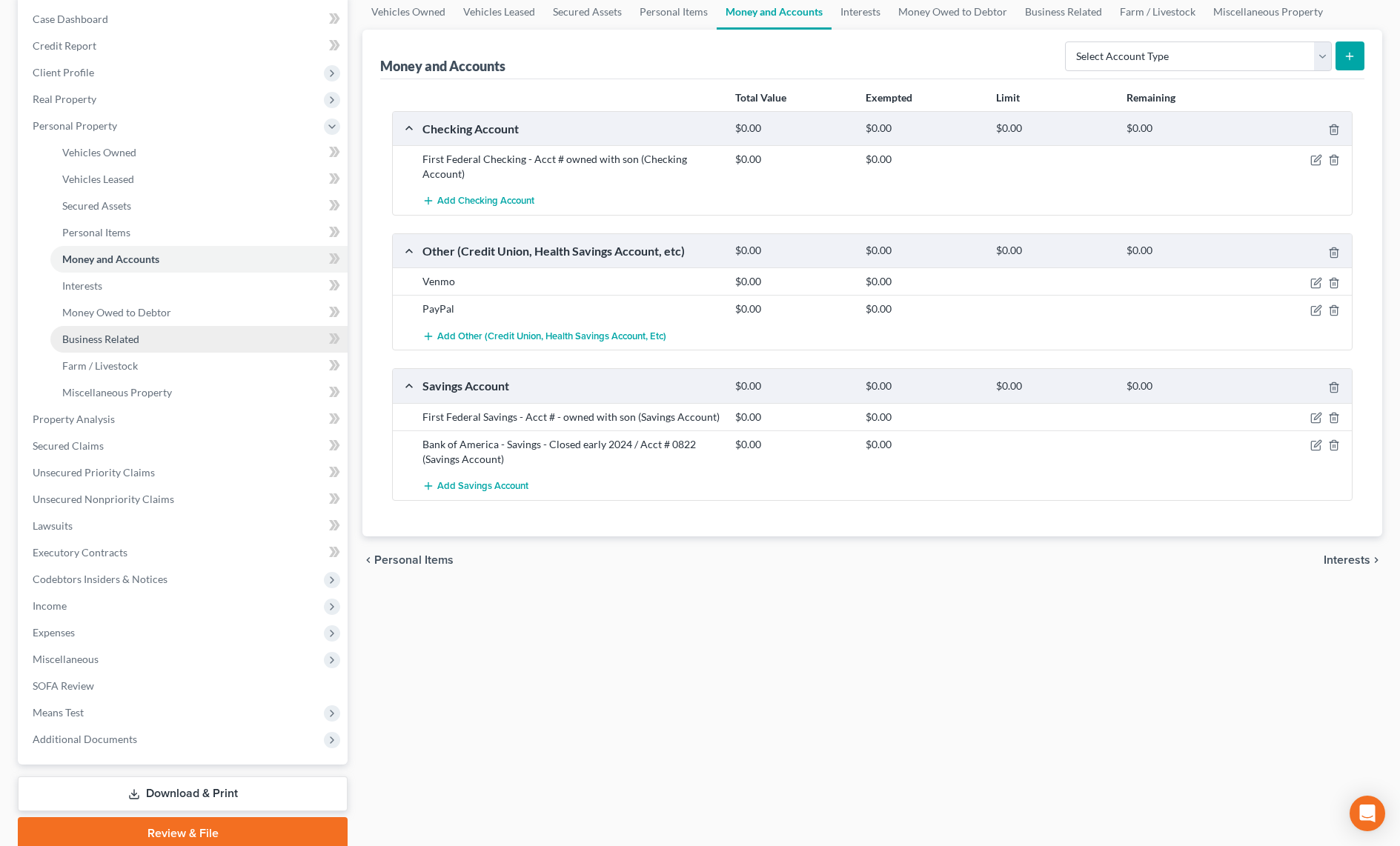
click at [119, 335] on span "Business Related" at bounding box center [100, 339] width 77 height 13
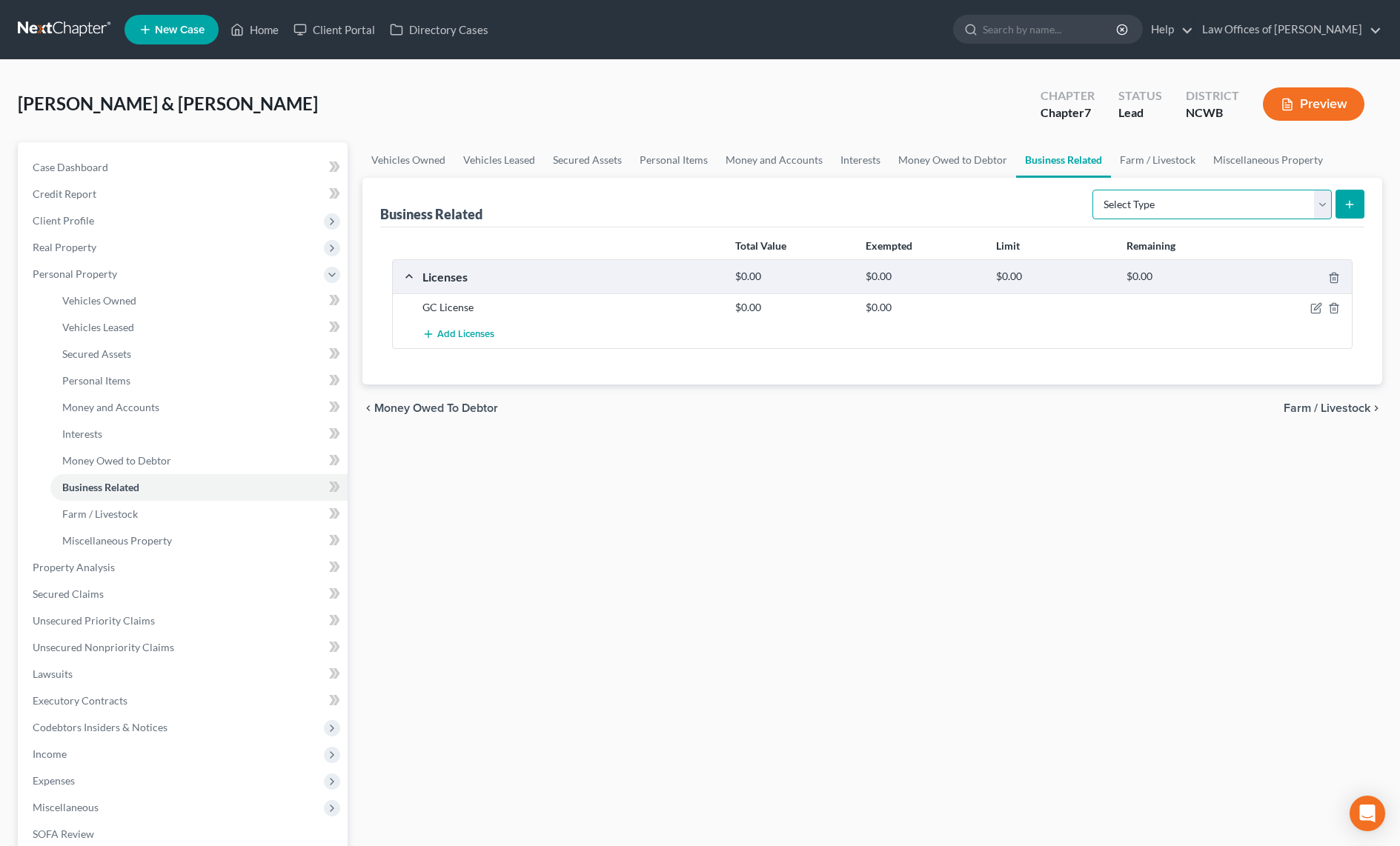
click at [1239, 202] on select "Select Type Customer Lists Franchises Inventory Licenses Machinery Office Equip…" at bounding box center [1212, 204] width 240 height 30
click at [68, 246] on span "Real Property" at bounding box center [64, 247] width 64 height 13
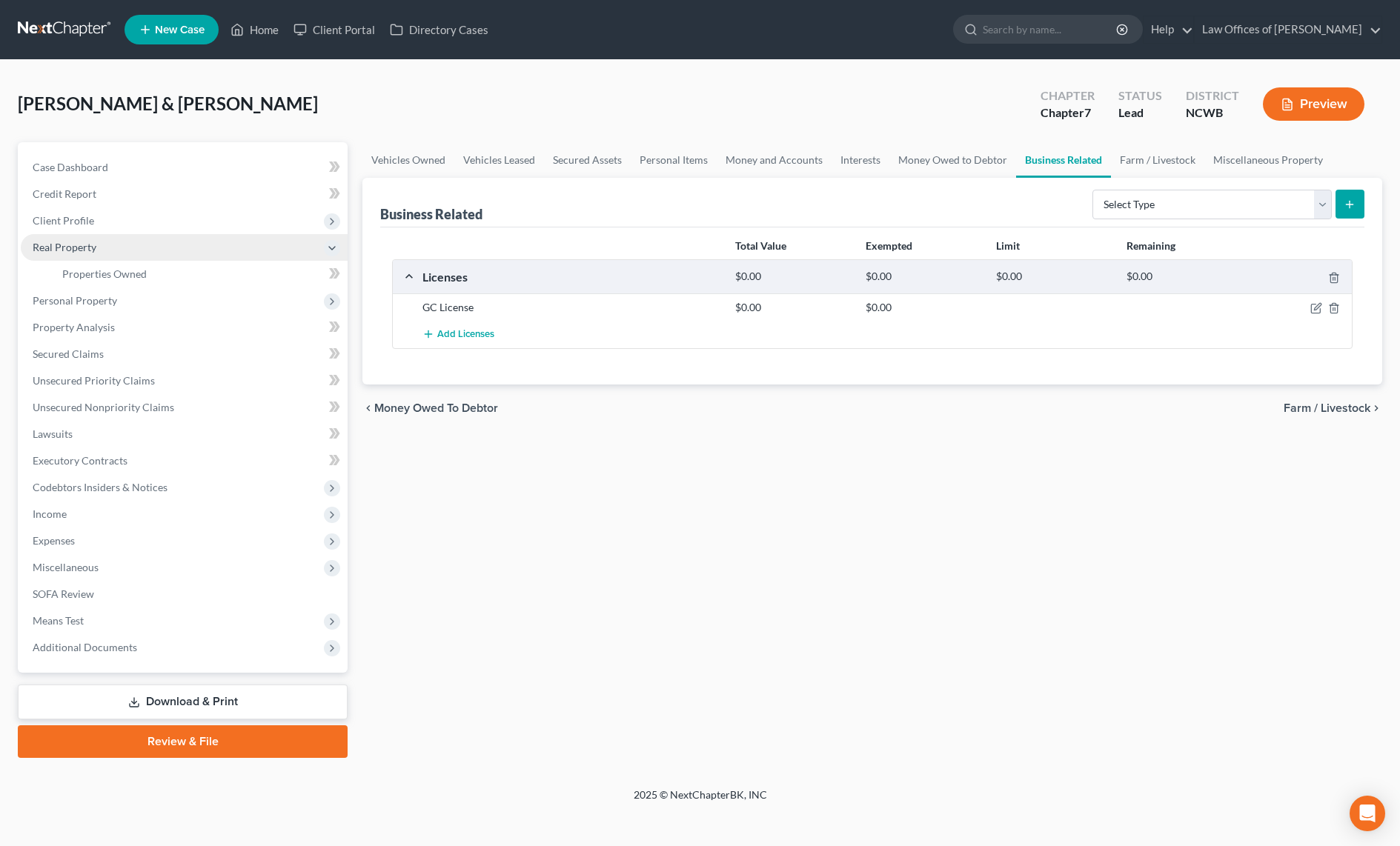
click at [68, 246] on span "Real Property" at bounding box center [64, 247] width 64 height 13
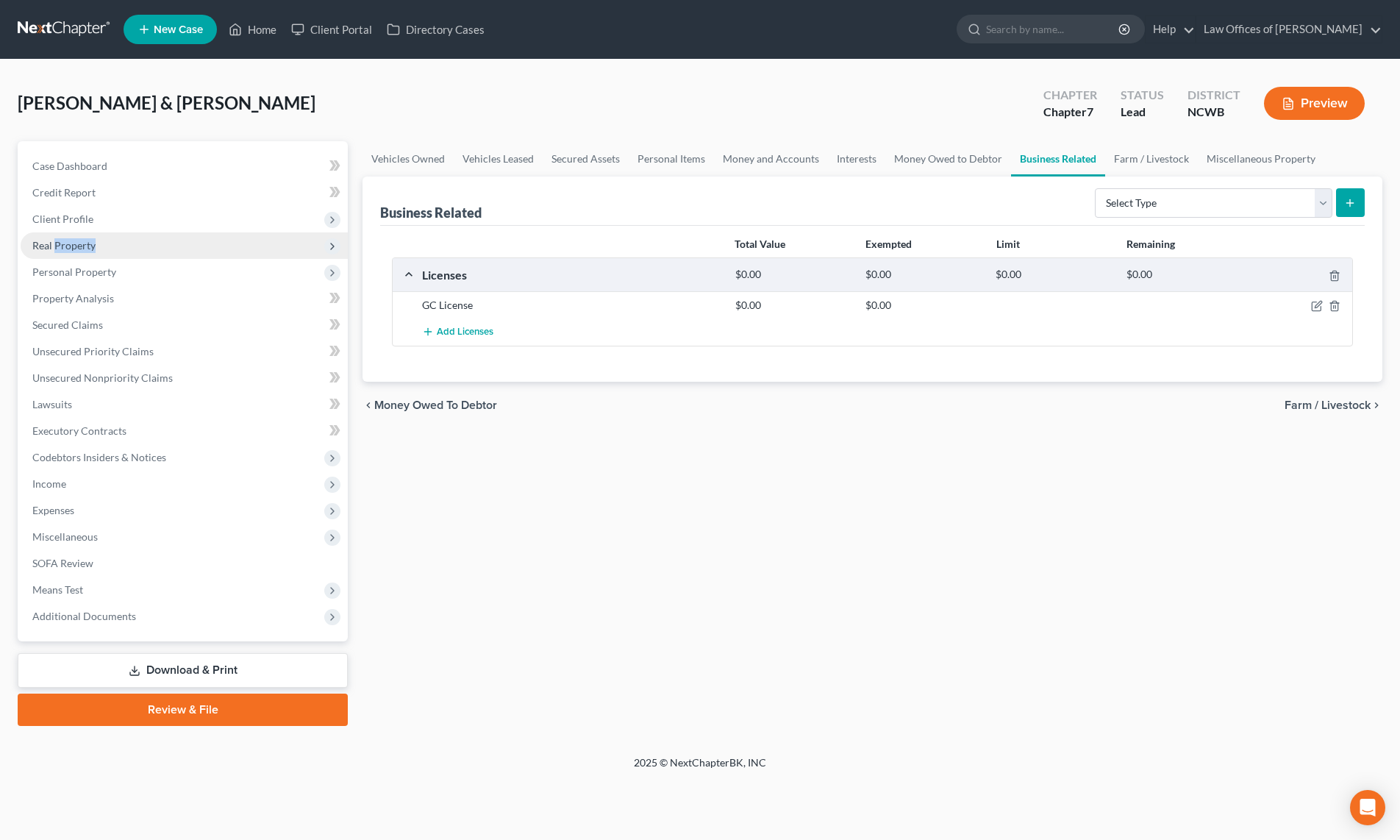
click at [52, 244] on span "Real Property" at bounding box center [63, 245] width 63 height 13
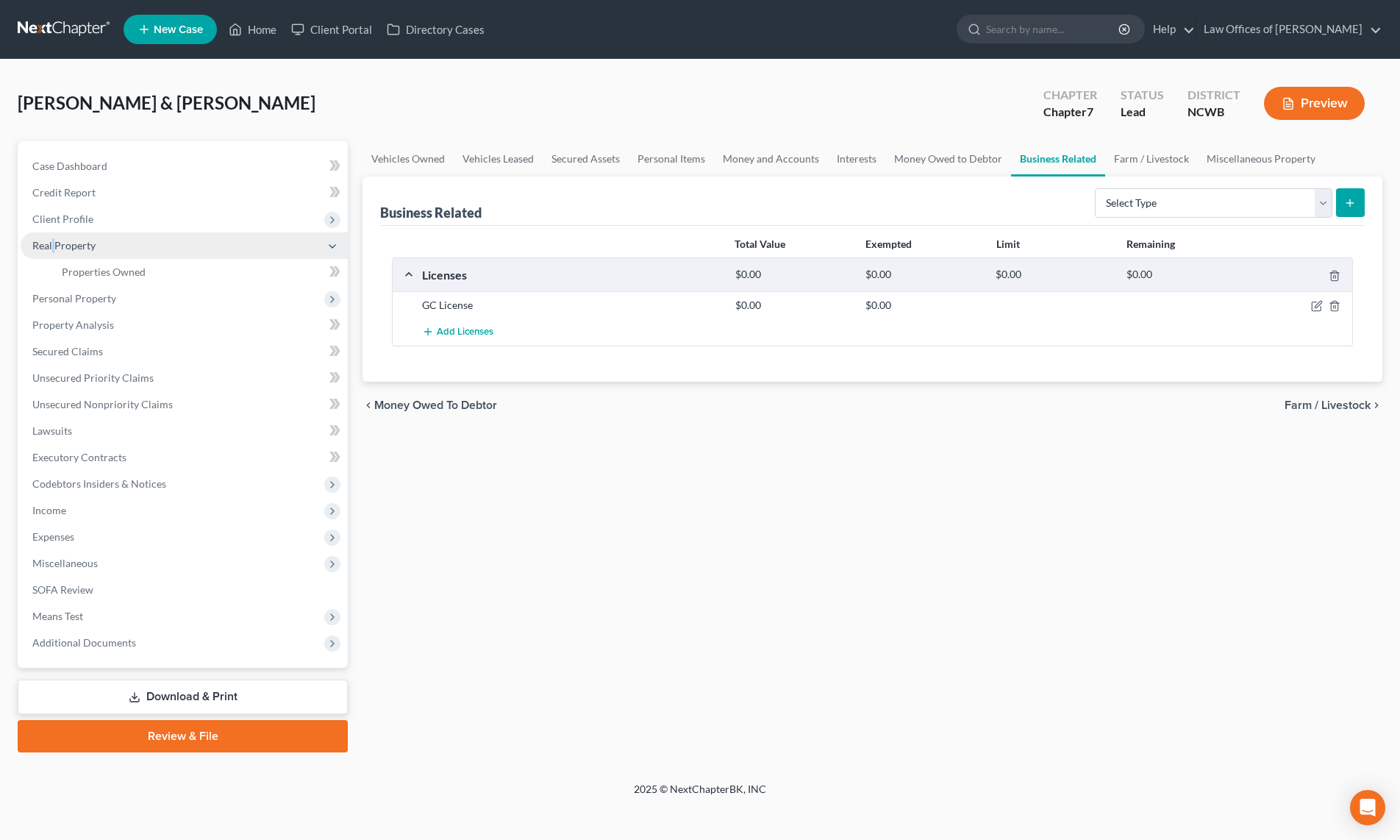
click at [52, 244] on span "Real Property" at bounding box center [63, 245] width 63 height 13
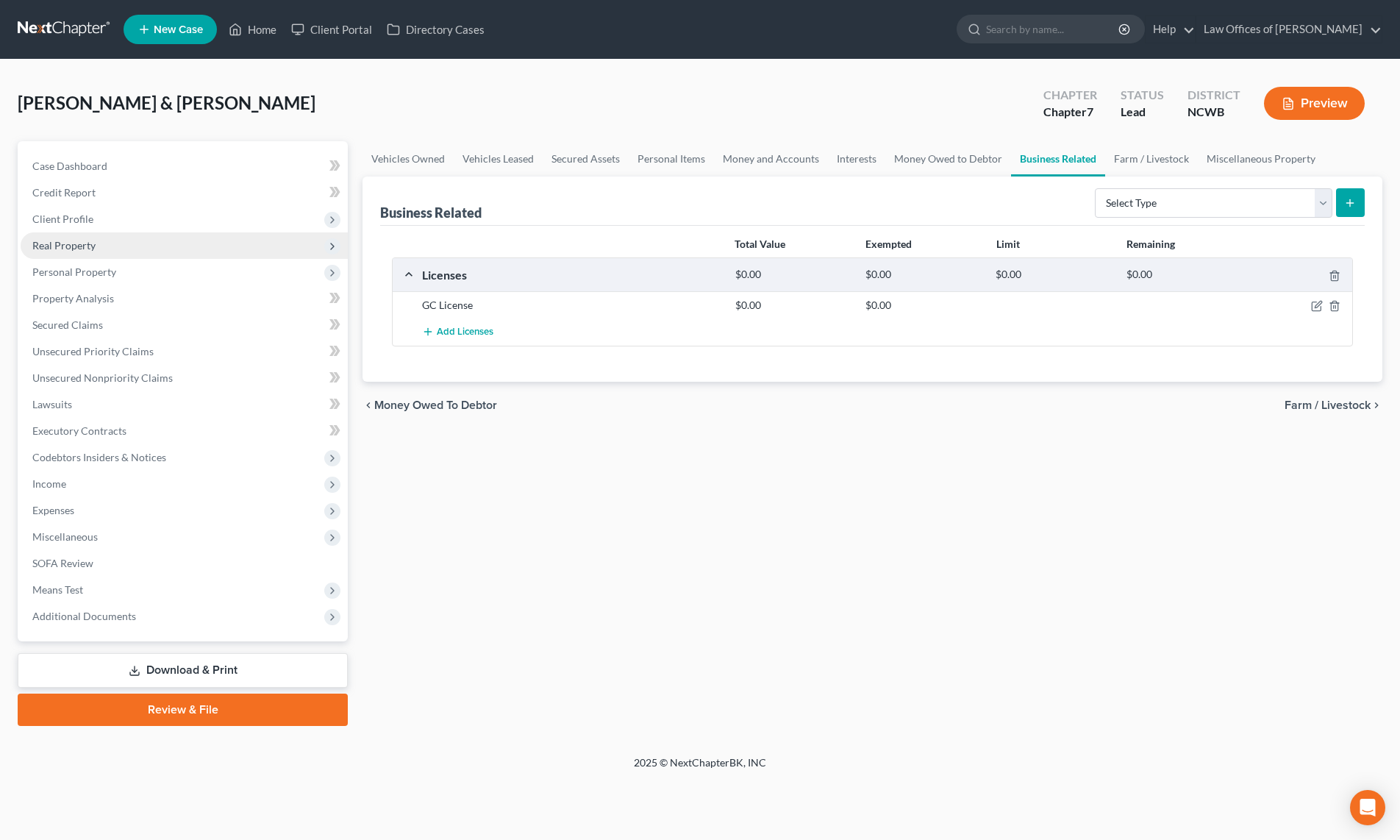
click at [70, 246] on span "Real Property" at bounding box center [63, 245] width 63 height 13
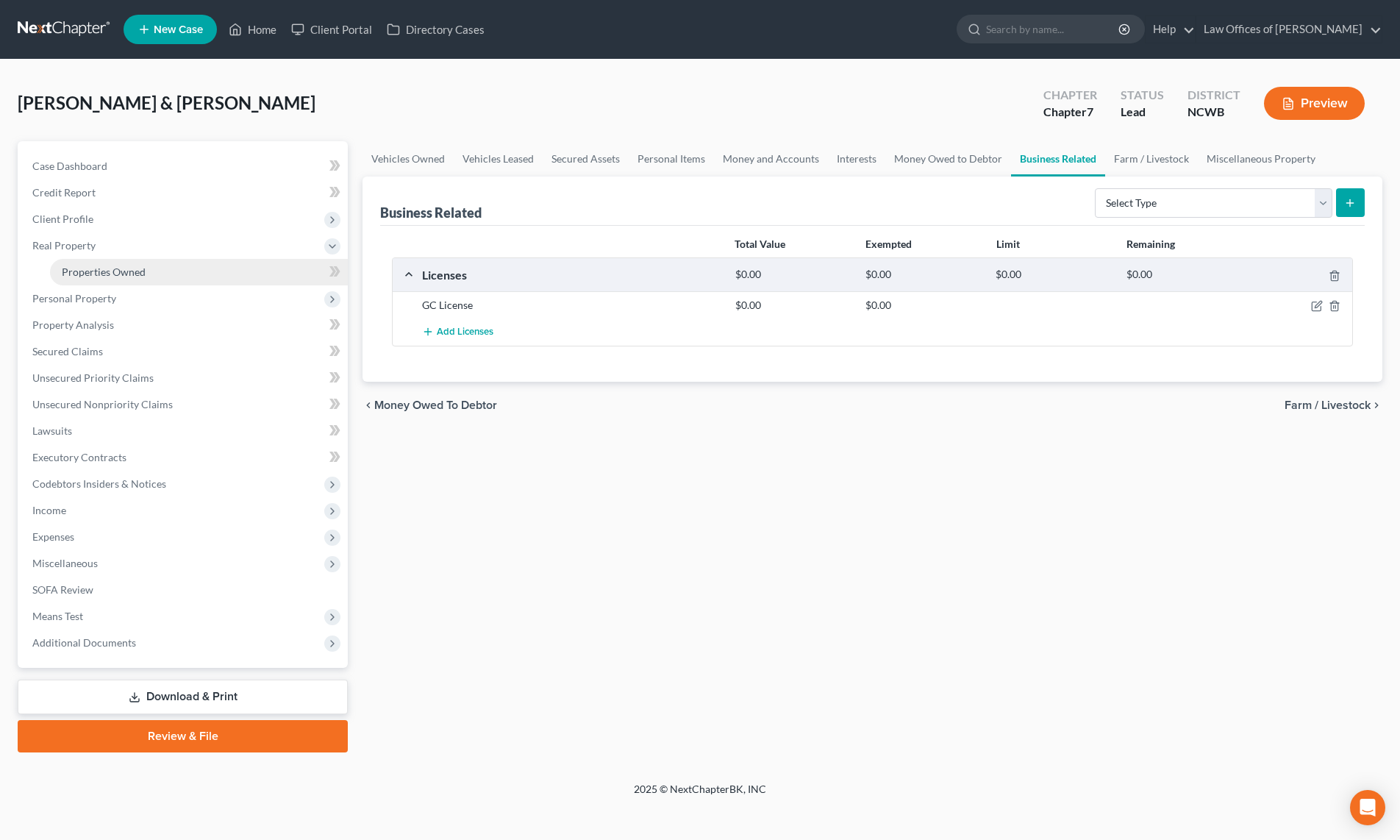
click at [93, 275] on span "Properties Owned" at bounding box center [103, 271] width 84 height 13
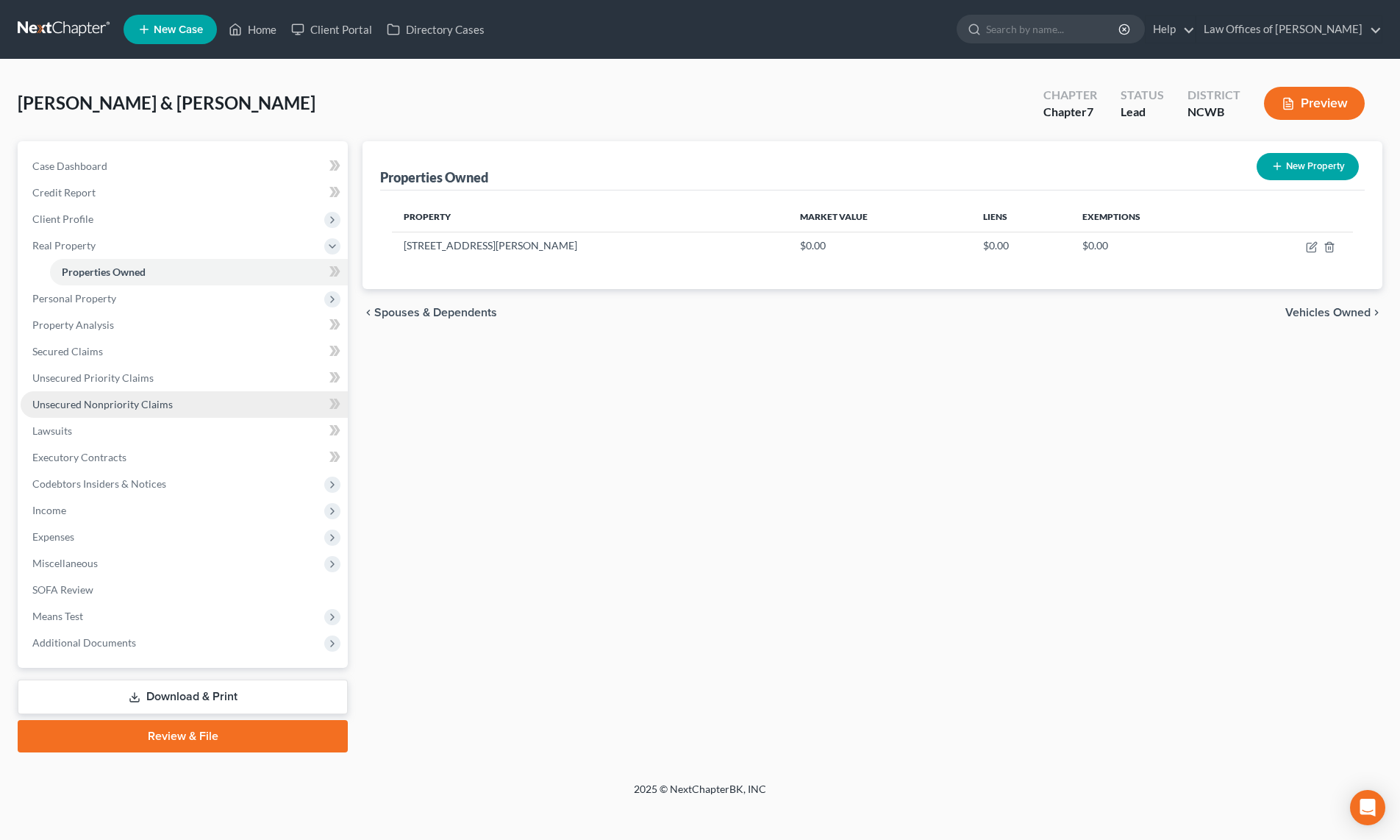
click at [122, 405] on span "Unsecured Nonpriority Claims" at bounding box center [102, 404] width 140 height 13
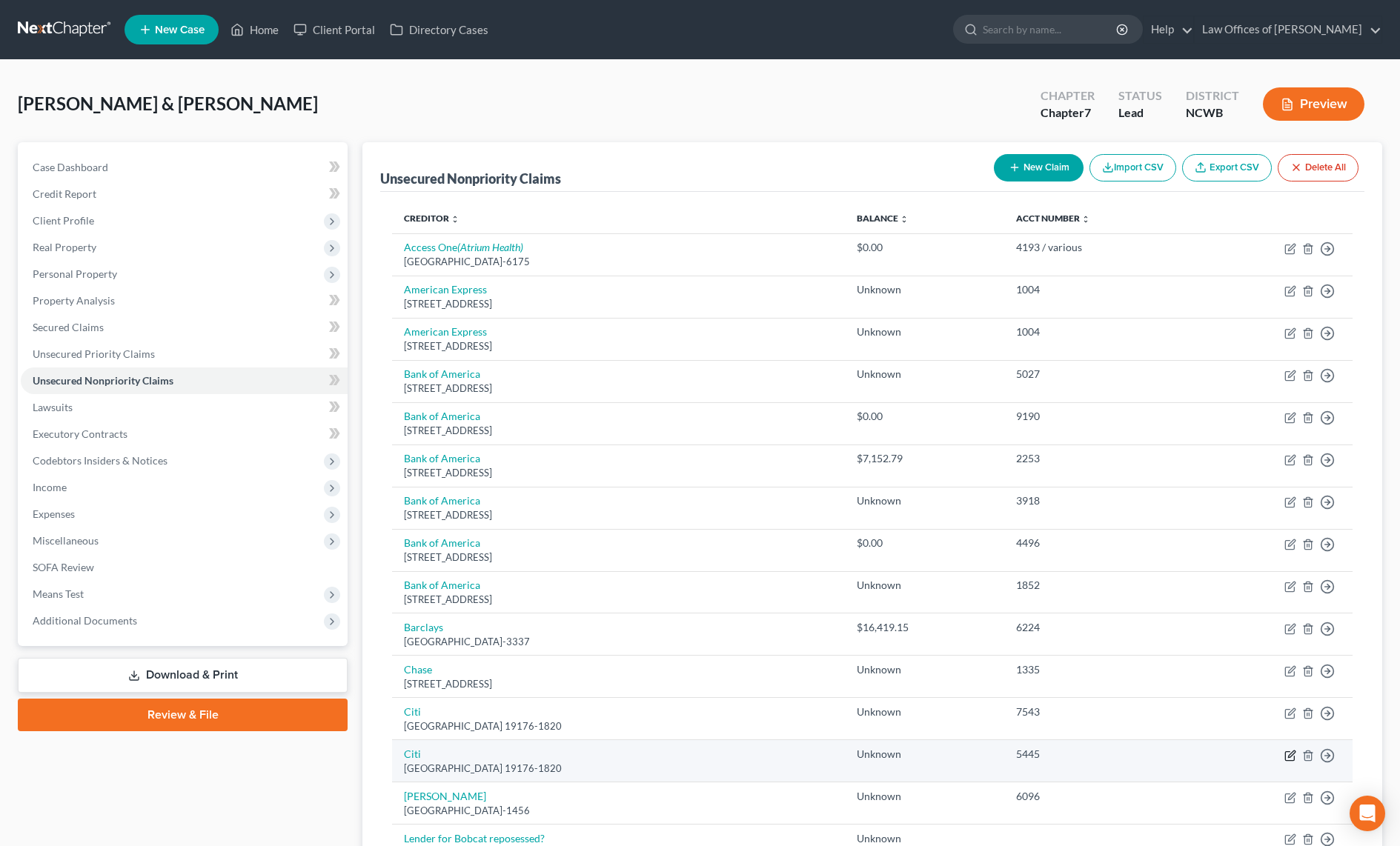
click at [1286, 756] on icon "button" at bounding box center [1289, 755] width 12 height 12
select select "39"
select select "2"
select select "0"
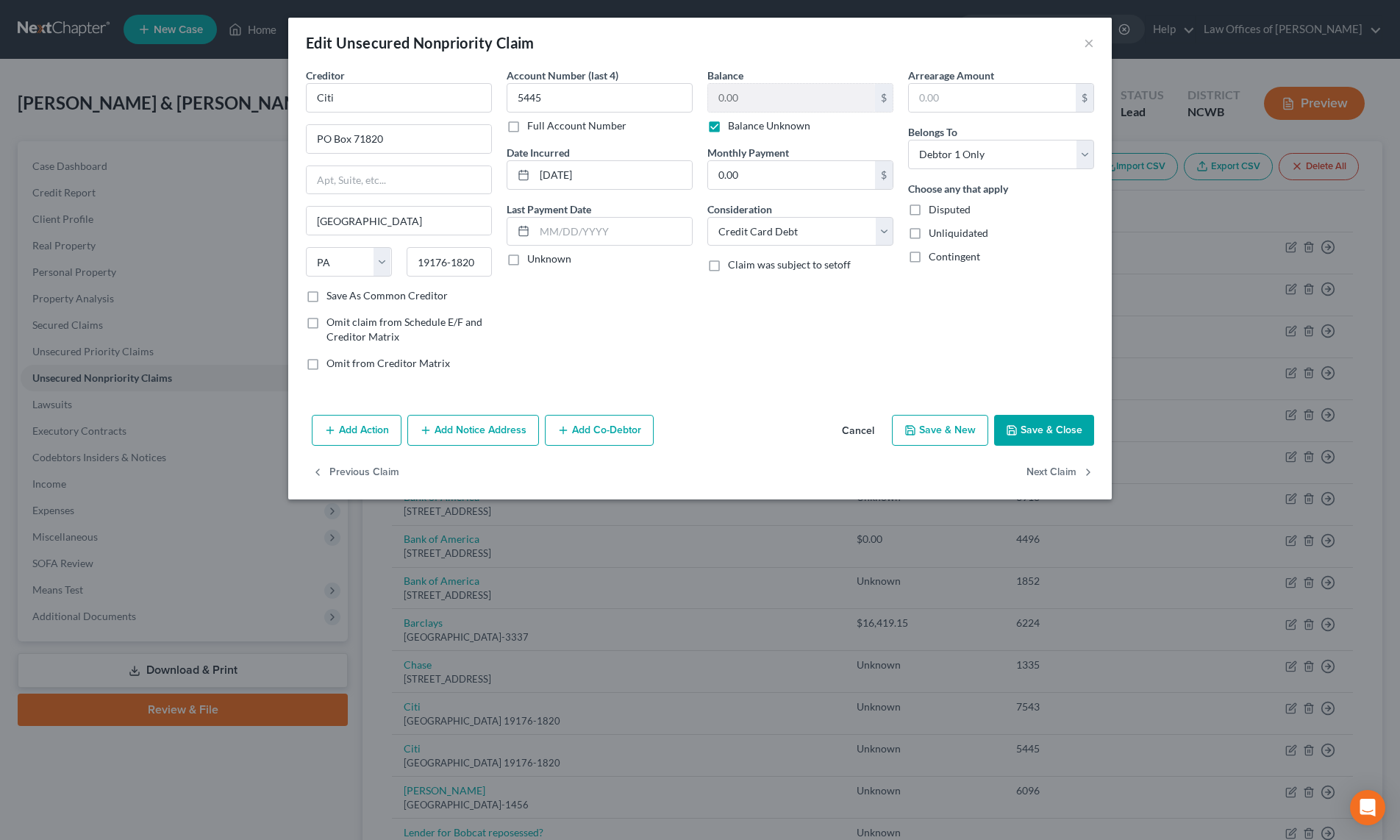
click at [728, 127] on label "Balance Unknown" at bounding box center [769, 126] width 82 height 14
click at [734, 127] on input "Balance Unknown" at bounding box center [738, 123] width 10 height 10
checkbox input "false"
click at [730, 107] on input "0.00" at bounding box center [791, 98] width 167 height 28
type input "13,695.64"
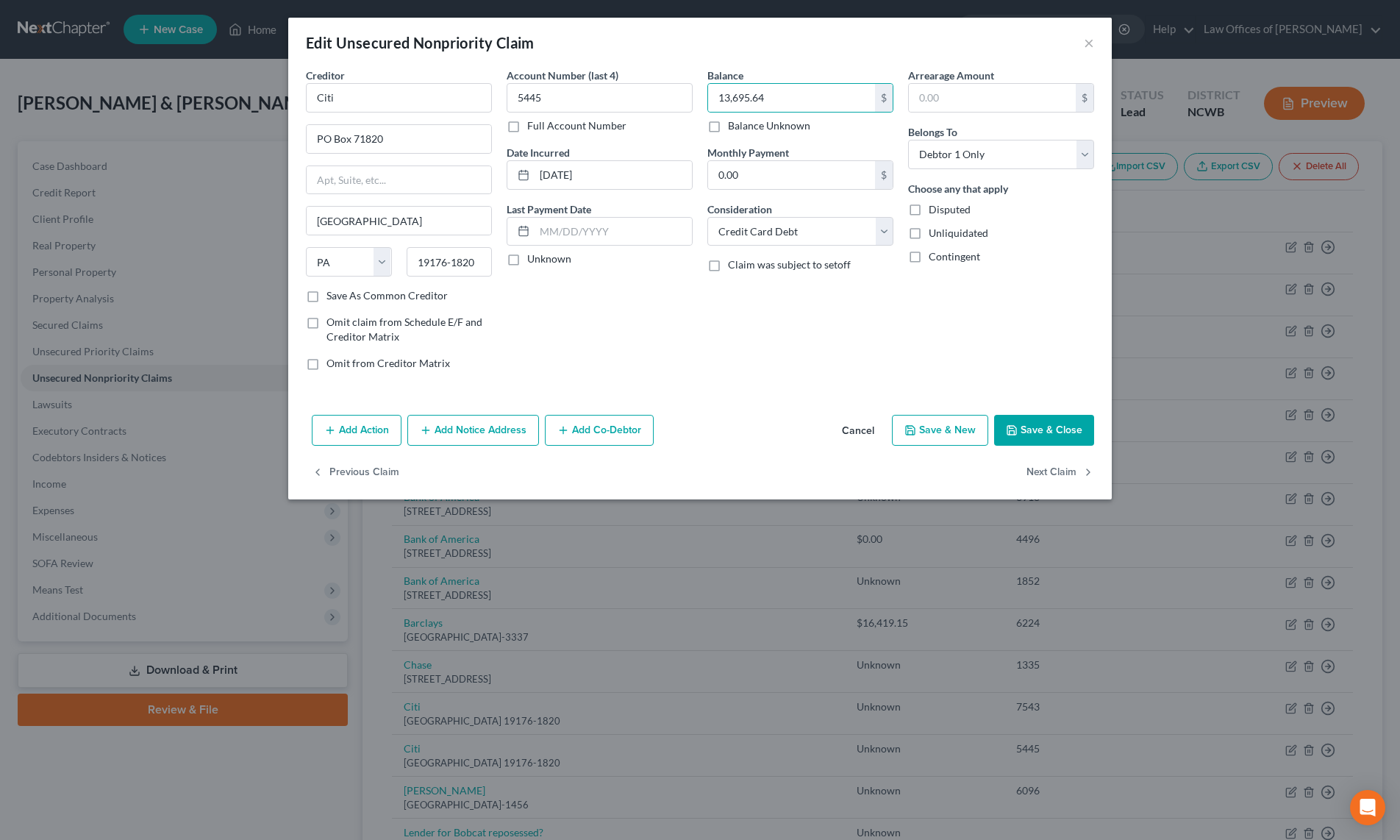
click at [1028, 440] on button "Save & Close" at bounding box center [1044, 430] width 100 height 31
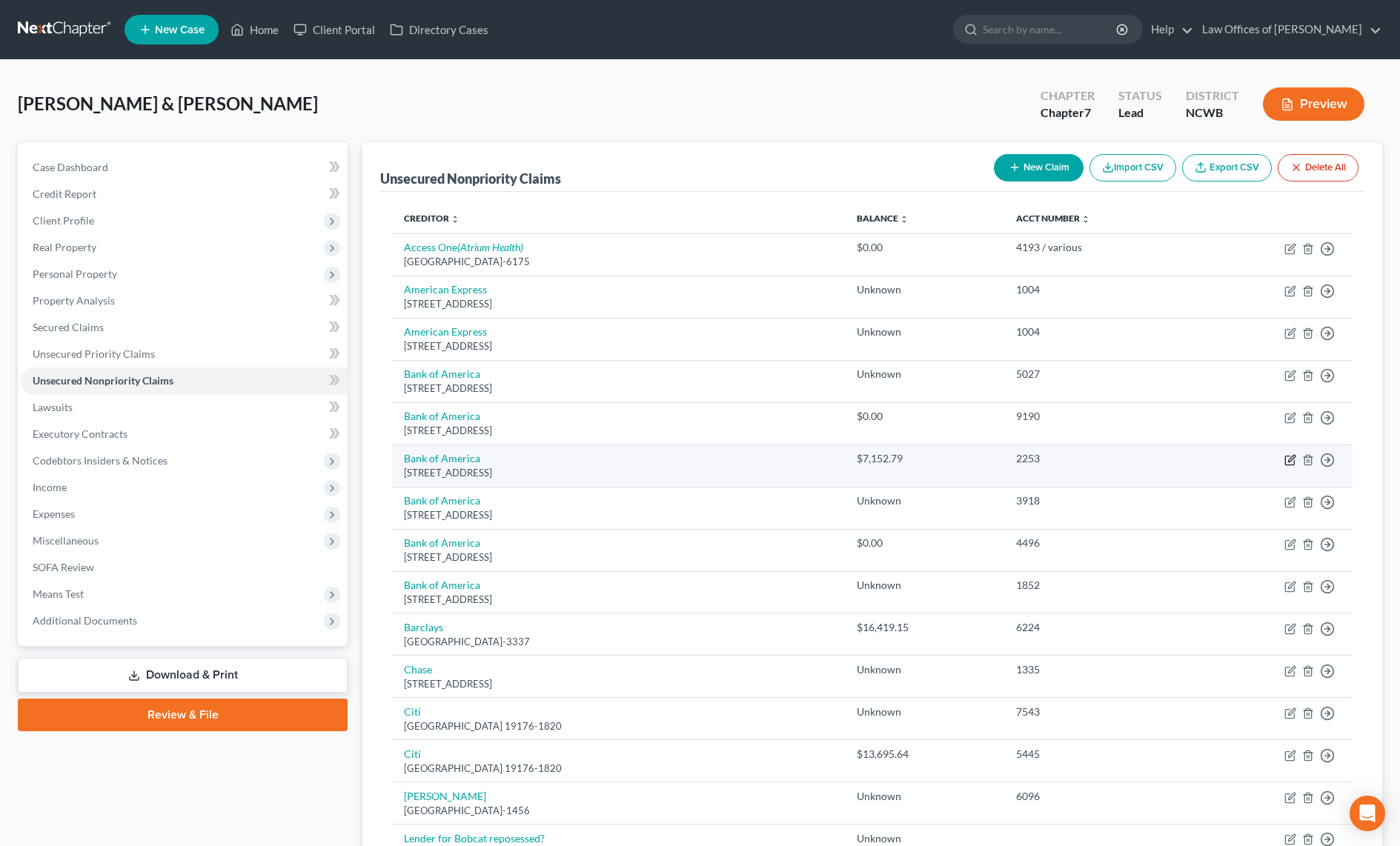
click at [1285, 456] on icon "button" at bounding box center [1289, 460] width 12 height 12
select select "7"
select select "2"
select select "0"
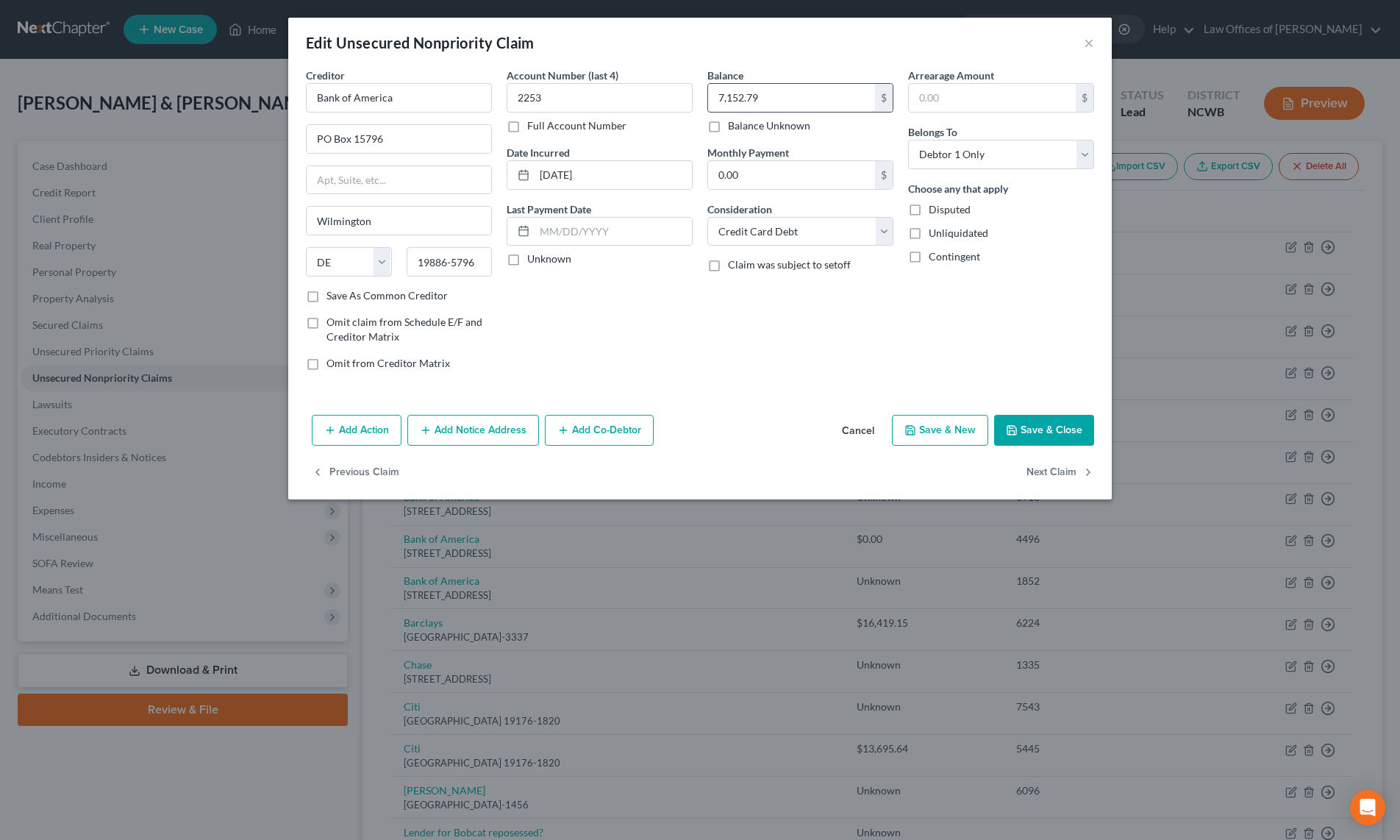
click at [844, 110] on input "7,152.79" at bounding box center [791, 98] width 167 height 28
type input "7,564.87"
click at [1028, 437] on button "Save & Close" at bounding box center [1044, 430] width 100 height 31
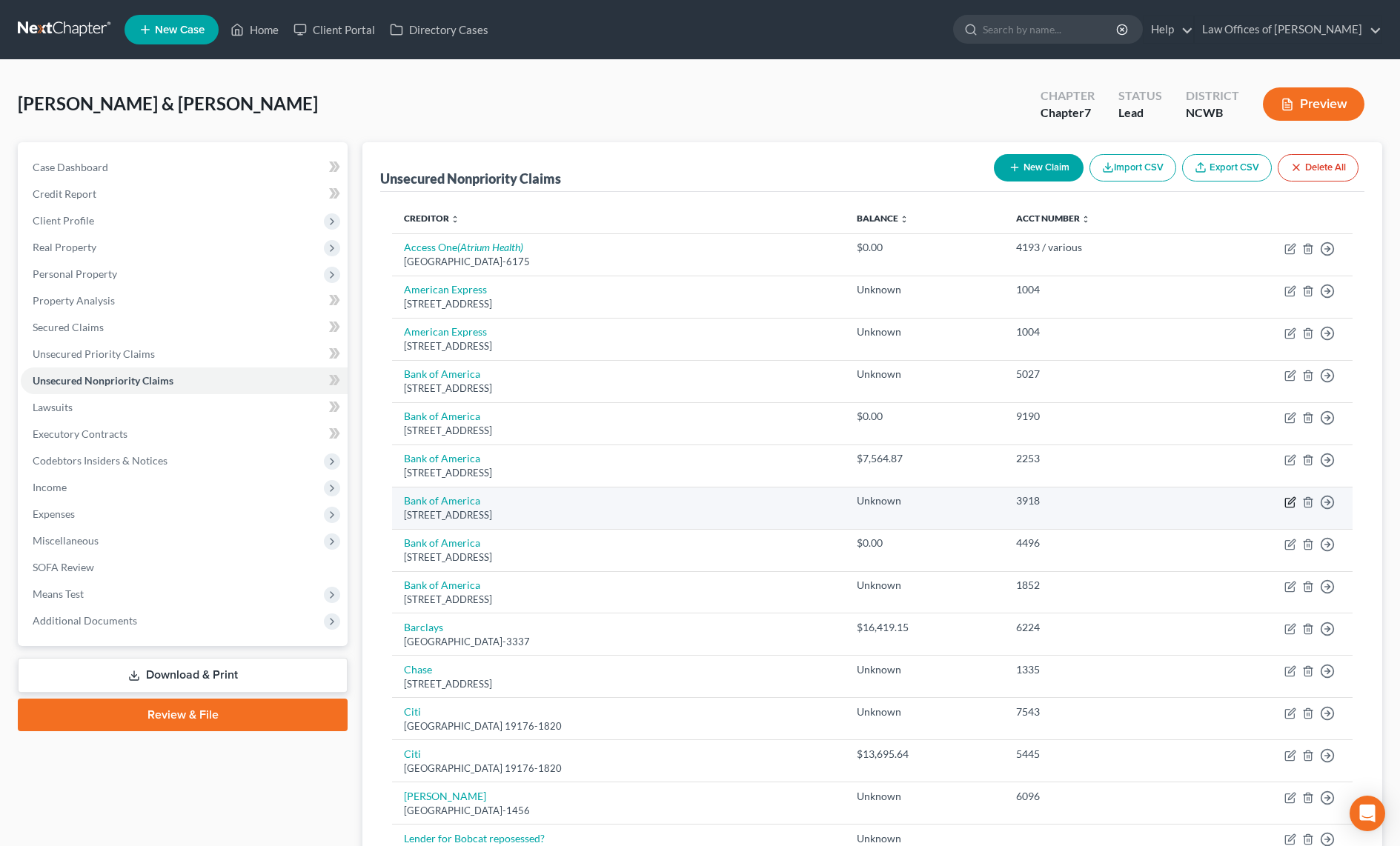
click at [1289, 501] on icon "button" at bounding box center [1289, 502] width 12 height 12
select select "7"
select select "2"
select select "0"
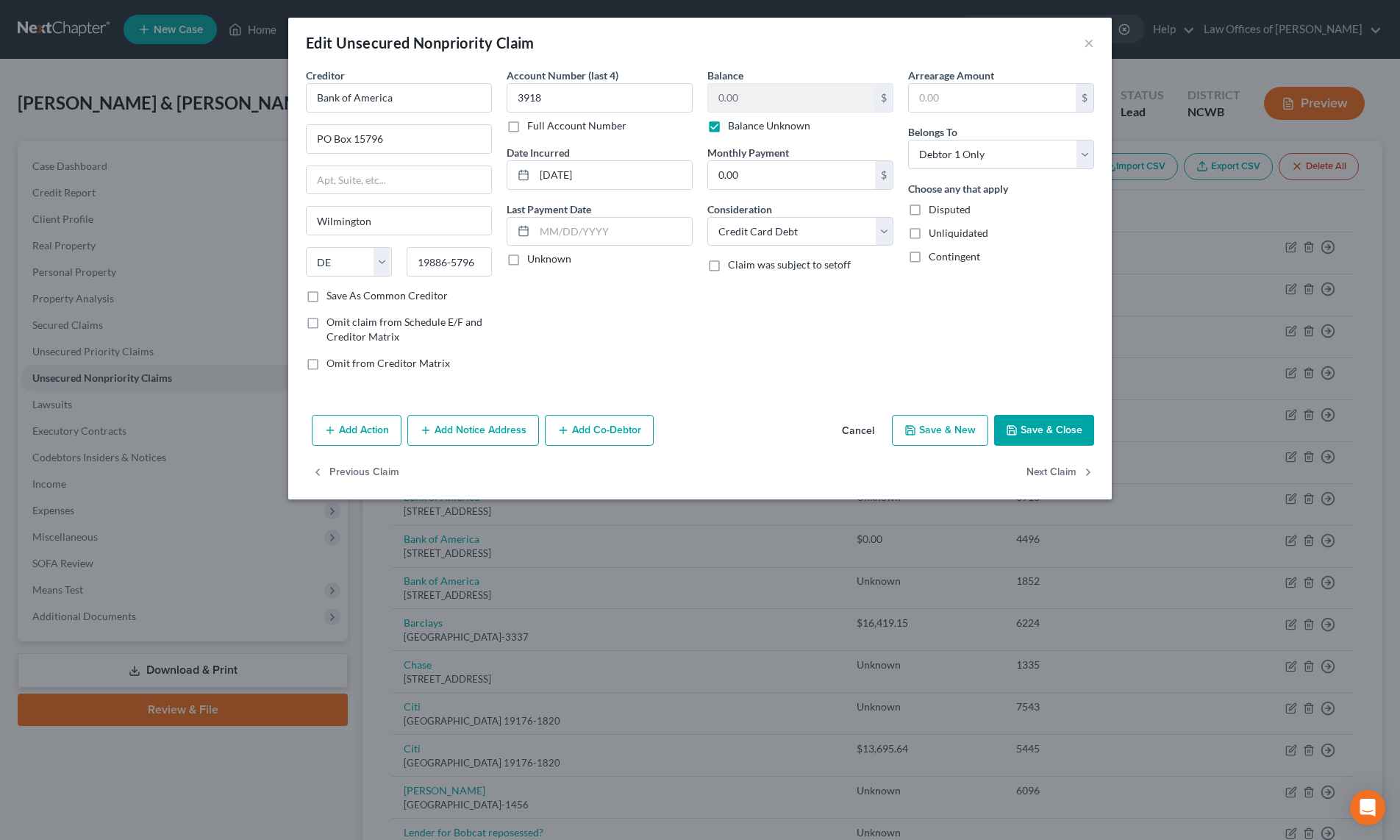
click at [728, 130] on label "Balance Unknown" at bounding box center [769, 126] width 82 height 14
click at [734, 128] on input "Balance Unknown" at bounding box center [738, 123] width 10 height 10
checkbox input "false"
click at [769, 93] on input "0.00" at bounding box center [791, 98] width 167 height 28
type input "8,948"
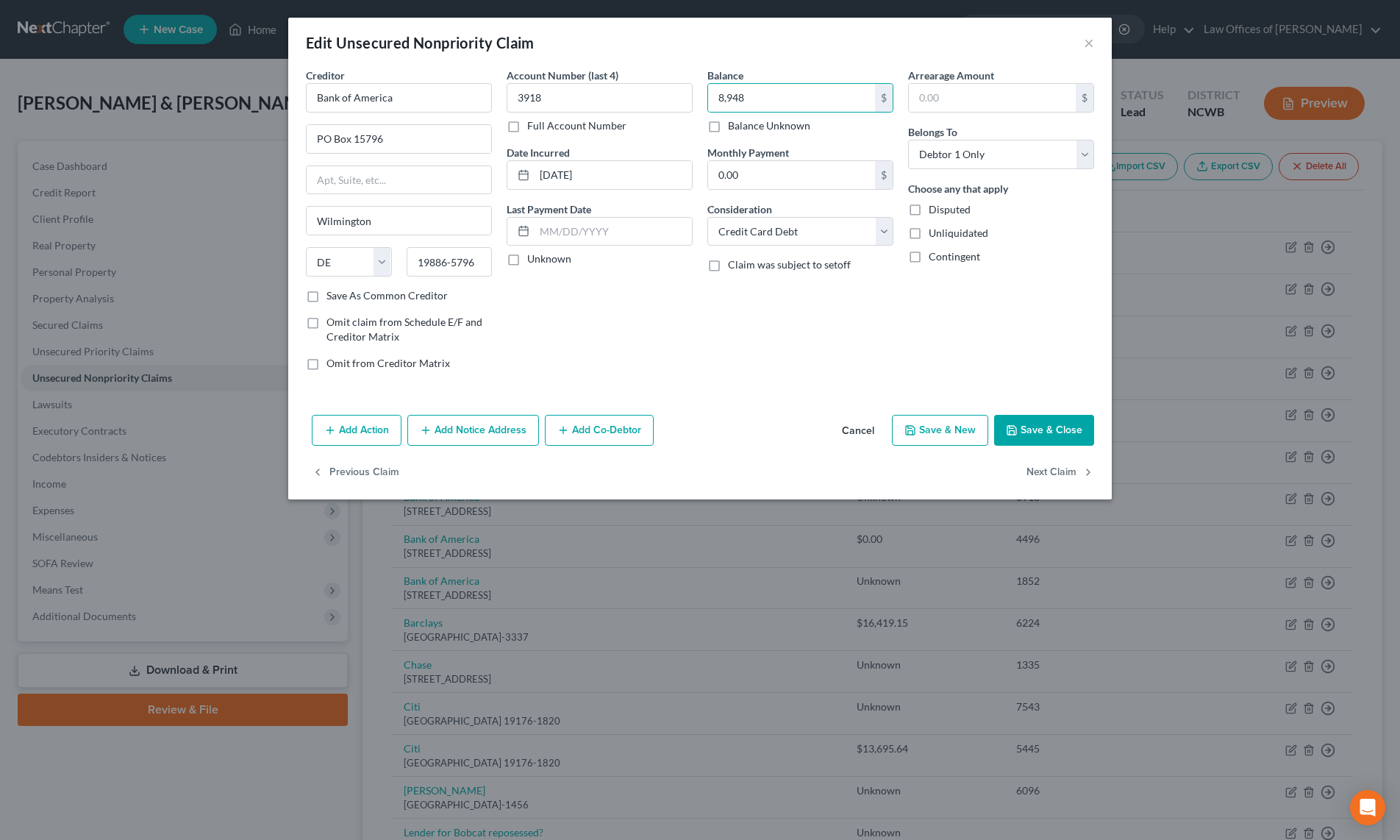
click at [1014, 436] on button "Save & Close" at bounding box center [1044, 430] width 100 height 31
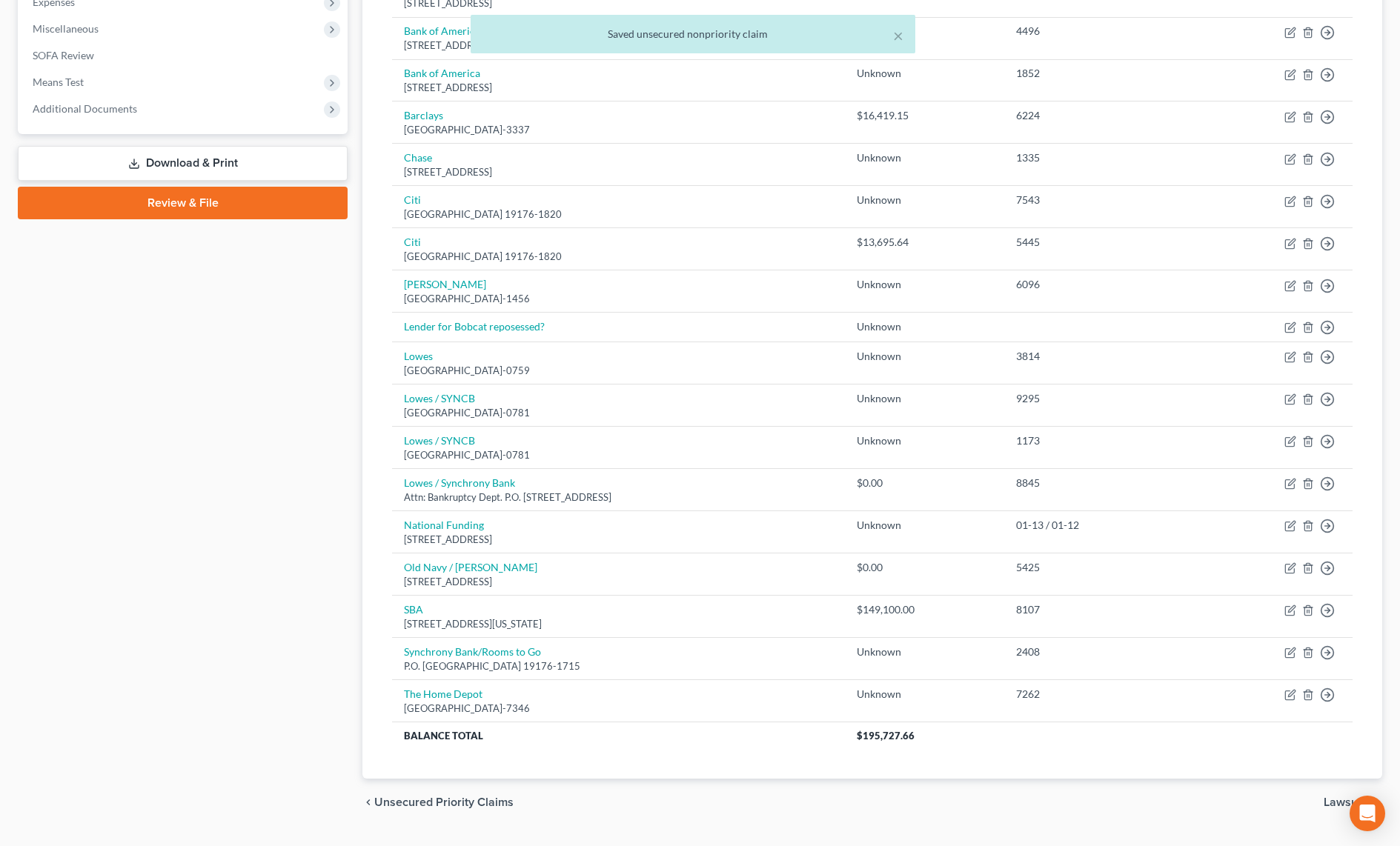
scroll to position [519, 0]
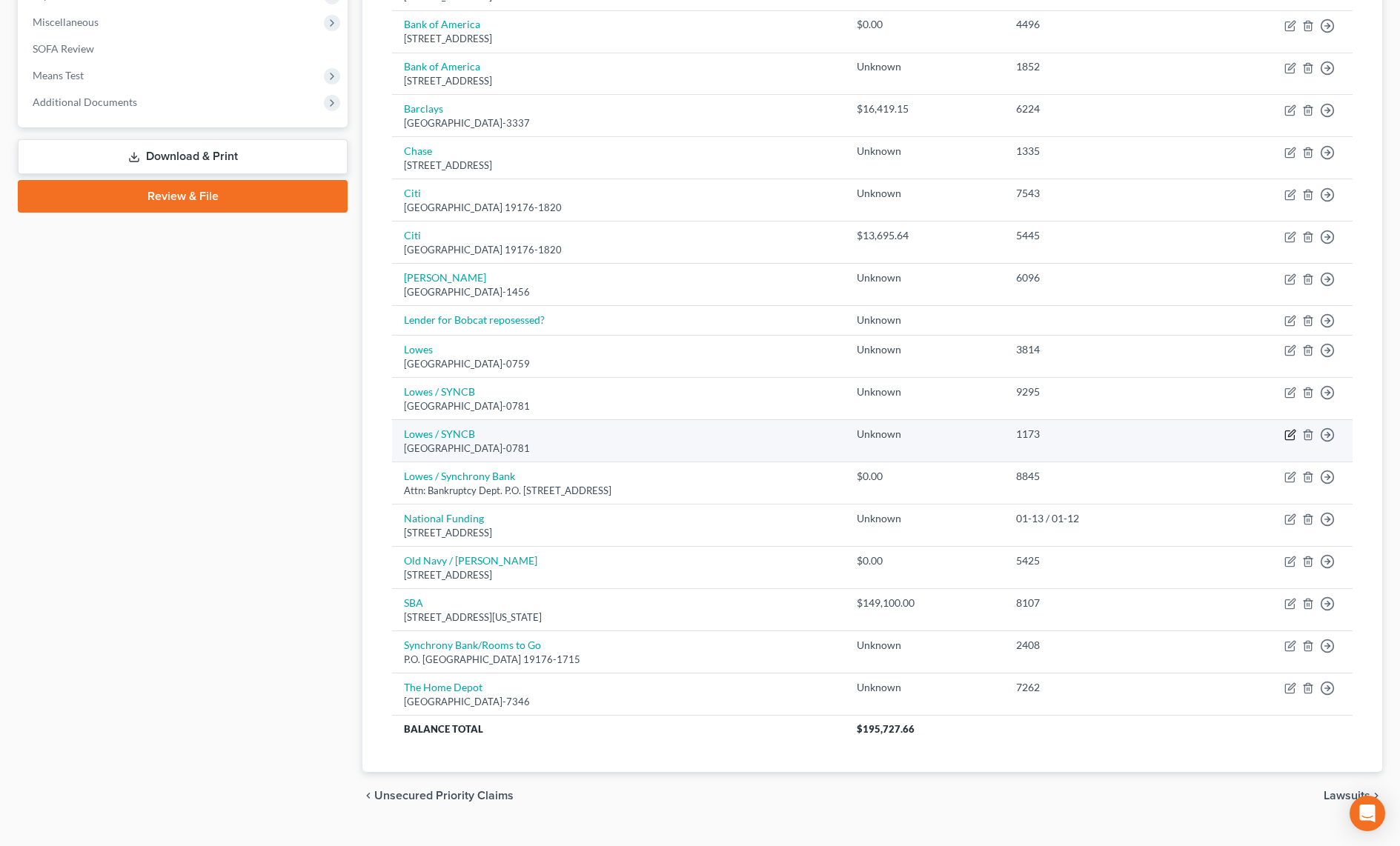
click at [1286, 437] on icon "button" at bounding box center [1289, 435] width 12 height 12
select select "45"
select select "2"
select select "0"
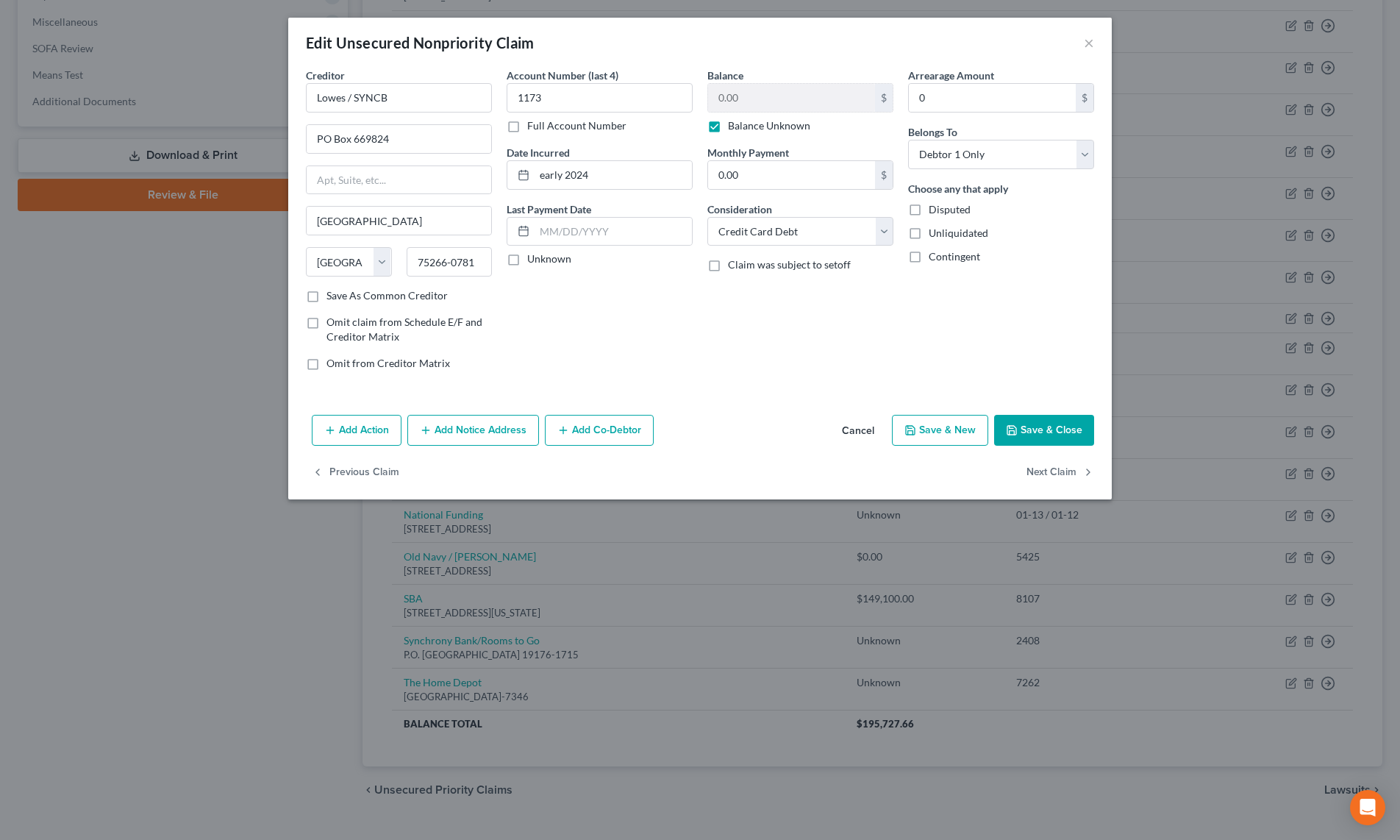
click at [728, 127] on label "Balance Unknown" at bounding box center [769, 126] width 82 height 14
click at [734, 127] on input "Balance Unknown" at bounding box center [738, 123] width 10 height 10
checkbox input "false"
click at [746, 90] on input "0.00" at bounding box center [791, 98] width 167 height 28
click at [1015, 432] on polyline "button" at bounding box center [1012, 432] width 5 height 4
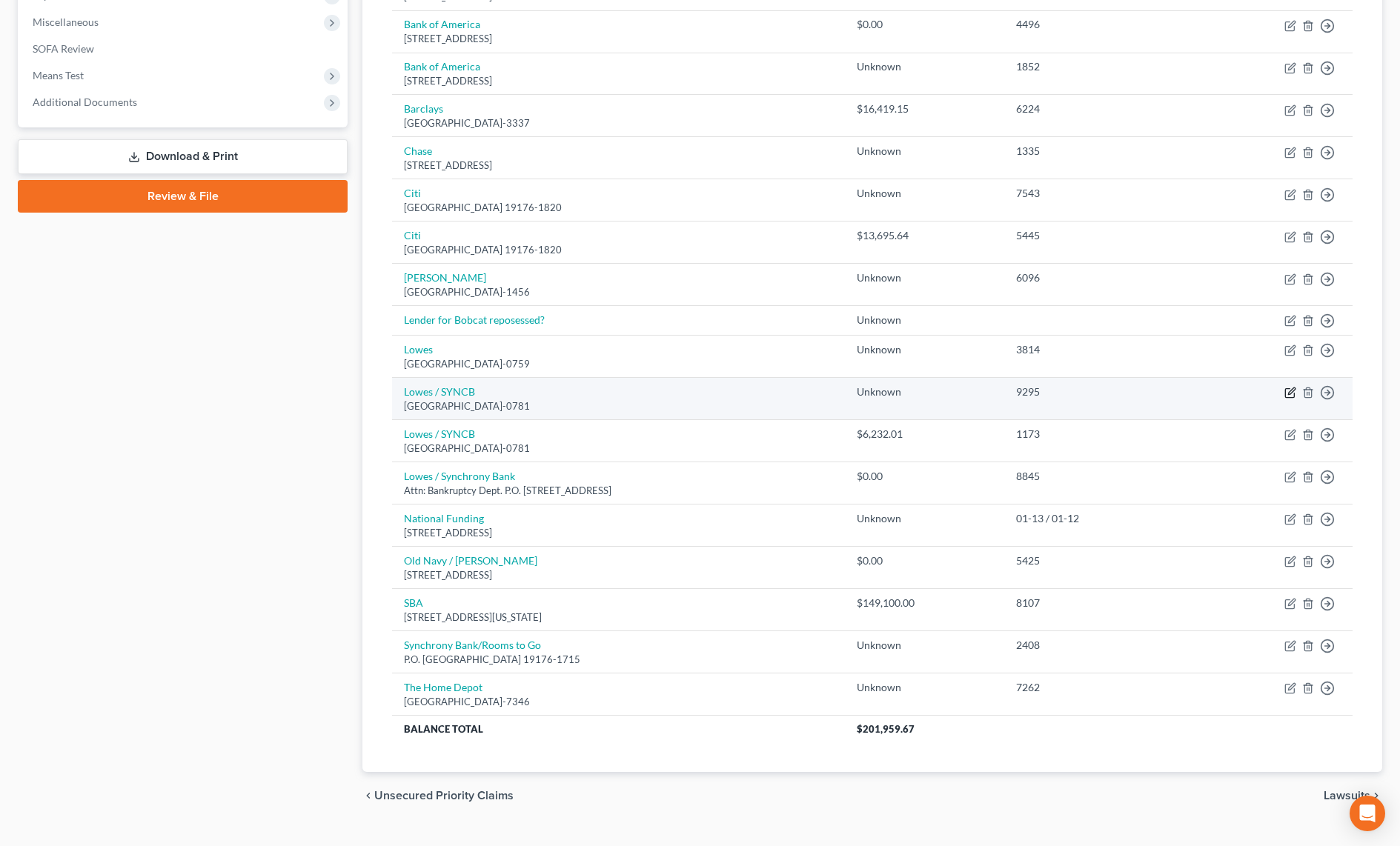
click at [1292, 394] on icon "button" at bounding box center [1289, 392] width 12 height 12
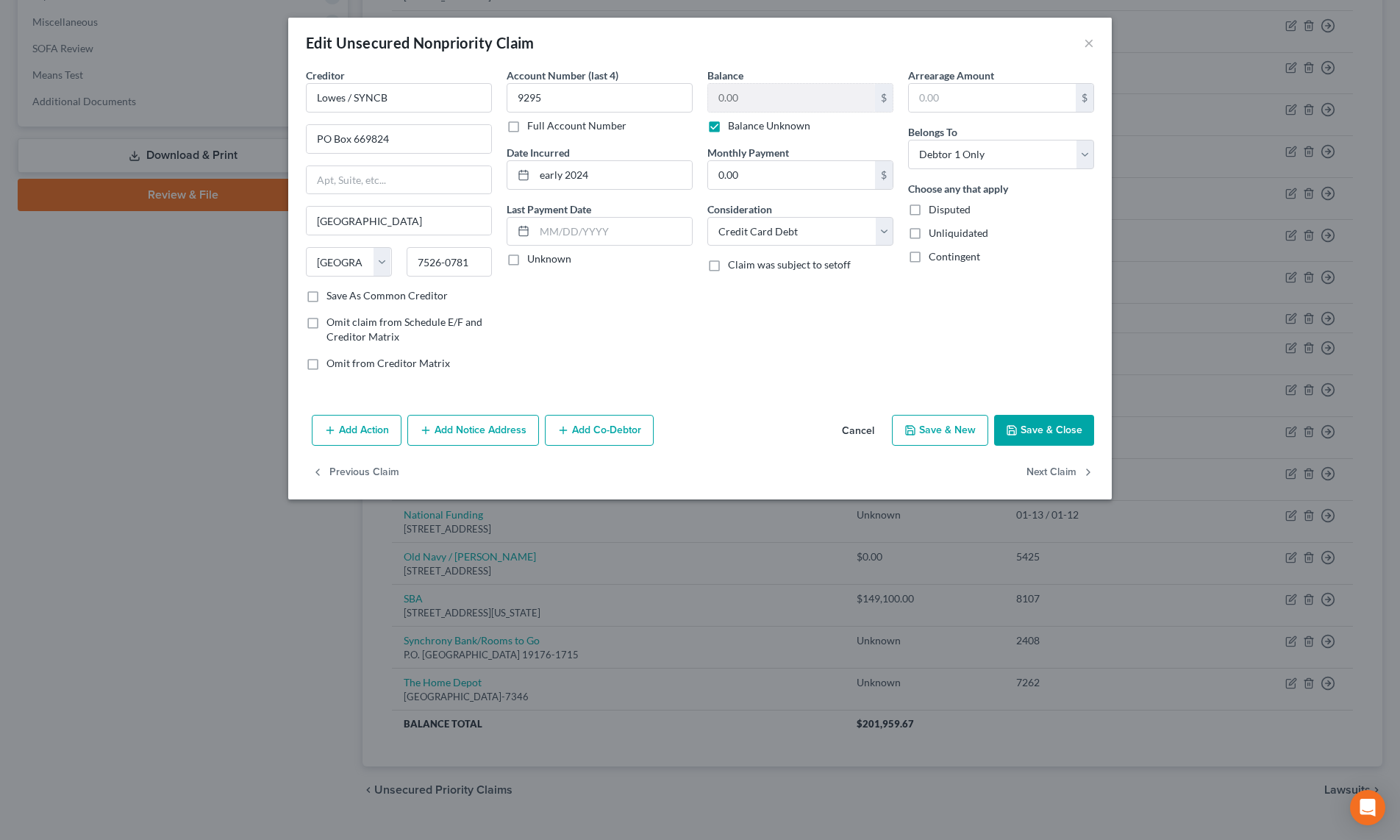
click at [728, 123] on label "Balance Unknown" at bounding box center [769, 126] width 82 height 14
click at [734, 123] on input "Balance Unknown" at bounding box center [738, 123] width 10 height 10
click at [742, 101] on input "0.00" at bounding box center [791, 98] width 167 height 28
click at [1022, 440] on button "Save & Close" at bounding box center [1044, 430] width 100 height 31
